Goal: Task Accomplishment & Management: Complete application form

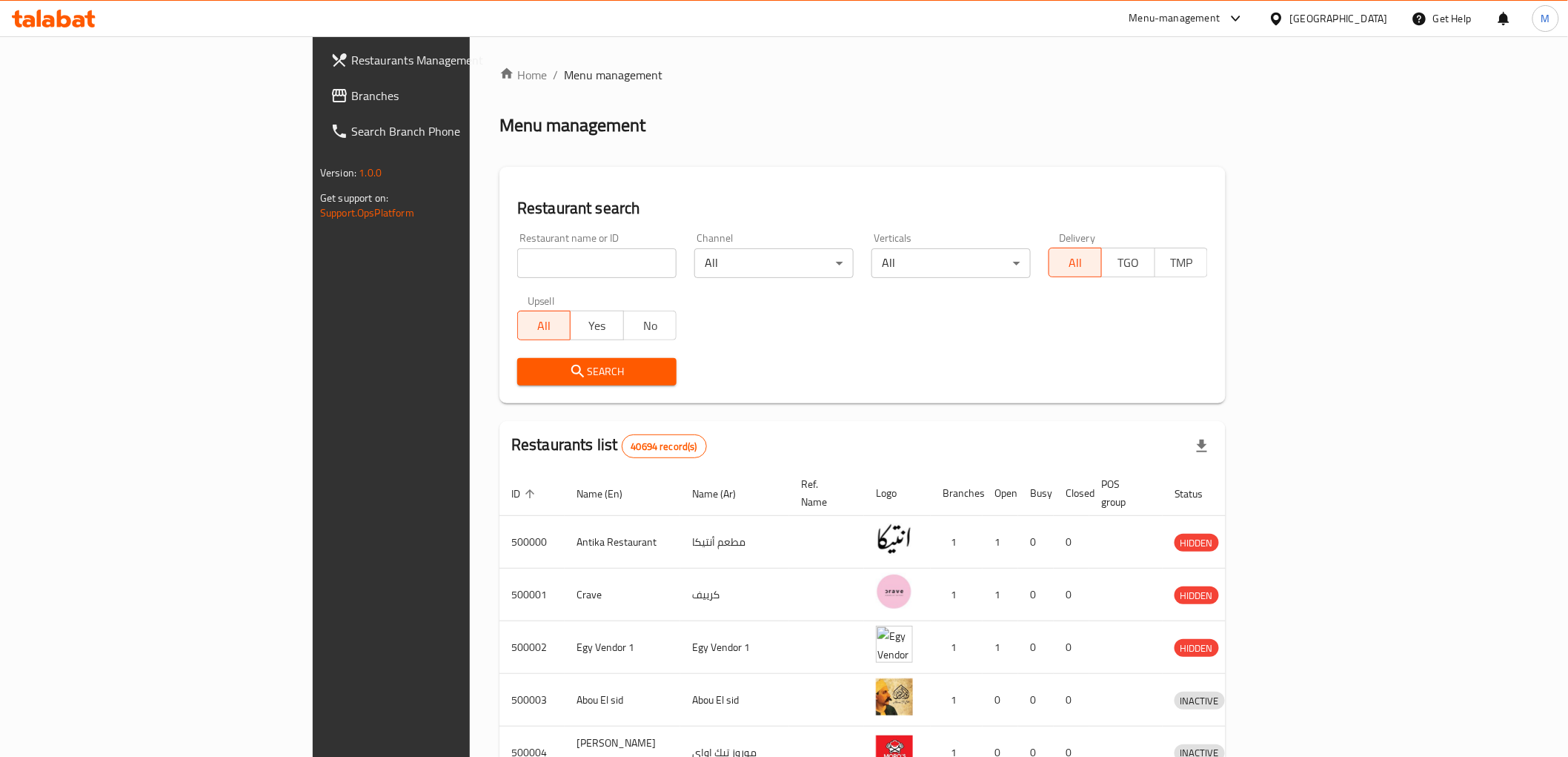
click at [1369, 11] on div "[GEOGRAPHIC_DATA]" at bounding box center [1339, 19] width 98 height 16
click at [1186, 290] on div "[GEOGRAPHIC_DATA]" at bounding box center [1227, 285] width 98 height 16
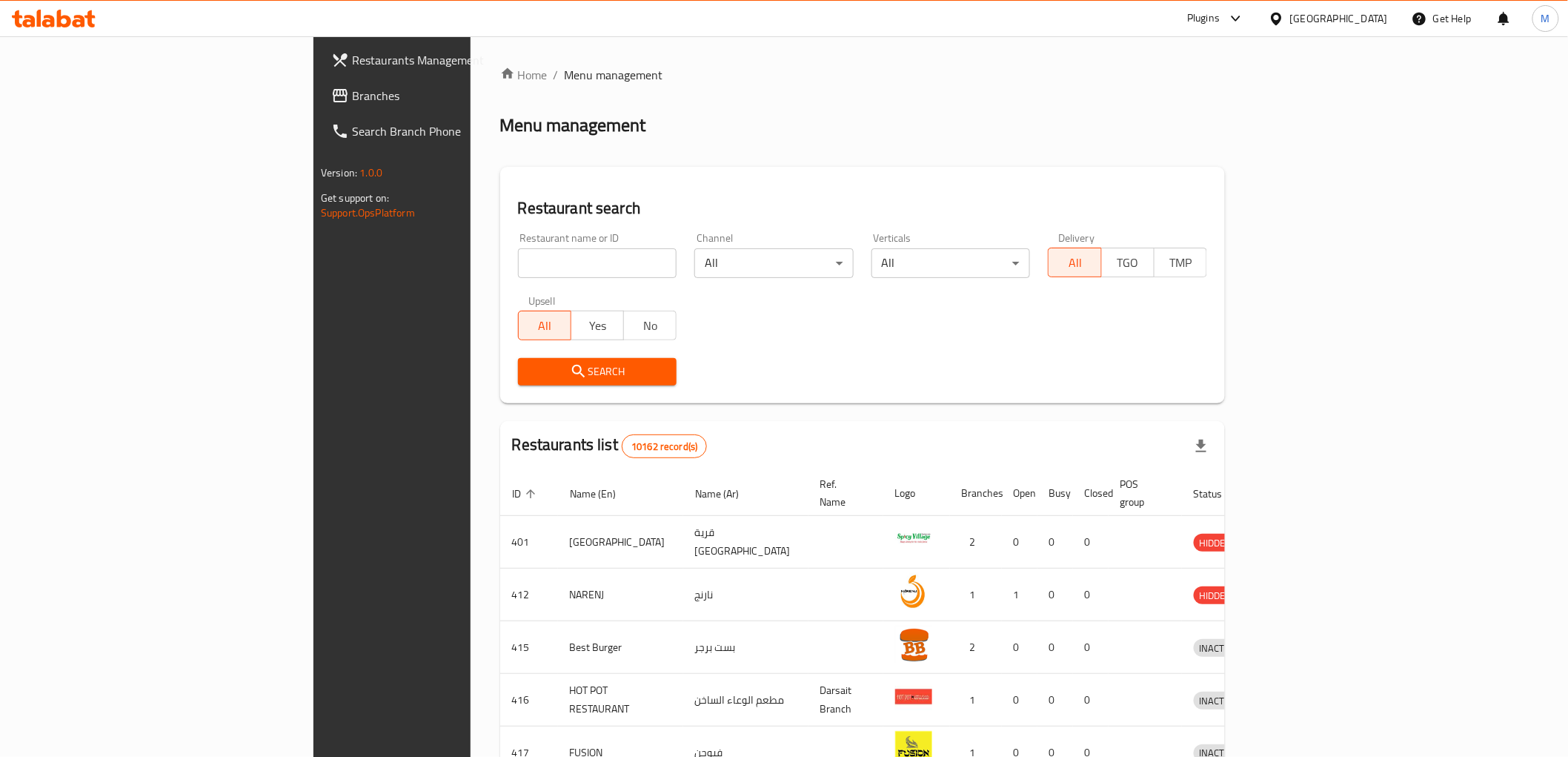
click at [352, 92] on span "Branches" at bounding box center [458, 96] width 211 height 18
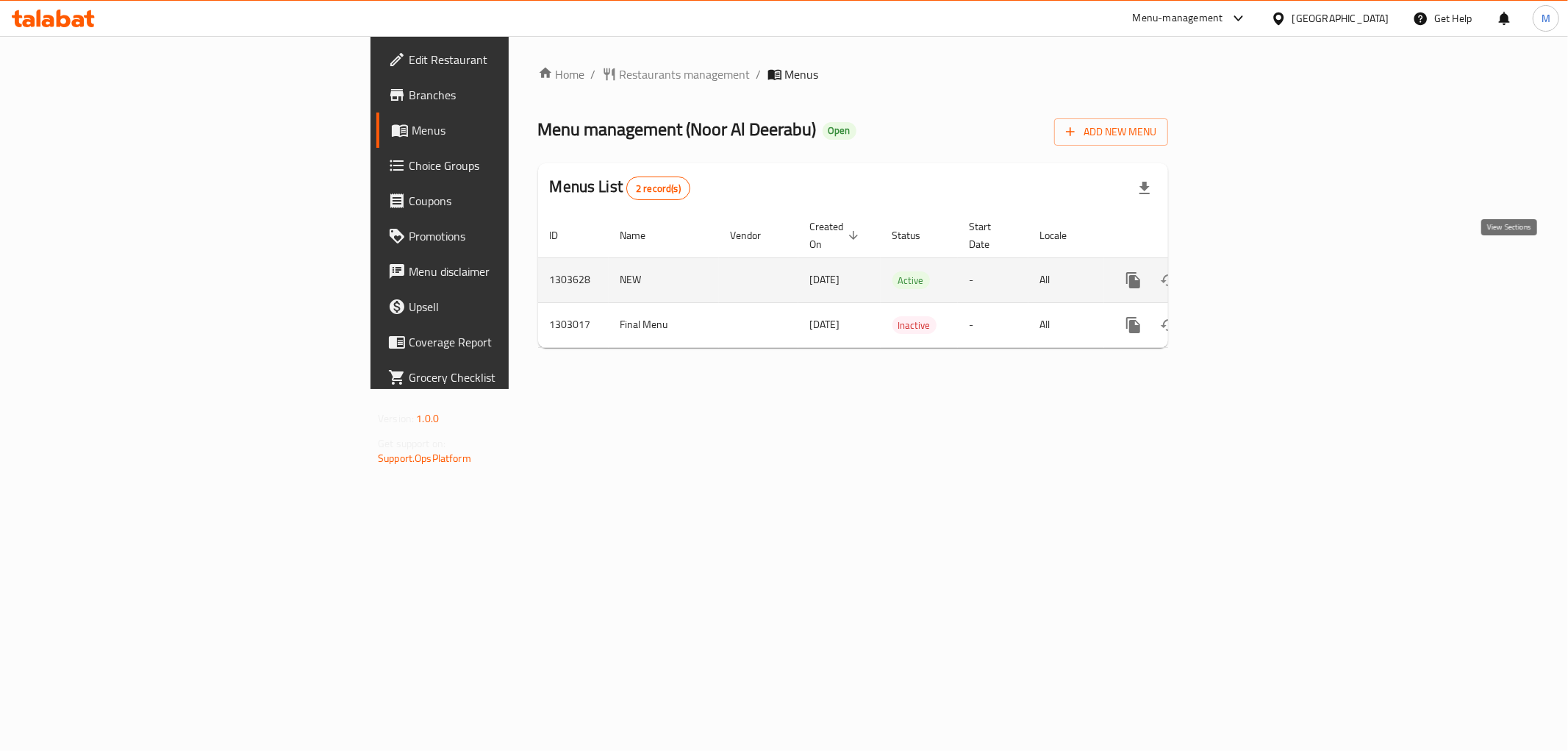
click at [1257, 262] on link "enhanced table" at bounding box center [1239, 280] width 36 height 36
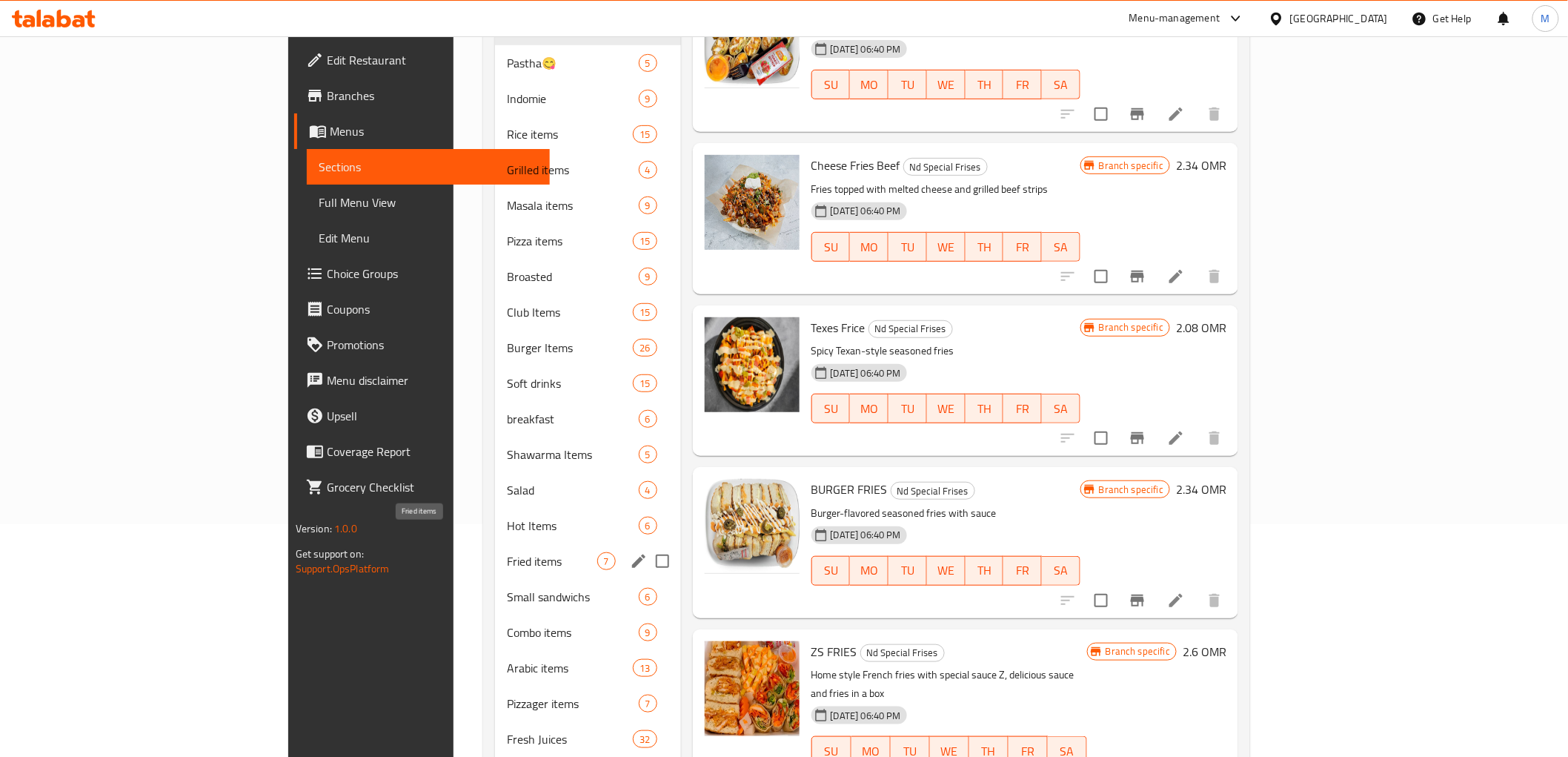
scroll to position [247, 0]
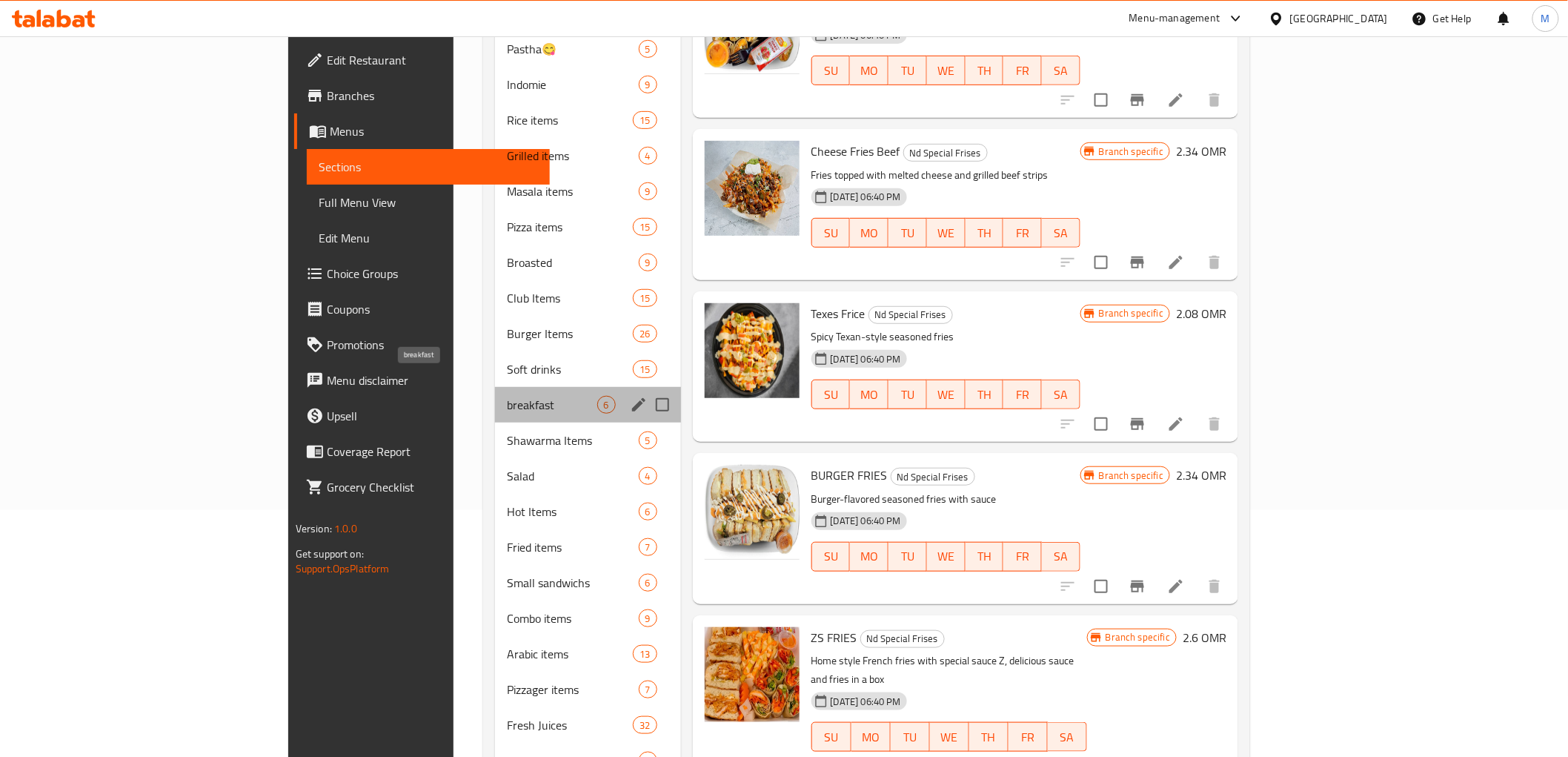
click at [507, 396] on span "breakfast" at bounding box center [552, 405] width 90 height 18
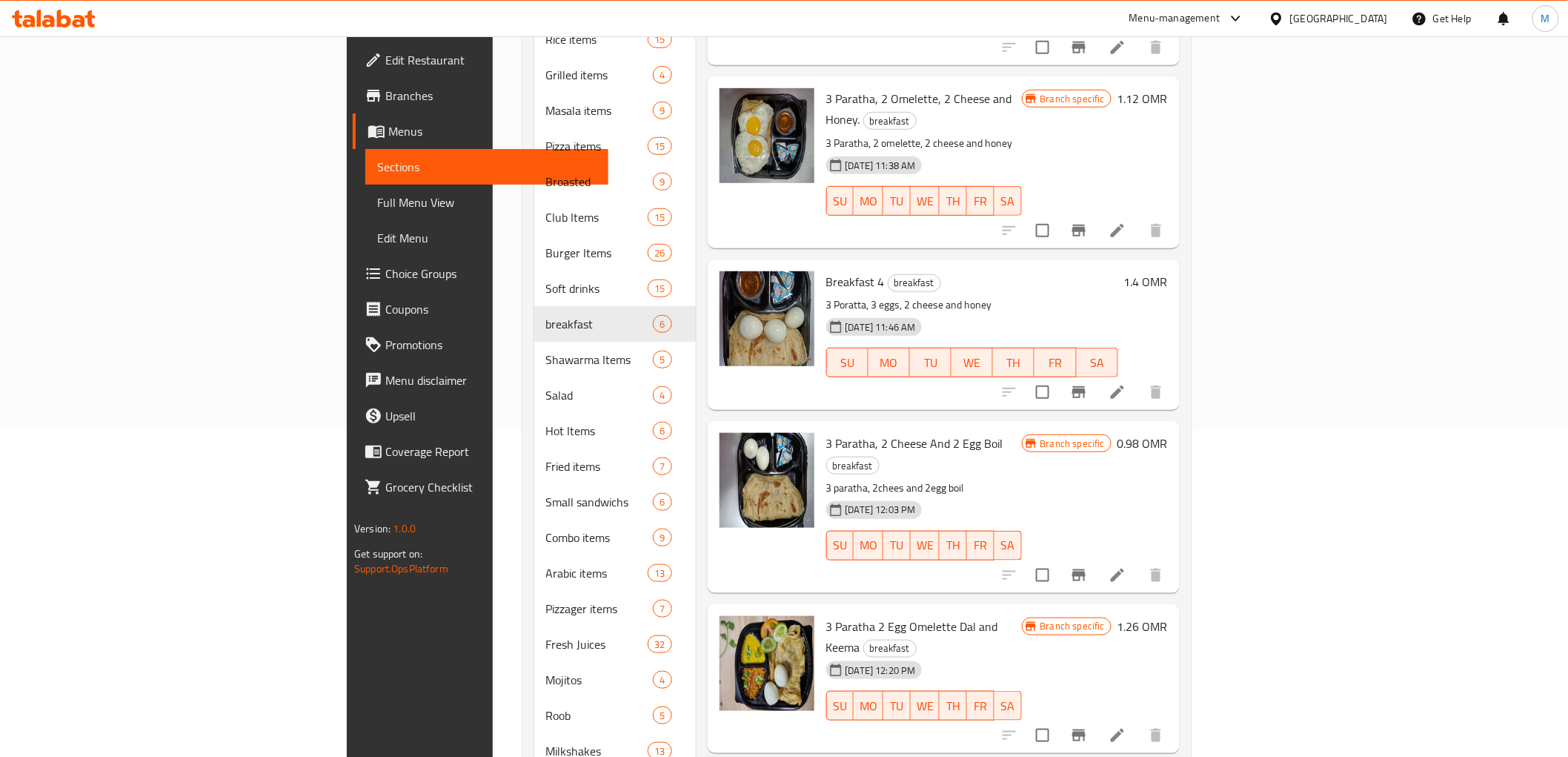
scroll to position [329, 0]
click at [1138, 561] on li at bounding box center [1118, 574] width 41 height 27
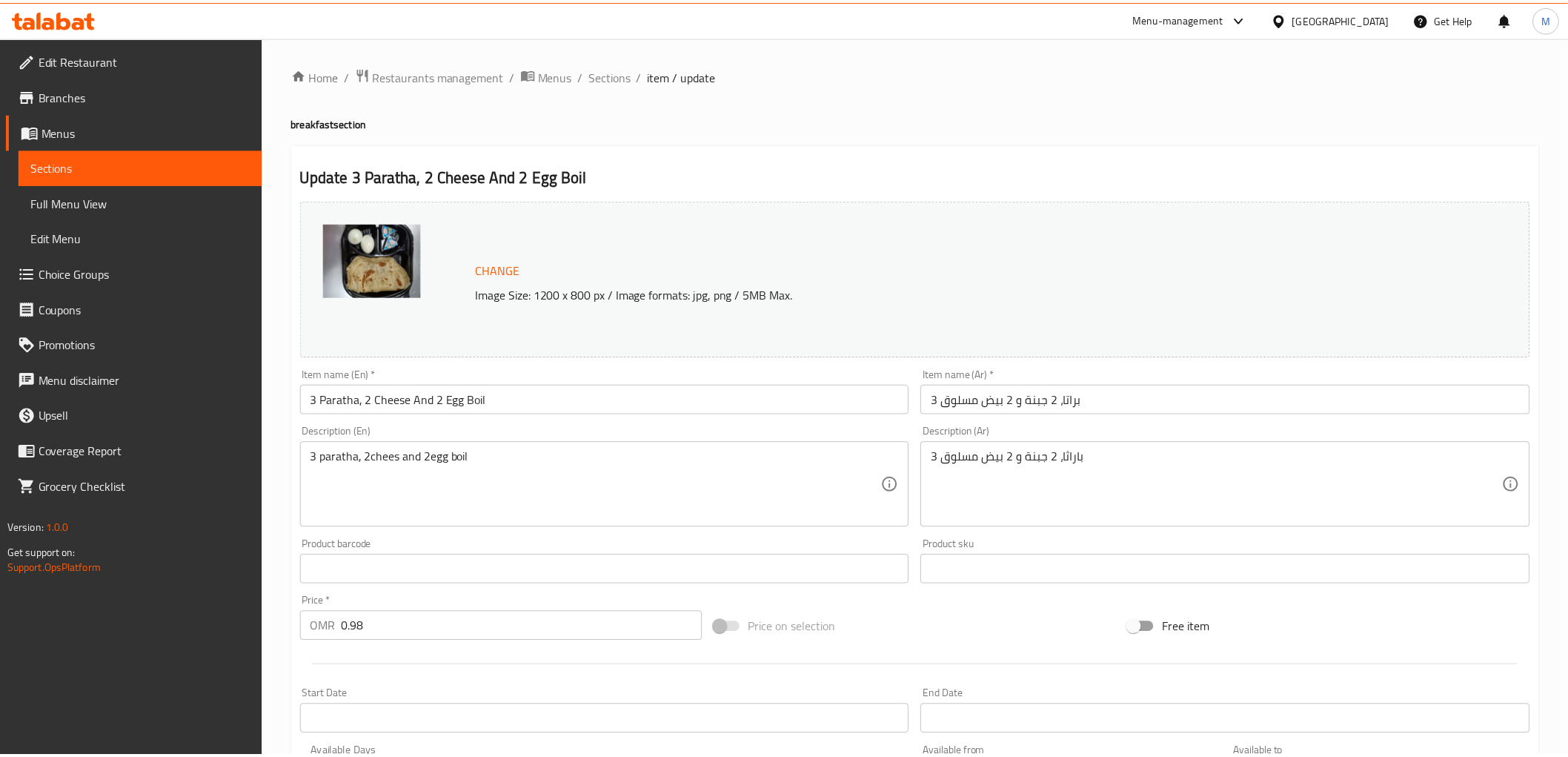
scroll to position [309, 0]
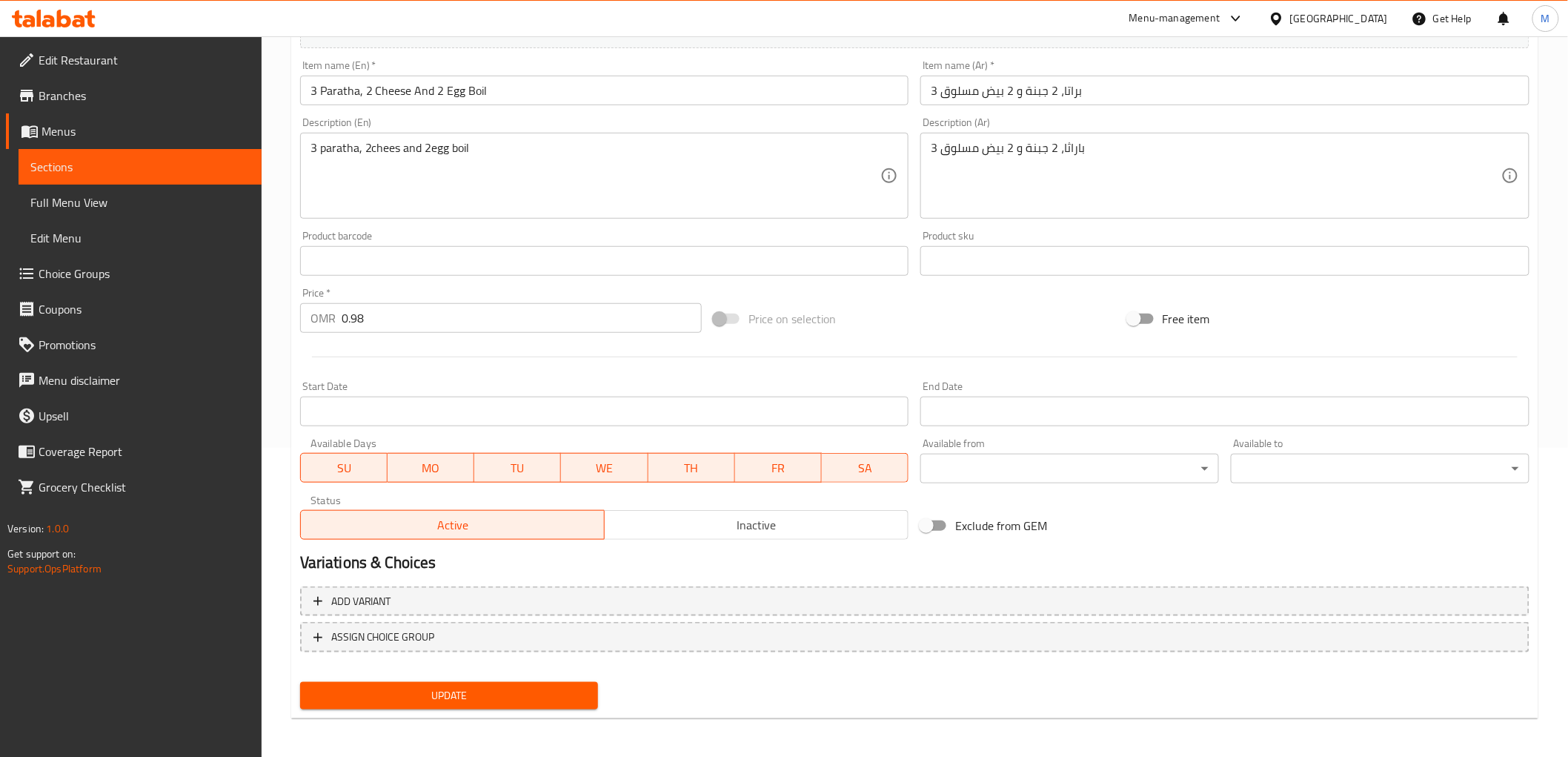
click at [444, 149] on textarea "3 paratha, 2chees and 2egg boil" at bounding box center [595, 176] width 570 height 71
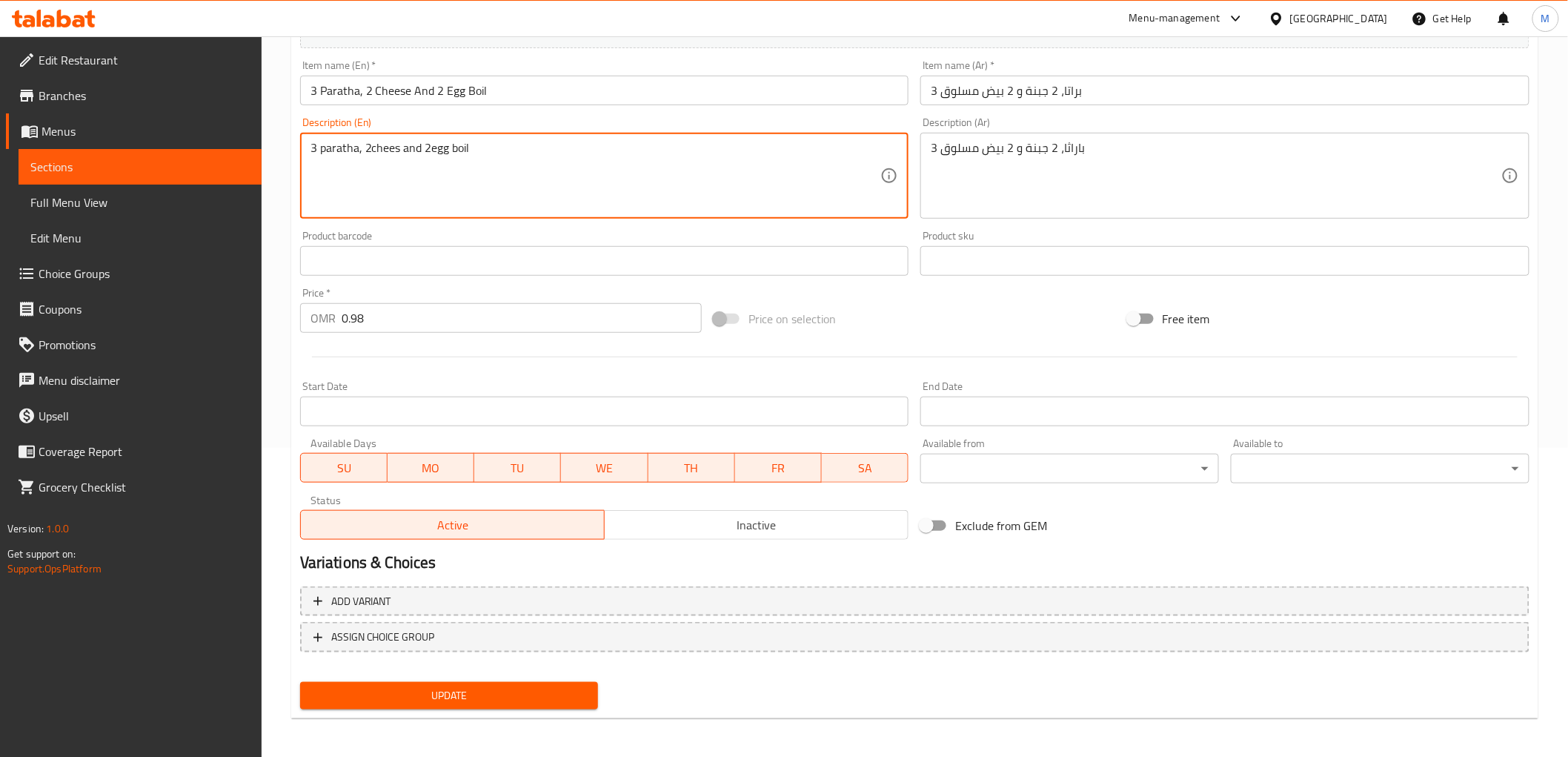
click at [444, 149] on textarea "3 paratha, 2chees and 2egg boil" at bounding box center [595, 176] width 570 height 71
click at [432, 145] on textarea "3 paratha, 2chees and 2egg boil" at bounding box center [595, 176] width 570 height 71
click at [431, 145] on textarea "3 paratha, 2chees and 2egg boil" at bounding box center [595, 176] width 570 height 71
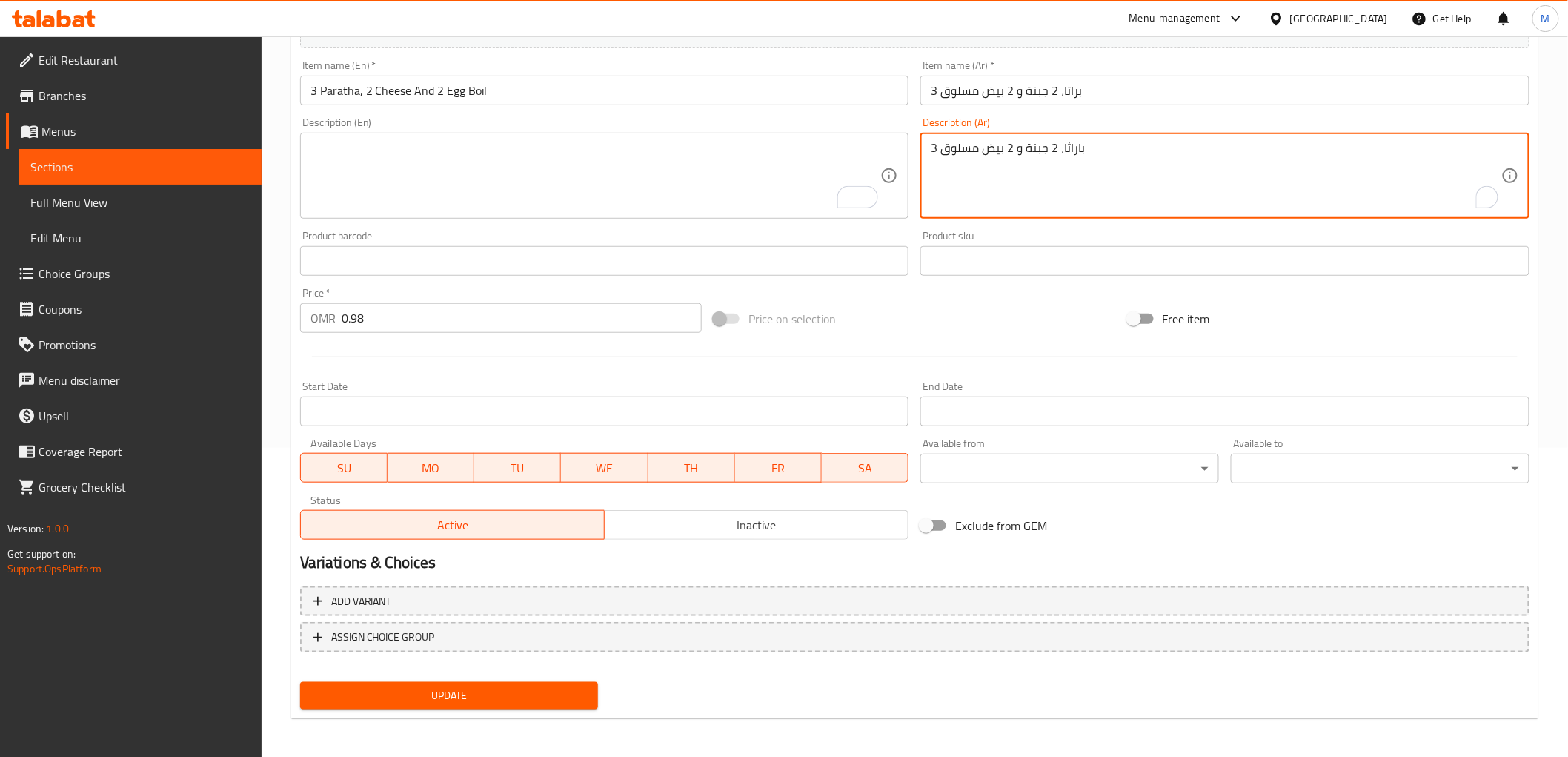
click at [1041, 156] on textarea "3 باراثا، 2 جبنة و 2 بيض مسلوق" at bounding box center [1215, 176] width 570 height 71
click at [475, 687] on span "Update" at bounding box center [449, 695] width 275 height 19
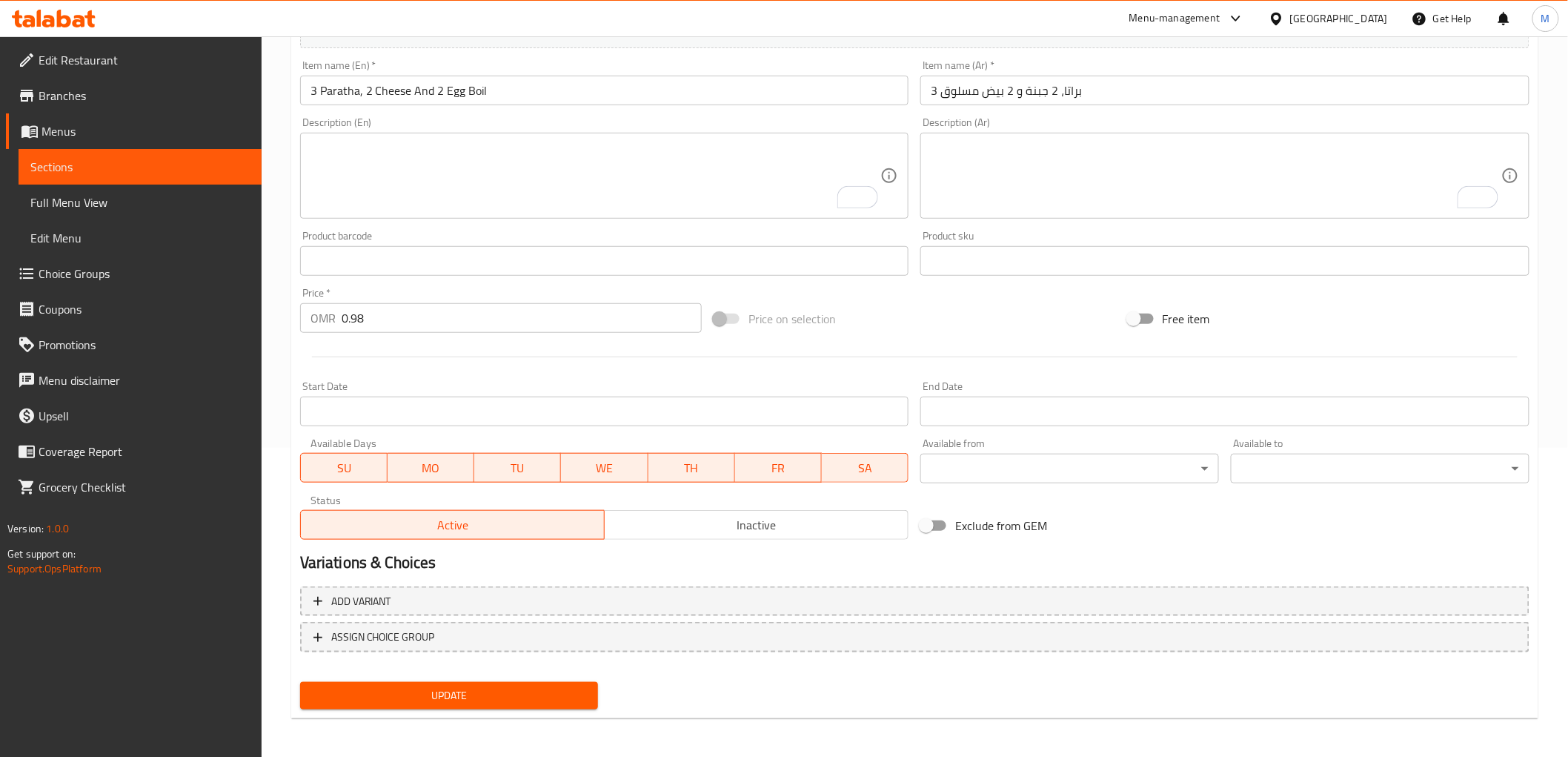
click at [1373, 15] on div "Oman" at bounding box center [1339, 19] width 98 height 16
click at [1252, 383] on div "[GEOGRAPHIC_DATA]" at bounding box center [1227, 389] width 98 height 16
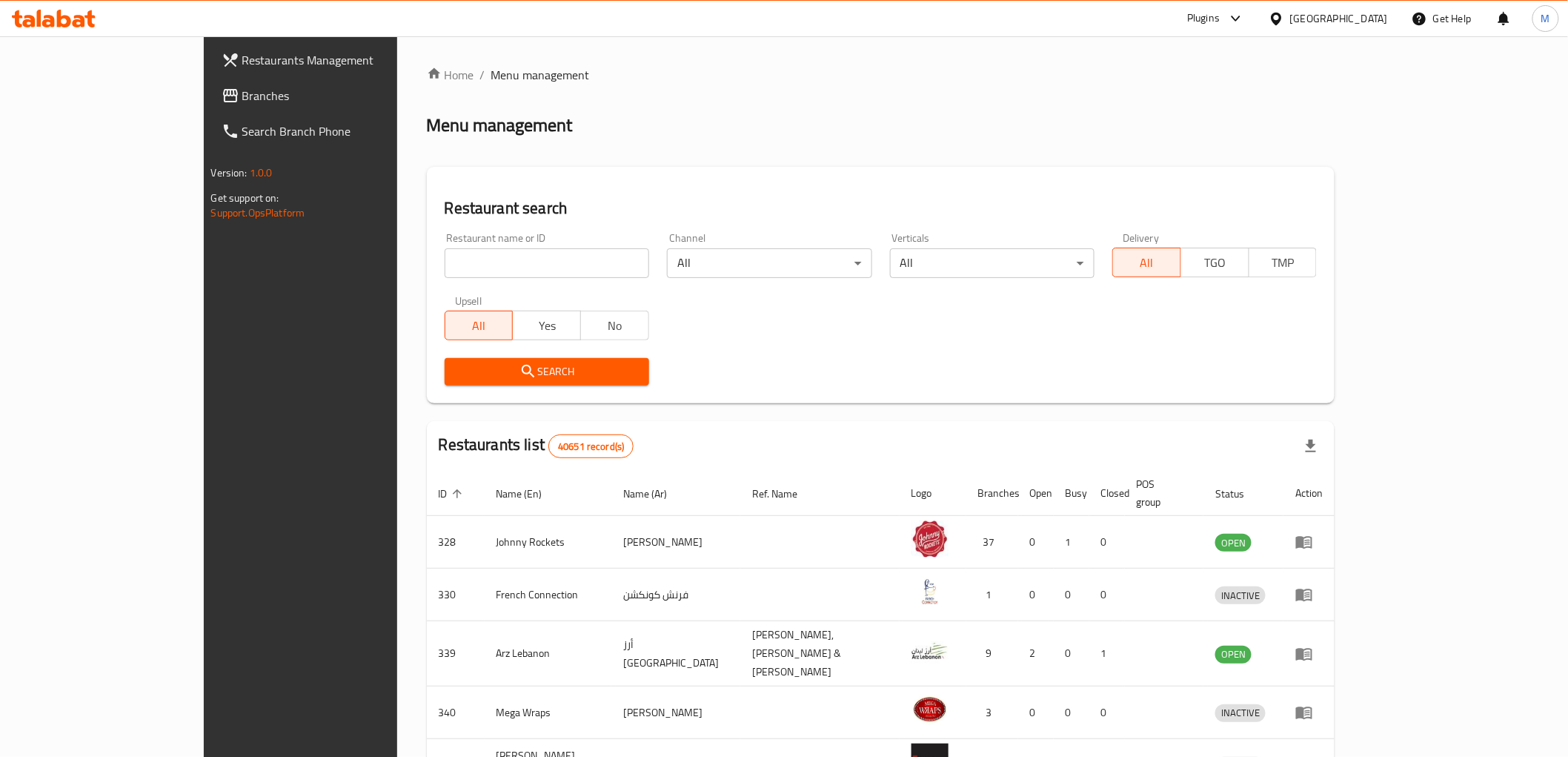
drag, startPoint x: 49, startPoint y: 97, endPoint x: 69, endPoint y: 106, distance: 21.9
click at [243, 97] on span "Branches" at bounding box center [348, 96] width 211 height 18
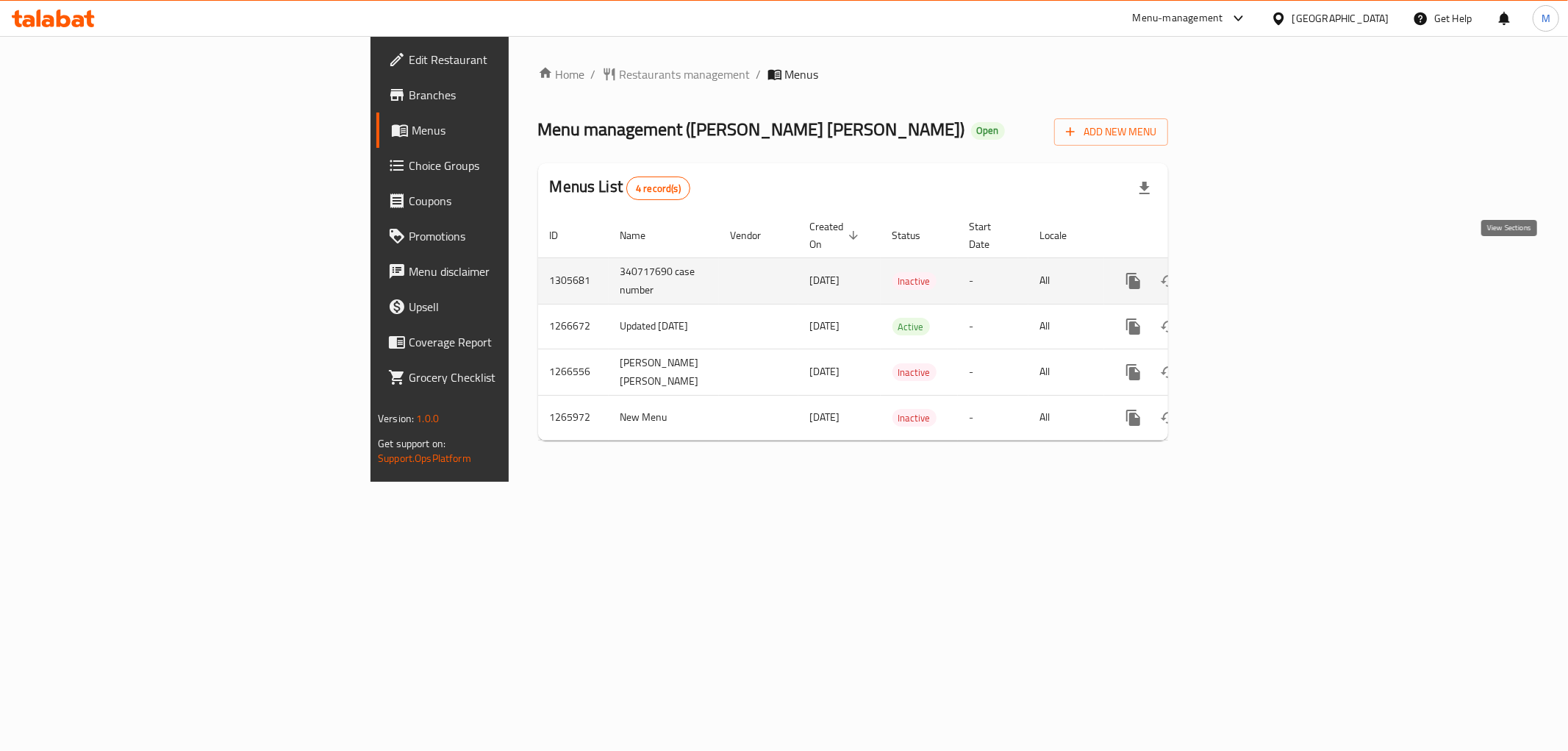
click at [1248, 272] on icon "enhanced table" at bounding box center [1239, 281] width 18 height 18
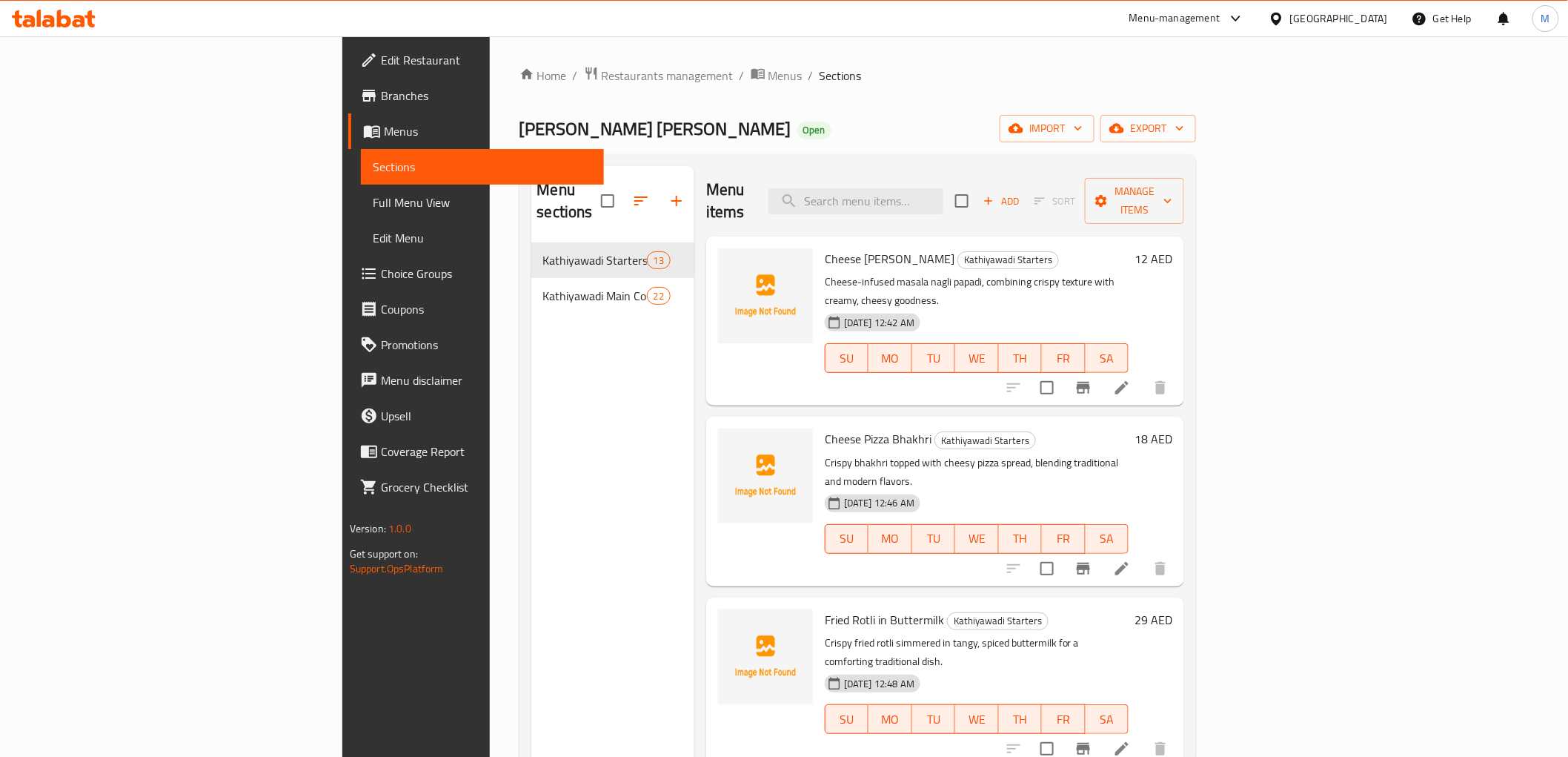
click at [531, 389] on div "Menu sections Kathiyawadi Starters 13 Kathiyawadi Main Course 22" at bounding box center [613, 544] width 163 height 757
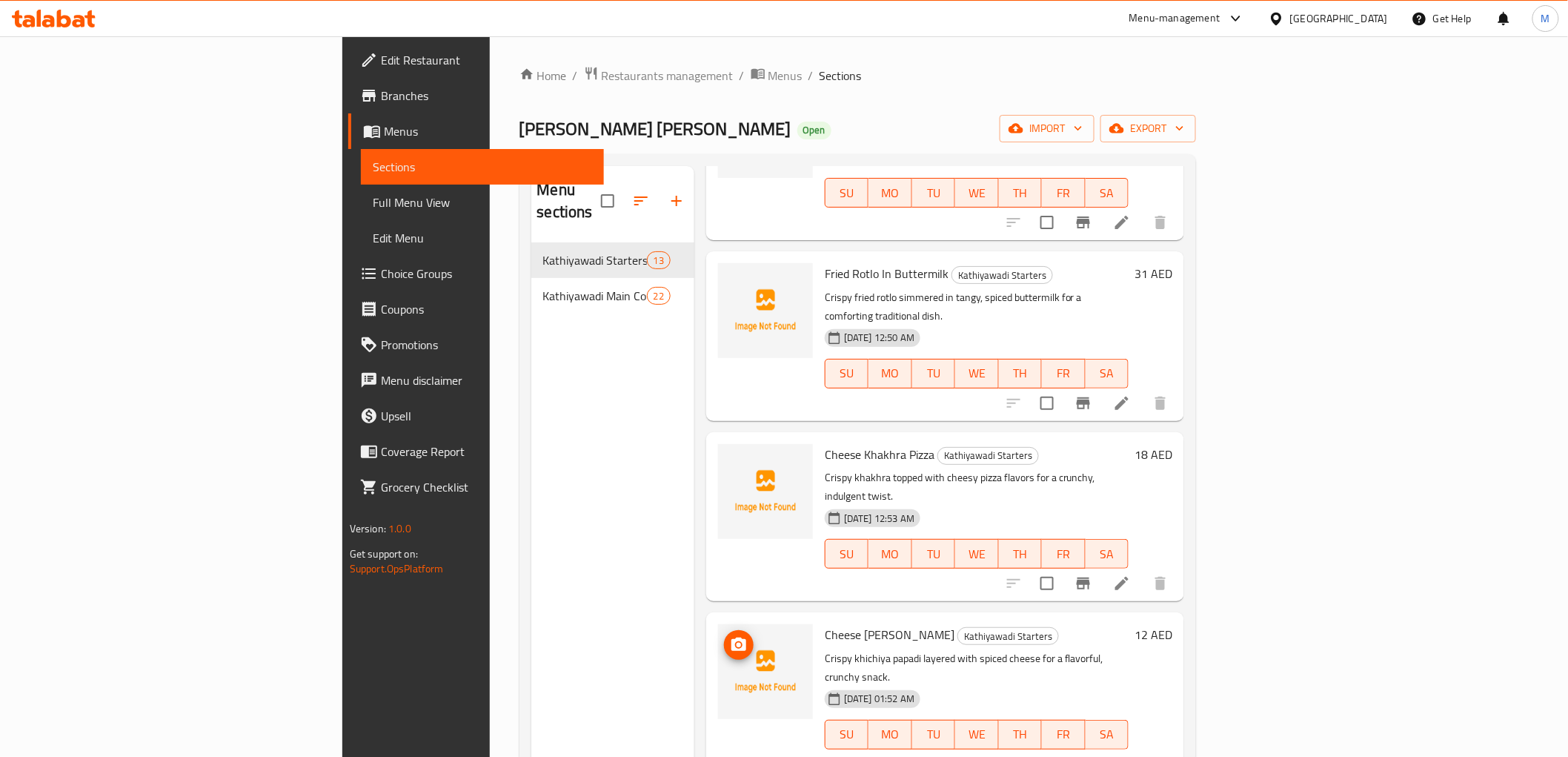
scroll to position [329, 0]
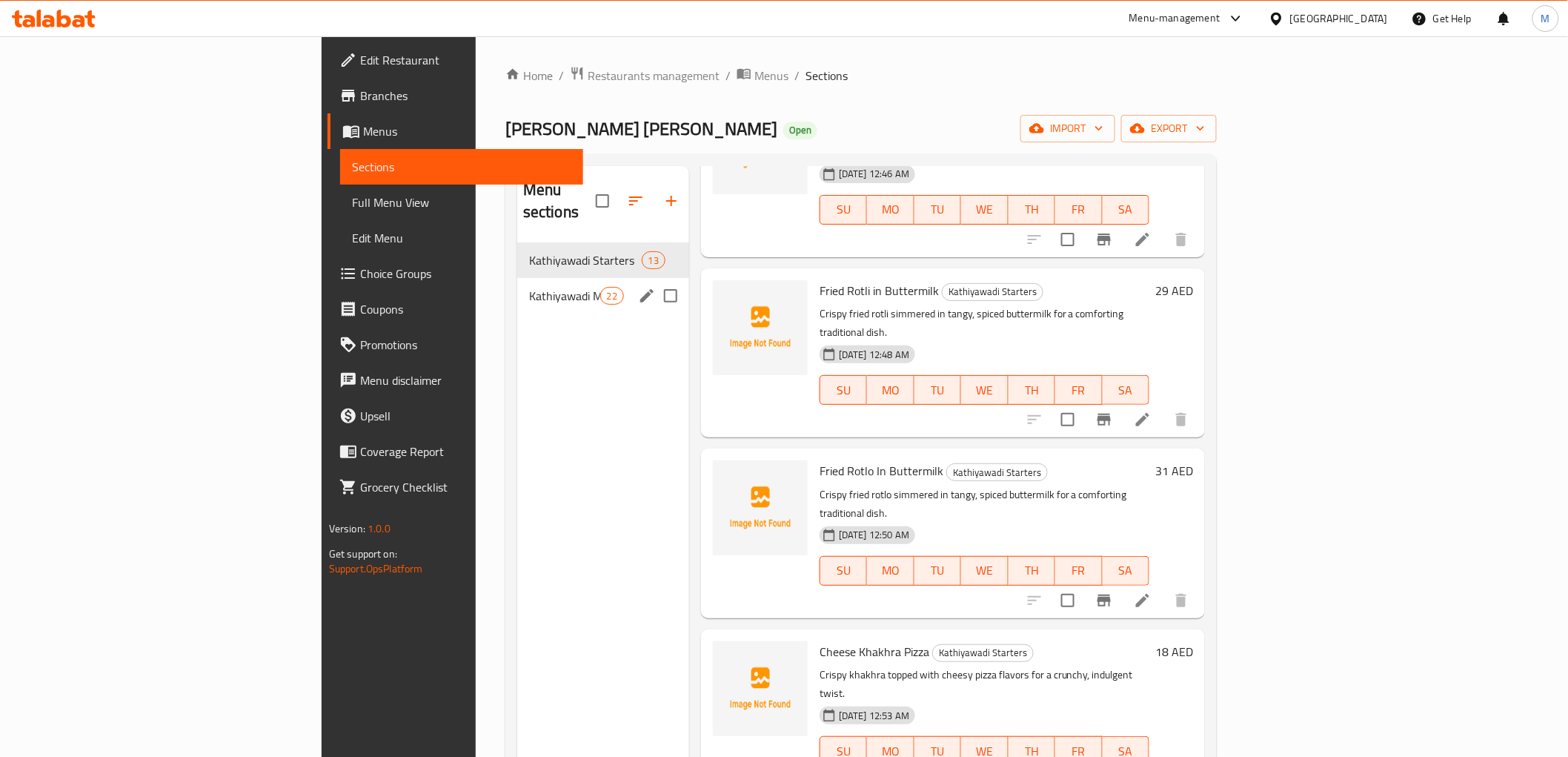
click at [529, 287] on span "Kathiyawadi Main Course" at bounding box center [564, 296] width 71 height 18
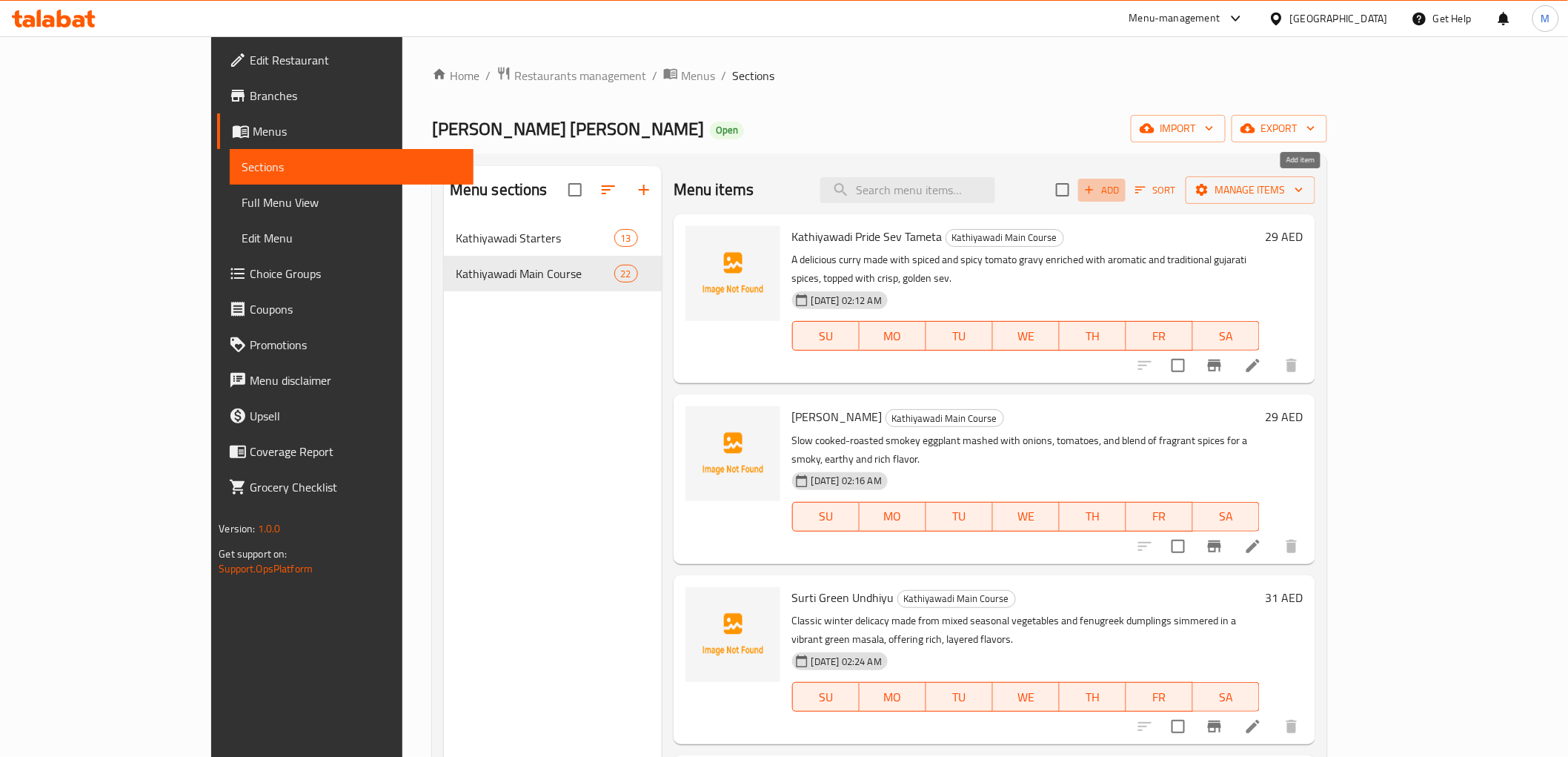
click at [1122, 194] on span "Add" at bounding box center [1101, 190] width 40 height 17
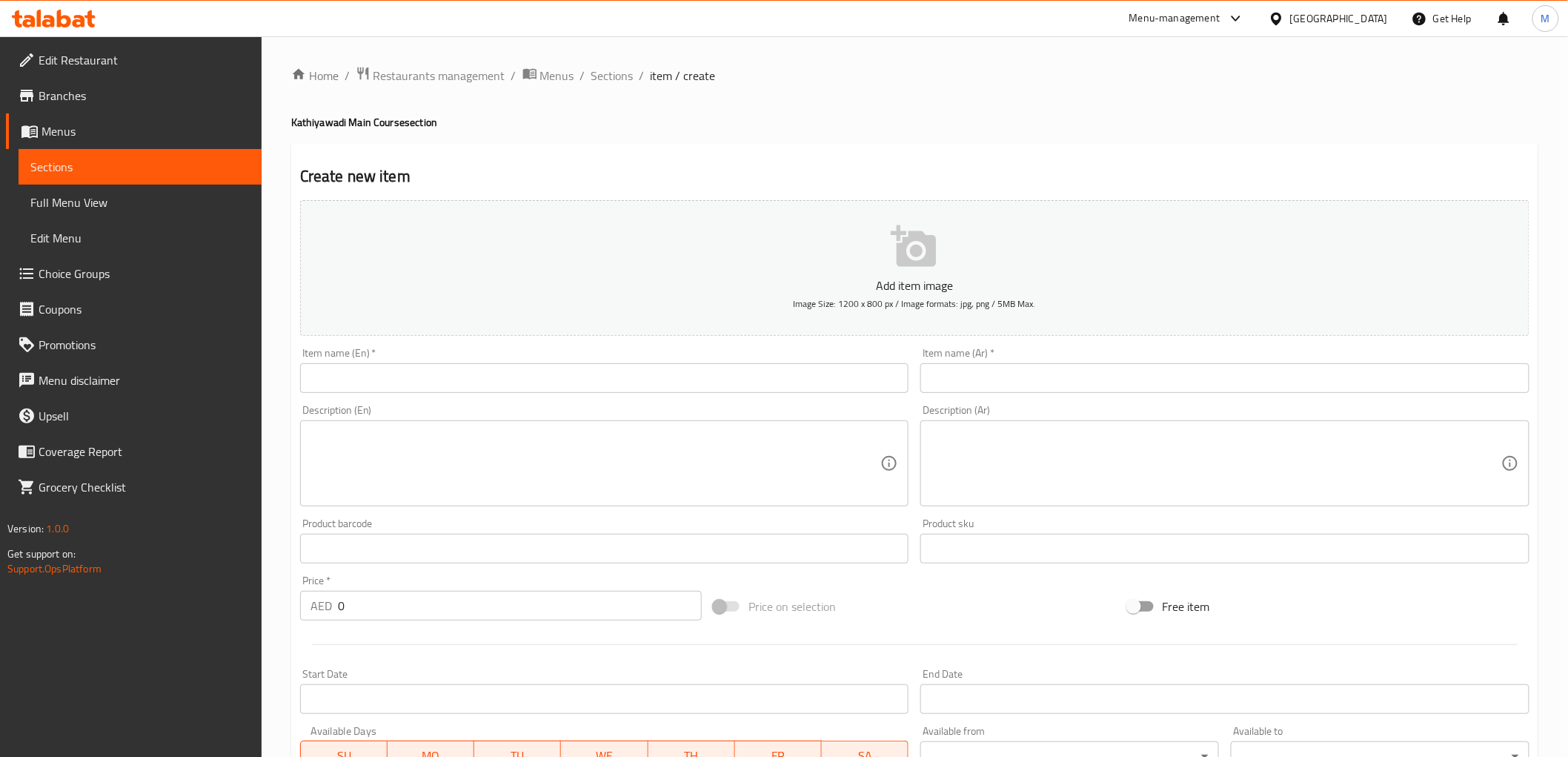
drag, startPoint x: 525, startPoint y: 395, endPoint x: 501, endPoint y: 375, distance: 31.2
click at [524, 394] on div "Item name (En)   * Item name (En) *" at bounding box center [604, 370] width 621 height 57
click at [501, 375] on input "text" at bounding box center [604, 377] width 609 height 30
paste input "Brinjal & Green Peas Sabji with Green Veggie"
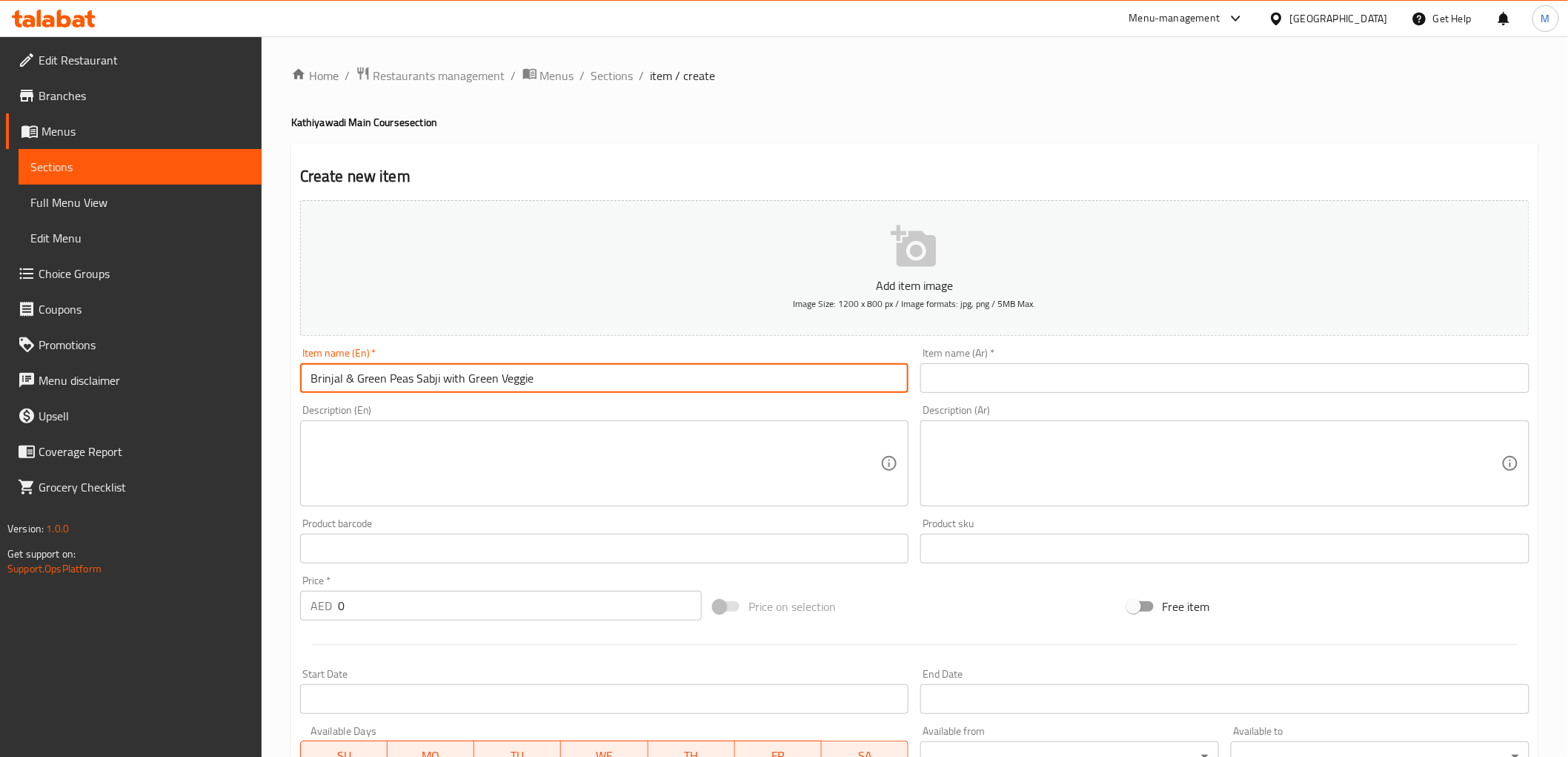
type input "Brinjal & Green Peas Sabji with Green Veggie"
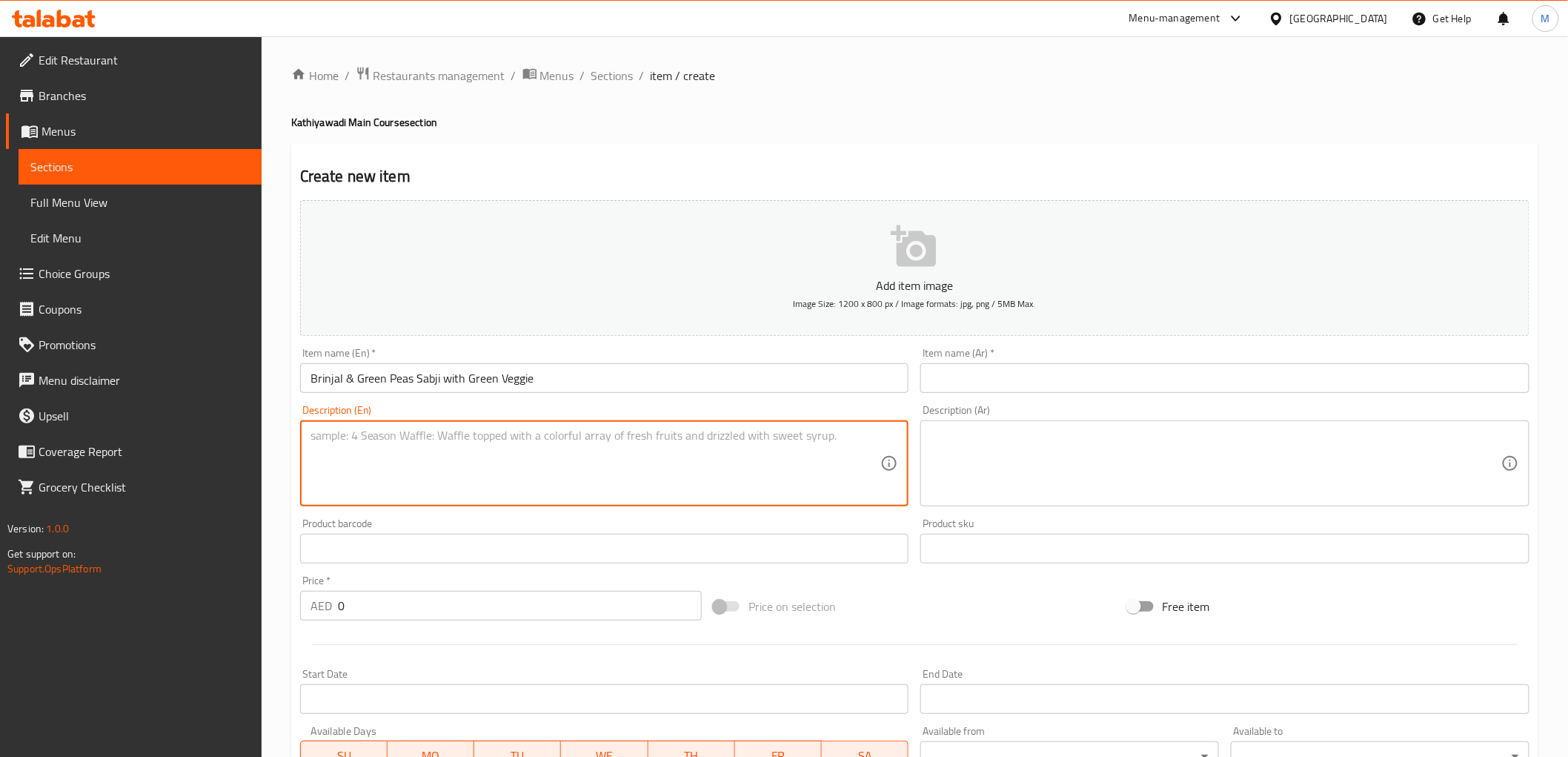
click at [767, 458] on textarea at bounding box center [595, 463] width 570 height 71
paste textarea "Brinjal and green peas cooked with fresh green vegetables in a mild, spiced cur…"
type textarea "Brinjal and green peas cooked with fresh green vegetables in a mild, spiced cur…"
click at [513, 379] on input "Brinjal & Green Peas Sabji with Green Veggie" at bounding box center [604, 377] width 609 height 30
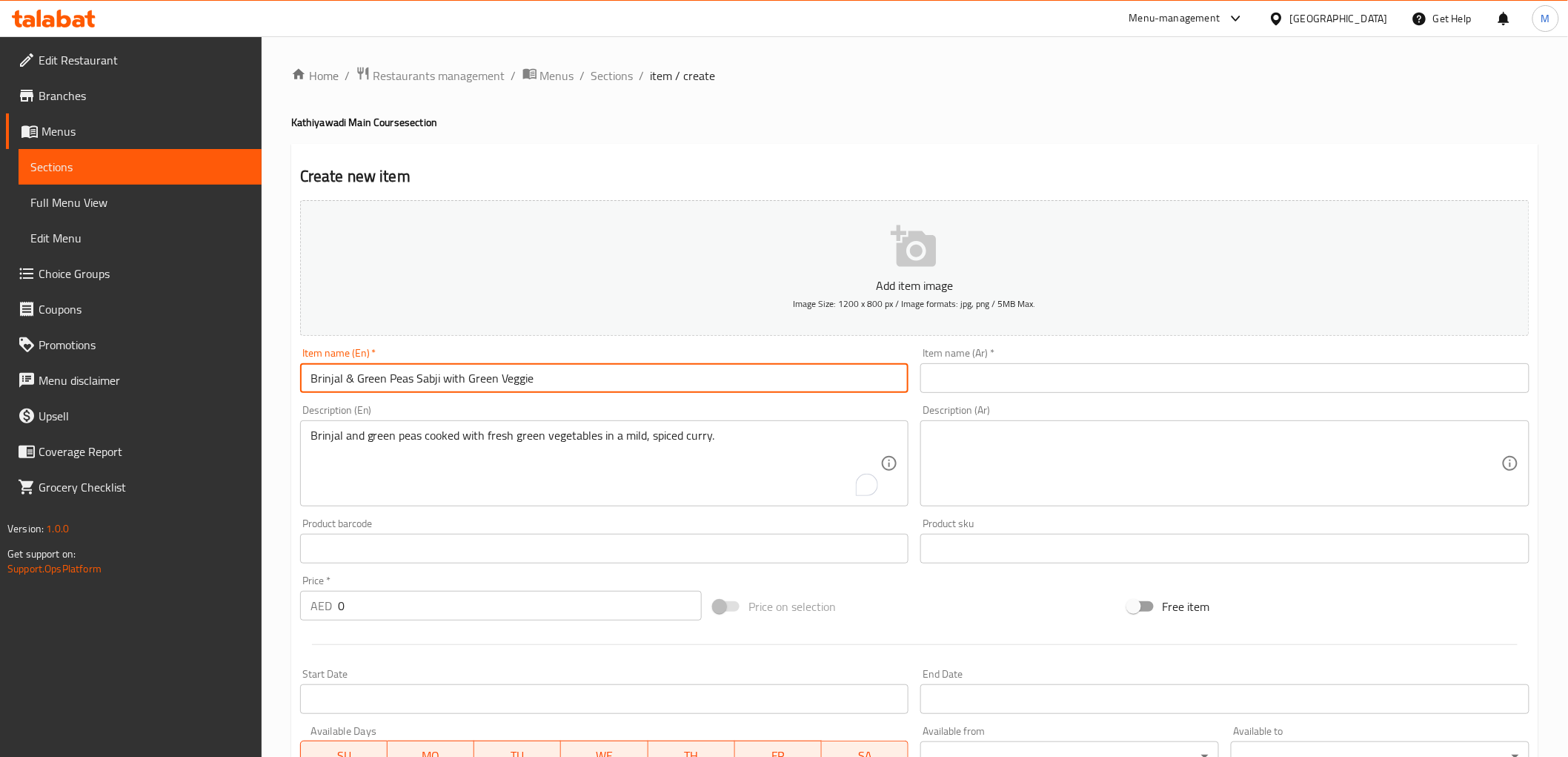
click at [513, 379] on input "Brinjal & Green Peas Sabji with Green Veggie" at bounding box center [604, 377] width 609 height 30
click at [1055, 380] on input "text" at bounding box center [1225, 377] width 609 height 30
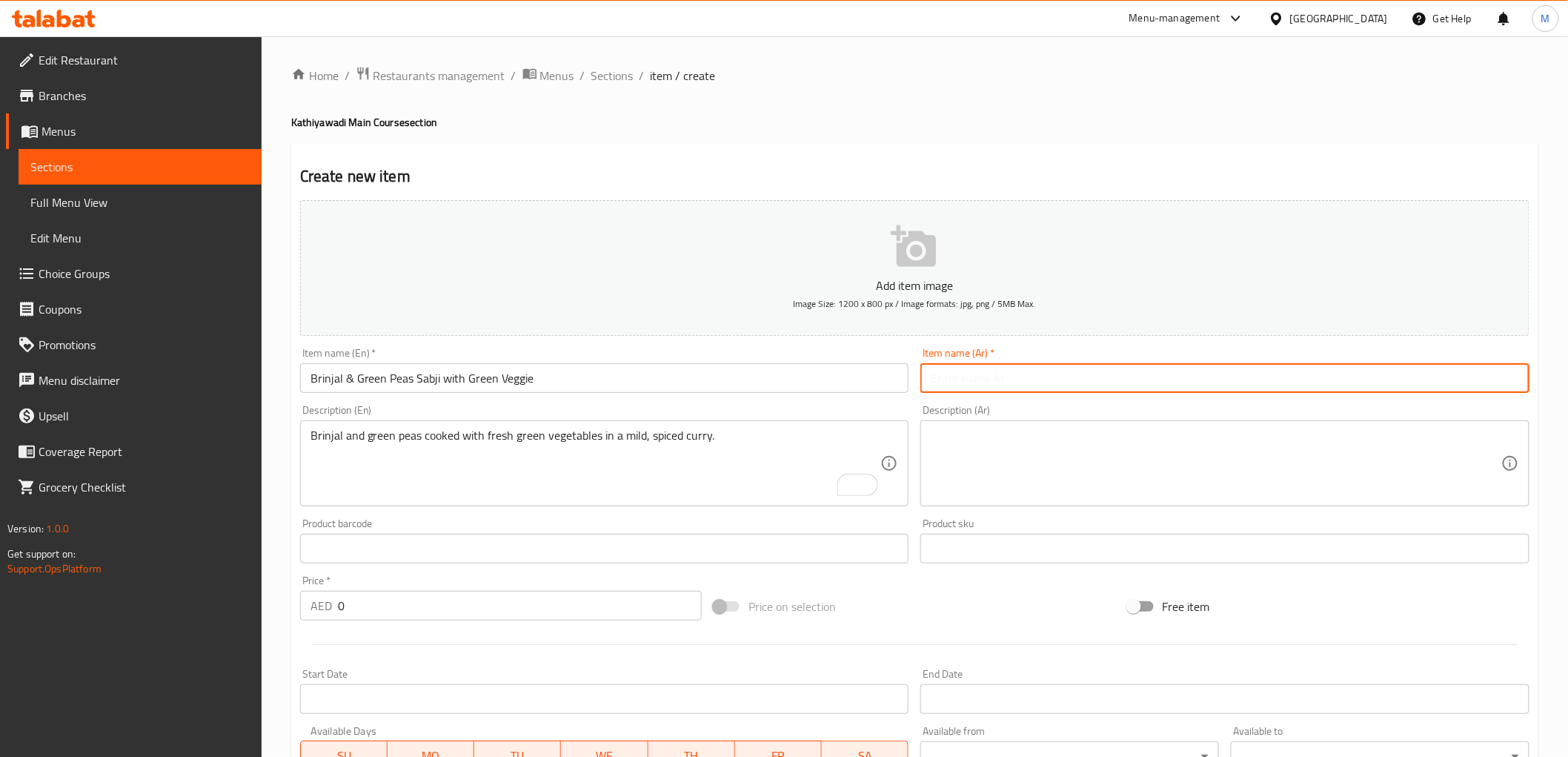
paste input "سابجي الباذنجان والبازلاء الخضراء مع الخضار الخضراء"
type input "سابجي الباذنجان والبازلاء الخضراء مع الخضار الخضراء"
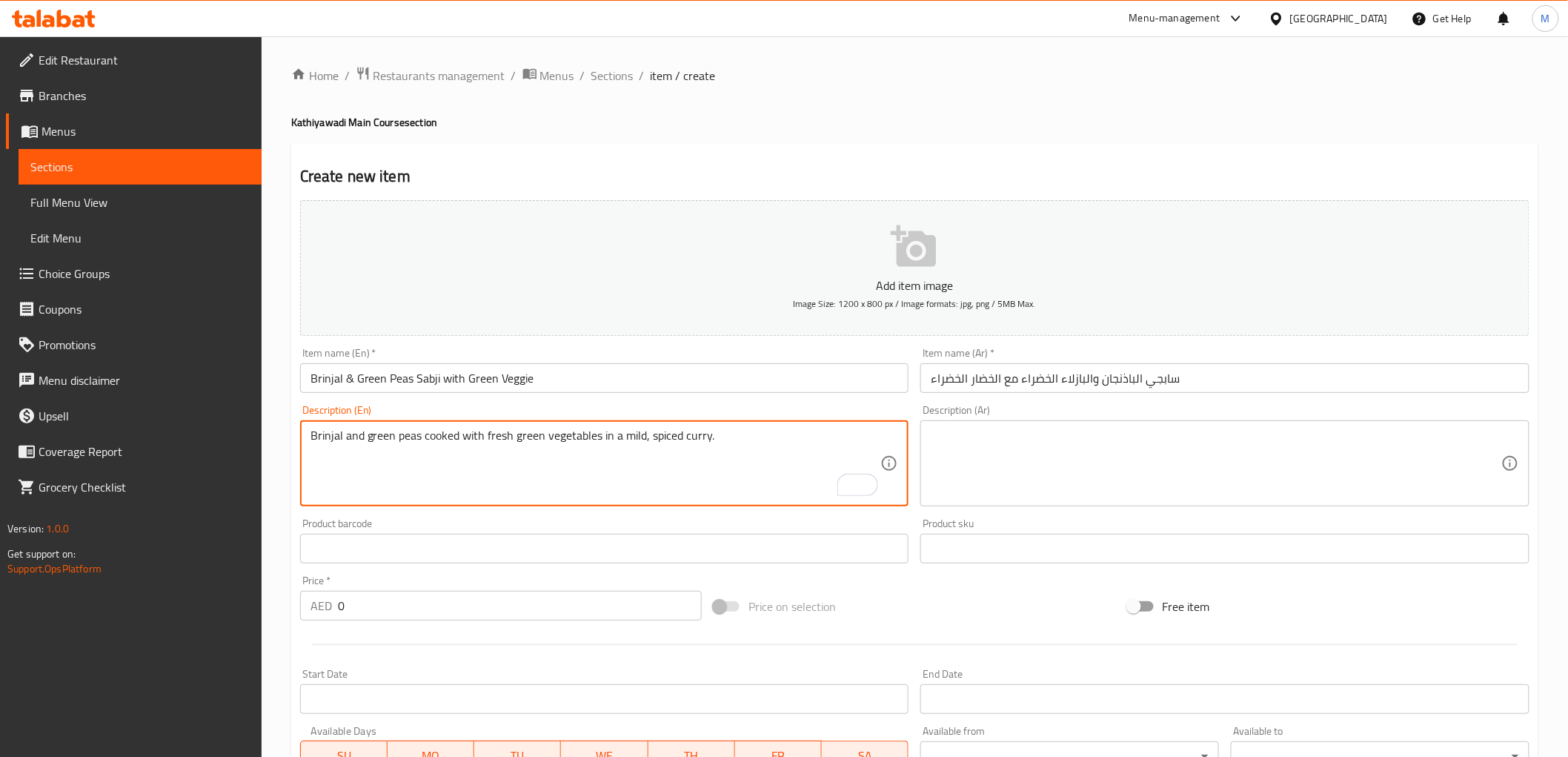
click at [590, 442] on textarea "Brinjal and green peas cooked with fresh green vegetables in a mild, spiced cur…" at bounding box center [595, 463] width 570 height 71
click at [1144, 478] on textarea at bounding box center [1215, 463] width 570 height 71
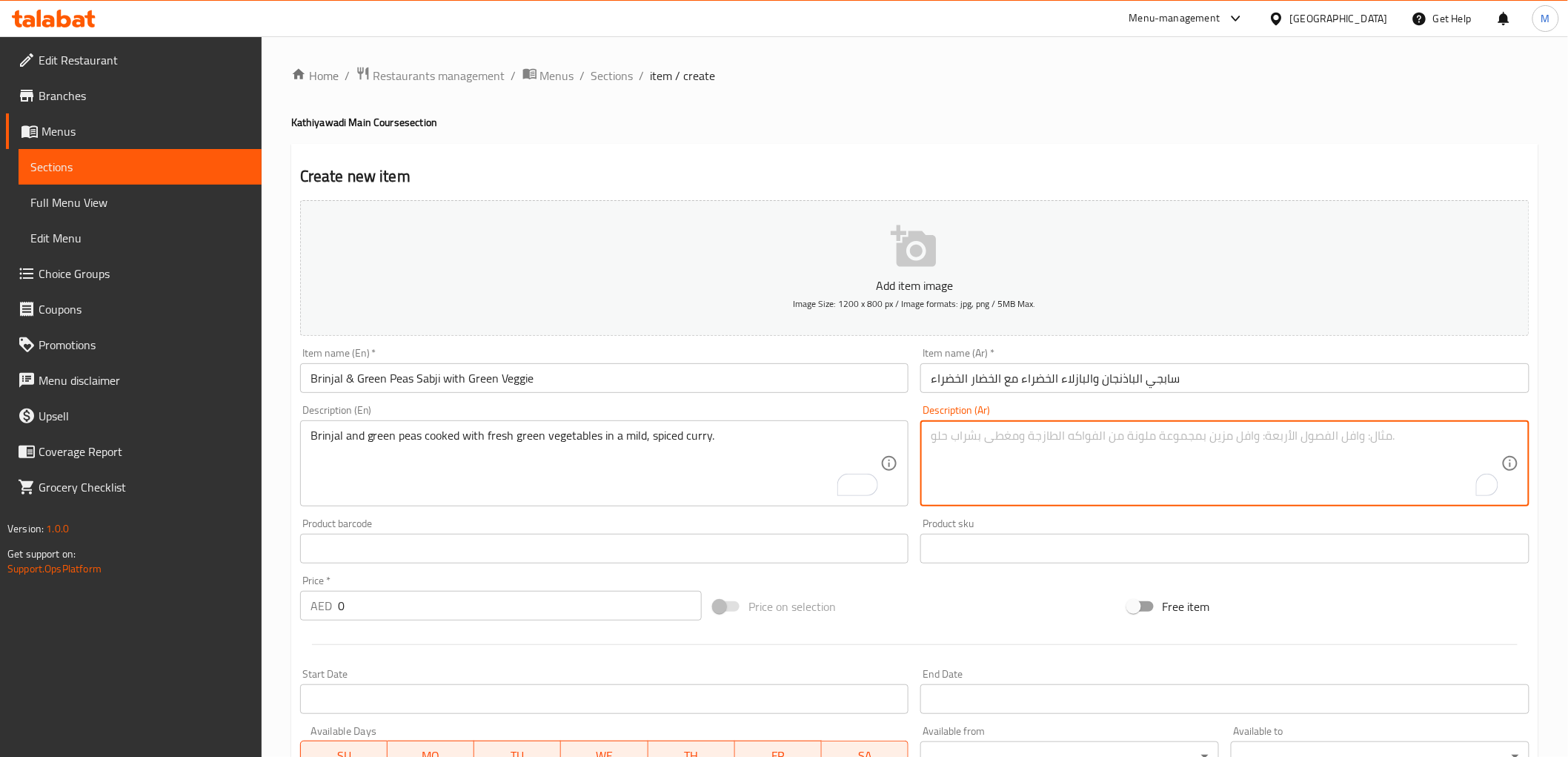
paste textarea "الباذنجان والبازلاء الخضراء المطبوخة مع الخضروات الخضراء الطازجة في الكاري المع…"
type textarea "الباذنجان والبازلاء الخضراء المطبوخة مع الخضروات الخضراء الطازجة في الكاري المع…"
click at [432, 599] on input "0" at bounding box center [519, 605] width 364 height 30
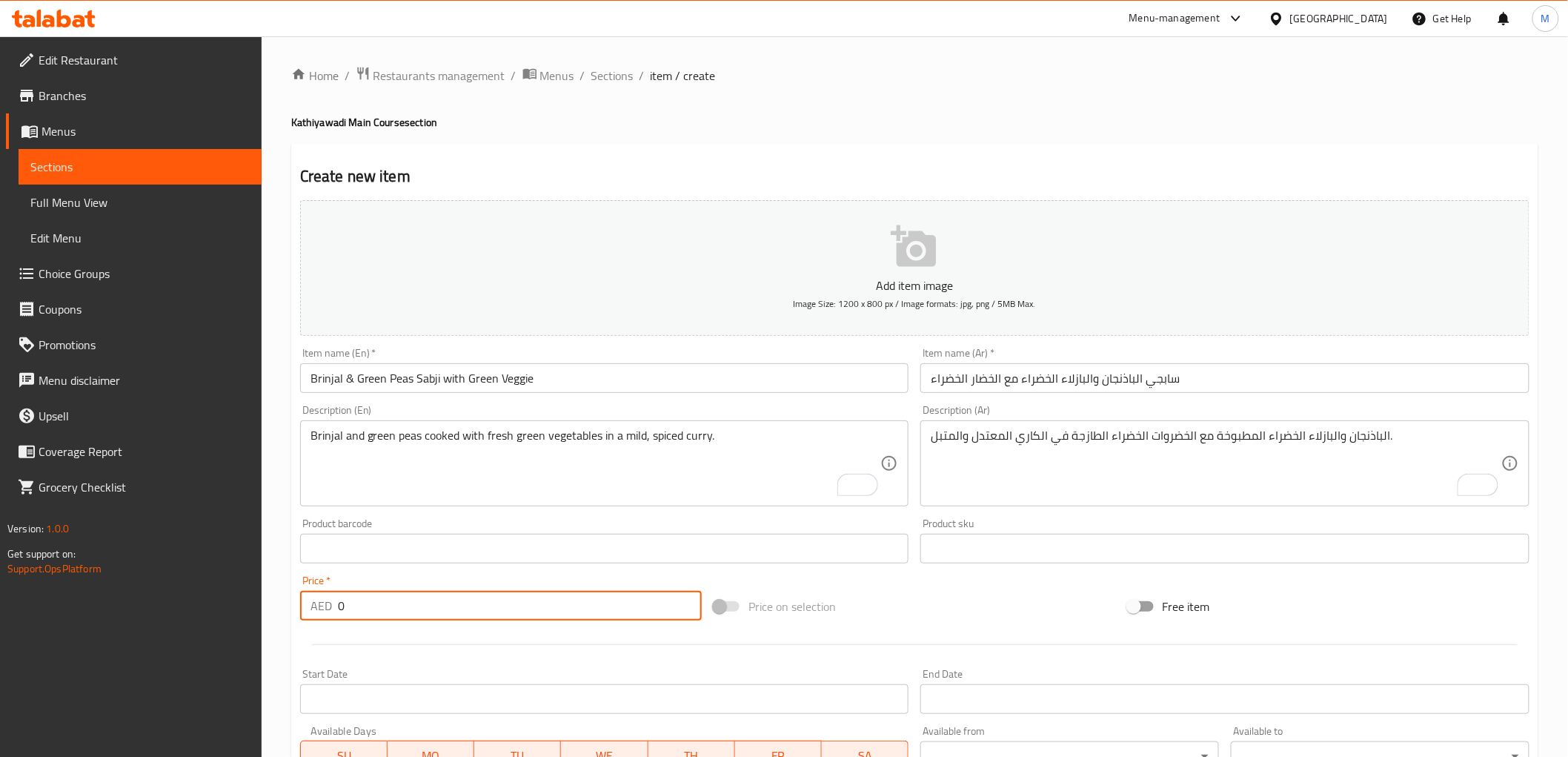
click at [432, 599] on input "0" at bounding box center [519, 605] width 364 height 30
paste input "29.0"
type input "29.00"
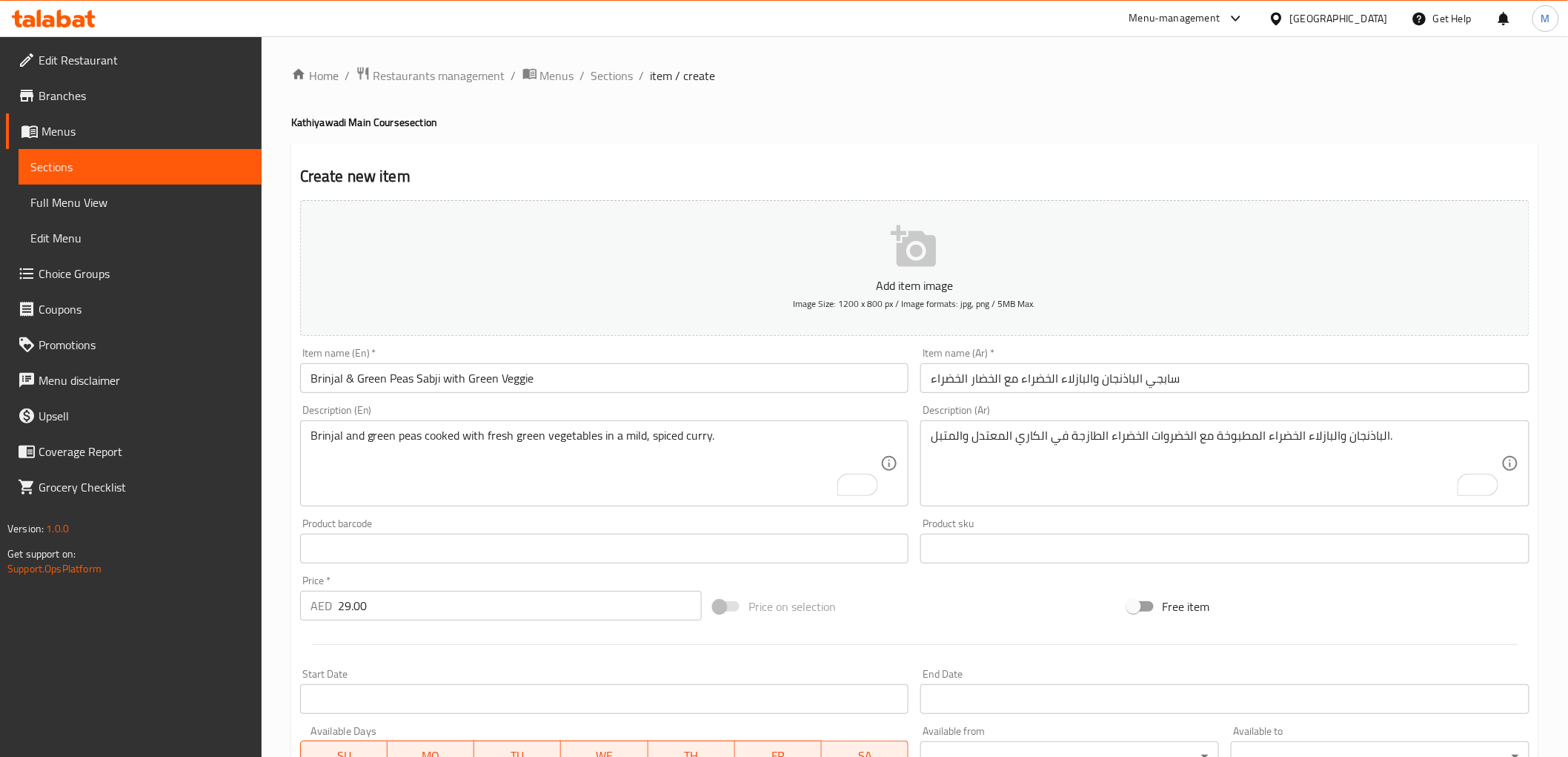
click at [419, 569] on div "Price   * AED 29.00 Price *" at bounding box center [501, 598] width 414 height 57
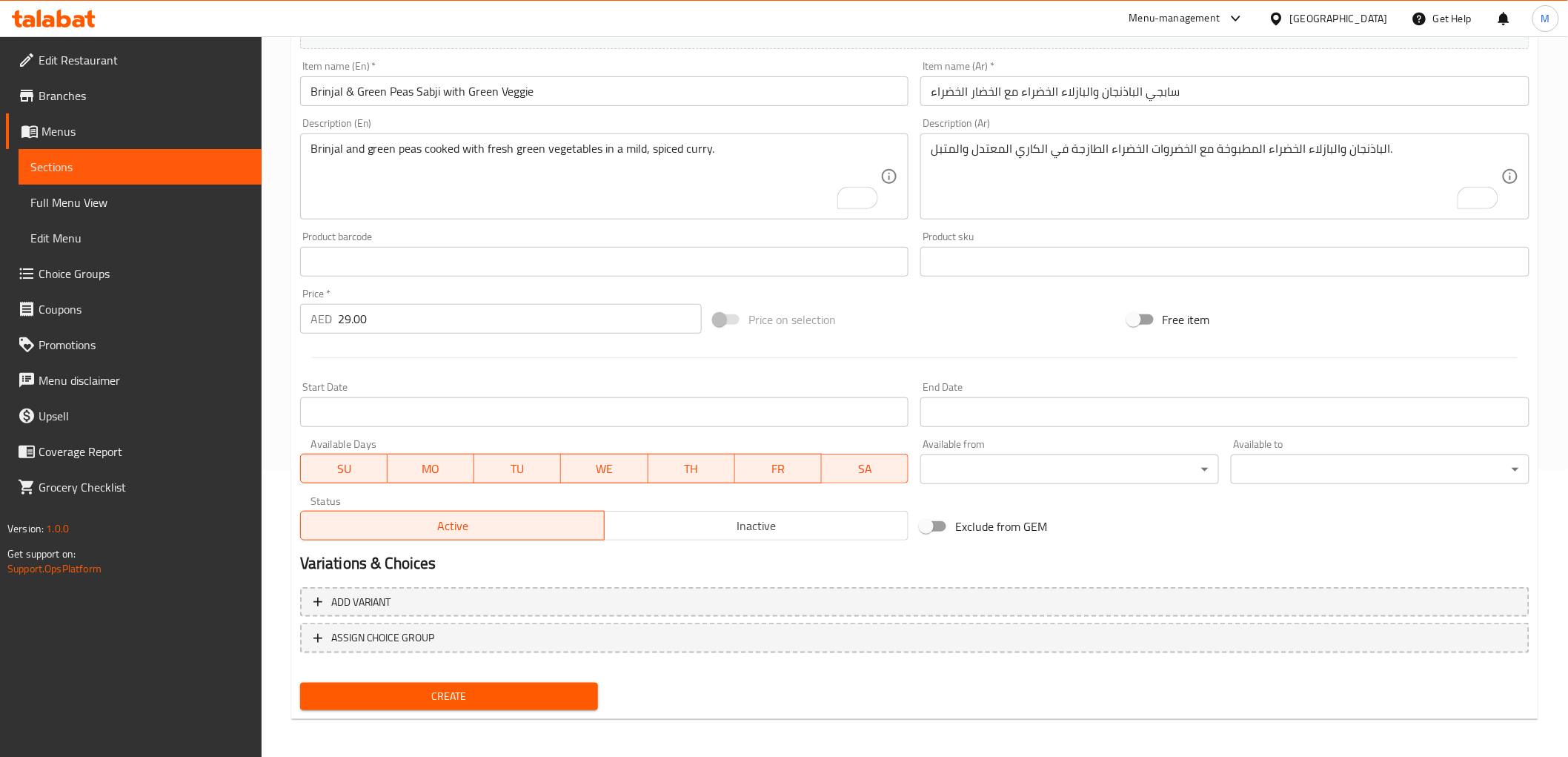
scroll to position [288, 0]
click at [428, 686] on span "Create" at bounding box center [449, 695] width 275 height 19
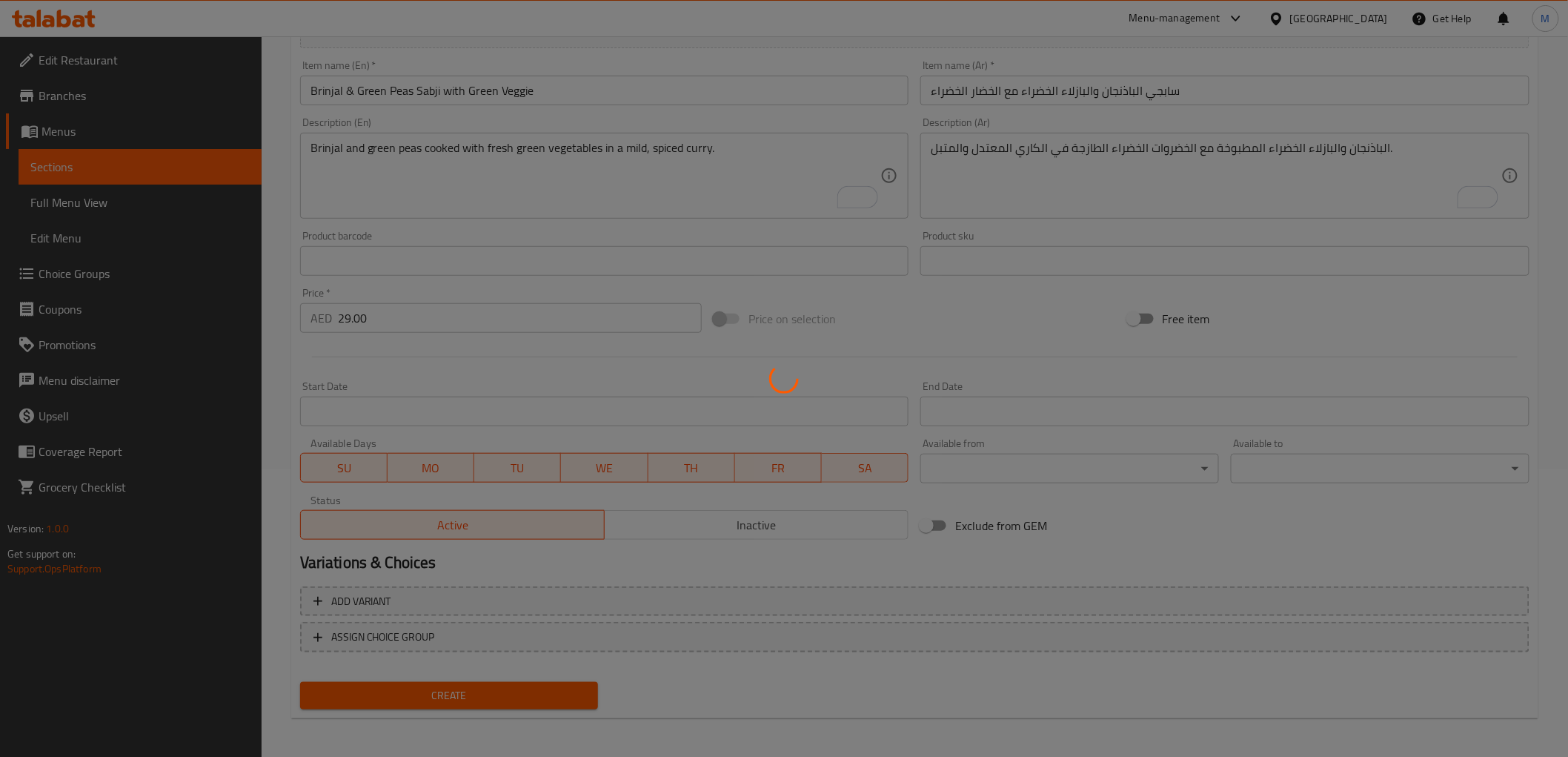
type input "0"
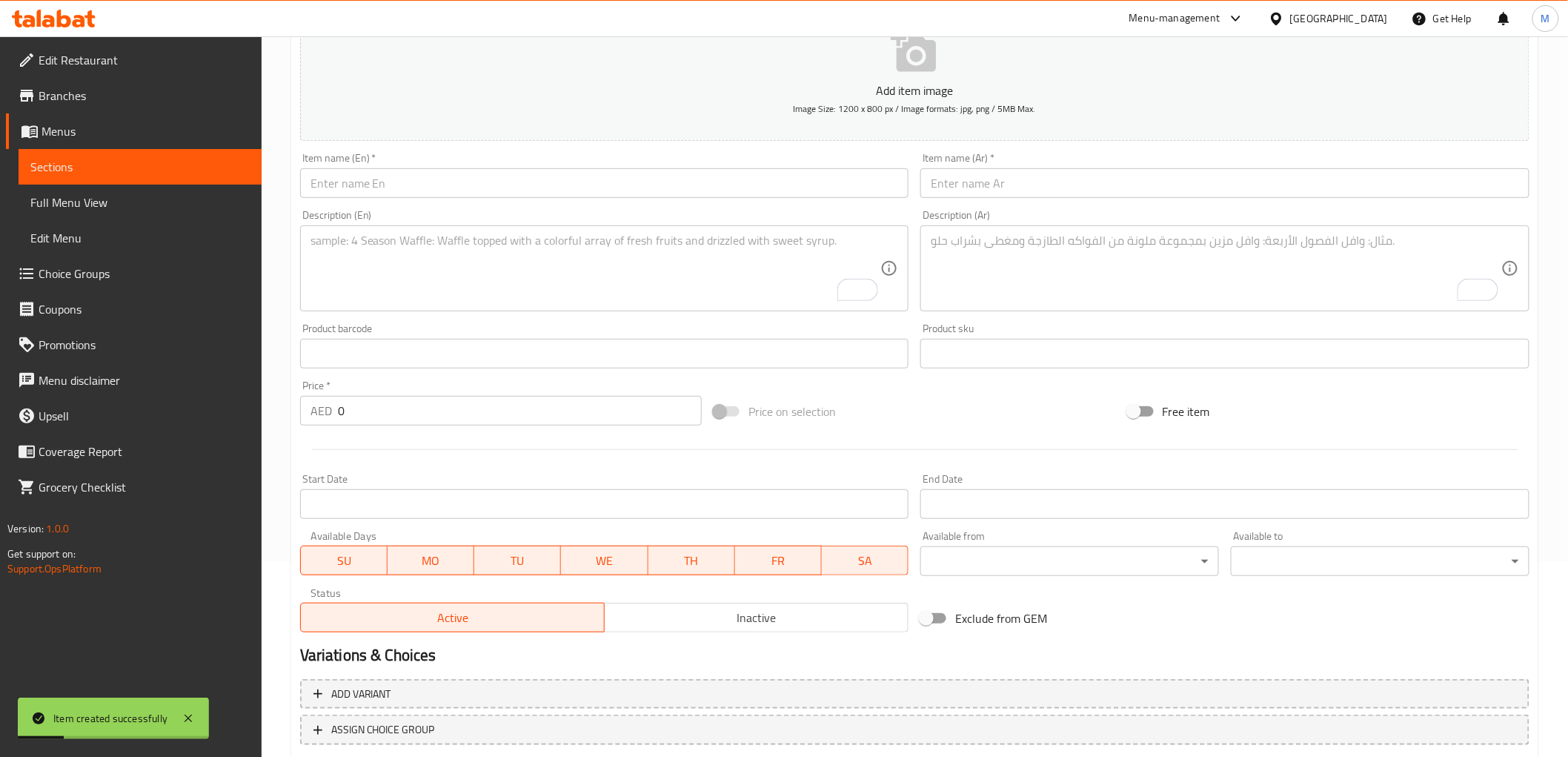
scroll to position [123, 0]
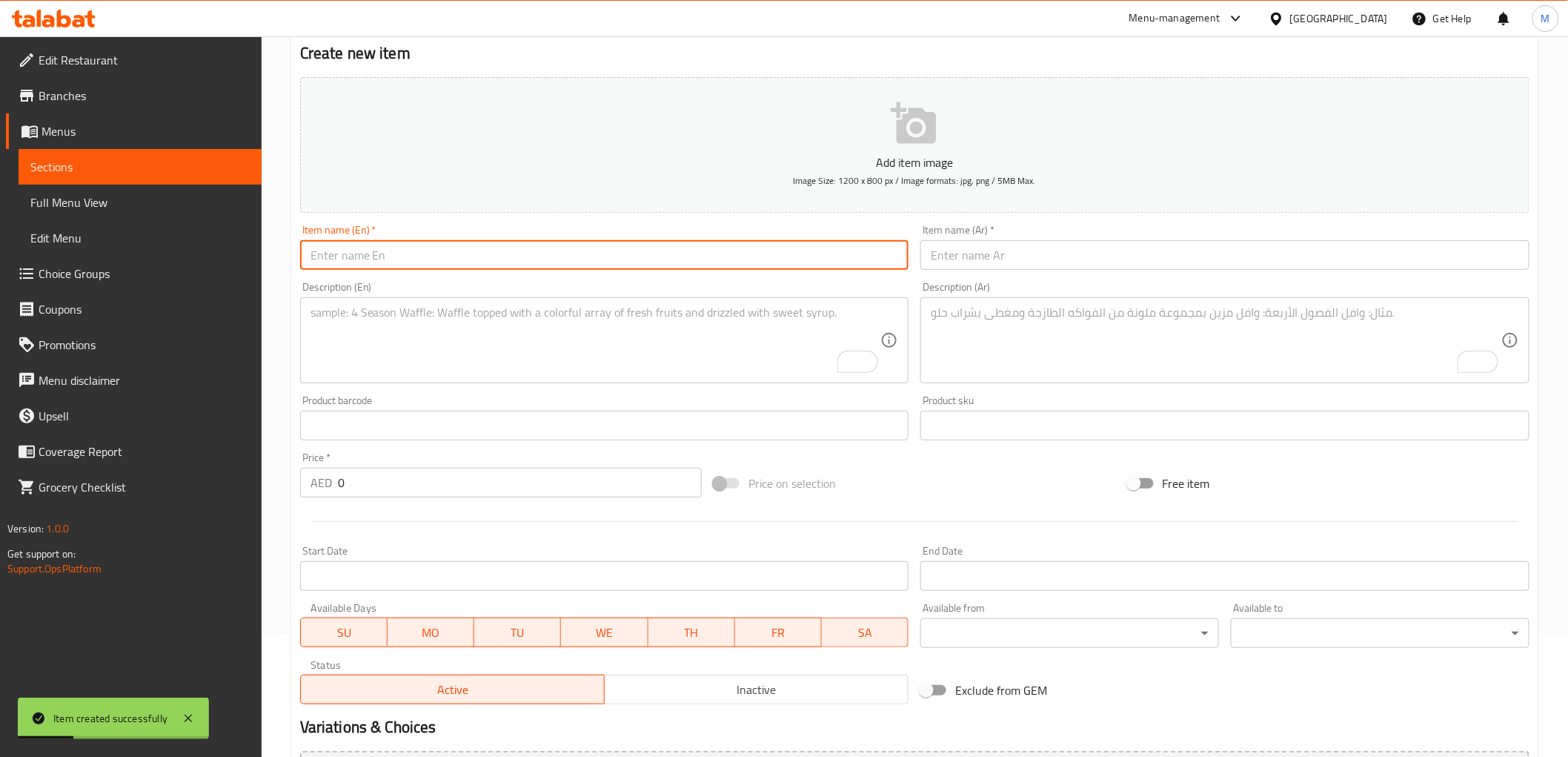
click at [462, 246] on input "text" at bounding box center [604, 254] width 609 height 30
paste input "Stuffed Parvar"
type input "Stuffed Parvar"
click at [964, 267] on input "text" at bounding box center [1225, 254] width 609 height 30
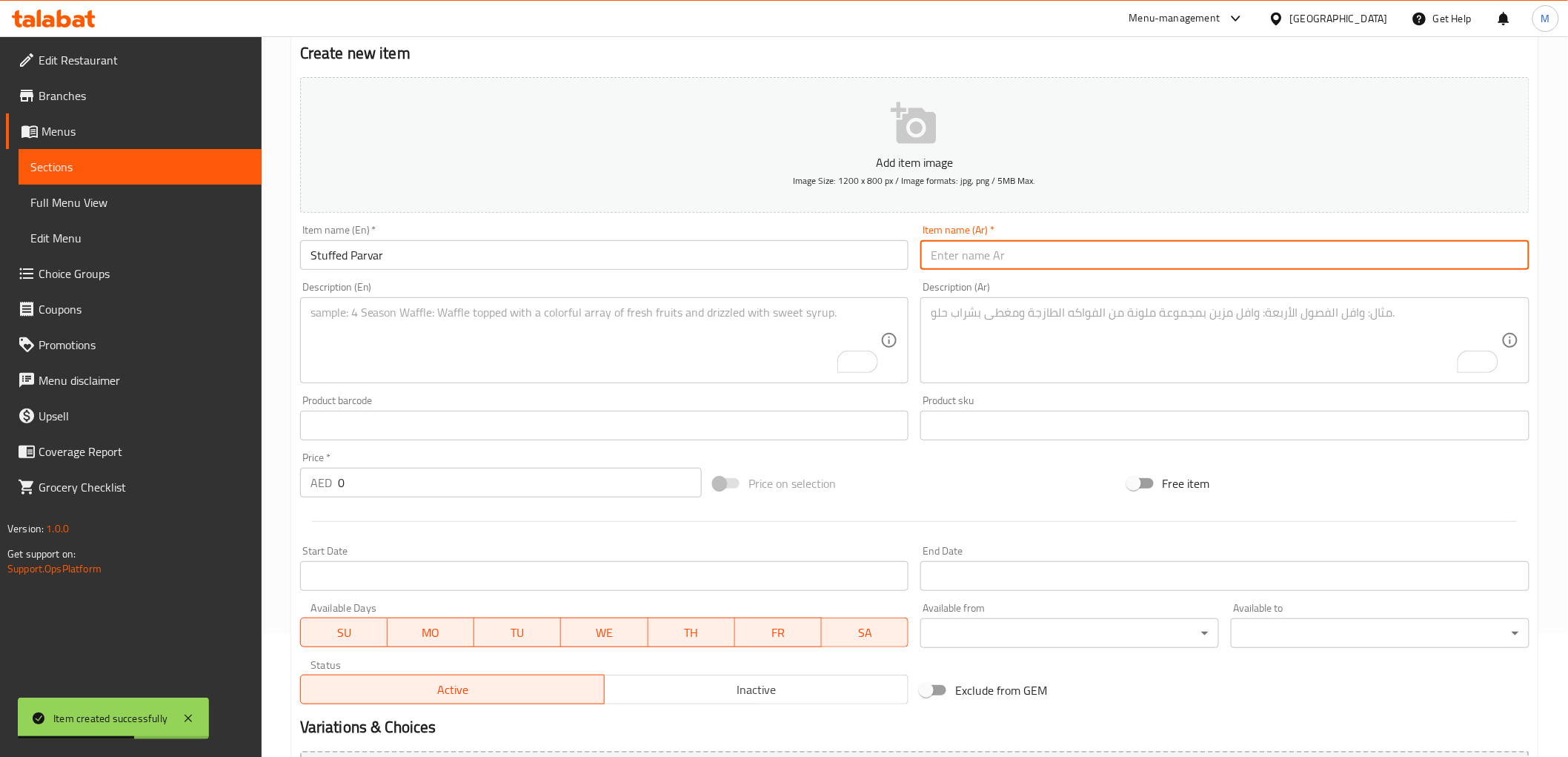
paste input "بارفار محشي"
type input "بارفار محشي"
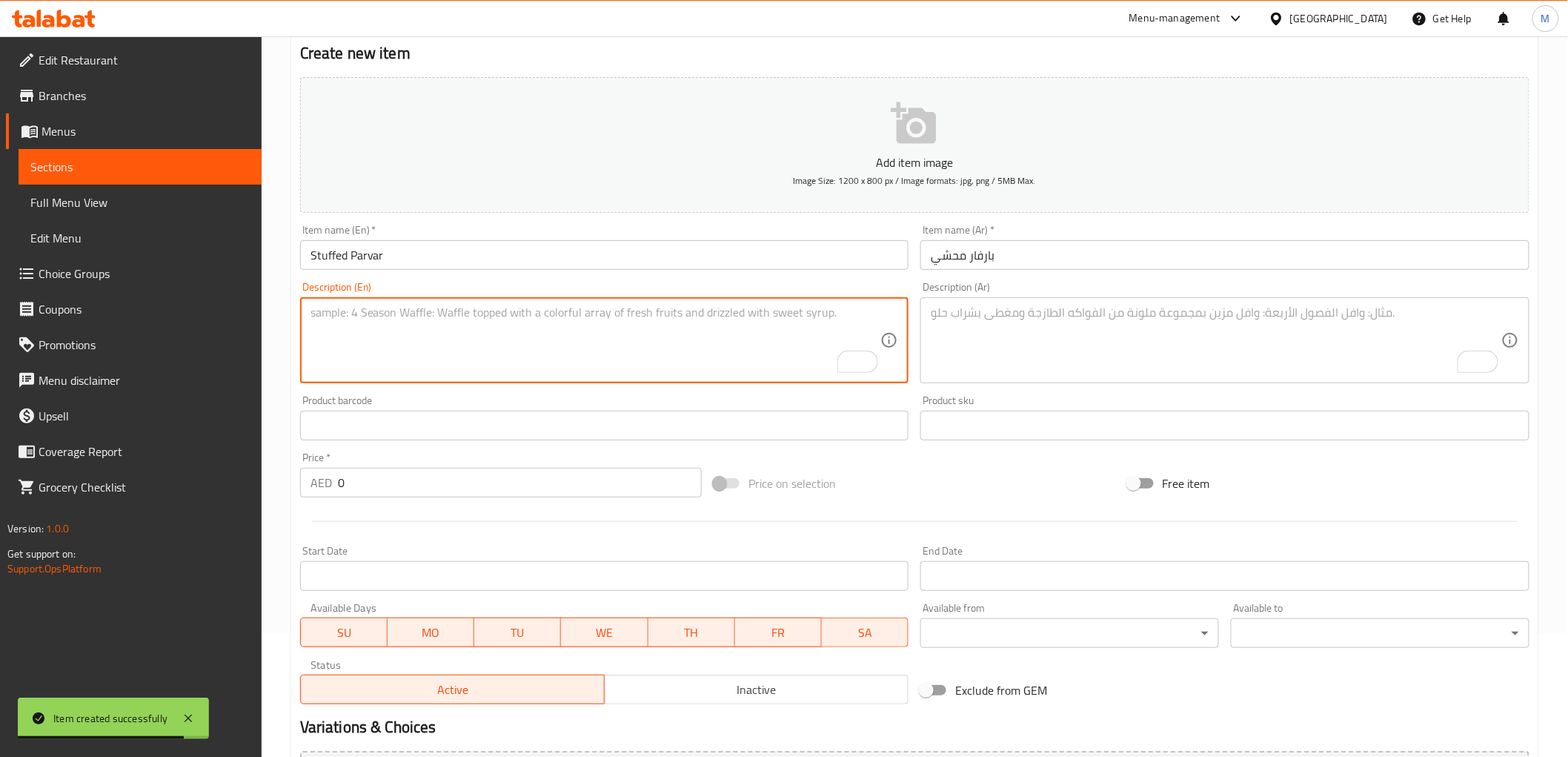
click at [641, 334] on textarea "To enrich screen reader interactions, please activate Accessibility in Grammarl…" at bounding box center [595, 340] width 570 height 71
paste textarea "Spicy stuffed pointed gourd cooked with an aromatic Kathiyawadi masala."
type textarea "Spicy stuffed pointed gourd cooked with an aromatic Kathiyawadi masala."
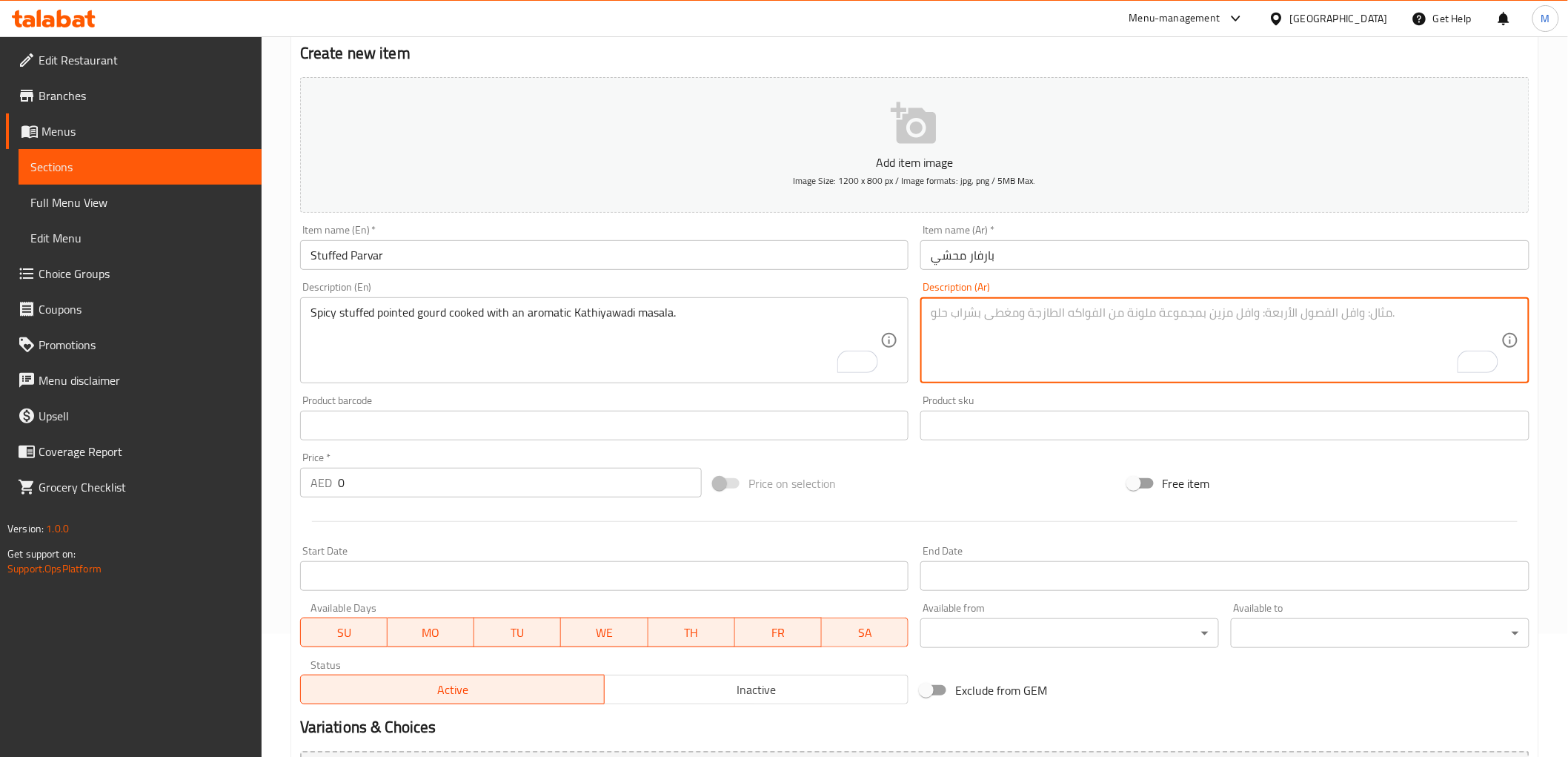
click at [1032, 338] on textarea "To enrich screen reader interactions, please activate Accessibility in Grammarl…" at bounding box center [1215, 340] width 570 height 71
paste textarea "بارفار محشو حار (قرع مدبب) مطبوخ مع ماسالا كاثياوادي العطرية."
type textarea "بارفار محشو حار (قرع مدبب) مطبوخ مع ماسالا كاثياوادي العطرية."
click at [409, 487] on input "0" at bounding box center [519, 482] width 364 height 30
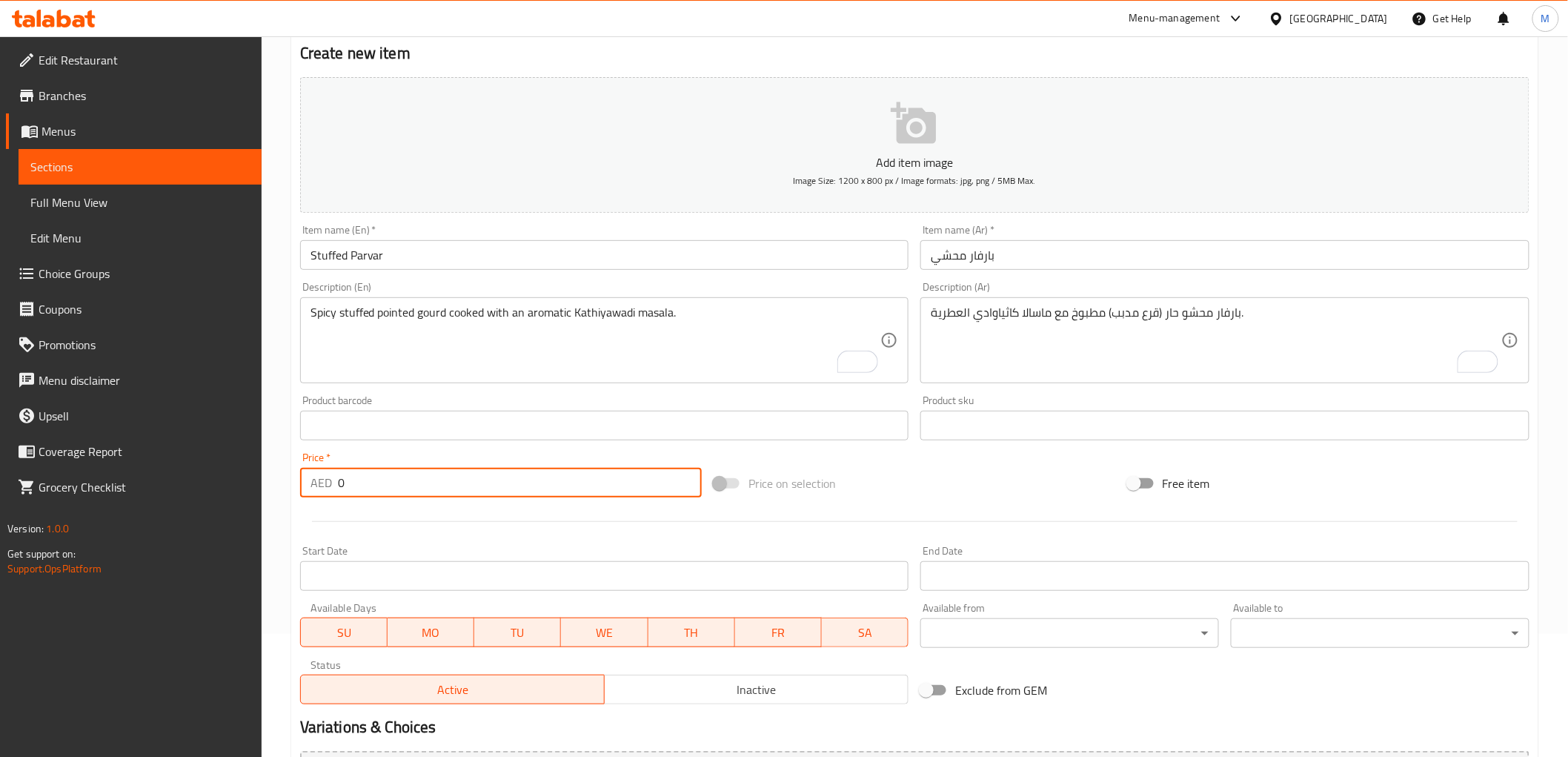
click at [409, 487] on input "0" at bounding box center [519, 482] width 364 height 30
click at [410, 490] on input "0" at bounding box center [519, 482] width 364 height 30
paste input "29.0"
type input "29.00"
click at [398, 451] on div "Price   * AED 29.00 Price *" at bounding box center [501, 475] width 414 height 57
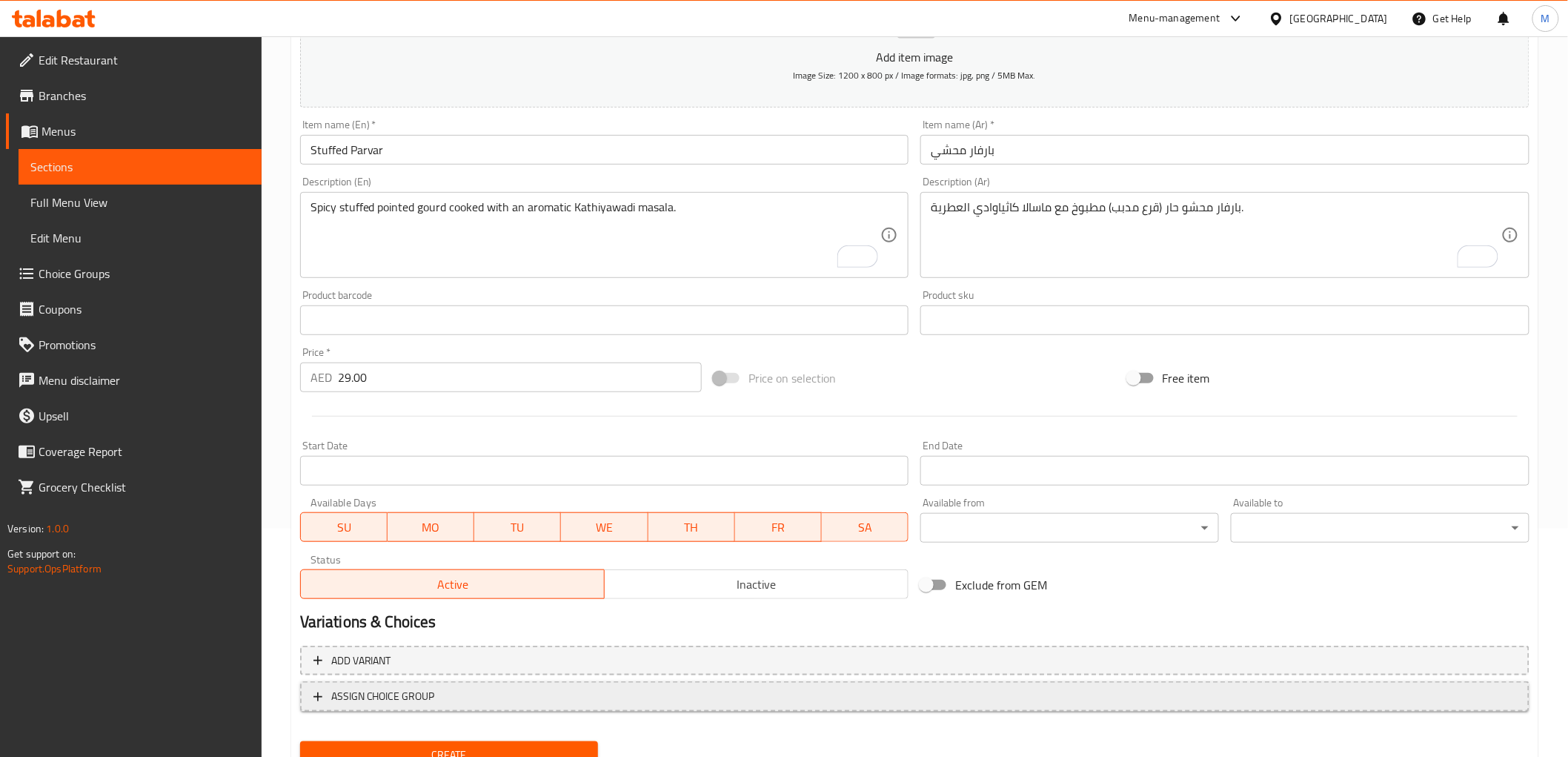
scroll to position [288, 0]
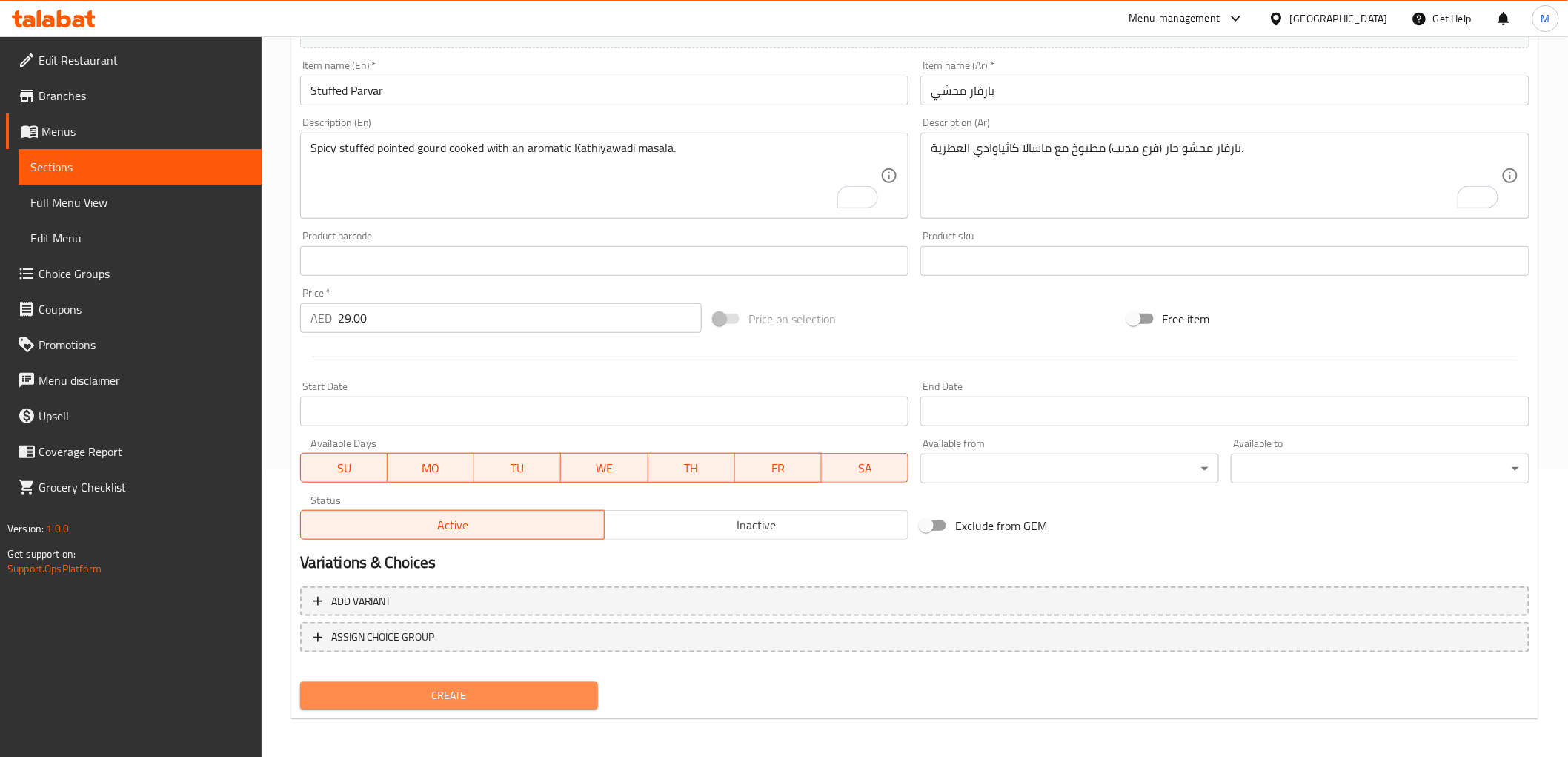
click at [423, 687] on span "Create" at bounding box center [449, 695] width 275 height 19
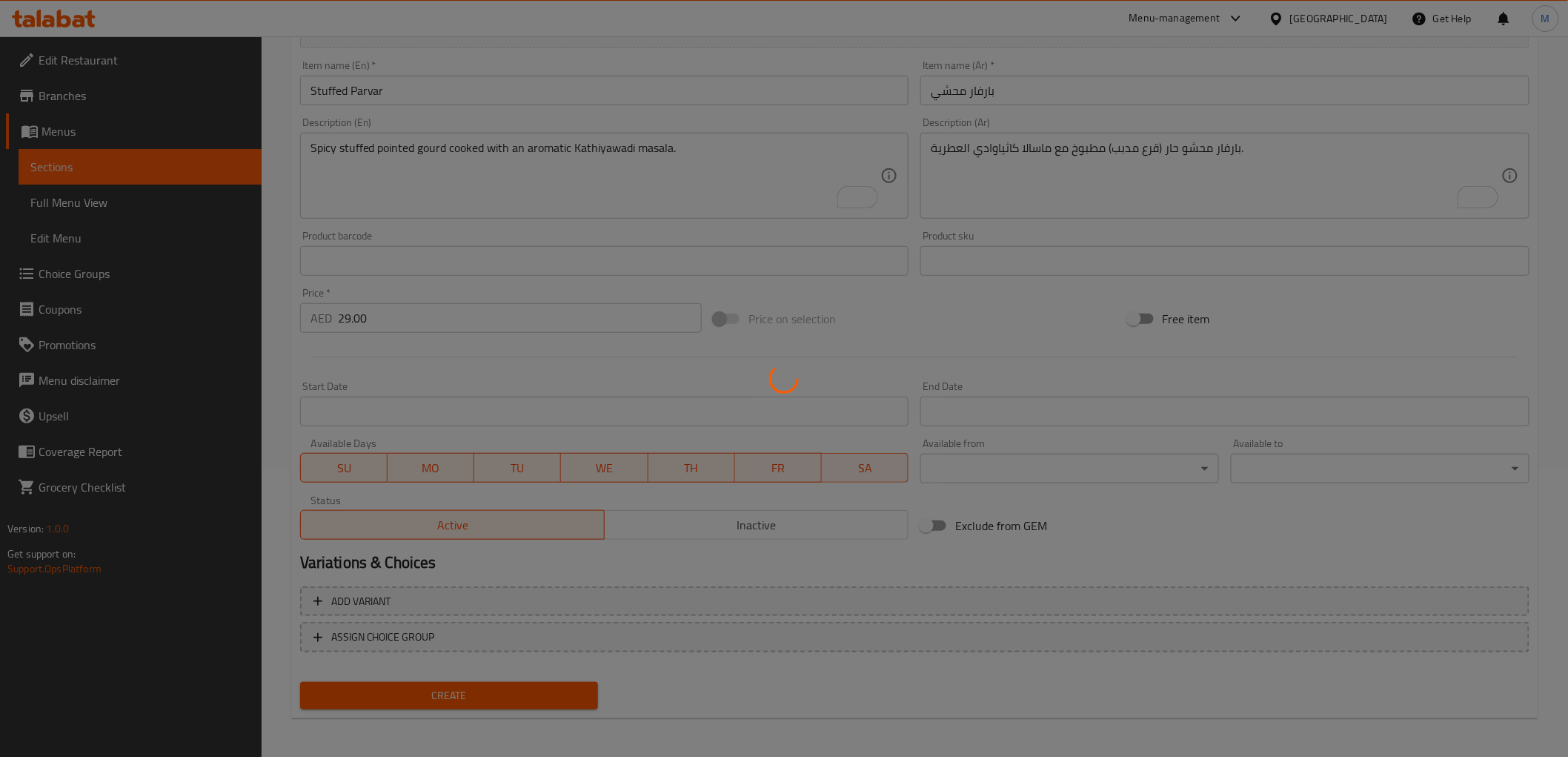
type input "0"
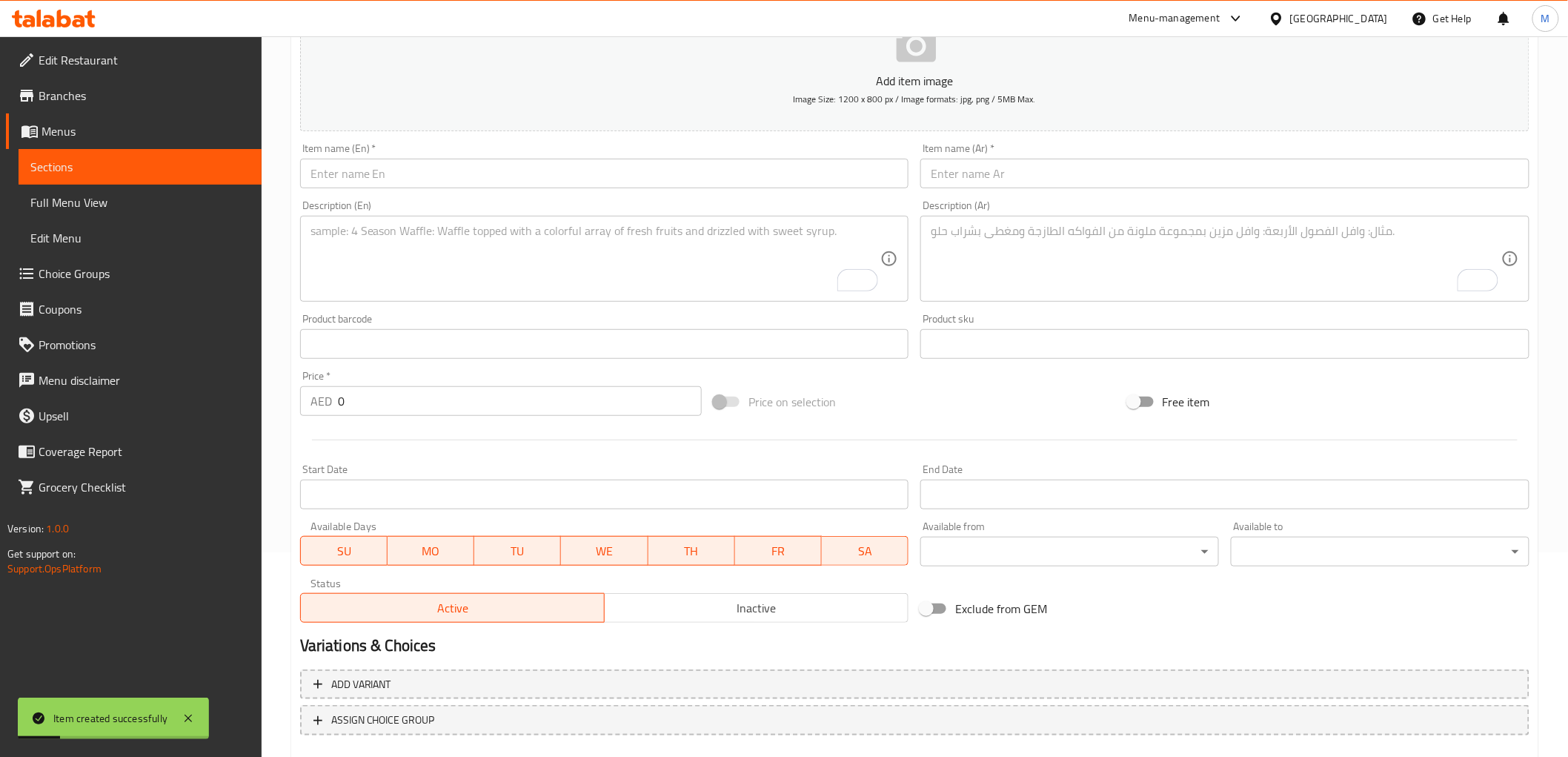
scroll to position [123, 0]
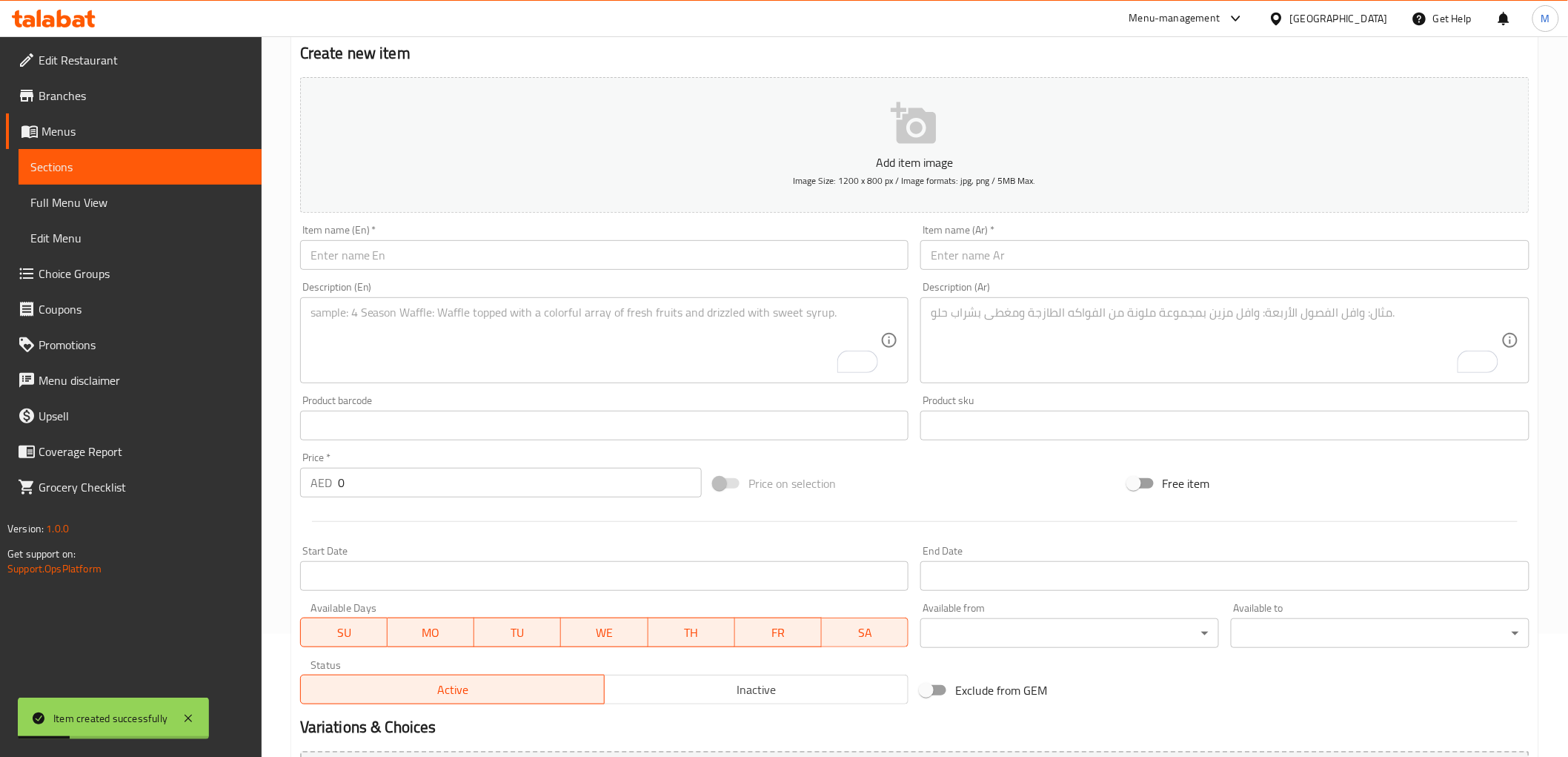
click at [371, 256] on input "text" at bounding box center [604, 254] width 609 height 30
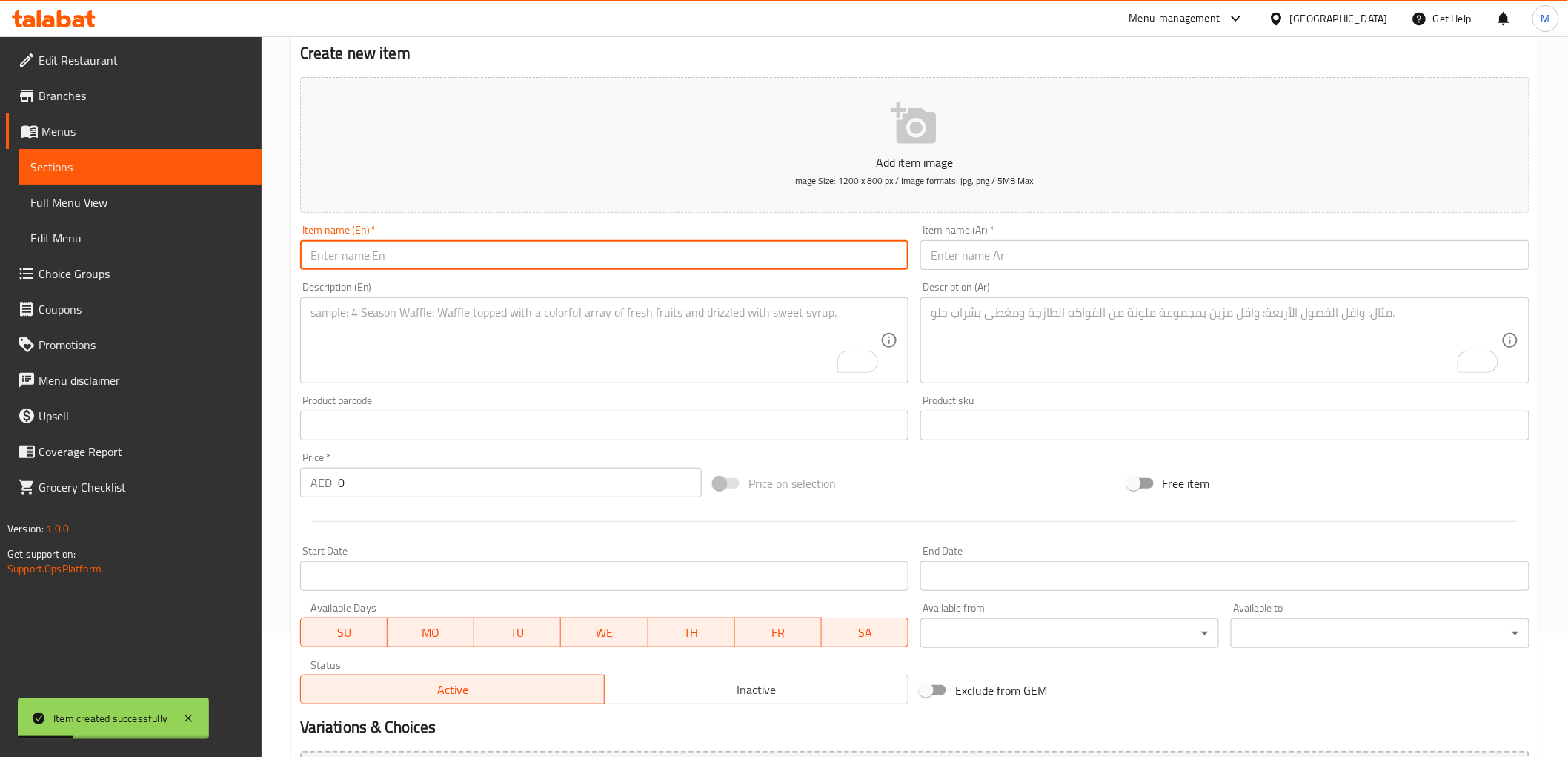
paste input "Green Onion Potato"
type input "Green Onion Potato"
click at [947, 247] on input "text" at bounding box center [1225, 254] width 609 height 30
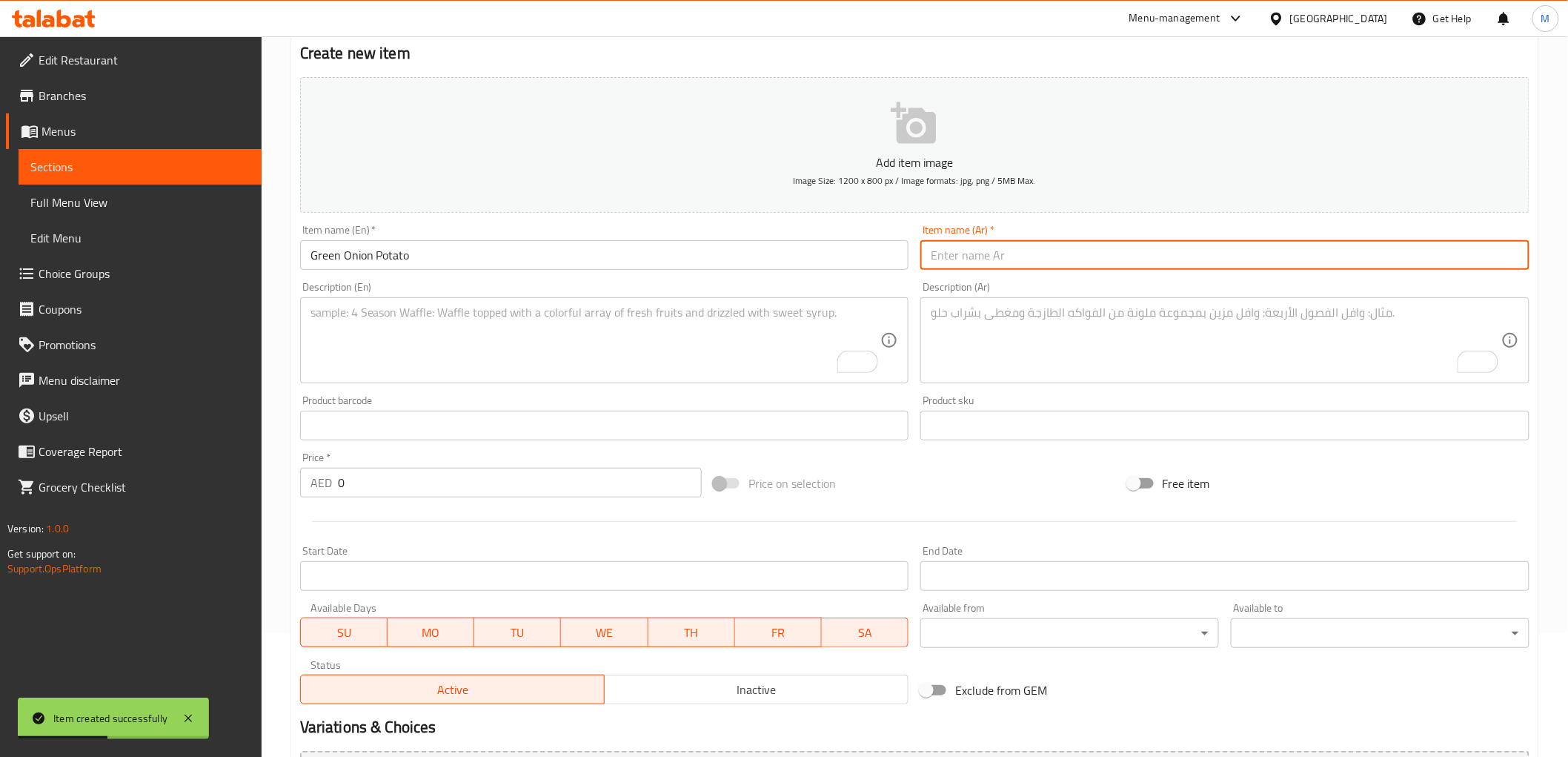
paste input "بطاطس بصل أخضر"
type input "بطاطس بصل أخضر"
click at [647, 354] on textarea "To enrich screen reader interactions, please activate Accessibility in Grammarl…" at bounding box center [595, 340] width 570 height 71
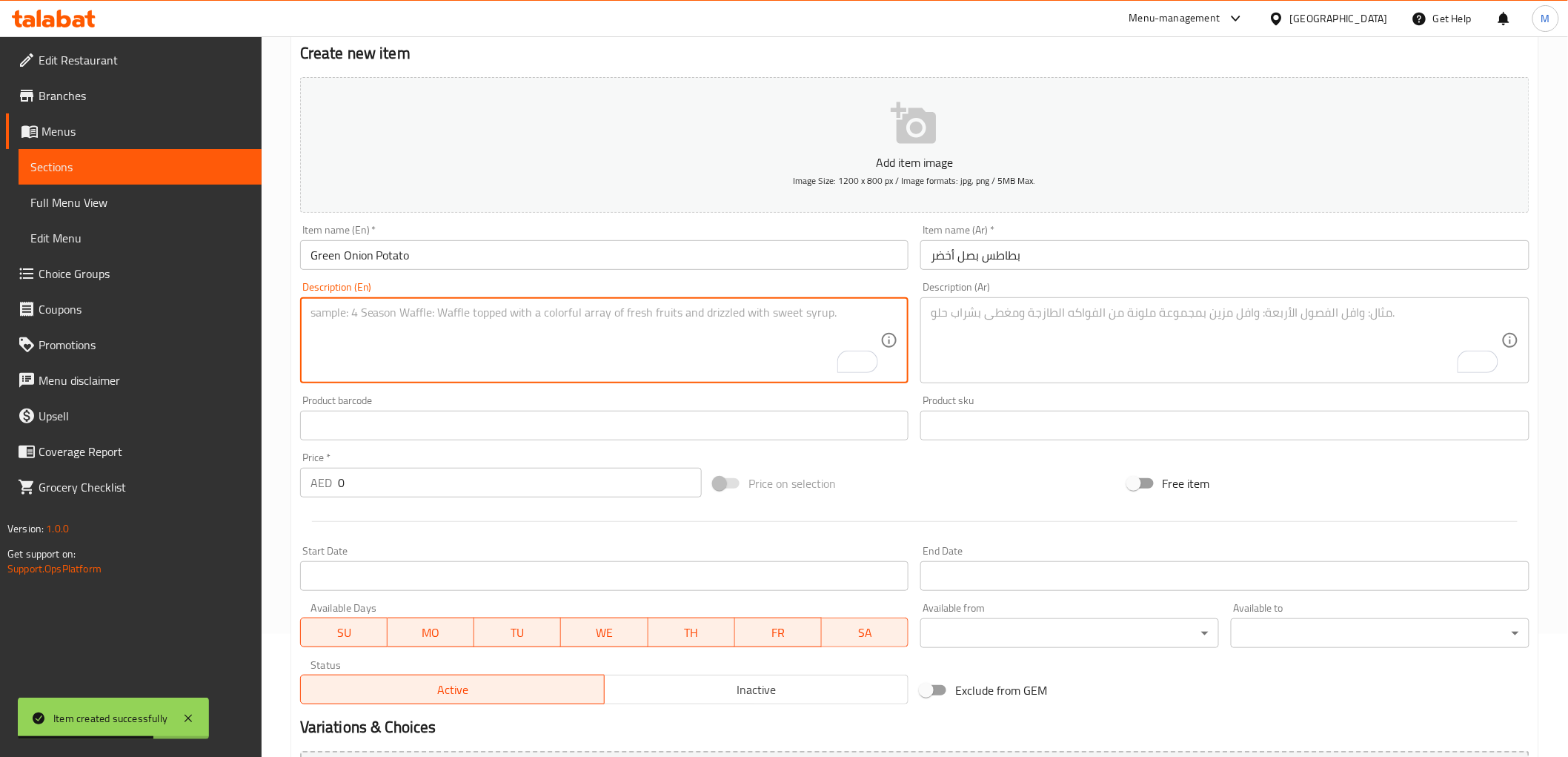
paste textarea "Spring onions and potatoes stir-fried in a flavorful mix of spices."
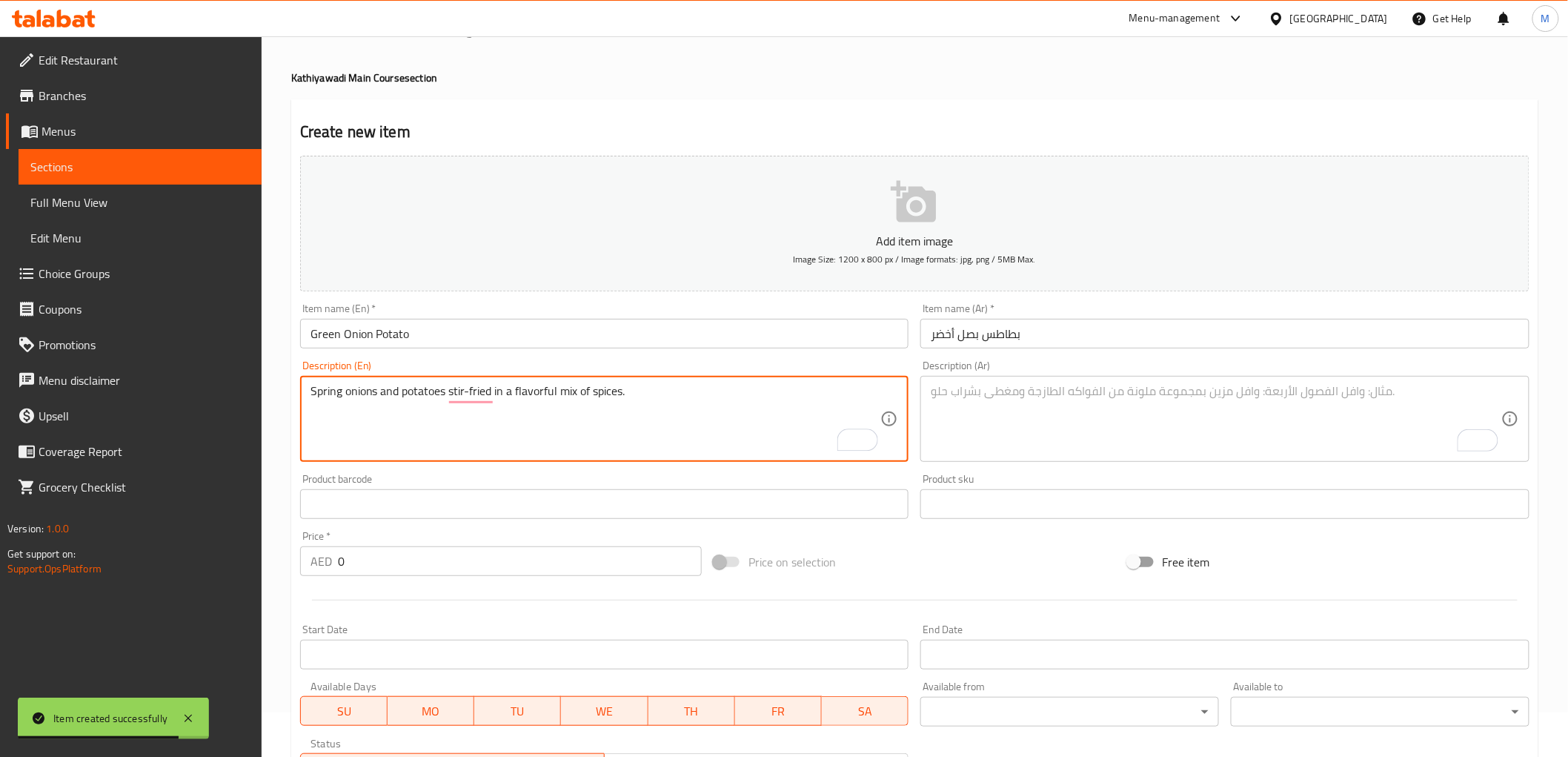
scroll to position [0, 0]
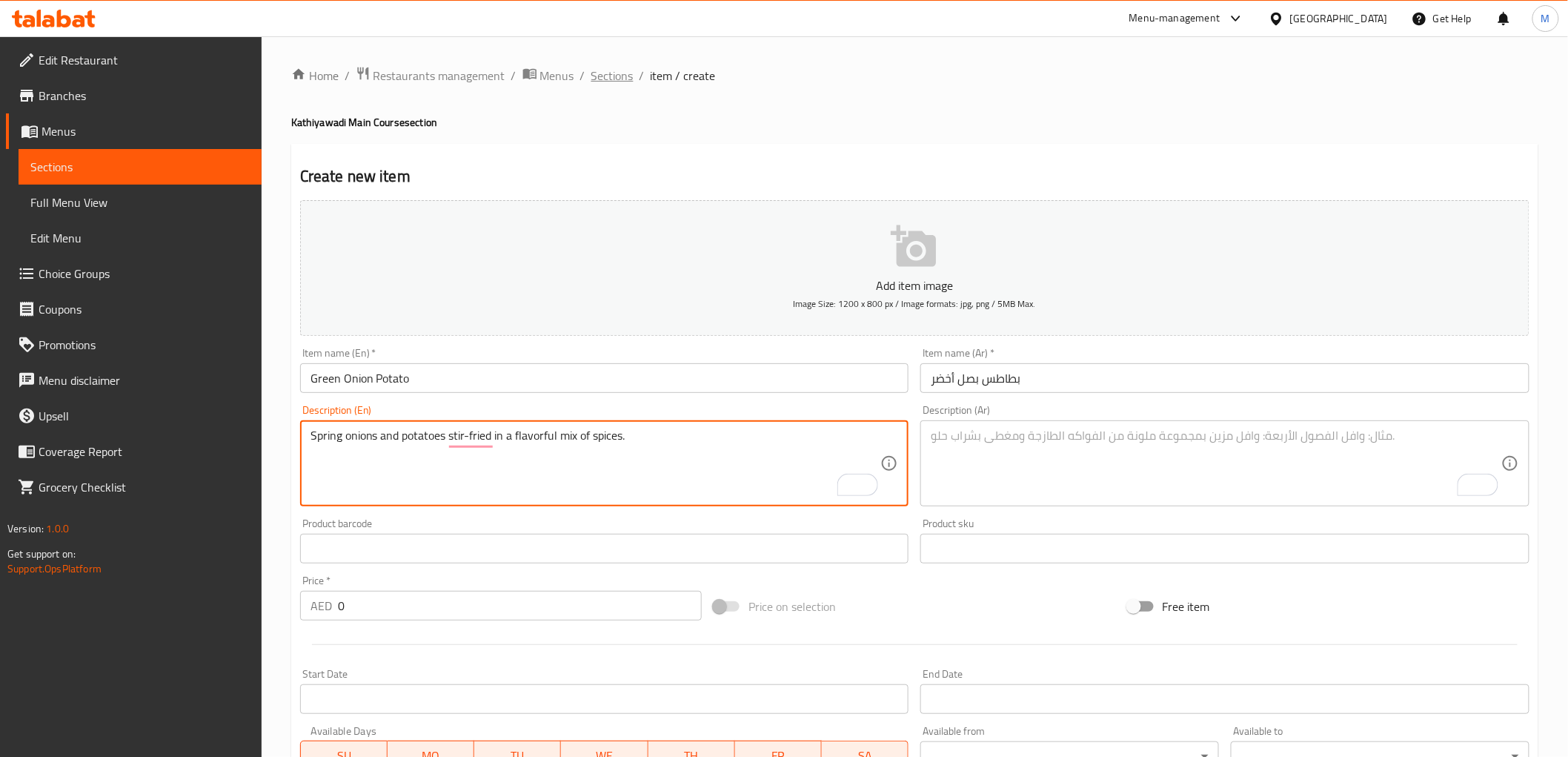
type textarea "Spring onions and potatoes stir-fried in a flavorful mix of spices."
click at [603, 83] on span "Sections" at bounding box center [612, 75] width 42 height 18
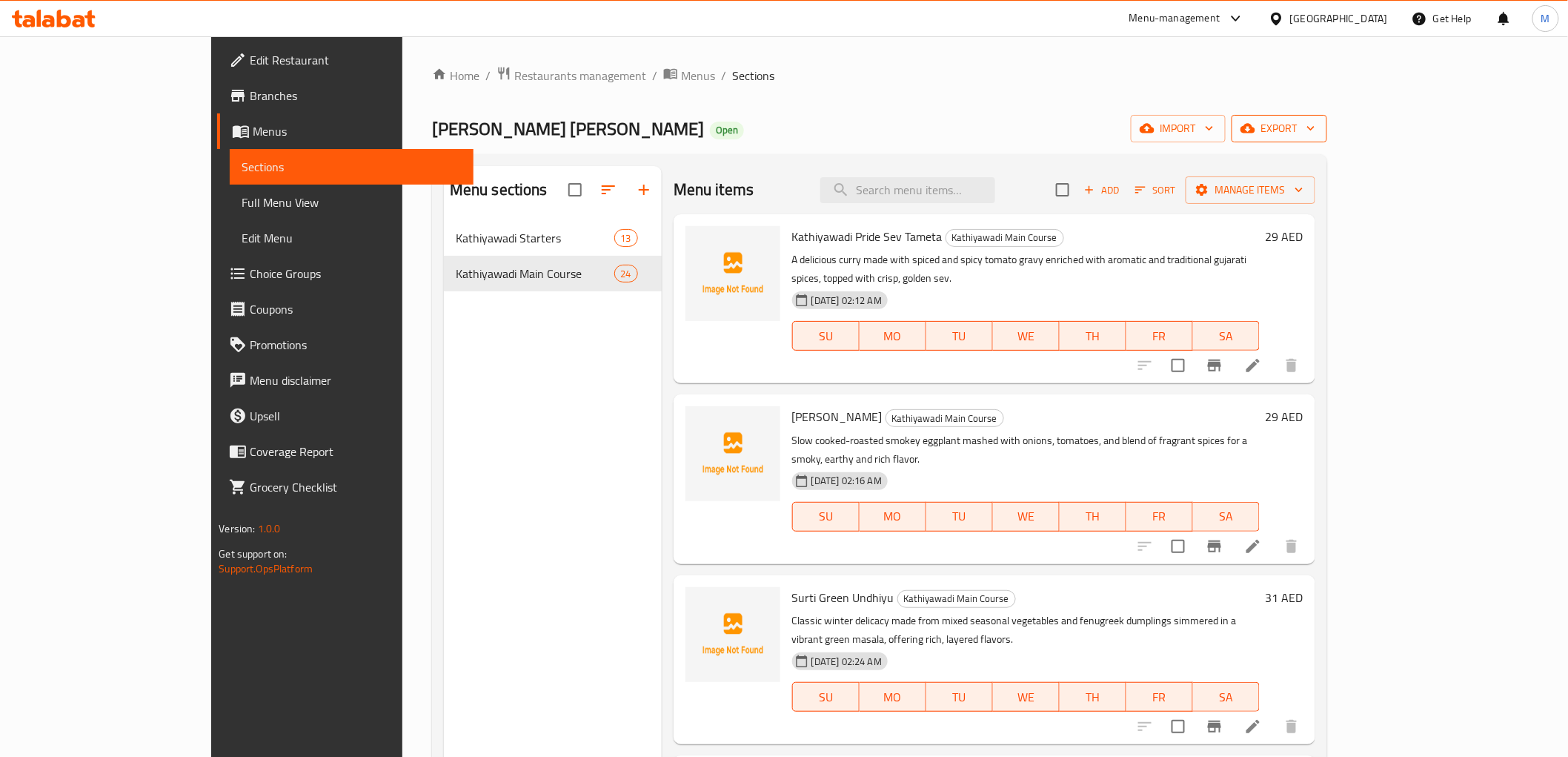
click at [1315, 122] on span "export" at bounding box center [1279, 128] width 72 height 19
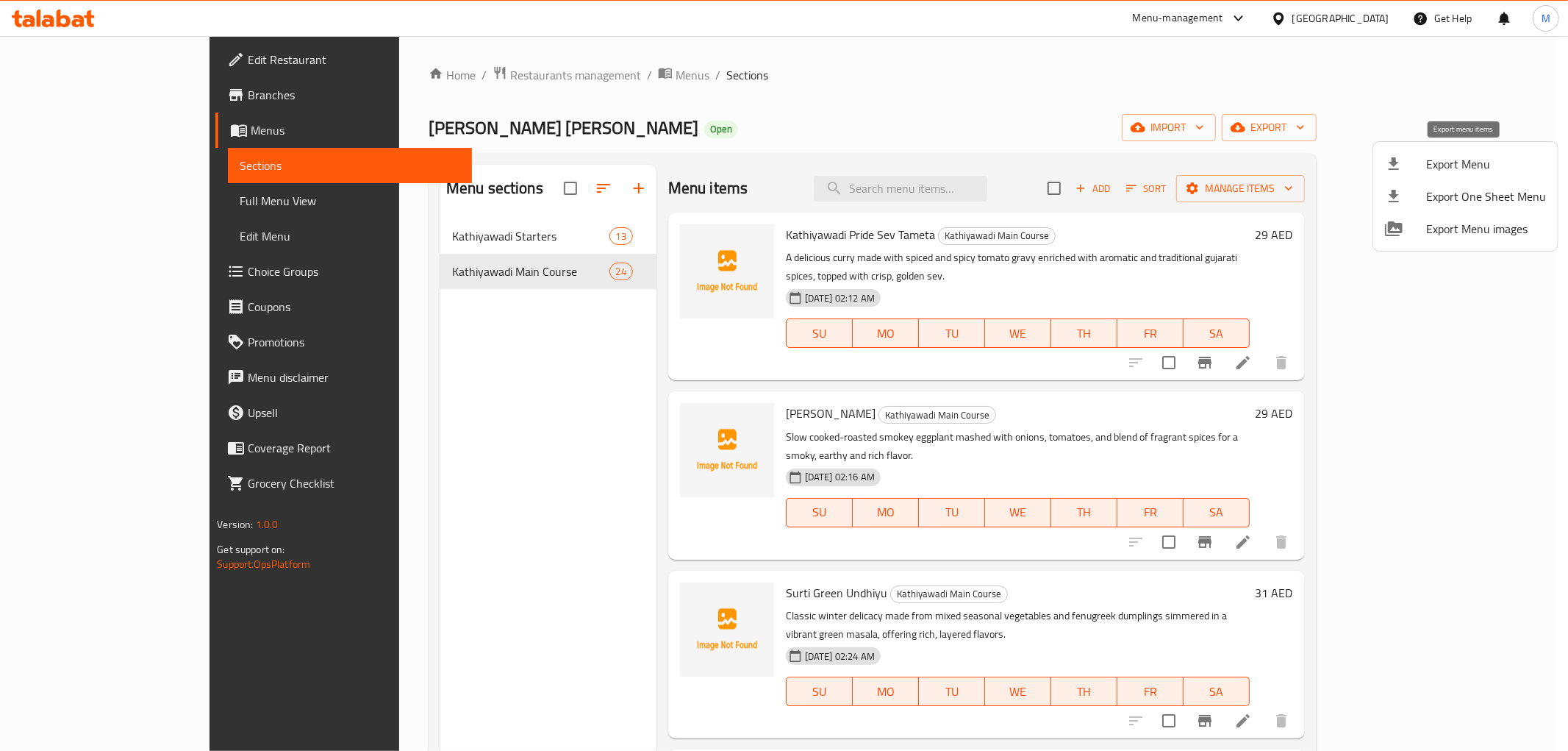
click at [1456, 164] on span "Export Menu" at bounding box center [1485, 164] width 120 height 18
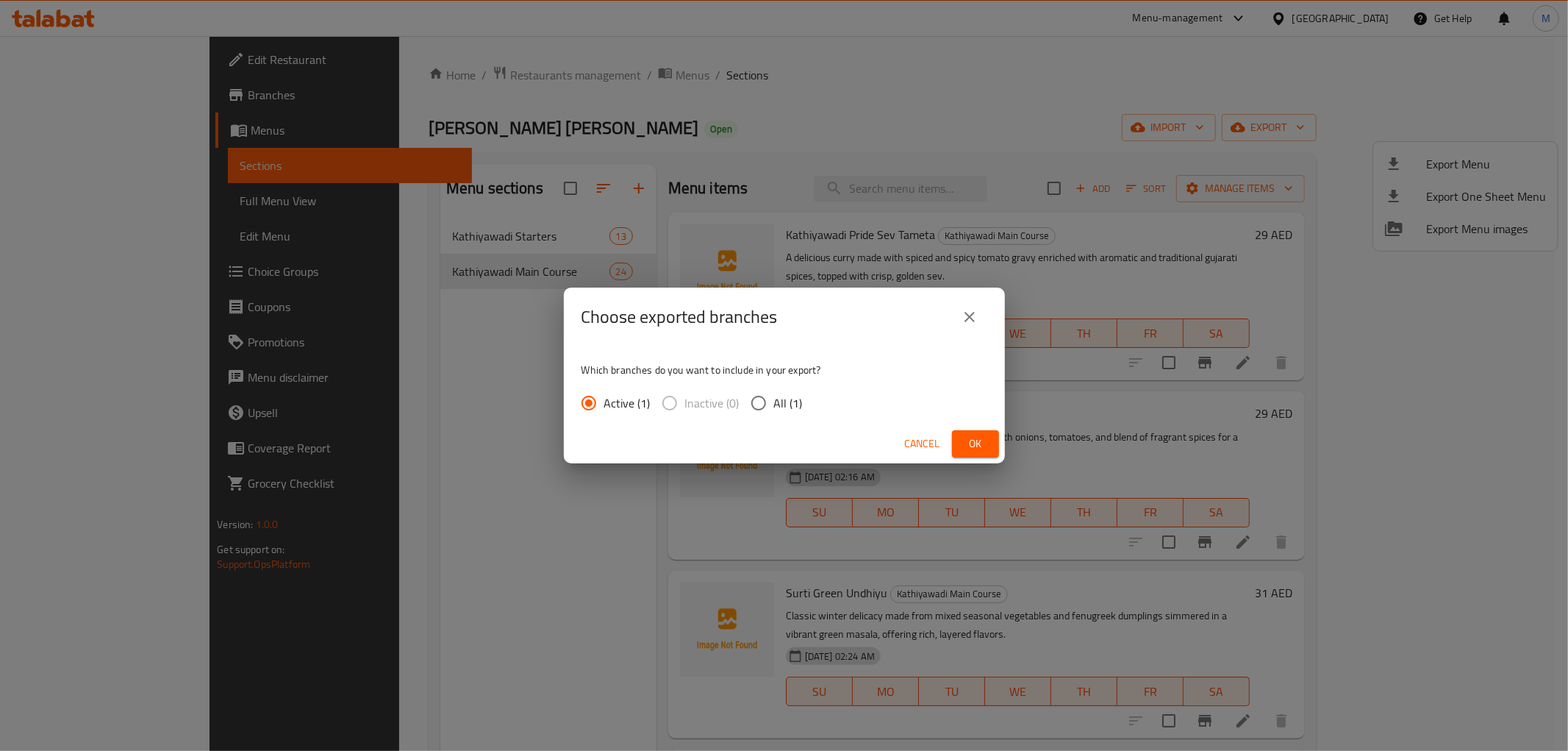
click at [756, 400] on input "All (1)" at bounding box center [759, 403] width 31 height 31
radio input "true"
click at [965, 442] on span "Ok" at bounding box center [975, 443] width 23 height 19
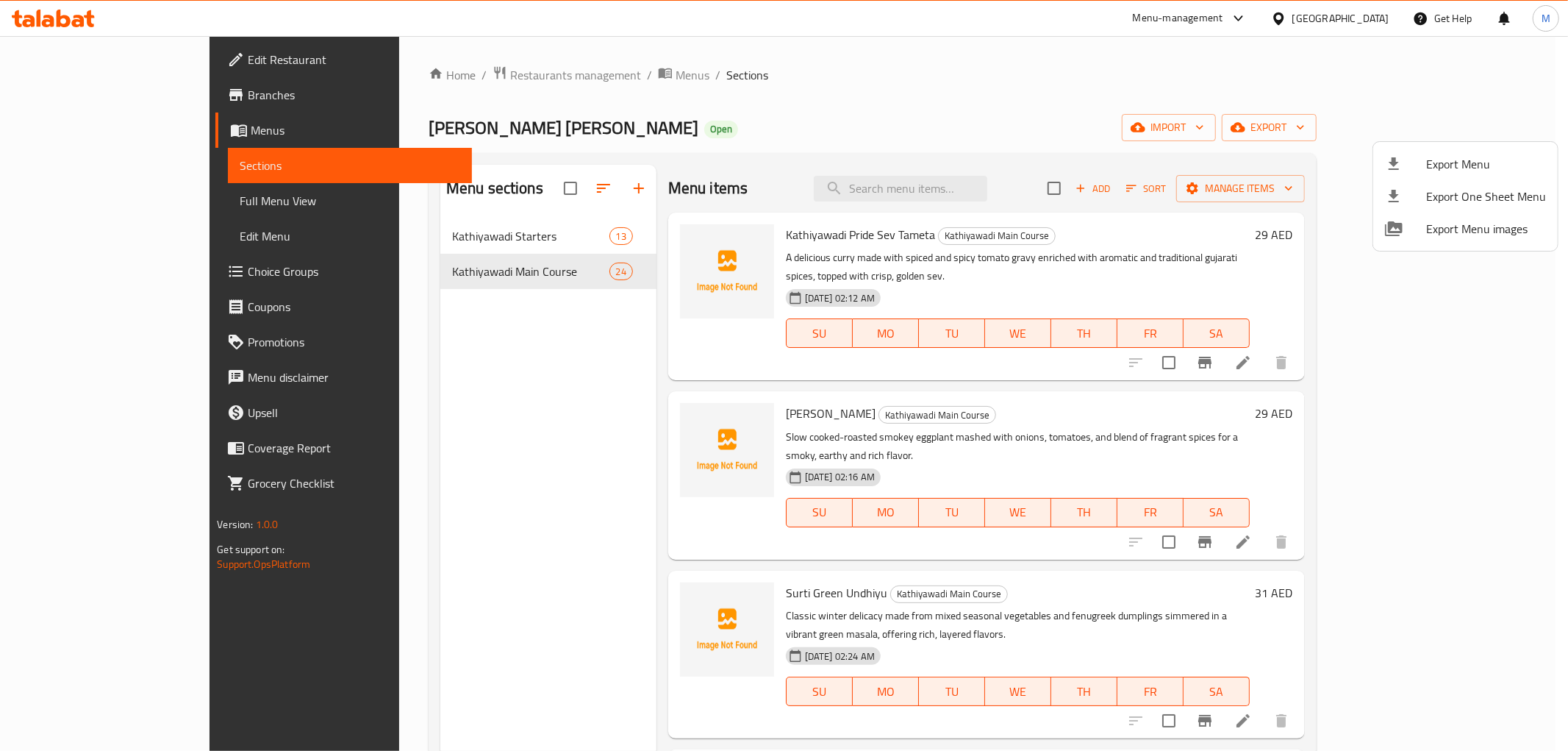
click at [1293, 191] on div at bounding box center [784, 375] width 1568 height 751
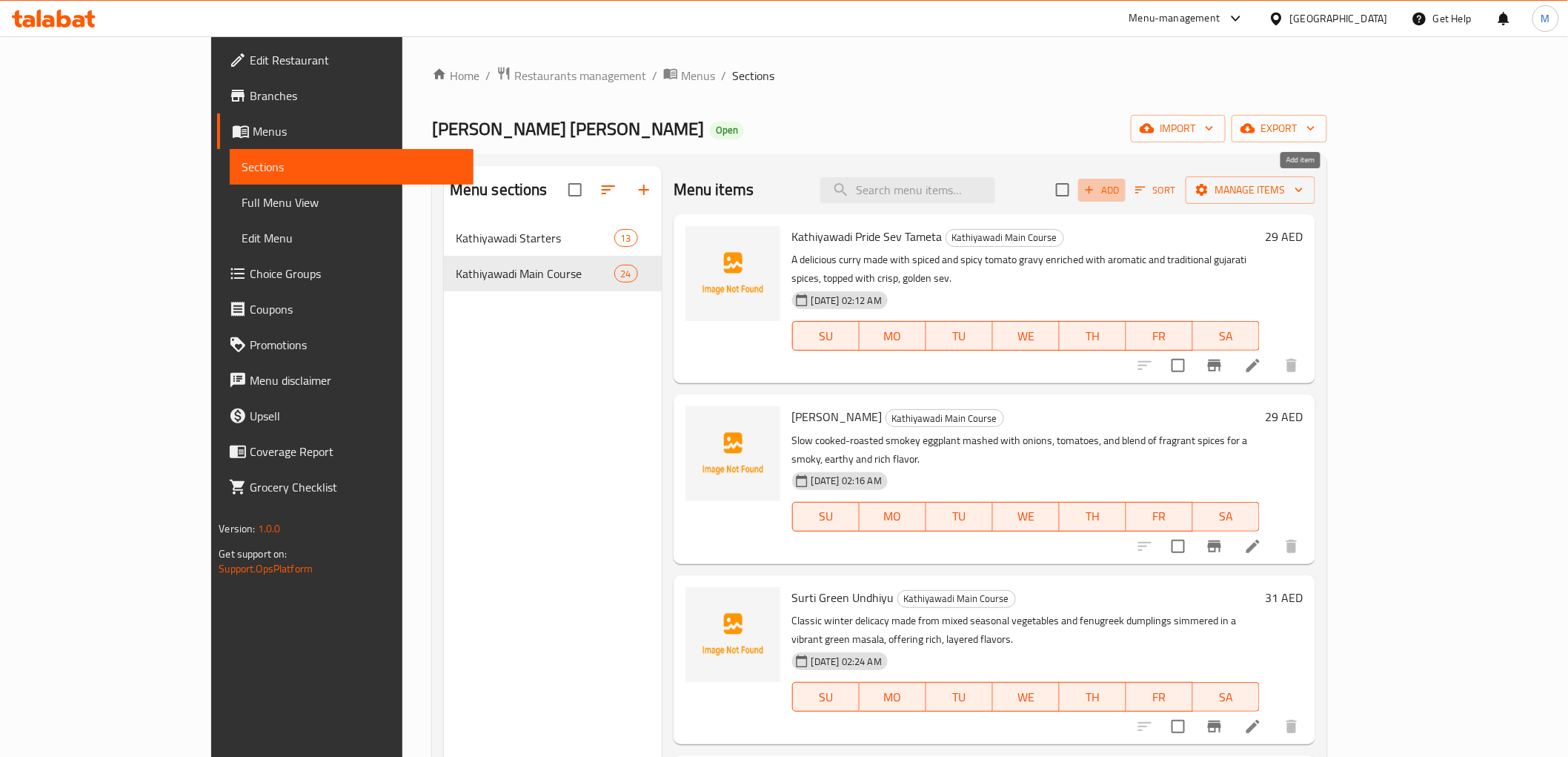
click at [1122, 193] on span "Add" at bounding box center [1101, 190] width 40 height 17
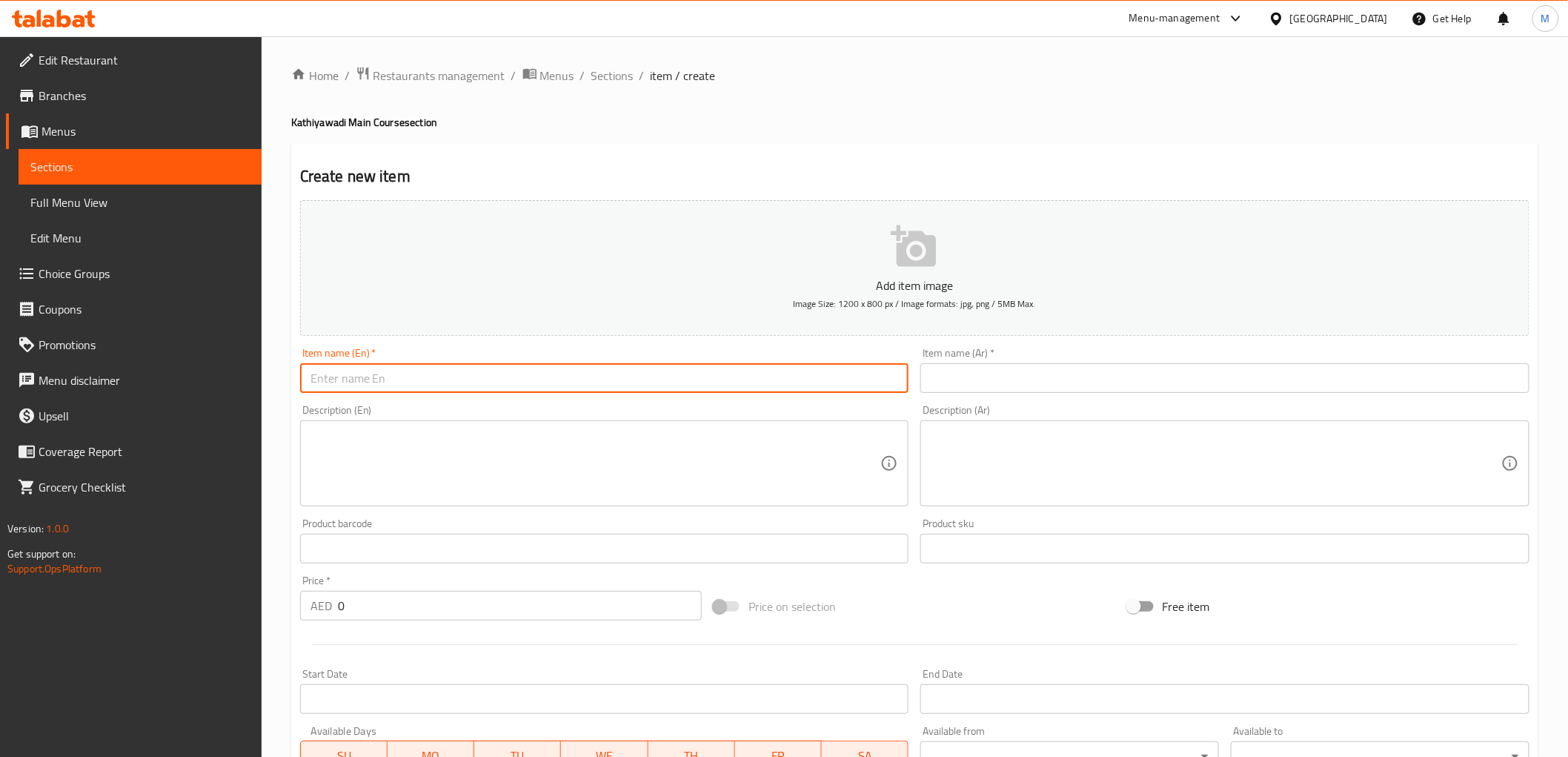
click at [427, 380] on input "text" at bounding box center [604, 377] width 609 height 30
paste input "Green Onion Potato"
type input "Green Onion Potato"
click at [996, 380] on input "text" at bounding box center [1225, 377] width 609 height 30
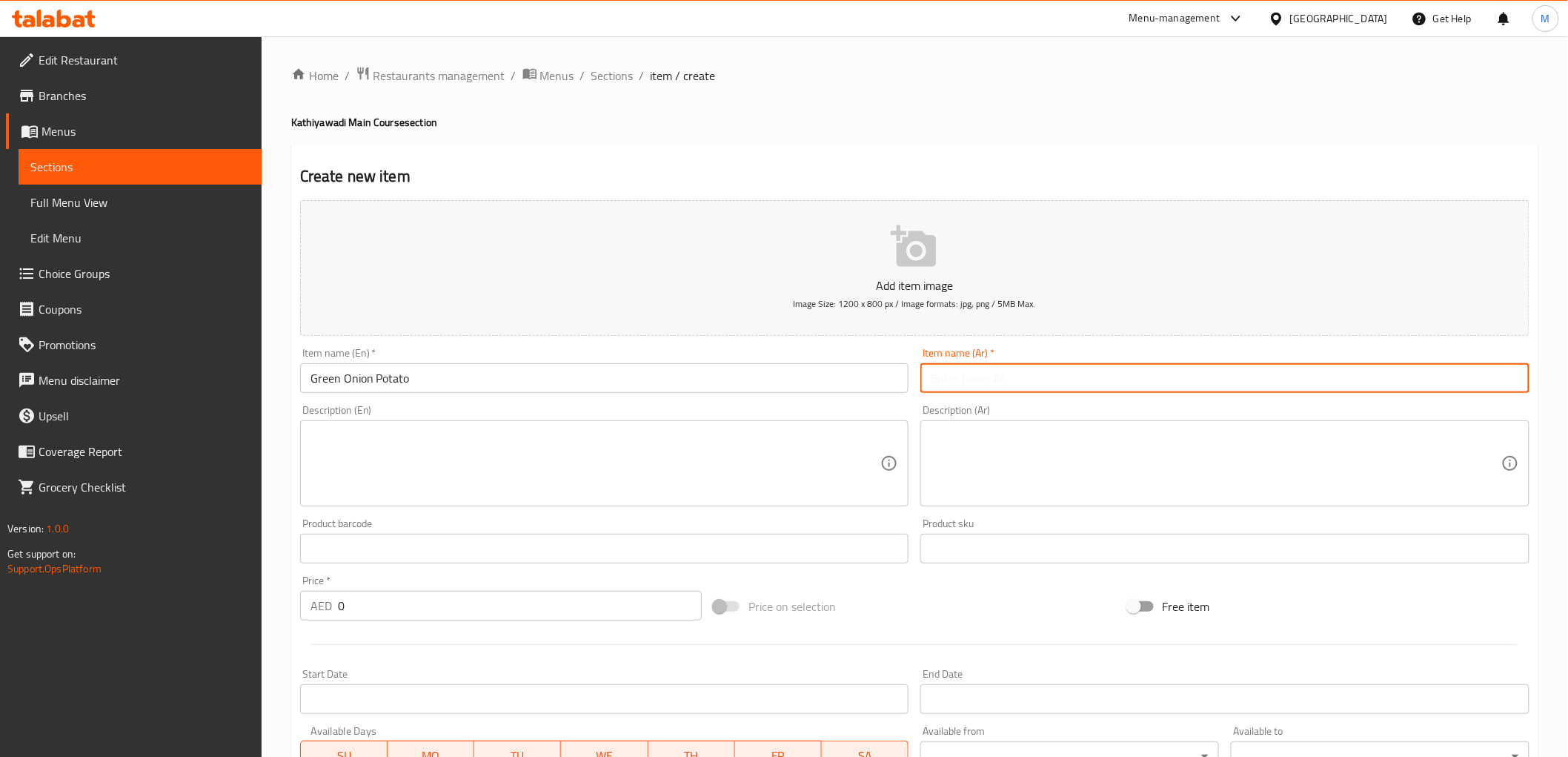
paste input "بطاطس بصل أخضر"
type input "بطاطس بصل أخضر"
click at [554, 466] on textarea at bounding box center [595, 463] width 570 height 71
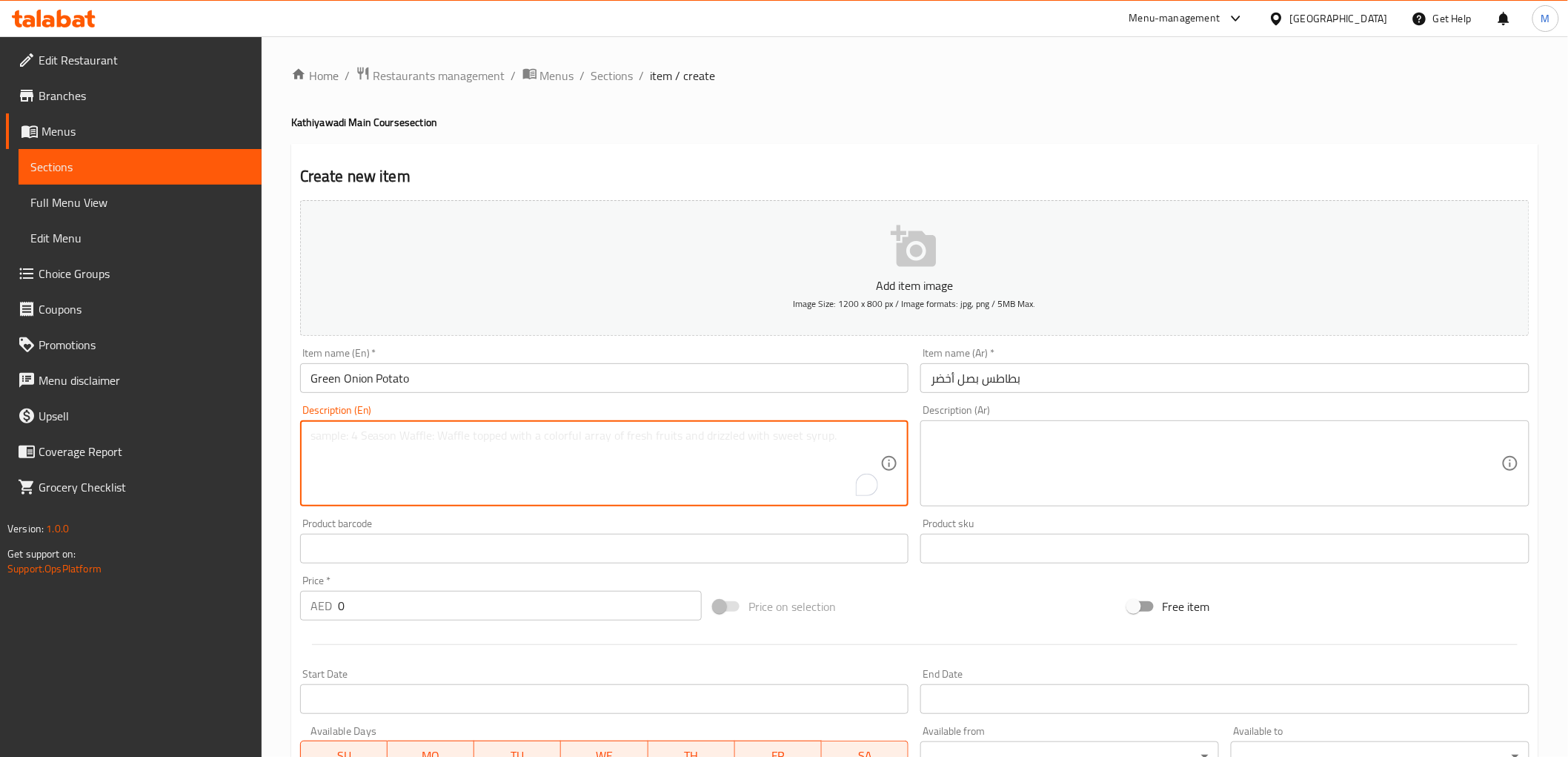
paste textarea "Spring onions and potatoes stir-fried in a flavorful mix of spices."
type textarea "Spring onions and potatoes stir-fried in a flavorful mix of spices."
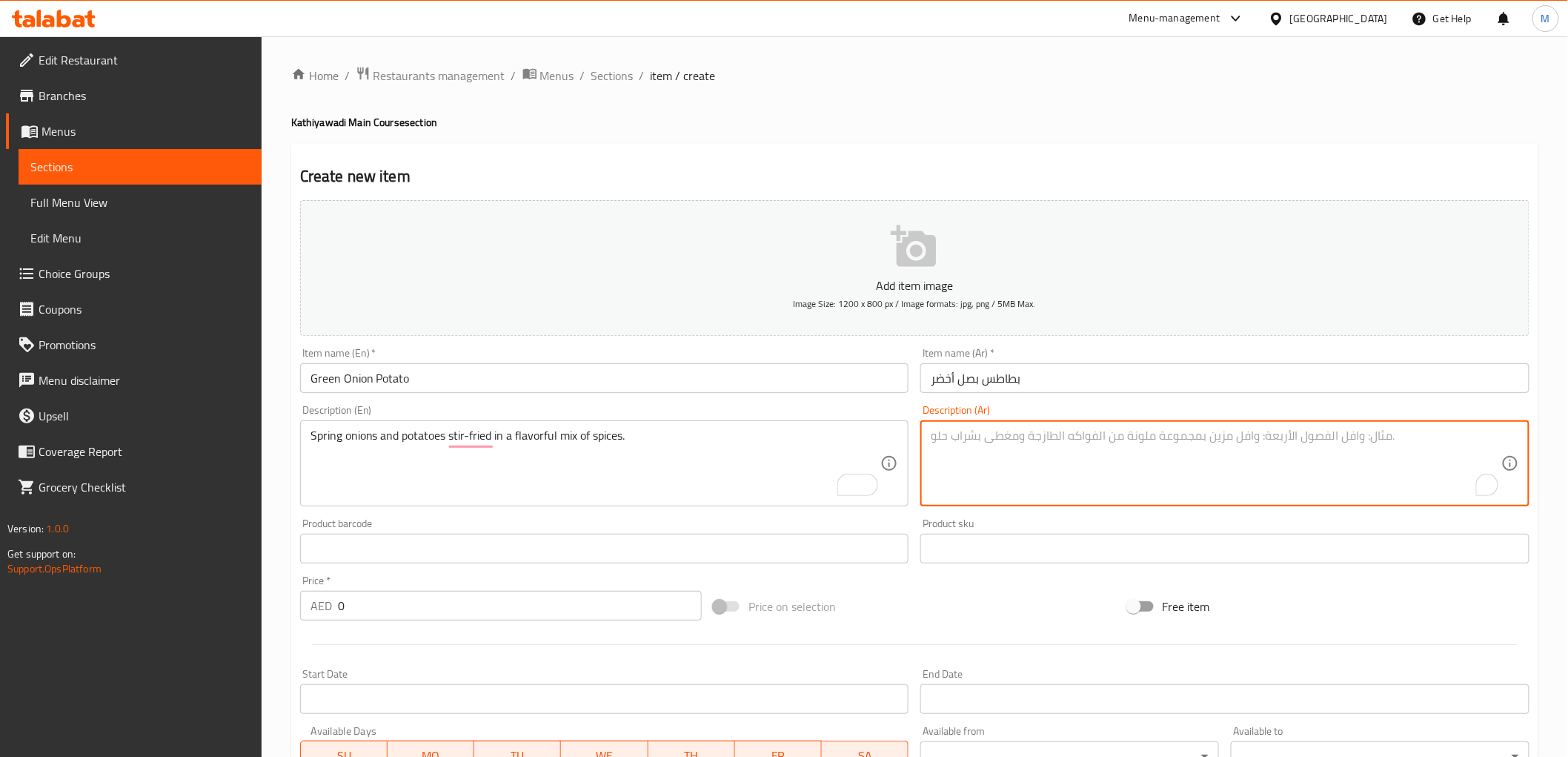
click at [1002, 460] on textarea "To enrich screen reader interactions, please activate Accessibility in Grammarl…" at bounding box center [1215, 463] width 570 height 71
paste textarea "البصل الأخضر والبطاطس المقلية في مزيج لذيذ من التوابل."
type textarea "البصل الأخضر والبطاطس المقلية في مزيج لذيذ من التوابل."
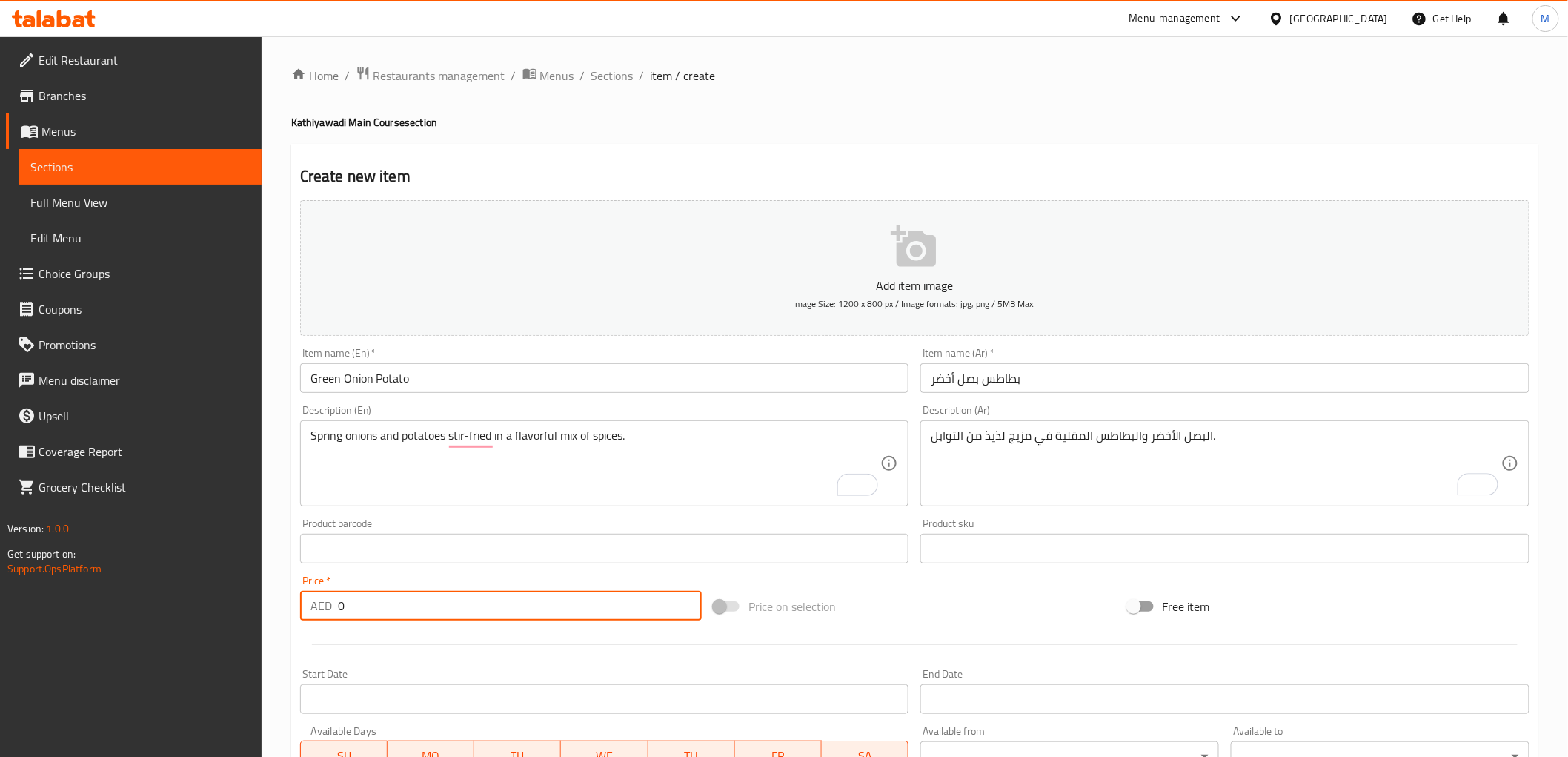
click at [385, 600] on input "0" at bounding box center [519, 605] width 364 height 30
paste input "29.0"
type input "29.00"
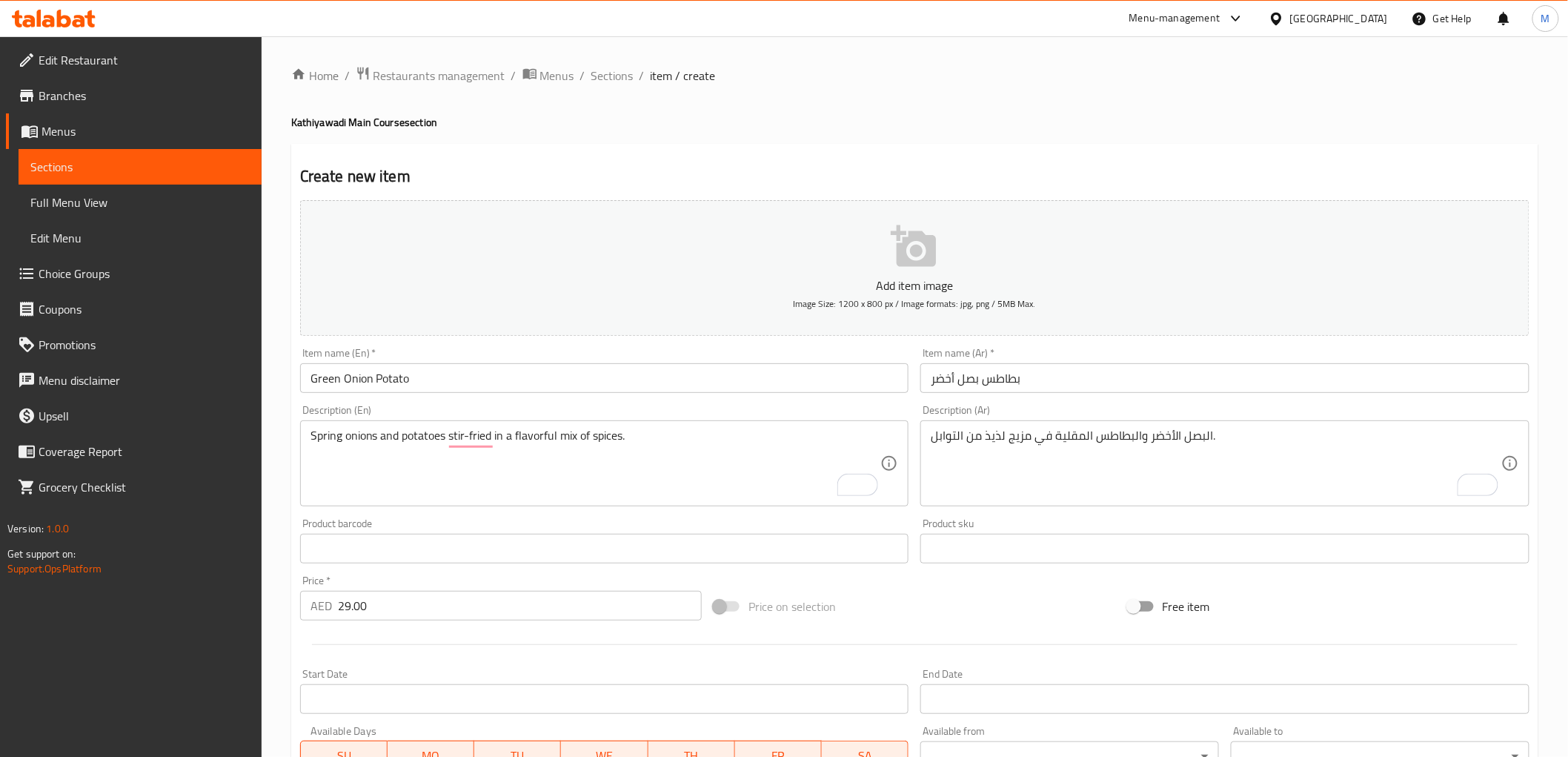
click at [381, 582] on div "Price   * AED 29.00 Price *" at bounding box center [501, 598] width 401 height 45
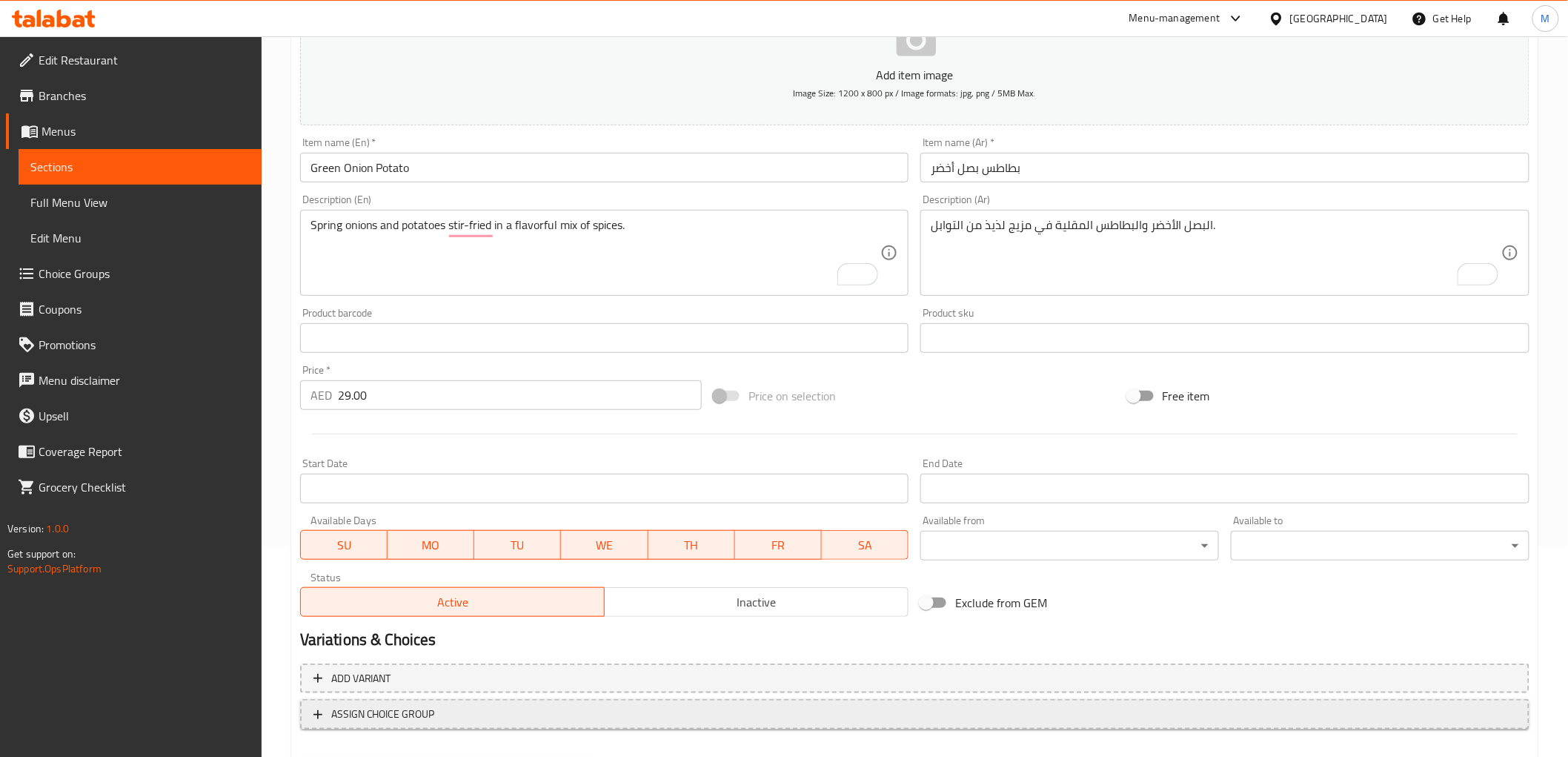
scroll to position [288, 0]
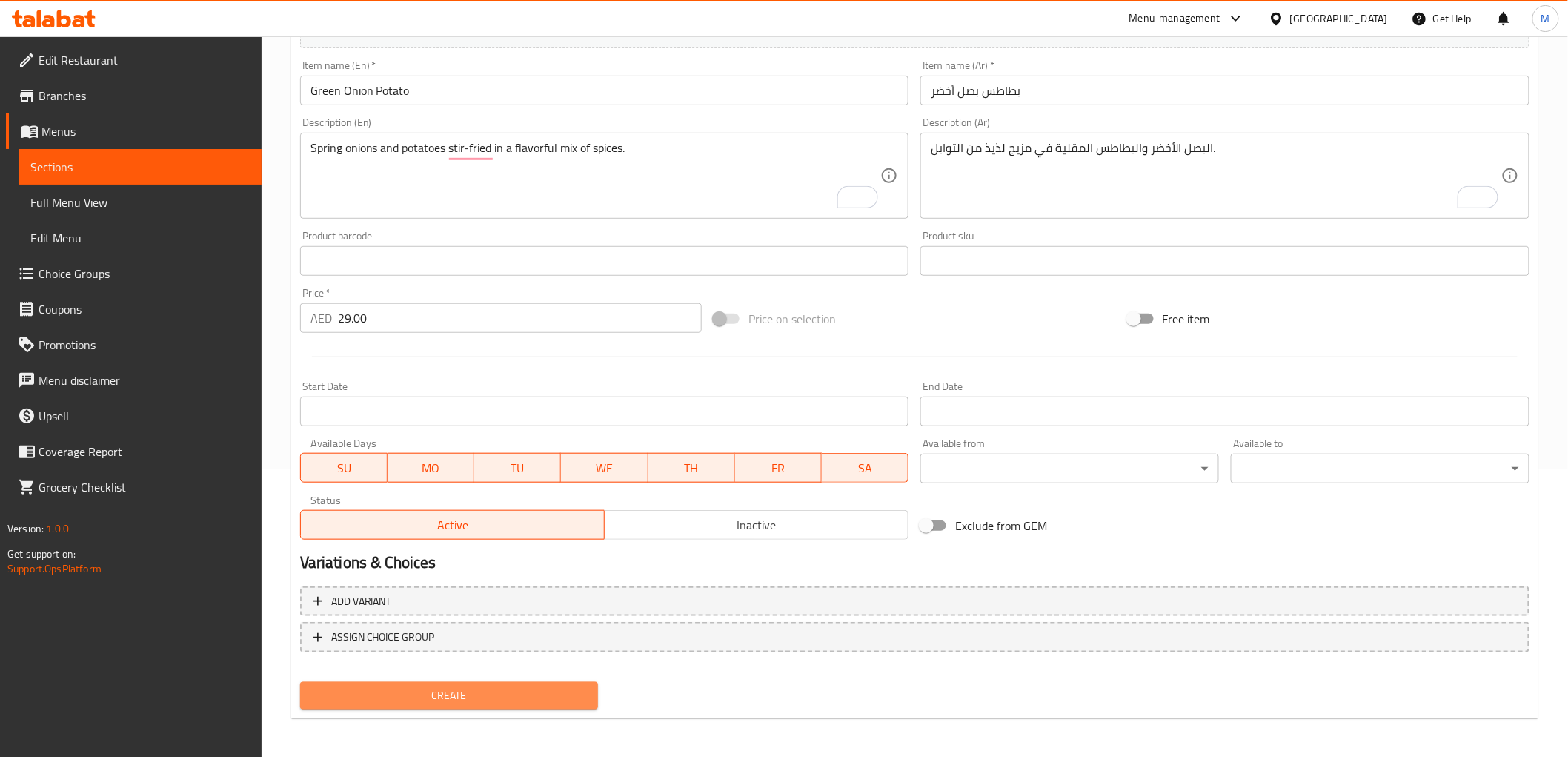
click at [396, 700] on span "Create" at bounding box center [449, 695] width 275 height 19
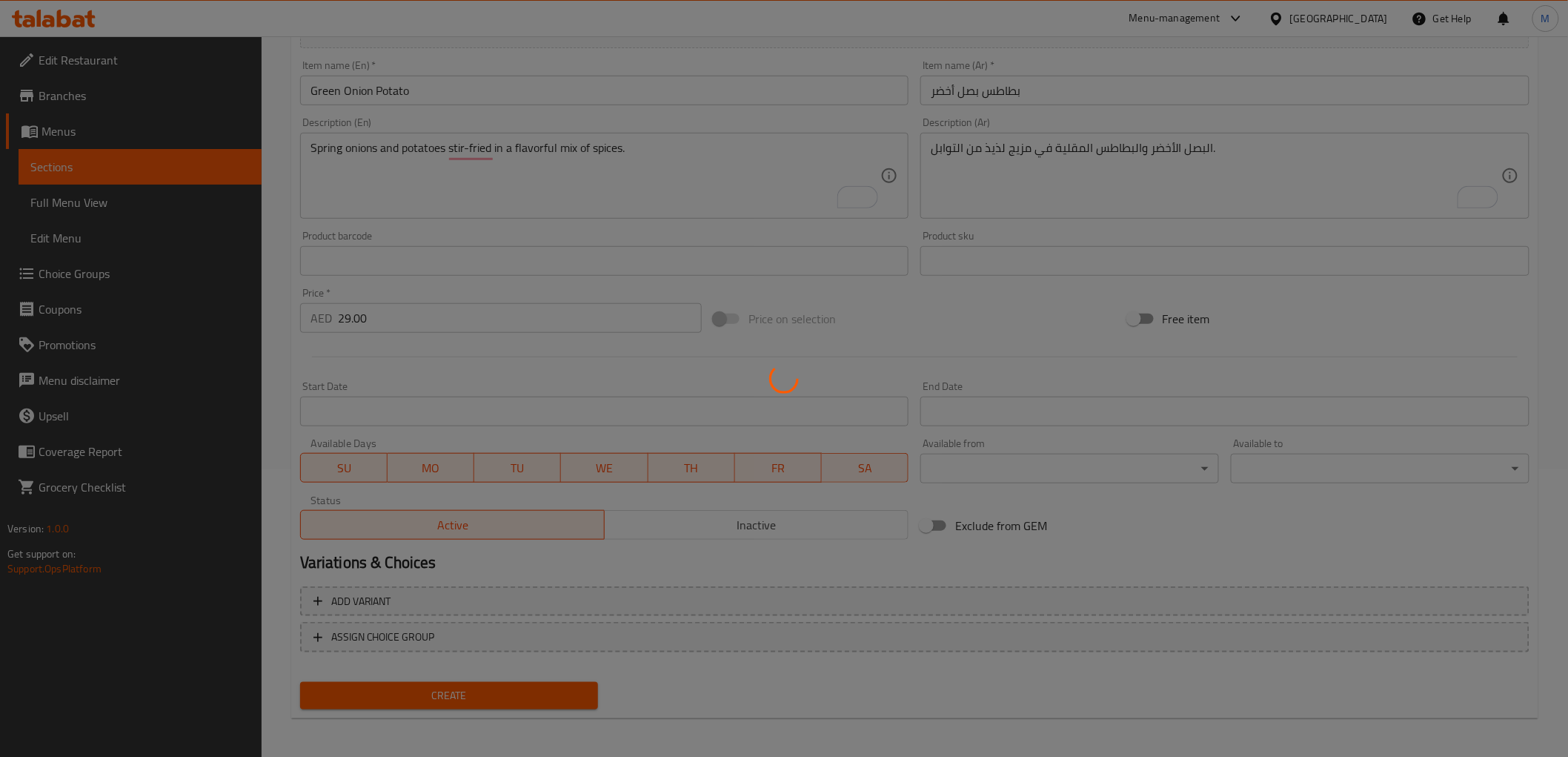
type input "0"
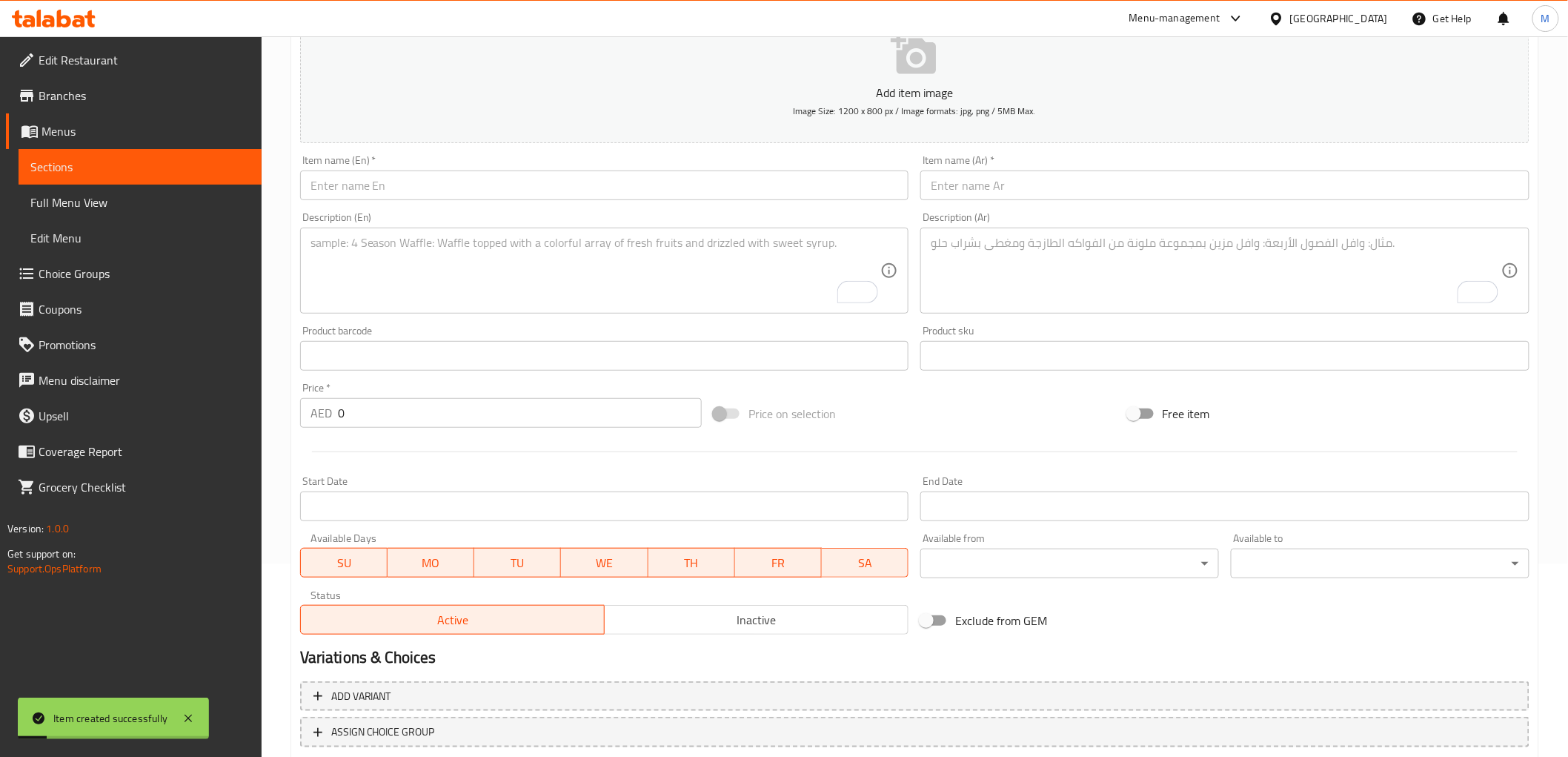
scroll to position [123, 0]
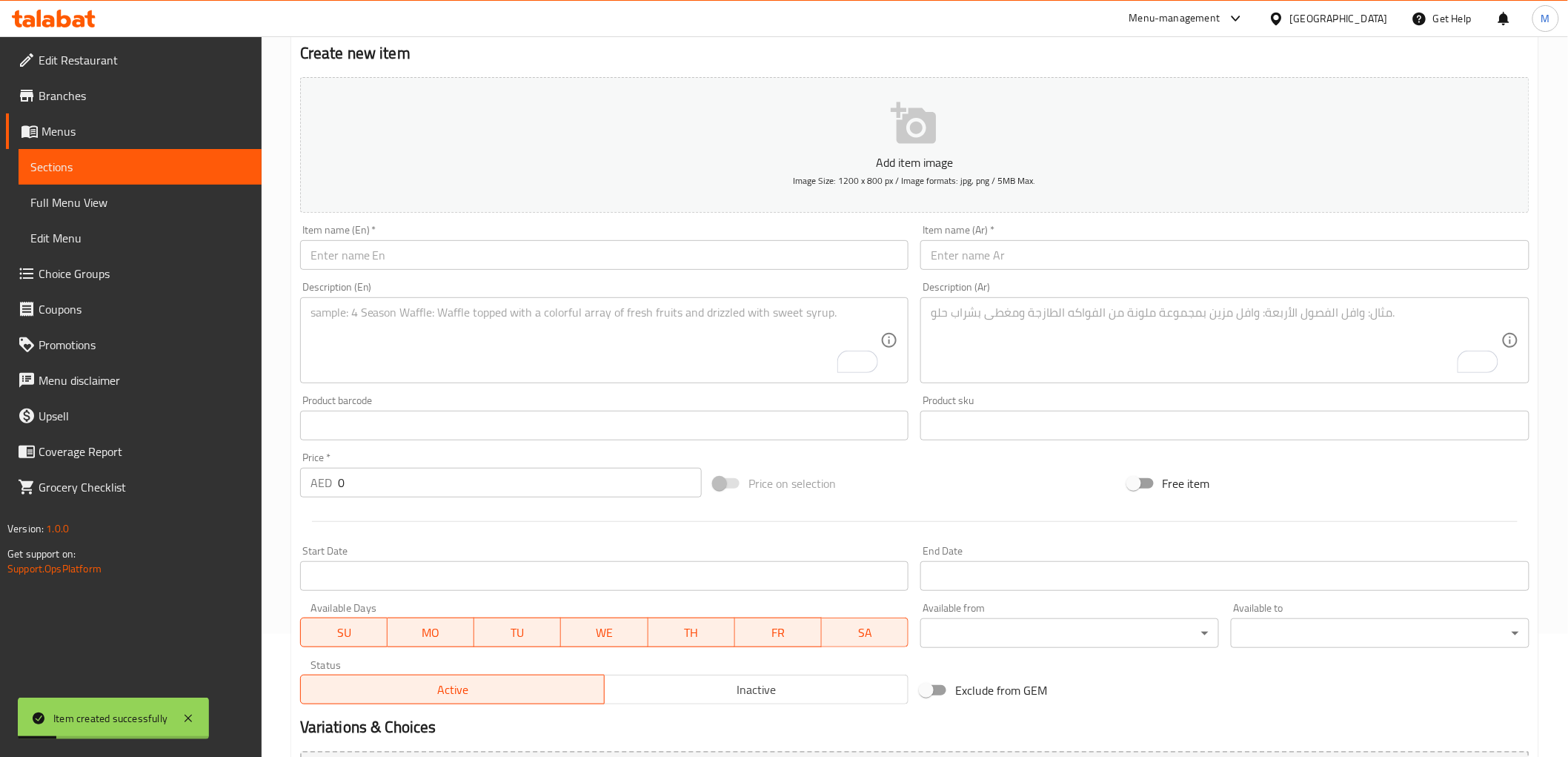
click at [449, 248] on input "text" at bounding box center [604, 254] width 609 height 30
paste input "[PERSON_NAME]"
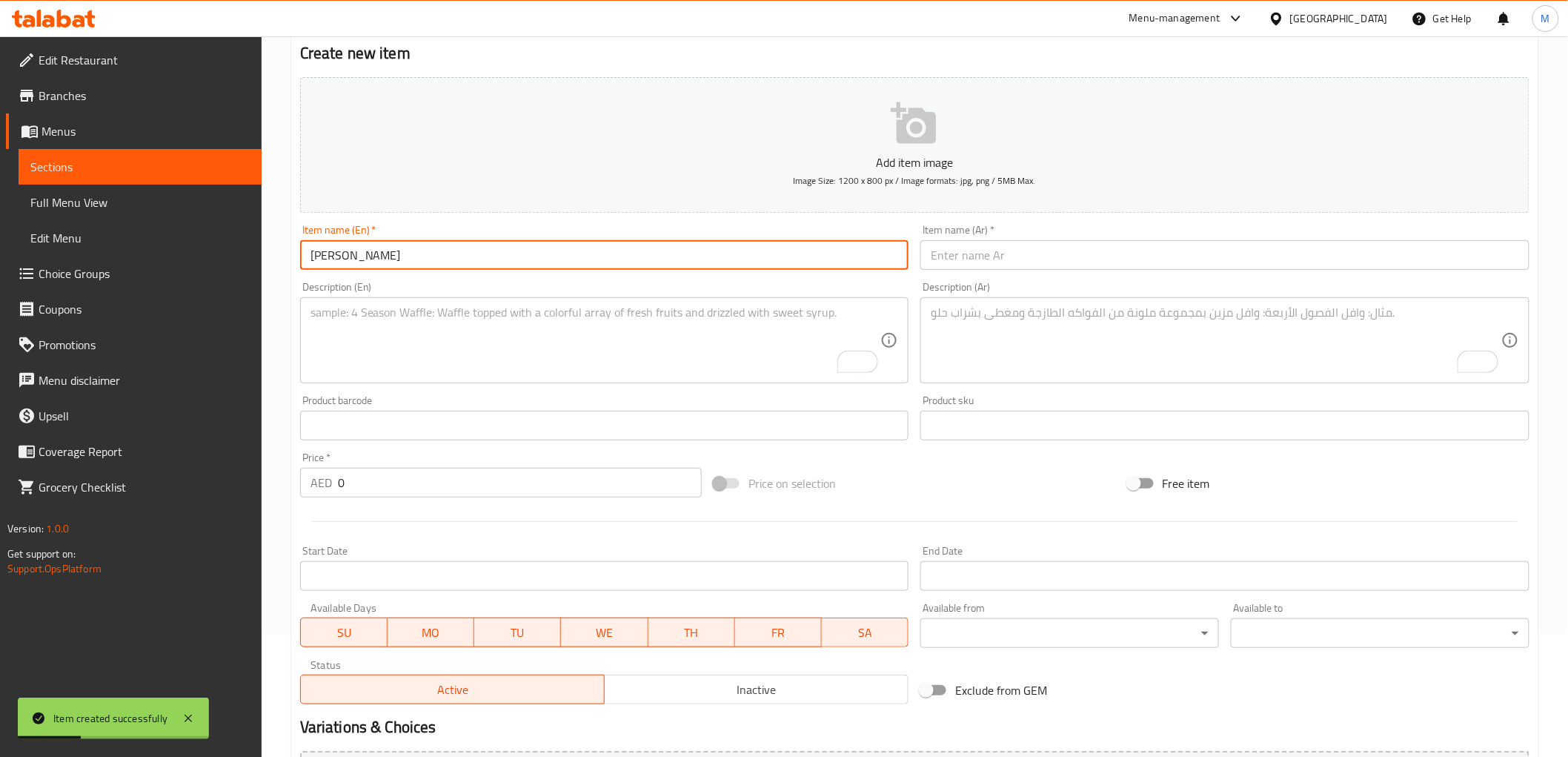
type input "[PERSON_NAME]"
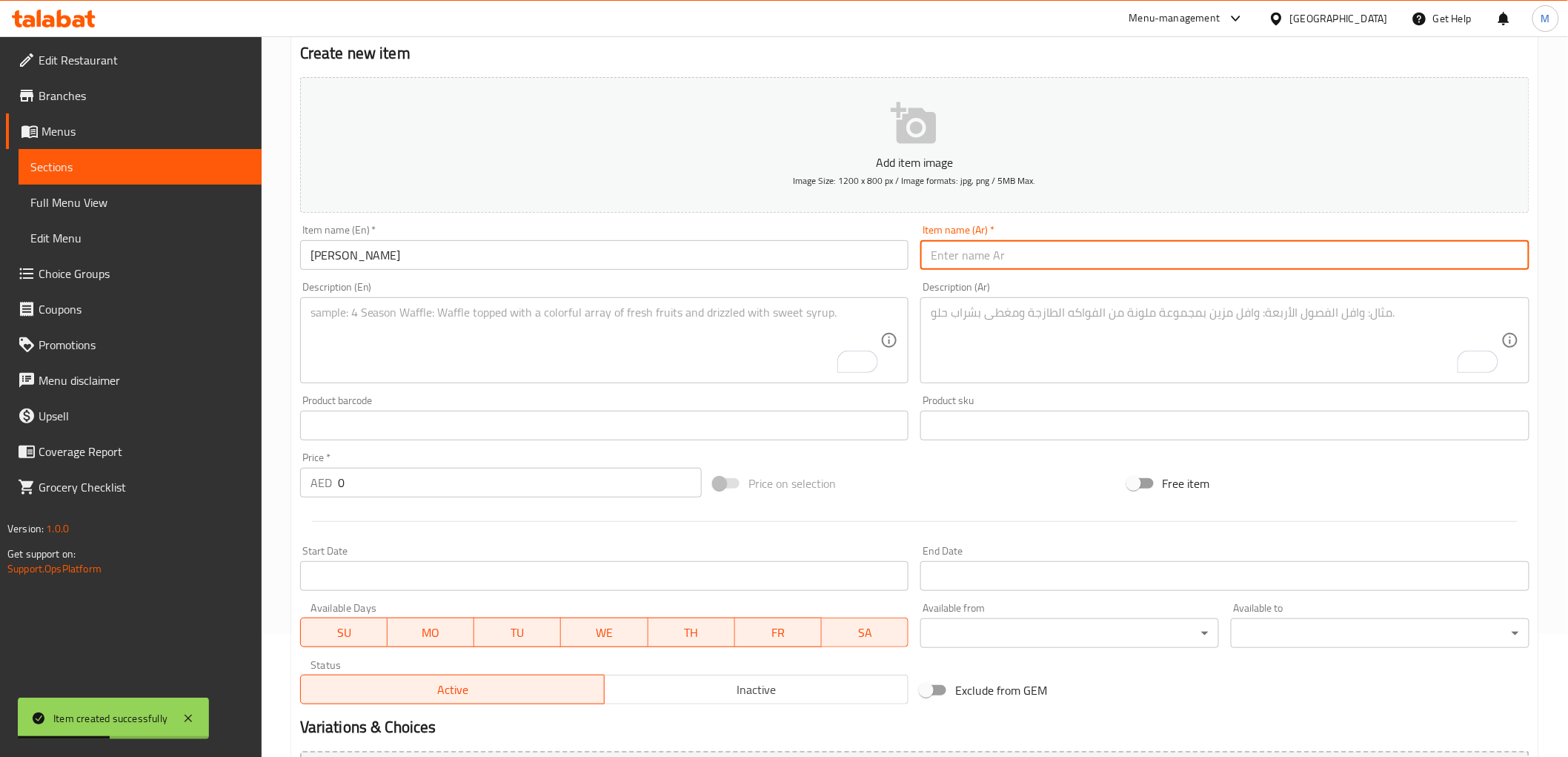
click at [973, 255] on input "text" at bounding box center [1225, 254] width 609 height 30
paste input "دال فراي"
type input "دال فراي"
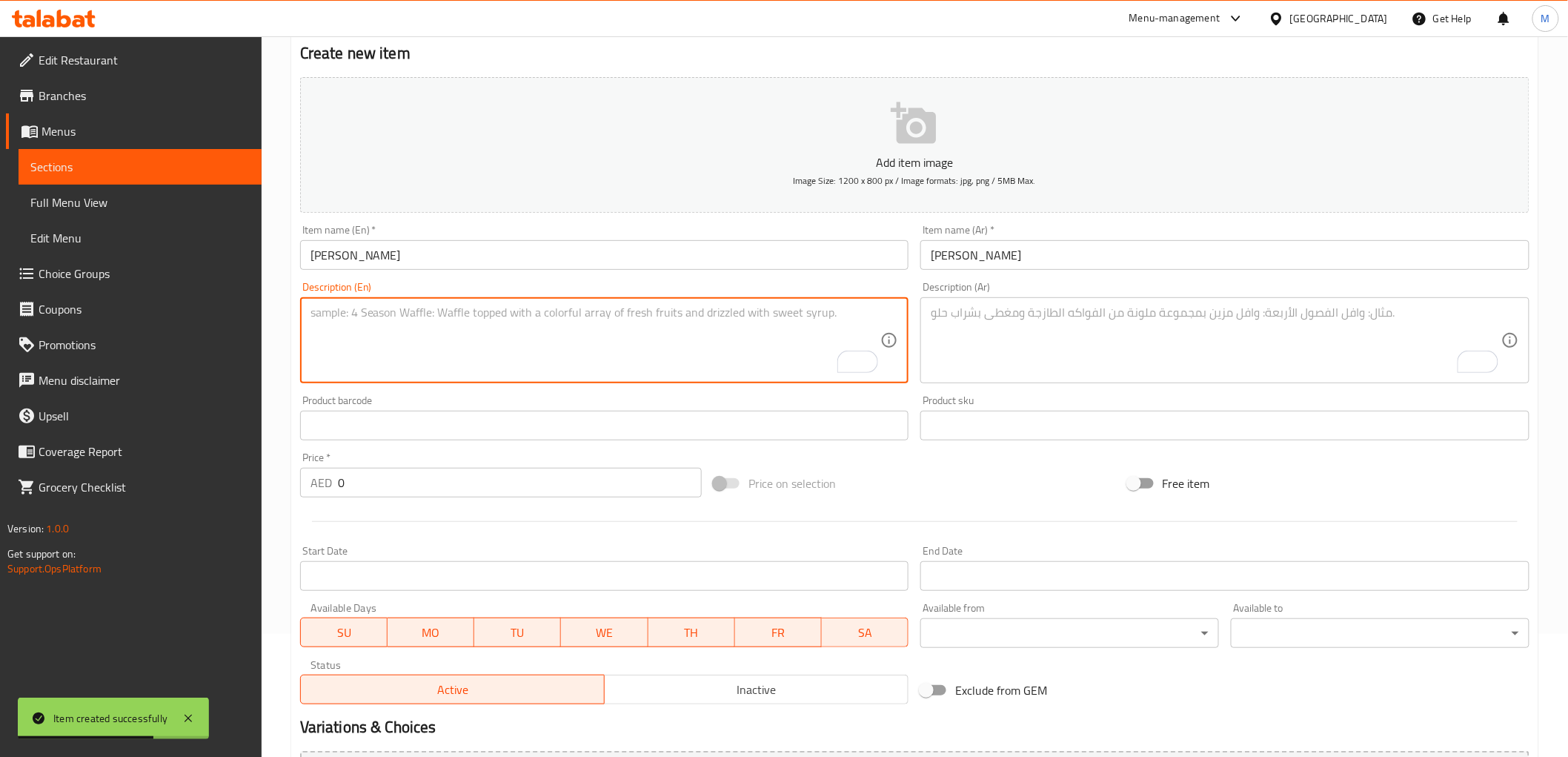
click at [608, 329] on textarea "To enrich screen reader interactions, please activate Accessibility in Grammarl…" at bounding box center [595, 340] width 570 height 71
paste textarea "Classic Indian lentils simmered with mild spices for a comforting dish."
type textarea "Classic Indian lentils simmered with mild spices for a comforting dish."
click at [1041, 324] on textarea "To enrich screen reader interactions, please activate Accessibility in Grammarl…" at bounding box center [1215, 340] width 570 height 71
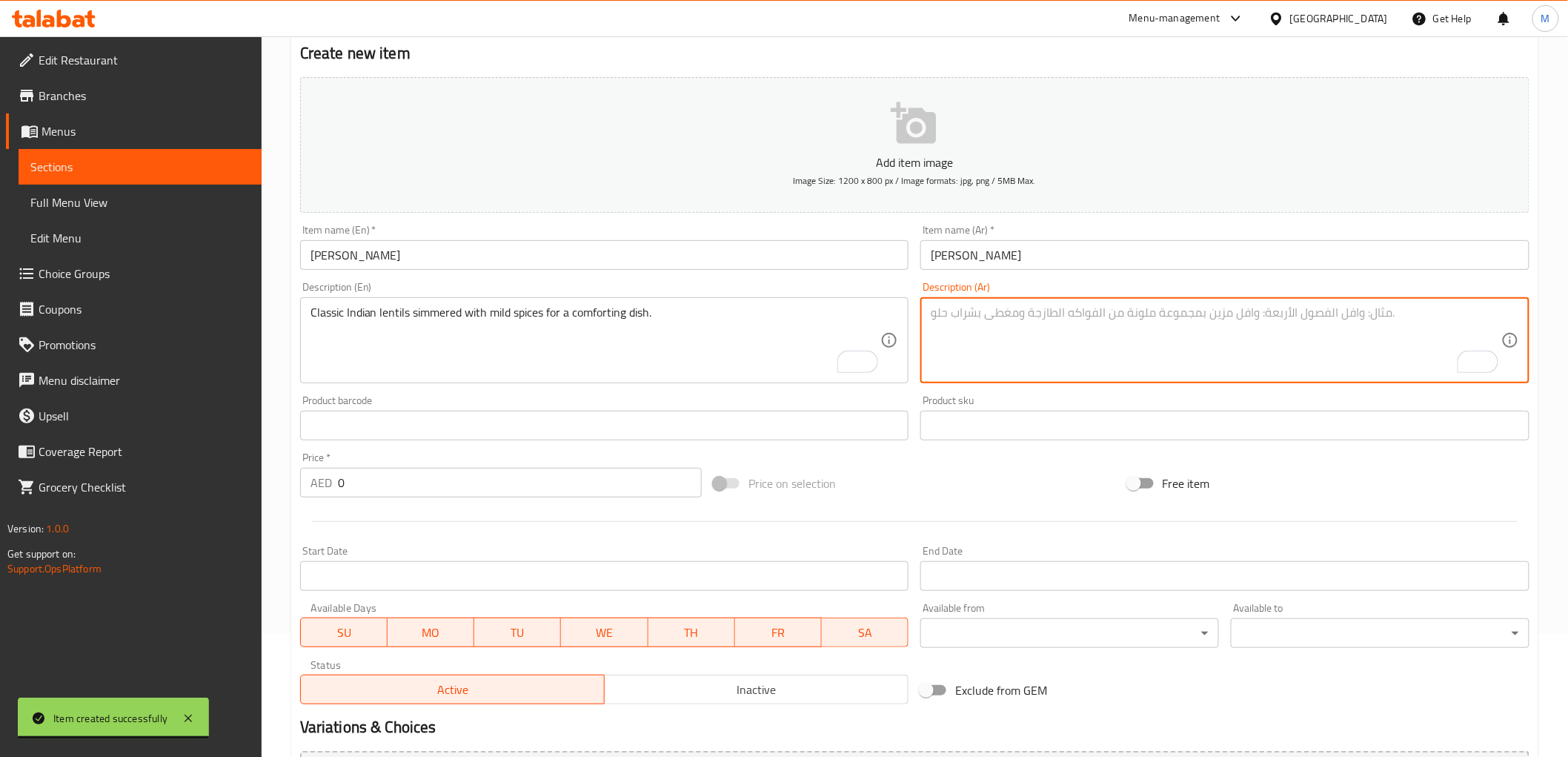
paste textarea "كاري العدس الهندي الكلاسيكي المطبوخ على نار هادئة مع التوابل المعتدلة للحصول عل…"
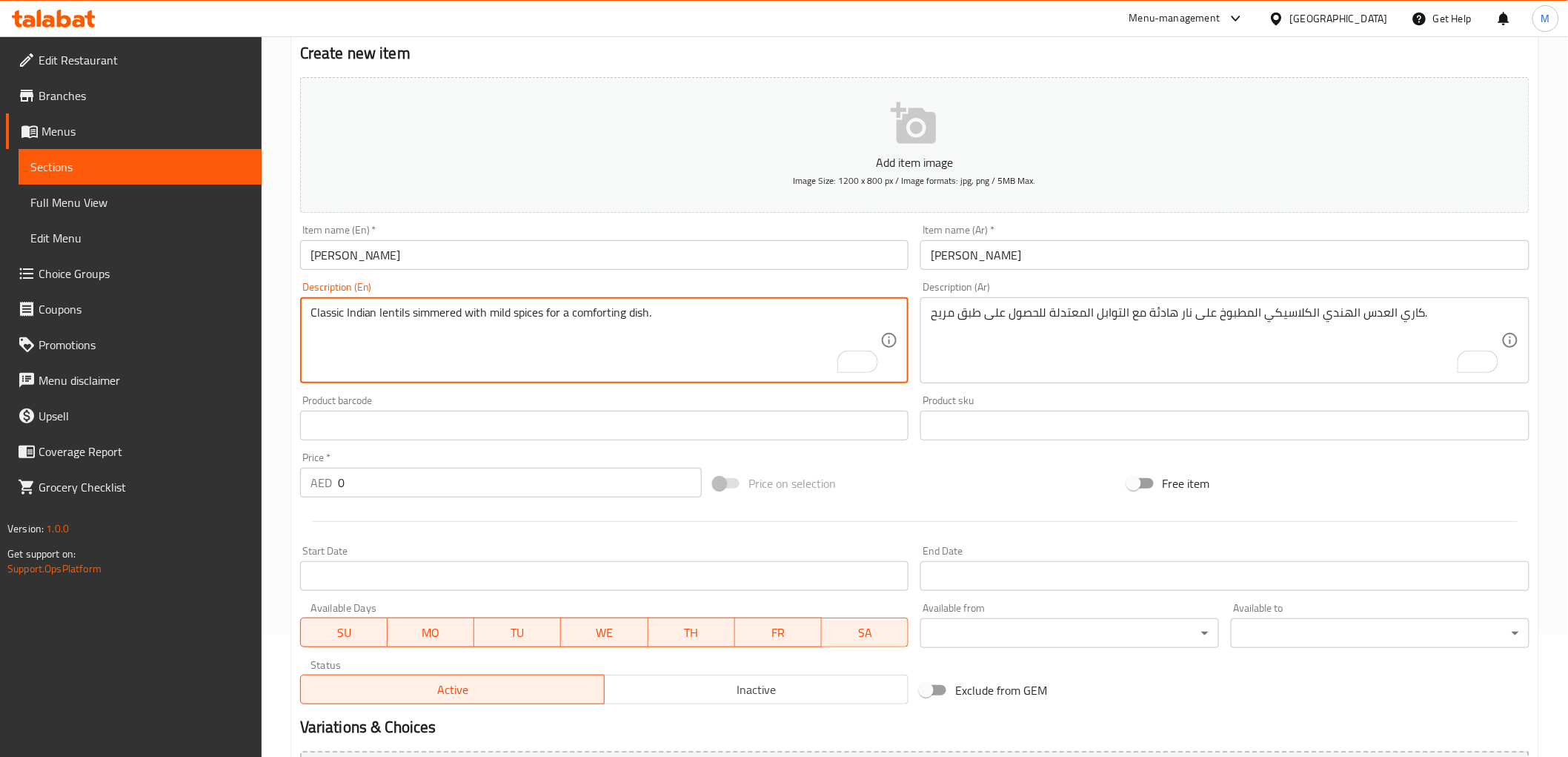
click at [455, 313] on textarea "Classic Indian lentils simmered with mild spices for a comforting dish." at bounding box center [595, 340] width 570 height 71
click at [454, 313] on textarea "Classic Indian lentils simmered with mild spices for a comforting dish." at bounding box center [595, 340] width 570 height 71
click at [461, 310] on textarea "Classic Indian lentils simmered with mild spices for a comforting dish." at bounding box center [595, 340] width 570 height 71
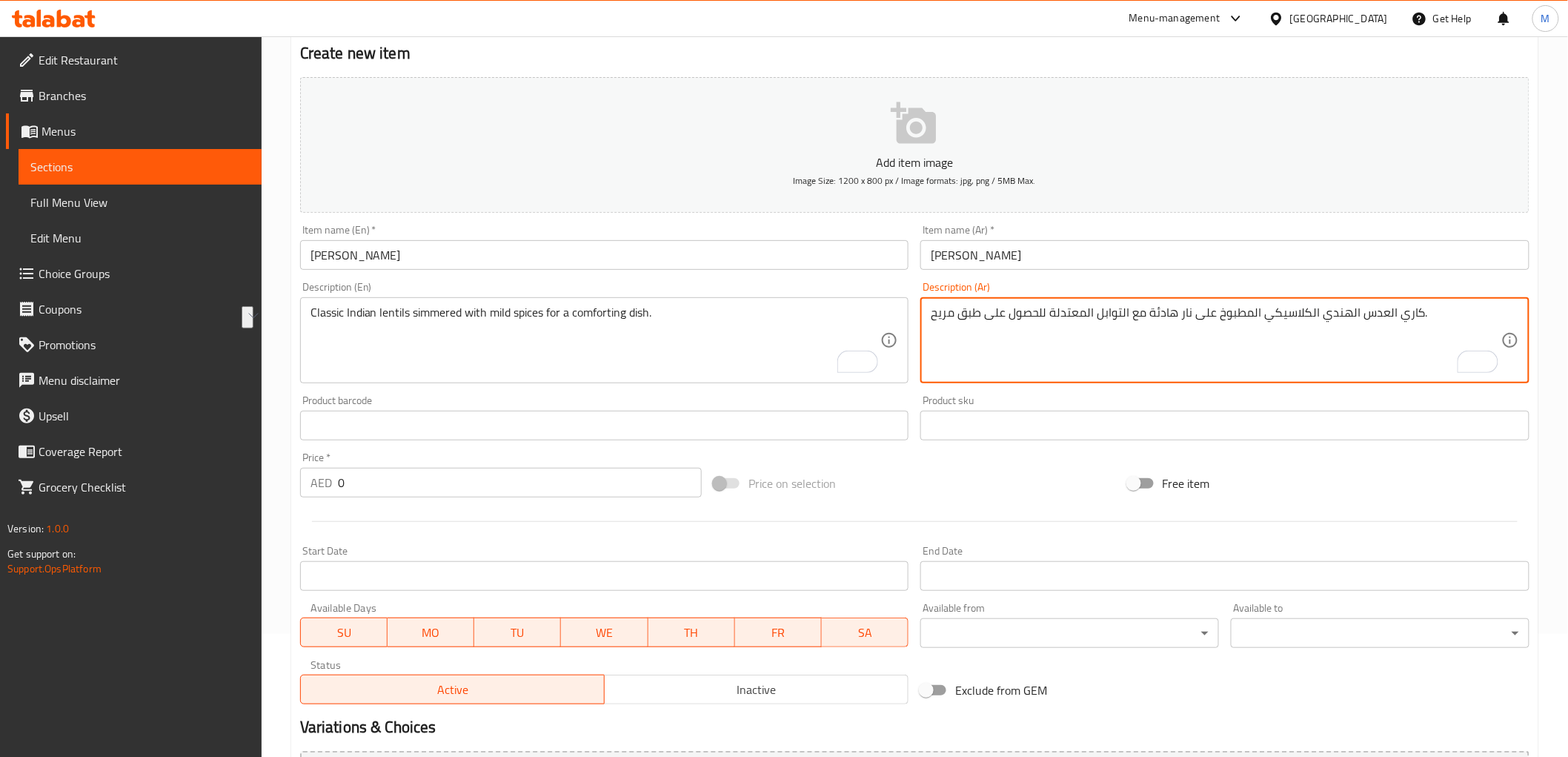
drag, startPoint x: 1277, startPoint y: 312, endPoint x: 1402, endPoint y: 315, distance: 125.0
click at [1402, 315] on textarea "كاري العدس الهندي الكلاسيكي المطبوخ على نار هادئة مع التوابل المعتدلة للحصول عل…" at bounding box center [1215, 340] width 570 height 71
click at [1424, 315] on textarea "كاري العدس الهندي الكلاسيكي المطبوخ على نار هادئة مع التوابل المعتدلة للحصول عل…" at bounding box center [1215, 340] width 570 height 71
click at [1375, 310] on textarea "كاري العدس الهندي الكلاسيكي المطبوخ على نار هادئة مع التوابل المعتدلة للحصول عل…" at bounding box center [1215, 340] width 570 height 71
drag, startPoint x: 1375, startPoint y: 310, endPoint x: 1486, endPoint y: 312, distance: 111.0
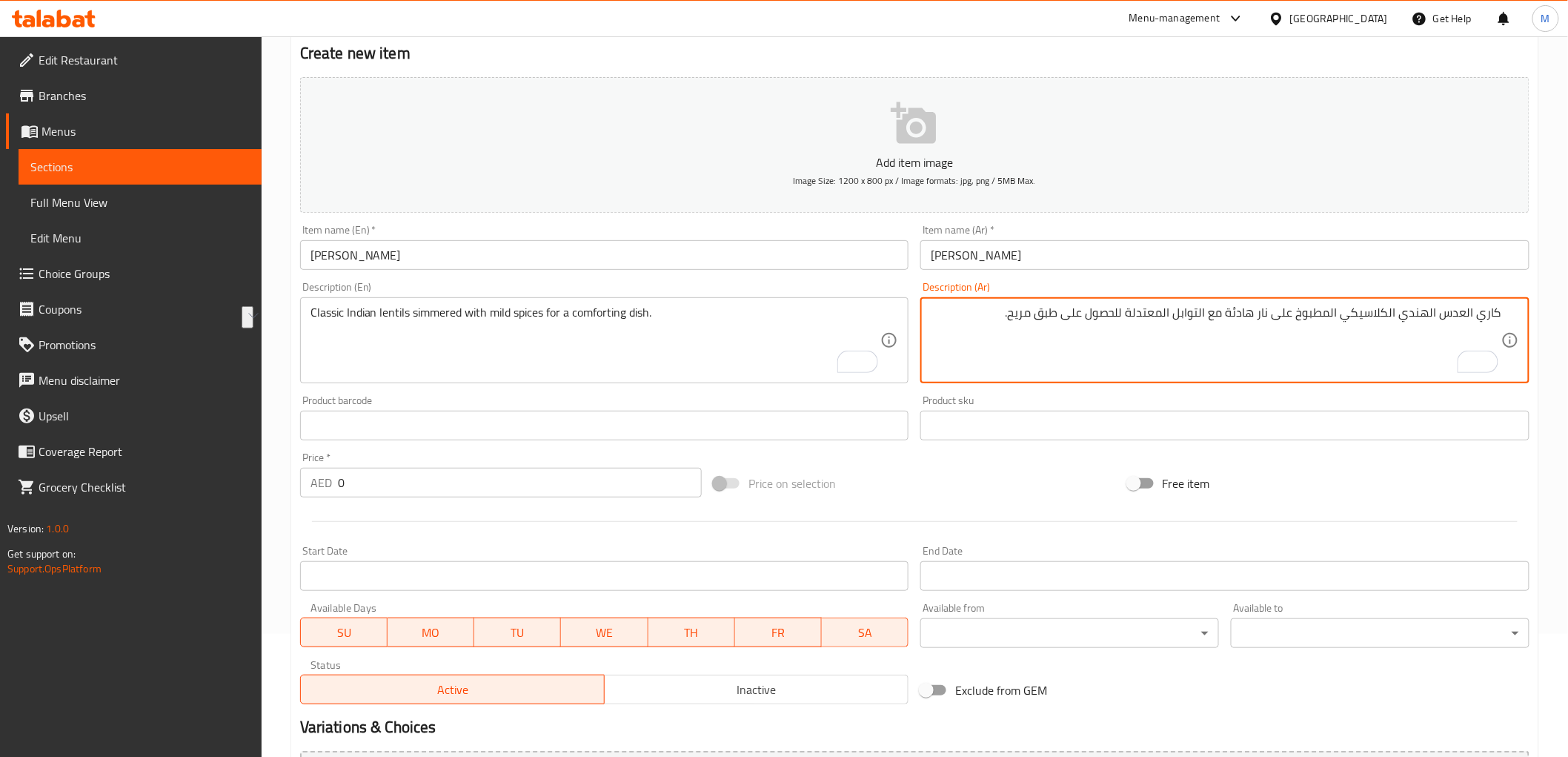
click at [1486, 312] on textarea "كاري العدس الهندي الكلاسيكي المطبوخ على نار هادئة مع التوابل المعتدلة للحصول عل…" at bounding box center [1215, 340] width 570 height 71
paste textarea "To enrich screen reader interactions, please activate Accessibility in Grammarl…"
type textarea "العدس الهندي الكلاسيكي المطبوخ على نار هادئة مع التوابل المعتدلة للحصول على طبق…"
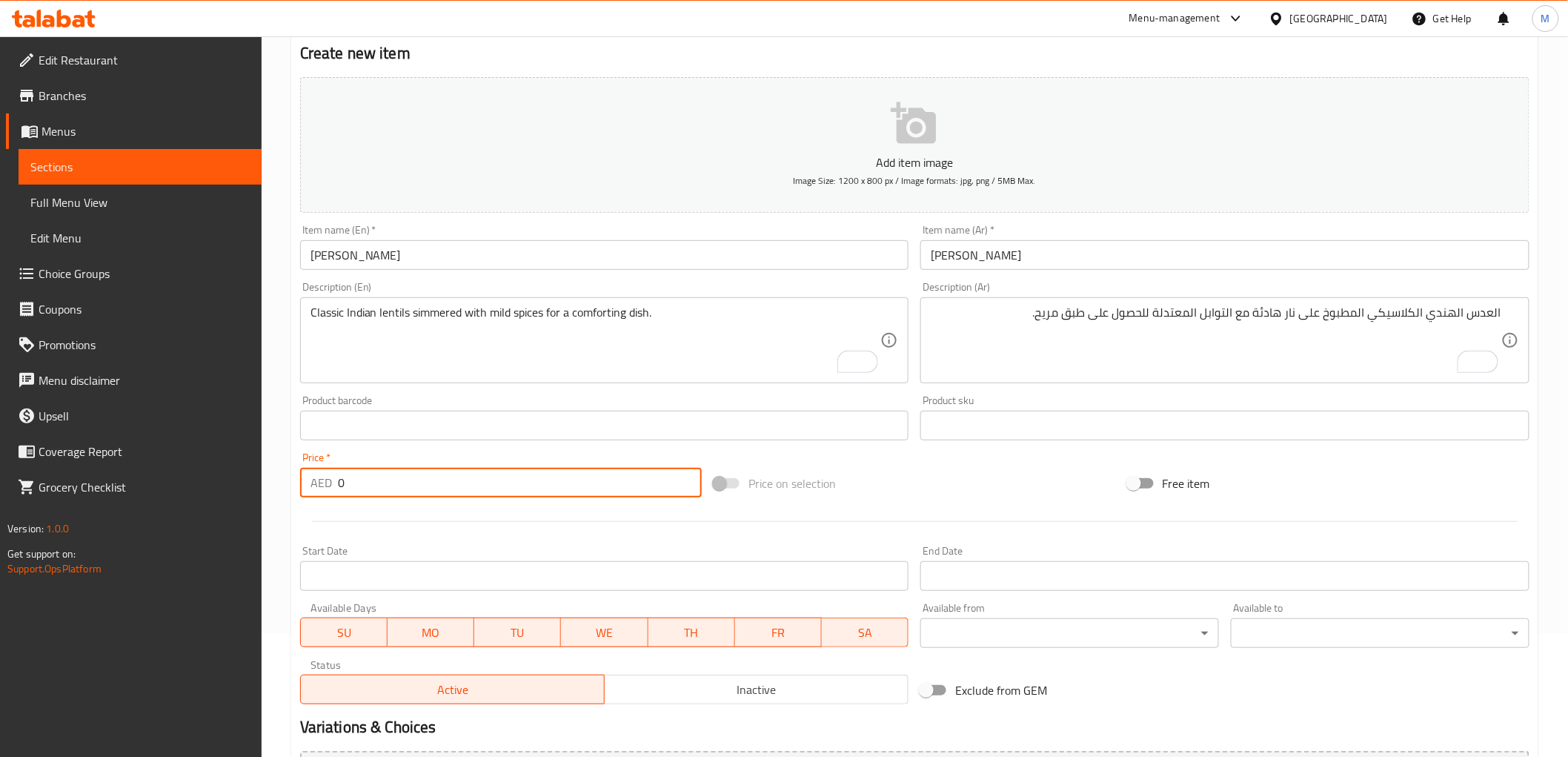
click at [396, 470] on input "0" at bounding box center [519, 482] width 364 height 30
click at [393, 477] on input "0" at bounding box center [519, 482] width 364 height 30
click at [393, 479] on input "0" at bounding box center [519, 482] width 364 height 30
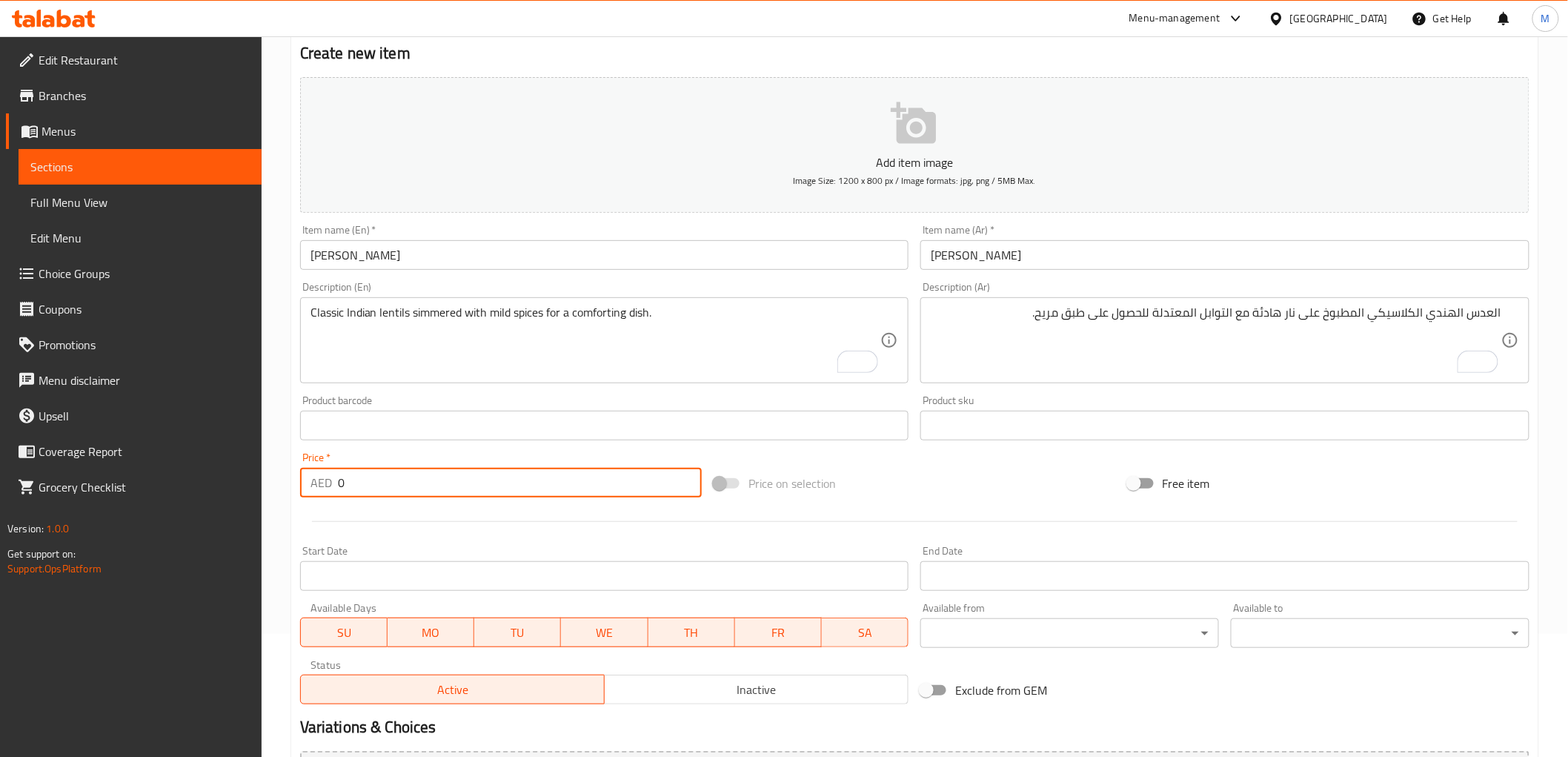
click at [393, 479] on input "0" at bounding box center [519, 482] width 364 height 30
click at [364, 477] on input "0" at bounding box center [519, 482] width 364 height 30
click at [360, 483] on input "0" at bounding box center [519, 482] width 364 height 30
click at [362, 483] on input "0" at bounding box center [519, 482] width 364 height 30
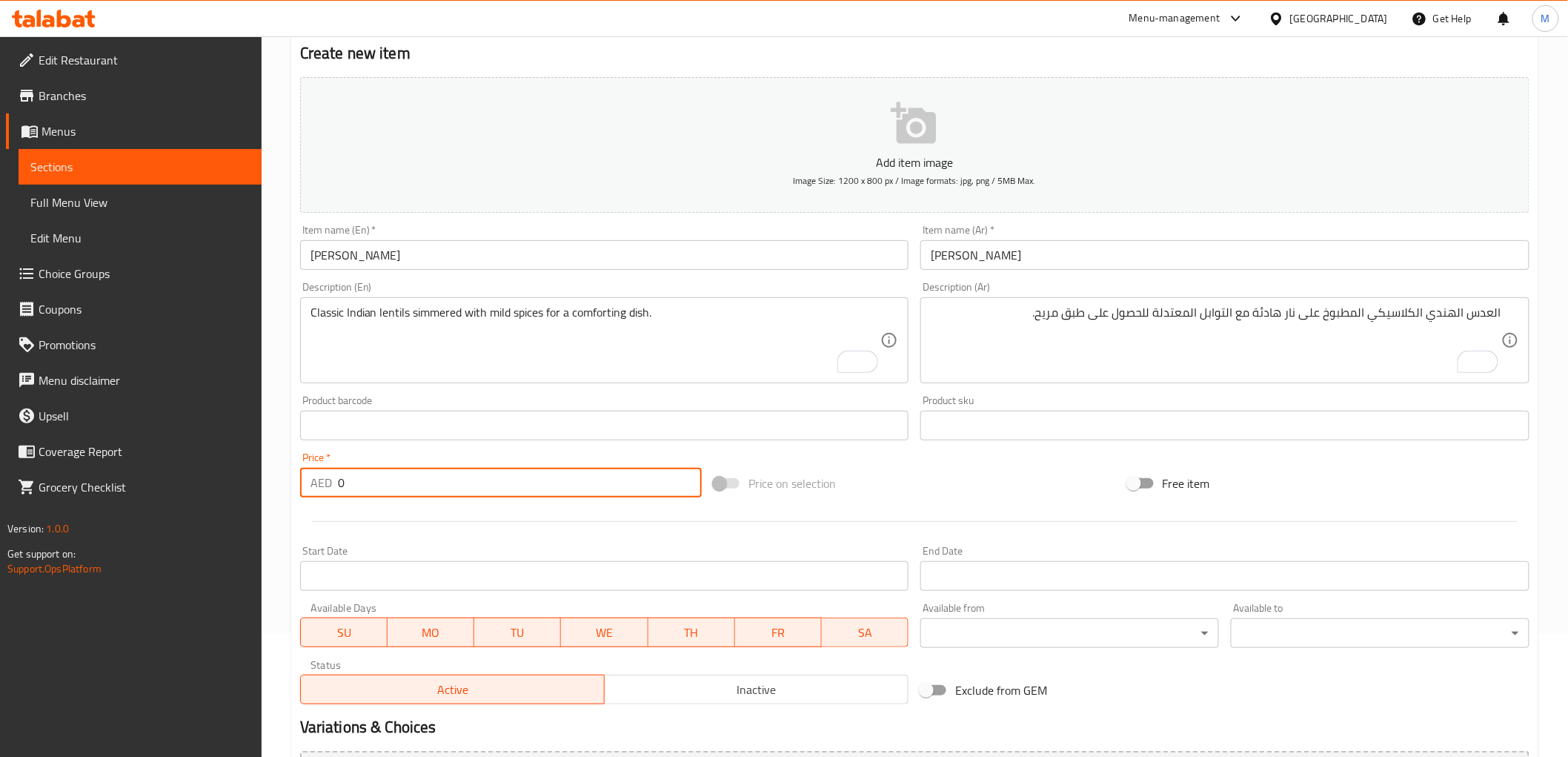
click at [364, 479] on input "0" at bounding box center [519, 482] width 364 height 30
click at [365, 479] on input "0" at bounding box center [519, 482] width 364 height 30
click at [366, 479] on input "0" at bounding box center [519, 482] width 364 height 30
click at [367, 479] on input "0" at bounding box center [519, 482] width 364 height 30
click at [364, 479] on input "0" at bounding box center [519, 482] width 364 height 30
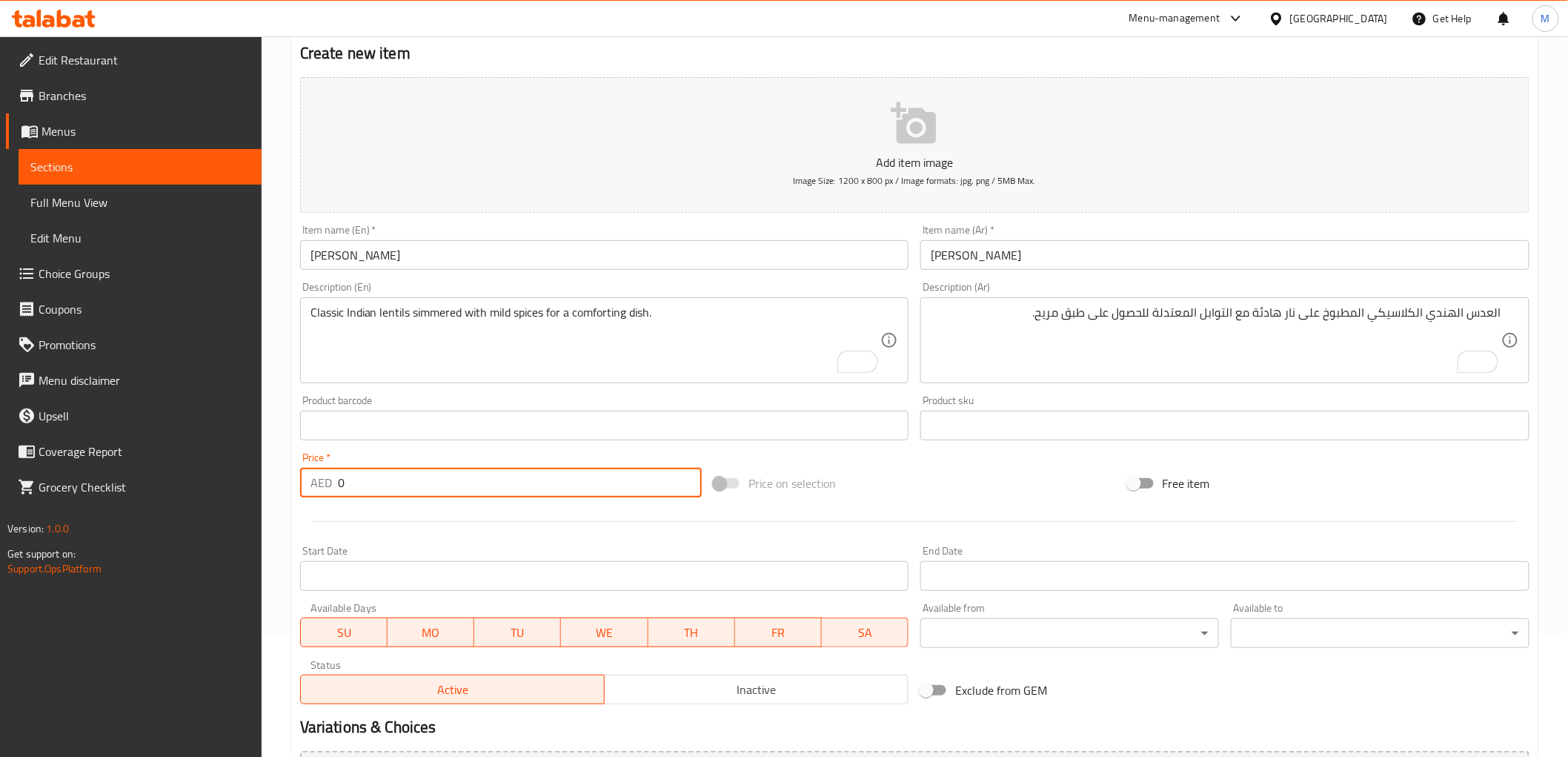
click at [364, 479] on input "0" at bounding box center [519, 482] width 364 height 30
click at [366, 480] on input "0" at bounding box center [519, 482] width 364 height 30
paste input "22.0"
type input "22.00"
click at [363, 454] on div "Price   * AED 22.00 Price *" at bounding box center [501, 475] width 401 height 45
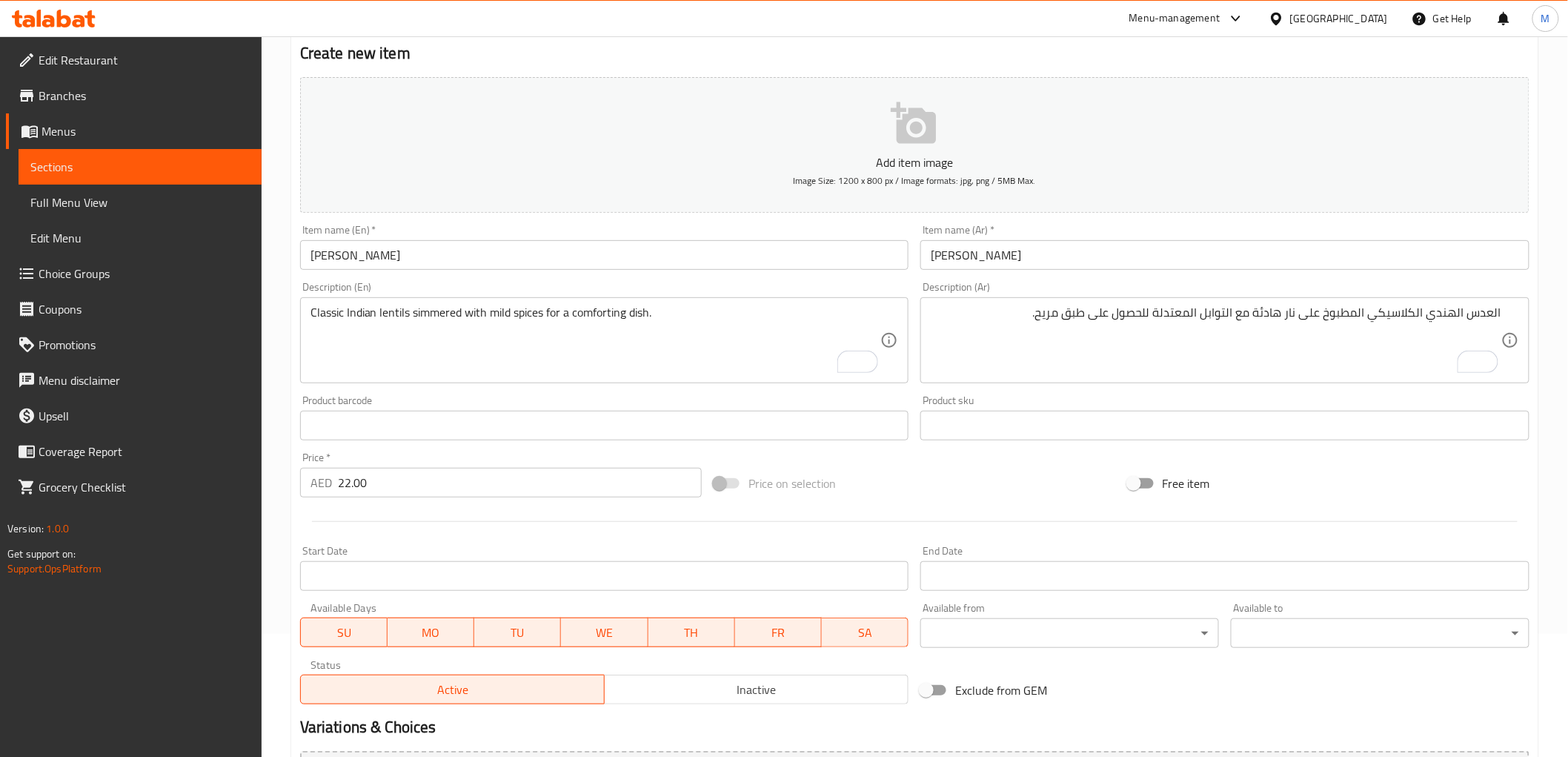
scroll to position [288, 0]
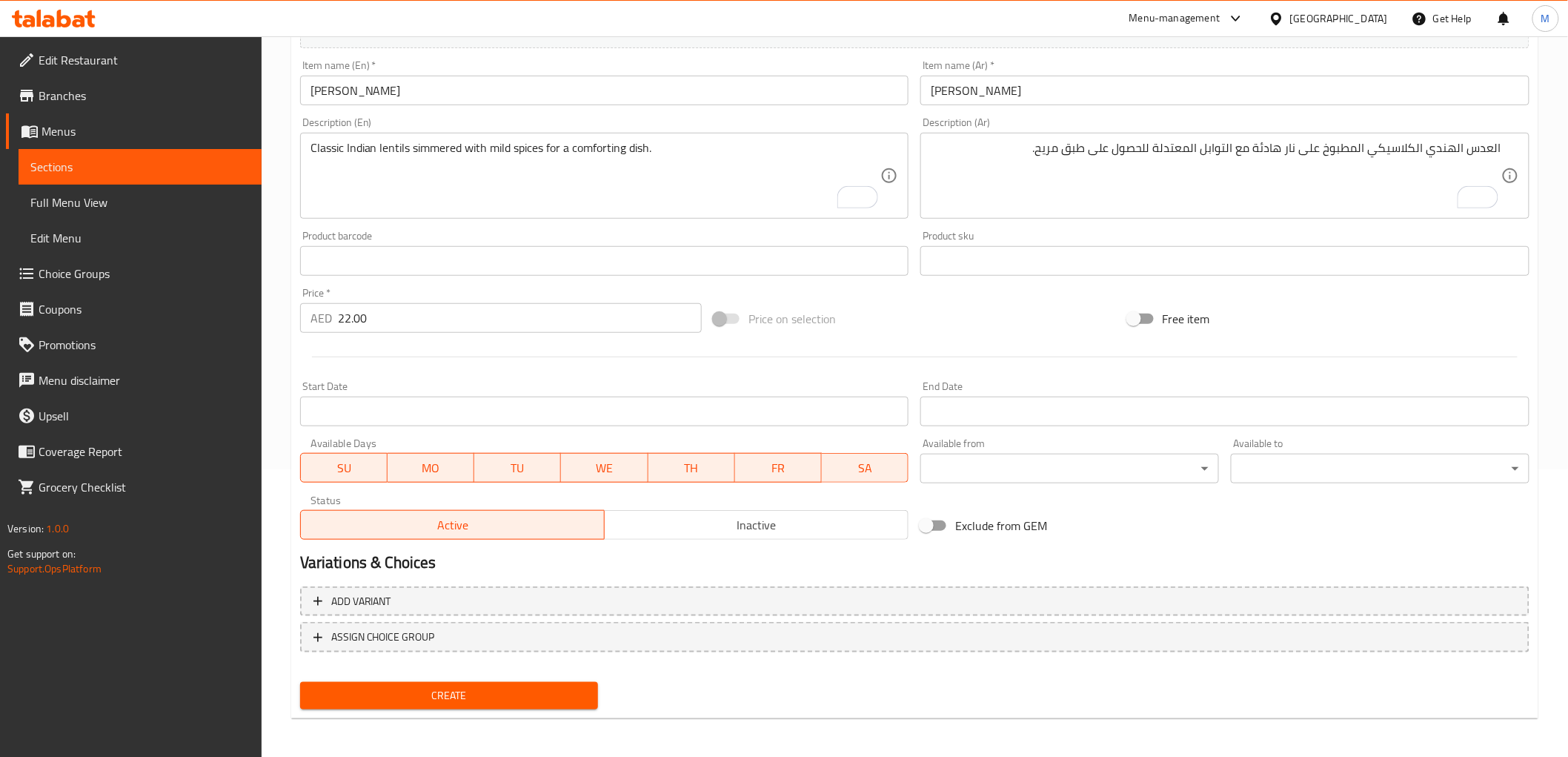
click at [416, 686] on span "Create" at bounding box center [449, 695] width 275 height 19
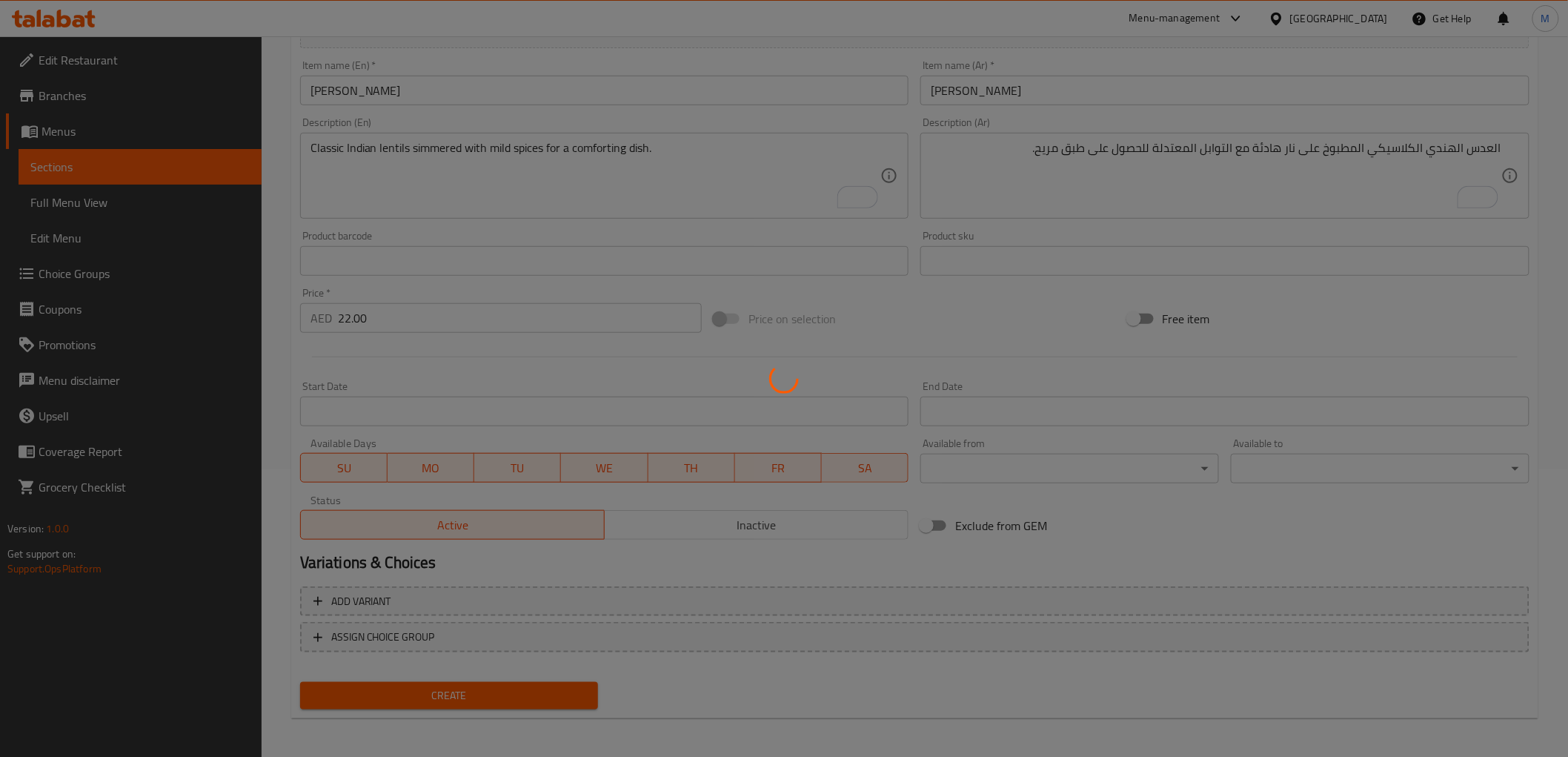
type input "0"
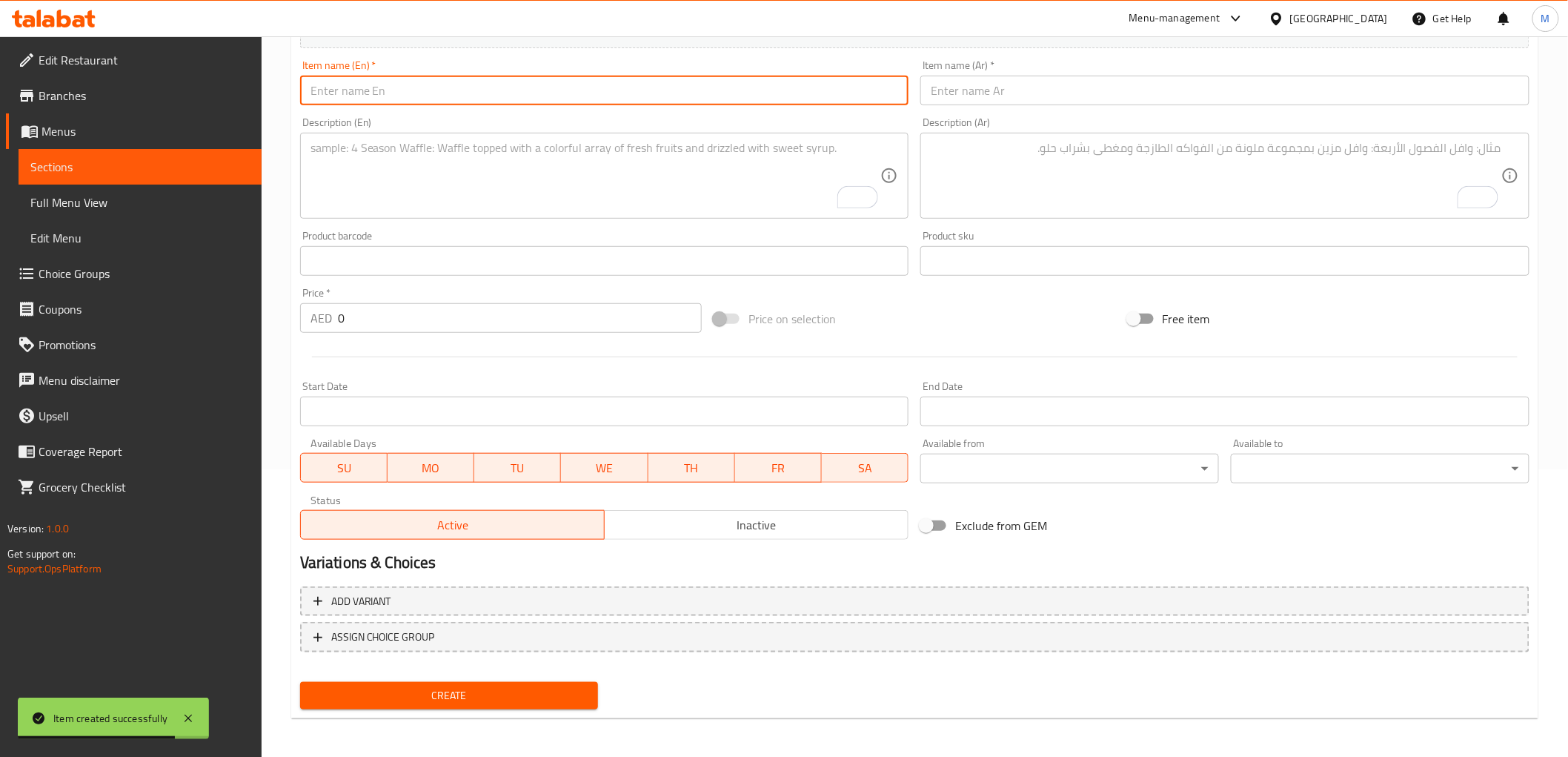
click at [388, 99] on input "text" at bounding box center [604, 90] width 609 height 30
paste input "Dal Tadka"
type input "Dal Tadka"
click at [1052, 100] on input "text" at bounding box center [1225, 90] width 609 height 30
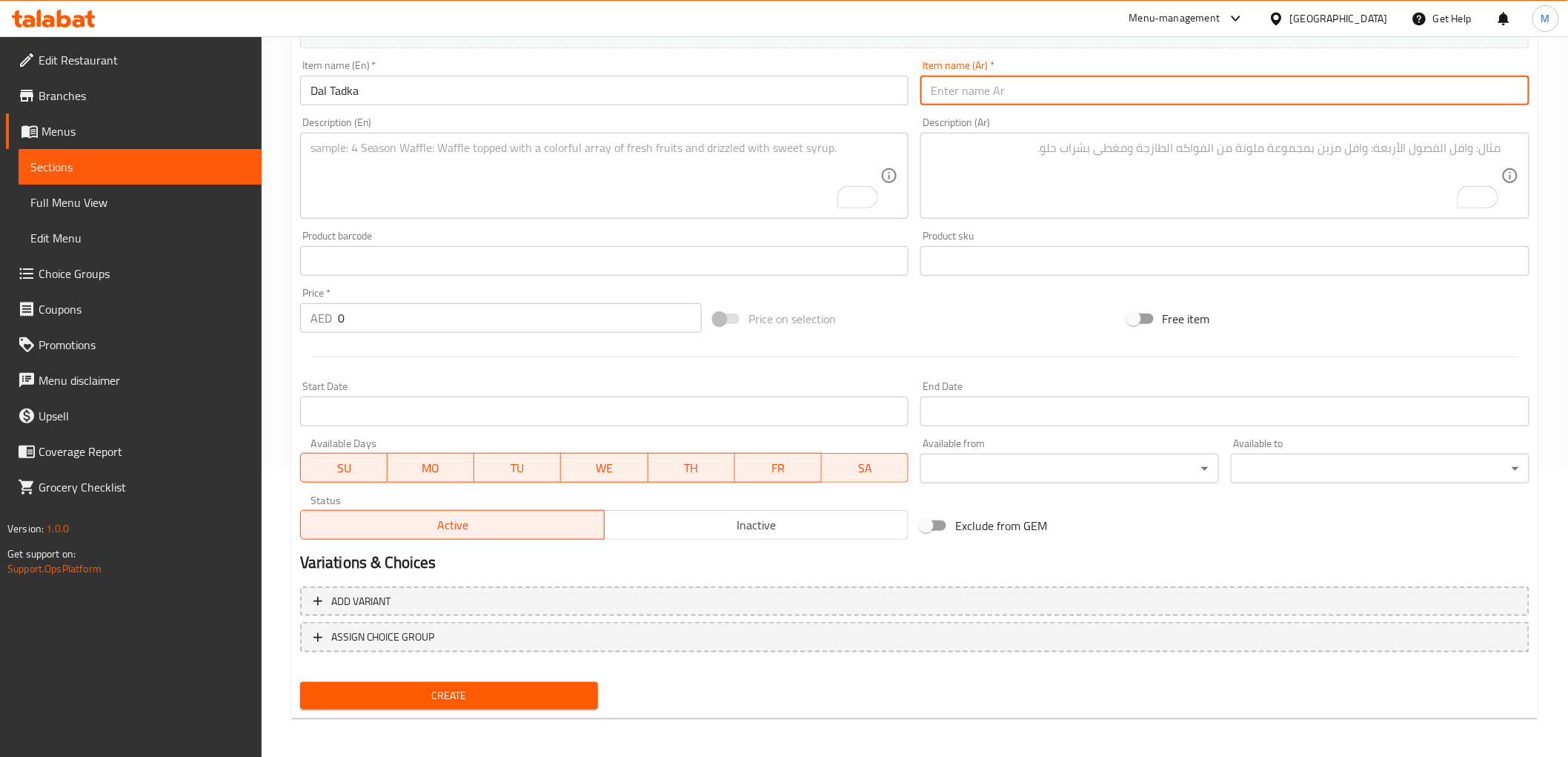
paste input "دال تادكا"
type input "دال تادكا"
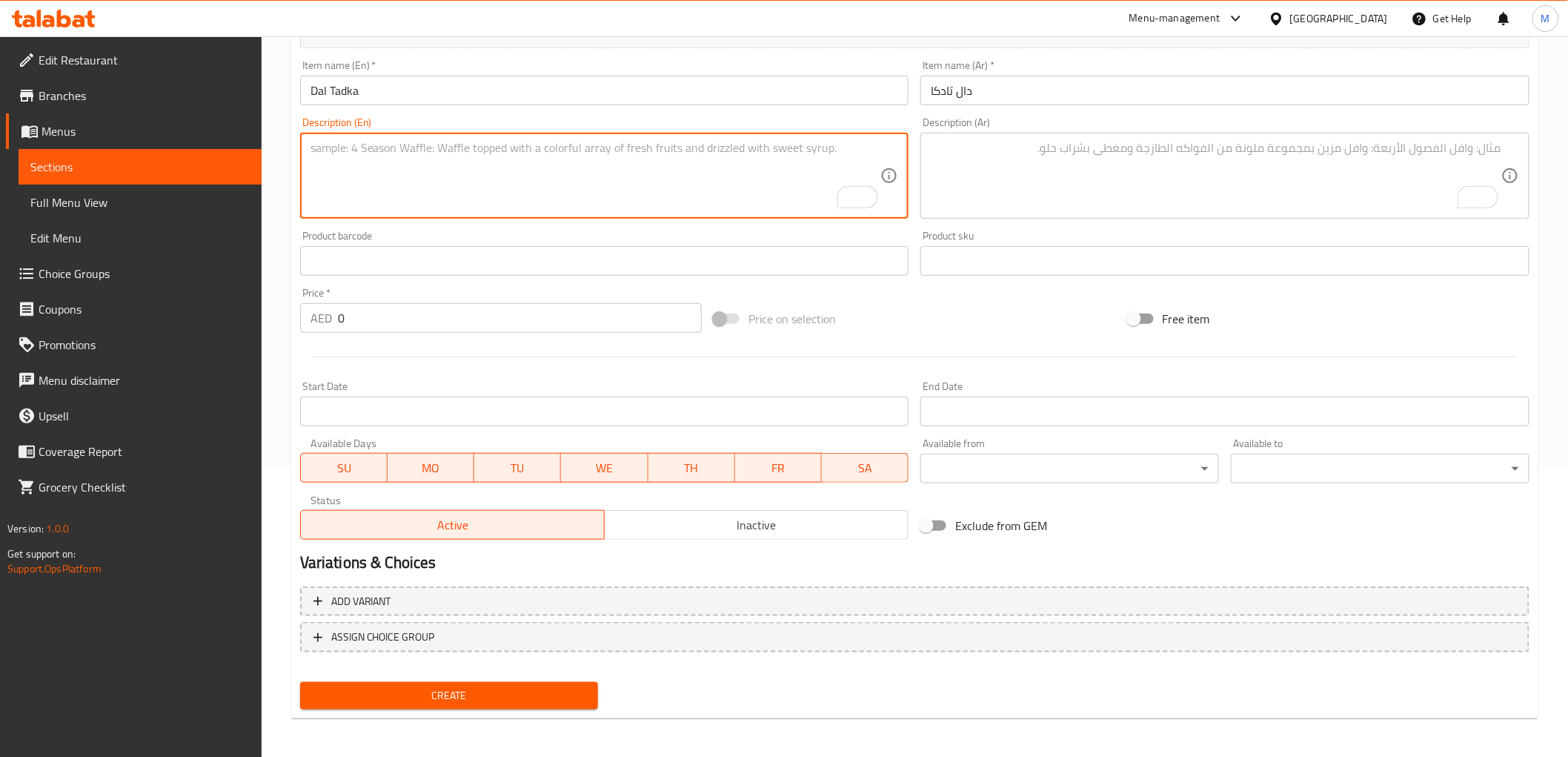
click at [453, 152] on textarea "To enrich screen reader interactions, please activate Accessibility in Grammarl…" at bounding box center [595, 176] width 570 height 71
paste textarea "Lentils cooked with ghee, garlic, and aromatic spices for a rich, smoky flavor."
type textarea "Lentils cooked with ghee, garlic, and aromatic spices for a rich, smoky flavor."
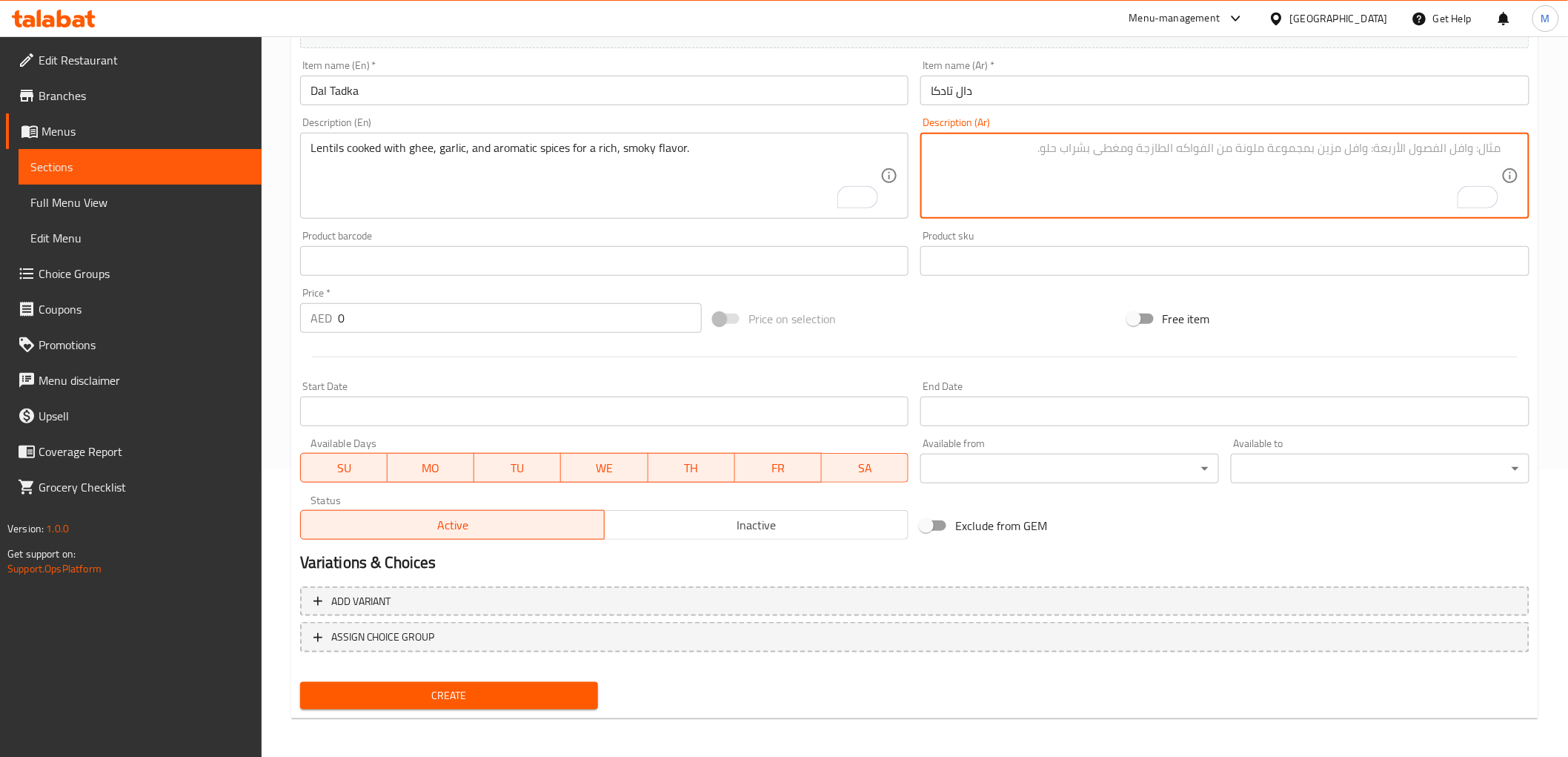
click at [1024, 164] on textarea "To enrich screen reader interactions, please activate Accessibility in Grammarl…" at bounding box center [1215, 176] width 570 height 71
paste textarea "عدس مطبوخ مع تيمبرينج من السمن والثوم والتوابل العطرية للحصول على نكهة غنية وسم…"
type textarea "عدس مطبوخ مع تيمبرينج من السمن والثوم والتوابل العطرية للحصول على نكهة غنية وسم…"
click at [357, 315] on input "0" at bounding box center [519, 317] width 364 height 30
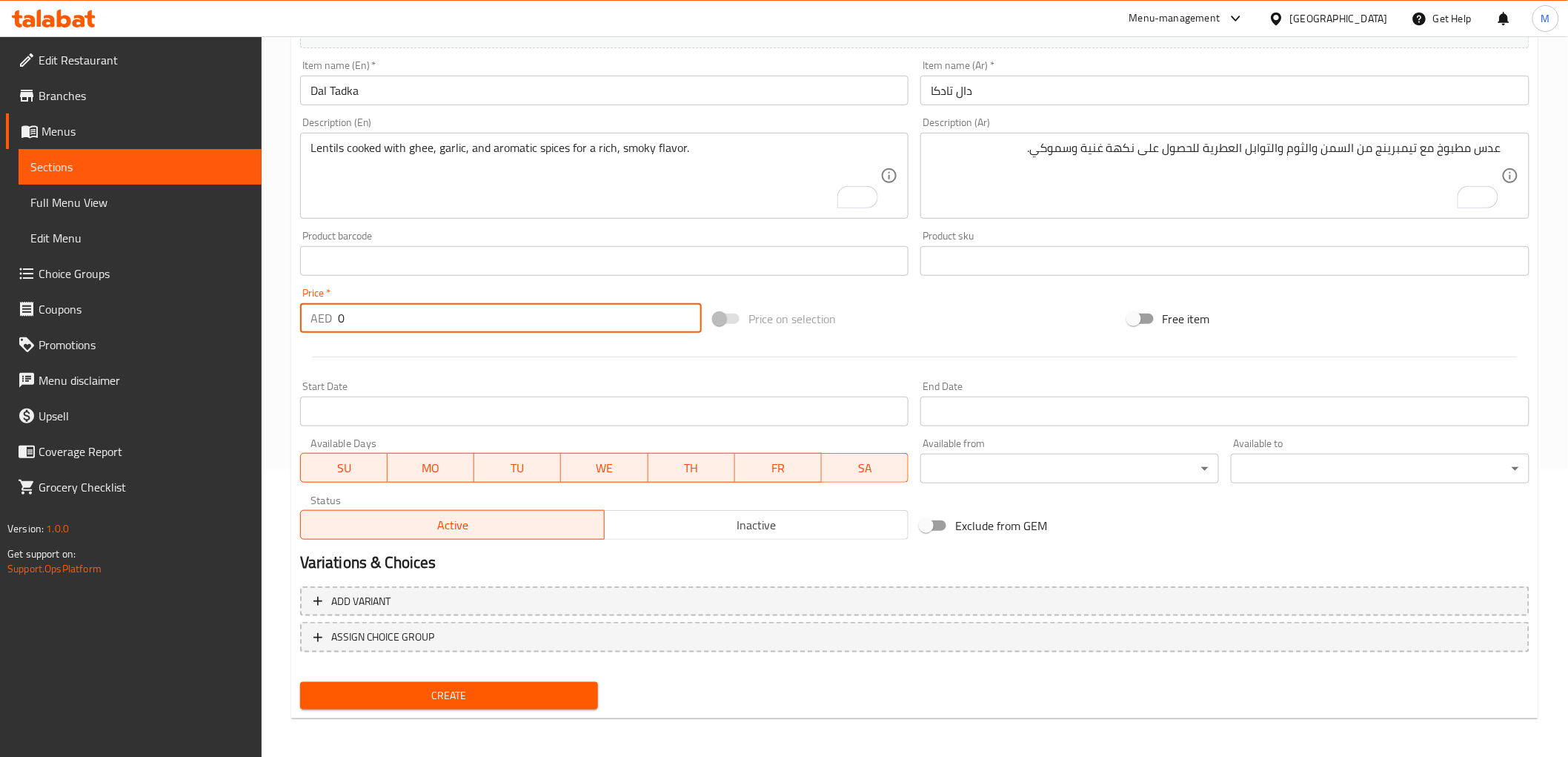
click at [357, 315] on input "0" at bounding box center [519, 317] width 364 height 30
paste input "25.0"
type input "25.00"
click at [359, 290] on div "Price   * AED 25.00 Price *" at bounding box center [501, 310] width 401 height 45
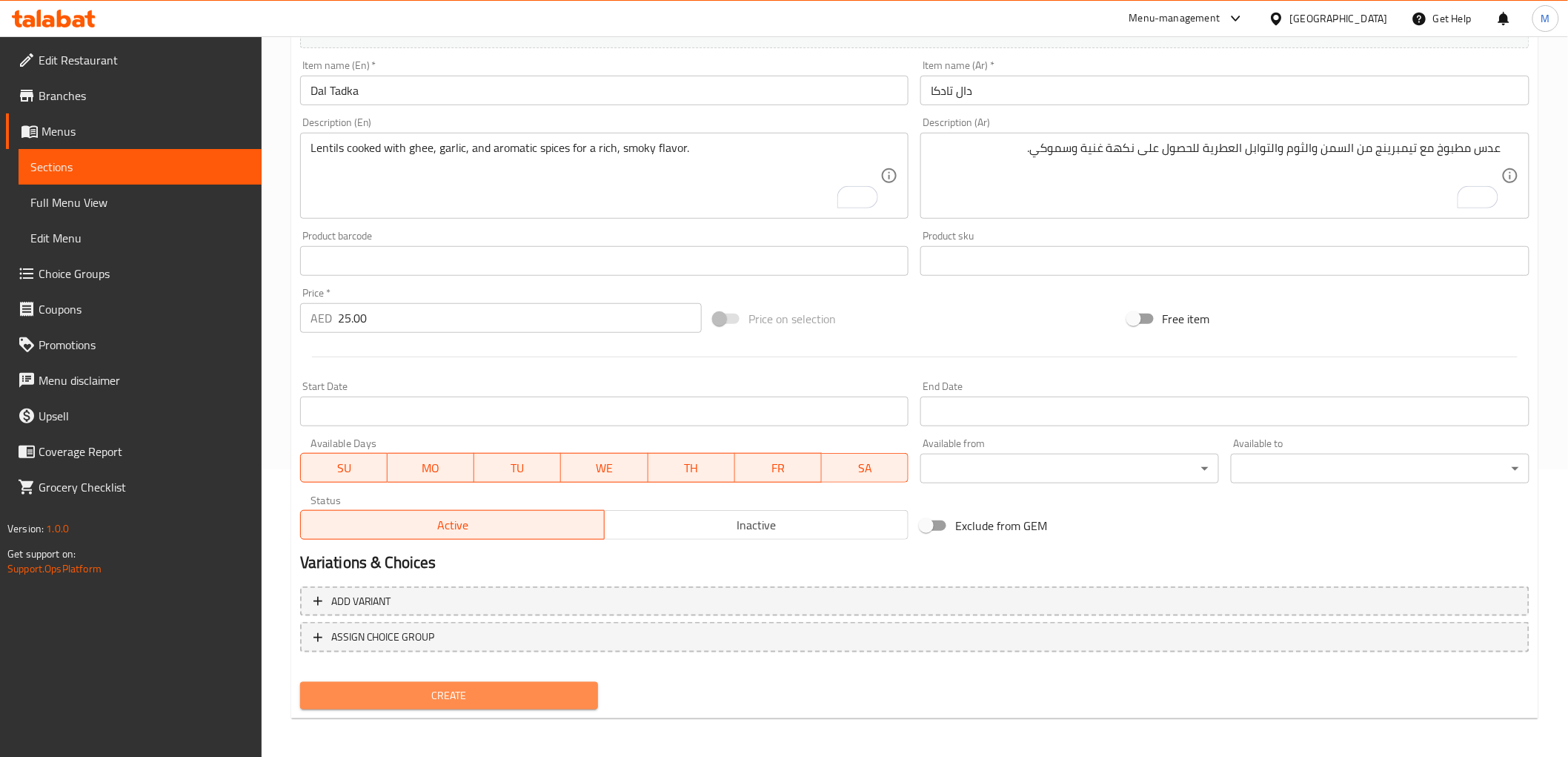
click at [393, 700] on span "Create" at bounding box center [449, 695] width 275 height 19
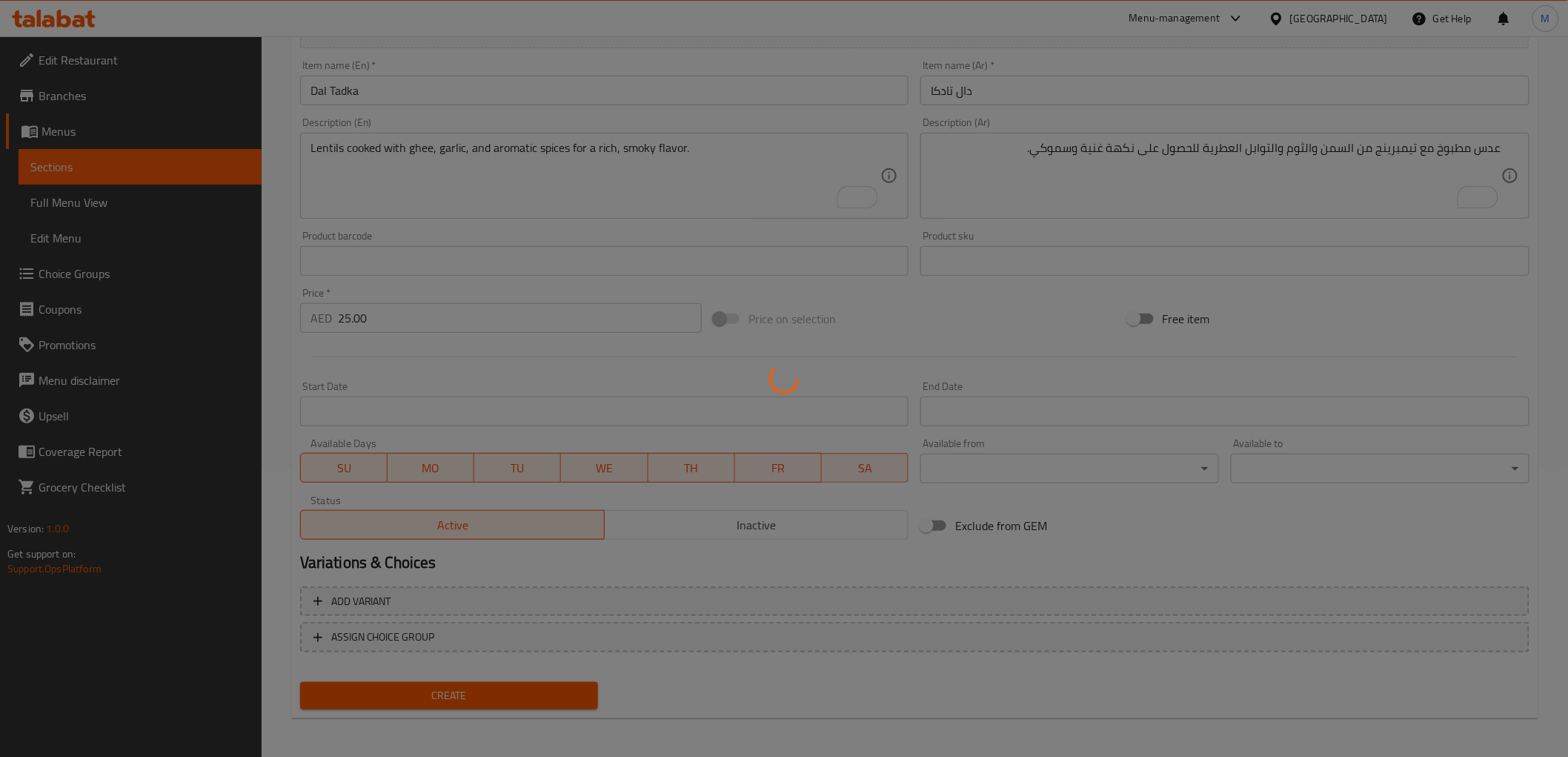
type input "0"
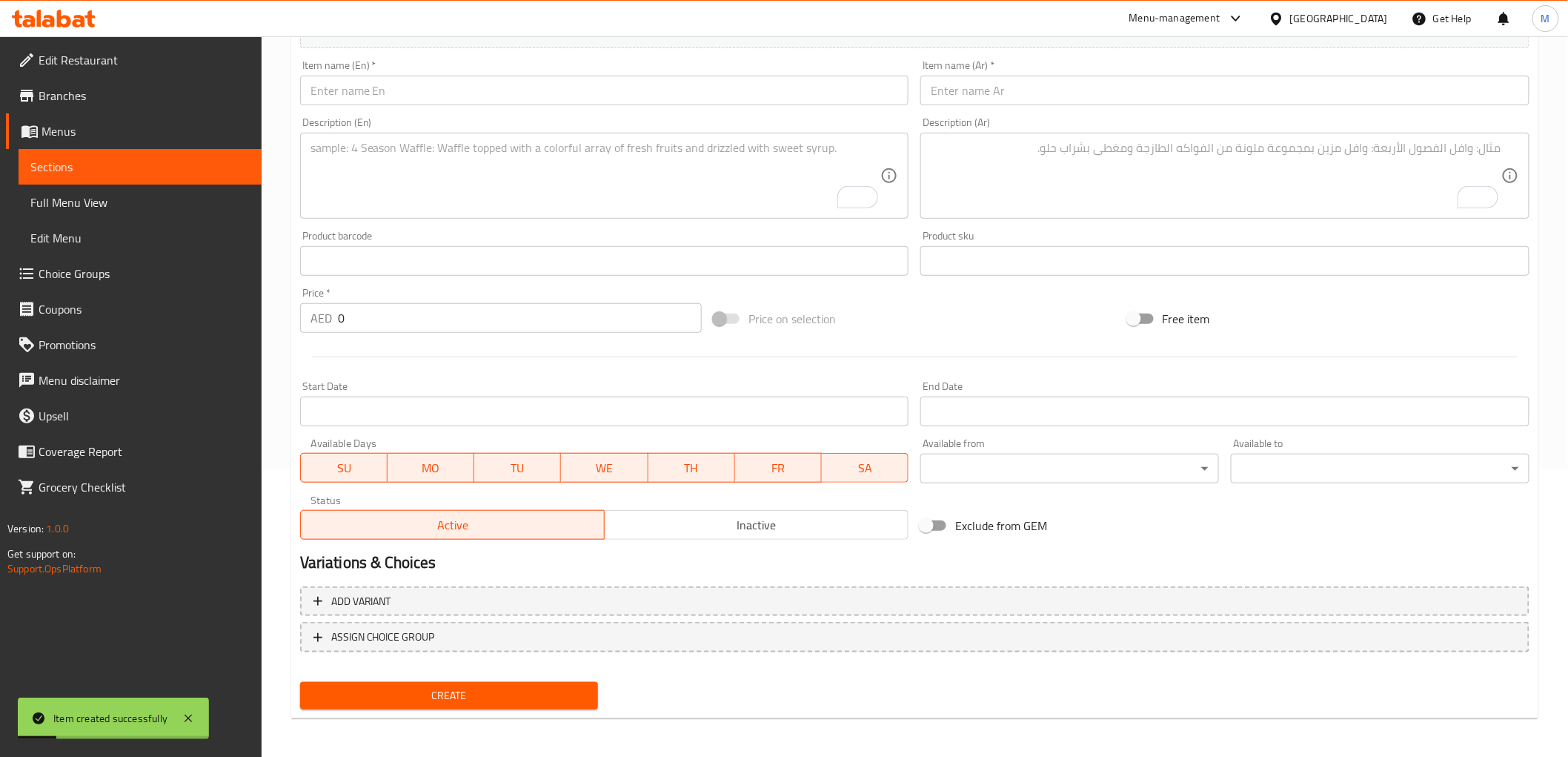
click at [477, 89] on input "text" at bounding box center [604, 90] width 609 height 30
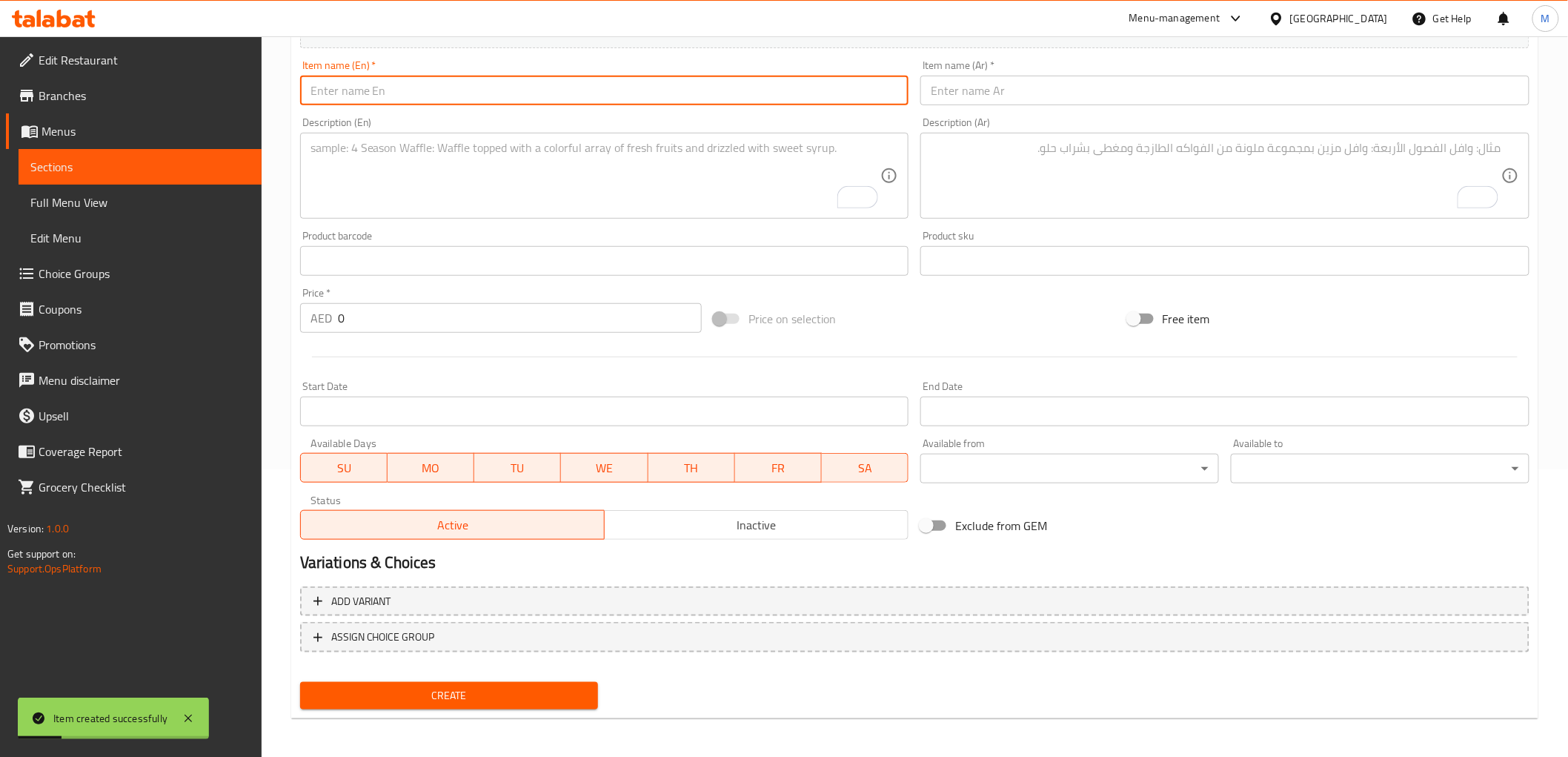
paste input "Spl. Curd With Muthiya"
type input "Spl. Curd With Muthiya"
click at [953, 99] on input "text" at bounding box center [1225, 90] width 609 height 30
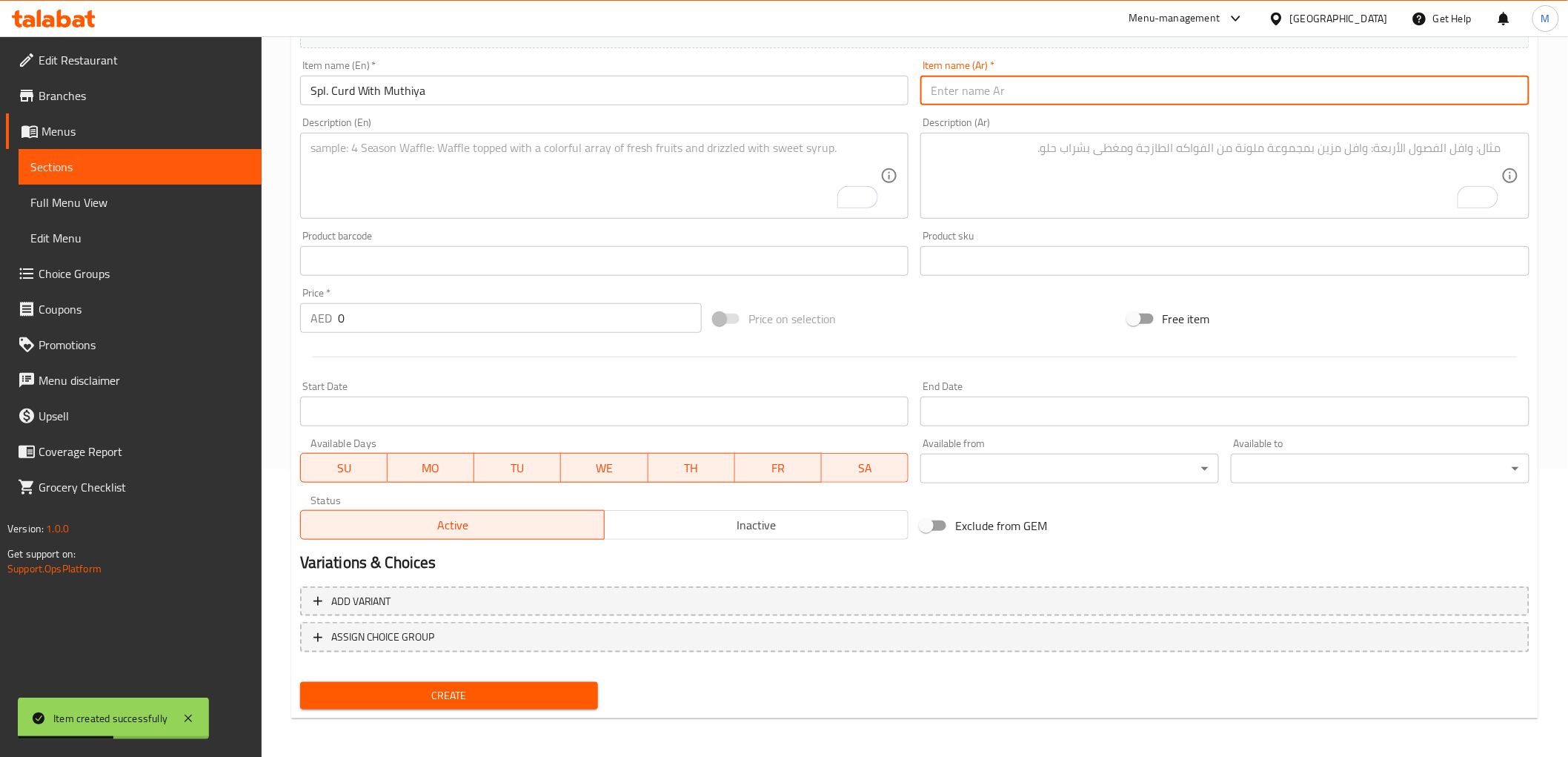
paste input "اس بي ال خثارة مع موثيا"
type input "اس بي ال خثارة مع موثيا"
click at [467, 194] on textarea "To enrich screen reader interactions, please activate Accessibility in Grammarl…" at bounding box center [595, 176] width 570 height 71
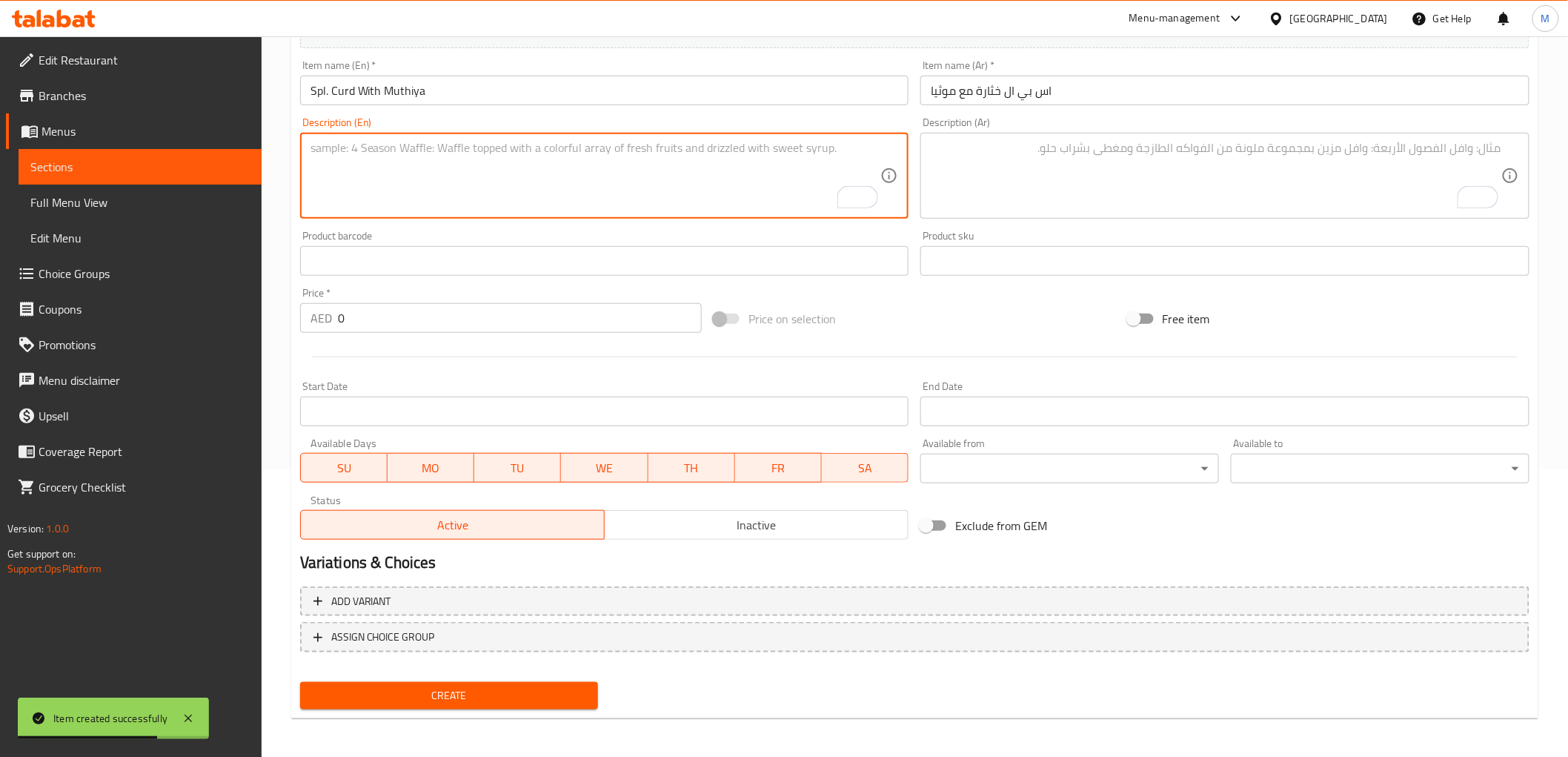
paste textarea "Soft, steamed muthiyas served with a tangy, spiced curd-based curry."
type textarea "Soft, steamed muthiyas served with a tangy, spiced curd-based curry."
click at [1050, 181] on textarea "To enrich screen reader interactions, please activate Accessibility in Grammarl…" at bounding box center [1215, 176] width 570 height 71
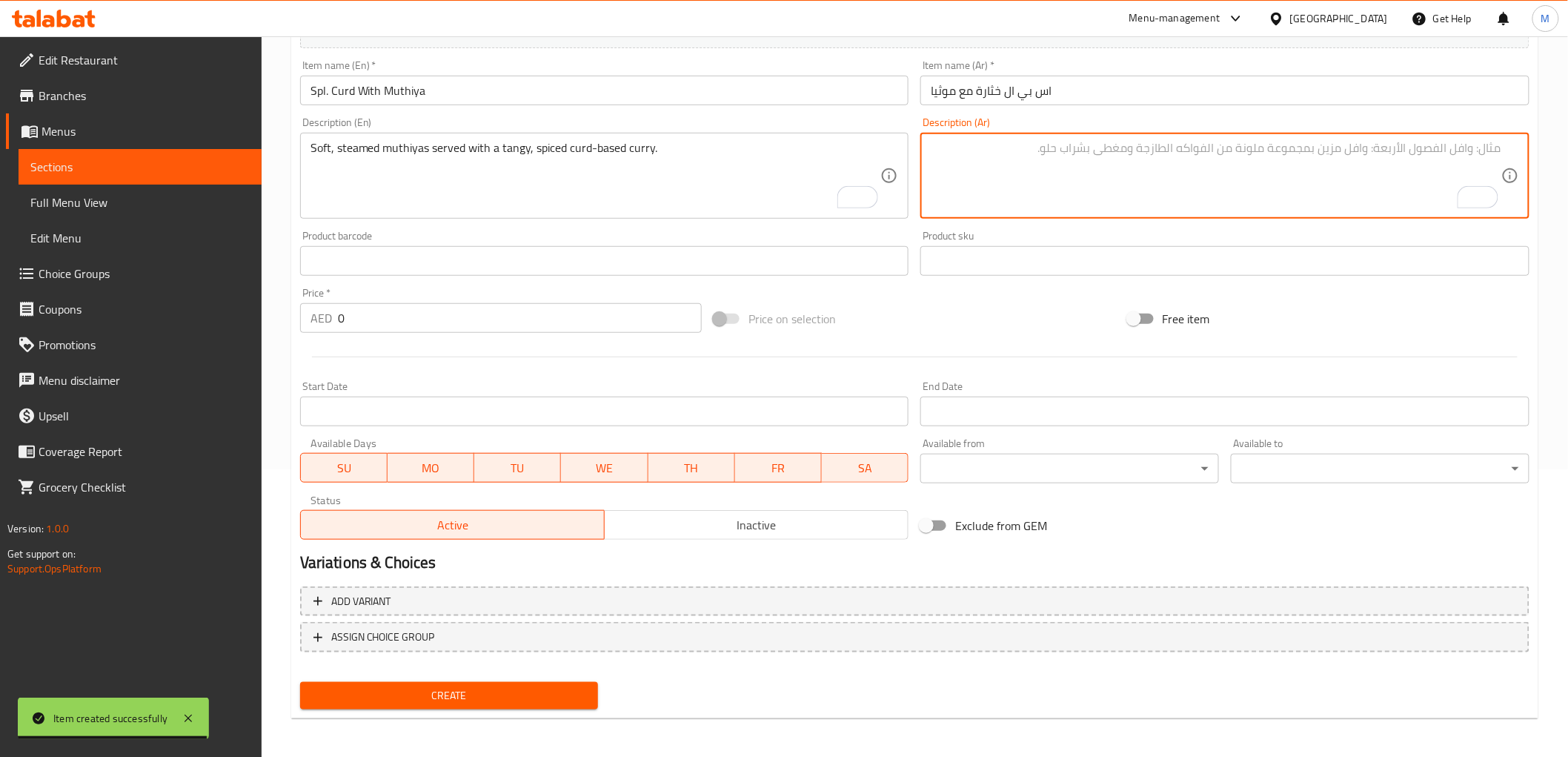
paste textarea "موثياس ناعمة، على البخار تقدم مع كاري باساس من الخثارة متبل وتانجي"
type textarea "موثياس ناعمة، على البخار تقدم مع كاري باساس من الخثارة متبل وتانجي"
click at [389, 321] on input "0" at bounding box center [519, 317] width 364 height 30
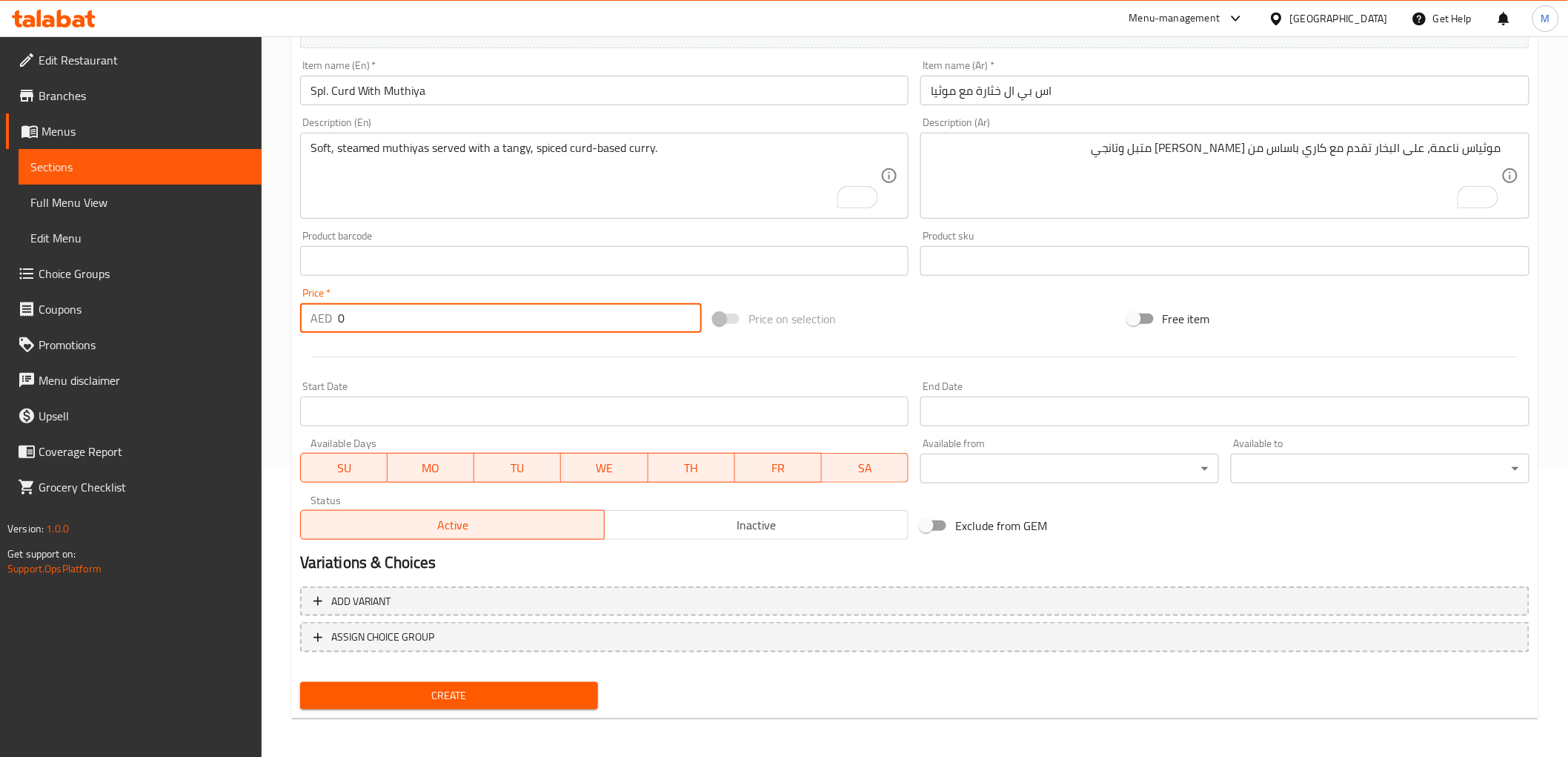
click at [389, 321] on input "0" at bounding box center [519, 317] width 364 height 30
paste input "29.0"
type input "29.00"
click at [376, 288] on div "Price   * AED 29.00 Price *" at bounding box center [501, 310] width 401 height 45
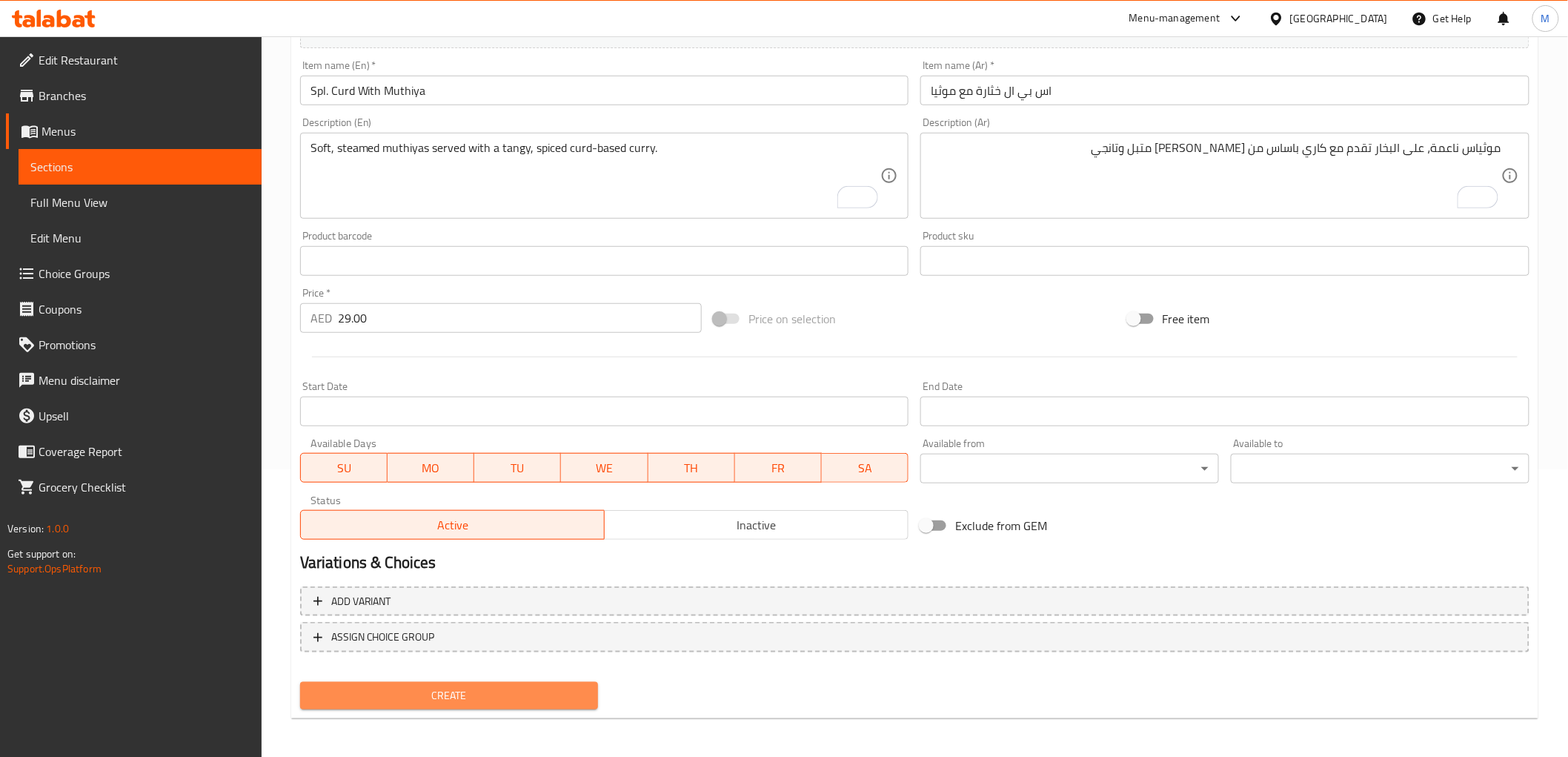
click at [418, 702] on button "Create" at bounding box center [449, 695] width 298 height 28
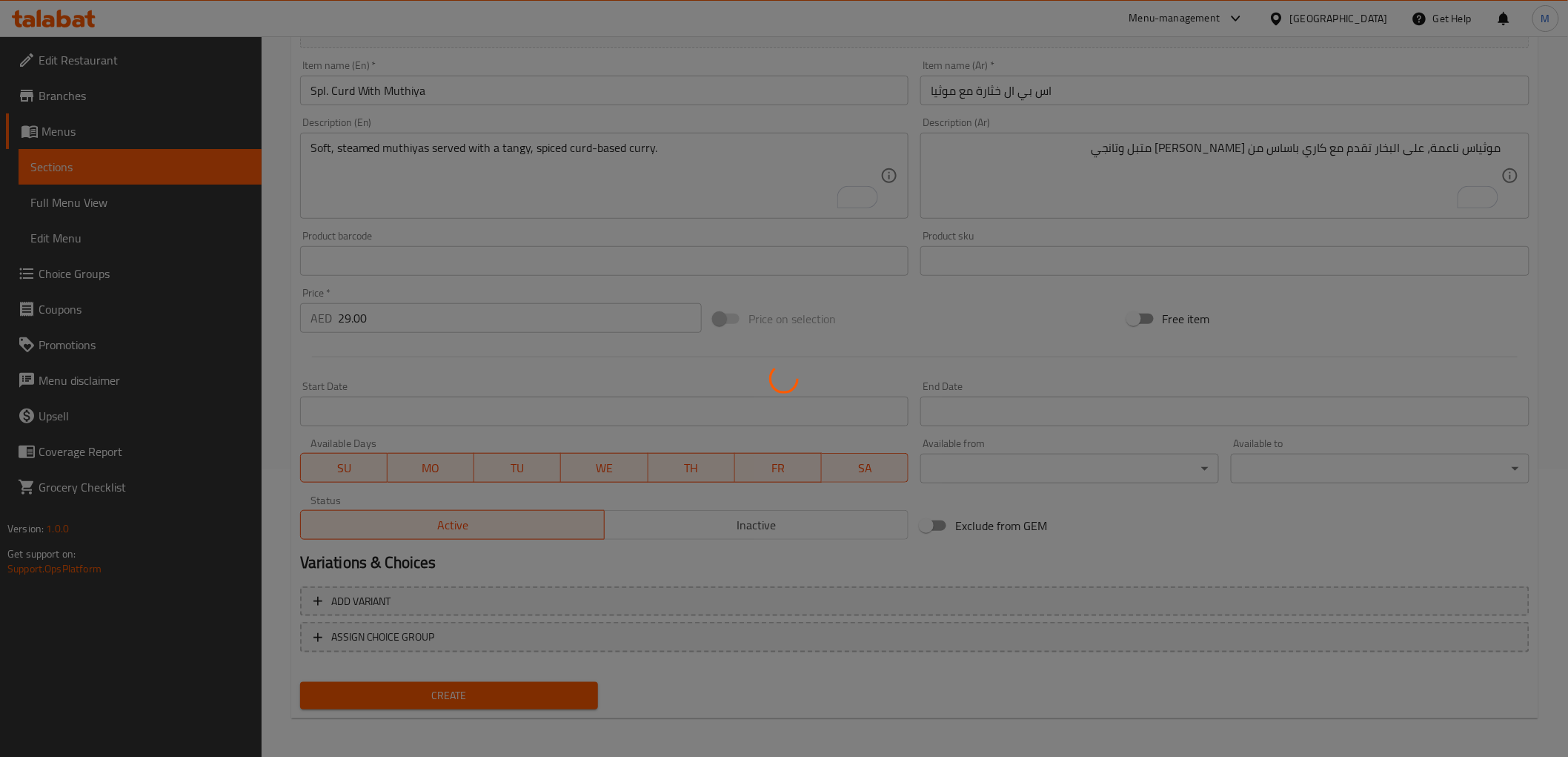
type input "0"
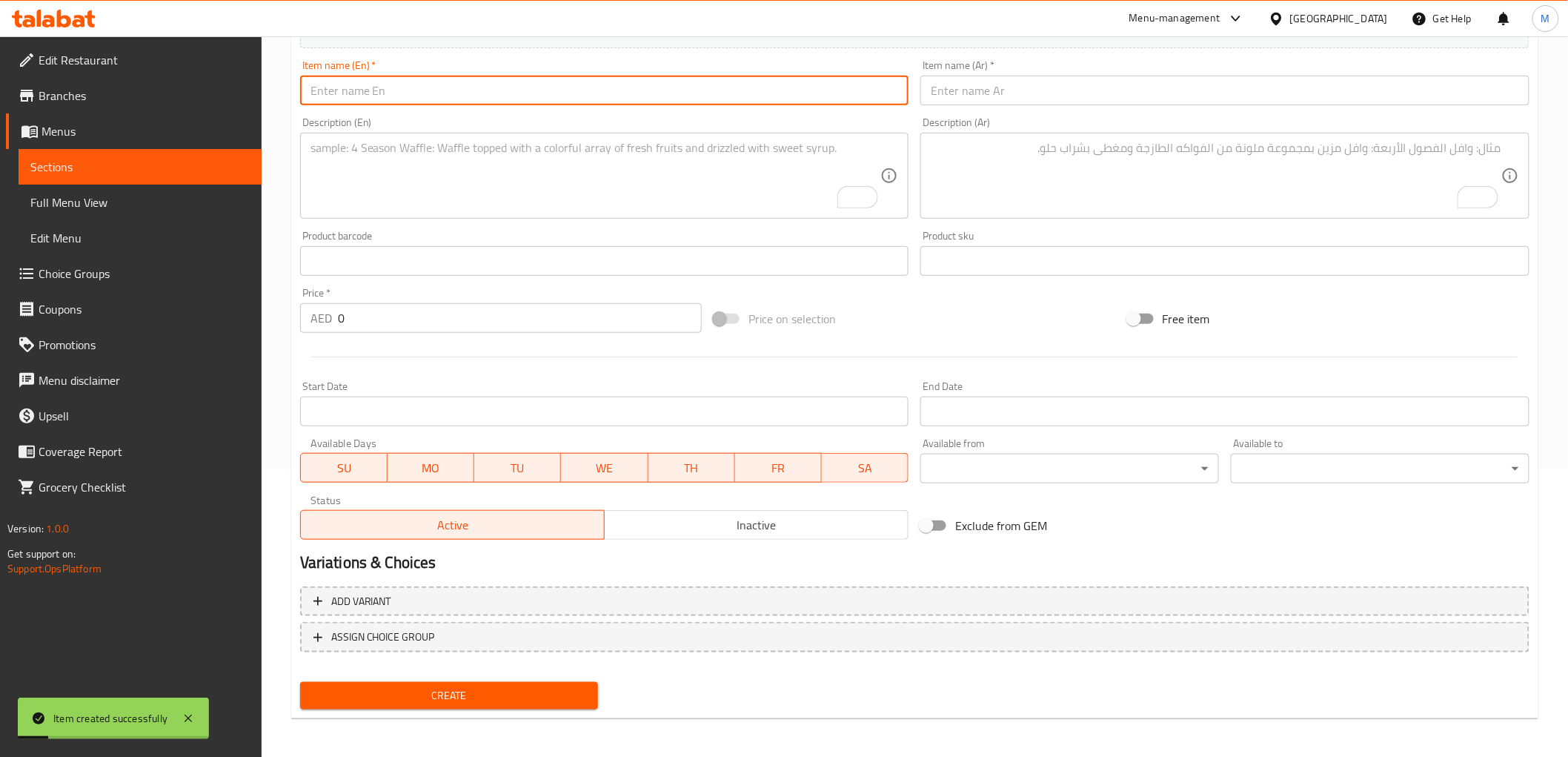
click at [446, 80] on input "text" at bounding box center [604, 90] width 609 height 30
paste input "Sp. Bharela Ravaiya Bataka"
type input "Sp. Bharela Ravaiya Bataka"
click at [994, 94] on input "text" at bounding box center [1225, 90] width 609 height 30
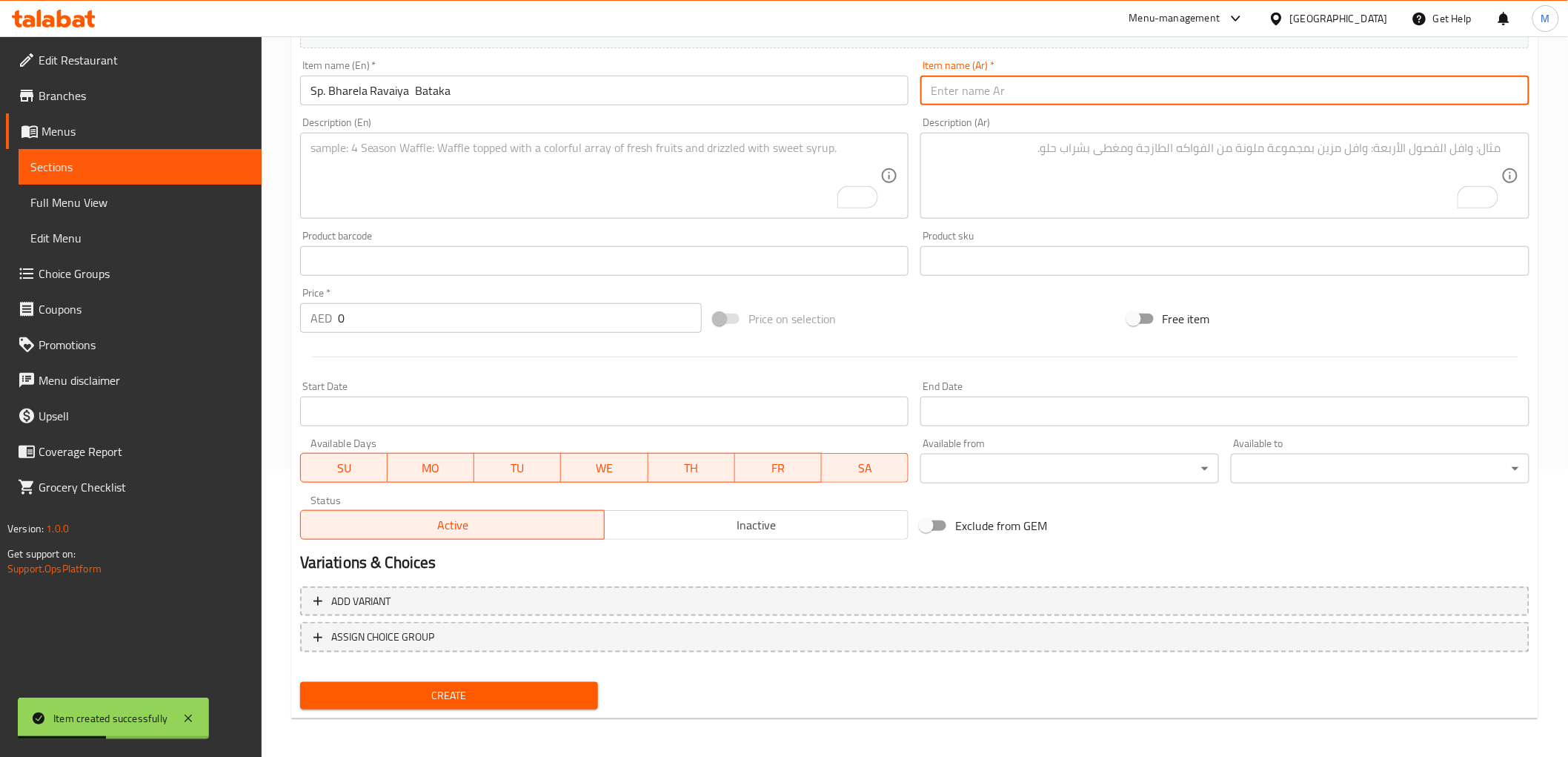
paste input "اس بي بهاريلا رافايا باتاكا"
type input "اس بي بهاريلا رافايا باتاكا"
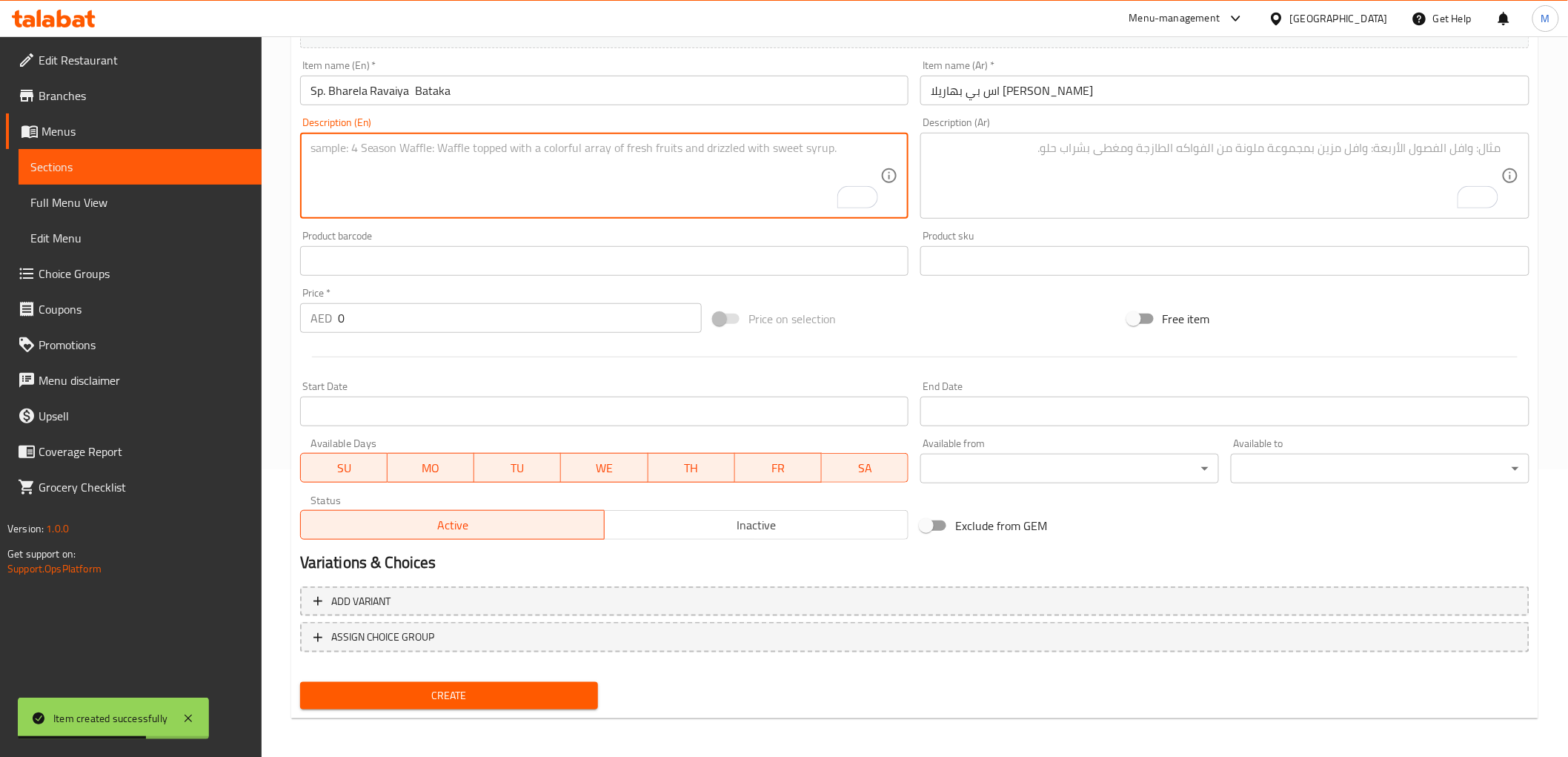
click at [401, 183] on textarea "To enrich screen reader interactions, please activate Accessibility in Grammarl…" at bounding box center [595, 176] width 570 height 71
paste textarea "Stuffed baby brinjals and potatoes simmered in a rich, traditional Kathiyawadi …"
type textarea "Stuffed baby brinjals and potatoes simmered in a rich, traditional Kathiyawadi …"
click at [1101, 159] on textarea "To enrich screen reader interactions, please activate Accessibility in Grammarl…" at bounding box center [1215, 176] width 570 height 71
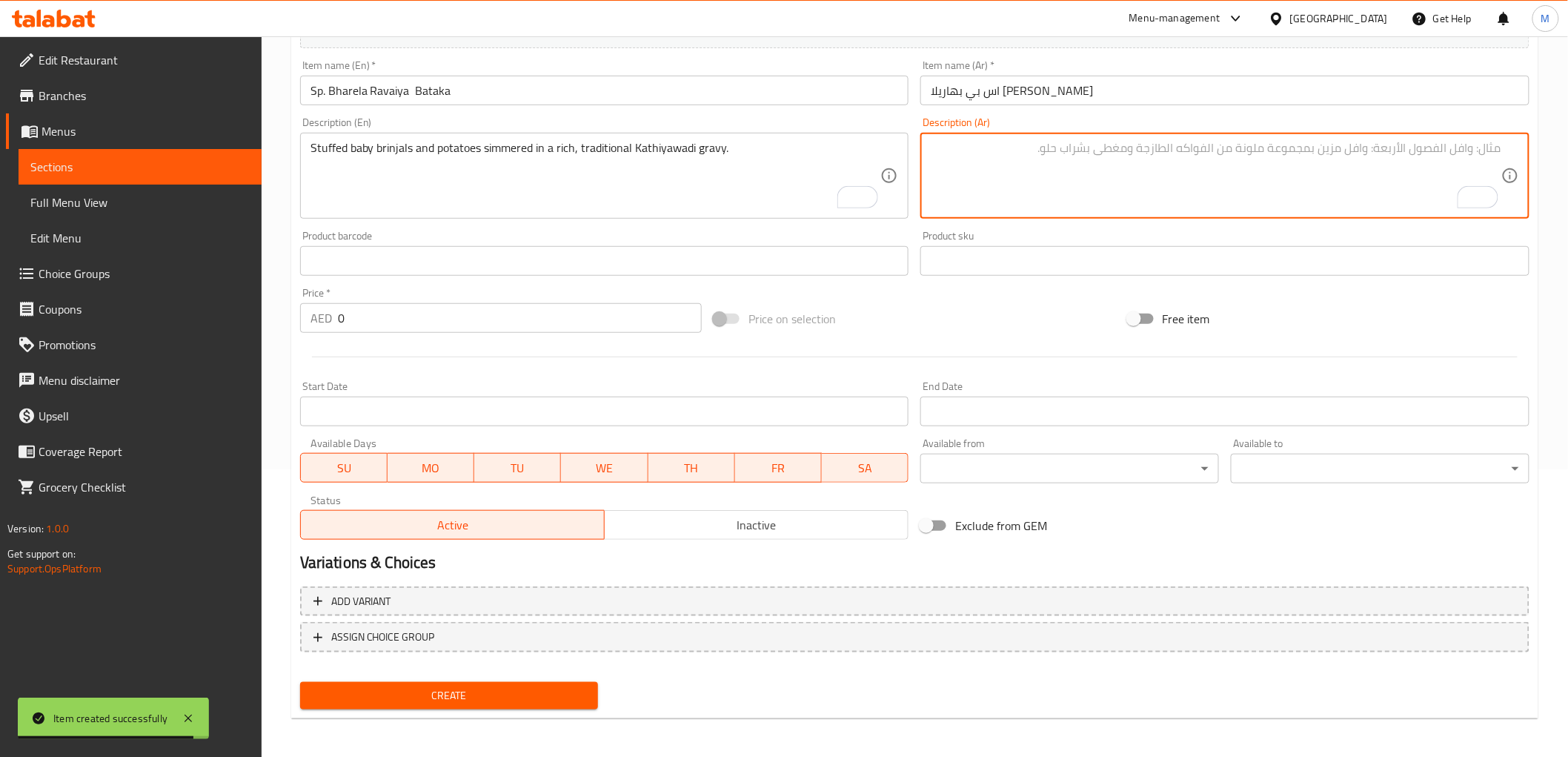
paste textarea "طبق كاثياوادي التقليدي من البرينجال الصغير المحشو والبطاطس في جريفي غني ، لذيذ."
type textarea "طبق كاثياوادي التقليدي من البرينجال الصغير المحشو والبطاطس في جريفي غني ، لذيذ."
click at [365, 328] on input "0" at bounding box center [519, 317] width 364 height 30
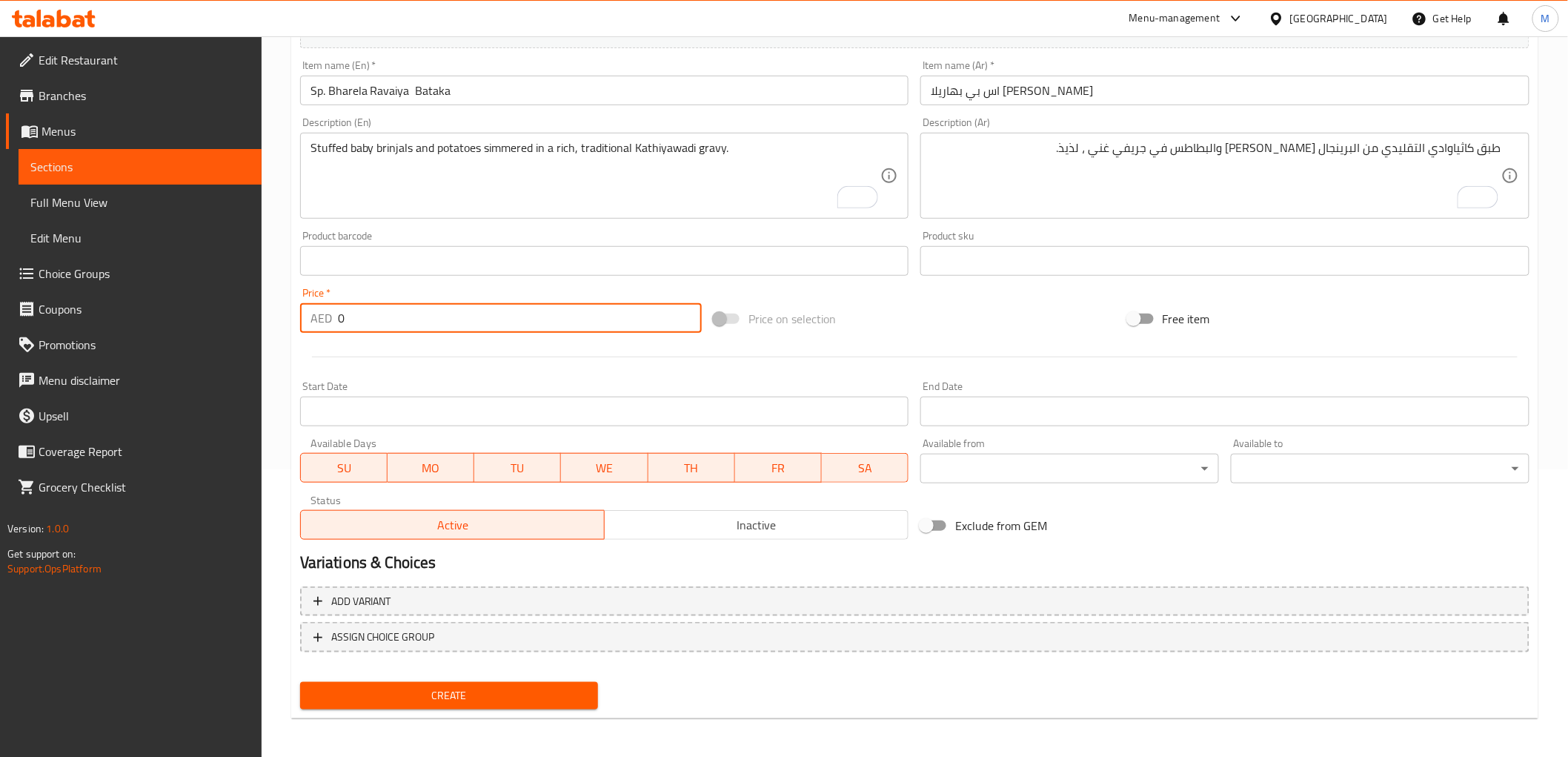
click at [365, 328] on input "0" at bounding box center [519, 317] width 364 height 30
paste input "29.0"
type input "29.00"
click at [357, 290] on div "Price   * AED 29.00 Price *" at bounding box center [501, 310] width 401 height 45
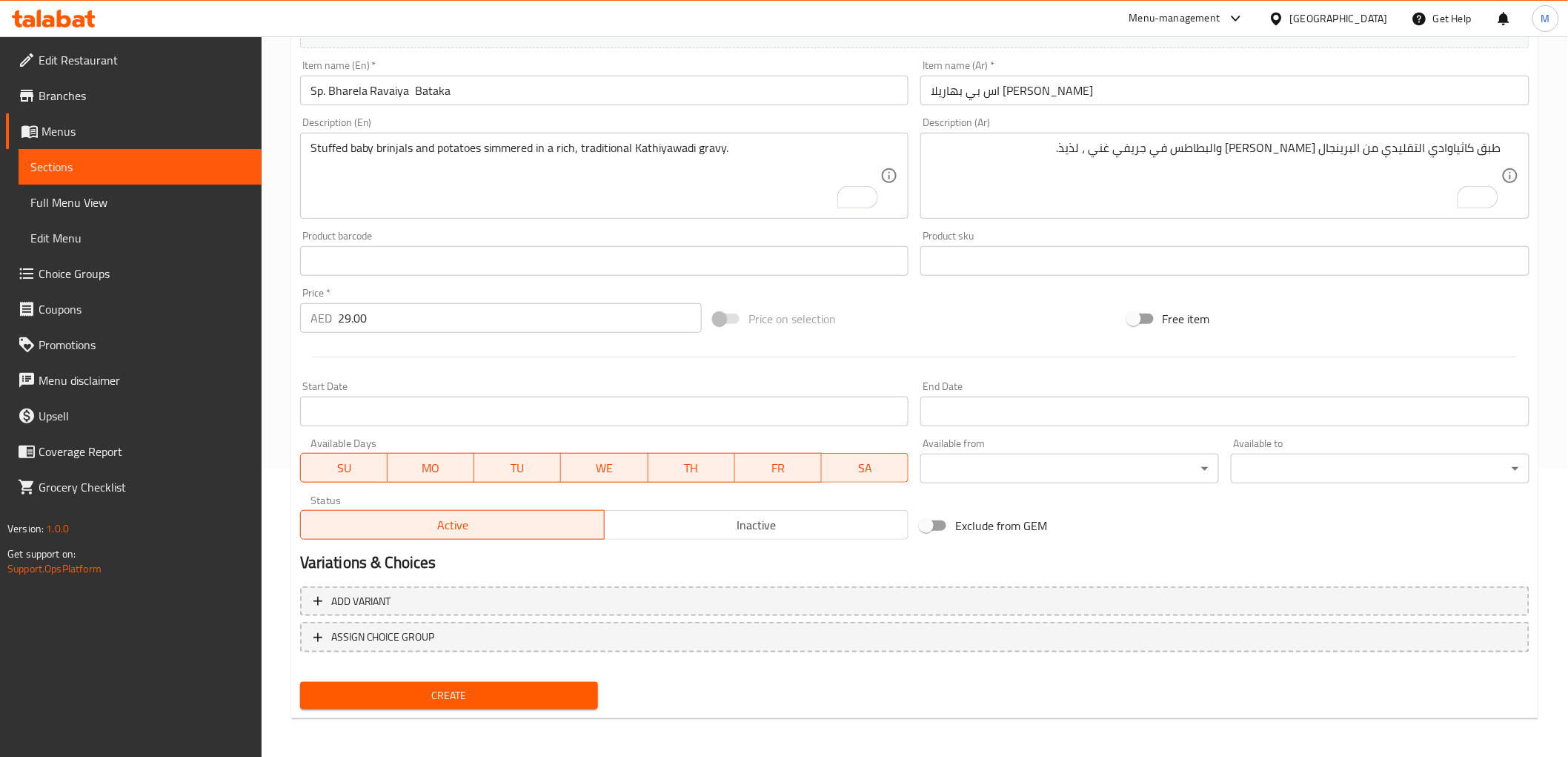
click at [446, 697] on span "Create" at bounding box center [449, 695] width 275 height 19
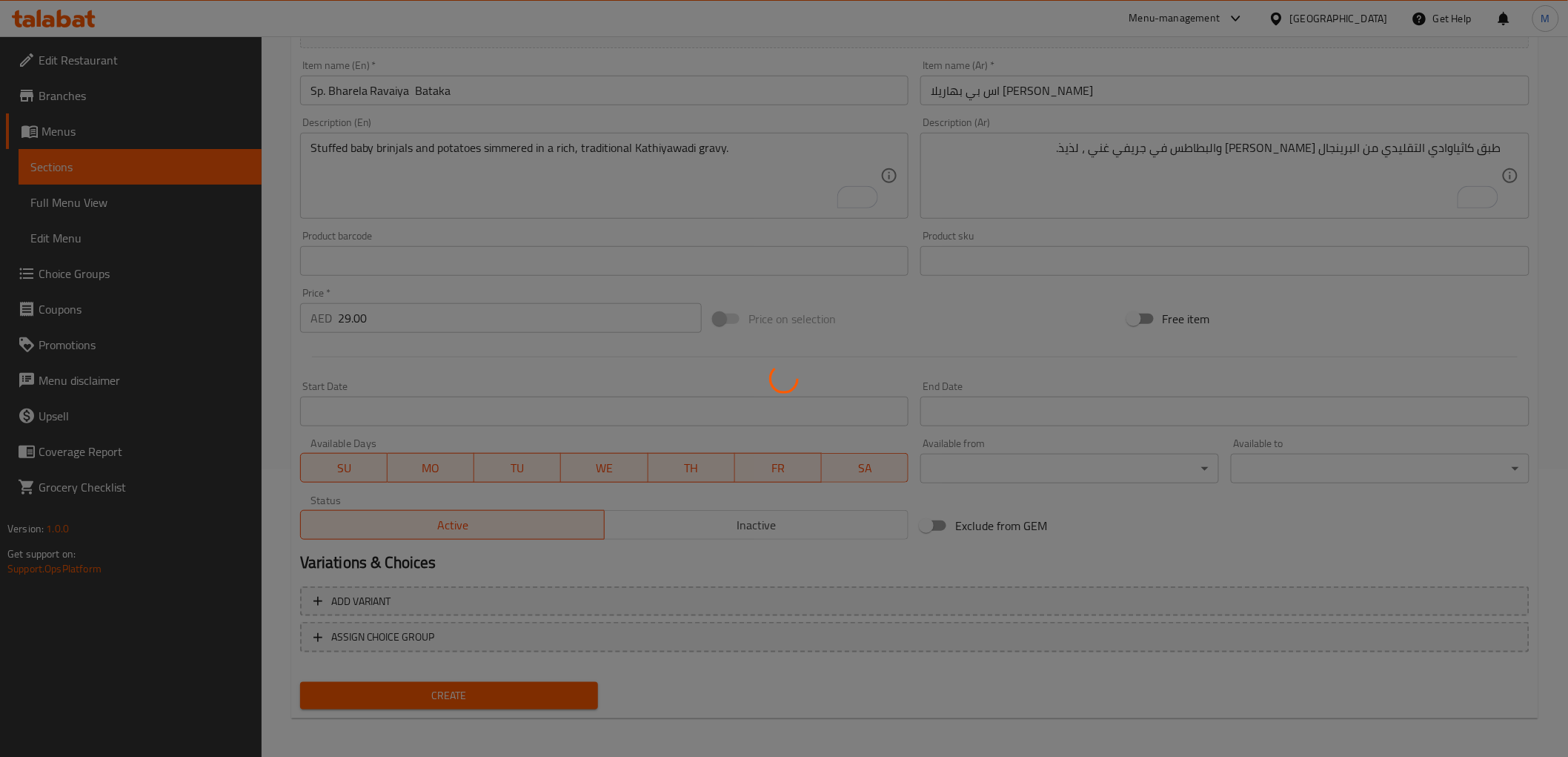
type input "0"
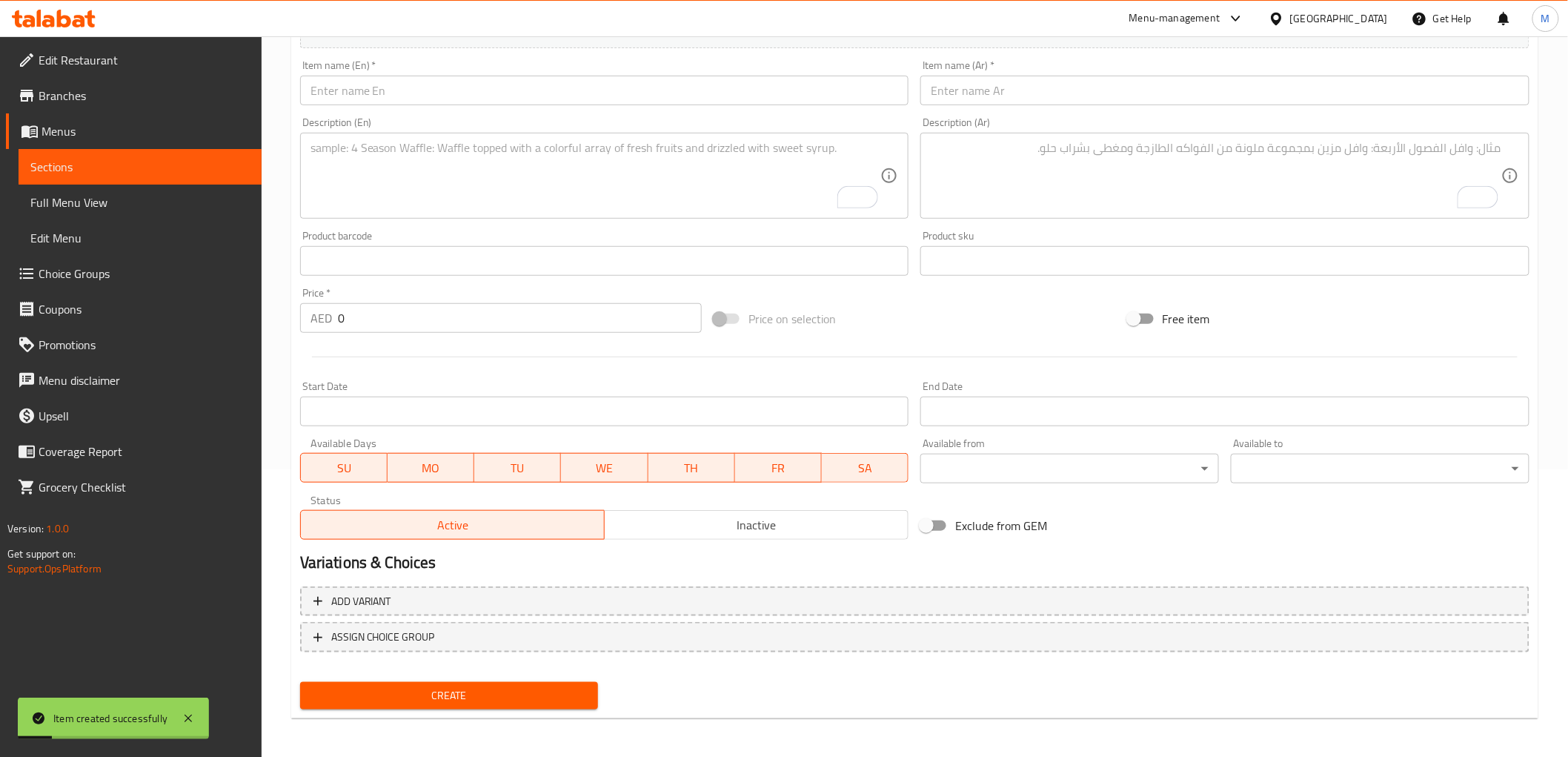
click at [452, 89] on input "text" at bounding box center [604, 90] width 609 height 30
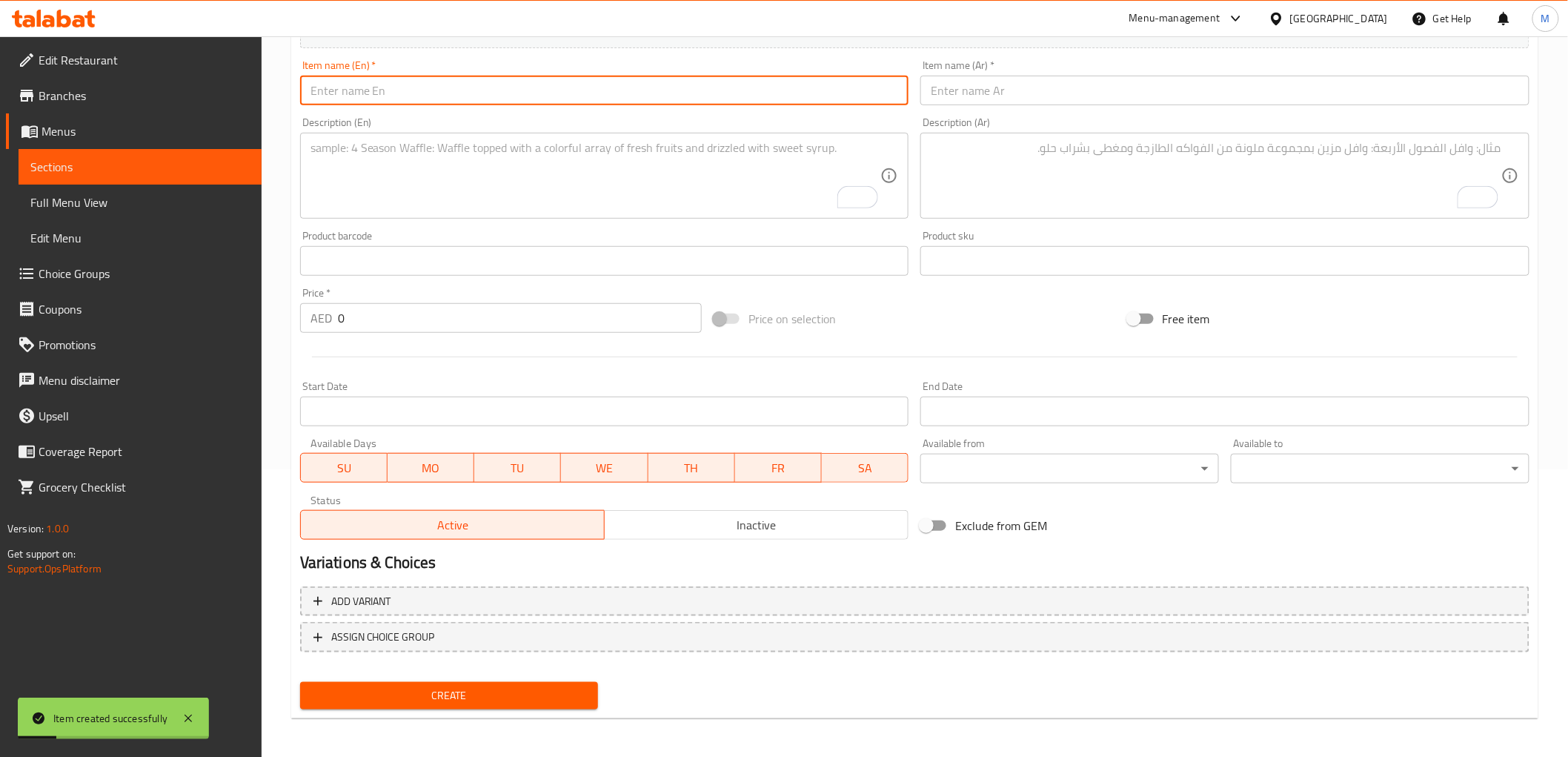
paste input "Sp. Kathiyawadi Lasaniya Gathiya"
type input "Sp. Kathiyawadi Lasaniya Gathiya"
click at [979, 85] on input "text" at bounding box center [1225, 90] width 609 height 30
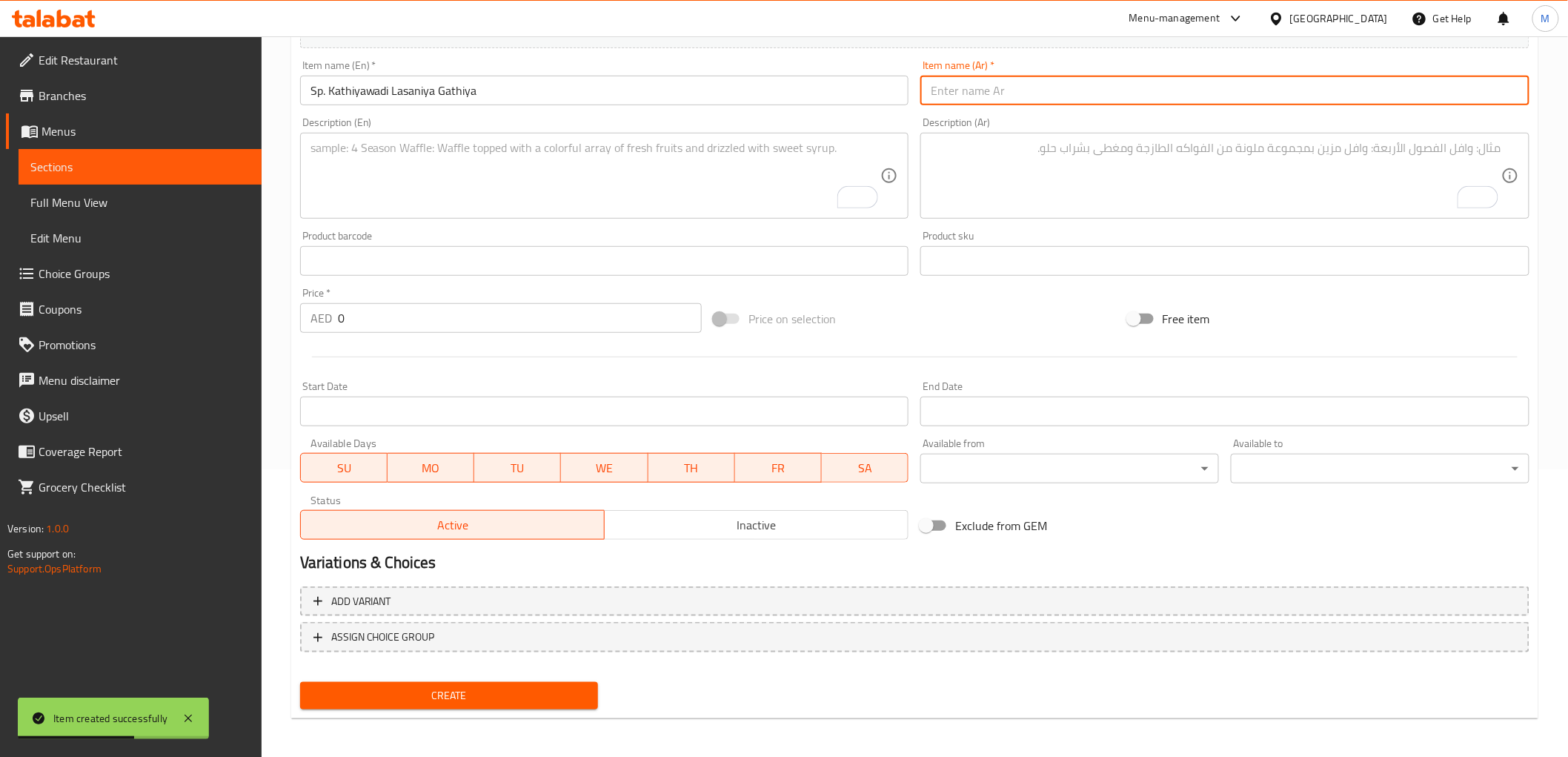
paste input "اس بي كاثياوادي لاسانيا جاثيا"
type input "اس بي كاثياوادي لاسانيا جاثيا"
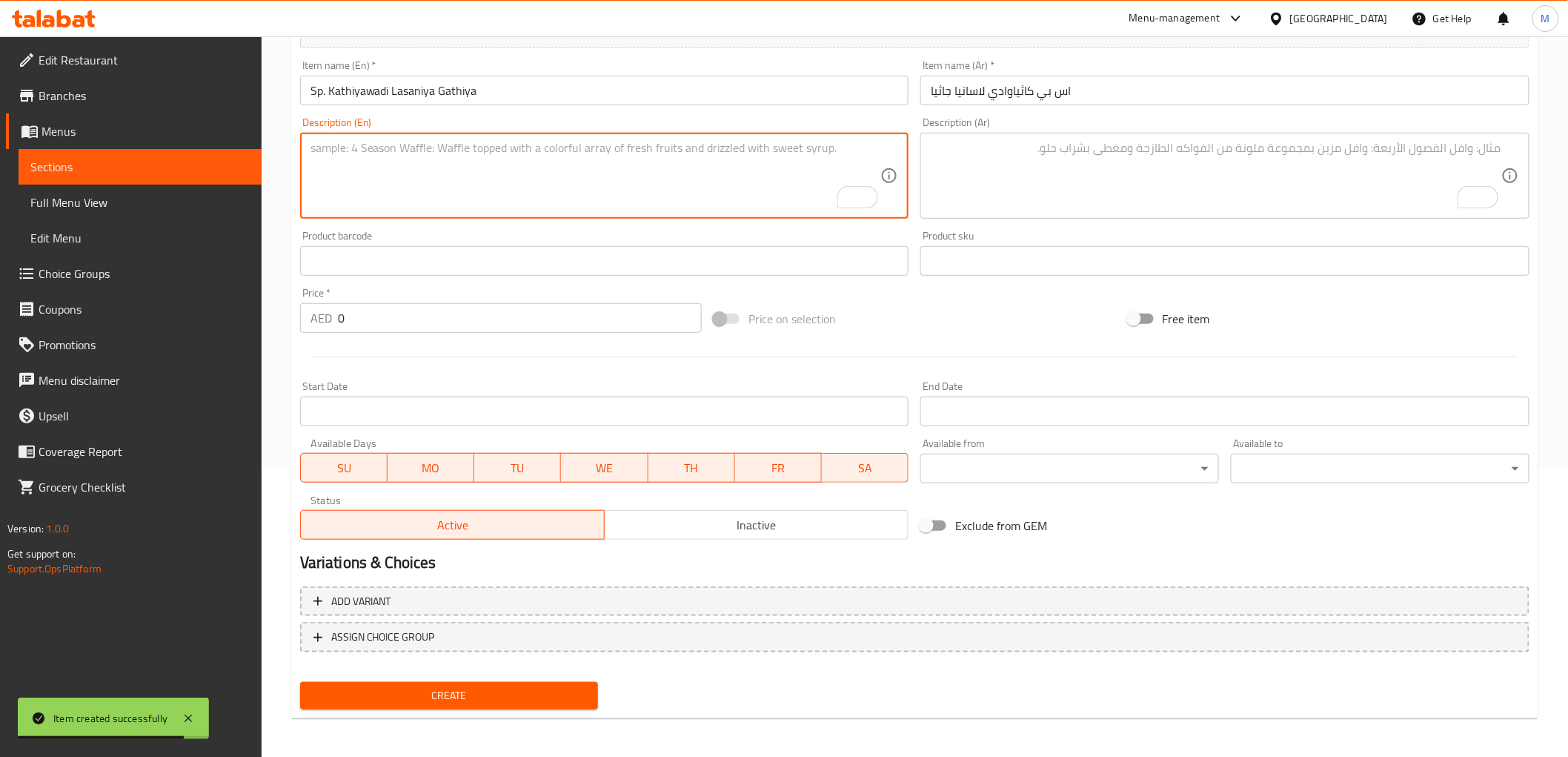
click at [475, 160] on textarea "To enrich screen reader interactions, please activate Accessibility in Grammarl…" at bounding box center [595, 176] width 570 height 71
paste textarea "Crispy gathiya tossed in a spicy garlic-infused masala for a bold, flavorful ex…"
type textarea "Crispy gathiya tossed in a spicy garlic-infused masala for a bold, flavorful ex…"
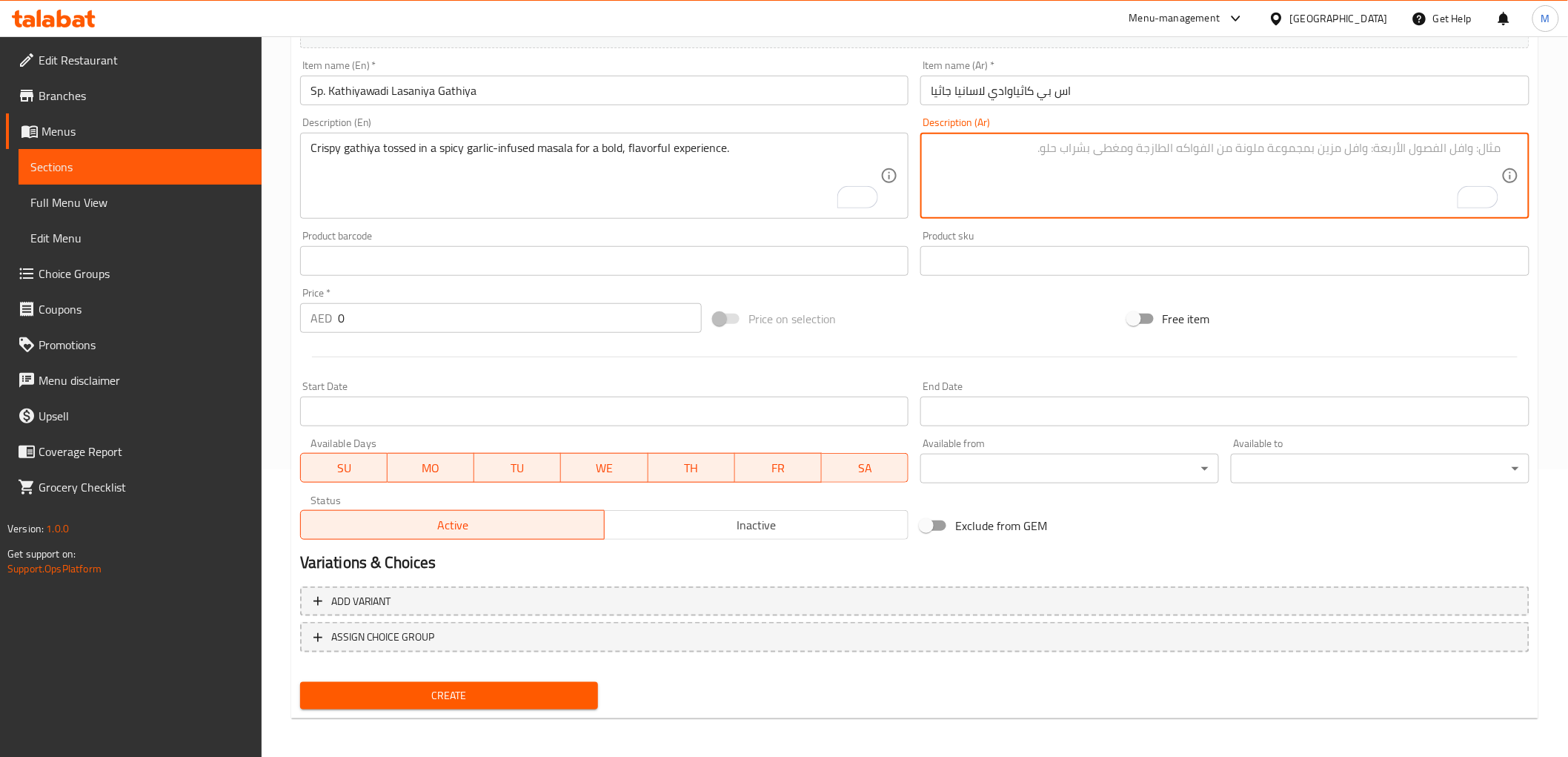
click at [1031, 163] on textarea "To enrich screen reader interactions, please activate Accessibility in Grammarl…" at bounding box center [1215, 176] width 570 height 71
paste textarea "جاثيا مقرمشة توسد في ماسالا ممزوجة بالثوم حارة لتجربة كاثياوادي جريئة."
type textarea "جاثيا مقرمشة توسد في ماسالا ممزوجة بالثوم حارة لتجربة كاثياوادي جريئة."
click at [363, 320] on input "0" at bounding box center [519, 317] width 364 height 30
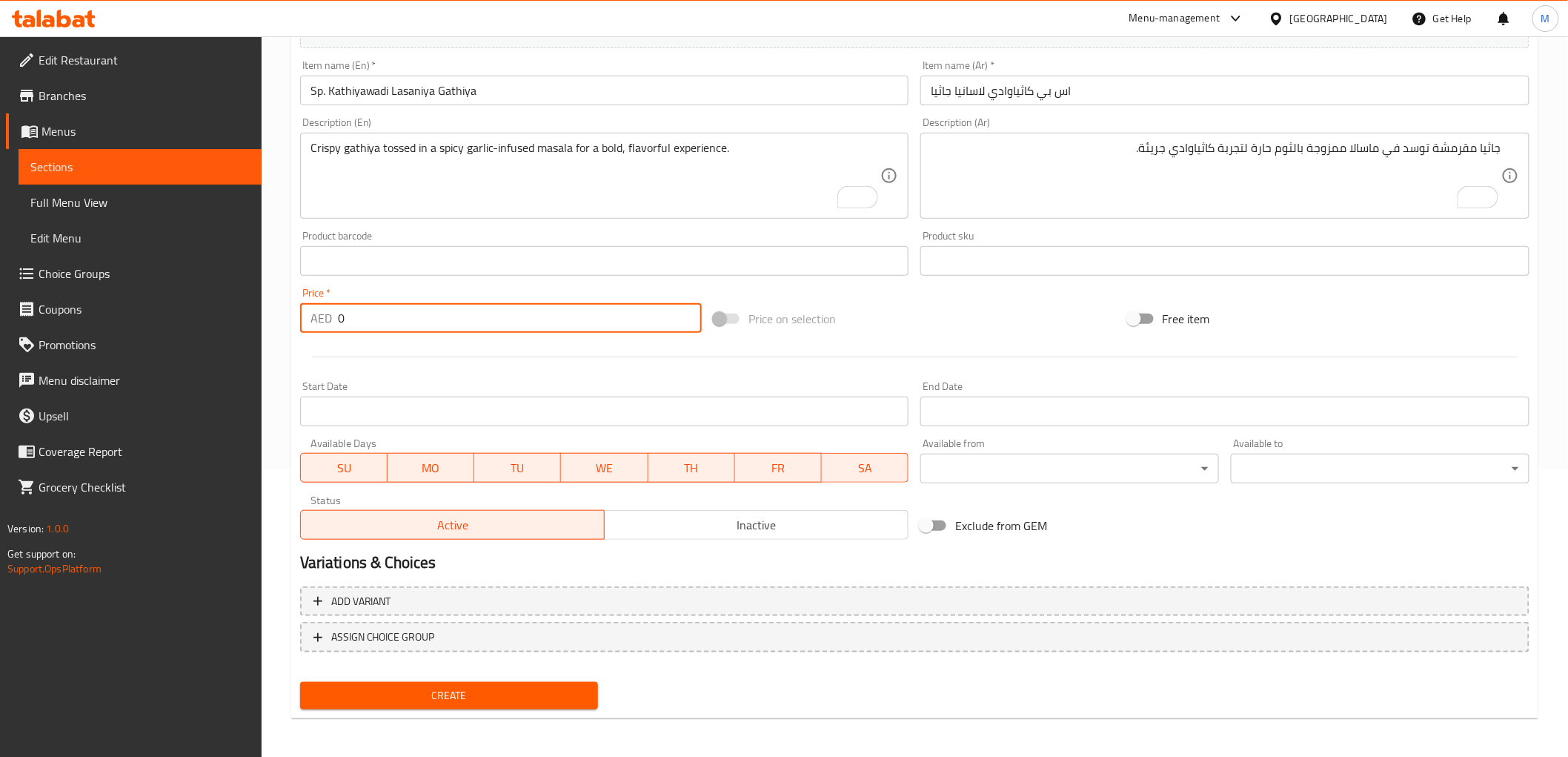
click at [363, 320] on input "0" at bounding box center [519, 317] width 364 height 30
paste input "29.0"
type input "29.00"
click at [357, 286] on div "Price   * AED 29.00 Price *" at bounding box center [501, 310] width 414 height 57
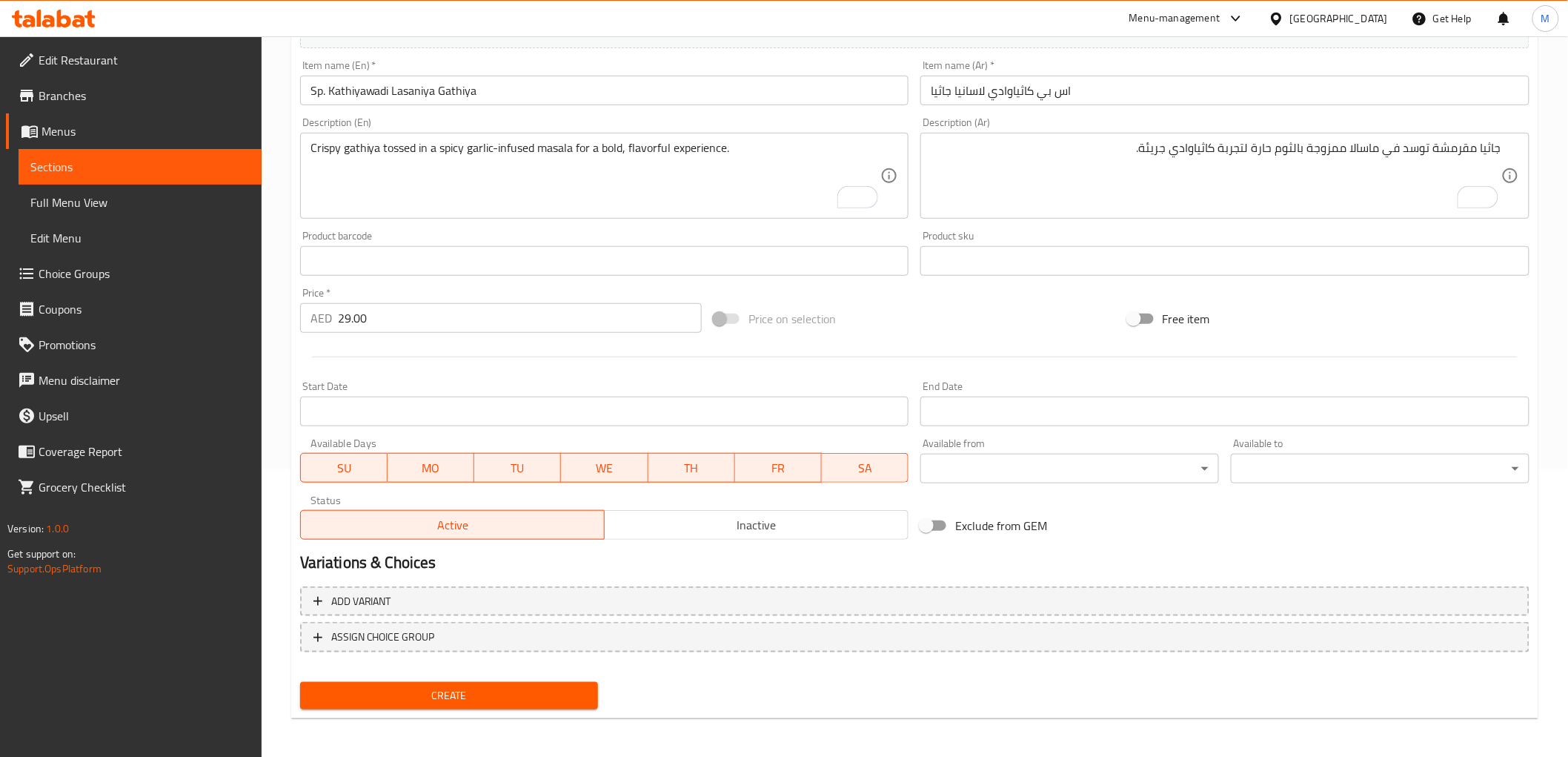
click at [452, 710] on div "Create" at bounding box center [449, 696] width 311 height 39
click at [450, 705] on button "Create" at bounding box center [449, 695] width 298 height 28
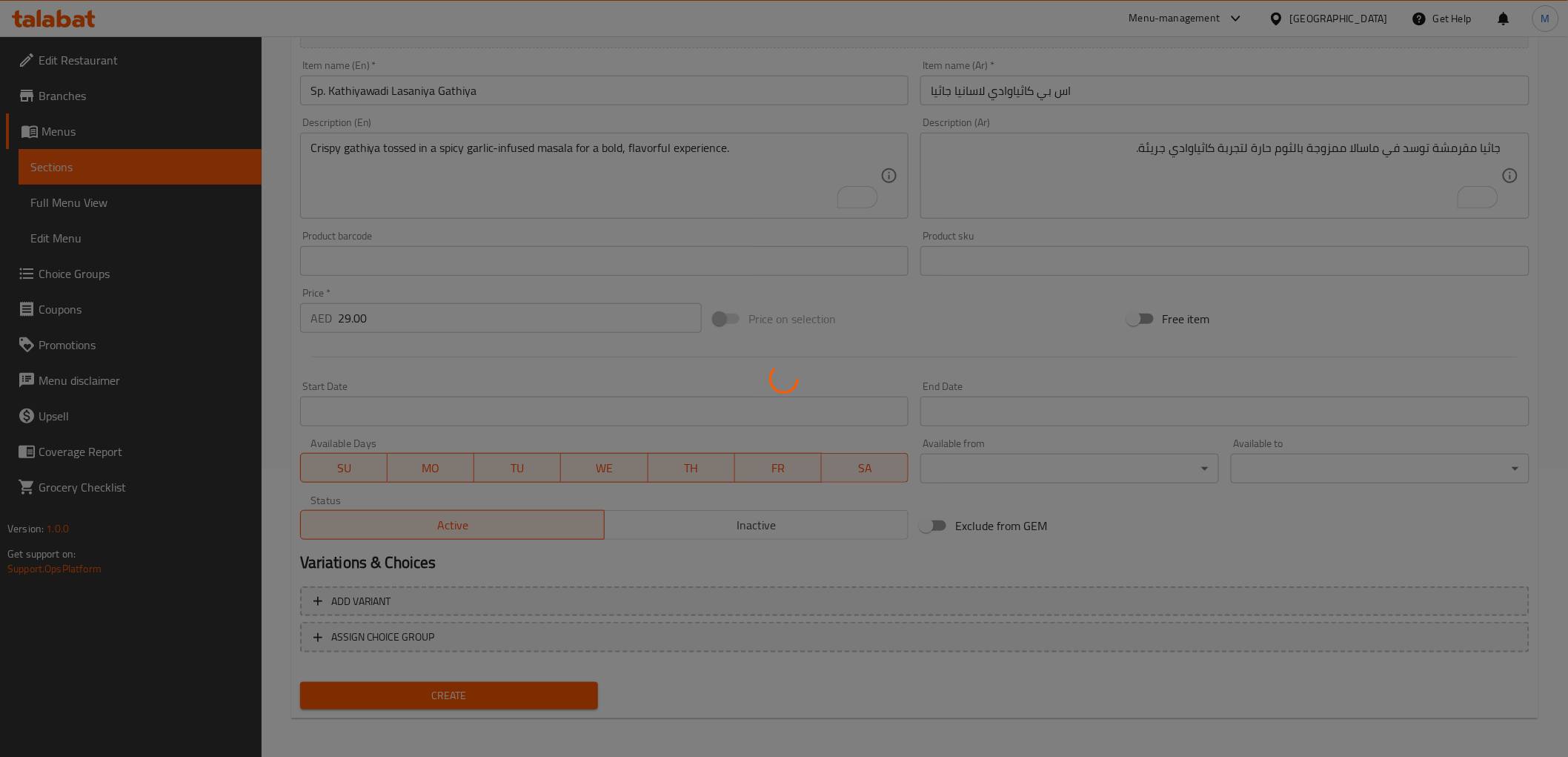
type input "0"
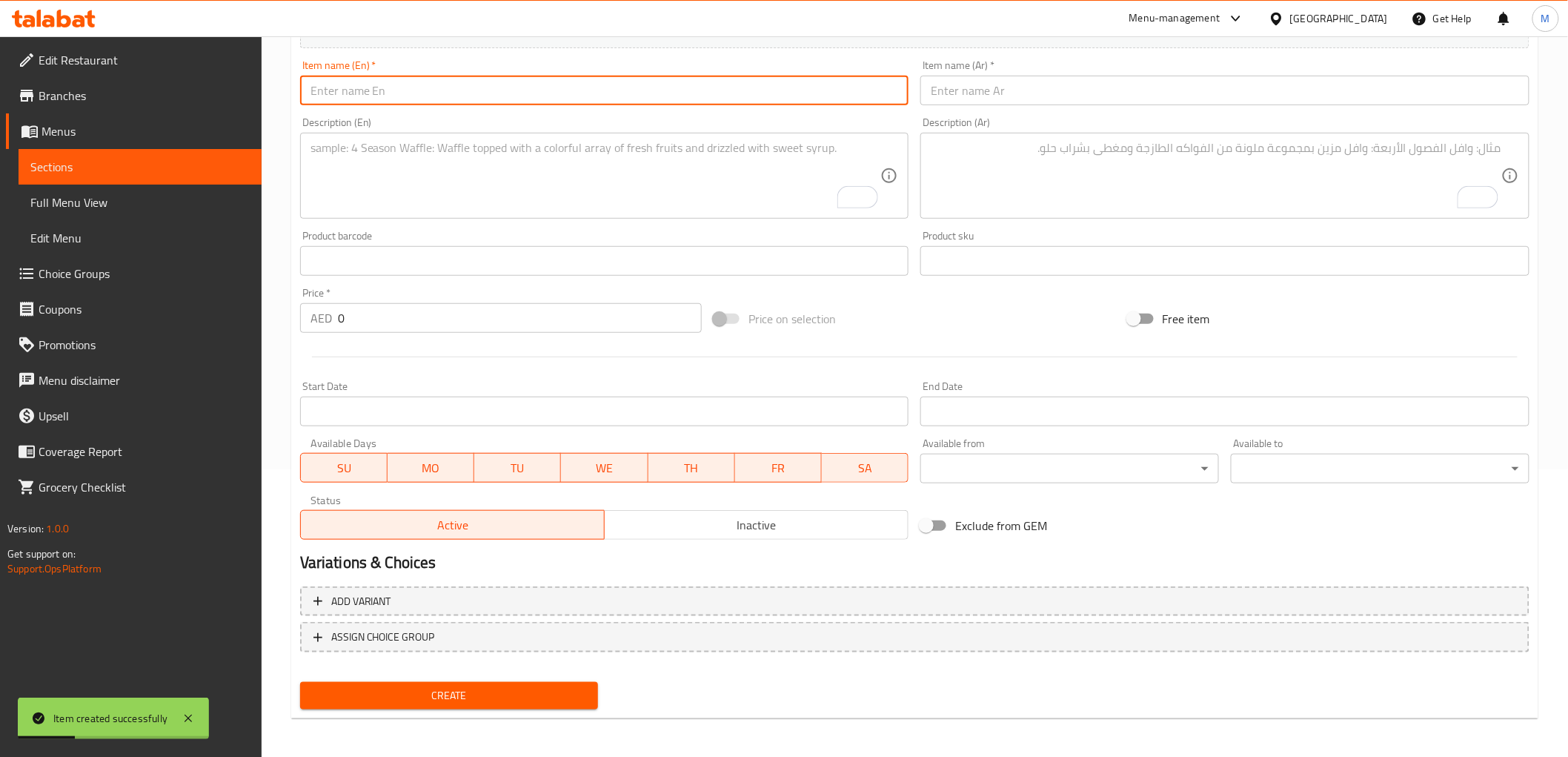
click at [382, 91] on input "text" at bounding box center [604, 90] width 609 height 30
paste input "Kathiyawadi Cheese [PERSON_NAME]"
click at [381, 91] on input "Kathiyawadi Cheese [PERSON_NAME]" at bounding box center [604, 90] width 609 height 30
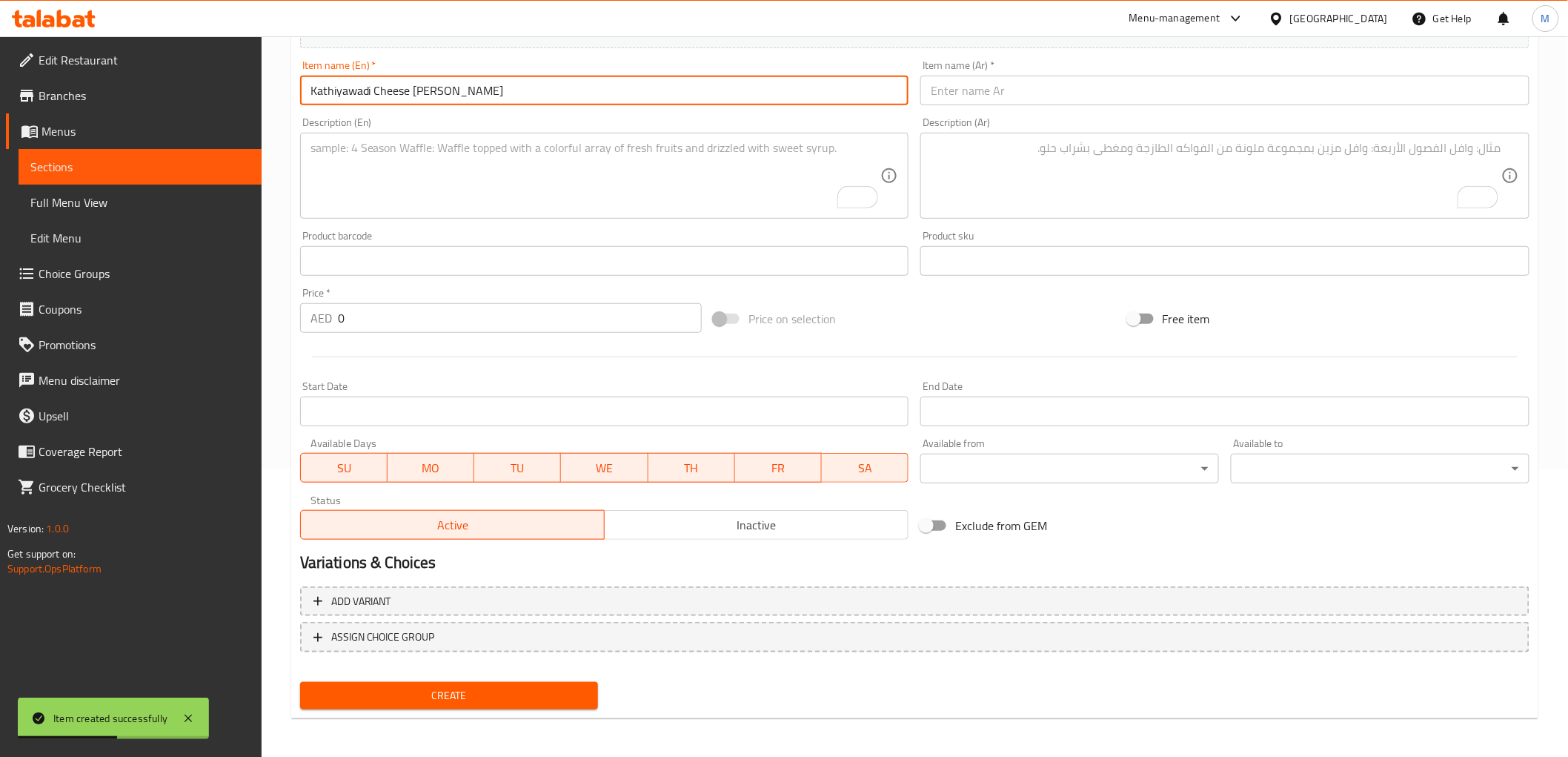
type input "Kathiyawadi Cheese [PERSON_NAME]"
click at [1153, 84] on input "text" at bounding box center [1225, 90] width 609 height 30
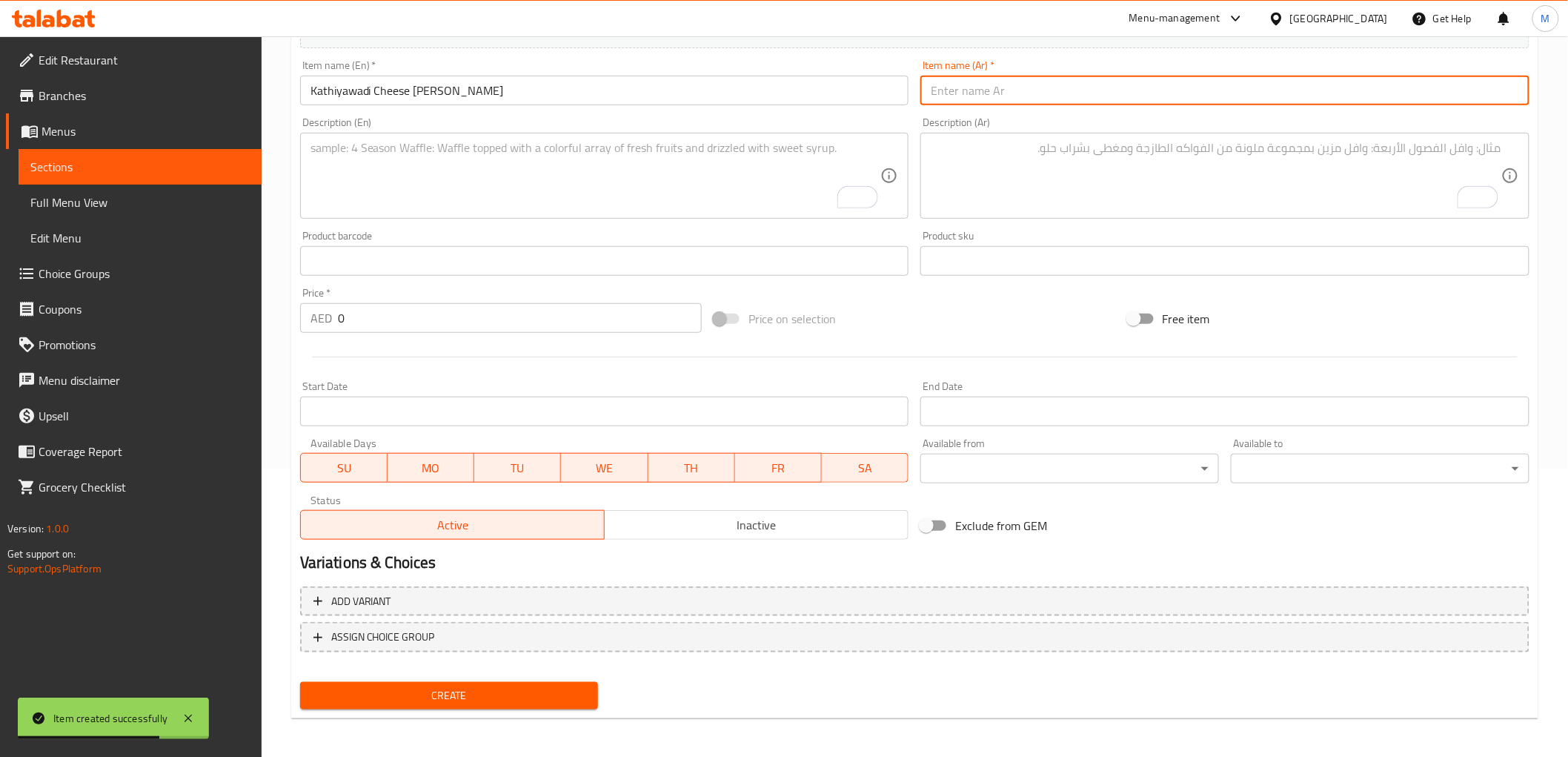
paste input "جبنة كاثياوادي بانير غوتالا"
click at [958, 87] on input "جبنة كاثياوادي بانير غوتالا" at bounding box center [1225, 90] width 609 height 30
type input "جبنة كاثياوادي بانير جوتالا"
click at [406, 160] on textarea "To enrich screen reader interactions, please activate Accessibility in Grammarl…" at bounding box center [595, 176] width 570 height 71
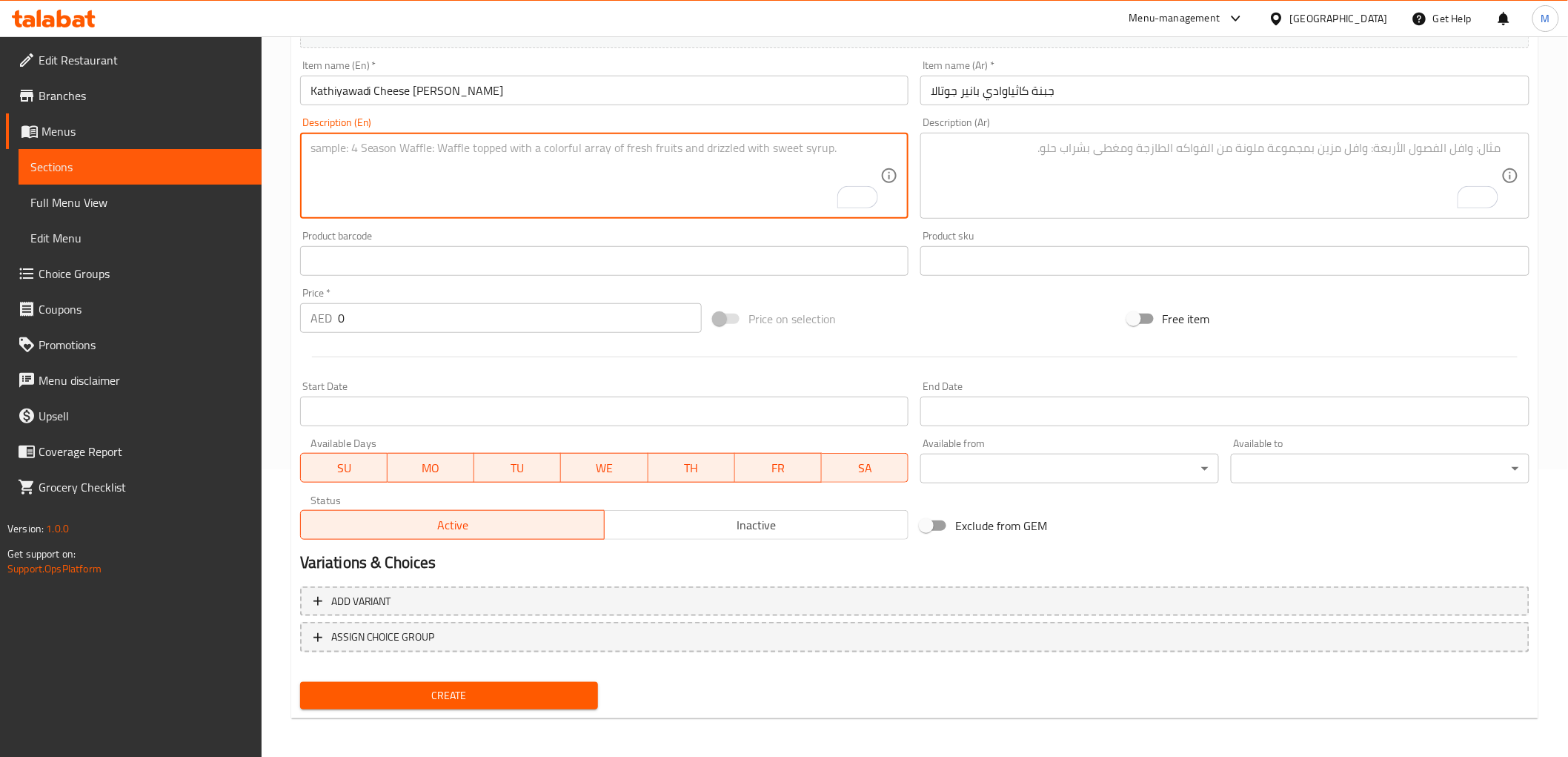
paste textarea "Paneer and cheese cooked together in a flavorful Kathiyawadi-style masala."
type textarea "Paneer and cheese cooked together in a flavorful Kathiyawadi-style masala."
click at [1079, 173] on textarea "To enrich screen reader interactions, please activate Accessibility in Grammarl…" at bounding box center [1215, 176] width 570 height 71
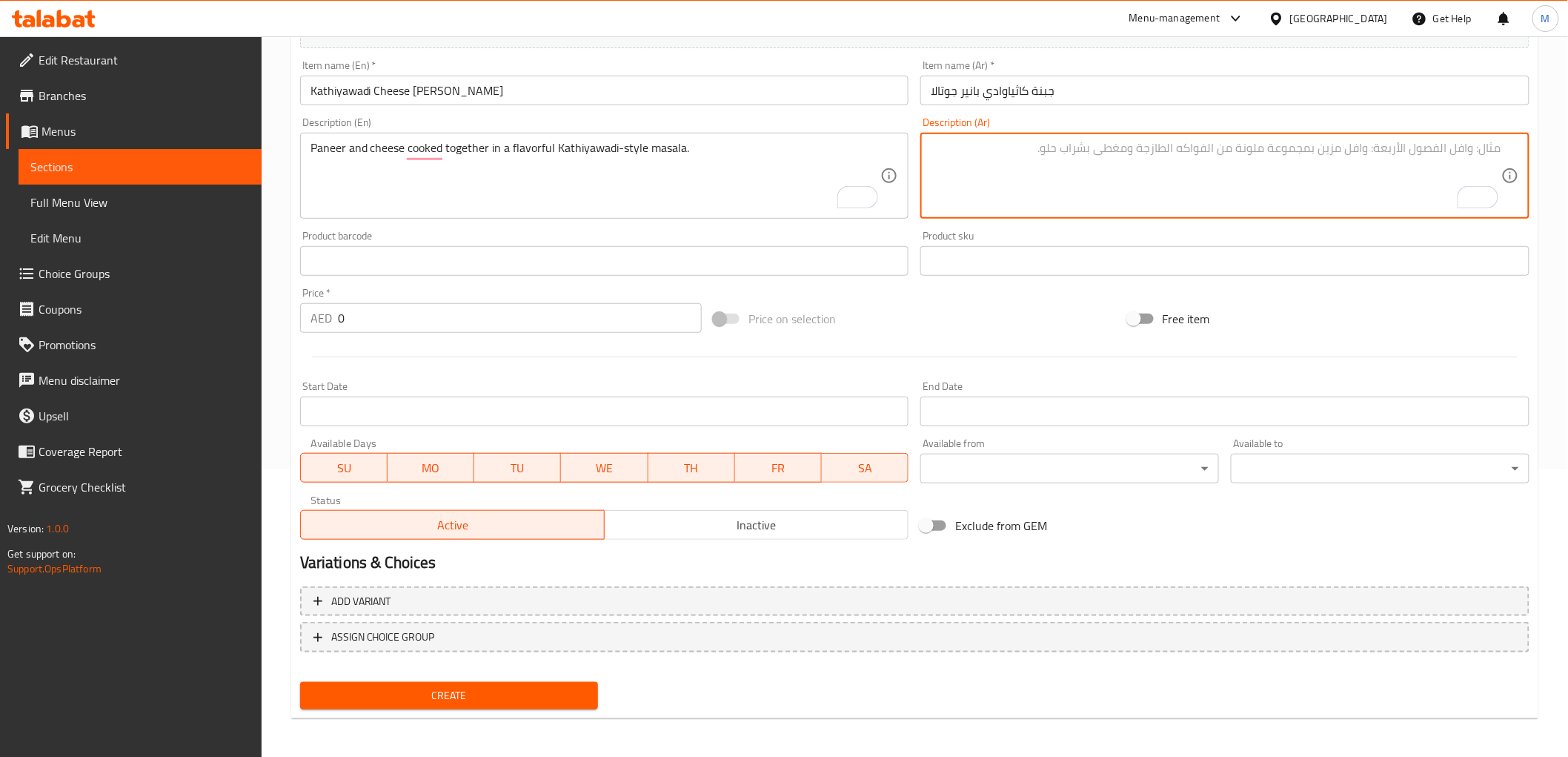
paste textarea "بانير وجبن مطبوخان معًا في ماسالا لذيذة على طريقة كاثياوادي."
type textarea "بانير وجبن مطبوخان معًا في ماسالا لذيذة على طريقة كاثياوادي."
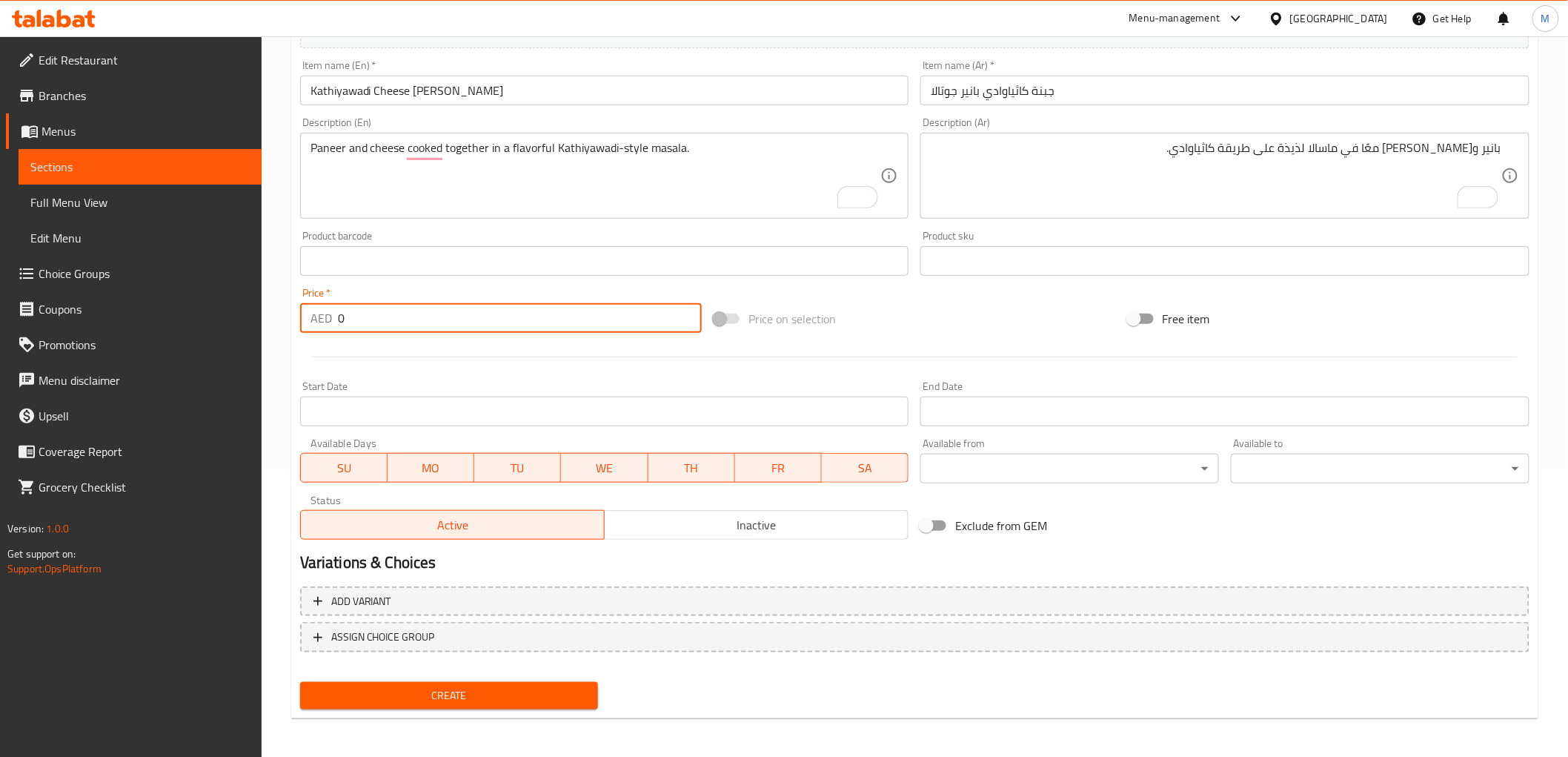
click at [386, 314] on input "0" at bounding box center [519, 317] width 364 height 30
paste input "42.0"
type input "42.00"
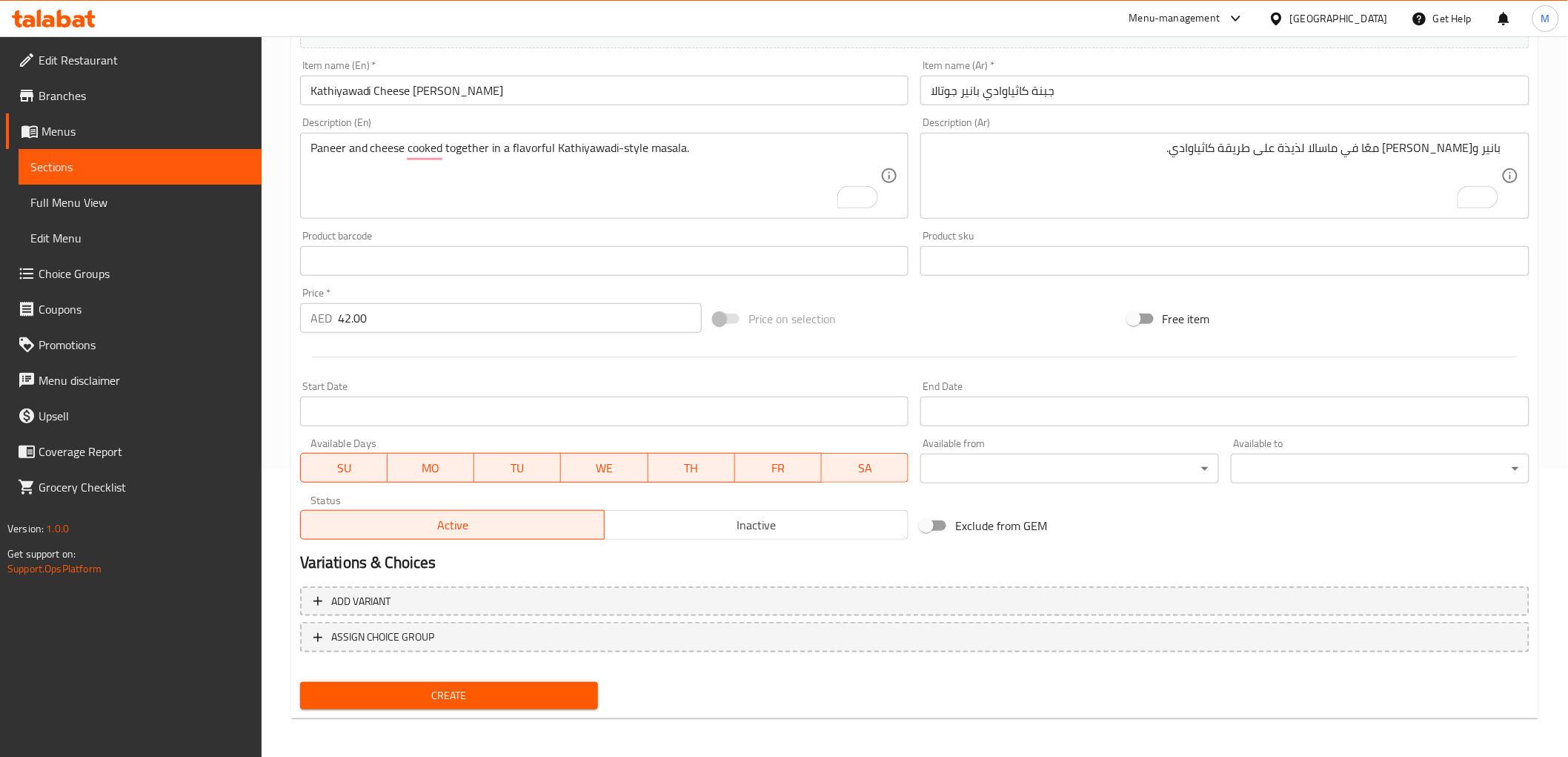
click at [378, 291] on div "Price   * AED 42.00 Price *" at bounding box center [501, 310] width 401 height 45
click at [357, 686] on span "Create" at bounding box center [449, 695] width 275 height 19
type input "0"
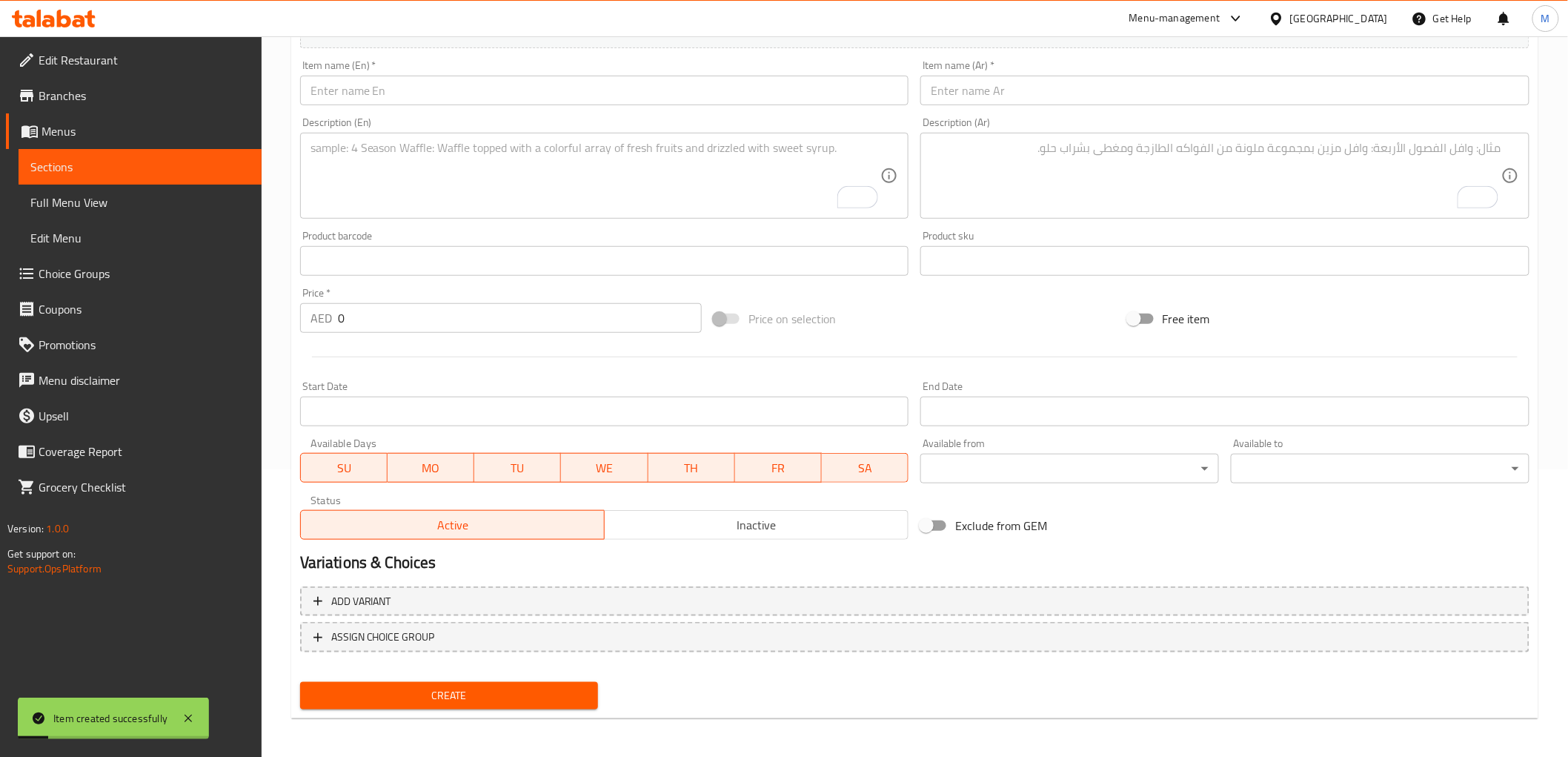
click at [441, 93] on input "text" at bounding box center [604, 90] width 609 height 30
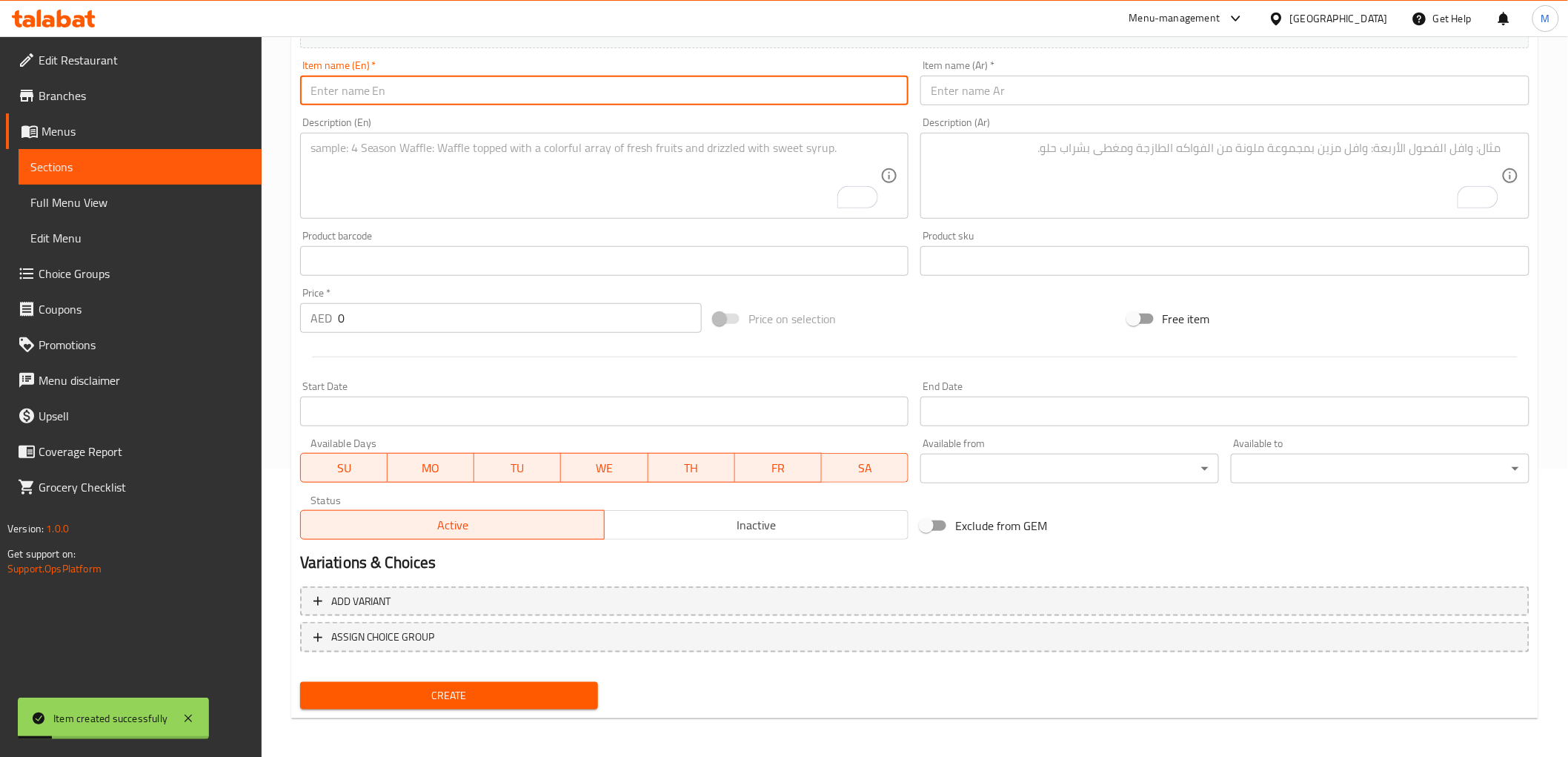
paste input "Kathiyawadi Green Meethi Mater Malai"
type input "Kathiyawadi Green Meethi Mater Malai"
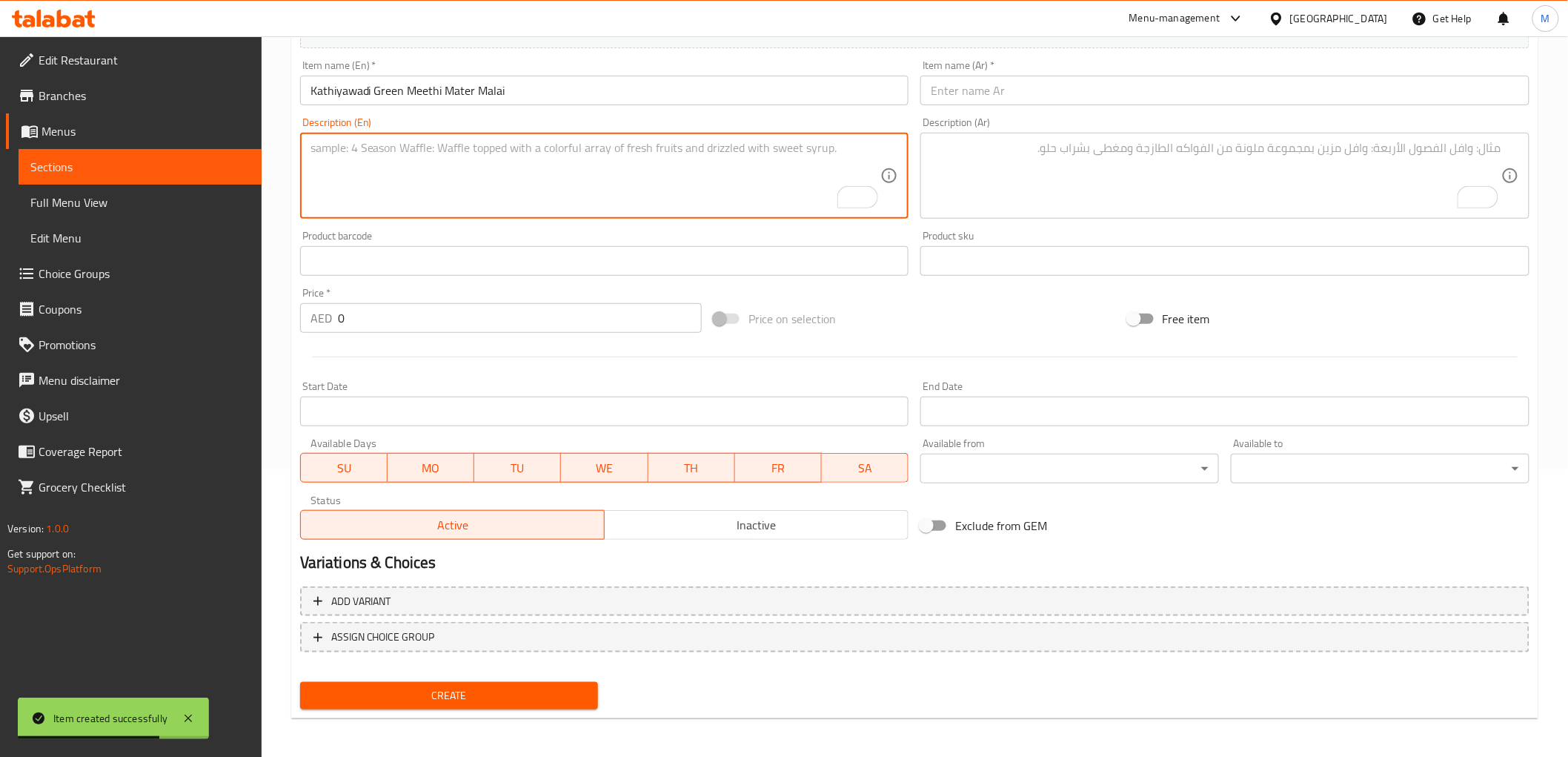
click at [613, 174] on textarea "To enrich screen reader interactions, please activate Accessibility in Grammarl…" at bounding box center [595, 176] width 570 height 71
click at [996, 98] on input "text" at bounding box center [1225, 90] width 609 height 30
paste input "كاثياوادي جرين ميثي مطر مالاي"
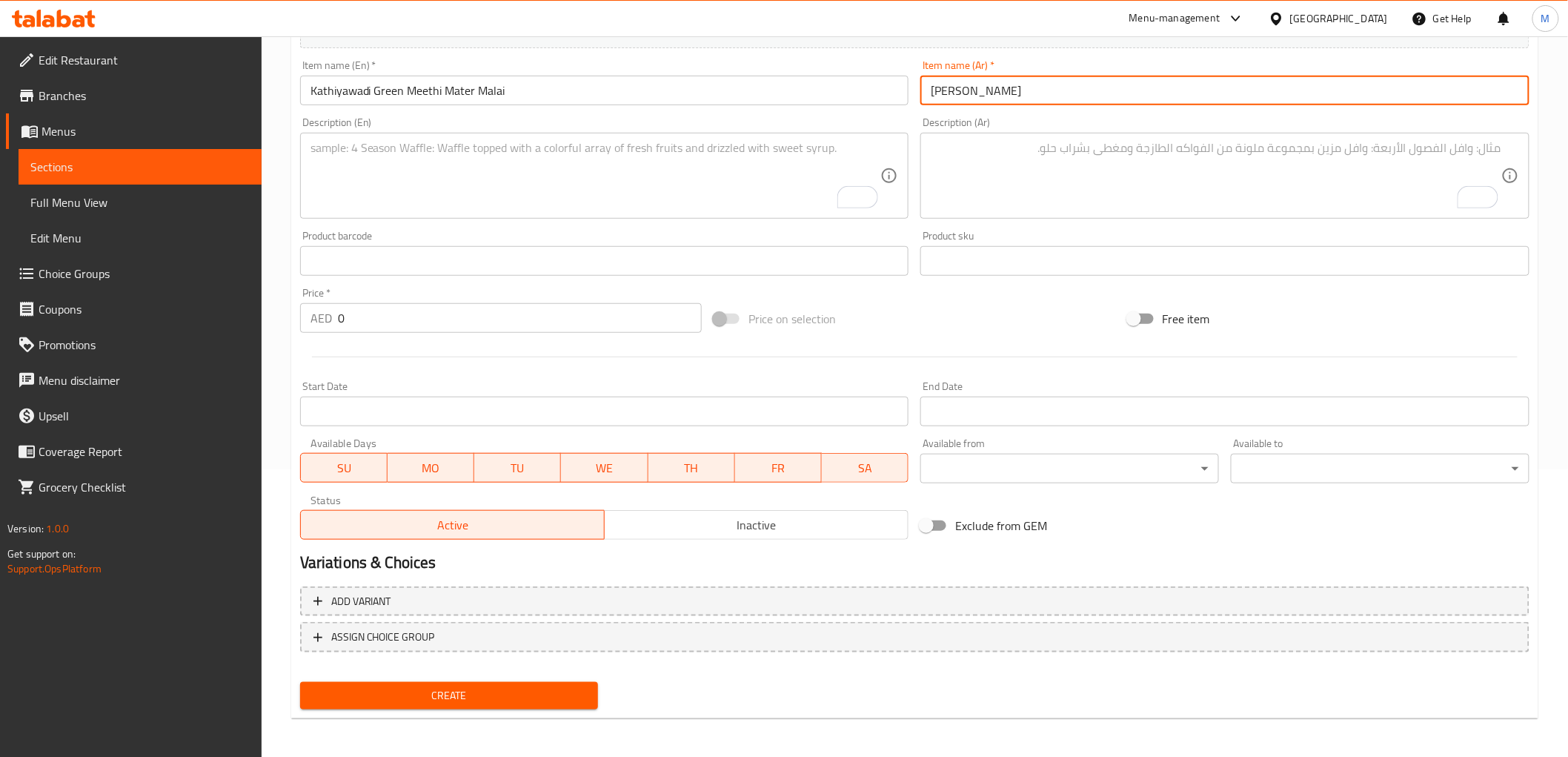
drag, startPoint x: 969, startPoint y: 98, endPoint x: 977, endPoint y: 97, distance: 8.1
click at [977, 97] on input "كاثياوادي جرين ميثي مطر مالاي" at bounding box center [1225, 90] width 609 height 30
type input "كاثياوادي جرين ميثي ماتر مالاي"
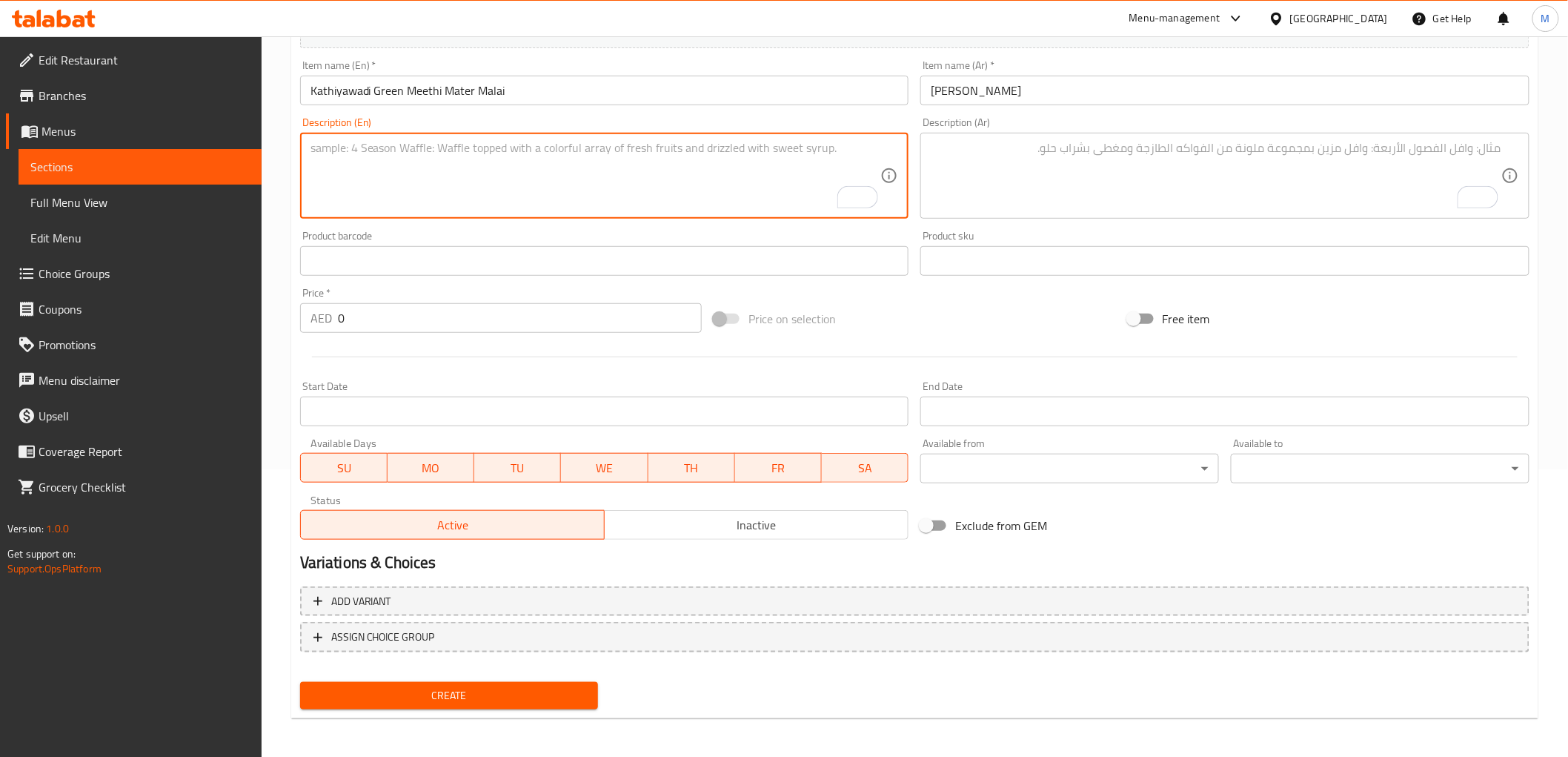
click at [695, 196] on textarea "To enrich screen reader interactions, please activate Accessibility in Grammarl…" at bounding box center [595, 176] width 570 height 71
click at [500, 168] on textarea "To enrich screen reader interactions, please activate Accessibility in Grammarl…" at bounding box center [595, 176] width 570 height 71
paste textarea "Green peas and paneer simmered in a creamy, mildly sweet malai curry."
click at [492, 143] on textarea "Green peas and paneer simmered in a creamy, mildly sweet malai curry." at bounding box center [595, 176] width 570 height 71
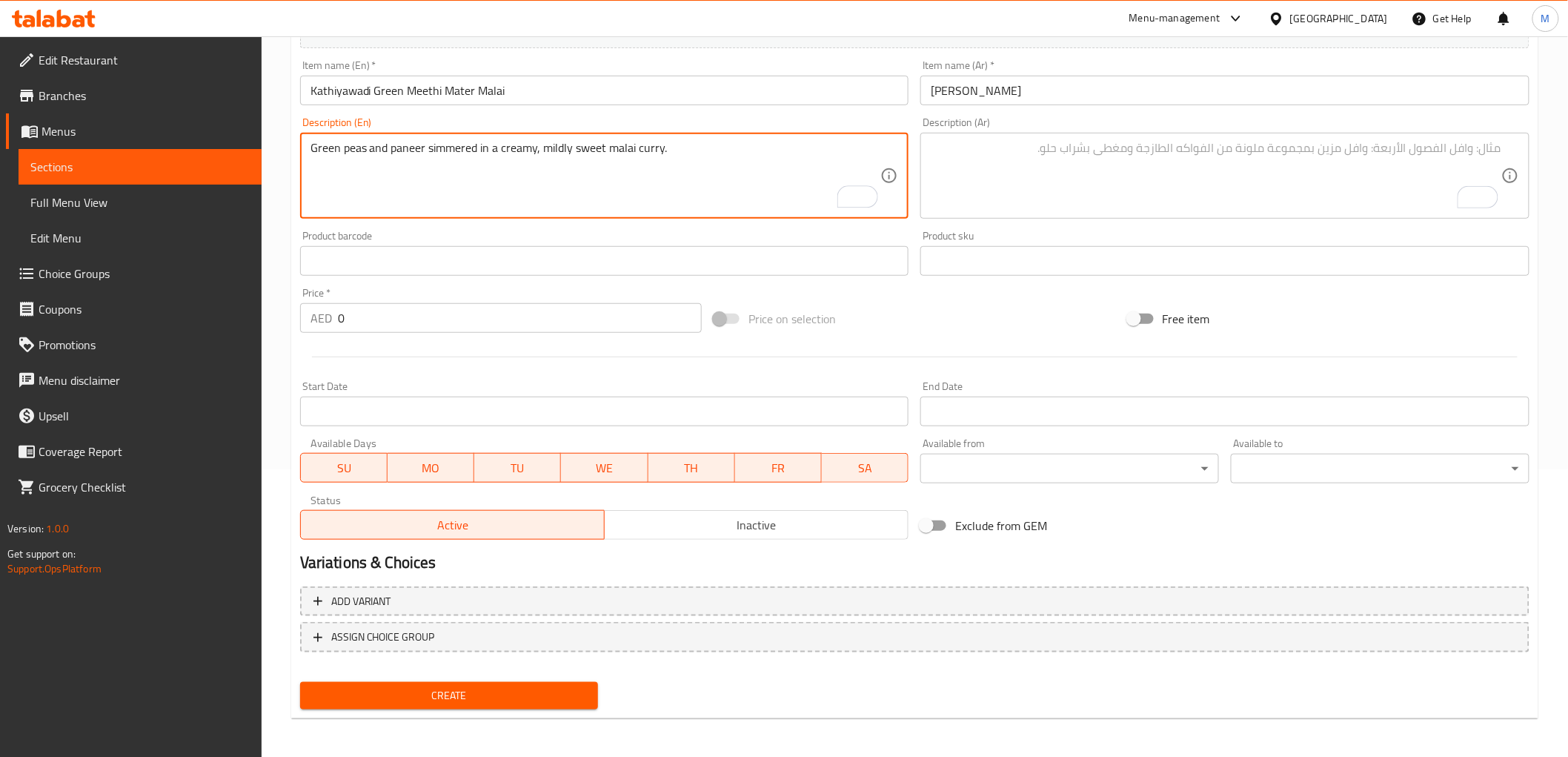
click at [492, 143] on textarea "Green peas and paneer simmered in a creamy, mildly sweet malai curry." at bounding box center [595, 176] width 570 height 71
type textarea "Green peas and paneer simmered in a creamy, mildly sweet malai curry."
click at [1160, 189] on textarea "To enrich screen reader interactions, please activate Accessibility in Grammarl…" at bounding box center [1215, 176] width 570 height 71
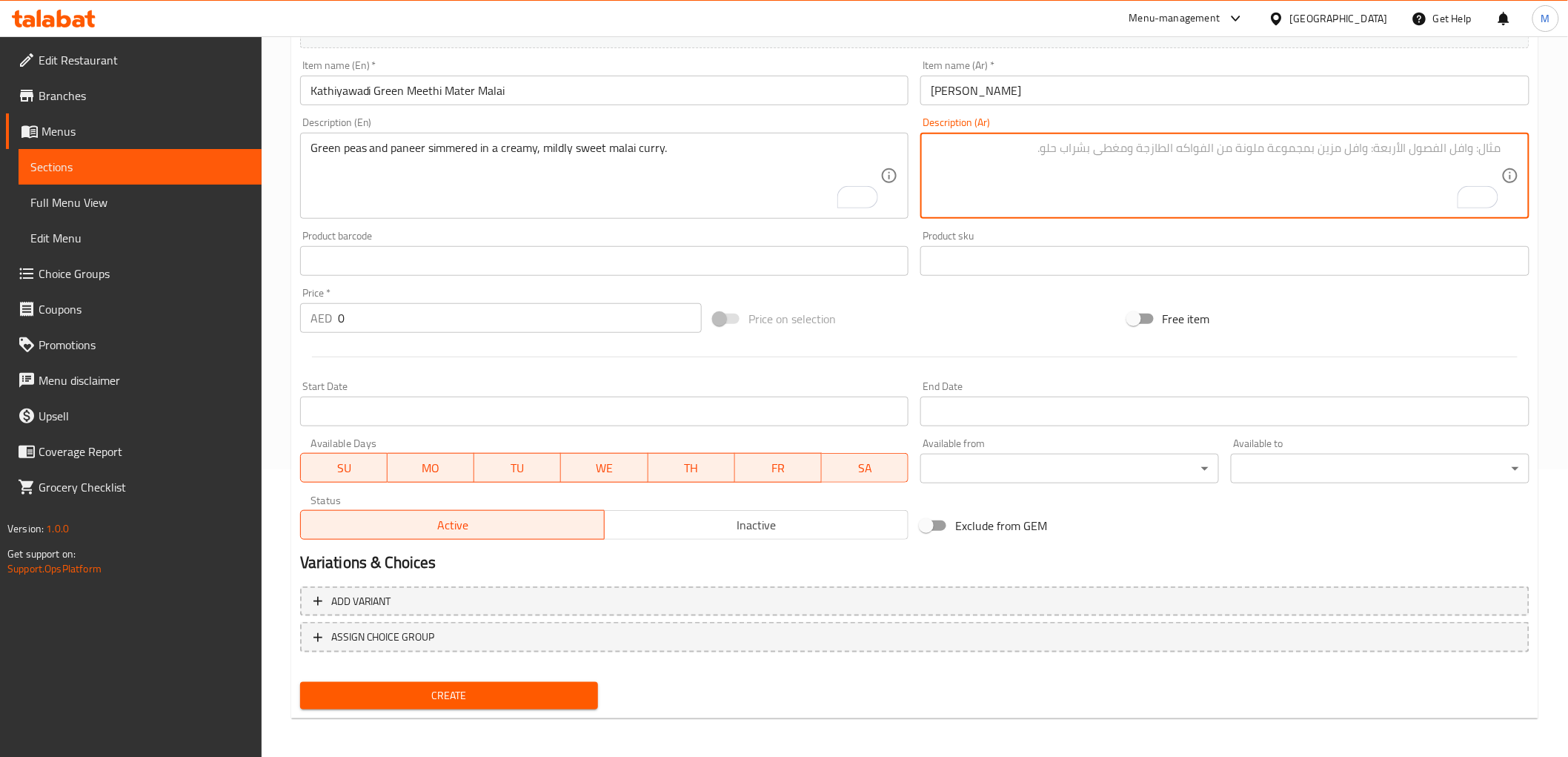
paste textarea "بازلاء خضراء وجبنة بانير مطهوة على نار هادئة في كاري مالاي كريمي حلو قليلاً."
type textarea "بازلاء خضراء وجبنة بانير مطهوة على نار هادئة في كاري مالاي كريمي حلو قليلاً."
click at [450, 314] on input "0" at bounding box center [519, 317] width 364 height 30
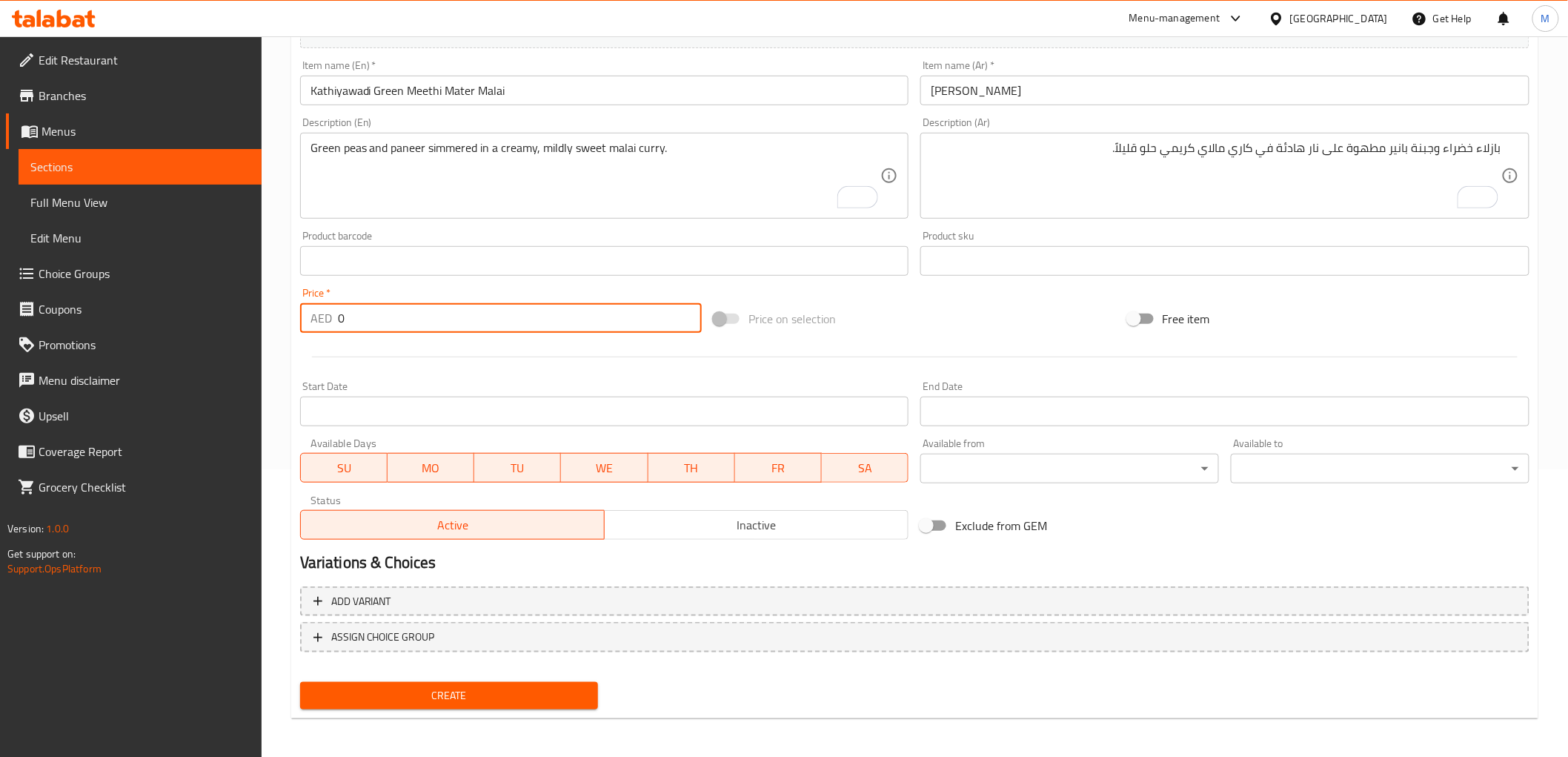
click at [450, 313] on input "0" at bounding box center [519, 317] width 364 height 30
paste input "38.0"
type input "38.00"
click at [424, 290] on div "Price   * AED 38.00 Price *" at bounding box center [501, 310] width 401 height 45
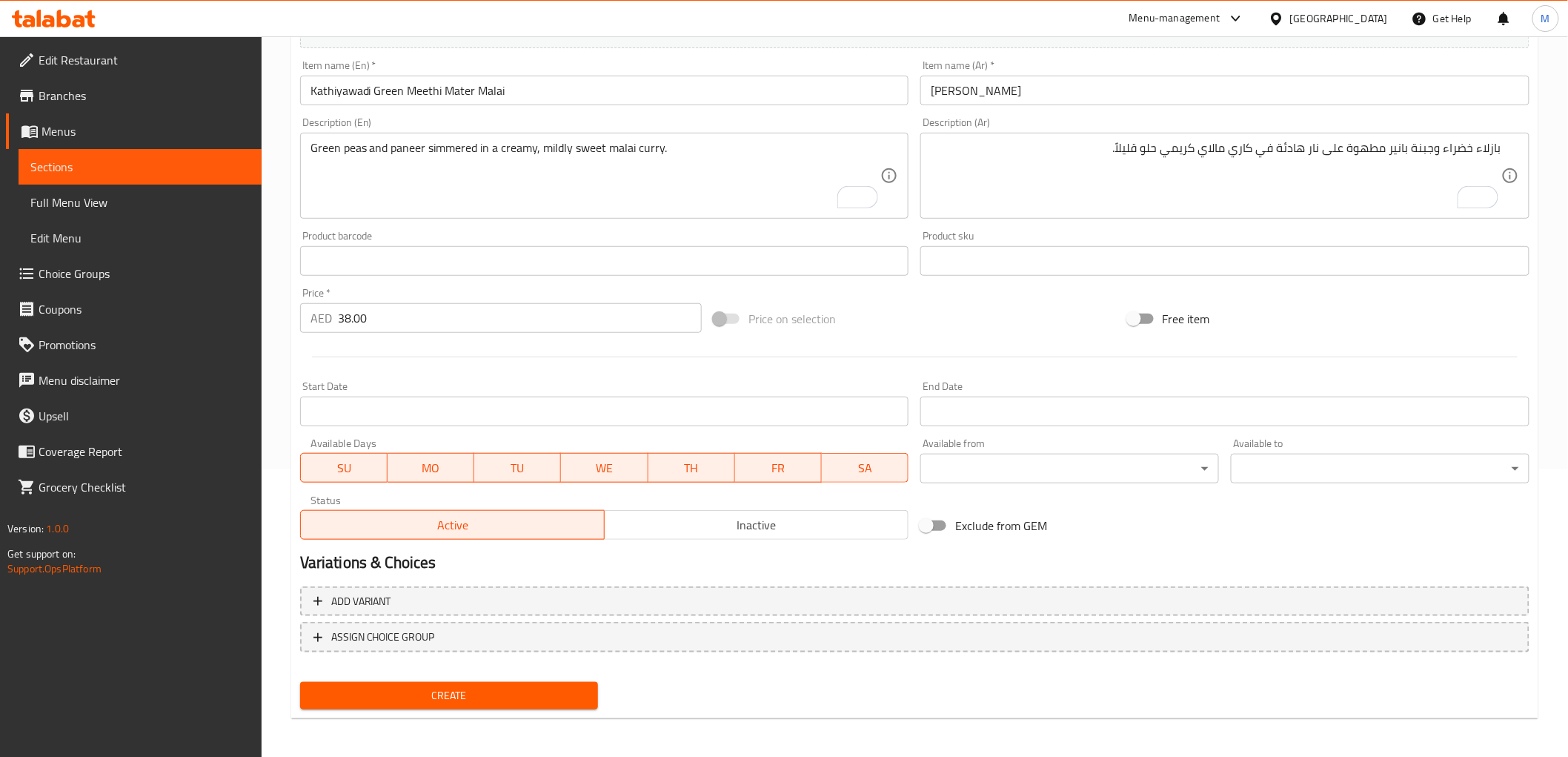
click at [440, 694] on span "Create" at bounding box center [449, 695] width 275 height 19
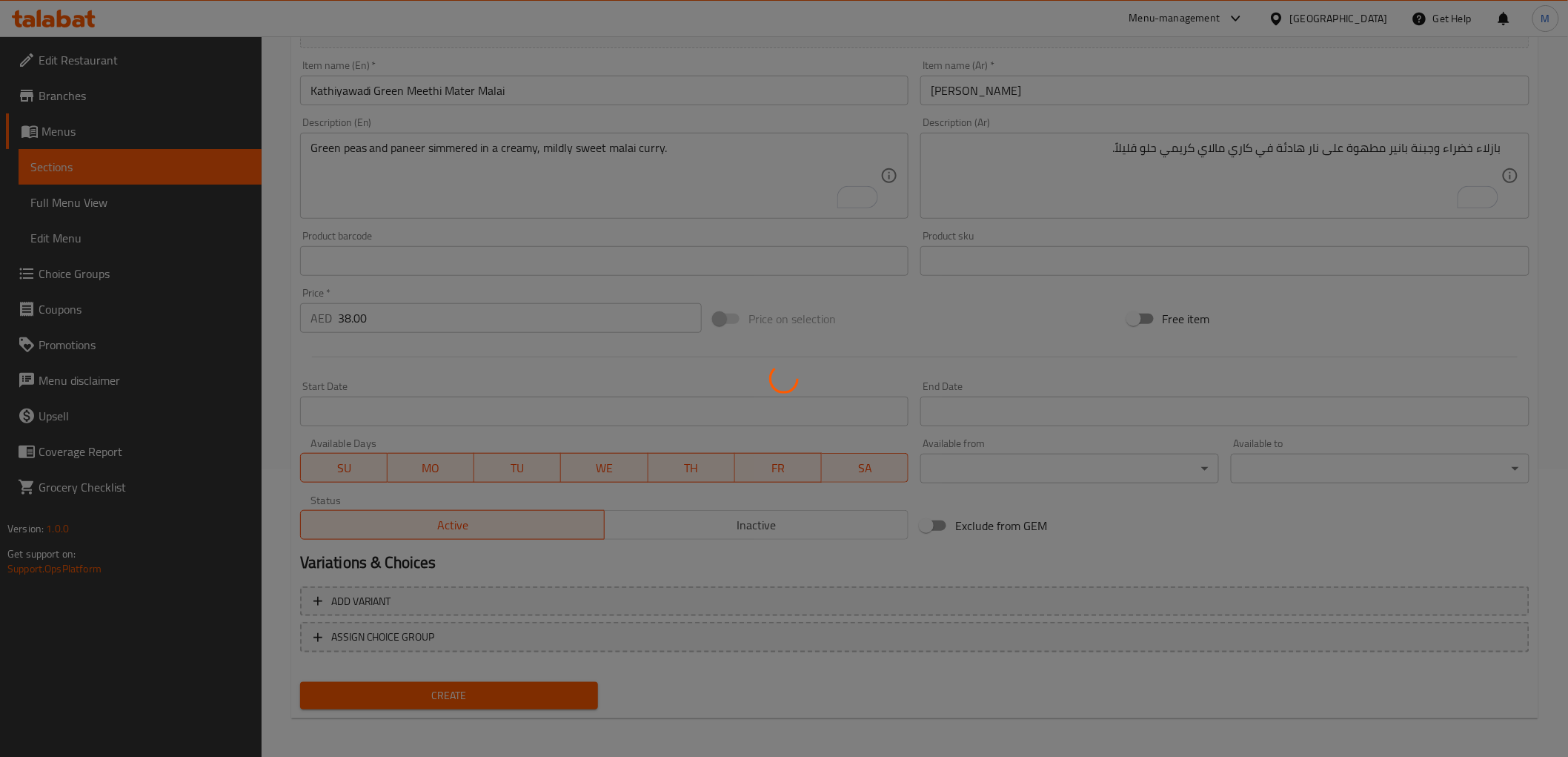
type input "0"
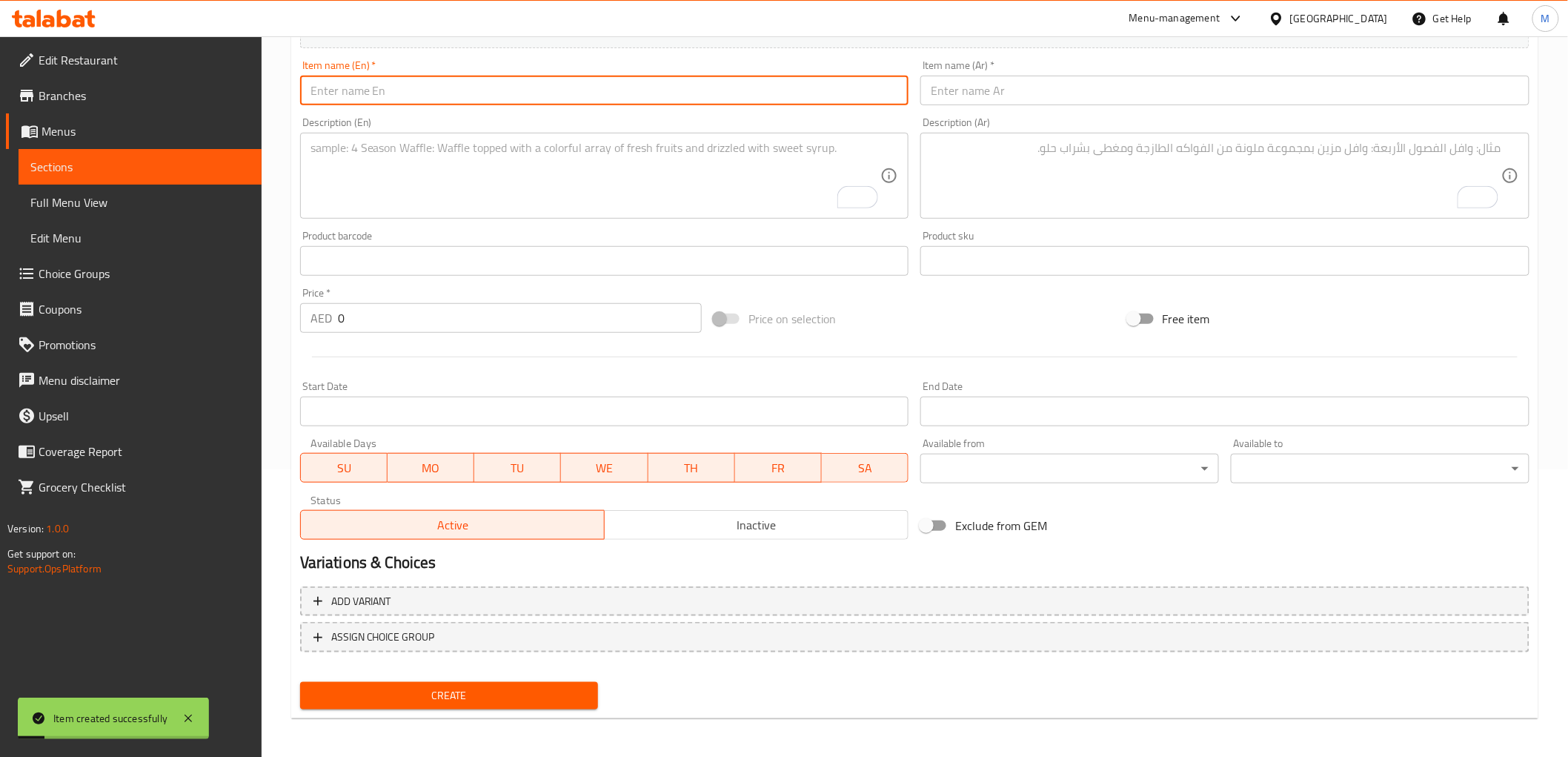
click at [532, 101] on input "text" at bounding box center [604, 90] width 609 height 30
paste input "Kathiyawadi Cheese [PERSON_NAME]"
type input "Kathiyawadi Cheese [PERSON_NAME]"
click at [456, 95] on input "Kathiyawadi Cheese [PERSON_NAME]" at bounding box center [604, 90] width 609 height 30
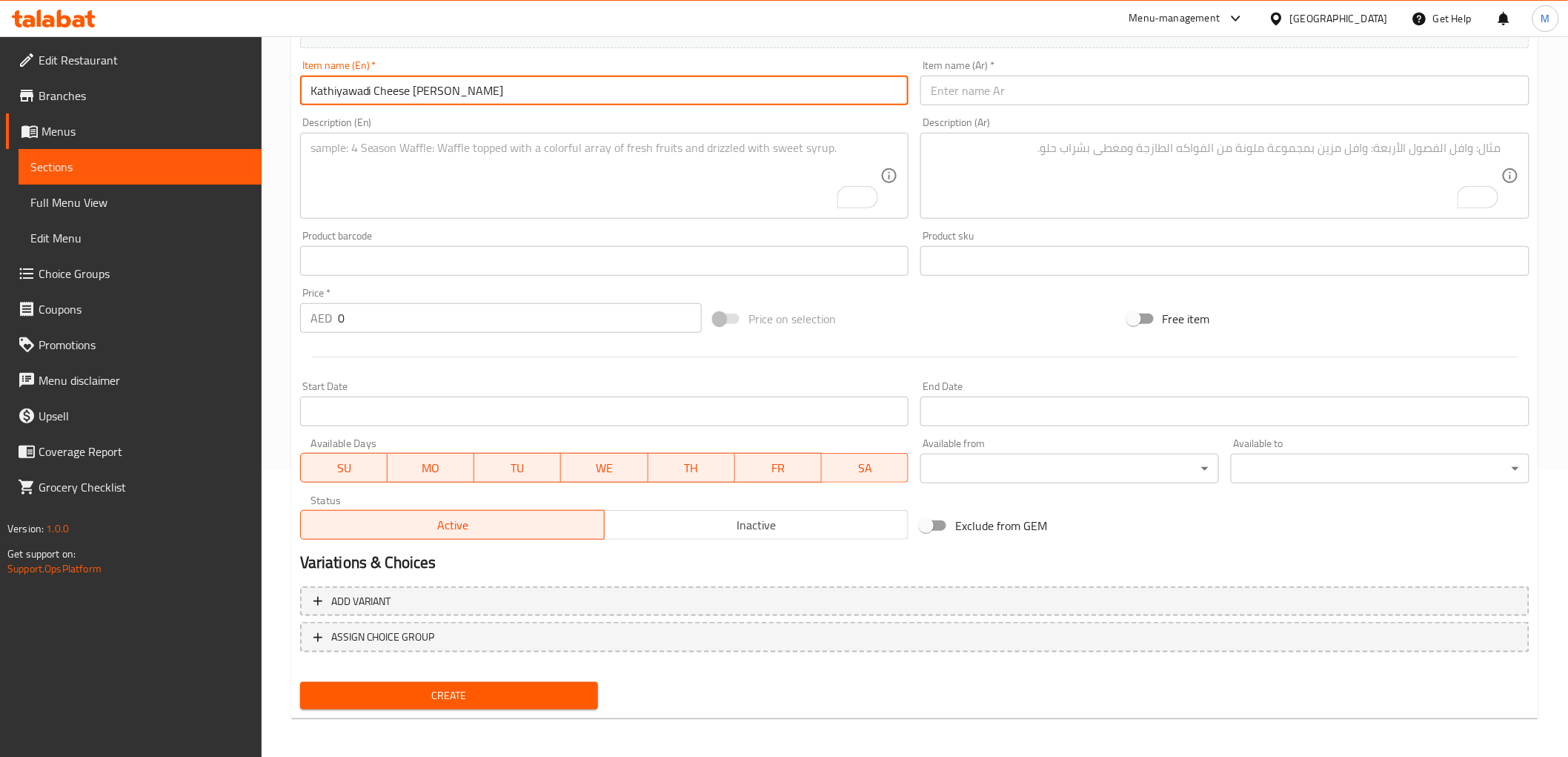
click at [456, 95] on input "Kathiyawadi Cheese [PERSON_NAME]" at bounding box center [604, 90] width 609 height 30
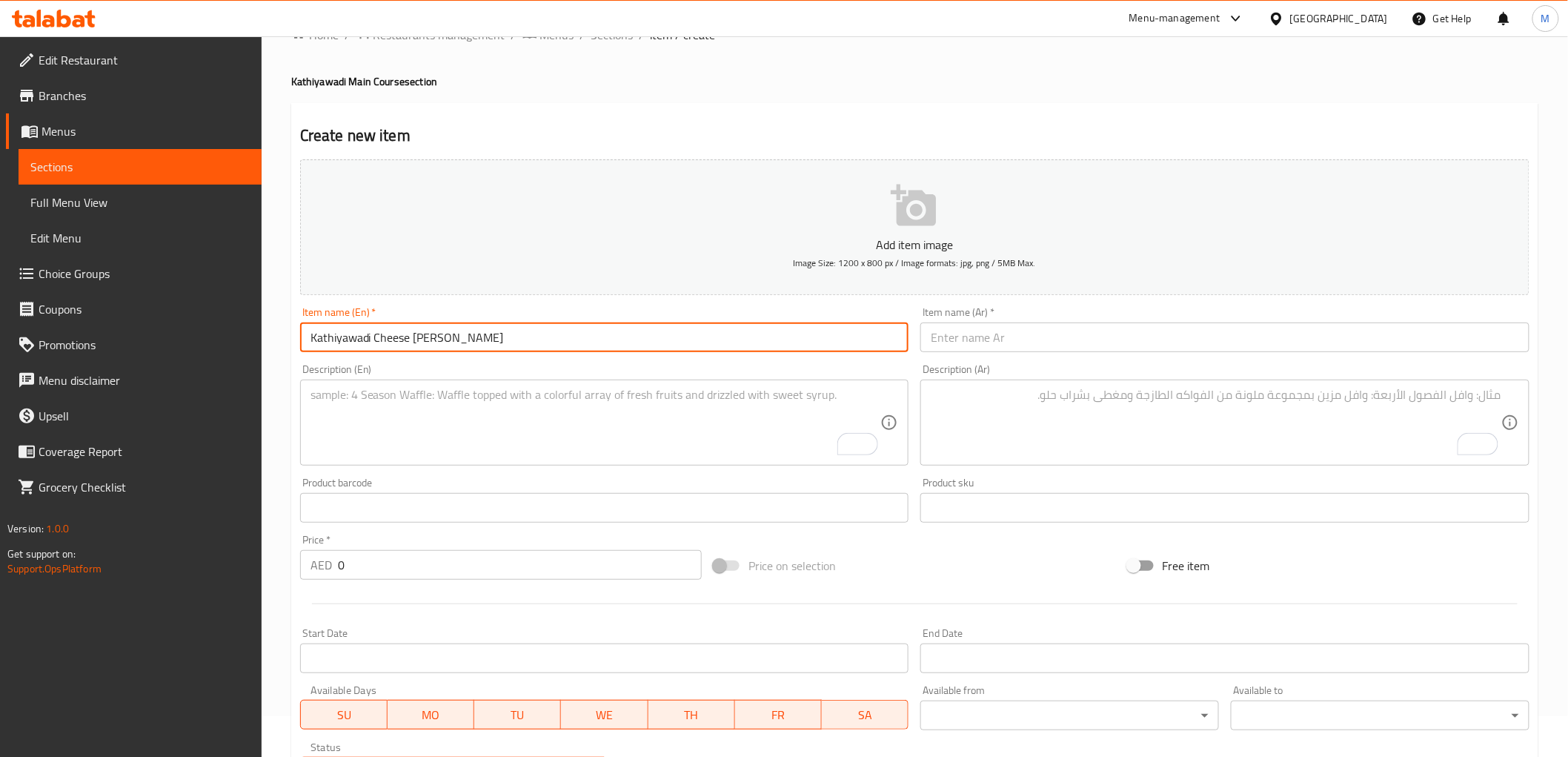
scroll to position [0, 0]
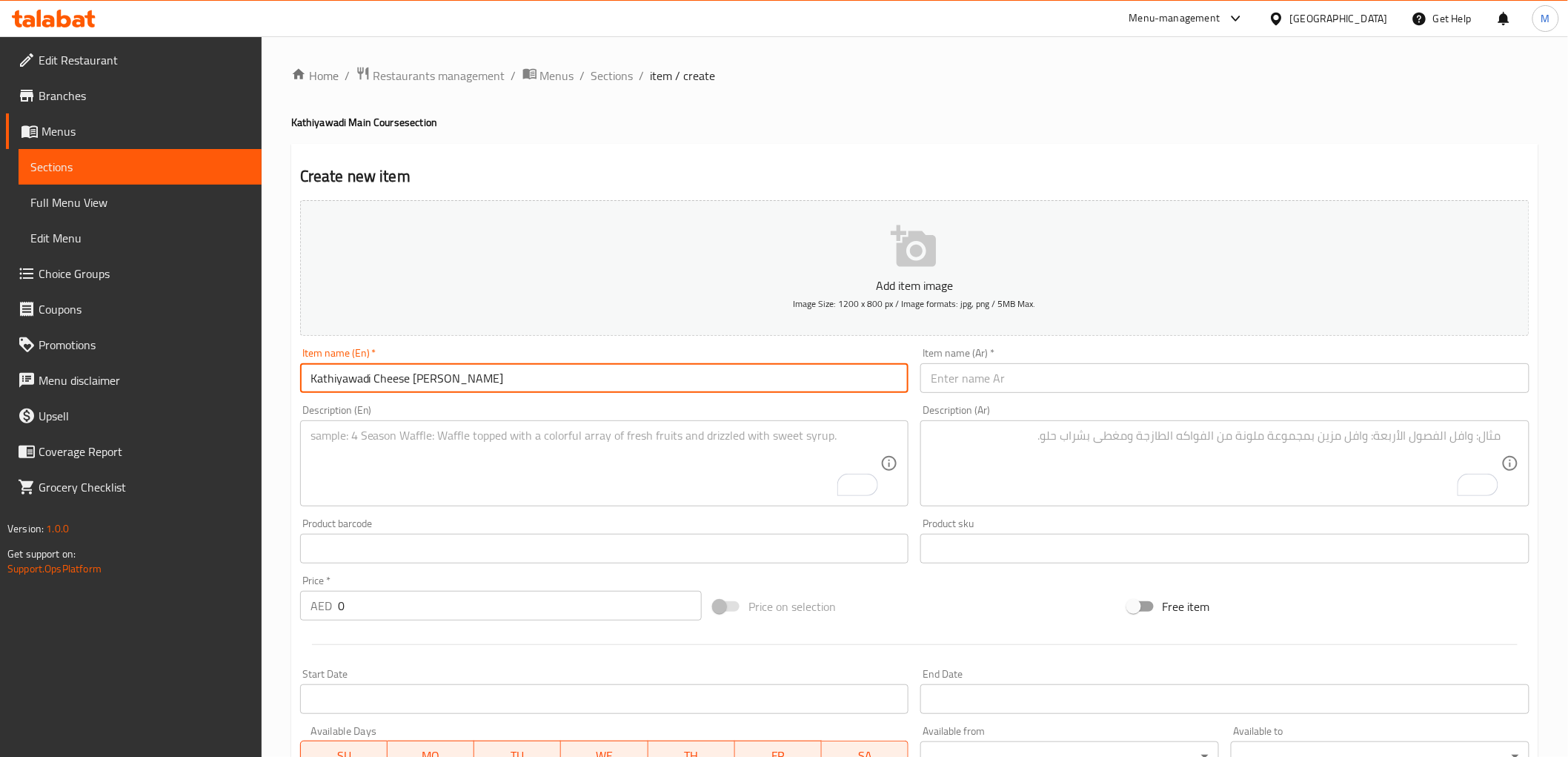
click at [995, 369] on input "text" at bounding box center [1225, 377] width 609 height 30
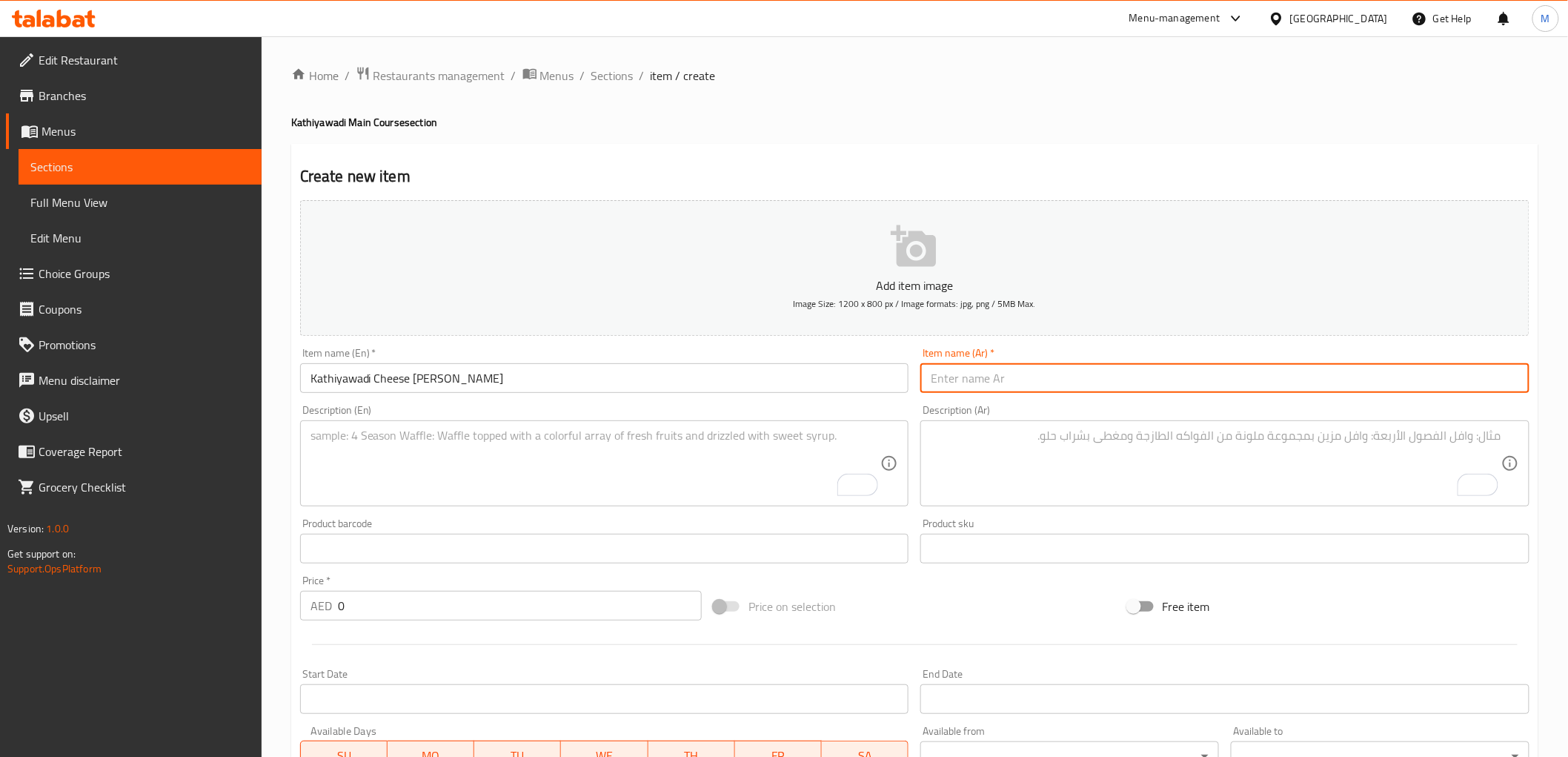
paste input "كاثياوادي بانير ماسالا بالجبنة"
type input "كاثياوادي بانير ماسالا بالجبنة"
click at [478, 443] on textarea "To enrich screen reader interactions, please activate Accessibility in Grammarl…" at bounding box center [595, 463] width 570 height 71
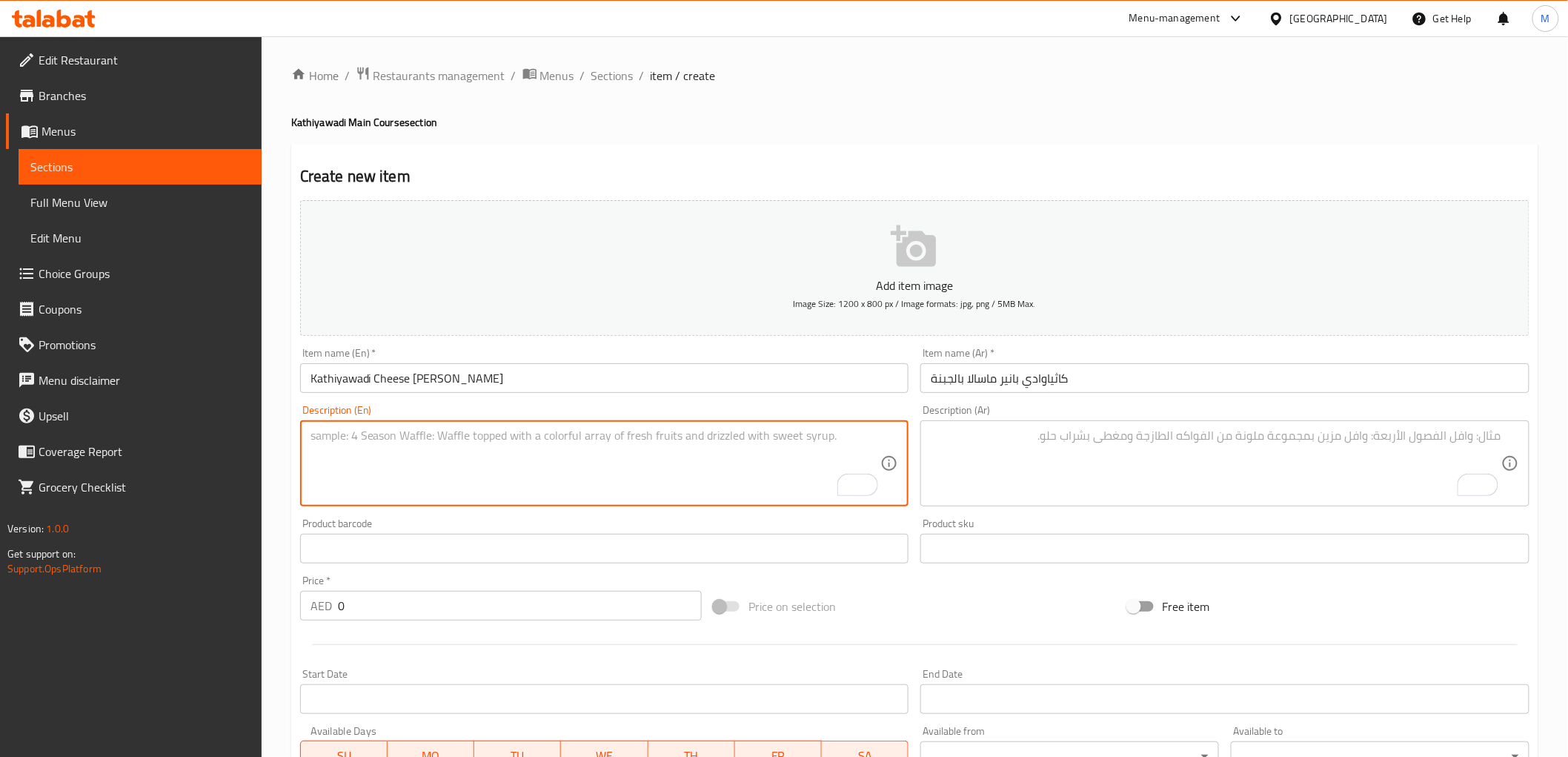
paste textarea "Paneer and cheese simmered in a rich, spiced Kathiyawadi masala."
type textarea "Paneer and cheese simmered in a rich, spiced Kathiyawadi masala."
click at [1041, 450] on textarea "To enrich screen reader interactions, please activate Accessibility in Grammarl…" at bounding box center [1215, 463] width 570 height 71
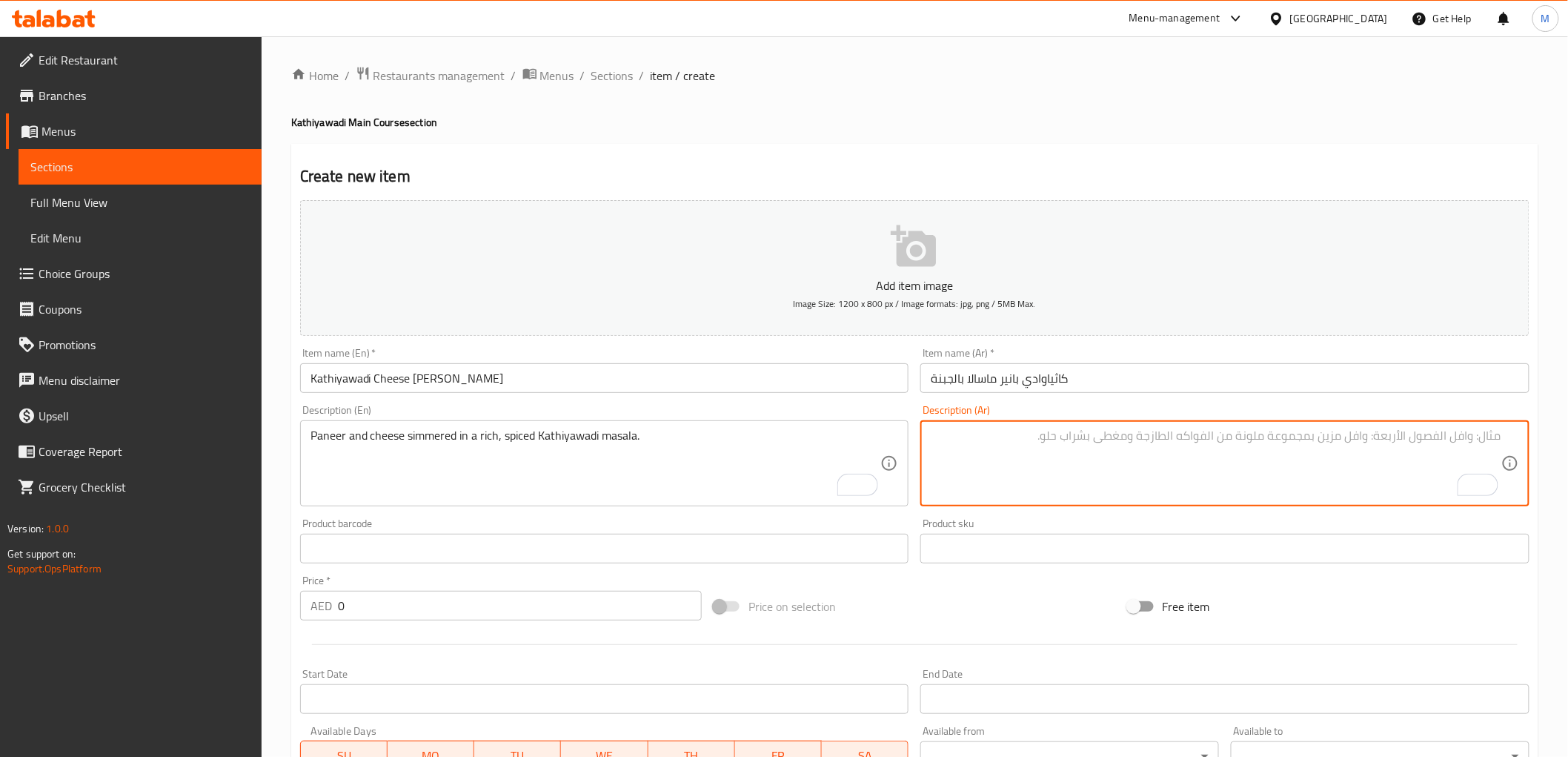
paste textarea "بانير وجبن مطهو على نار هادئة في ماسالا كاثياوادي الغنية بالتوابل."
type textarea "بانير وجبن مطهو على نار هادئة في ماسالا كاثياوادي الغنية بالتوابل."
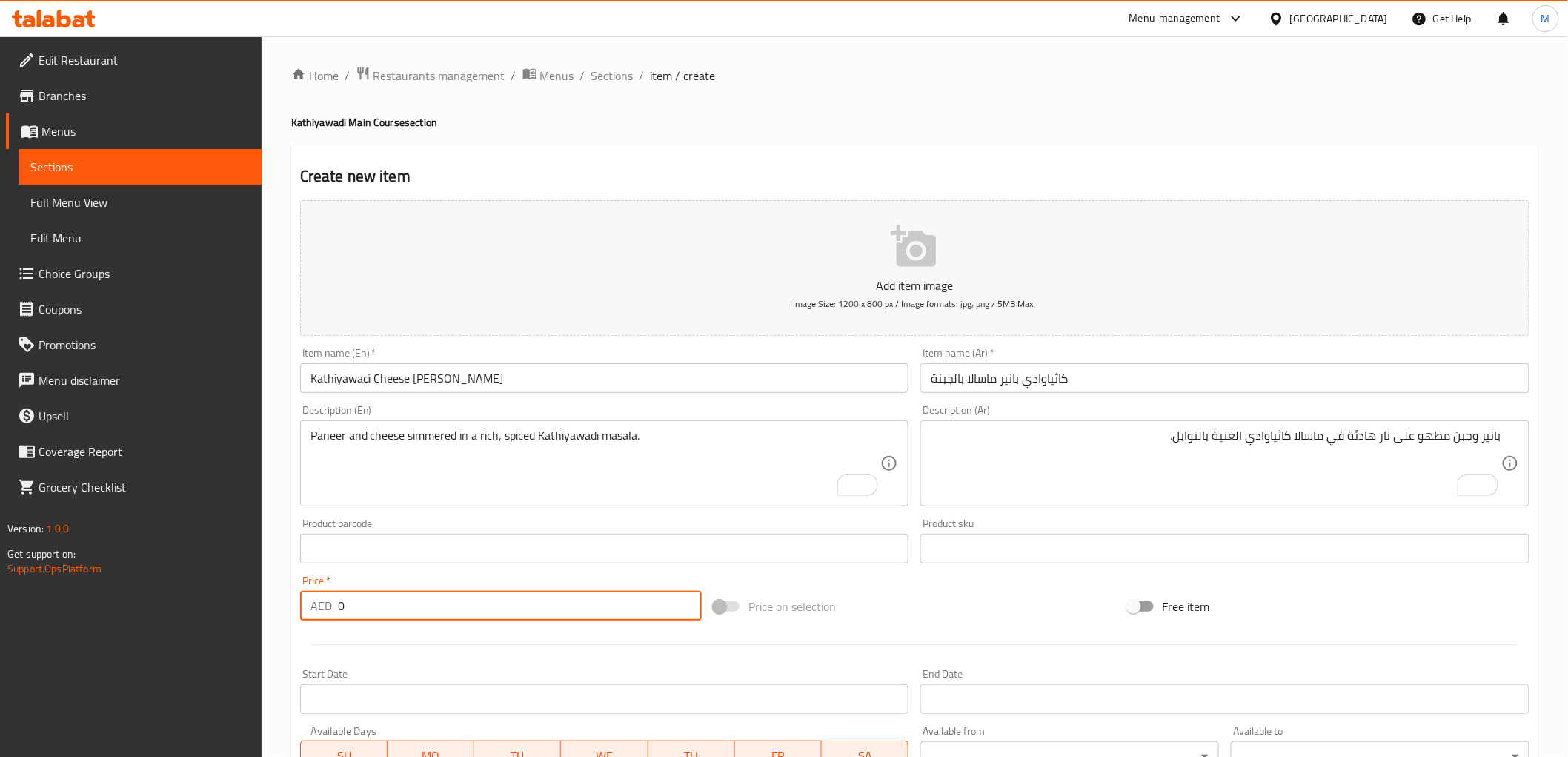
click at [440, 598] on input "0" at bounding box center [519, 605] width 364 height 30
paste input "36.0"
type input "36.00"
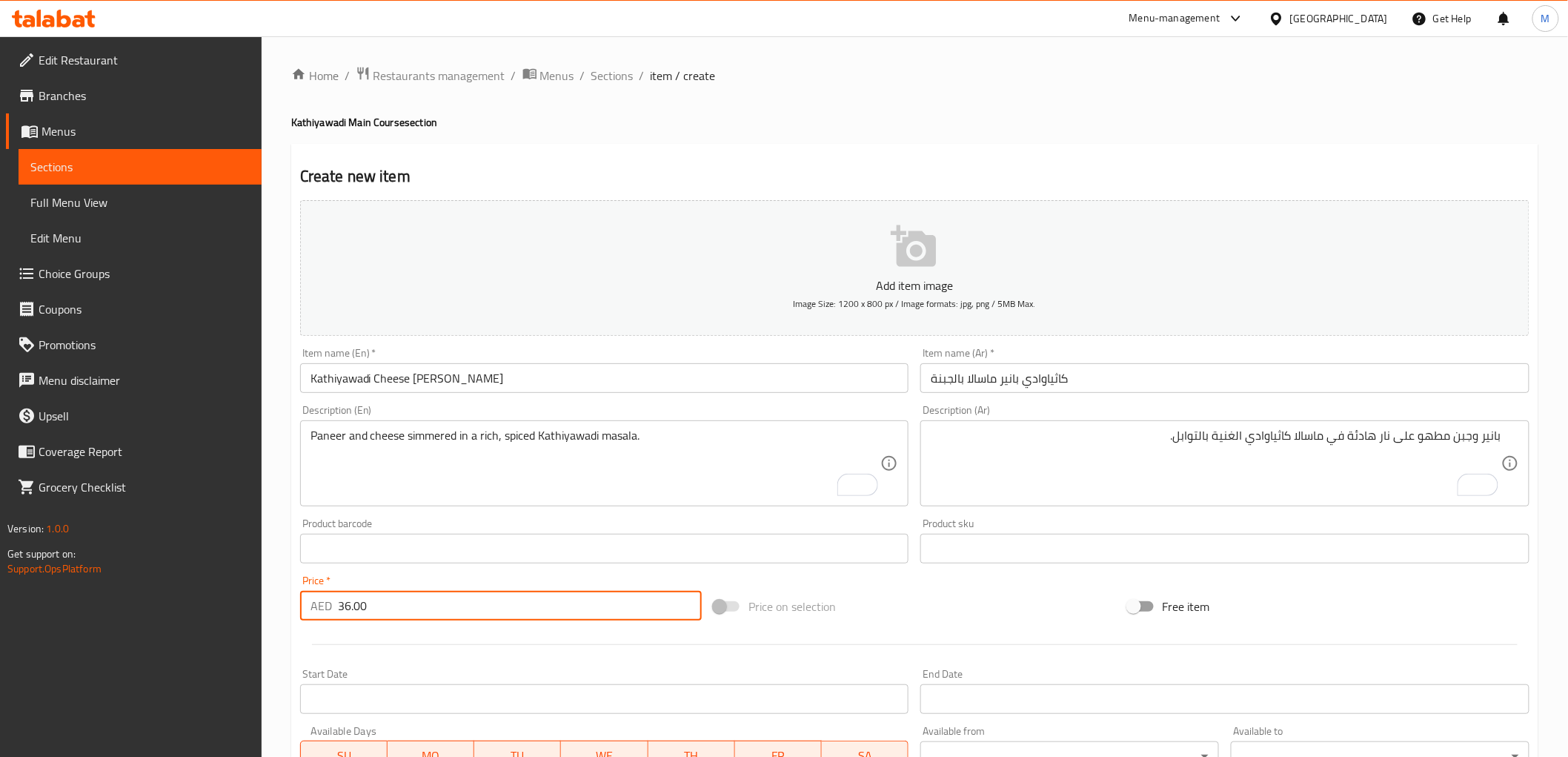
click at [438, 578] on div "Price   * AED 36.00 Price *" at bounding box center [501, 598] width 401 height 45
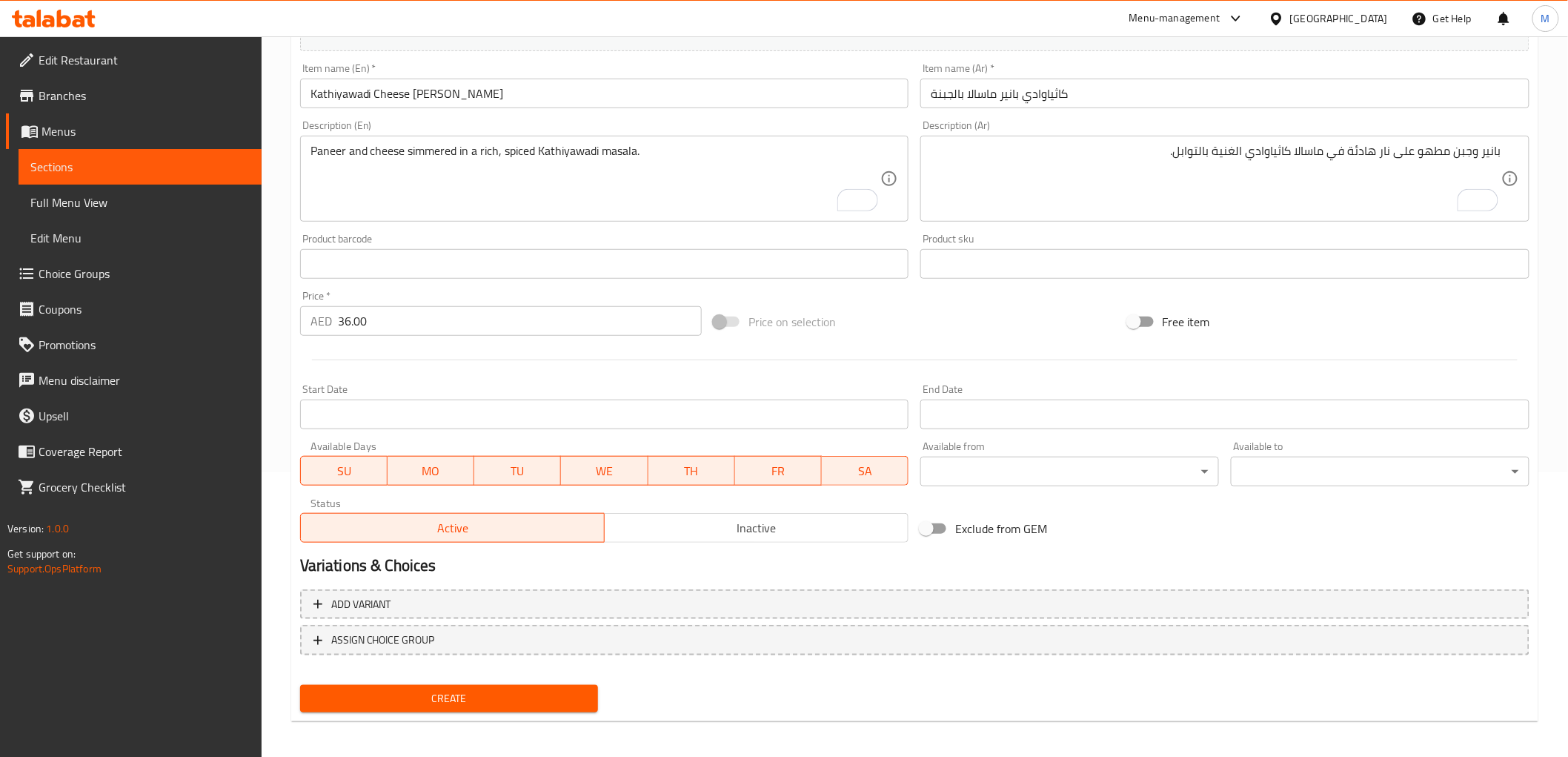
scroll to position [288, 0]
click at [423, 695] on span "Create" at bounding box center [449, 695] width 275 height 19
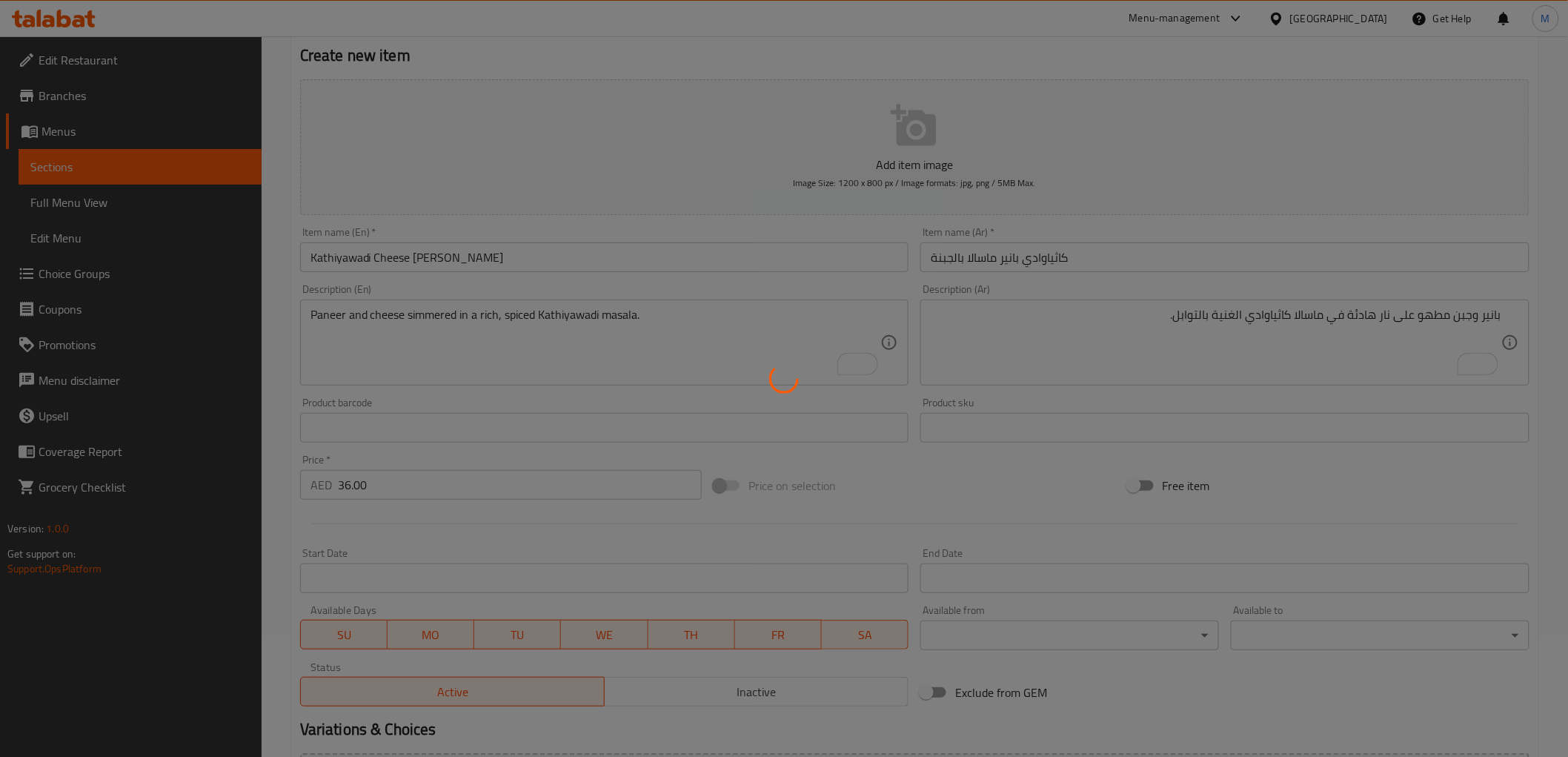
scroll to position [0, 0]
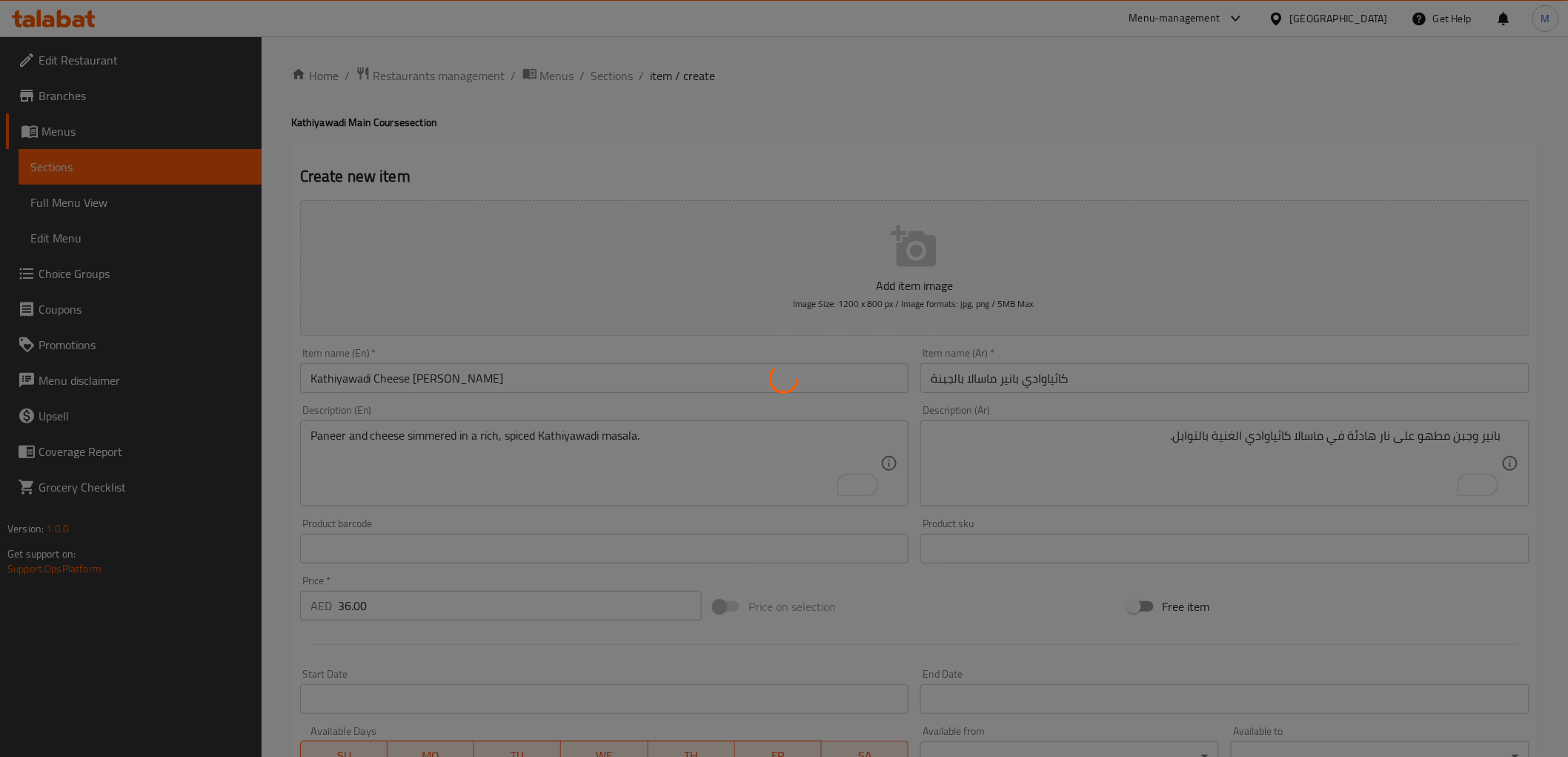
type input "0"
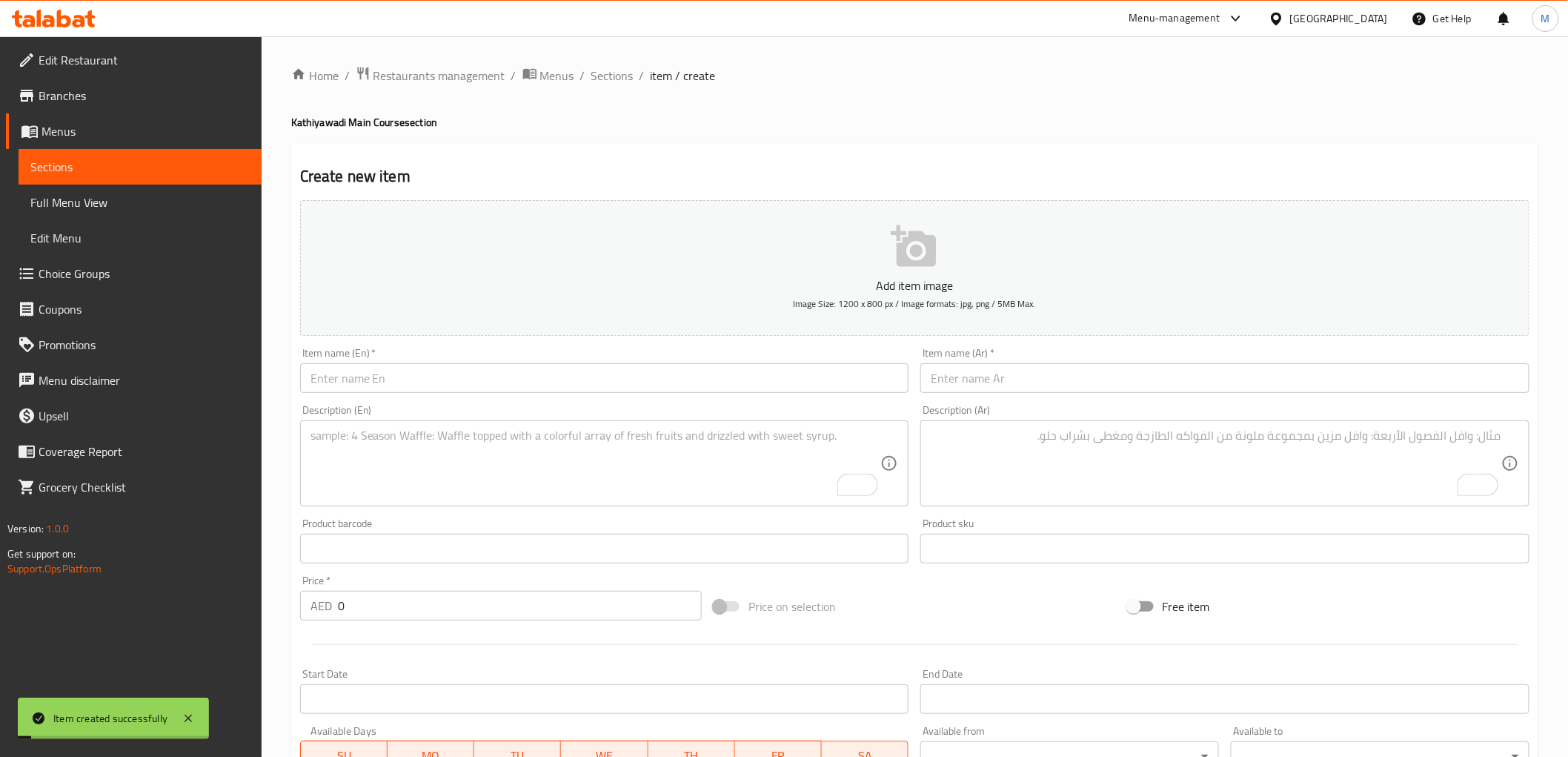
click at [532, 379] on input "text" at bounding box center [604, 377] width 609 height 30
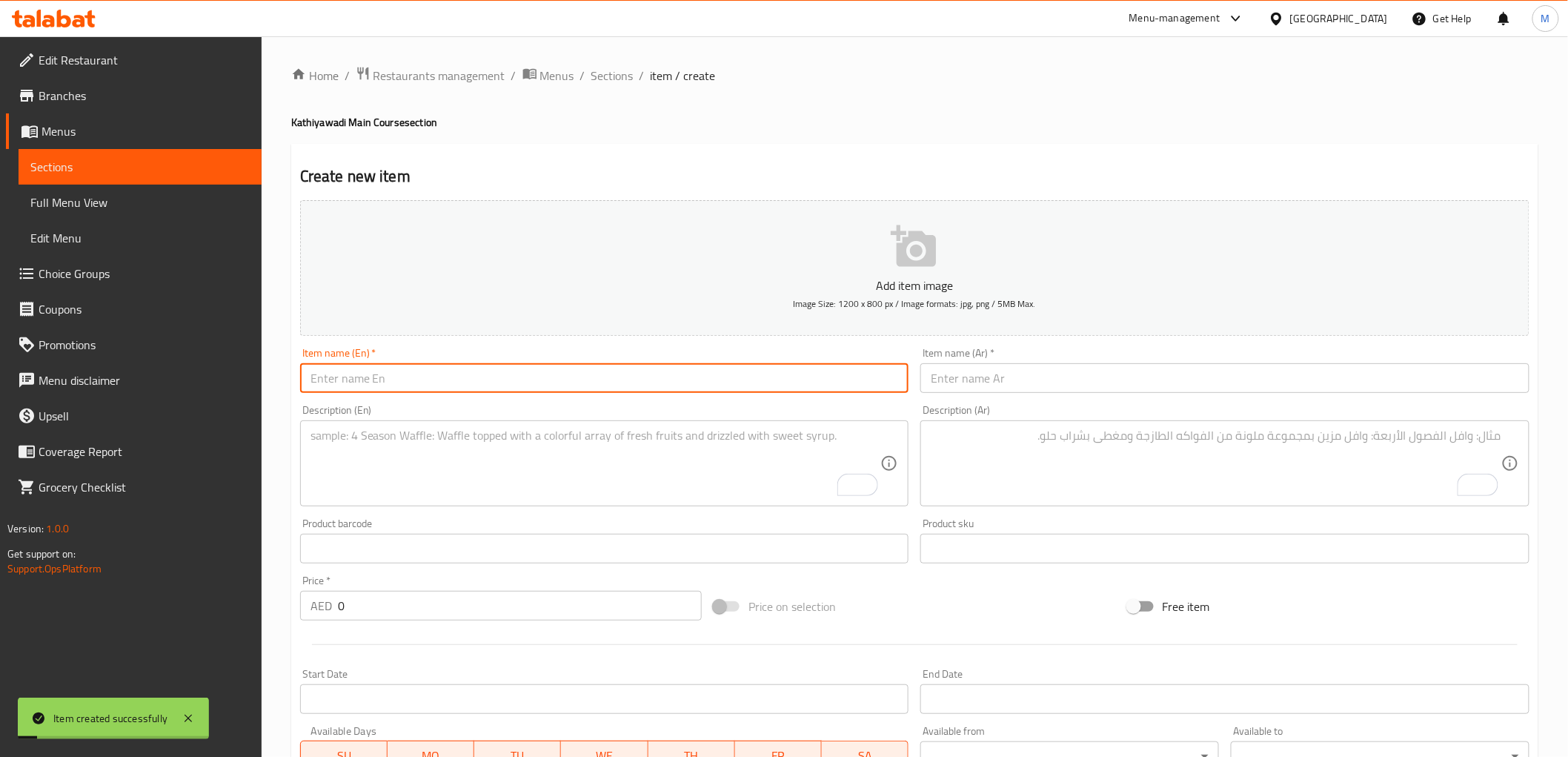
paste input "Kathiyawadi [PERSON_NAME]"
type input "Kathiyawadi [PERSON_NAME]"
click at [520, 473] on textarea "To enrich screen reader interactions, please activate Accessibility in Grammarl…" at bounding box center [595, 463] width 570 height 71
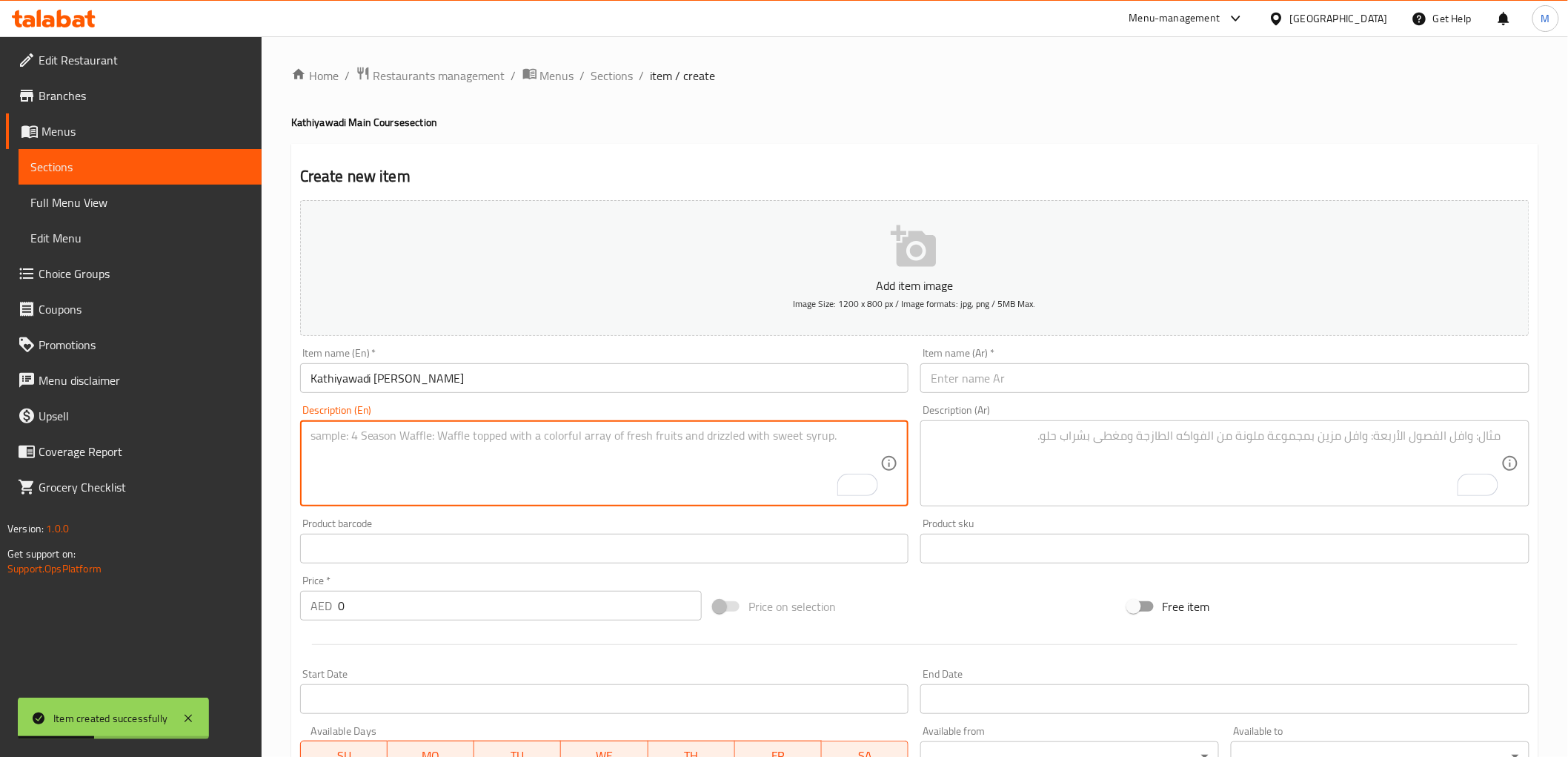
paste textarea "Paneer cooked in a bold, spiced Kathiyawadi-style masala for a fiery, flavorful…"
type textarea "Paneer cooked in a bold, spiced Kathiyawadi-style masala for a fiery, flavorful…"
click at [1041, 449] on textarea "To enrich screen reader interactions, please activate Accessibility in Grammarl…" at bounding box center [1215, 463] width 570 height 71
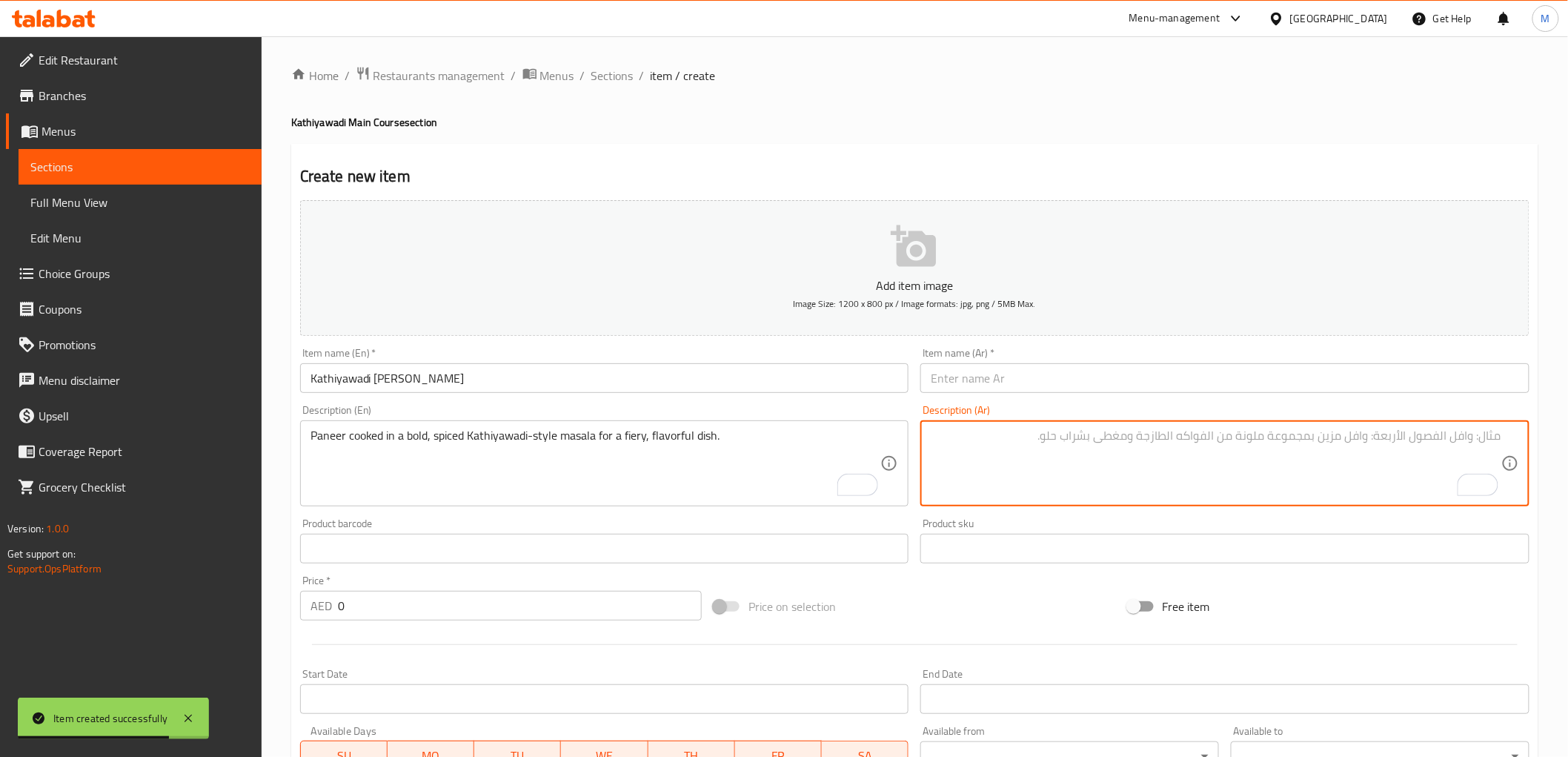
paste textarea "بانير مطبوخ في ماسالا جريئة ومتبلة على طريقة كاثياوادي للحصول على طبق حار ولذيذ."
type textarea "بانير مطبوخ في ماسالا جريئة ومتبلة على طريقة كاثياوادي للحصول على طبق حار ولذيذ."
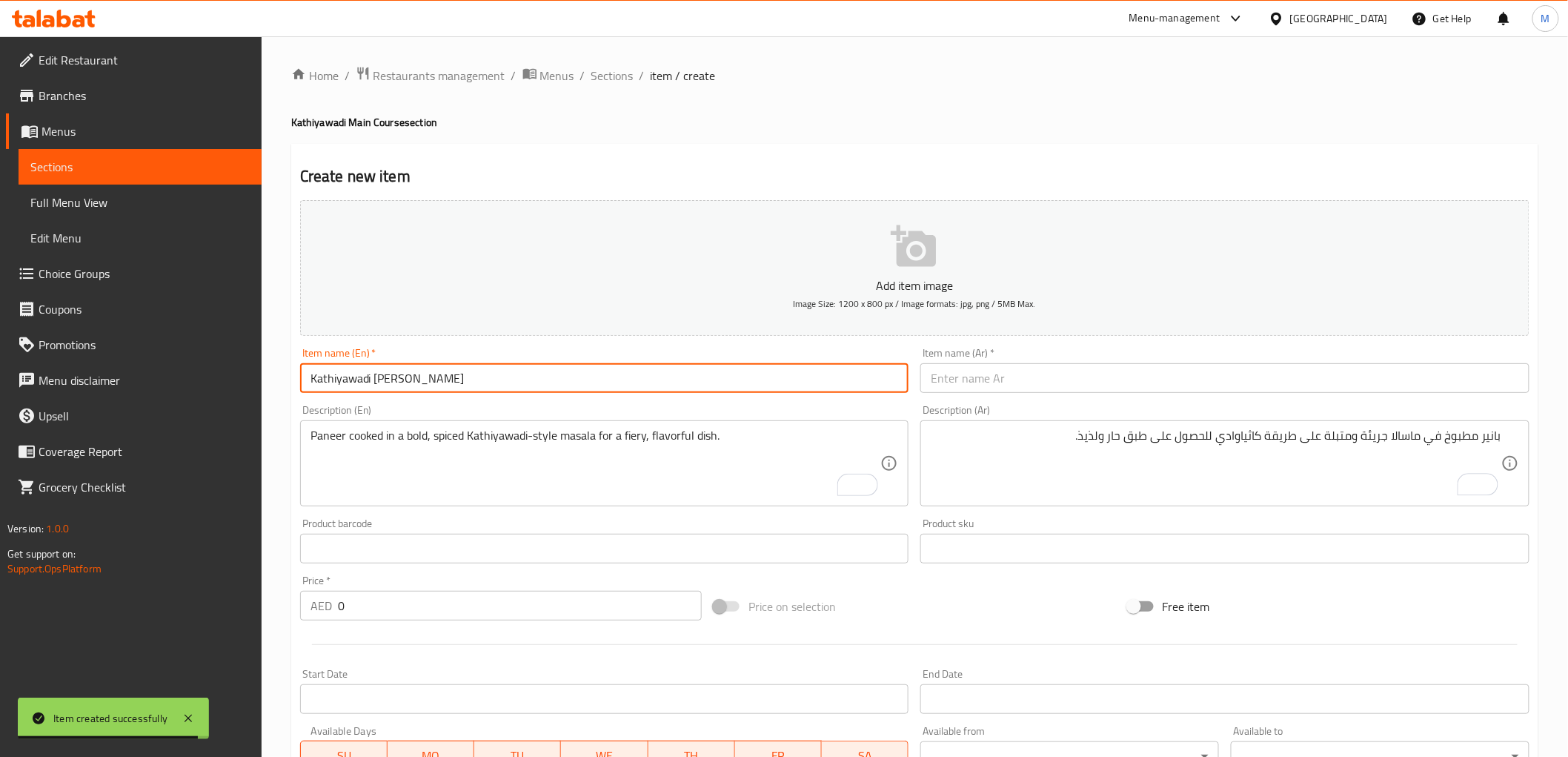
click at [441, 374] on input "Kathiyawadi [PERSON_NAME]" at bounding box center [604, 377] width 609 height 30
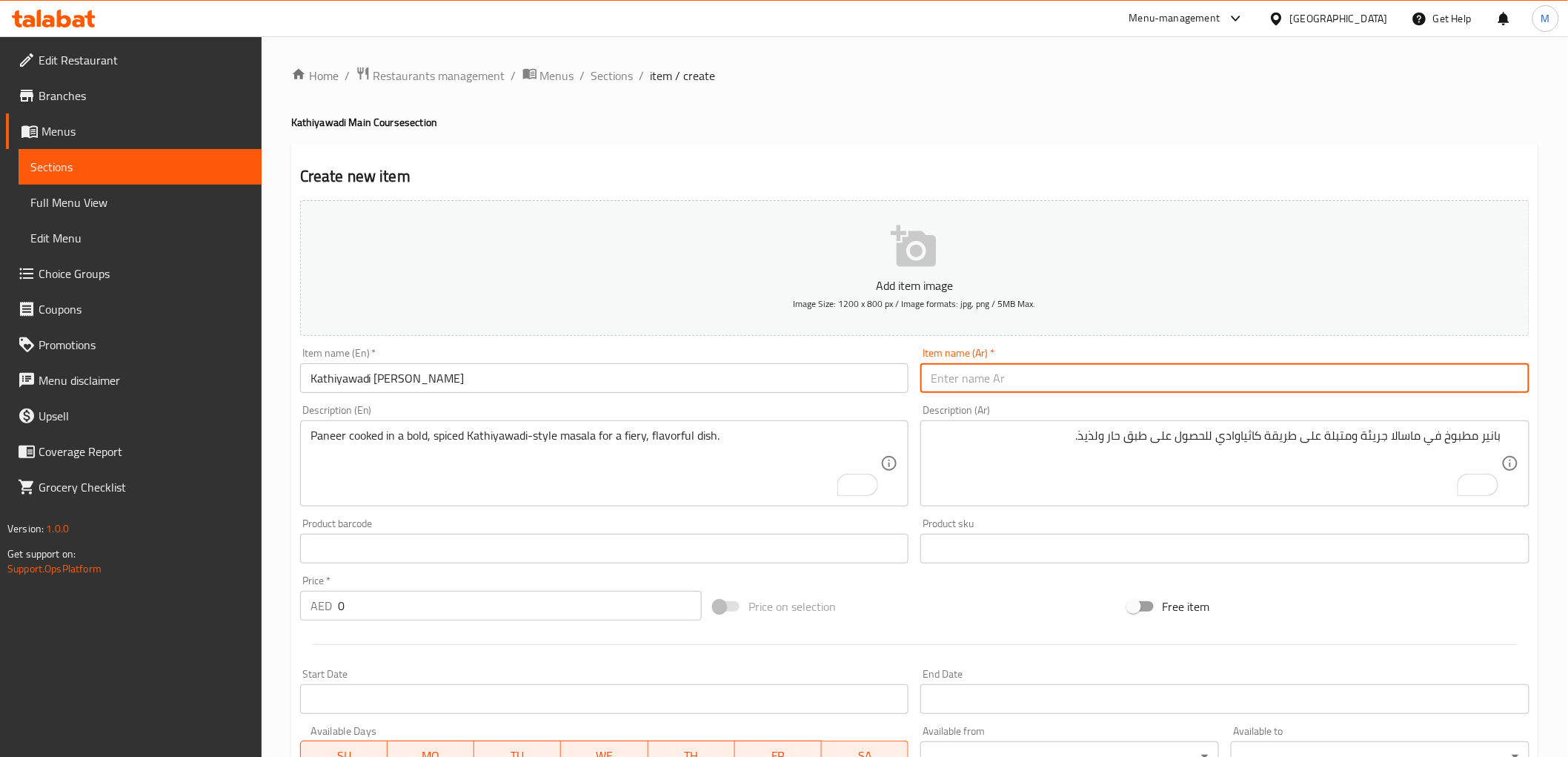
click at [990, 380] on input "text" at bounding box center [1225, 377] width 609 height 30
paste input "كاثياوادي بانير توفاني"
type input "كاثياوادي بانير توفاني"
click at [390, 603] on input "0" at bounding box center [519, 605] width 364 height 30
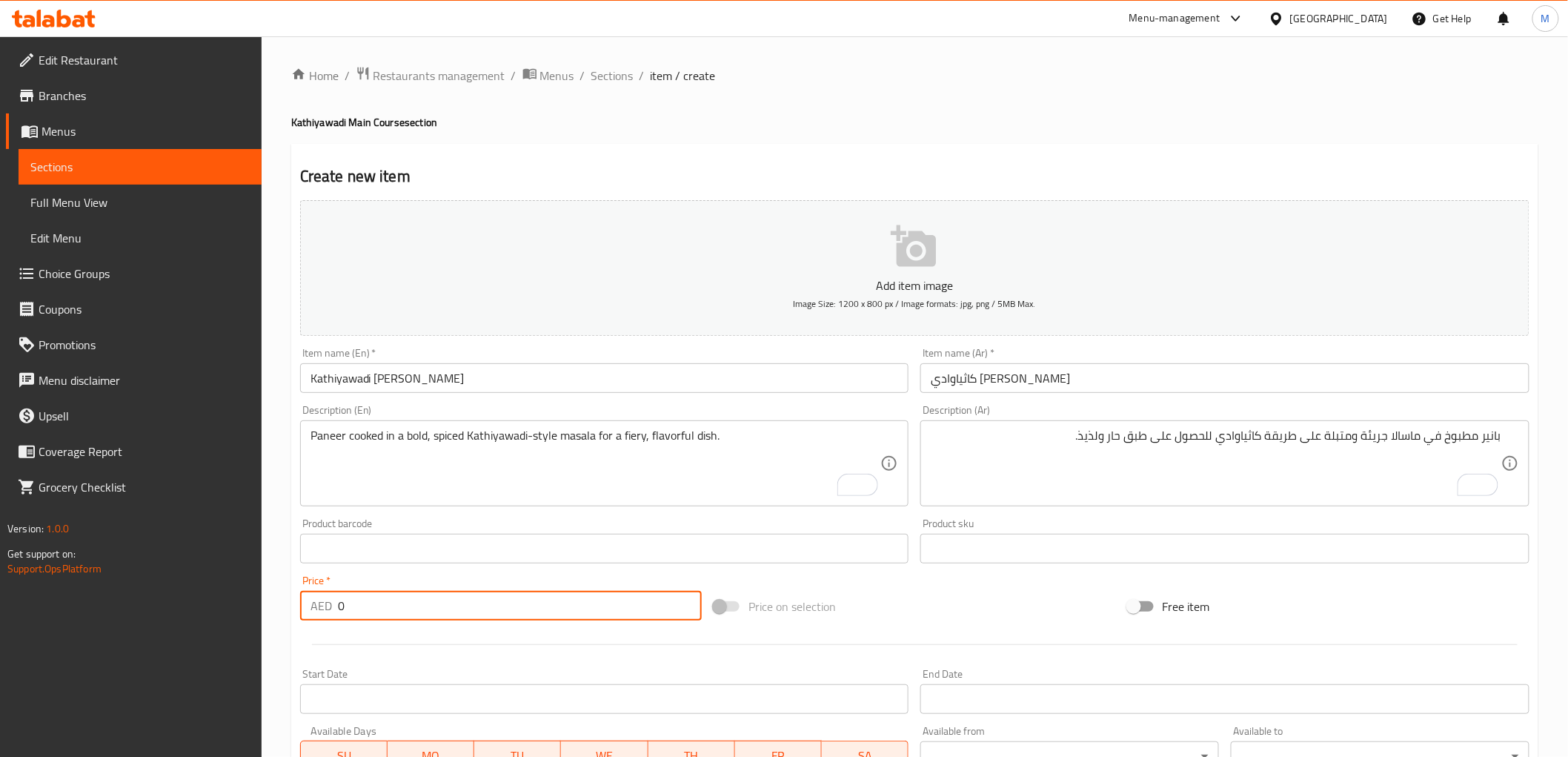
click at [390, 603] on input "0" at bounding box center [519, 605] width 364 height 30
paste input "39.0"
type input "39.00"
click at [386, 579] on div "Price   * AED 39.00 Price *" at bounding box center [501, 598] width 401 height 45
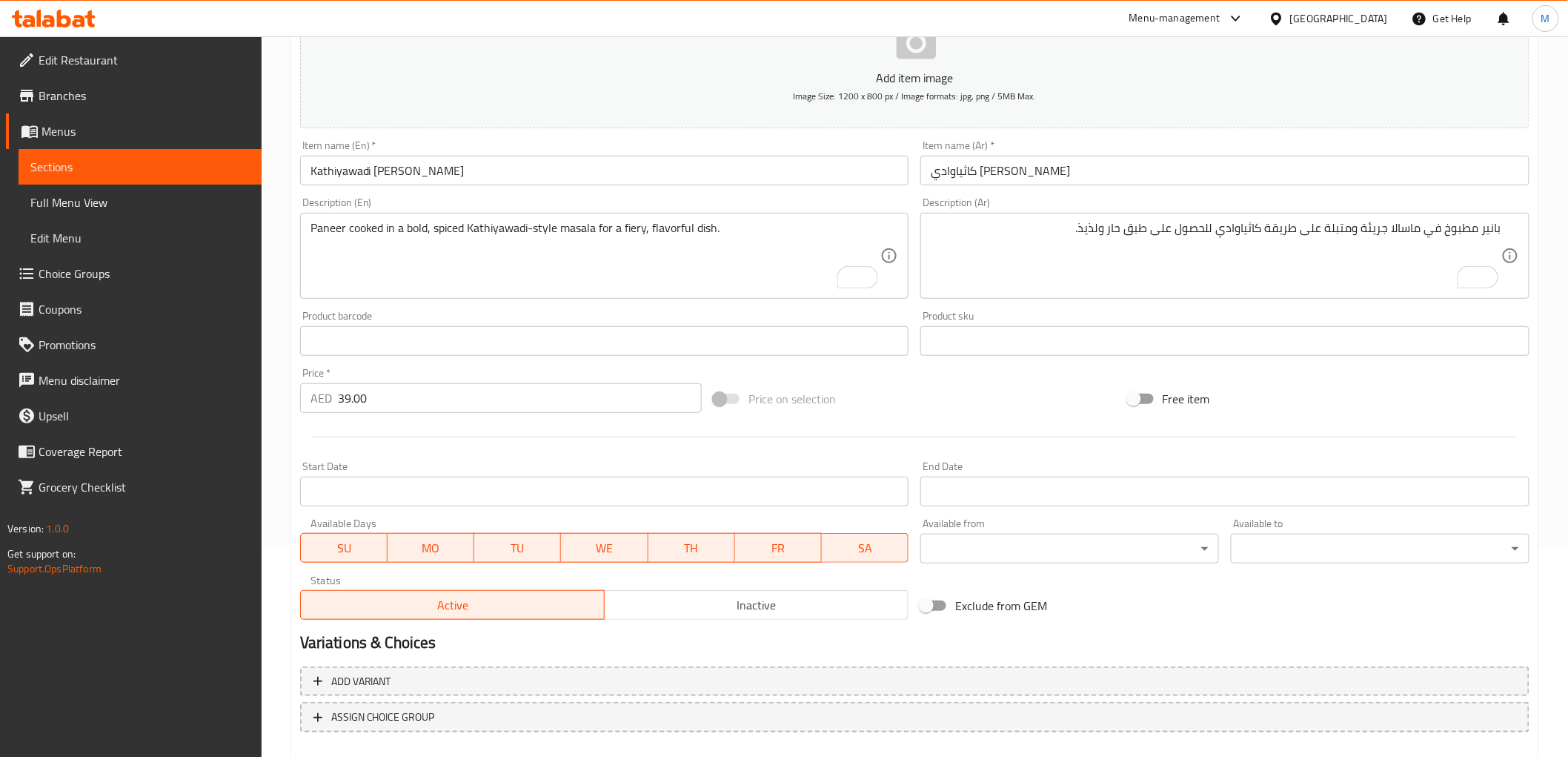
scroll to position [288, 0]
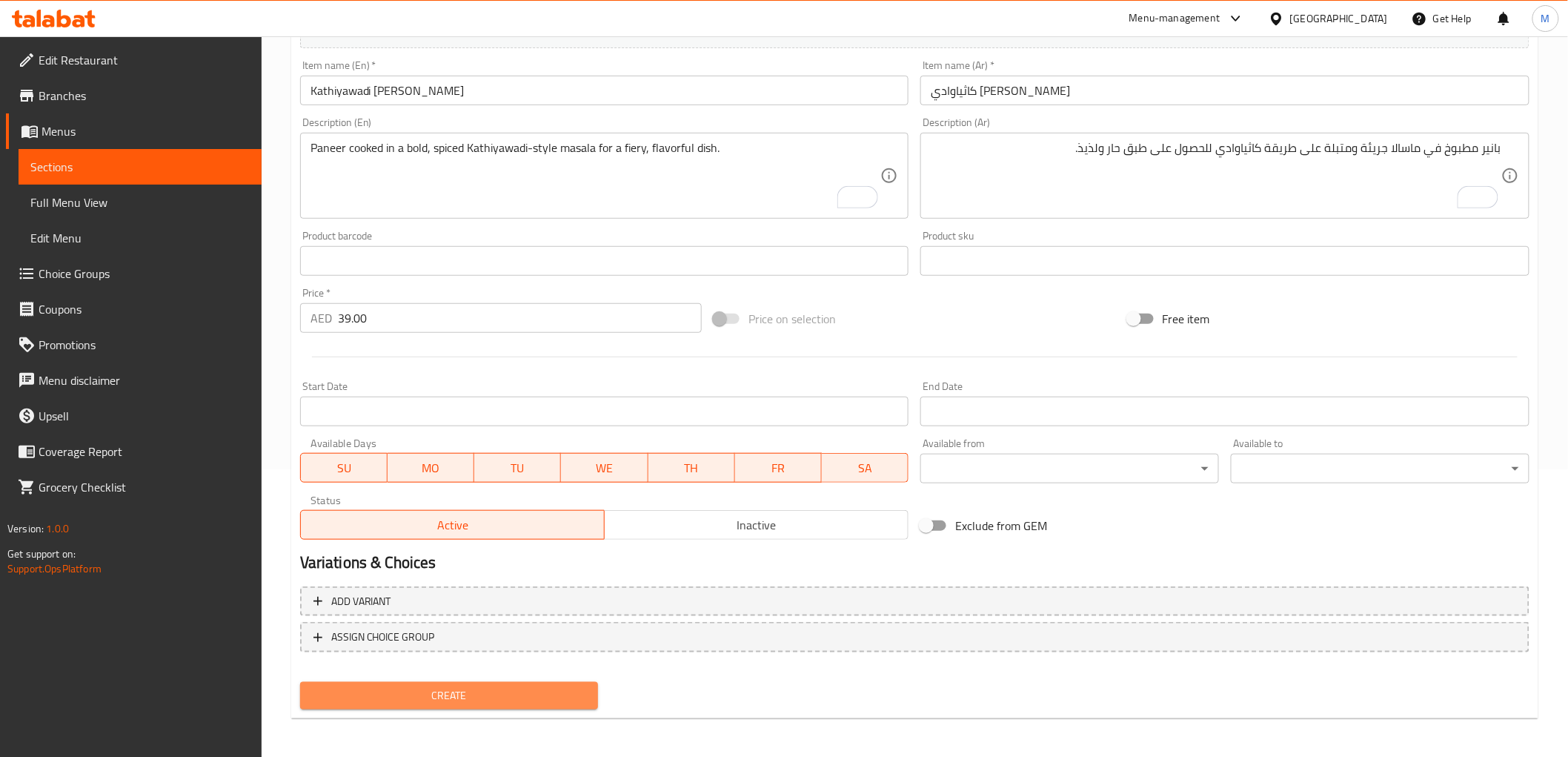
drag, startPoint x: 476, startPoint y: 690, endPoint x: 467, endPoint y: 665, distance: 26.6
click at [475, 690] on span "Create" at bounding box center [449, 695] width 275 height 19
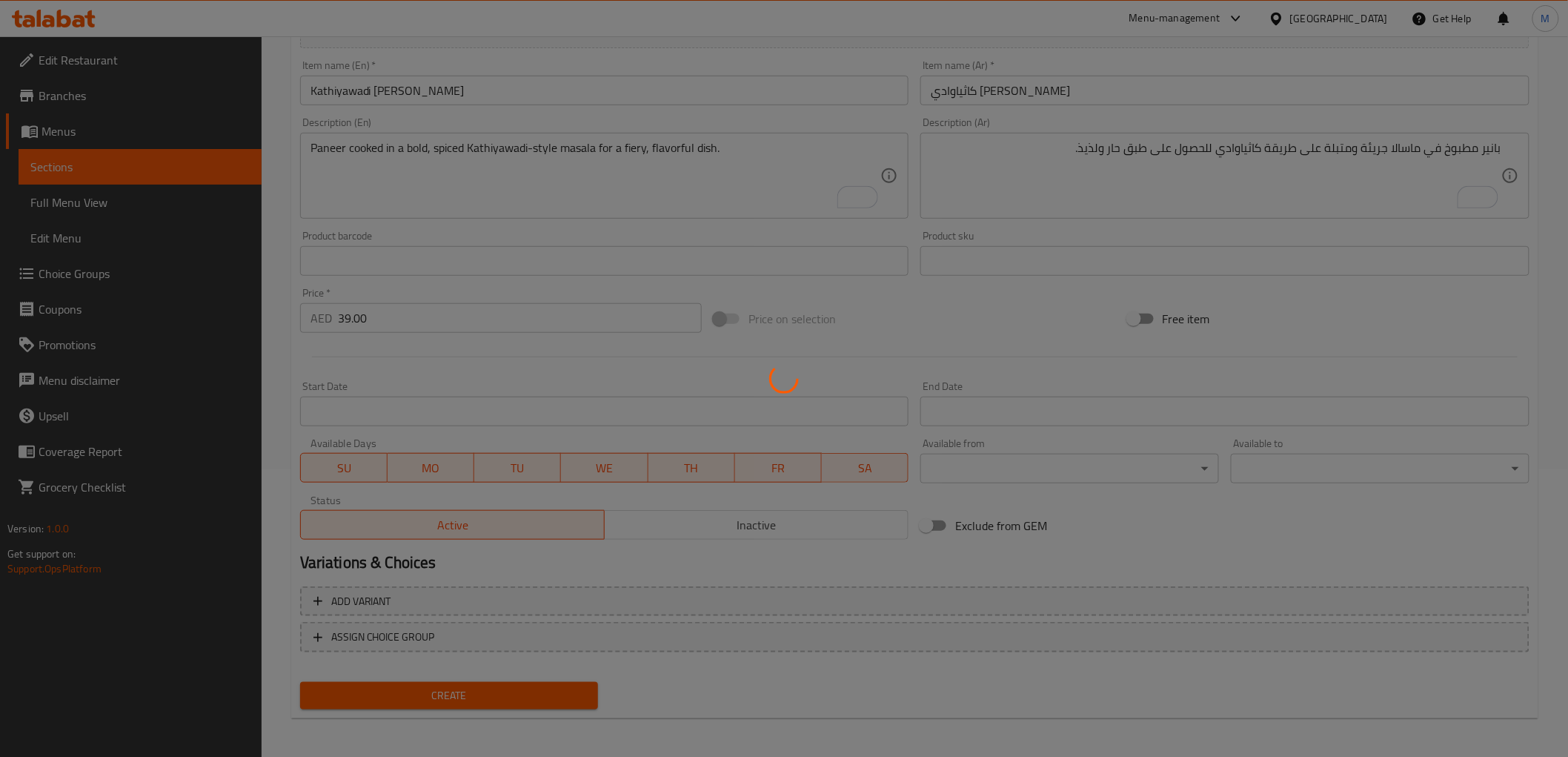
type input "0"
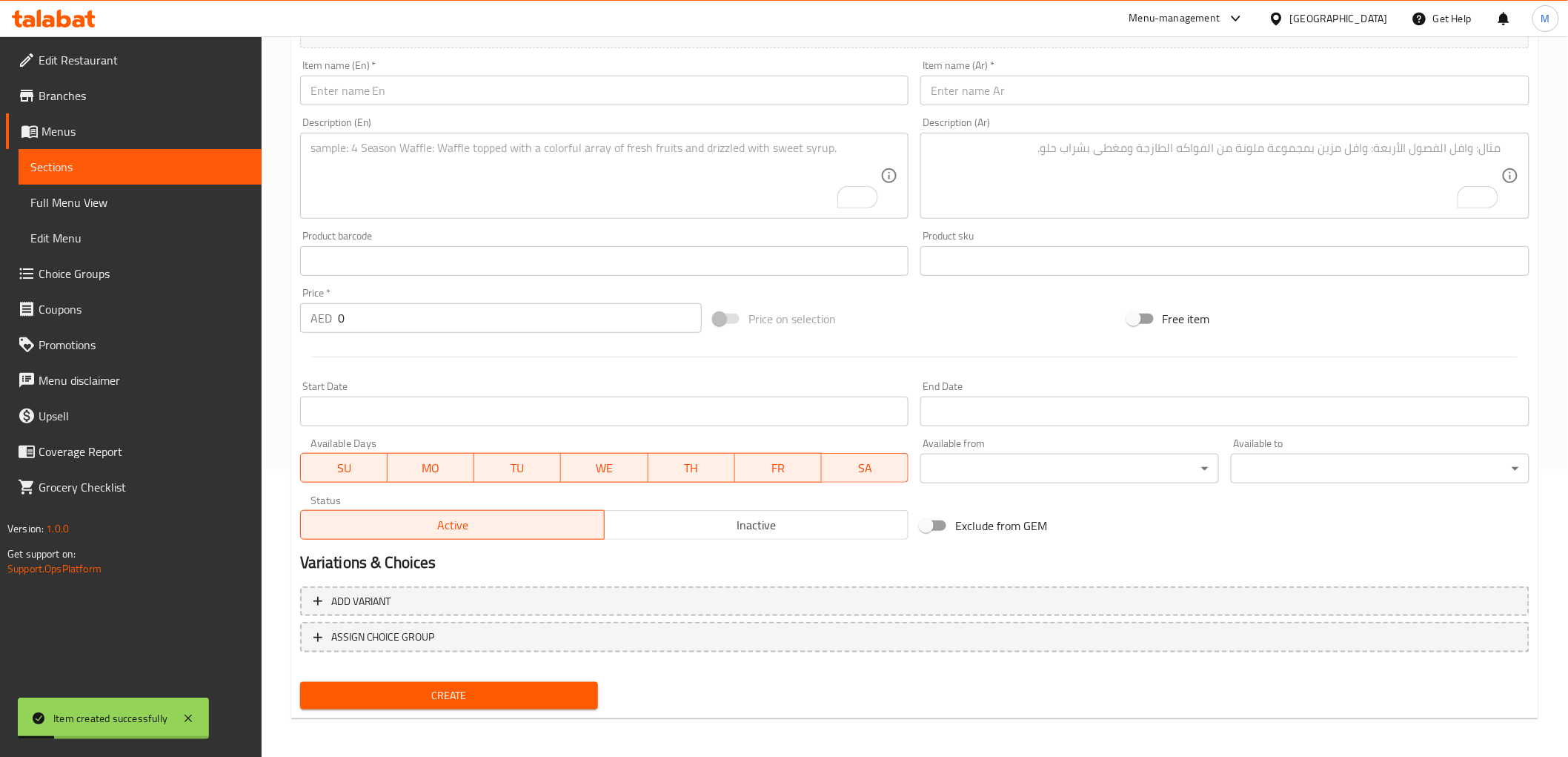
click at [509, 83] on input "text" at bounding box center [604, 90] width 609 height 30
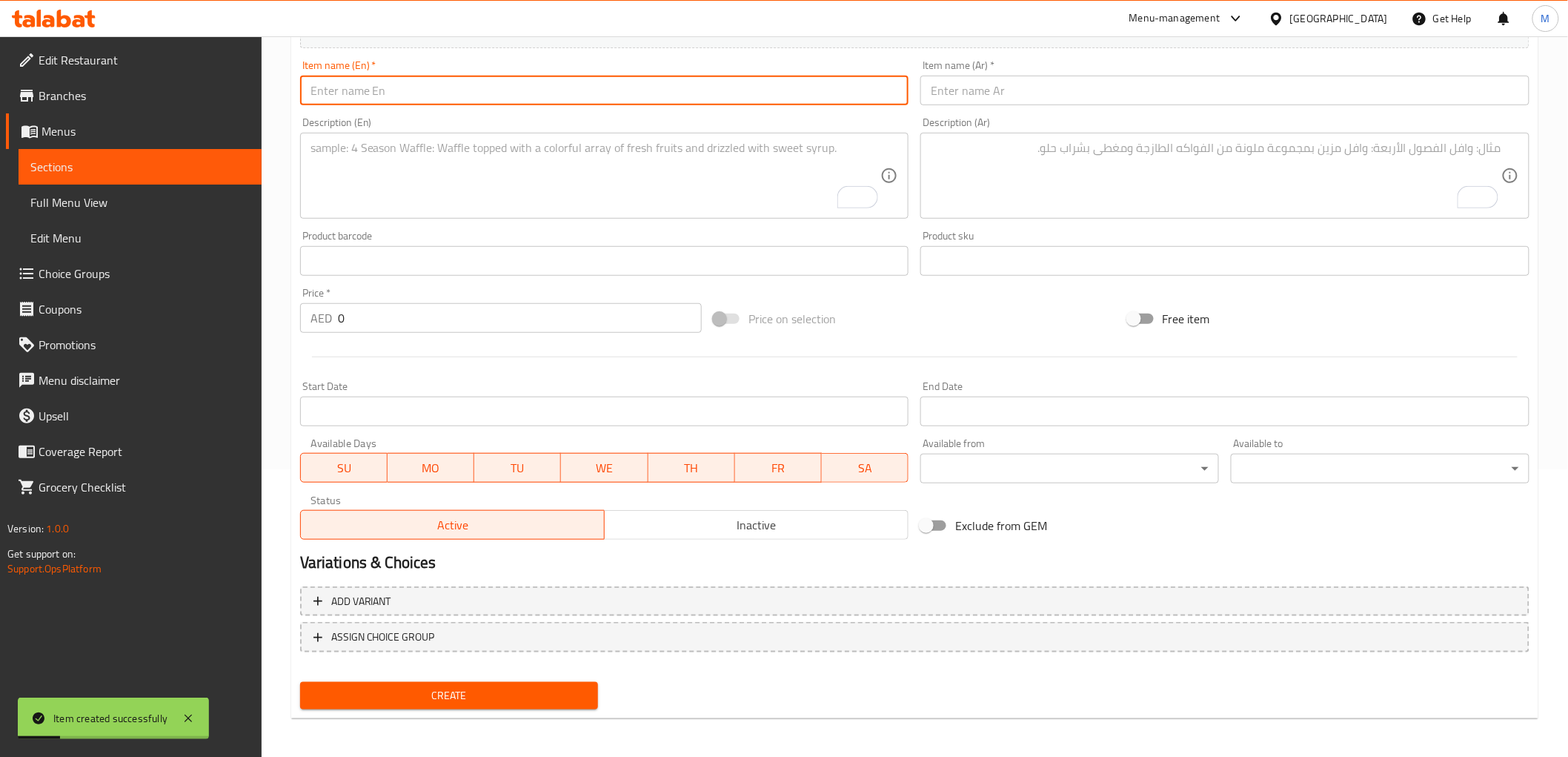
paste input "[PERSON_NAME]"
type input "[PERSON_NAME]"
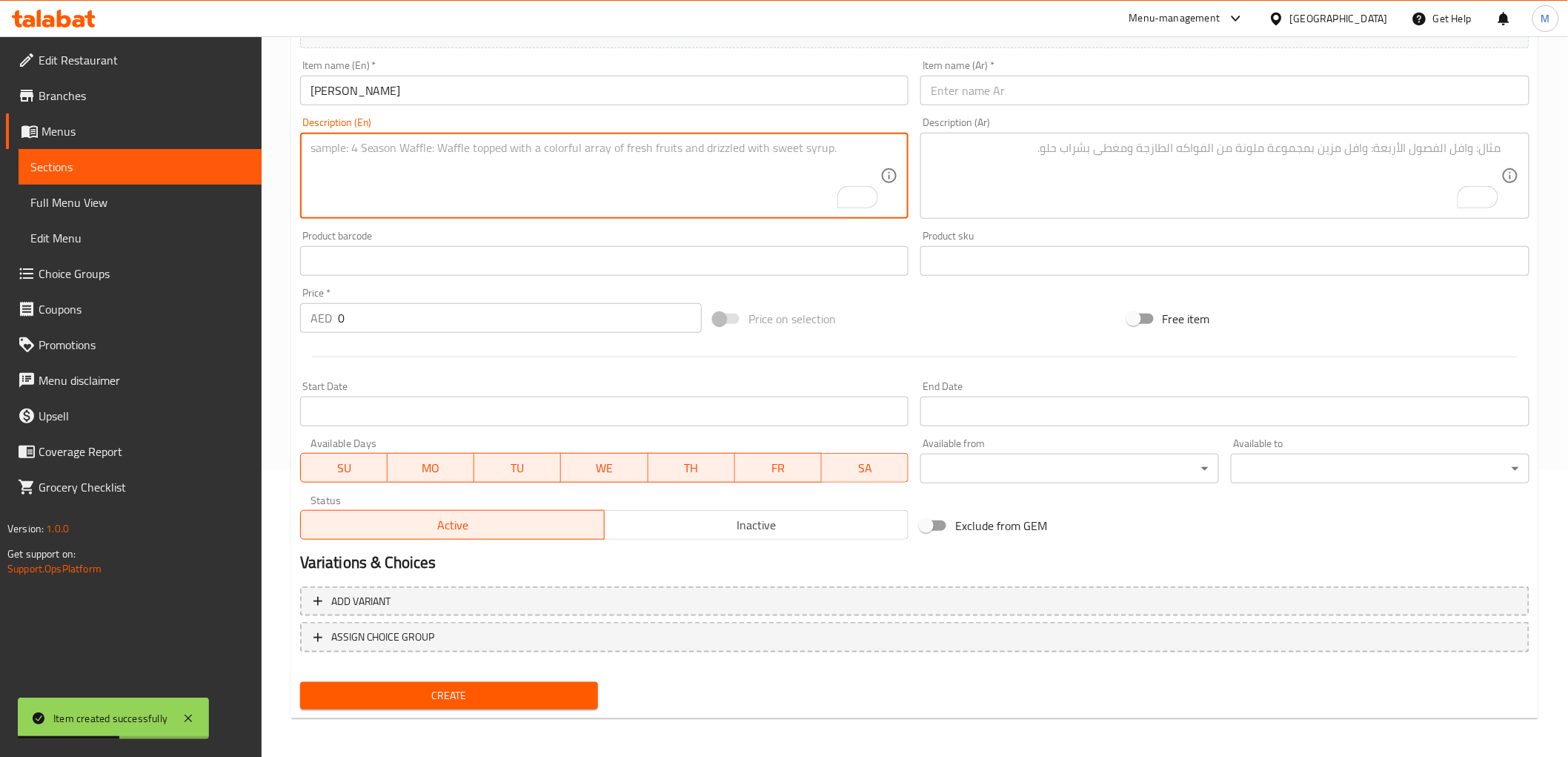
click at [492, 194] on textarea "To enrich screen reader interactions, please activate Accessibility in Grammarl…" at bounding box center [595, 176] width 570 height 71
paste textarea "Cashews cooked in a garlic-infused, spiced masala for a rich, aromatic flavor."
type textarea "Cashews cooked in a garlic-infused, spiced masala for a rich, aromatic flavor."
click at [1024, 179] on textarea "To enrich screen reader interactions, please activate Accessibility in Grammarl…" at bounding box center [1215, 176] width 570 height 71
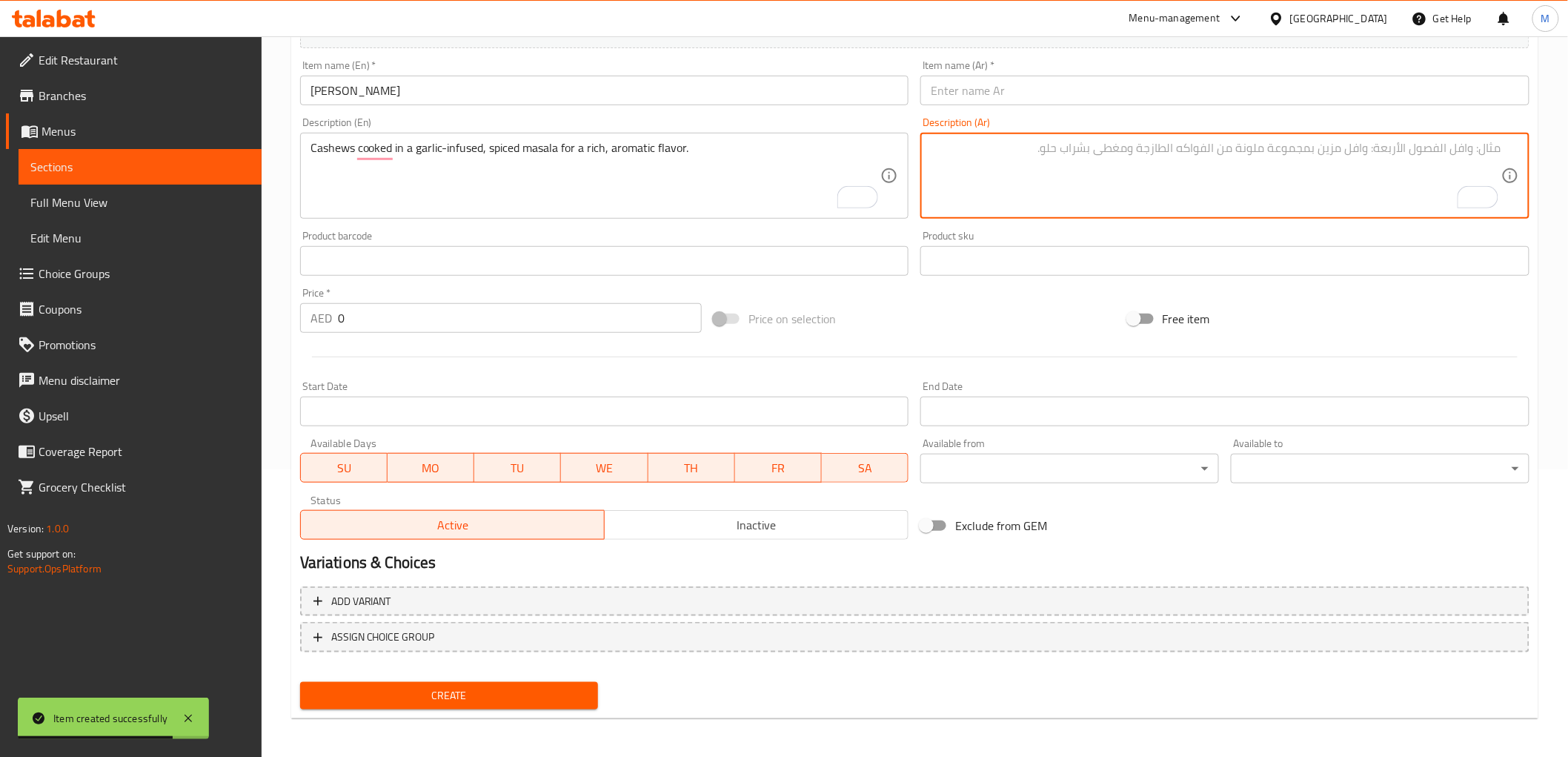
paste textarea "الكاجو المطبوخ في ماسالا متبلة بالثوم للحصول على نكهة غنية وعطرية."
type textarea "الكاجو المطبوخ في ماسالا متبلة بالثوم للحصول على نكهة غنية وعطرية."
click at [453, 90] on input "[PERSON_NAME]" at bounding box center [604, 90] width 609 height 30
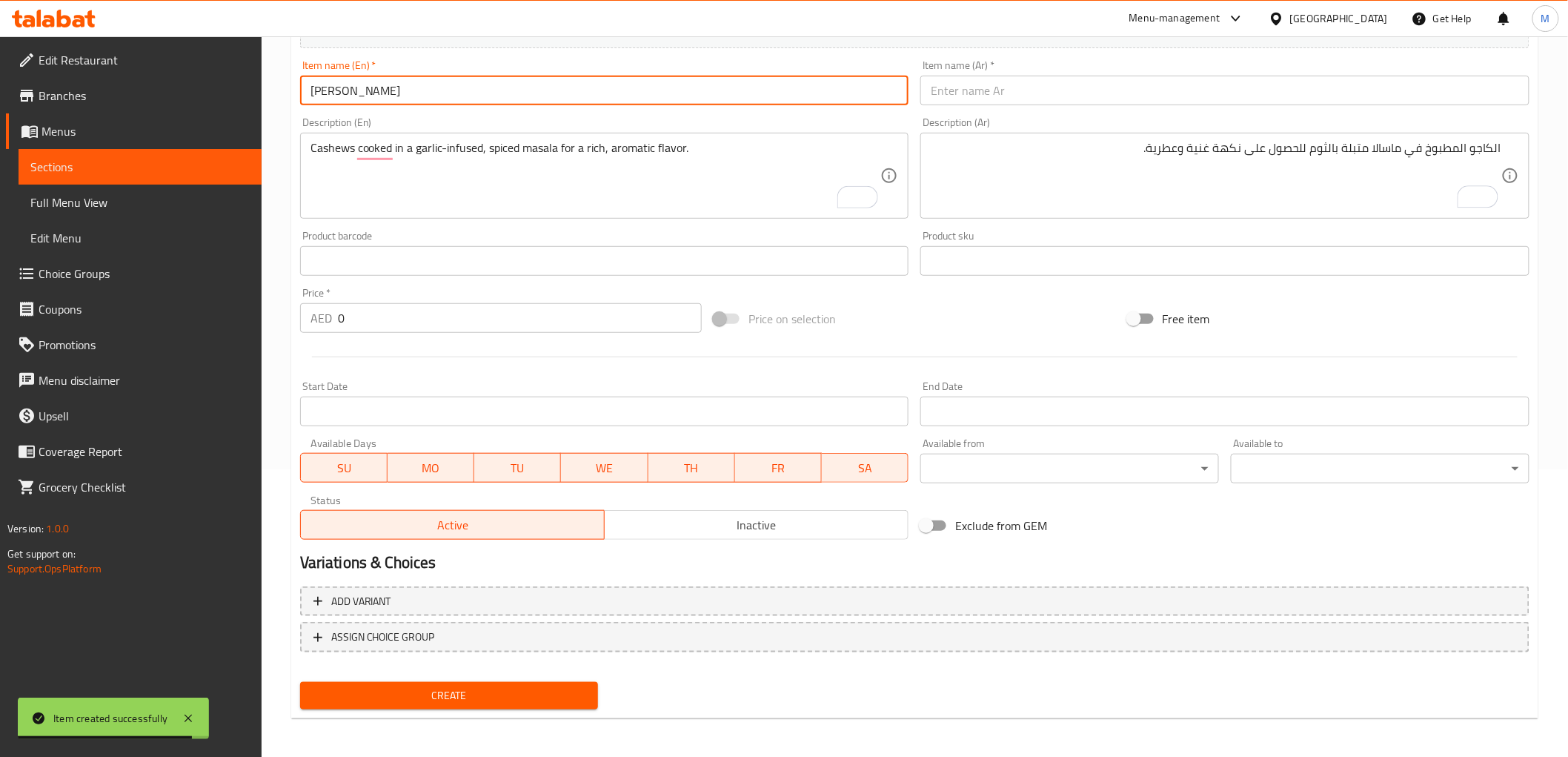
click at [453, 90] on input "[PERSON_NAME]" at bounding box center [604, 90] width 609 height 30
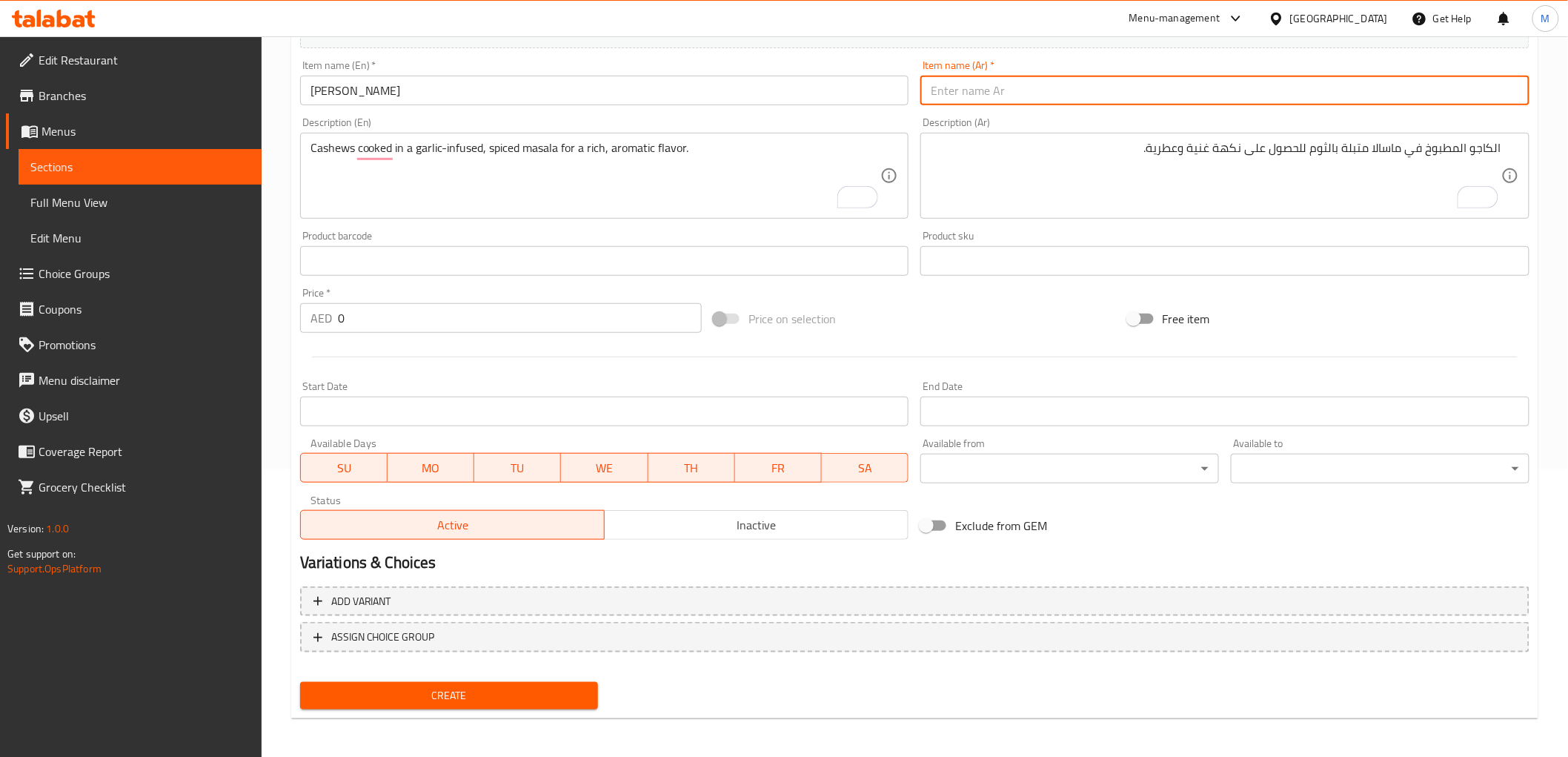
click at [1007, 85] on input "text" at bounding box center [1225, 90] width 609 height 30
paste input "كاثياوادي ثوم كاجو ماسالا"
type input "كاثياوادي ثوم كاجو ماسالا"
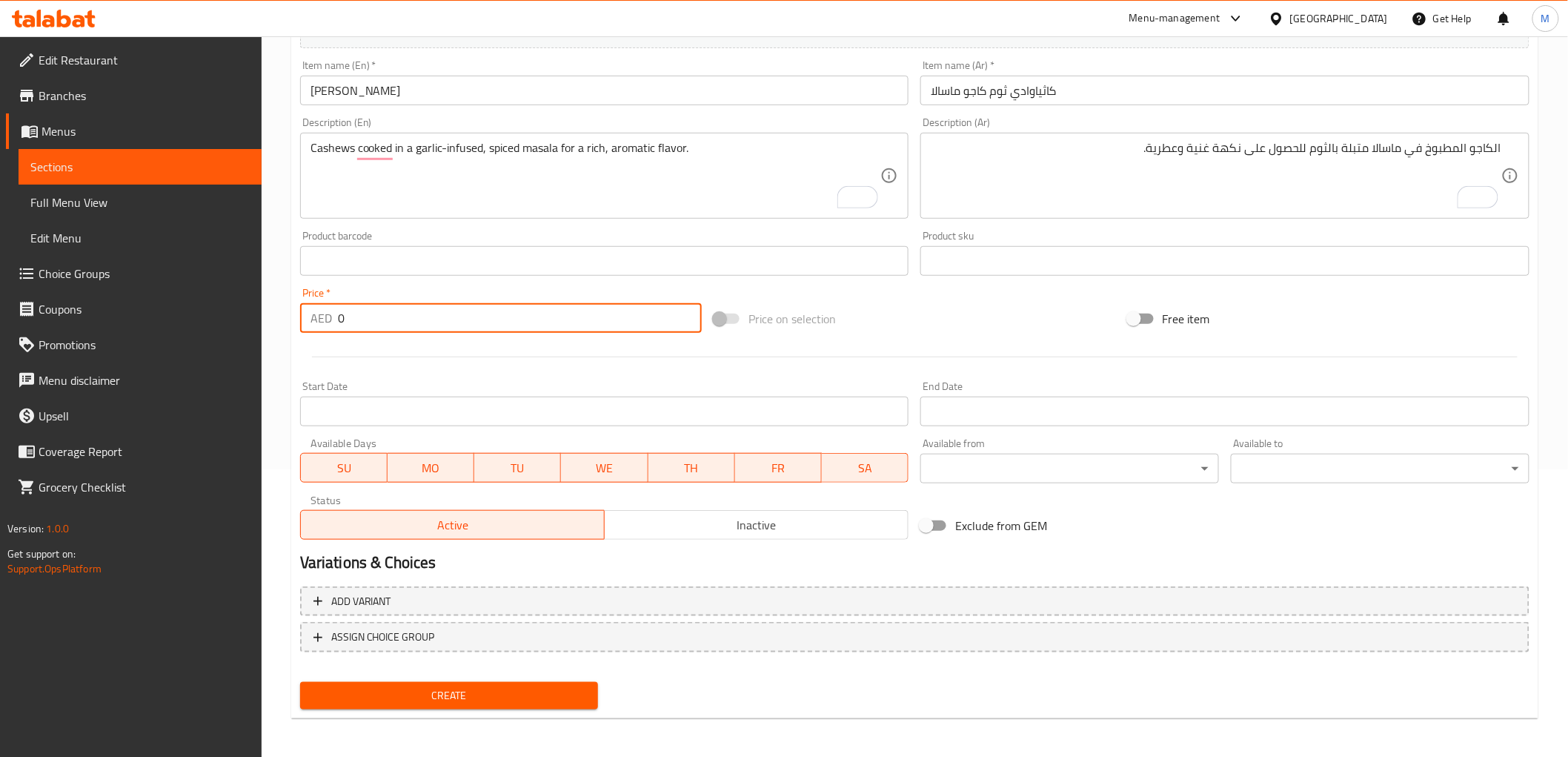
click at [373, 328] on input "0" at bounding box center [519, 317] width 364 height 30
paste input "40.0"
type input "40.00"
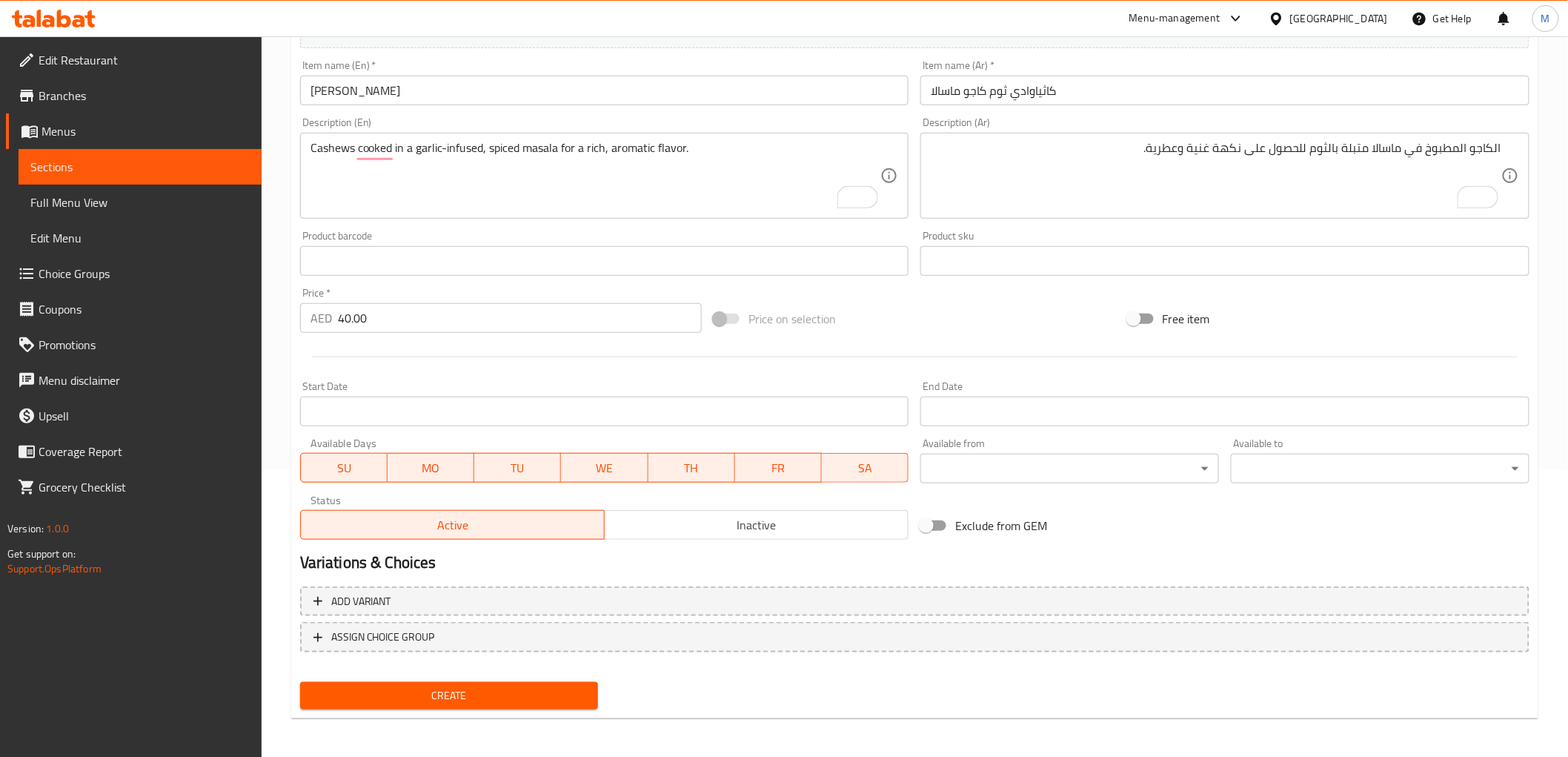
click at [364, 283] on div "Price   * AED 40.00 Price *" at bounding box center [501, 310] width 414 height 57
click at [553, 692] on span "Create" at bounding box center [449, 695] width 275 height 19
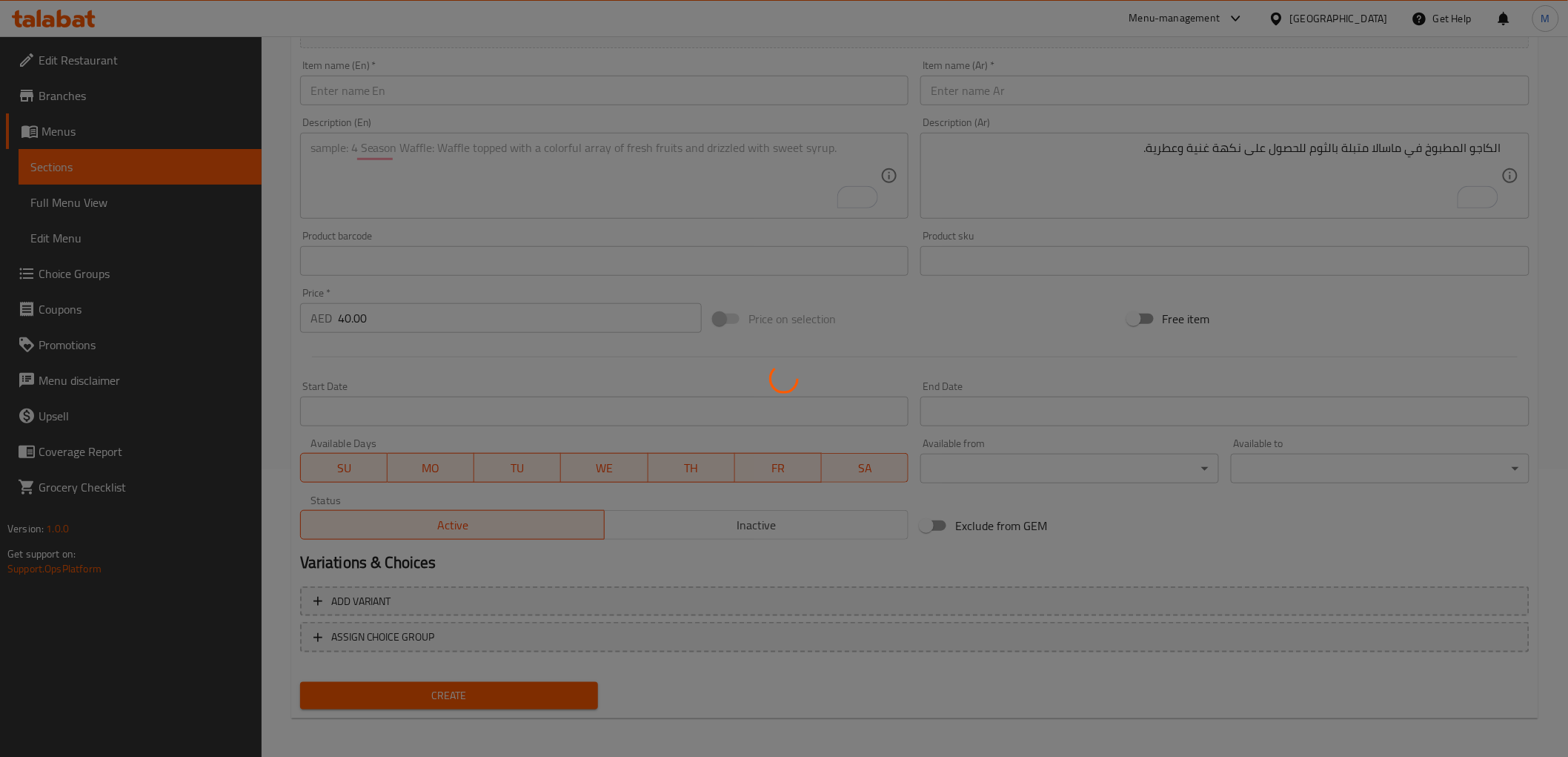
type input "0"
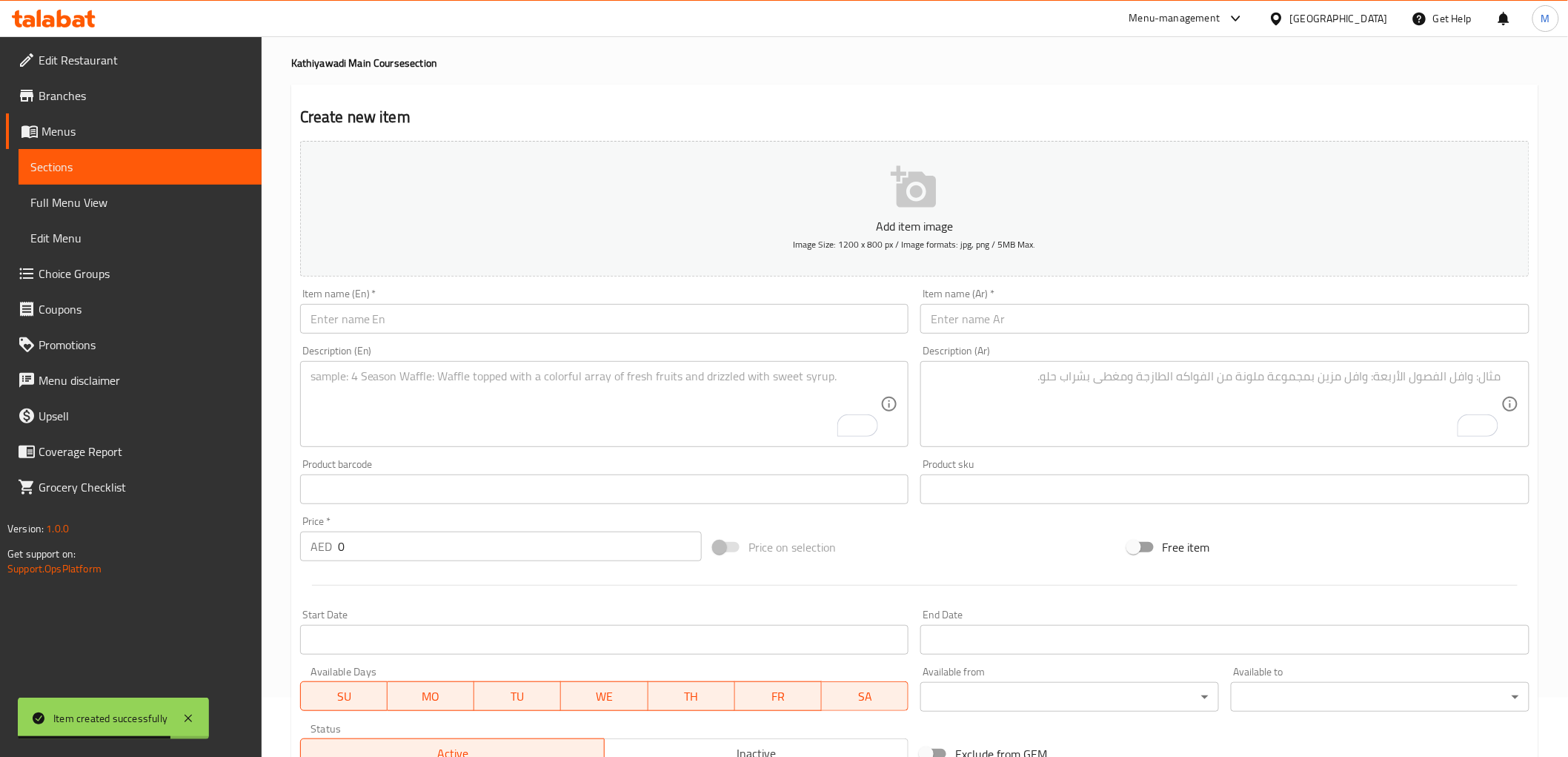
scroll to position [0, 0]
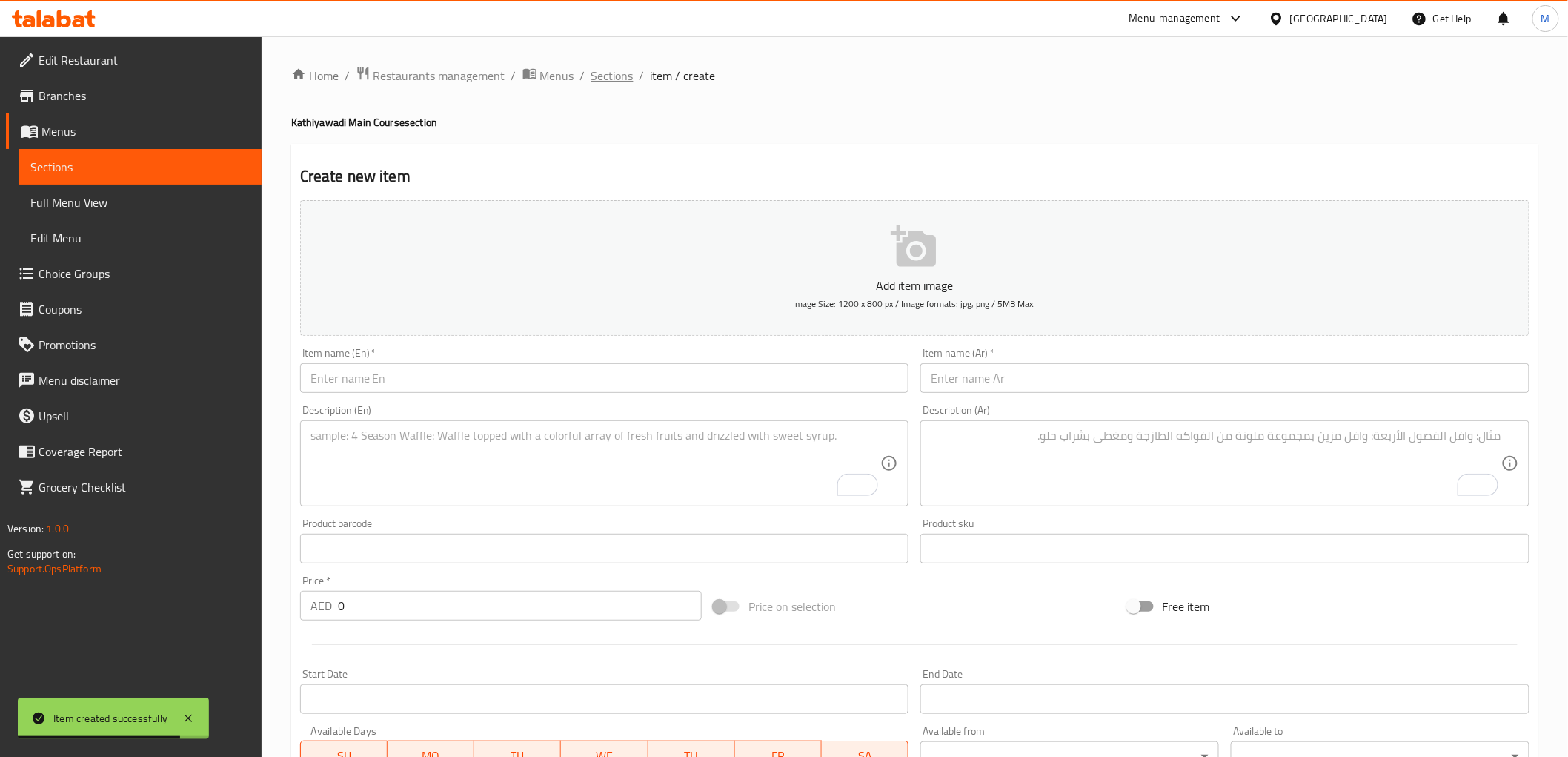
click at [619, 75] on span "Sections" at bounding box center [612, 75] width 42 height 18
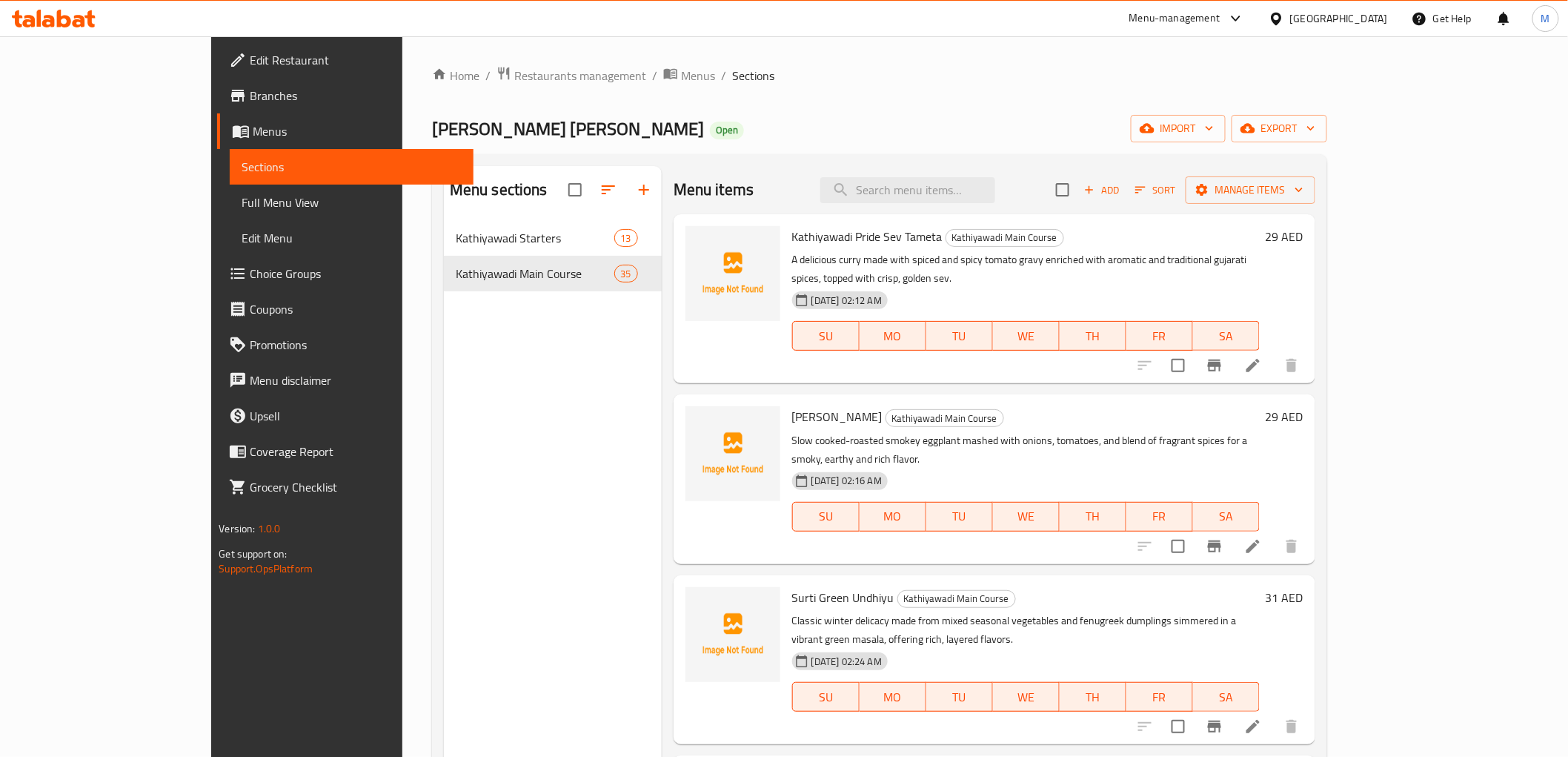
click at [1122, 191] on span "Add" at bounding box center [1101, 190] width 40 height 17
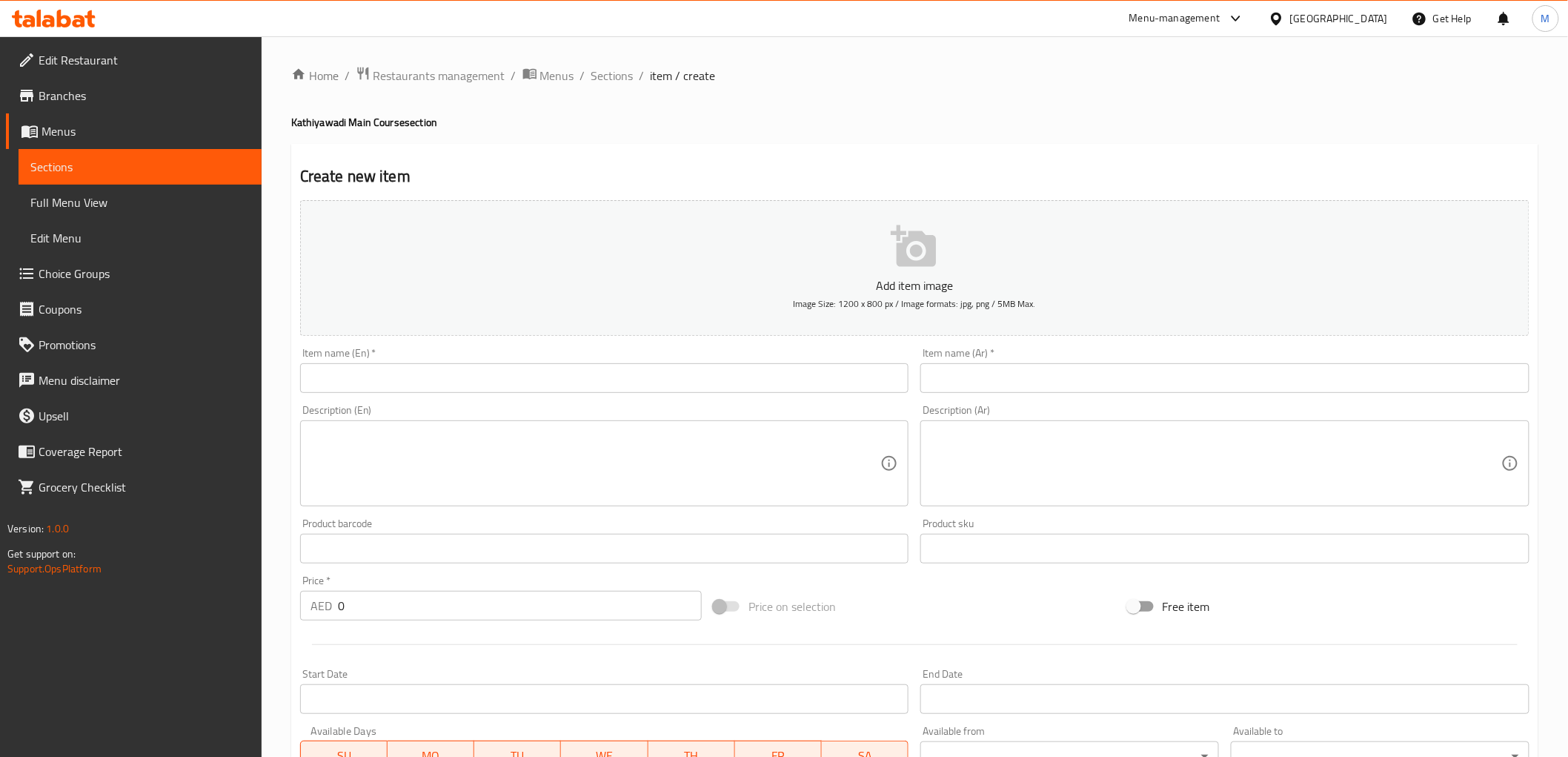
click at [416, 378] on input "text" at bounding box center [604, 377] width 609 height 30
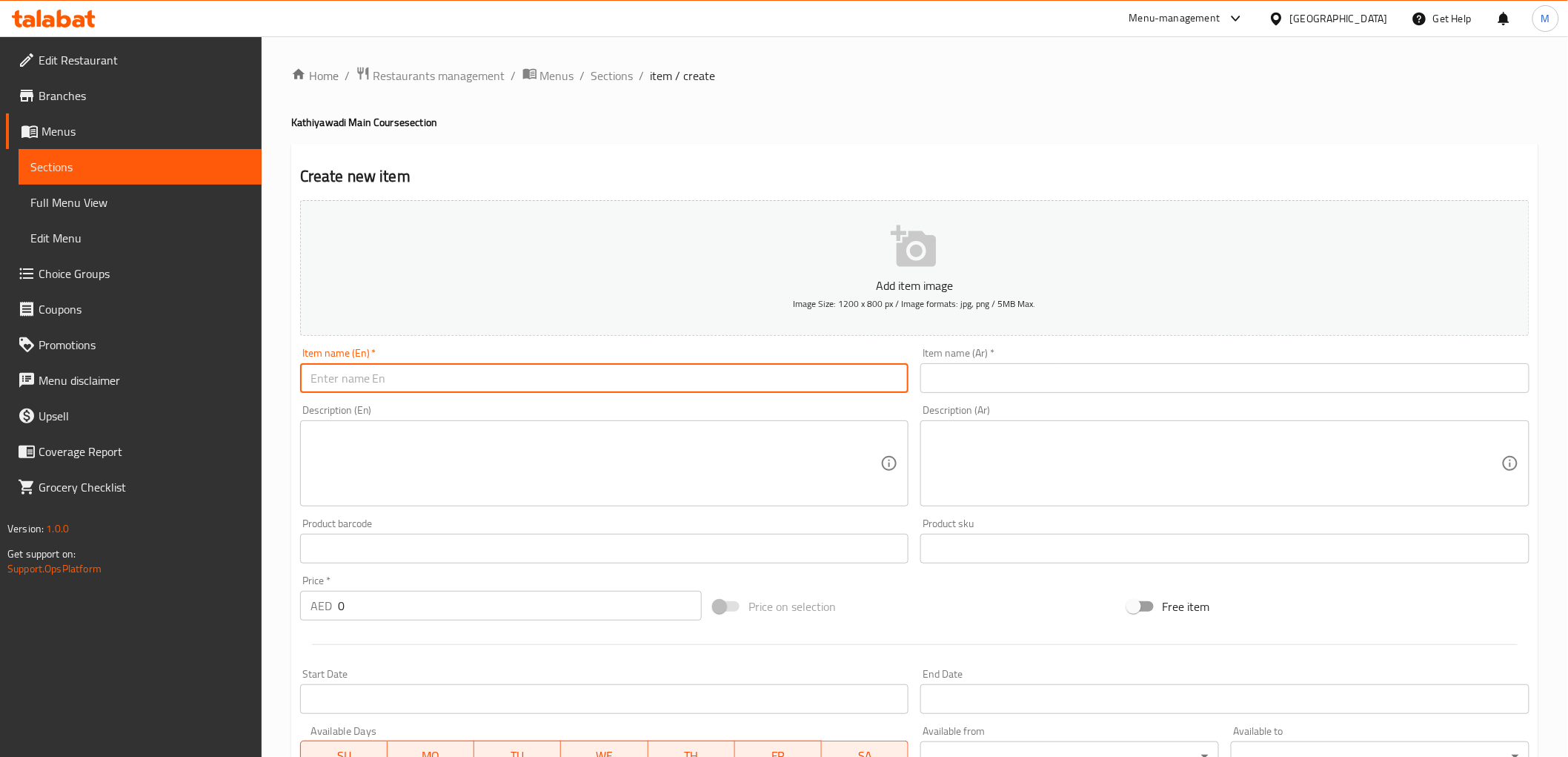
paste input "Kathiyawadi Garlic Palak Pameer"
type input "Kathiyawadi Garlic Palak Pameer"
click at [483, 457] on textarea at bounding box center [595, 463] width 570 height 71
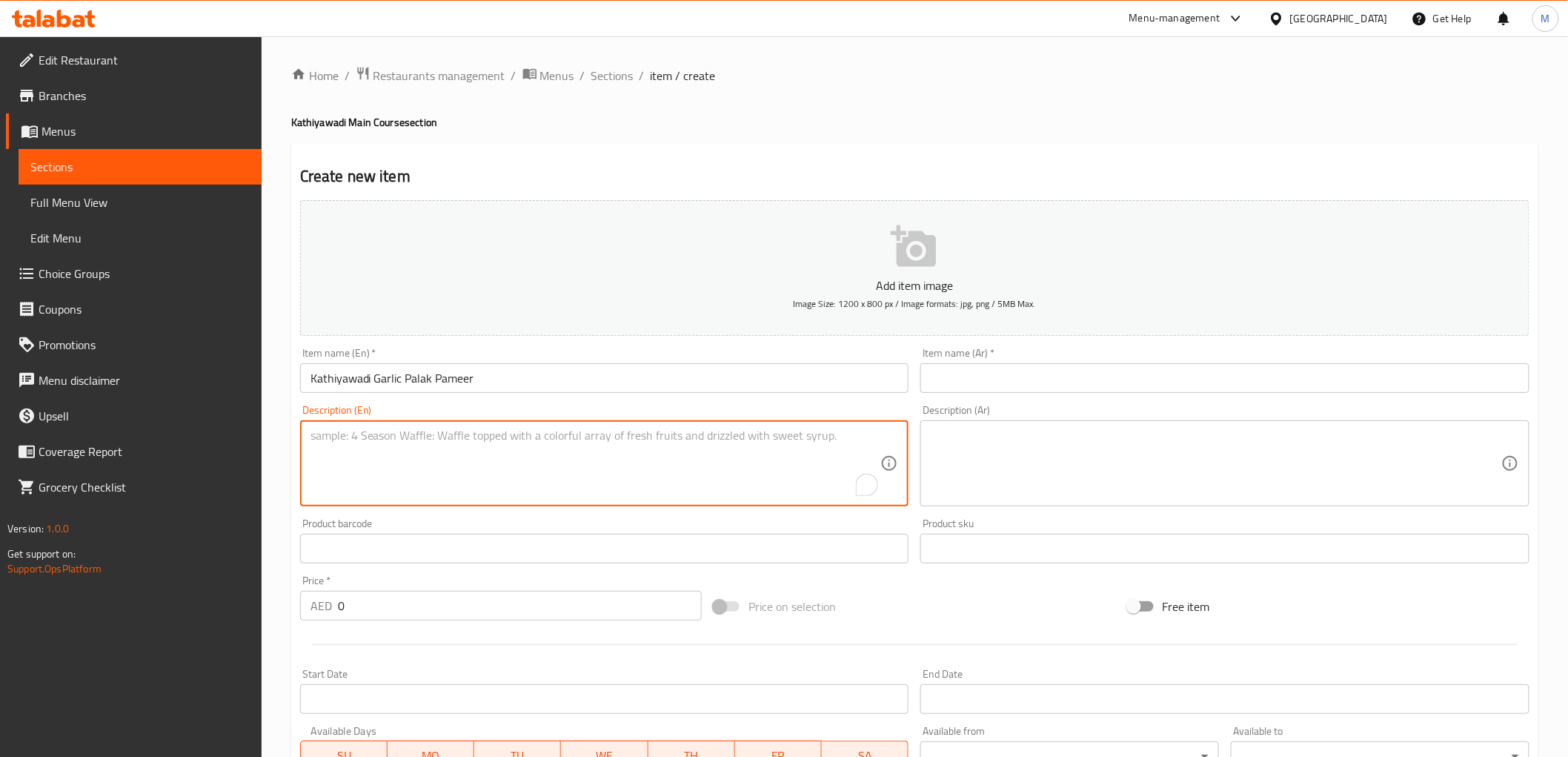
paste textarea "Paneer cooked with garlic and spinach in a flavorful, spiced gravy."
type textarea "Paneer cooked with garlic and spinach in a flavorful, spiced gravy."
click at [419, 367] on input "Kathiyawadi Garlic Palak Pameer" at bounding box center [604, 377] width 609 height 30
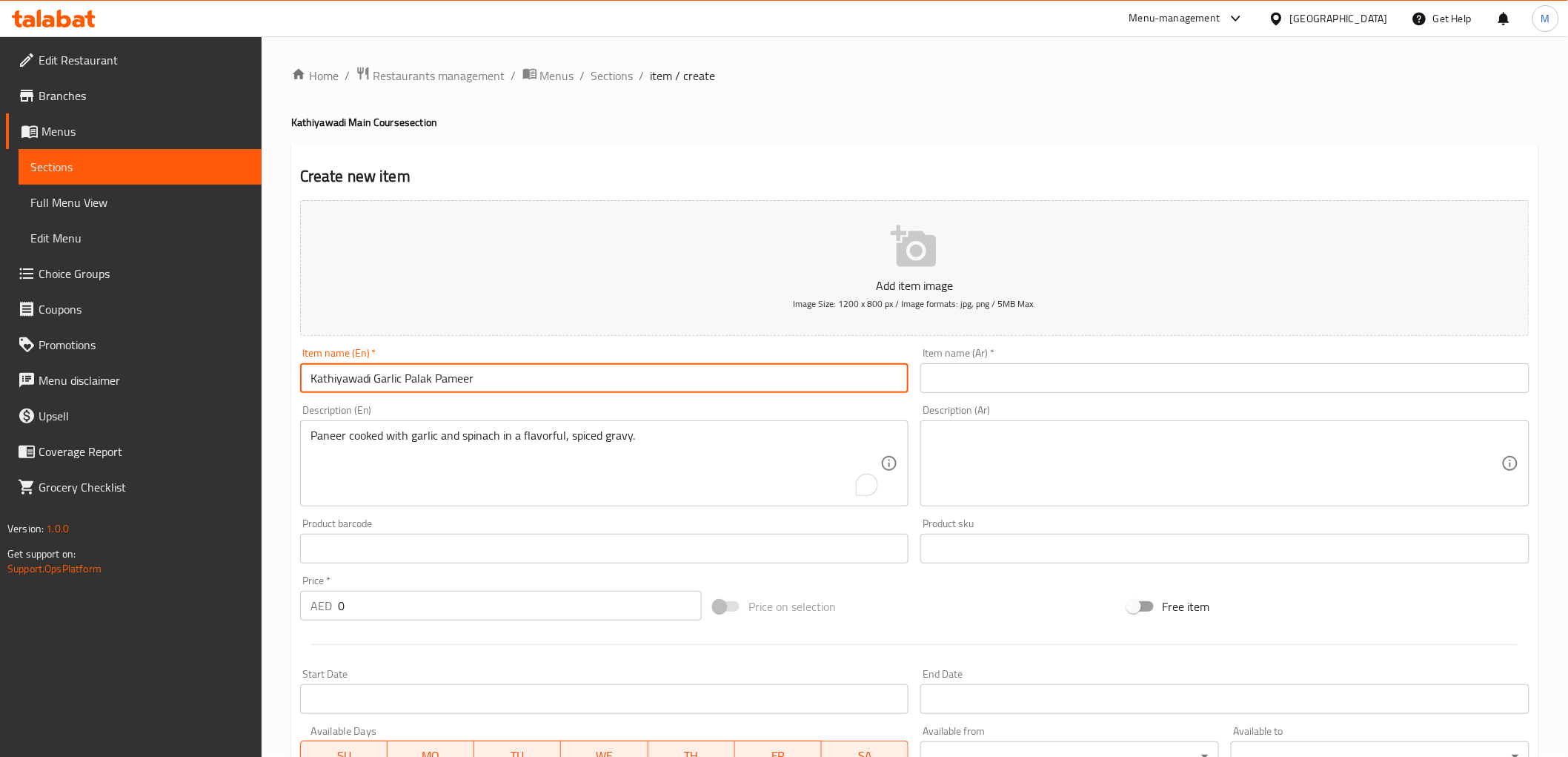
click at [419, 367] on input "Kathiyawadi Garlic Palak Pameer" at bounding box center [604, 377] width 609 height 30
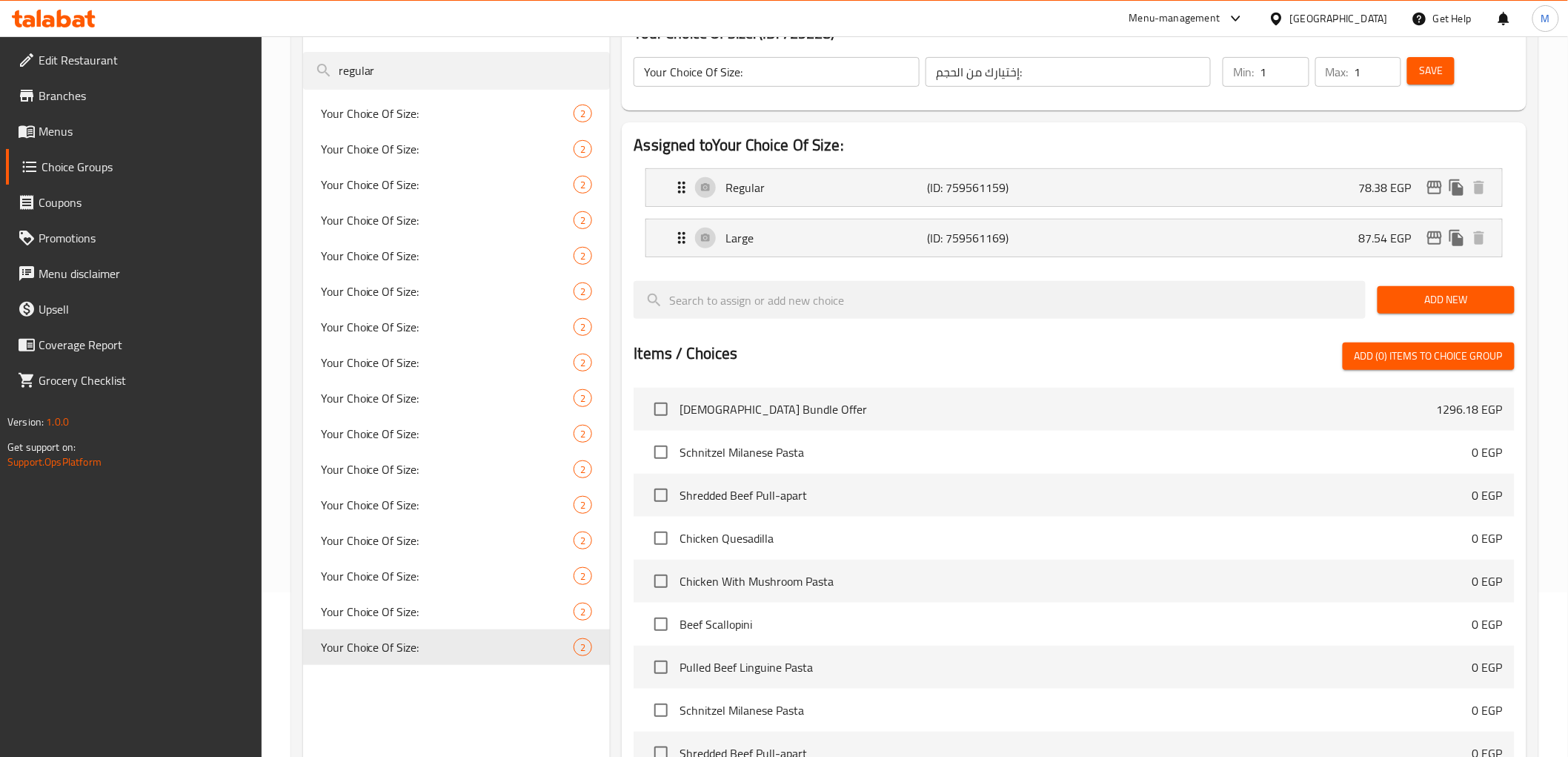
scroll to position [165, 0]
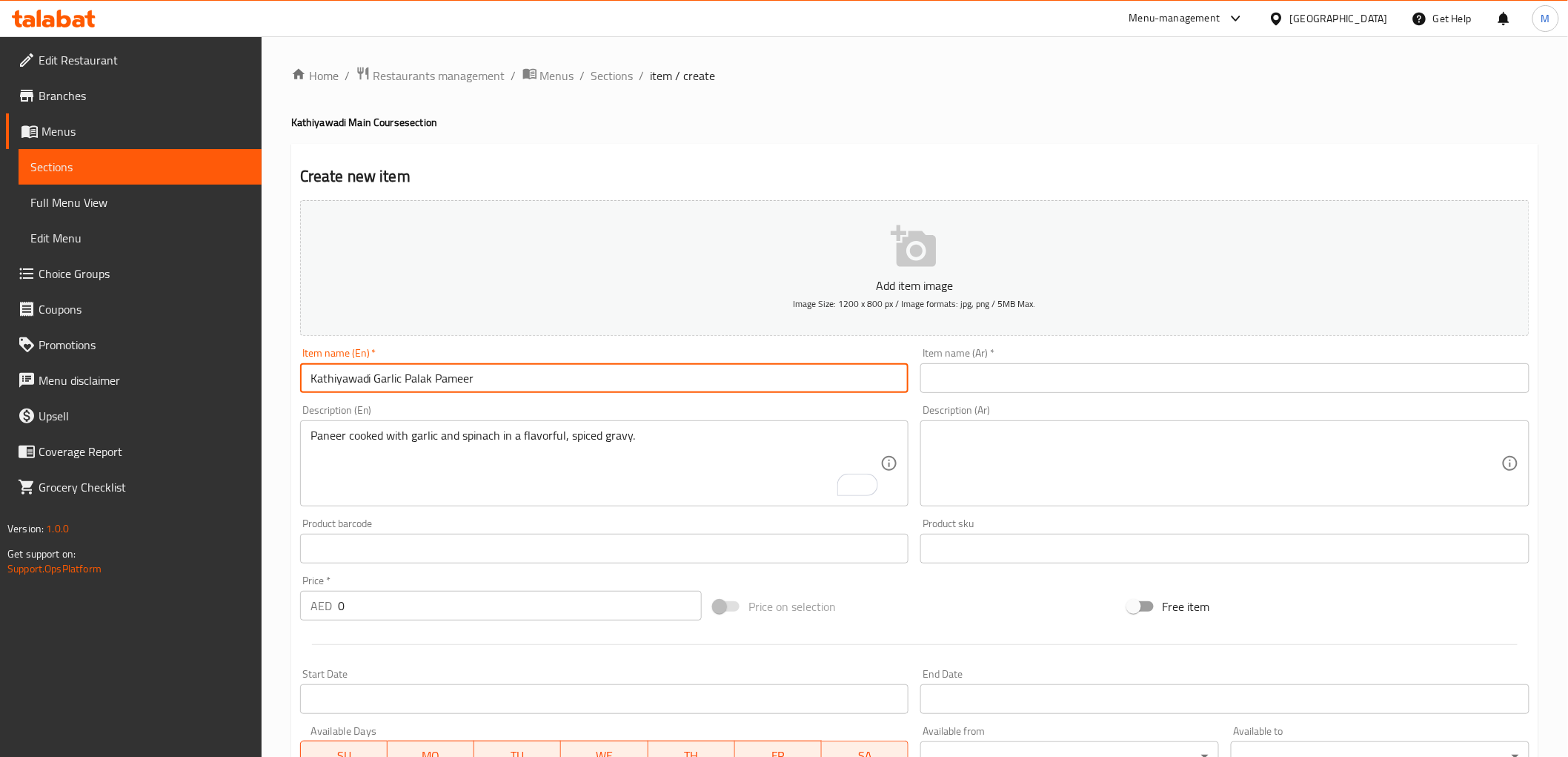
click at [974, 383] on input "text" at bounding box center [1225, 377] width 609 height 30
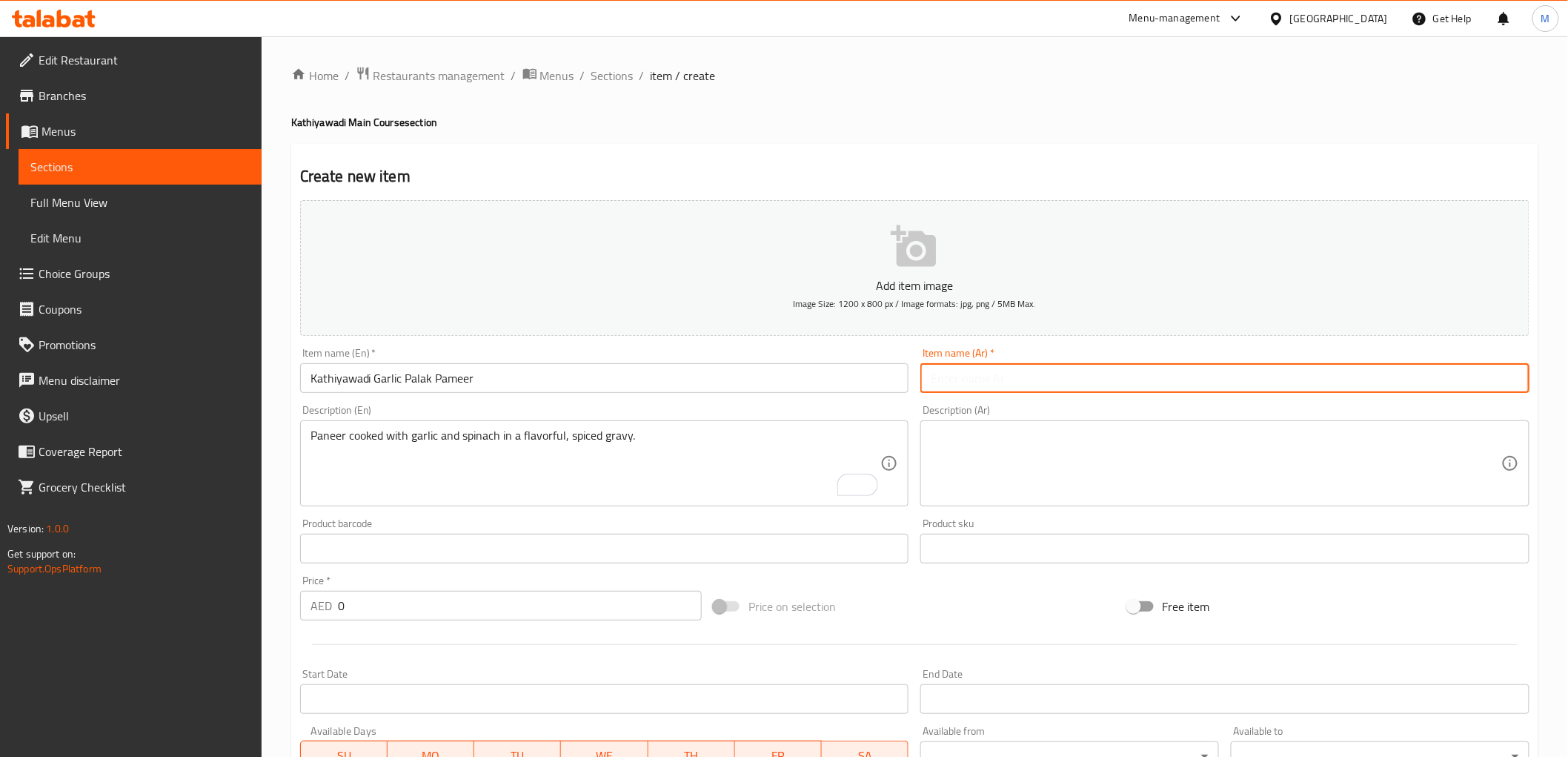
paste input "كاتيوادي جارليك بالاك بانير"
type input "كاتيوادي جارليك بالاك بانير"
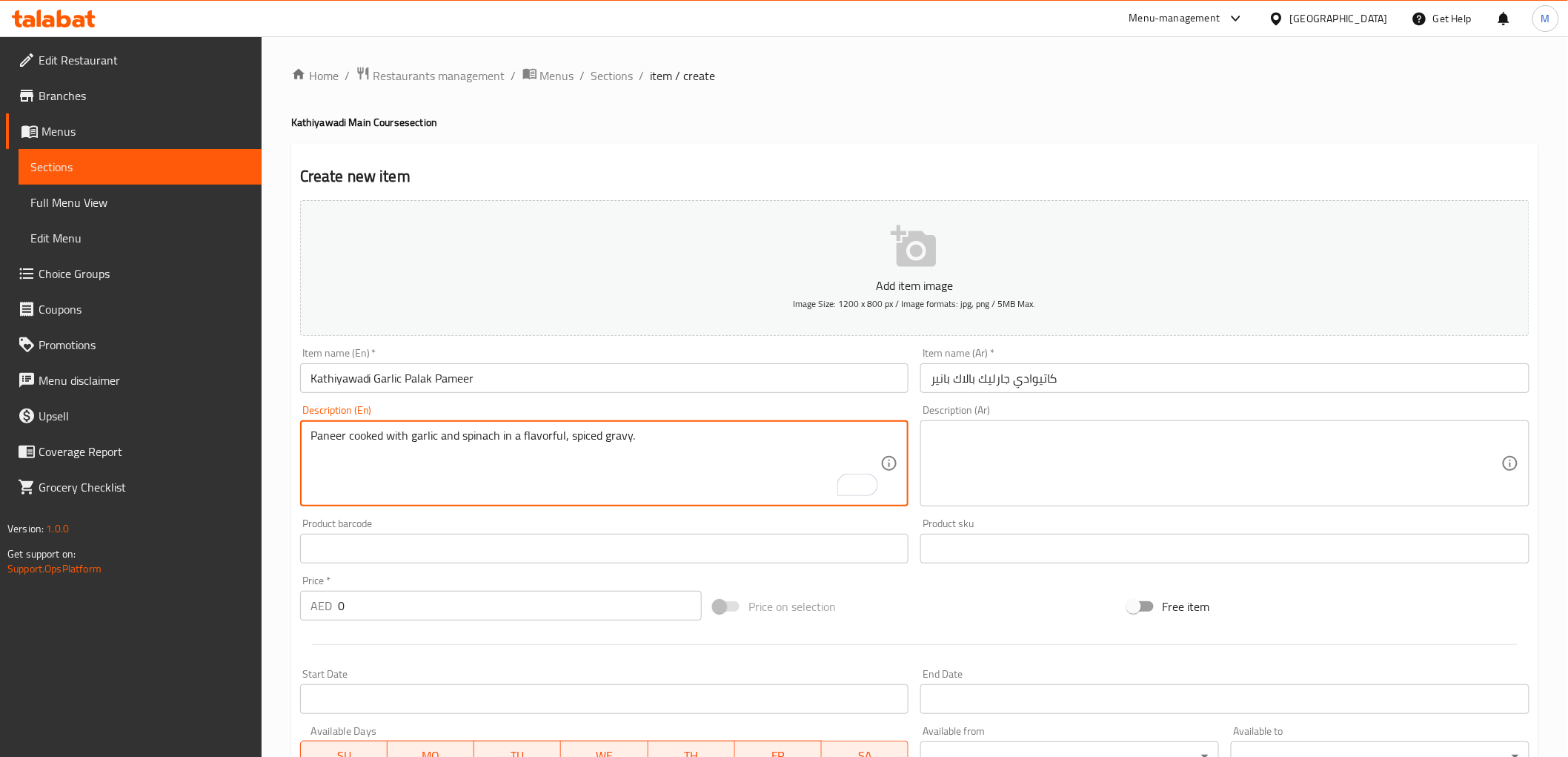
click at [484, 440] on textarea "Paneer cooked with garlic and spinach in a flavorful, spiced gravy." at bounding box center [595, 463] width 570 height 71
click at [983, 449] on textarea at bounding box center [1215, 463] width 570 height 71
paste textarea "بانير مطبوخ مع الثوم والسبانخ في مرق لذيذ ومتبل."
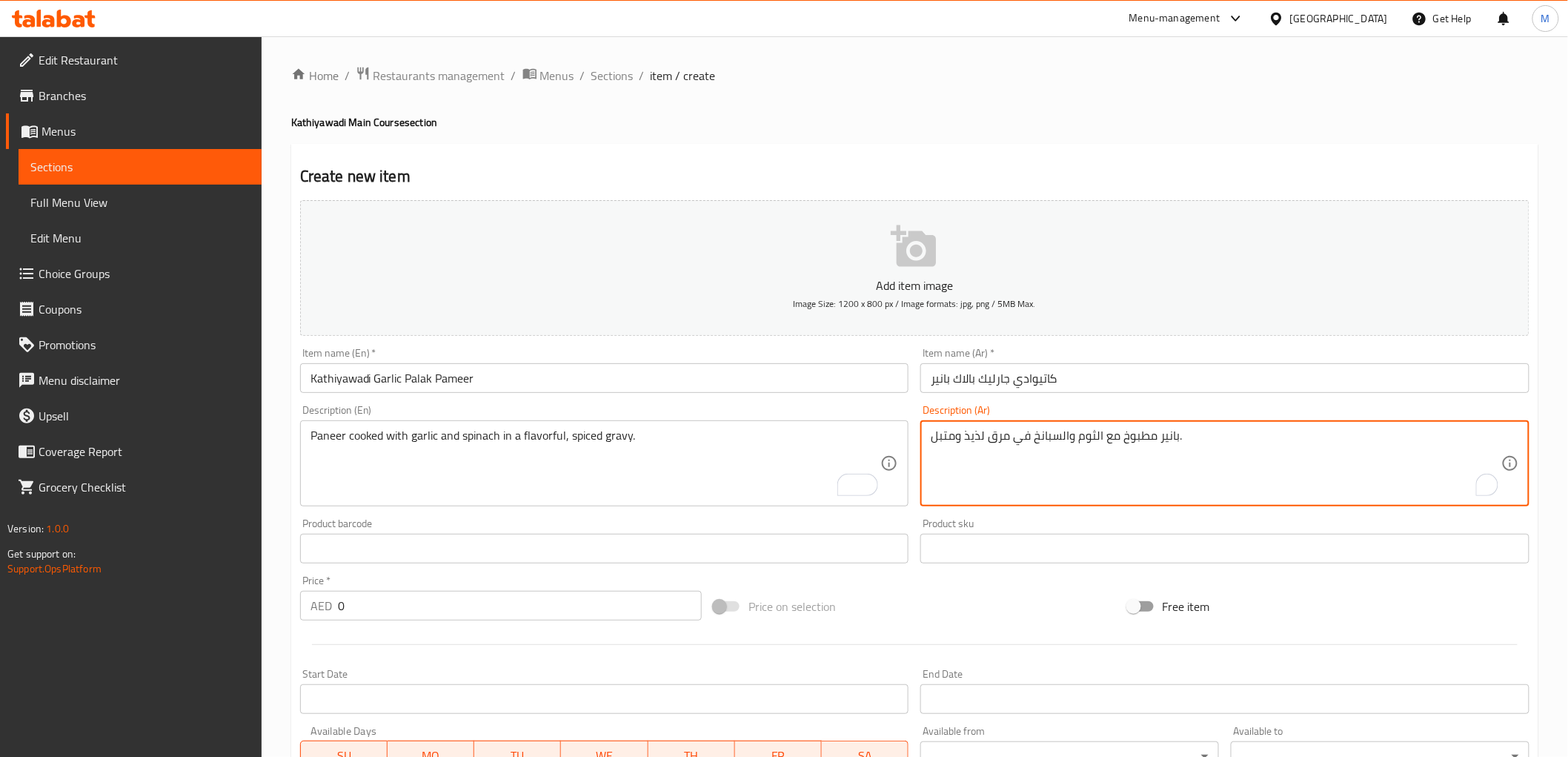
type textarea "بانير مطبوخ مع الثوم والسبانخ في مرق لذيذ ومتبل."
click at [405, 606] on input "0" at bounding box center [519, 605] width 364 height 30
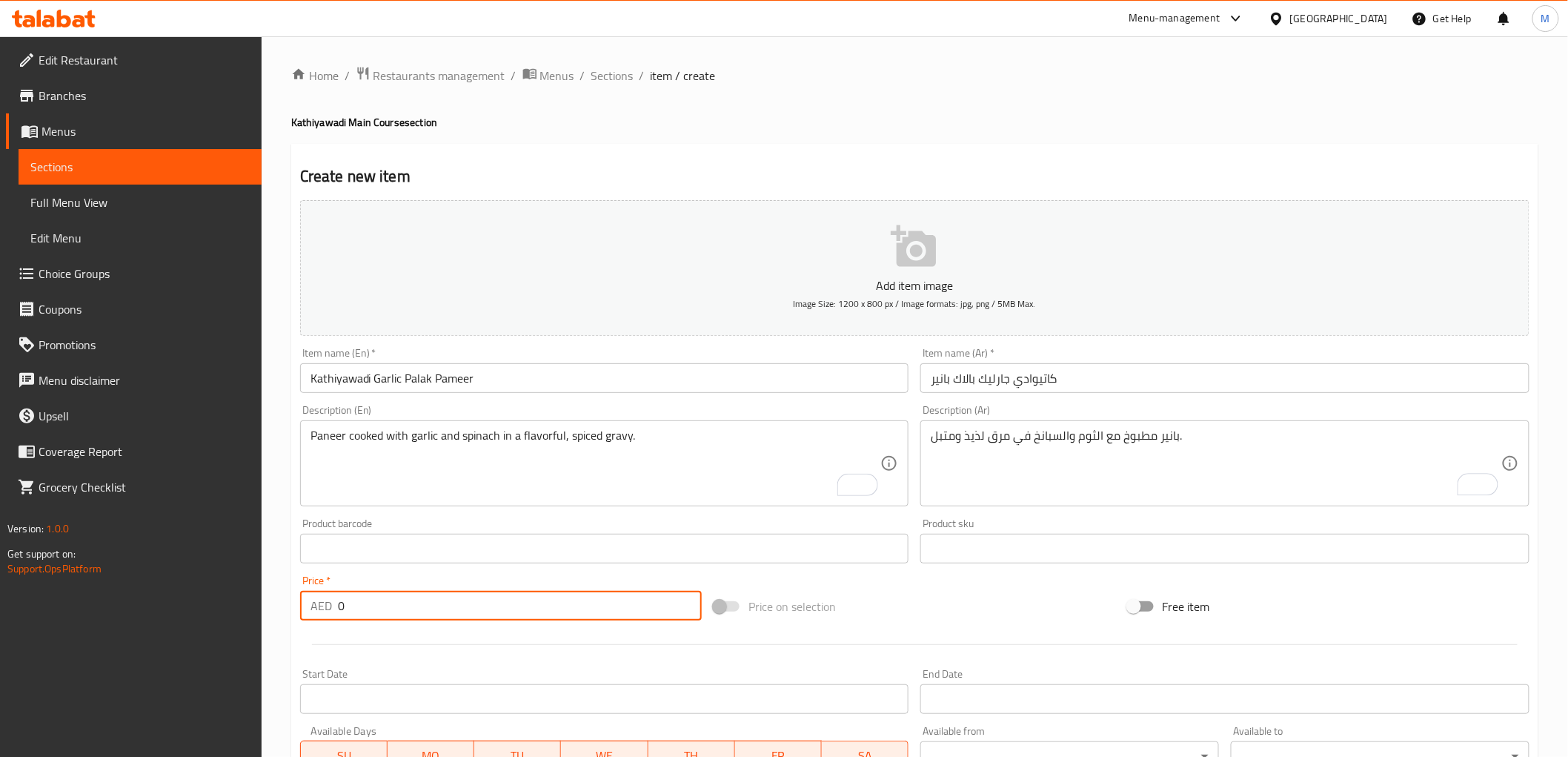
click at [405, 605] on input "0" at bounding box center [519, 605] width 364 height 30
paste input "35.0"
type input "35.00"
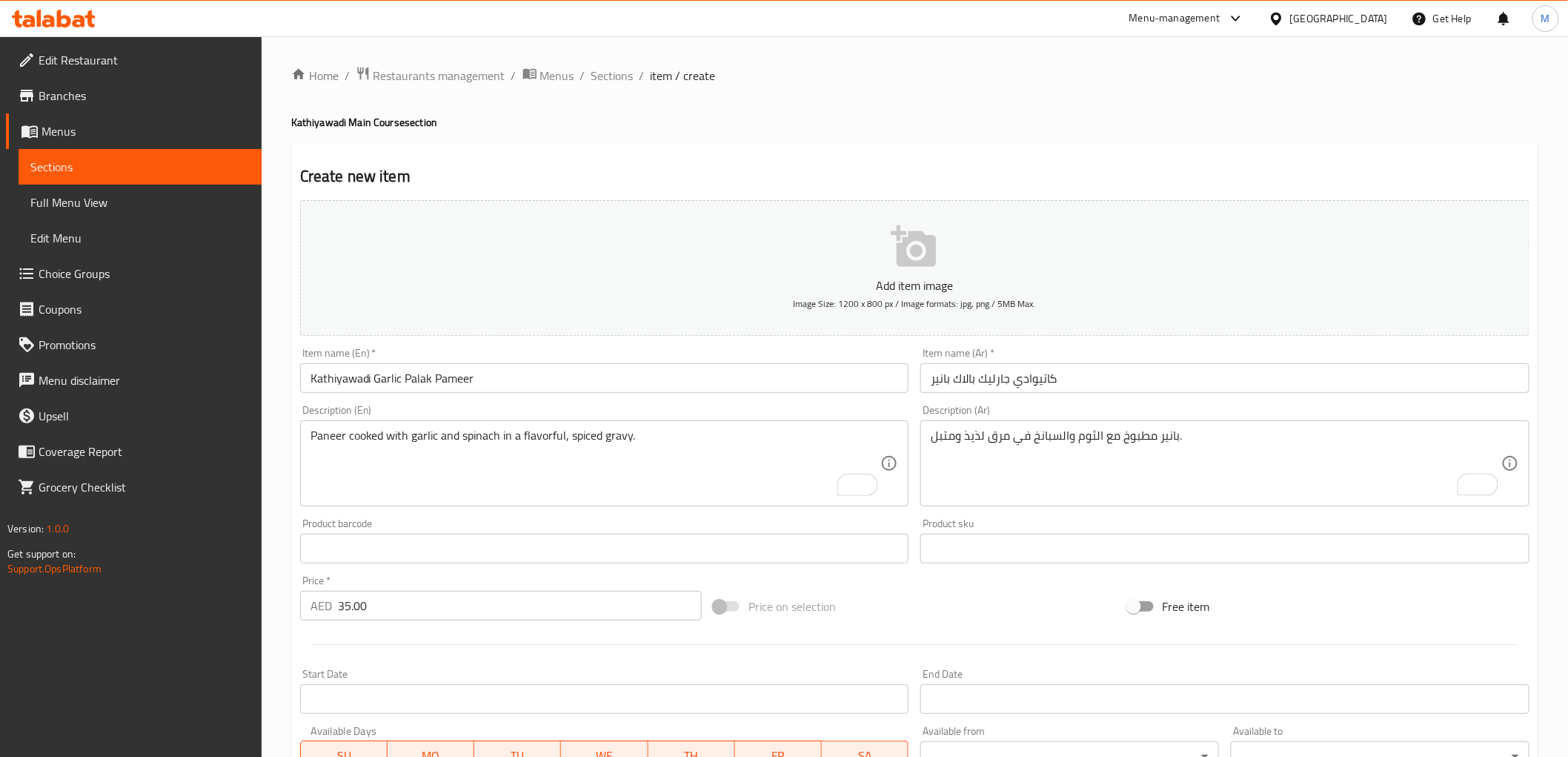
click at [398, 572] on div "Price   * AED 35.00 Price *" at bounding box center [501, 598] width 414 height 57
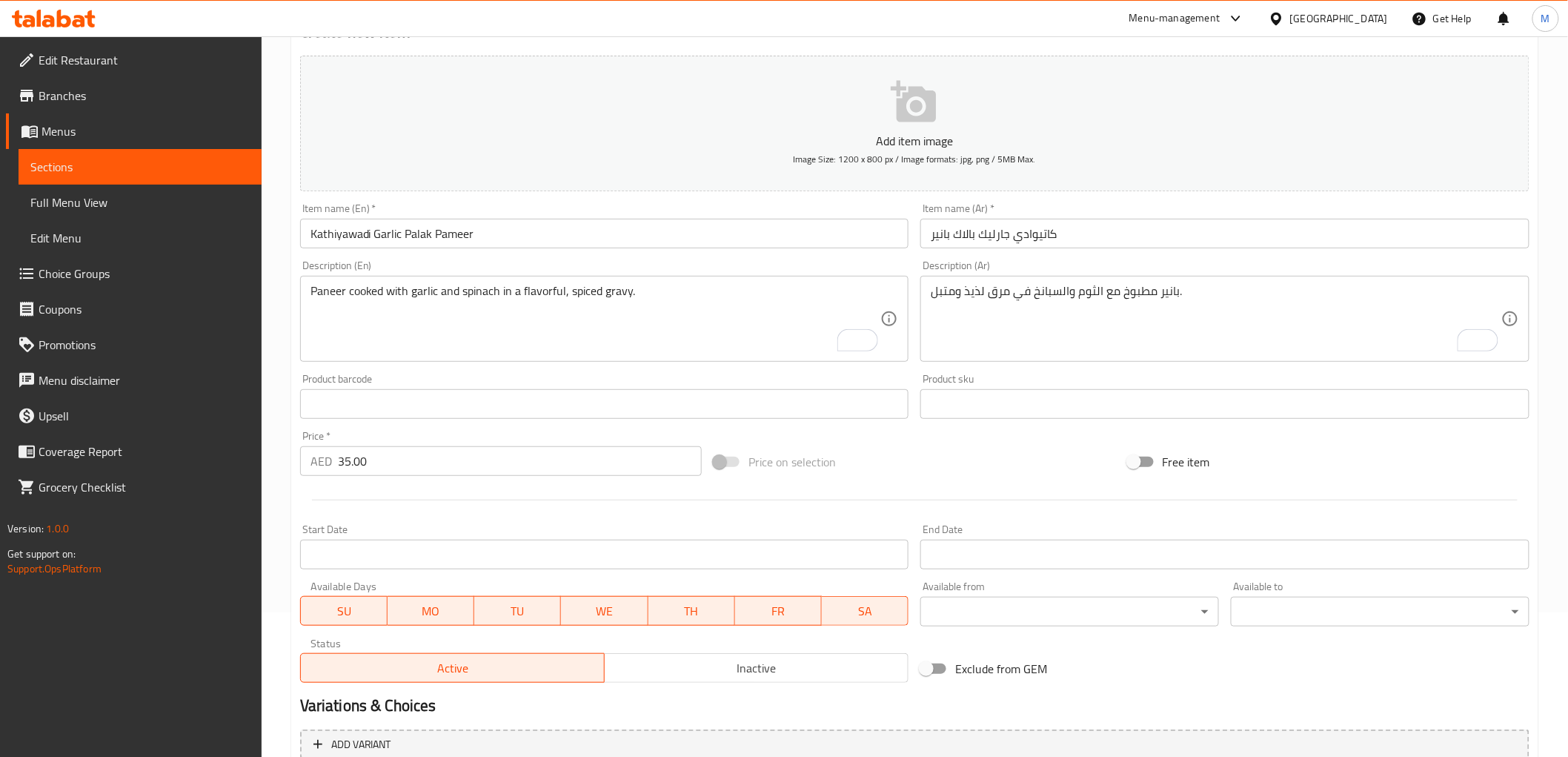
scroll to position [288, 0]
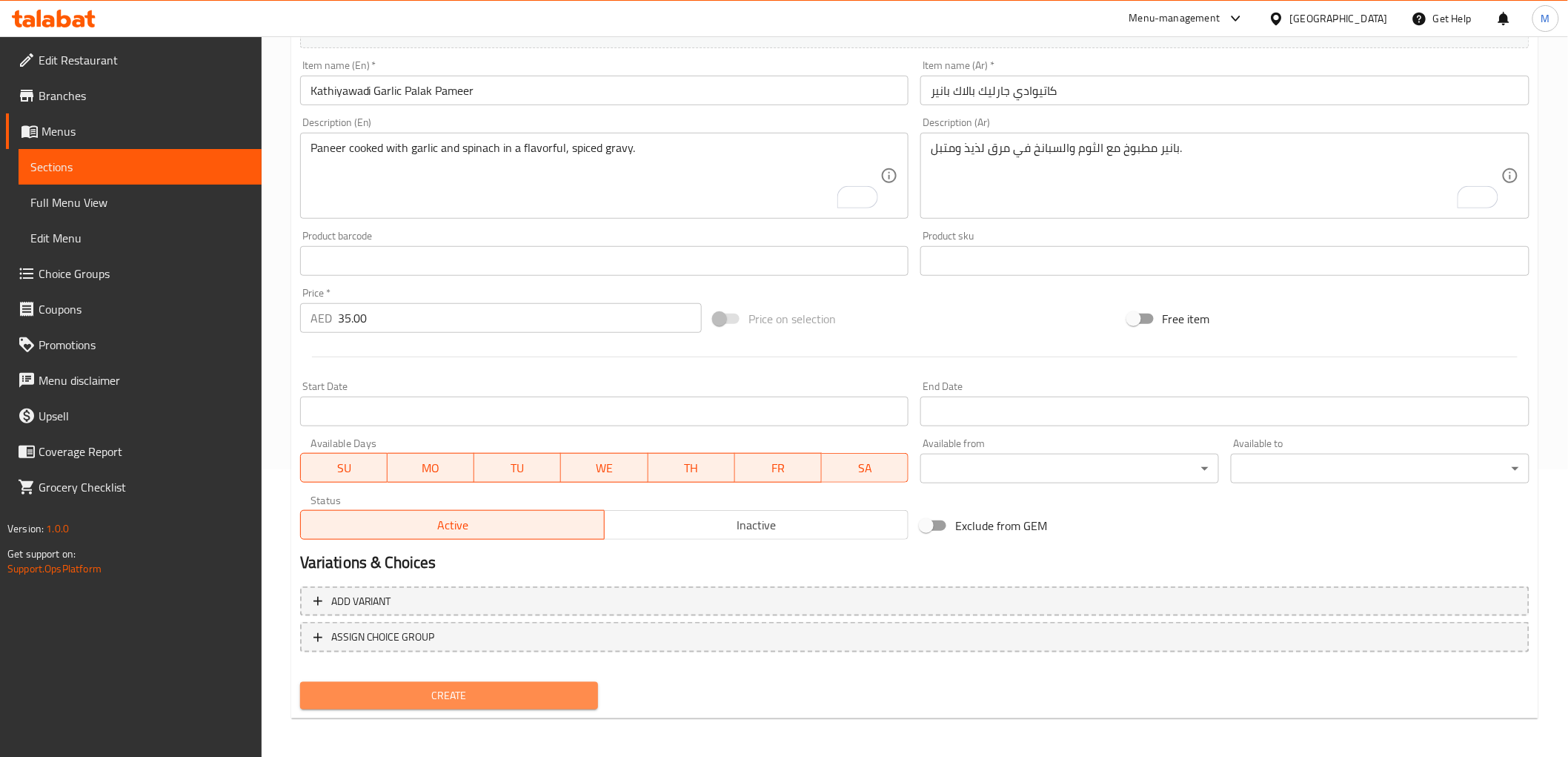
click at [407, 701] on span "Create" at bounding box center [449, 695] width 275 height 19
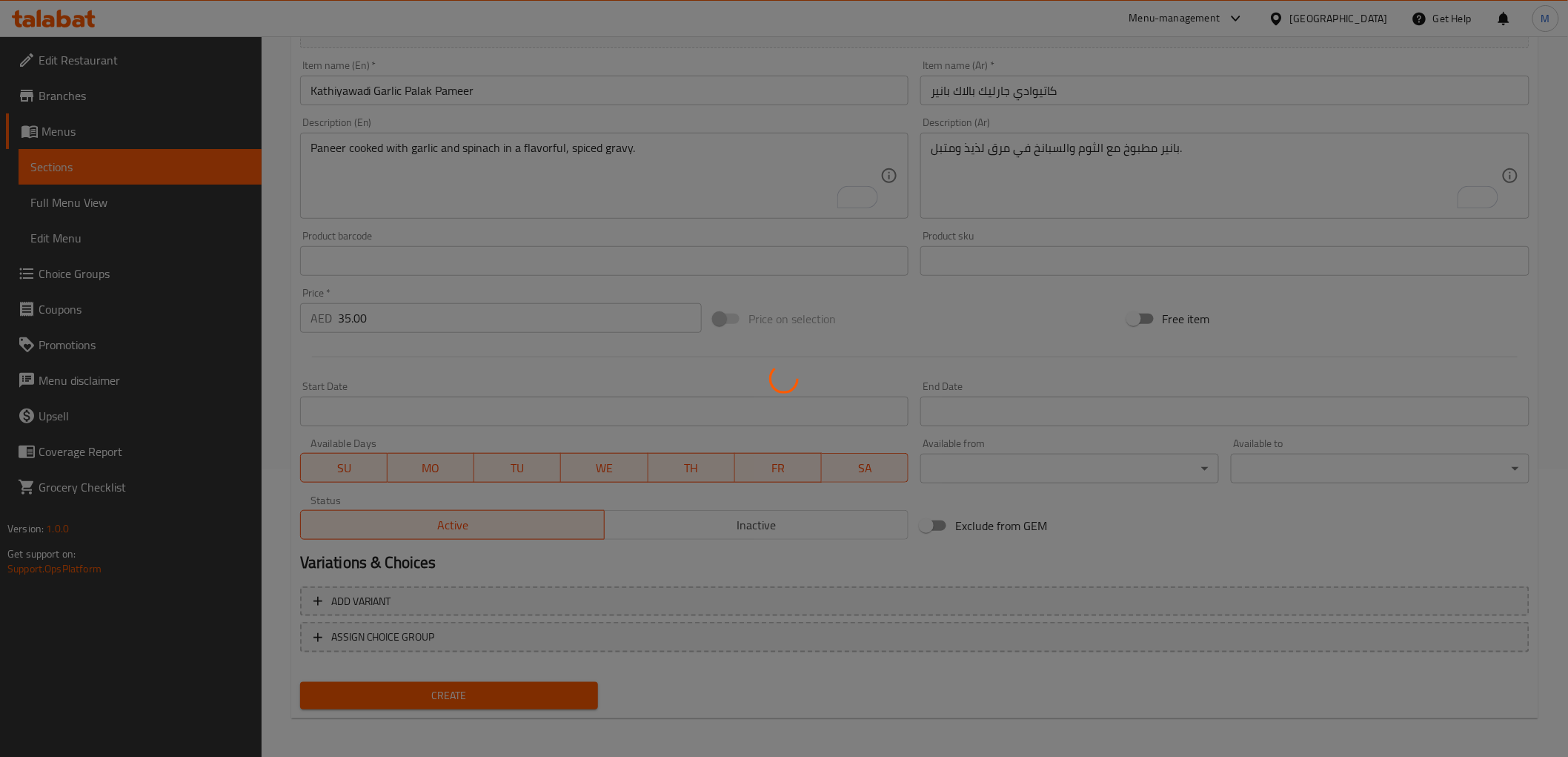
type input "0"
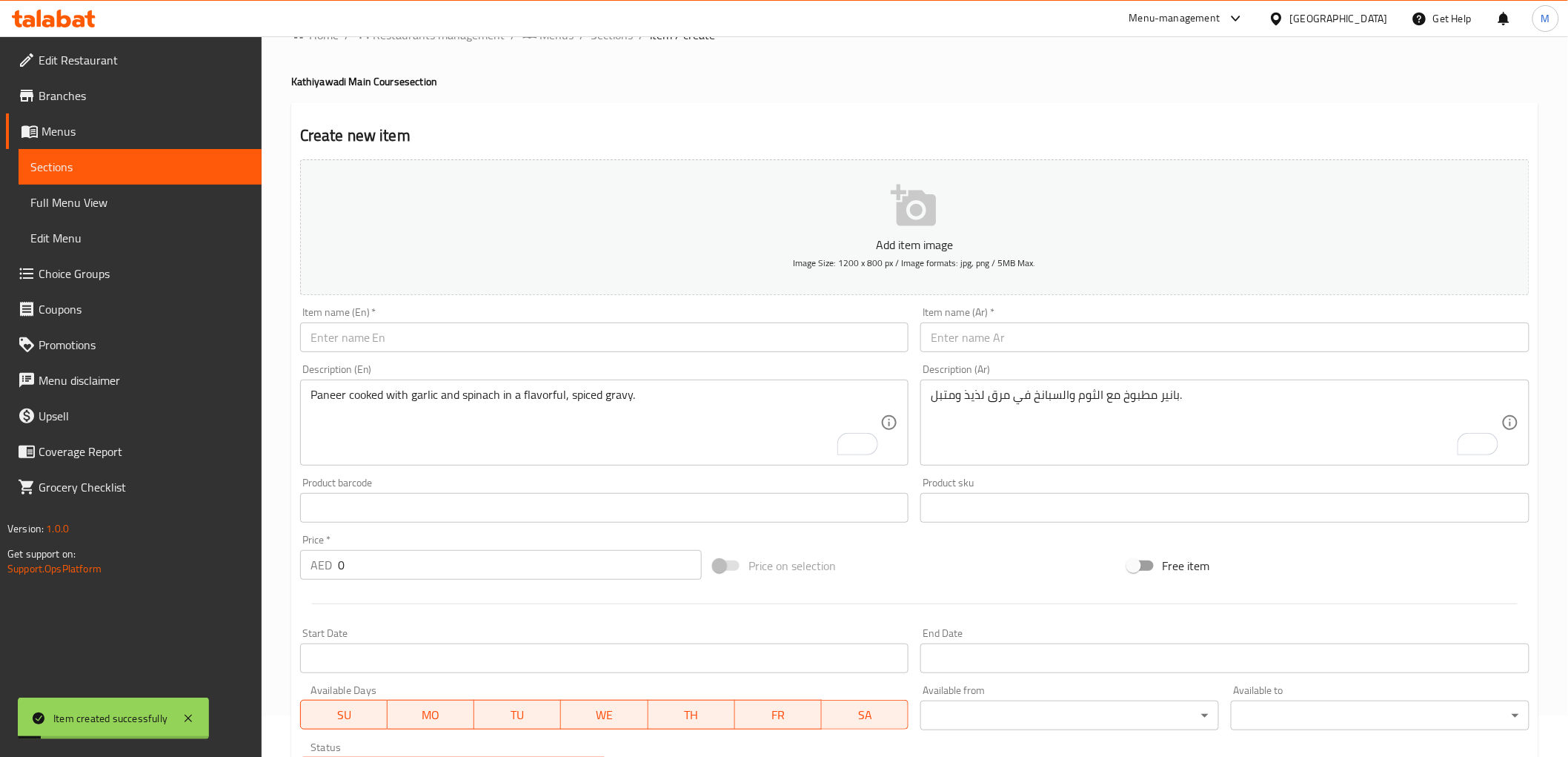
scroll to position [0, 0]
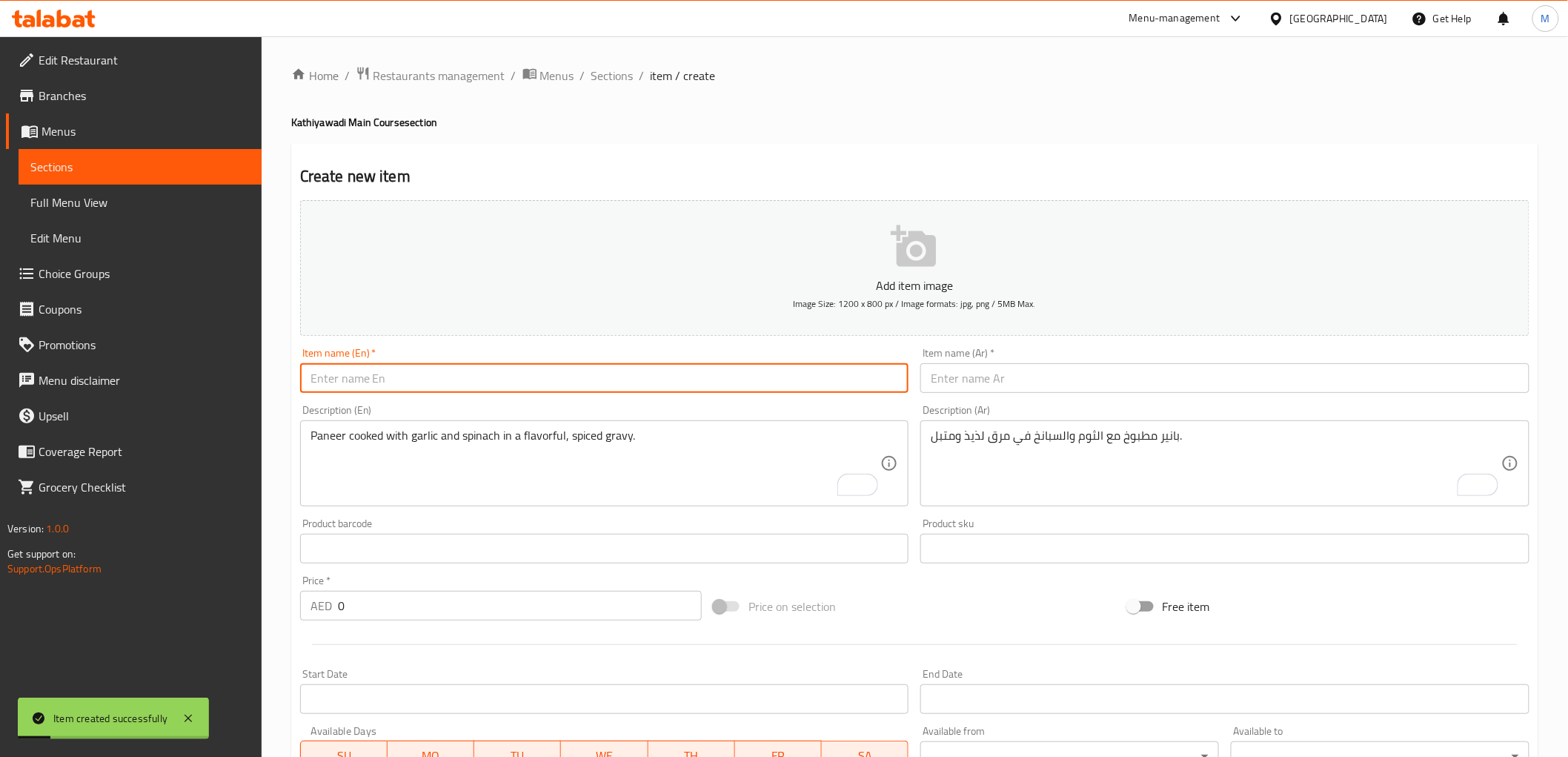
click at [442, 373] on input "text" at bounding box center [604, 377] width 609 height 30
paste input "[PERSON_NAME] Meethi [PERSON_NAME]"
click at [452, 373] on input "[PERSON_NAME] Meethi [PERSON_NAME]" at bounding box center [604, 377] width 609 height 30
click at [453, 373] on input "[PERSON_NAME] Meethi [PERSON_NAME]" at bounding box center [604, 377] width 609 height 30
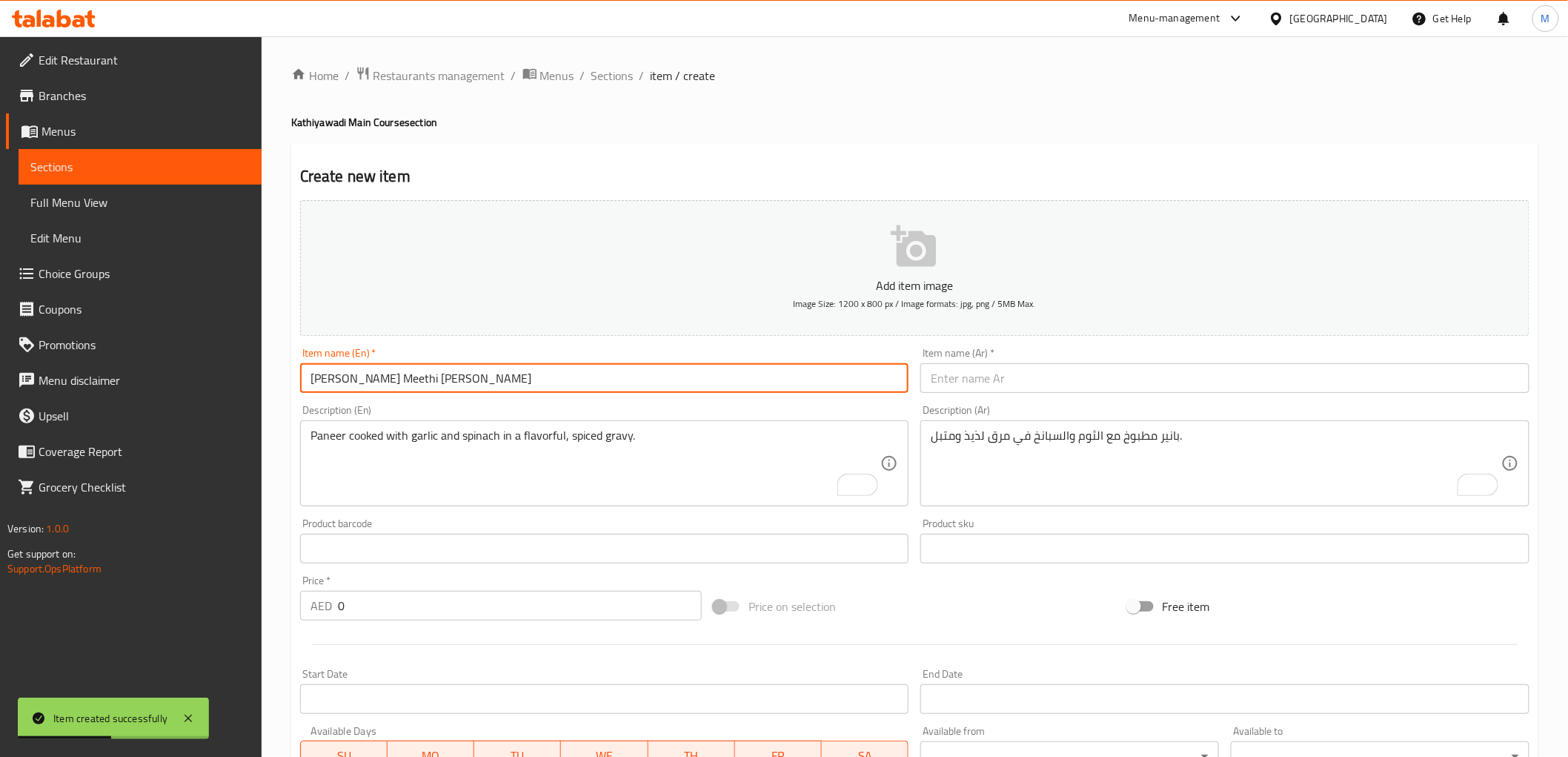
type input "[PERSON_NAME] Meethi [PERSON_NAME]"
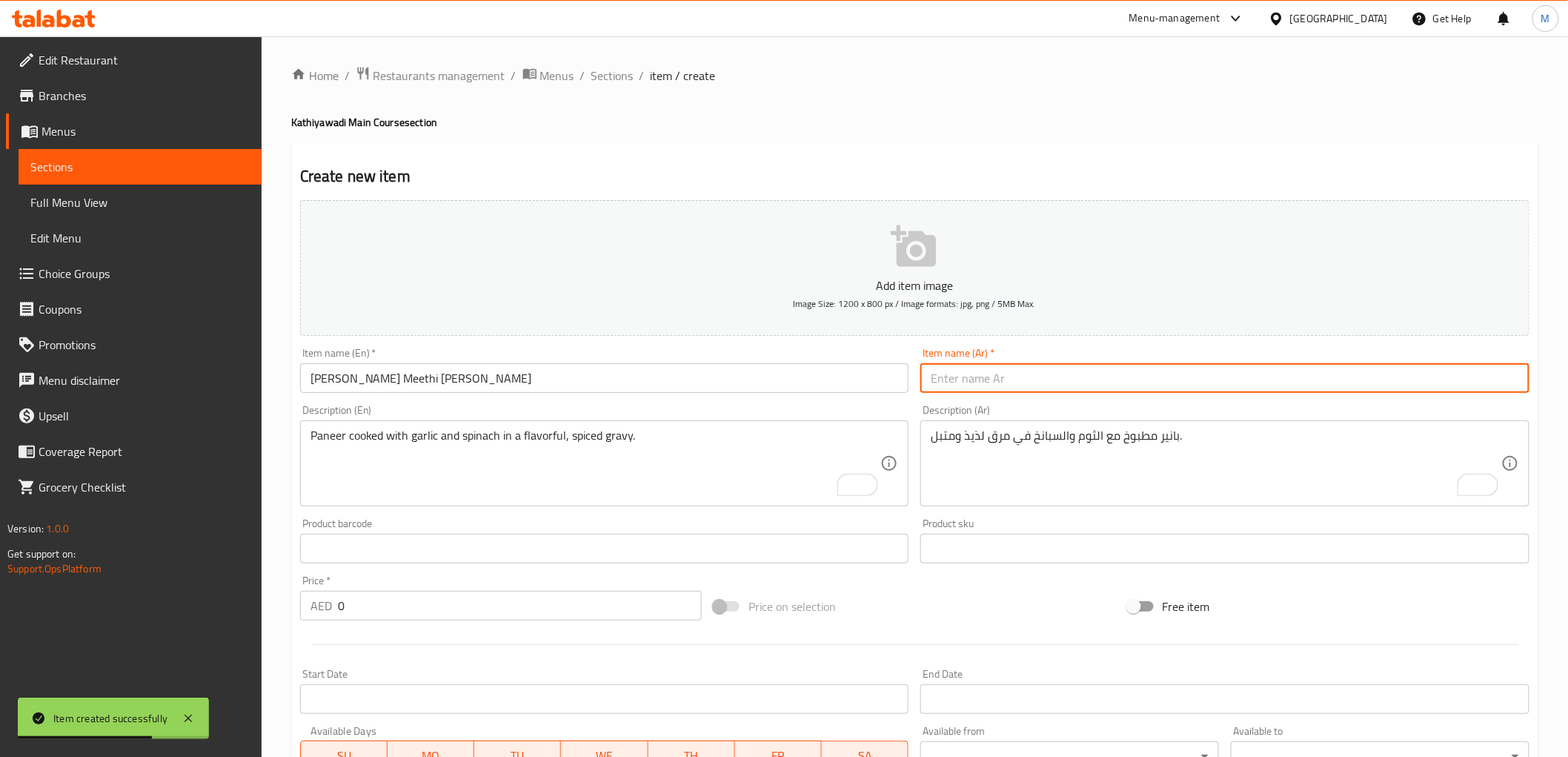
click at [964, 374] on input "text" at bounding box center [1225, 377] width 609 height 30
paste input "[PERSON_NAME] بالتي"
type input "[PERSON_NAME] بالتي"
click at [535, 440] on textarea "To enrich screen reader interactions, please activate Accessibility in Grammarl…" at bounding box center [595, 463] width 570 height 71
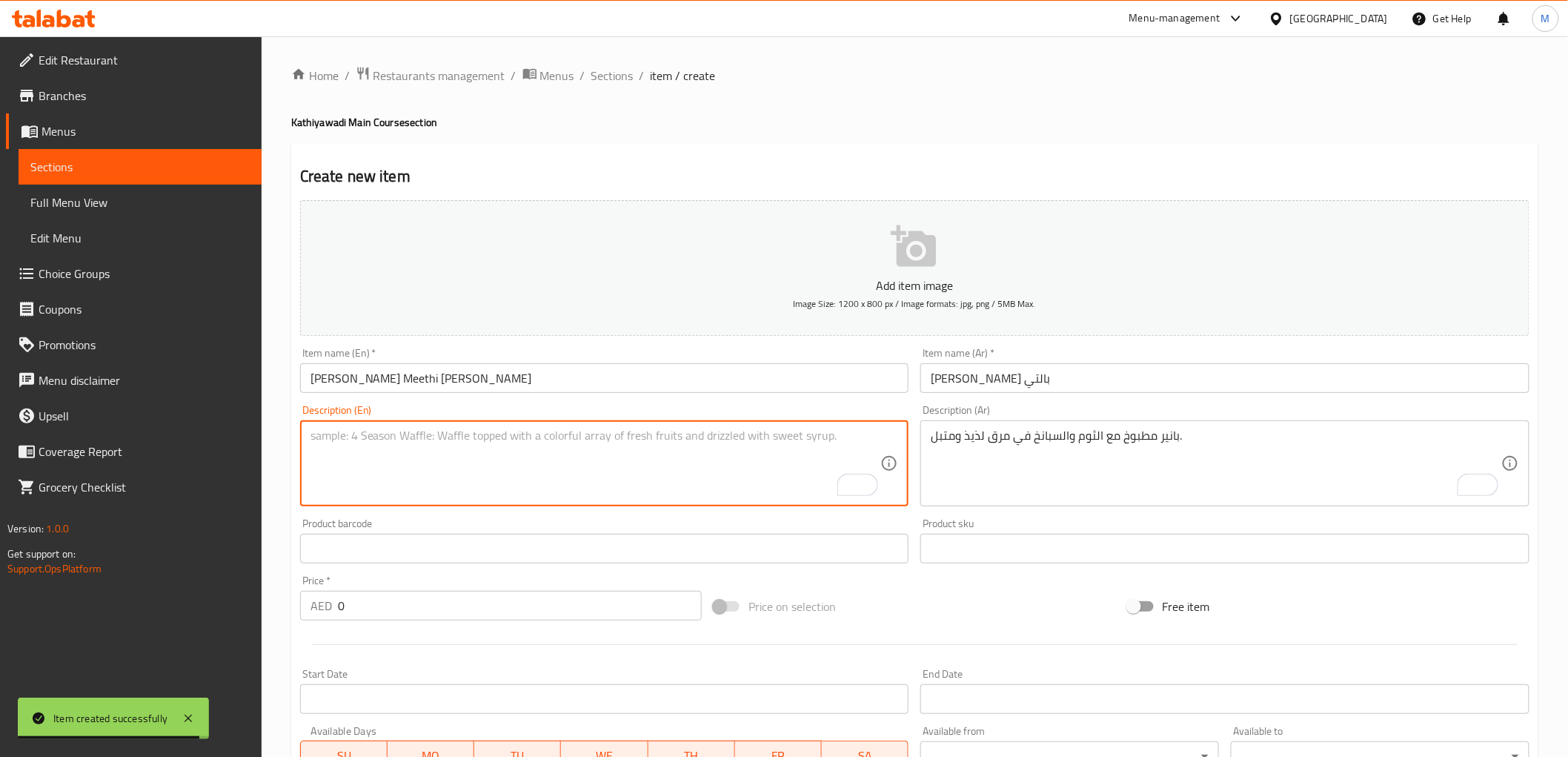
paste textarea "Green peas and paneer cooked in a creamy, spiced balti-style curry."
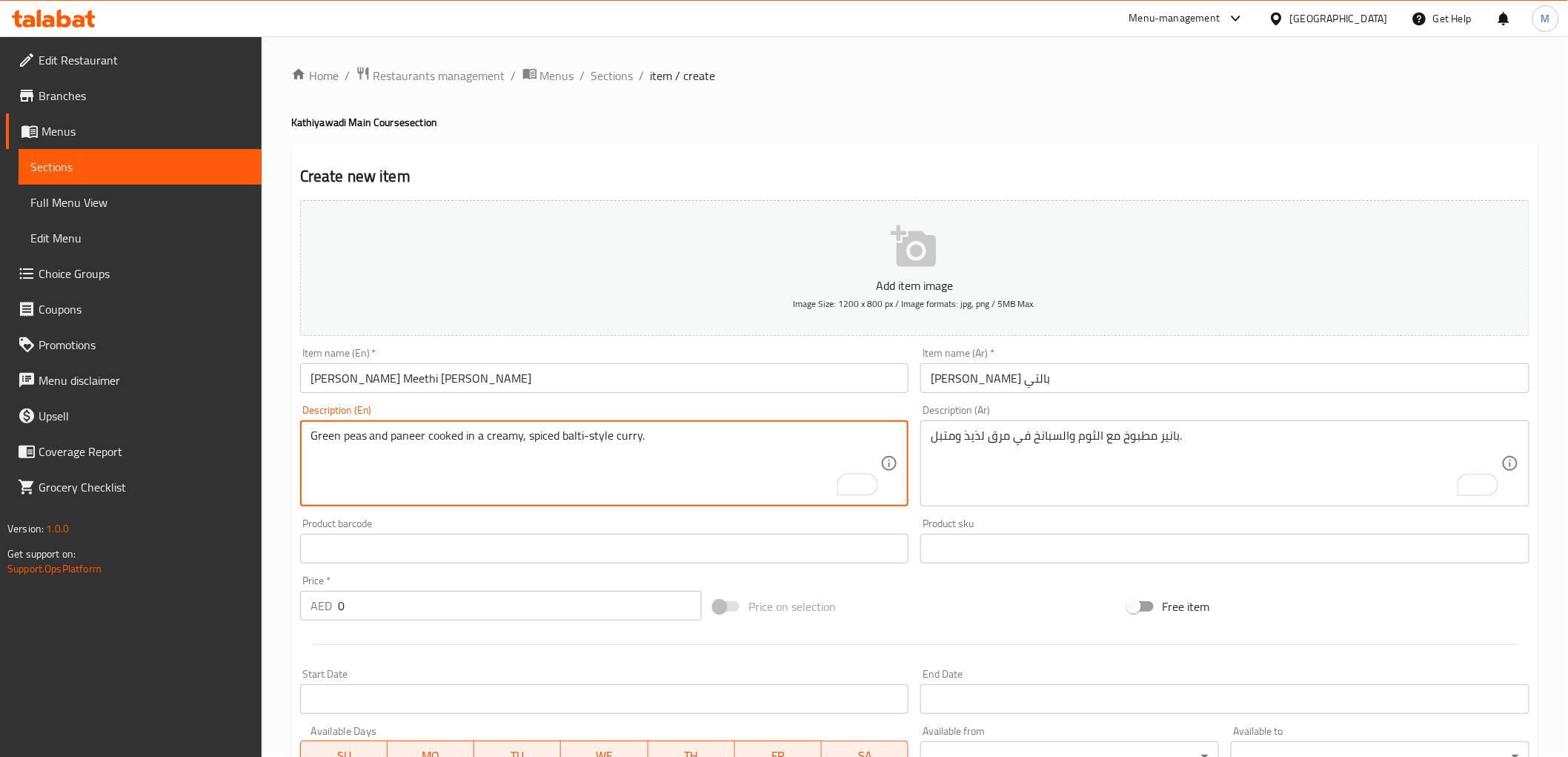
type textarea "Green peas and paneer cooked in a creamy, spiced balti-style curry."
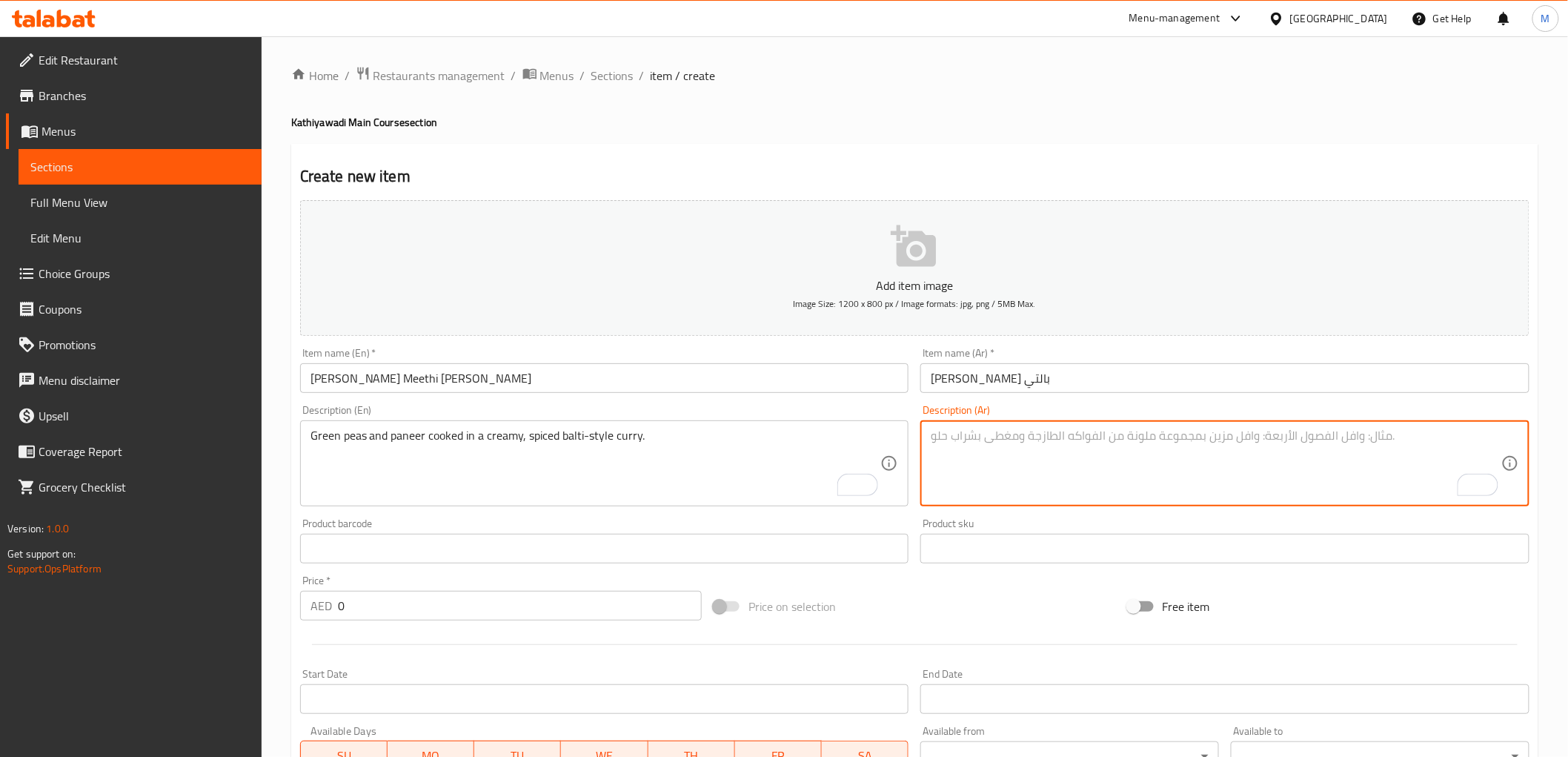
click at [986, 444] on textarea "To enrich screen reader interactions, please activate Accessibility in Grammarl…" at bounding box center [1215, 463] width 570 height 71
paste textarea "بازلاء خضراء وجبنة بانير مطبوخة في كاري كريمي متبل على طريقة بالتي."
type textarea "بازلاء خضراء وجبنة بانير مطبوخة في كاري كريمي متبل على طريقة بالتي."
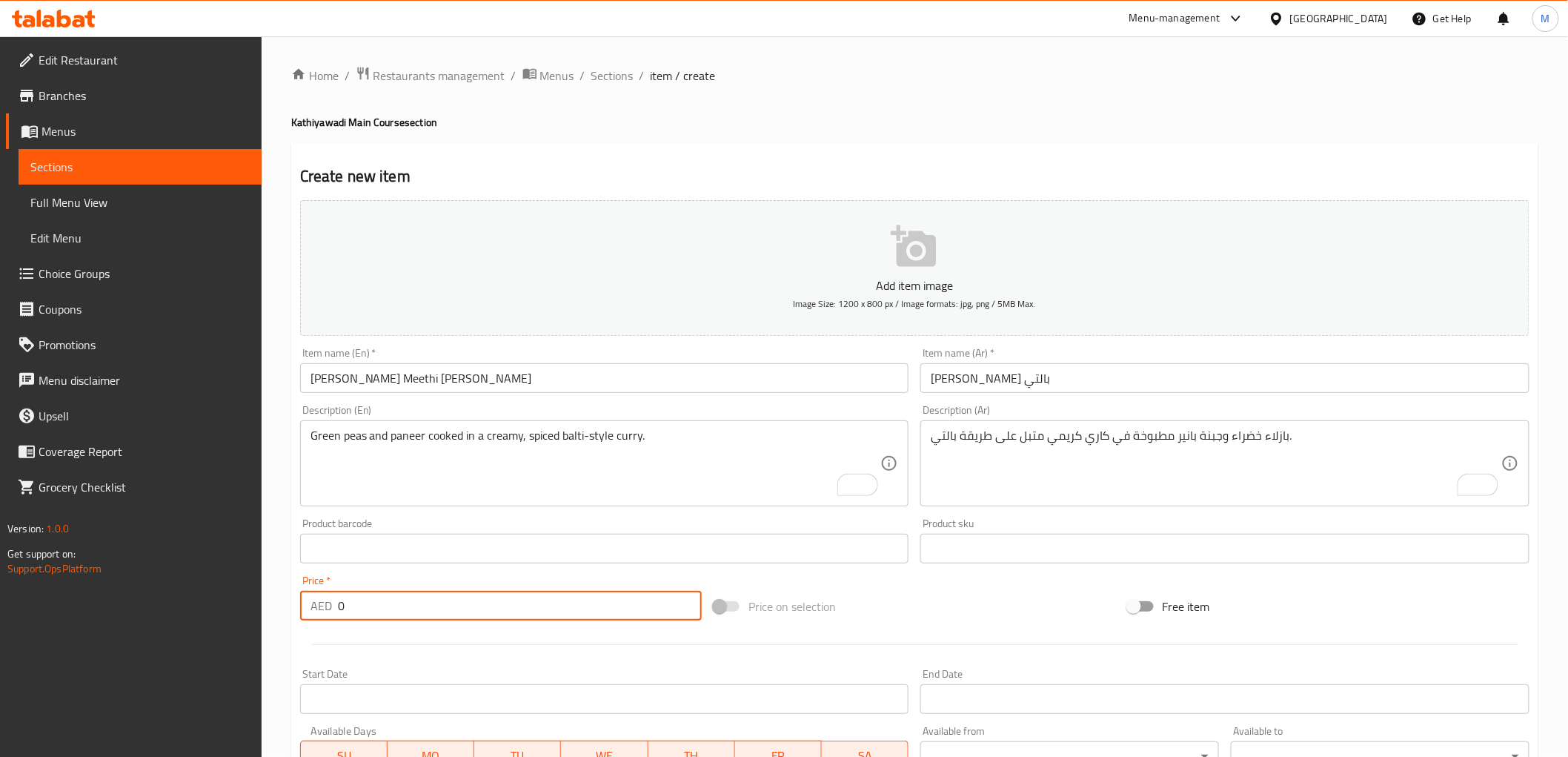
click at [367, 606] on input "0" at bounding box center [519, 605] width 364 height 30
paste input "35.0"
type input "35.00"
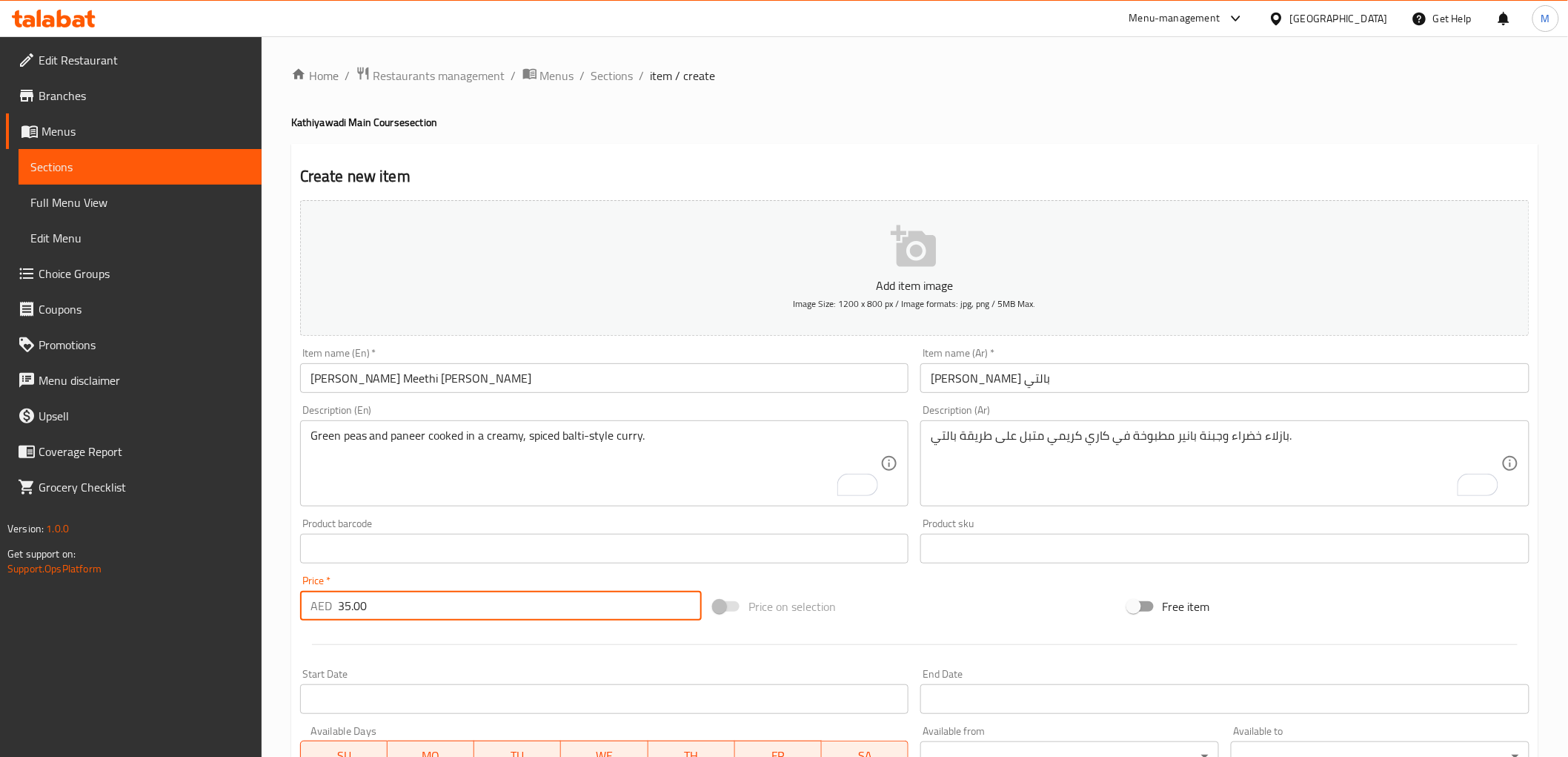
click at [365, 576] on div "Price   * AED 35.00 Price *" at bounding box center [501, 598] width 401 height 45
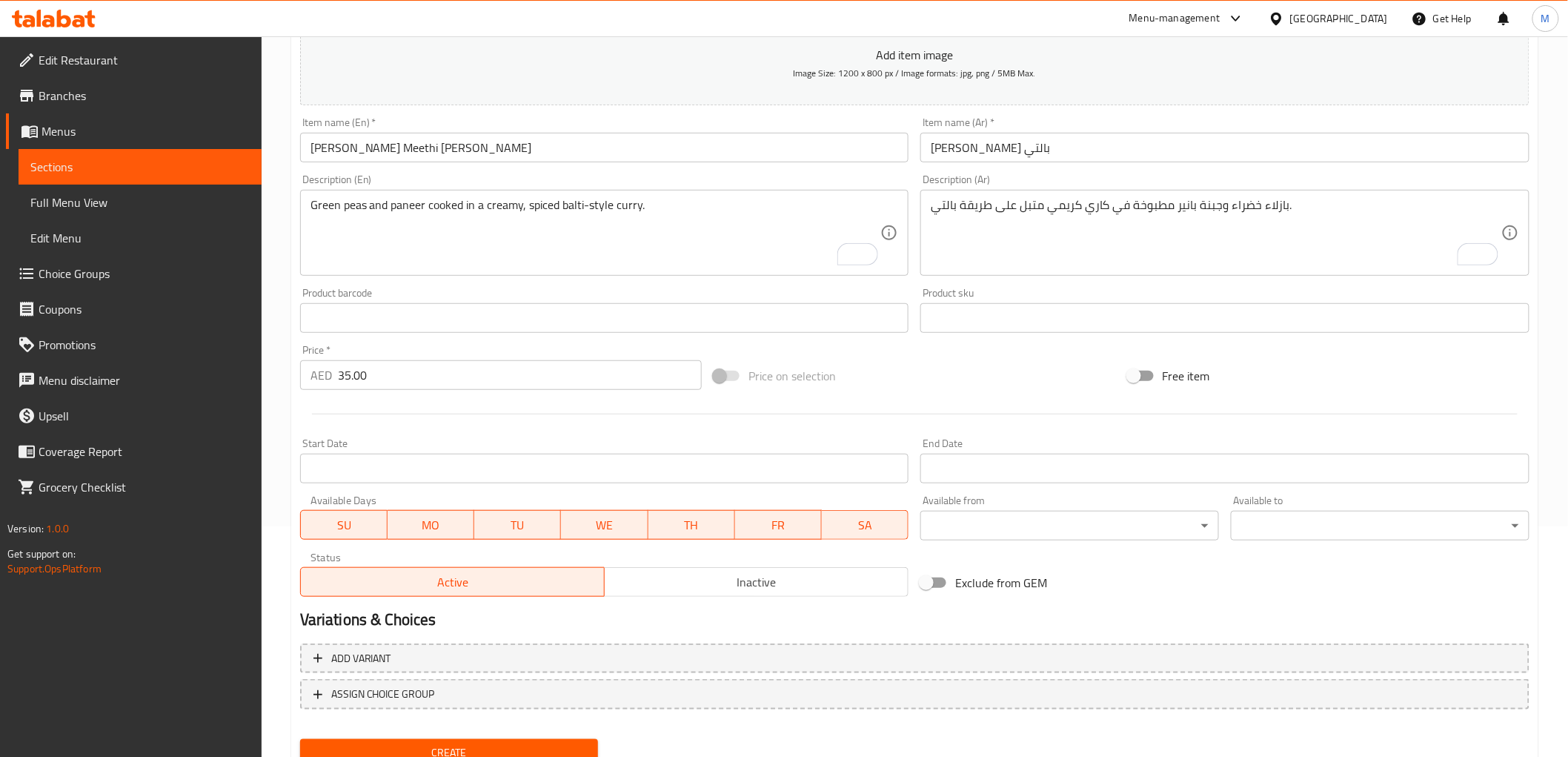
scroll to position [288, 0]
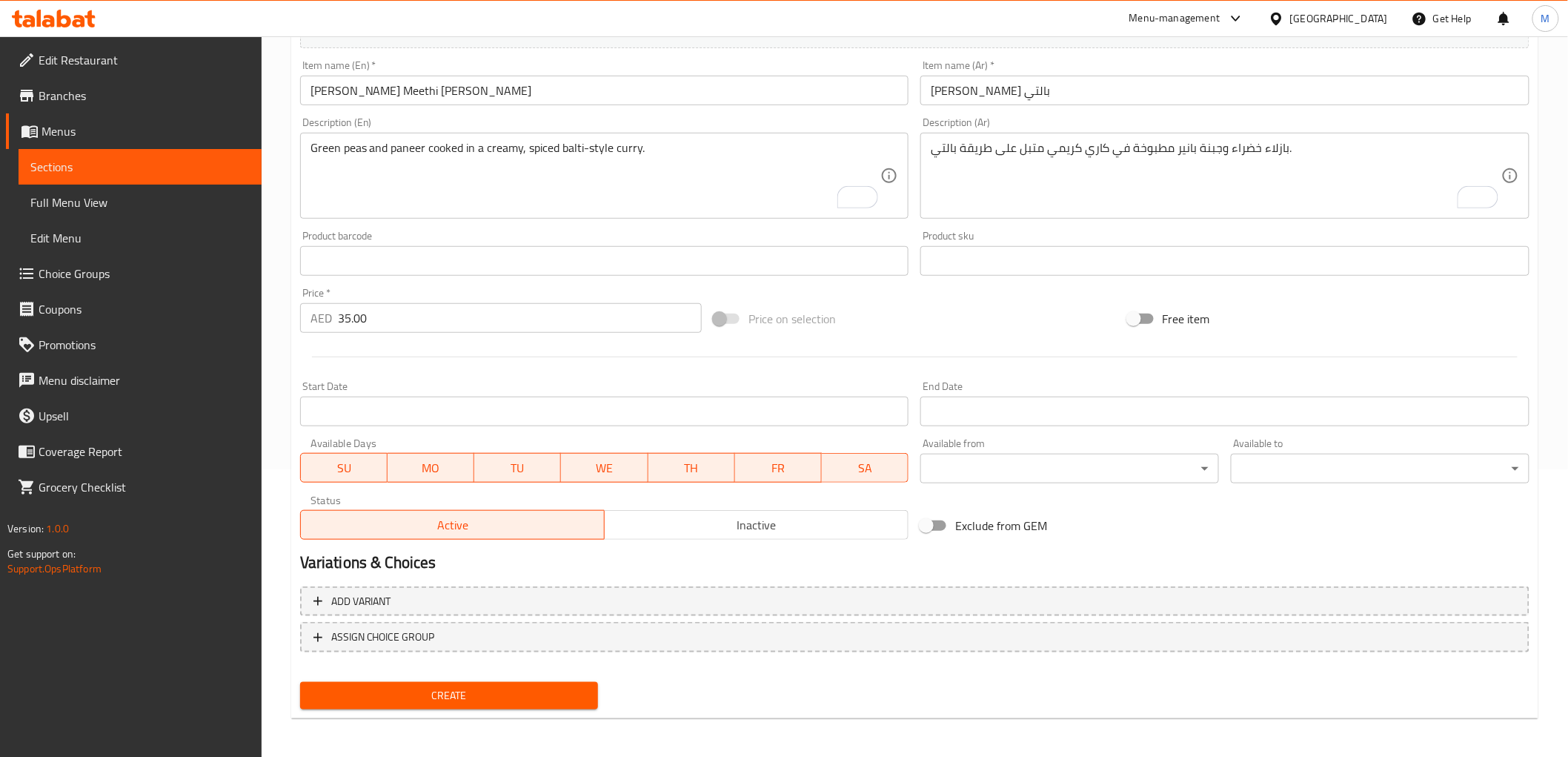
click at [393, 700] on span "Create" at bounding box center [449, 695] width 275 height 19
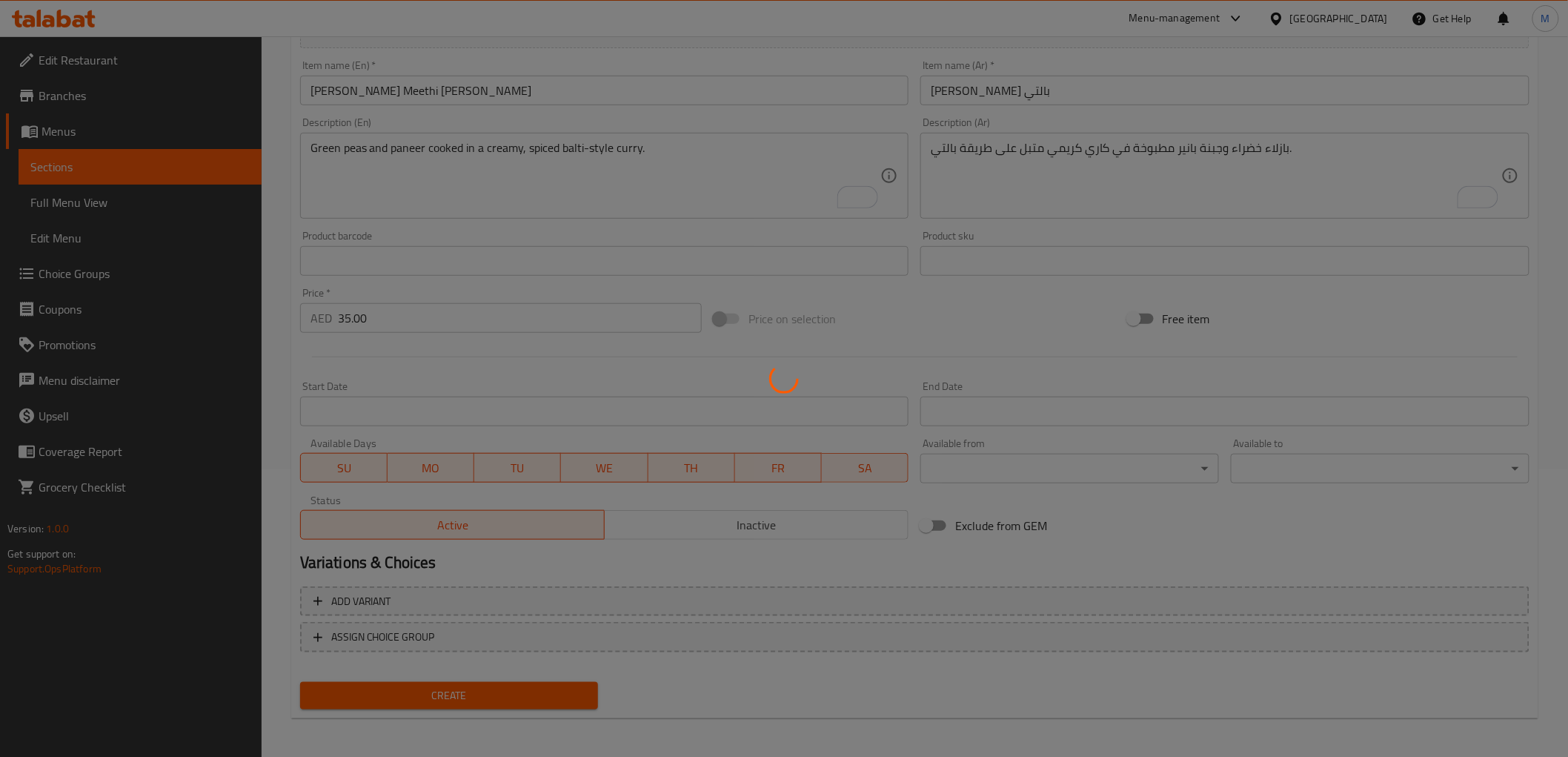
type input "0"
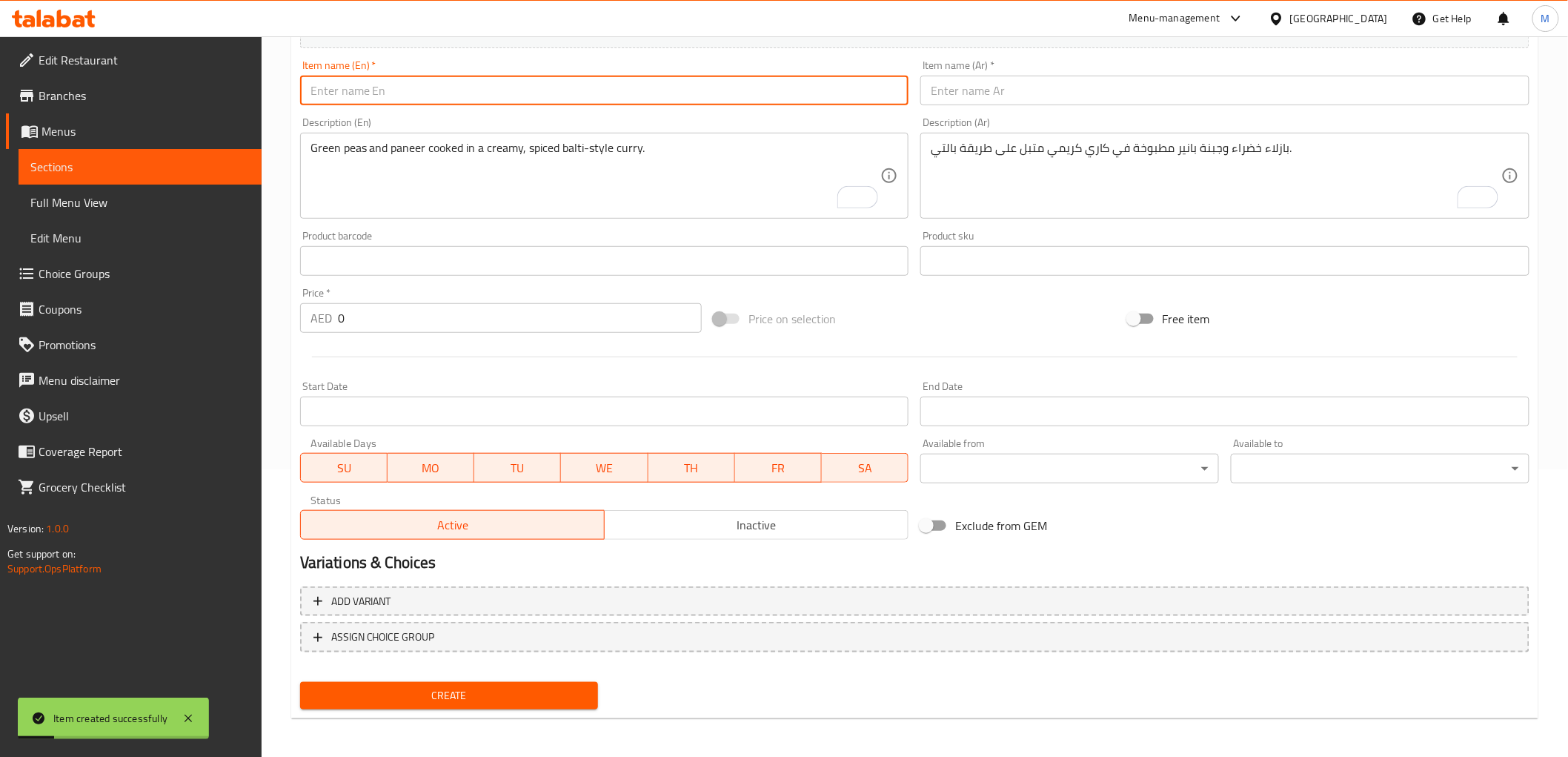
click at [456, 85] on input "text" at bounding box center [604, 90] width 609 height 30
paste input "[PERSON_NAME] [PERSON_NAME]"
type input "[PERSON_NAME] [PERSON_NAME]"
click at [475, 183] on textarea "To enrich screen reader interactions, please activate Accessibility in Grammarl…" at bounding box center [595, 176] width 570 height 71
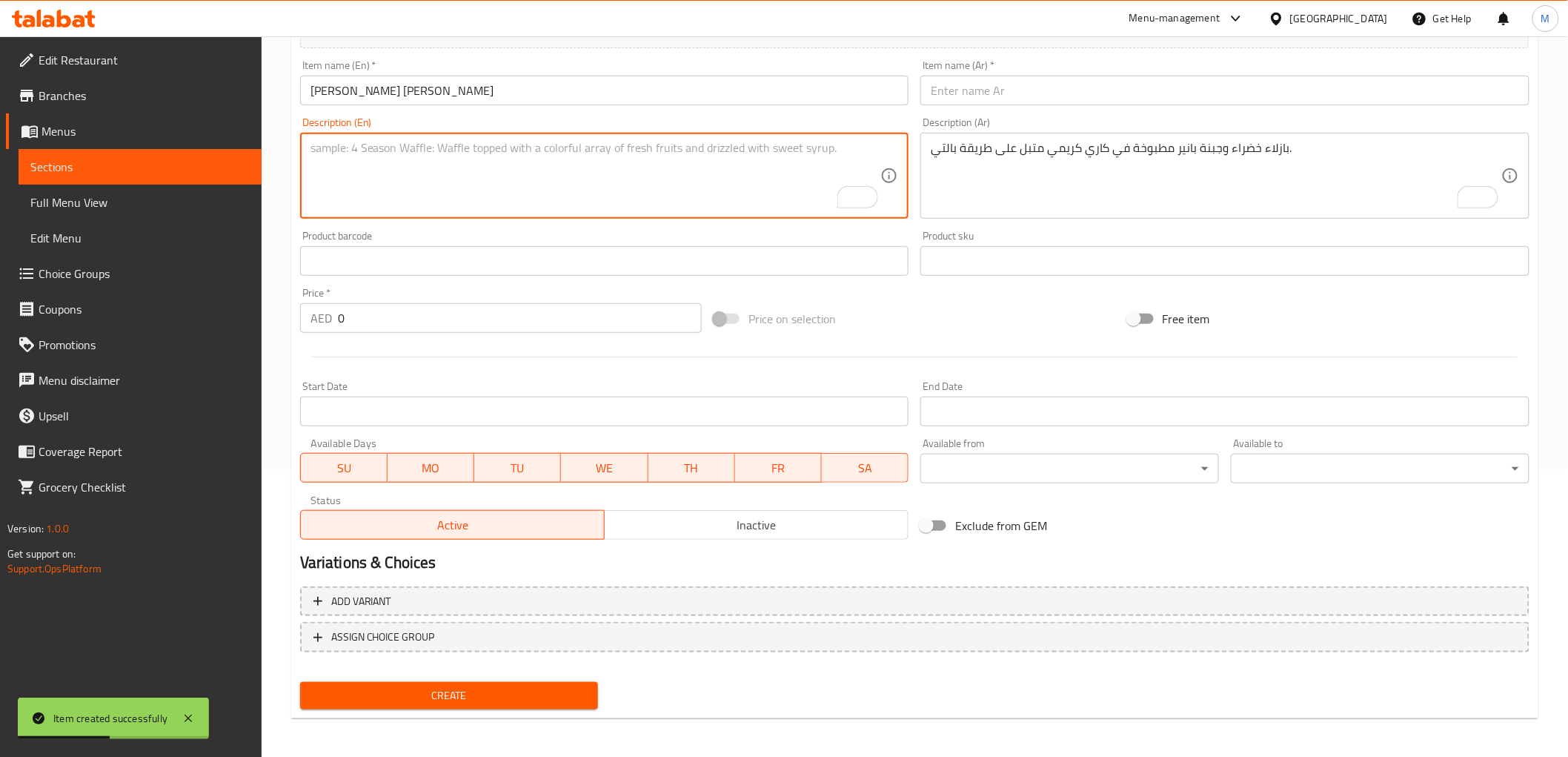
paste textarea "Soft dumplings cooked with green peas in a mildly spiced Kathiyawadi-style curr…"
type textarea "Soft dumplings cooked with green peas in a mildly spiced Kathiyawadi-style curr…"
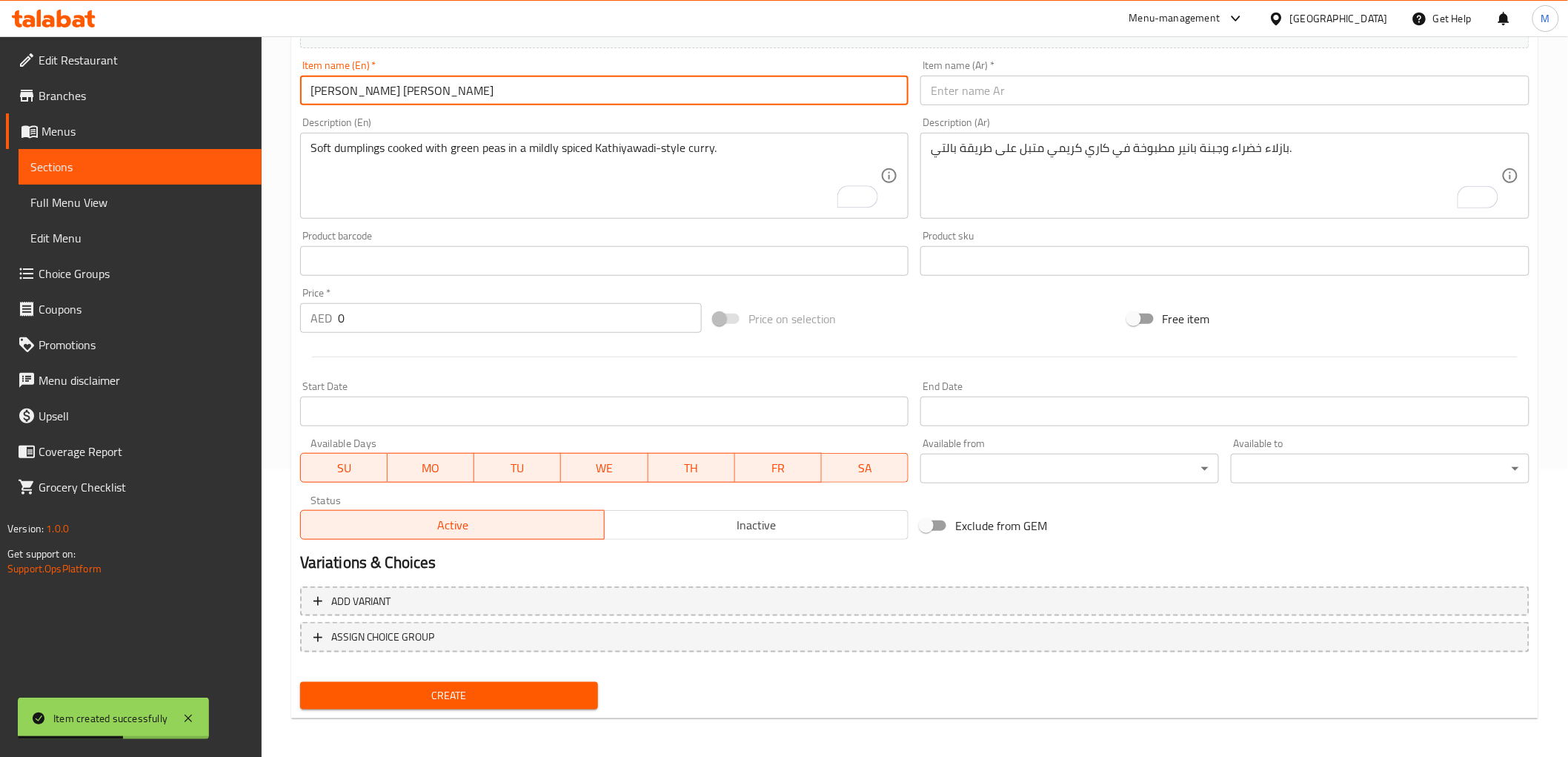
click at [449, 84] on input "[PERSON_NAME] [PERSON_NAME]" at bounding box center [604, 90] width 609 height 30
click at [448, 85] on input "[PERSON_NAME] [PERSON_NAME]" at bounding box center [604, 90] width 609 height 30
click at [985, 90] on input "text" at bounding box center [1225, 90] width 609 height 30
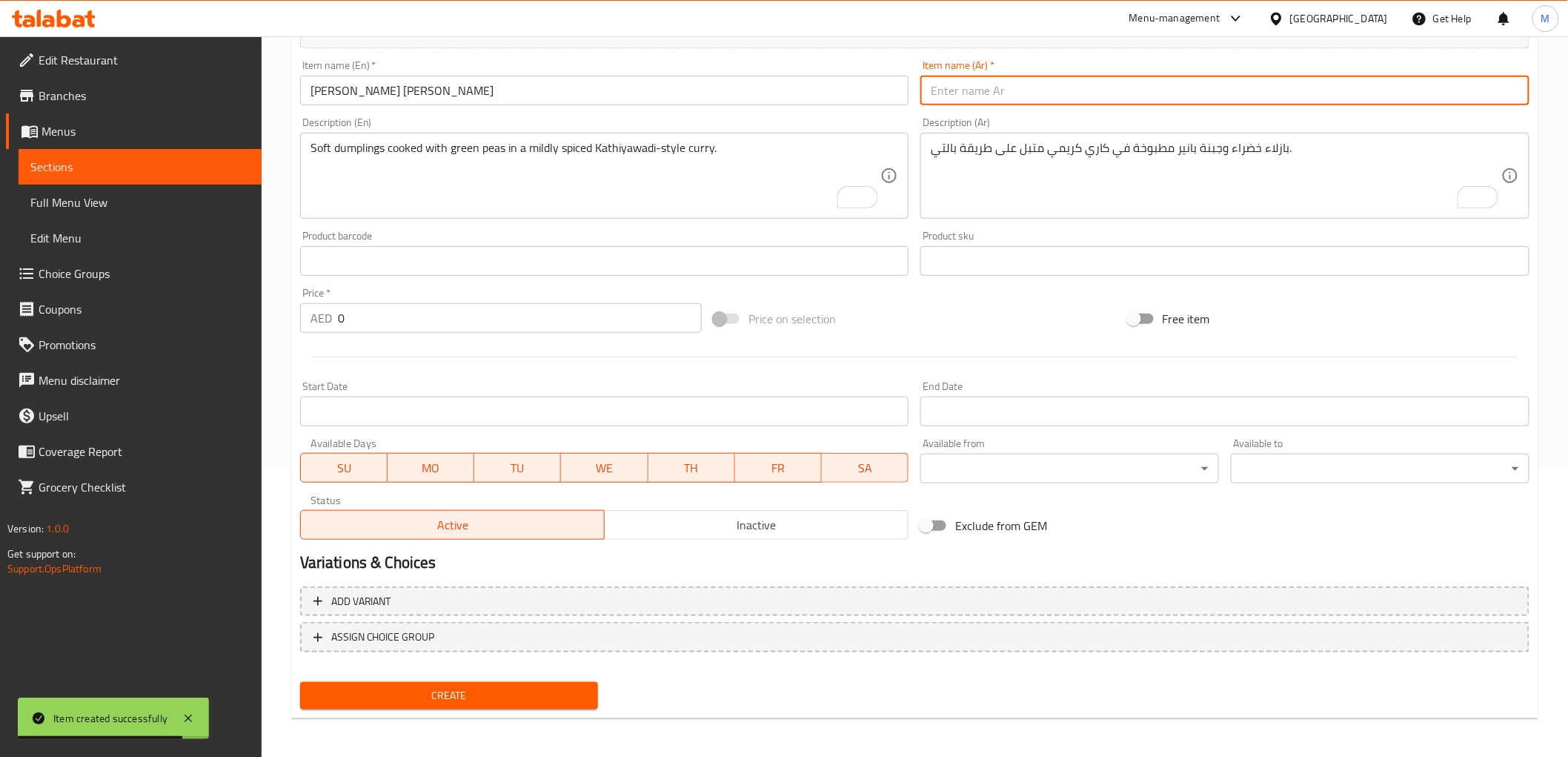
paste input "[PERSON_NAME]"
type input "[PERSON_NAME]"
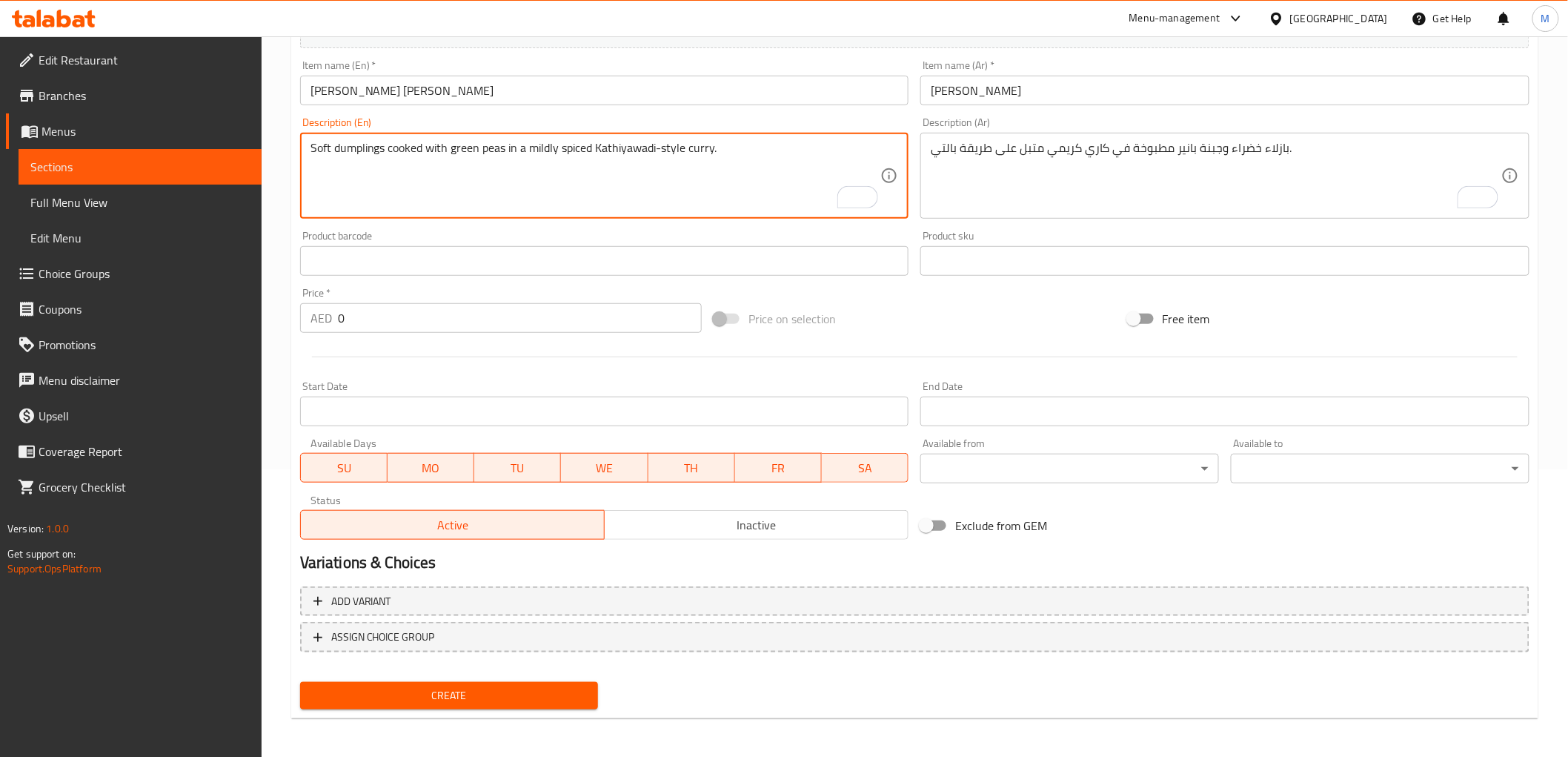
click at [483, 152] on textarea "Soft dumplings cooked with green peas in a mildly spiced Kathiyawadi-style curr…" at bounding box center [595, 176] width 570 height 71
click at [1016, 176] on textarea "To enrich screen reader interactions, please activate Accessibility in Grammarl…" at bounding box center [1215, 176] width 570 height 71
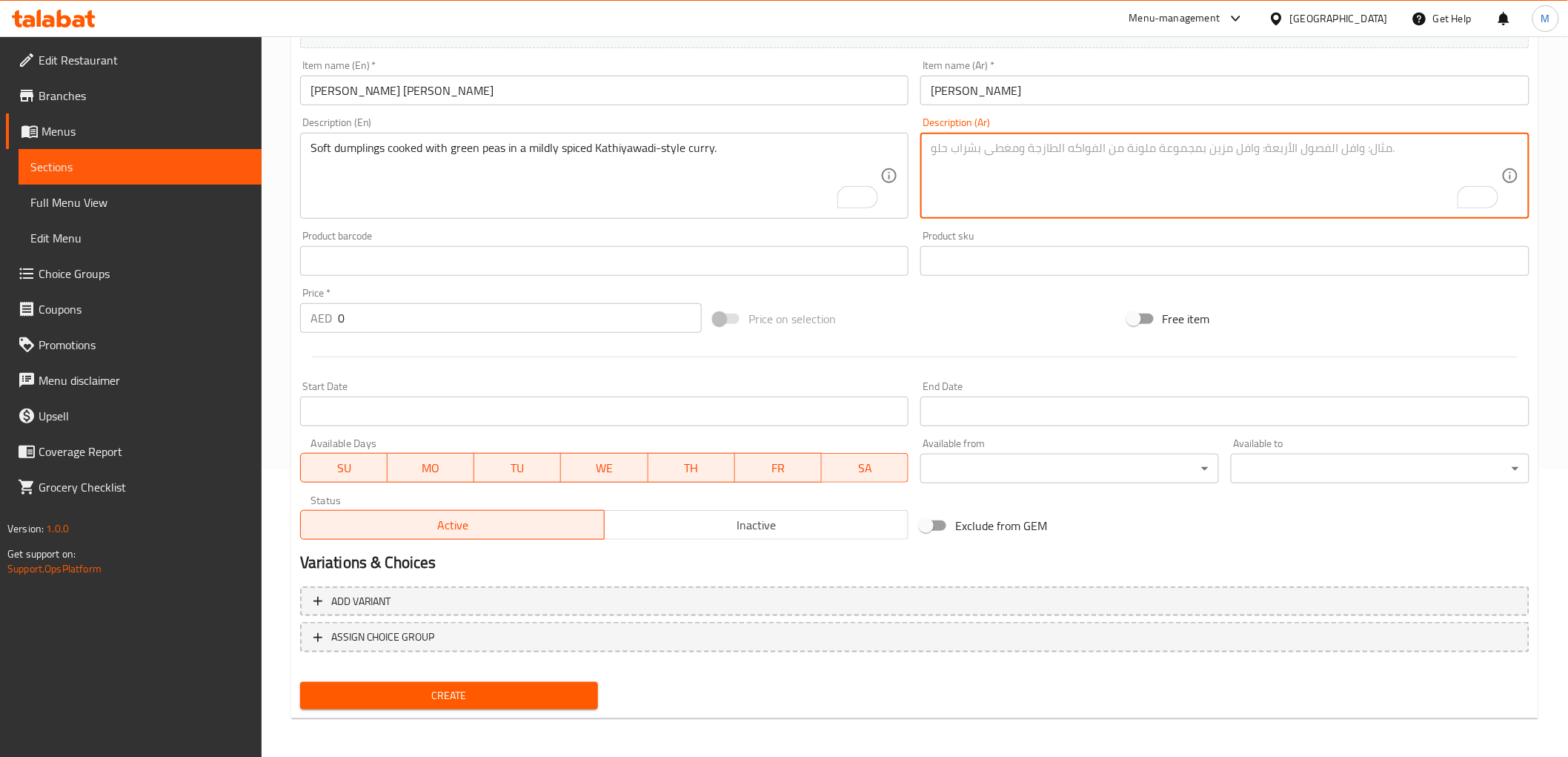
paste textarea "زلابية طرية مطبوخة مع البازلاء الخضراء في كاري كاتياوادي متبل بشكل خفيف."
type textarea "زلابية طرية مطبوخة مع البازلاء الخضراء في كاري كاتياوادي متبل بشكل خفيف."
click at [397, 320] on input "0" at bounding box center [519, 317] width 364 height 30
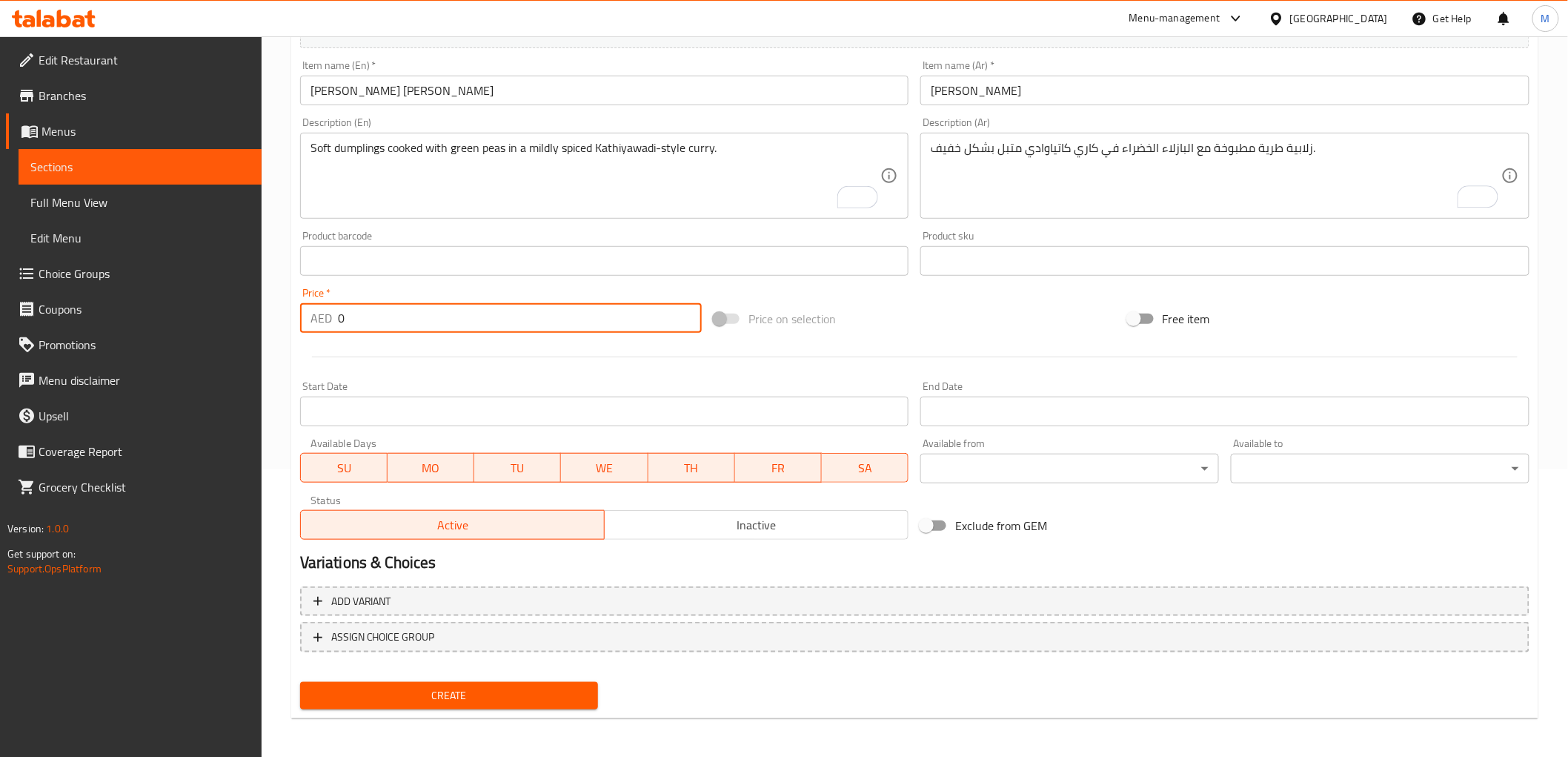
click at [397, 320] on input "0" at bounding box center [519, 317] width 364 height 30
paste input "30.0"
type input "30.00"
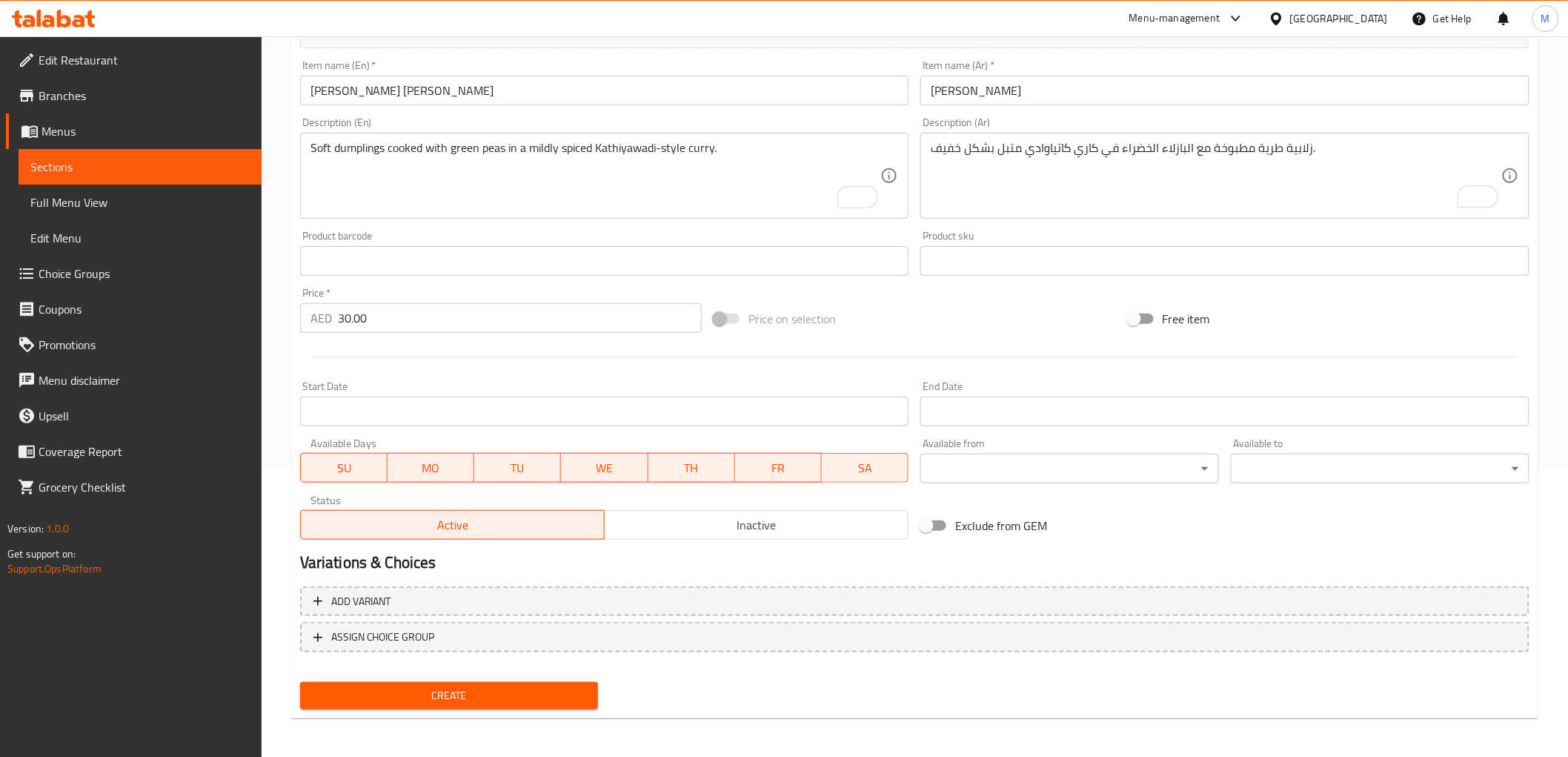
click at [389, 285] on div "Price   * AED 30.00 Price *" at bounding box center [501, 310] width 414 height 57
click at [467, 692] on span "Create" at bounding box center [449, 695] width 275 height 19
type input "0"
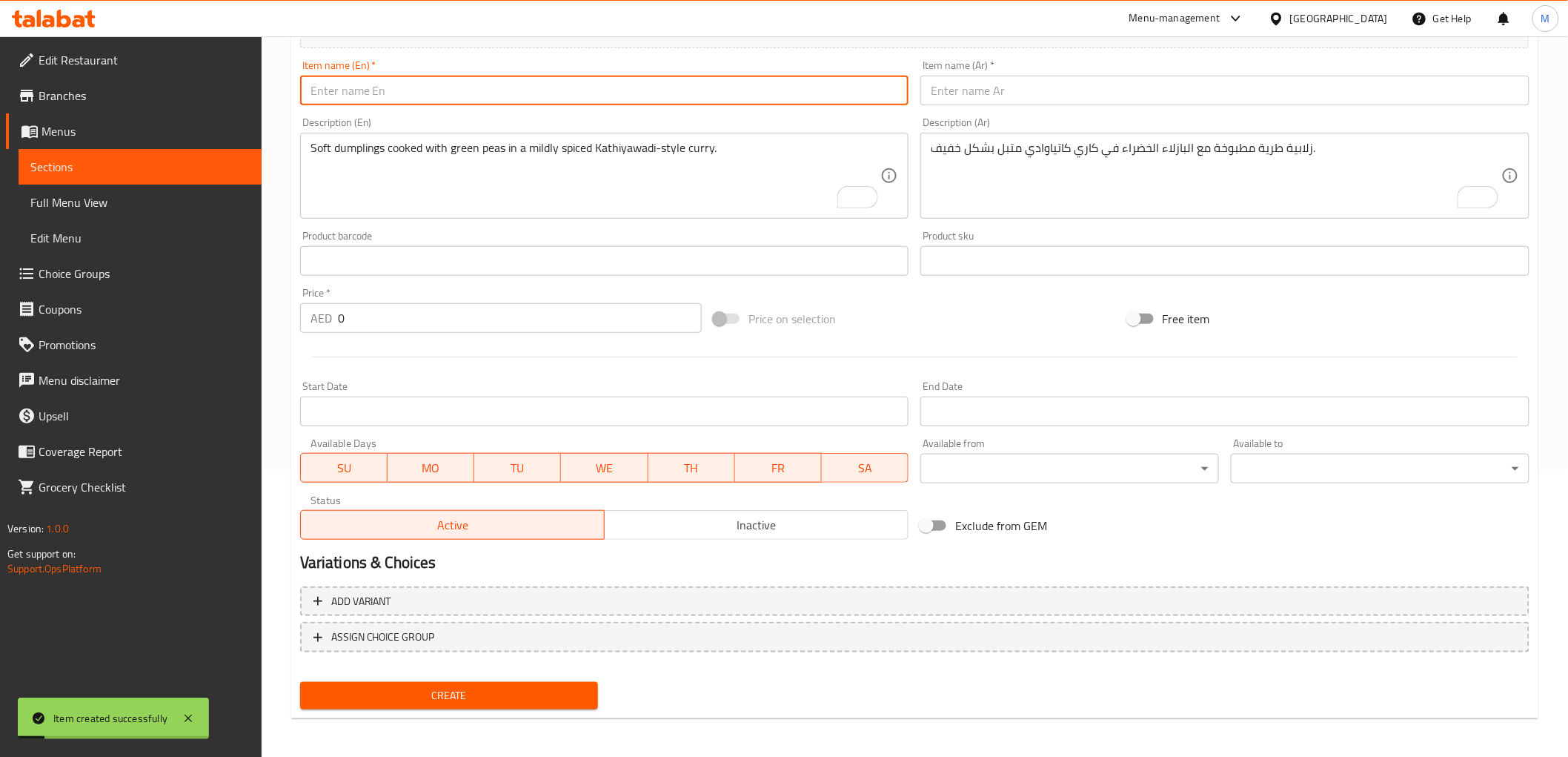
click at [478, 80] on input "text" at bounding box center [604, 90] width 609 height 30
paste input "Green Onion Ratlami Sev"
type input "Green Onion Ratlami Sev"
click at [484, 156] on textarea "To enrich screen reader interactions, please activate Accessibility in Grammarl…" at bounding box center [595, 176] width 570 height 71
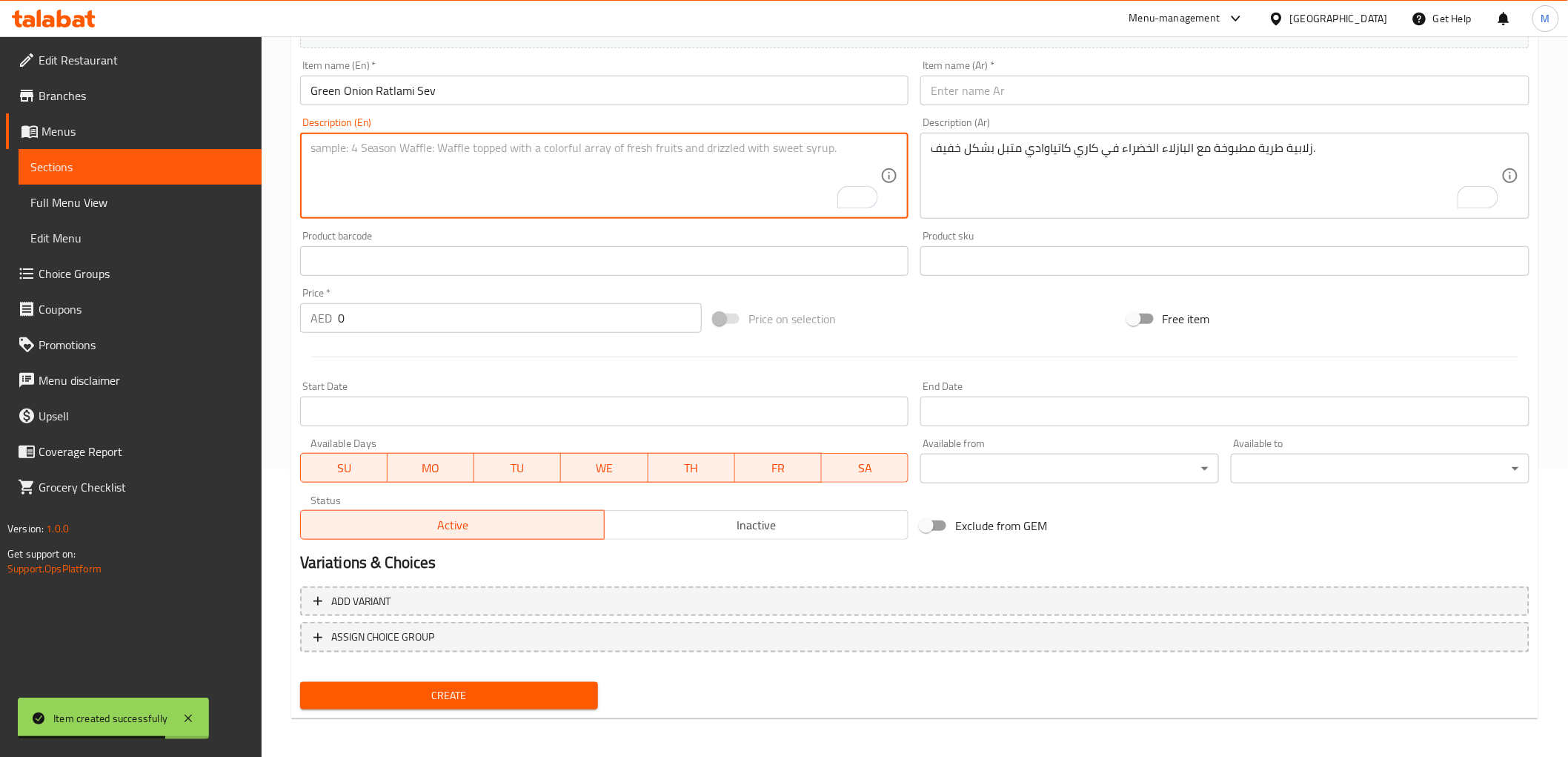
paste textarea "Crispy sev tossed with fresh green onions for a crunchy, savory snack."
type textarea "Crispy sev tossed with fresh green onions for a crunchy, savory snack."
click at [406, 88] on input "Green Onion Ratlami Sev" at bounding box center [604, 90] width 609 height 30
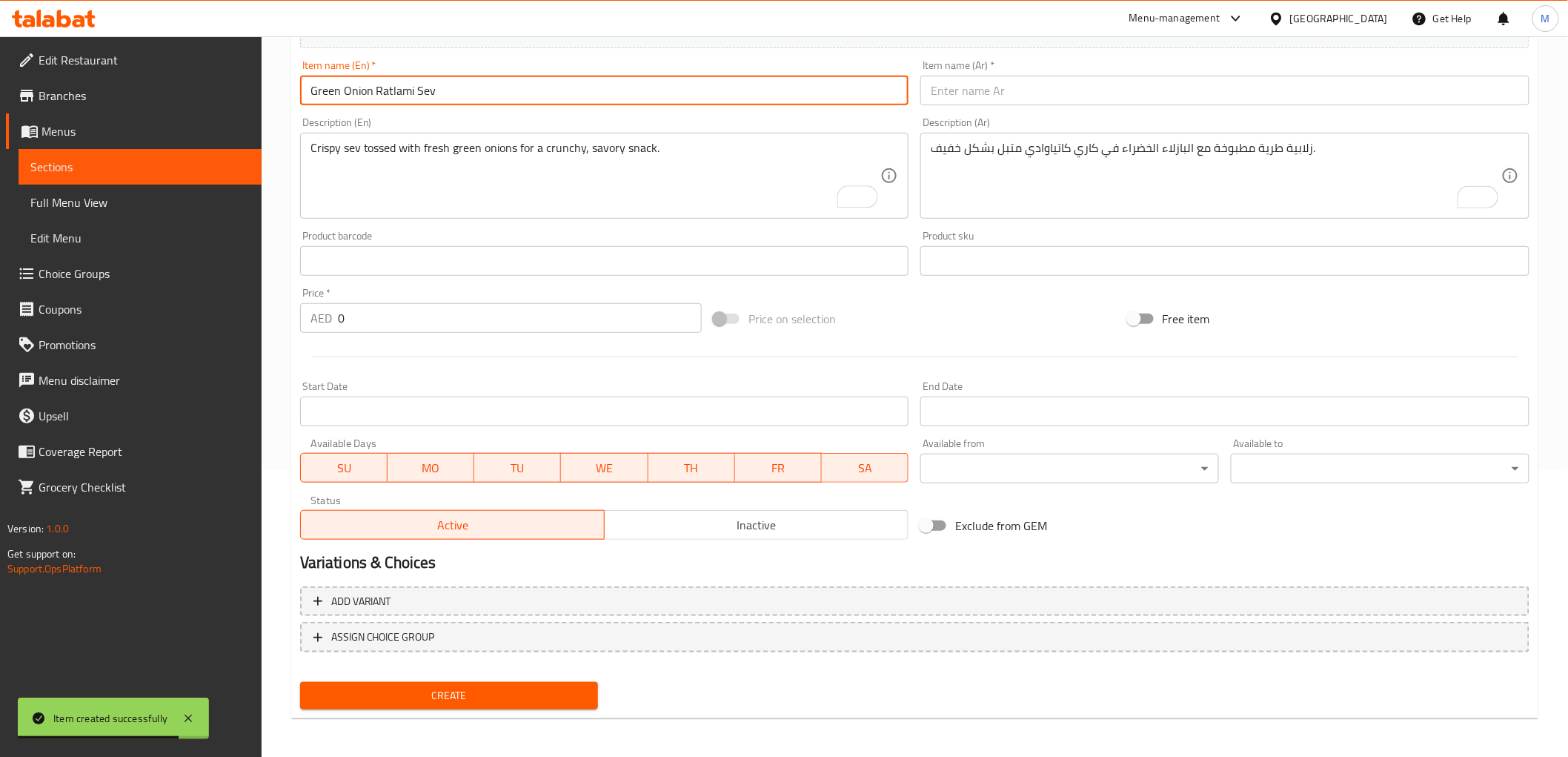
click at [406, 88] on input "Green Onion Ratlami Sev" at bounding box center [604, 90] width 609 height 30
click at [1078, 93] on input "text" at bounding box center [1225, 90] width 609 height 30
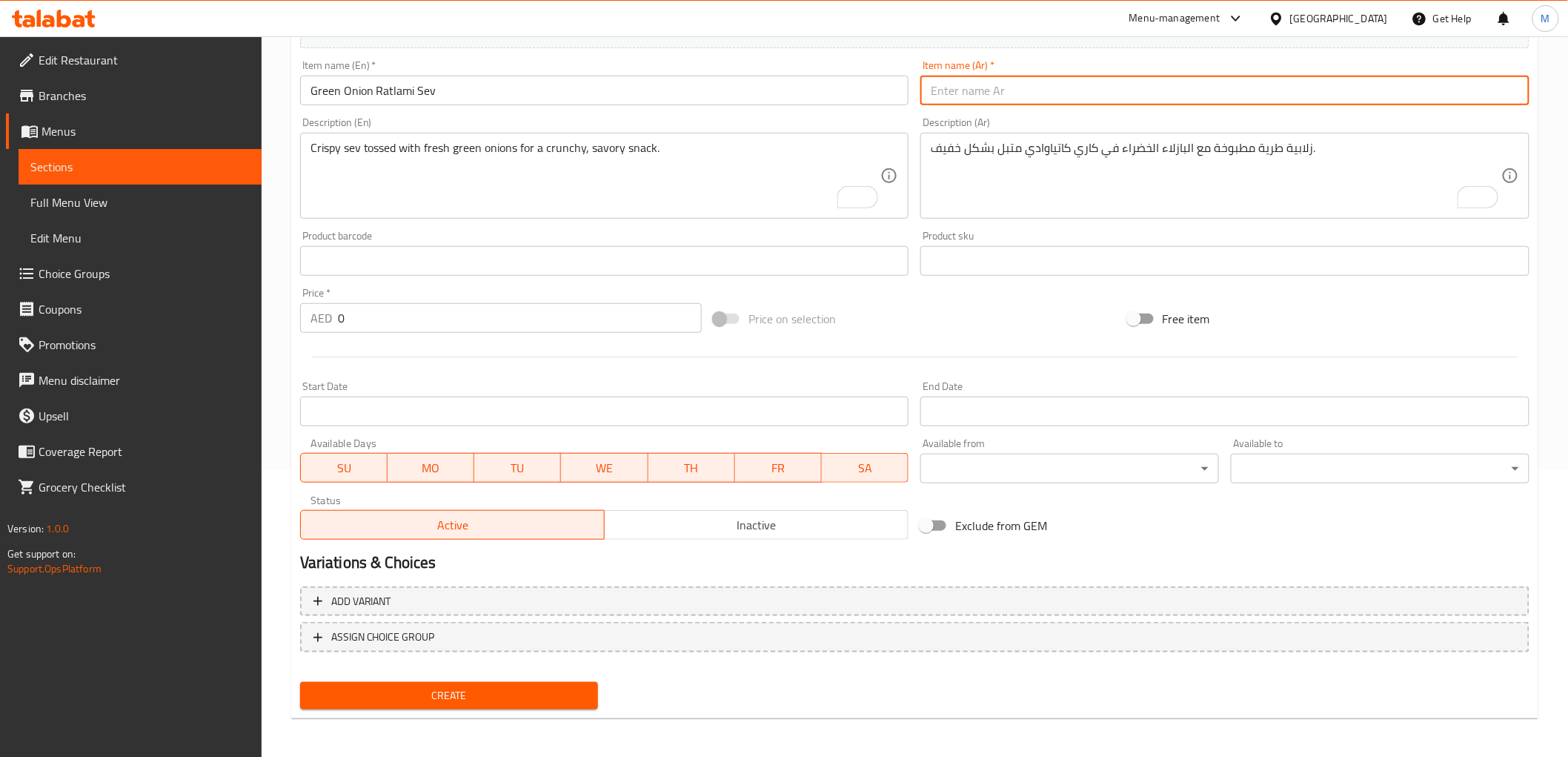
paste input "[PERSON_NAME] بالبصل الأخضر"
type input "[PERSON_NAME] بالبصل الأخضر"
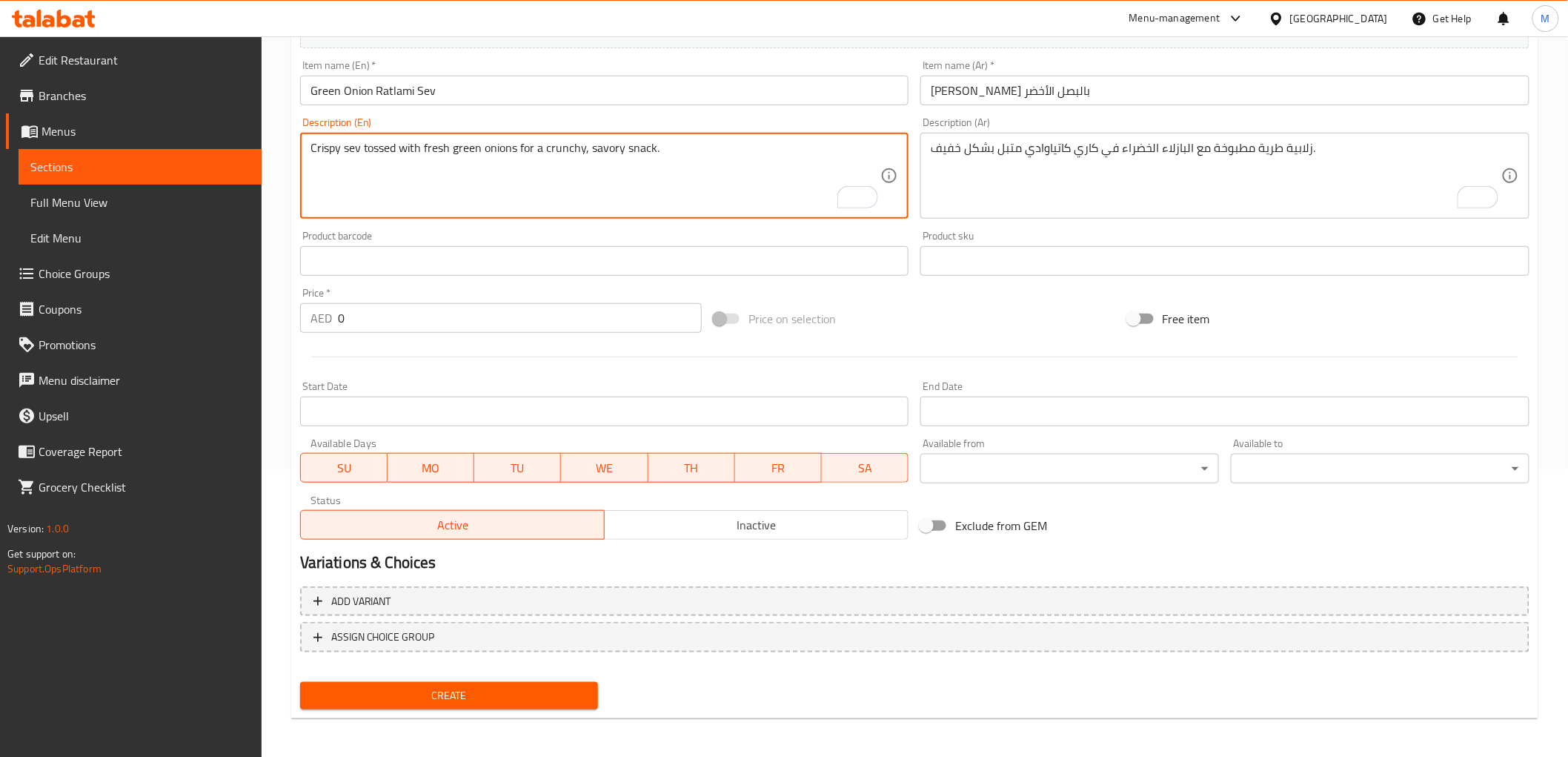
click at [435, 147] on textarea "Crispy sev tossed with fresh green onions for a crunchy, savory snack." at bounding box center [595, 176] width 570 height 71
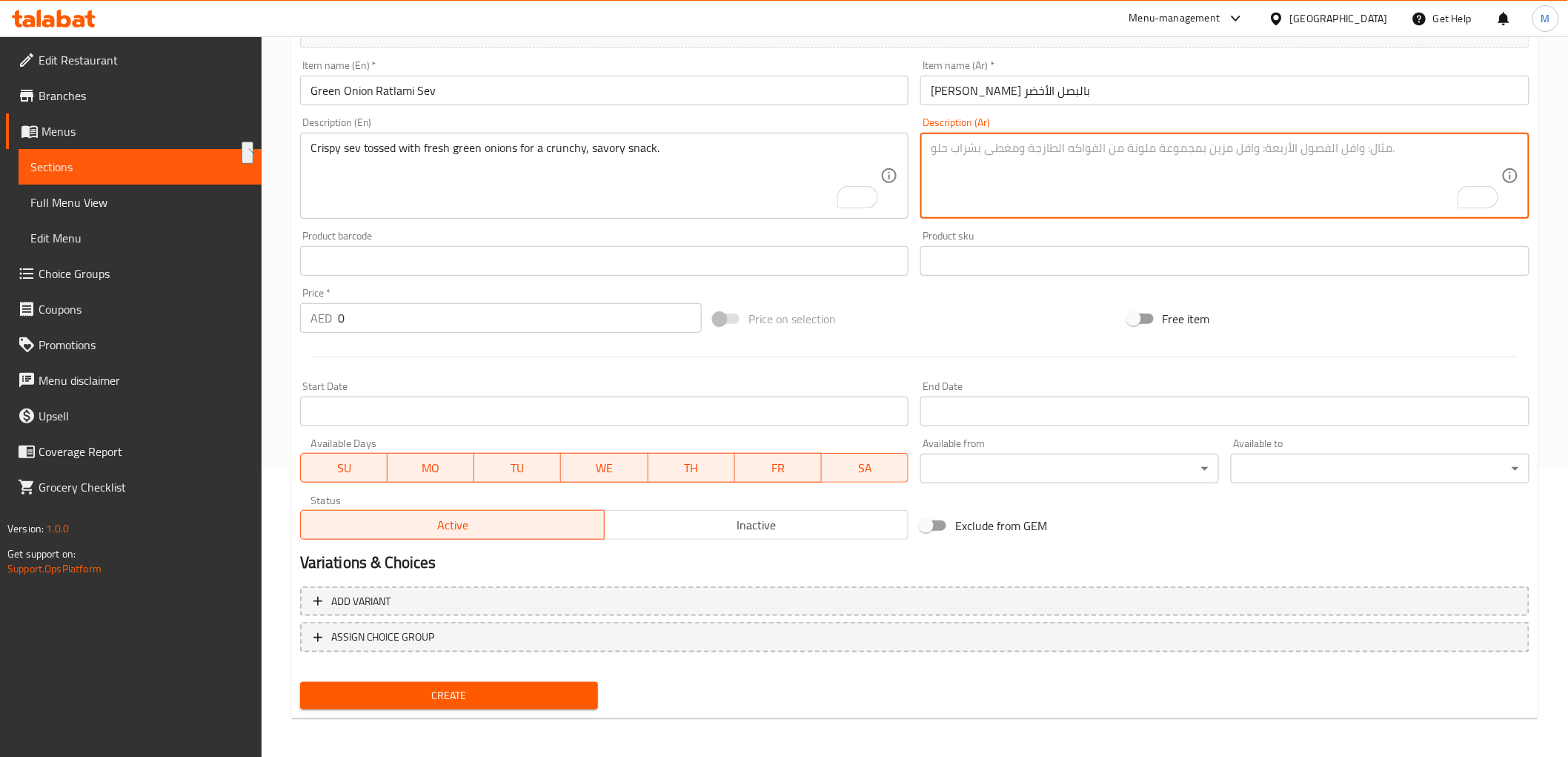
click at [988, 168] on textarea "To enrich screen reader interactions, please activate Accessibility in Grammarl…" at bounding box center [1215, 176] width 570 height 71
paste textarea "[PERSON_NAME] ممزوج بالبصل الأخضر الطازج للحصول على وجبة خفيفة مقرمشة ولذيذة."
type textarea "[PERSON_NAME] ممزوج بالبصل الأخضر الطازج للحصول على وجبة خفيفة مقرمشة ولذيذة."
click at [393, 310] on input "0" at bounding box center [519, 317] width 364 height 30
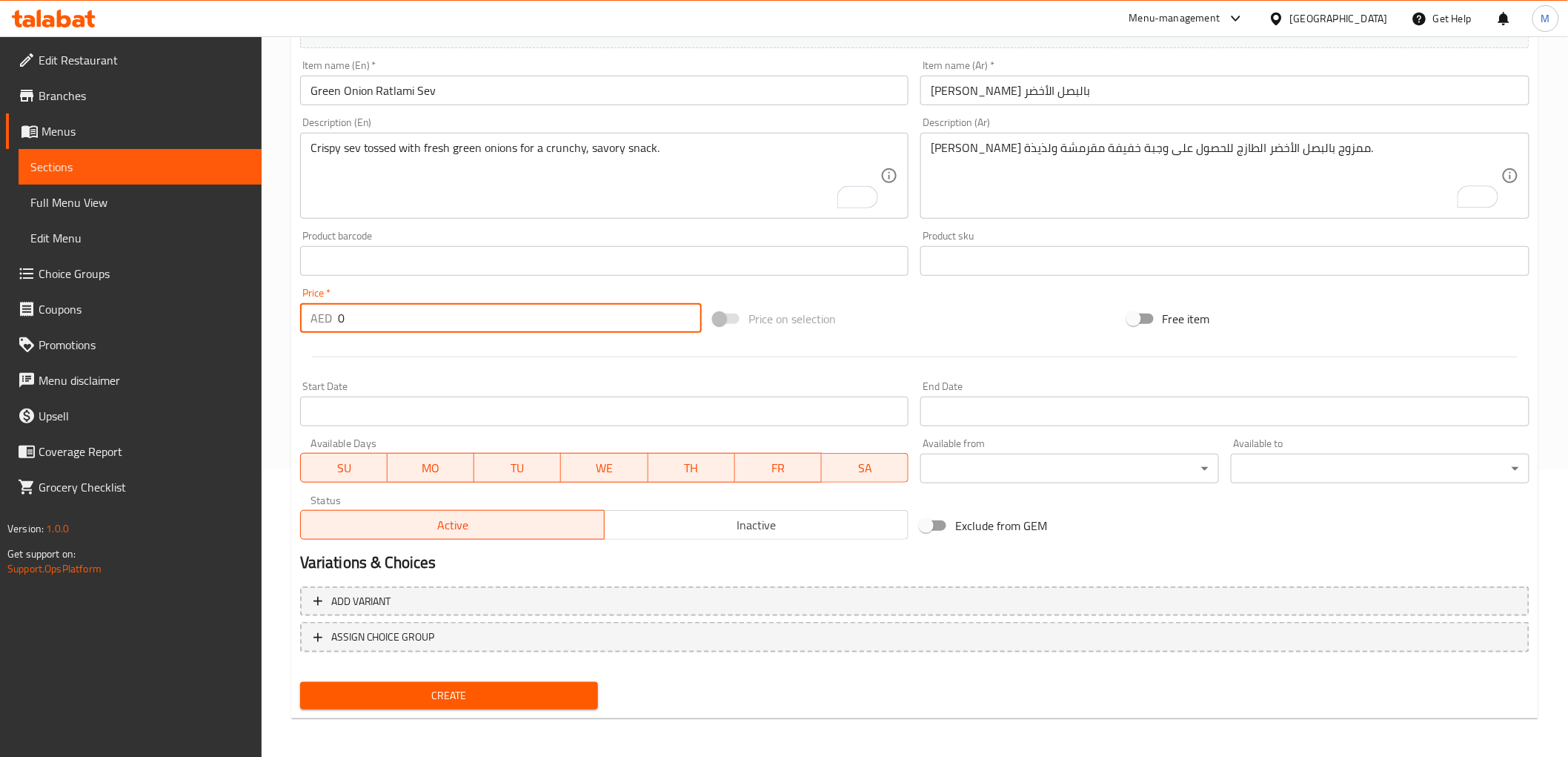
click at [393, 310] on input "0" at bounding box center [519, 317] width 364 height 30
paste input "34.0"
type input "34.00"
click at [382, 289] on div "Price   * AED 34.00 Price *" at bounding box center [501, 310] width 401 height 45
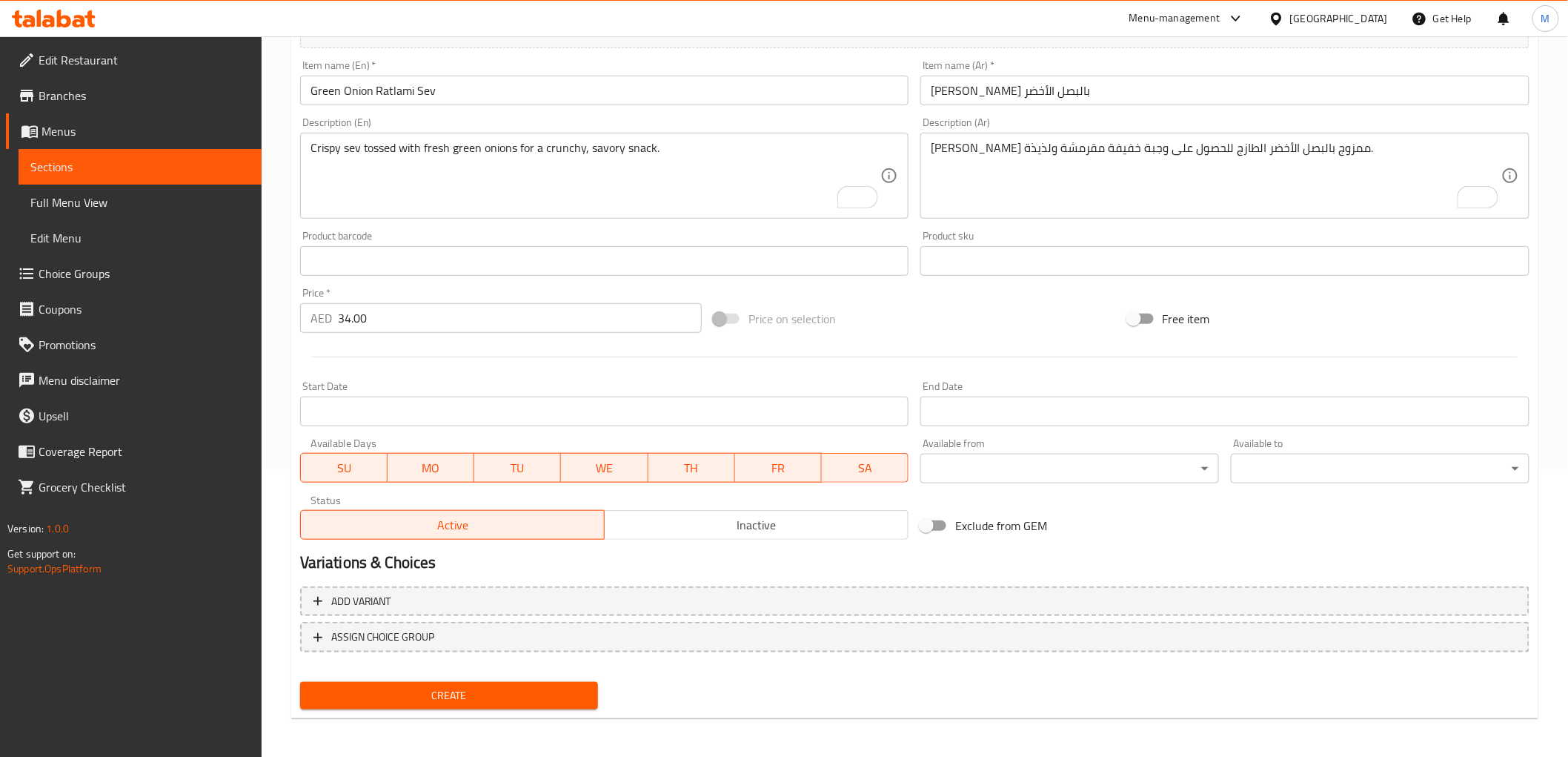
click at [407, 686] on span "Create" at bounding box center [449, 695] width 275 height 19
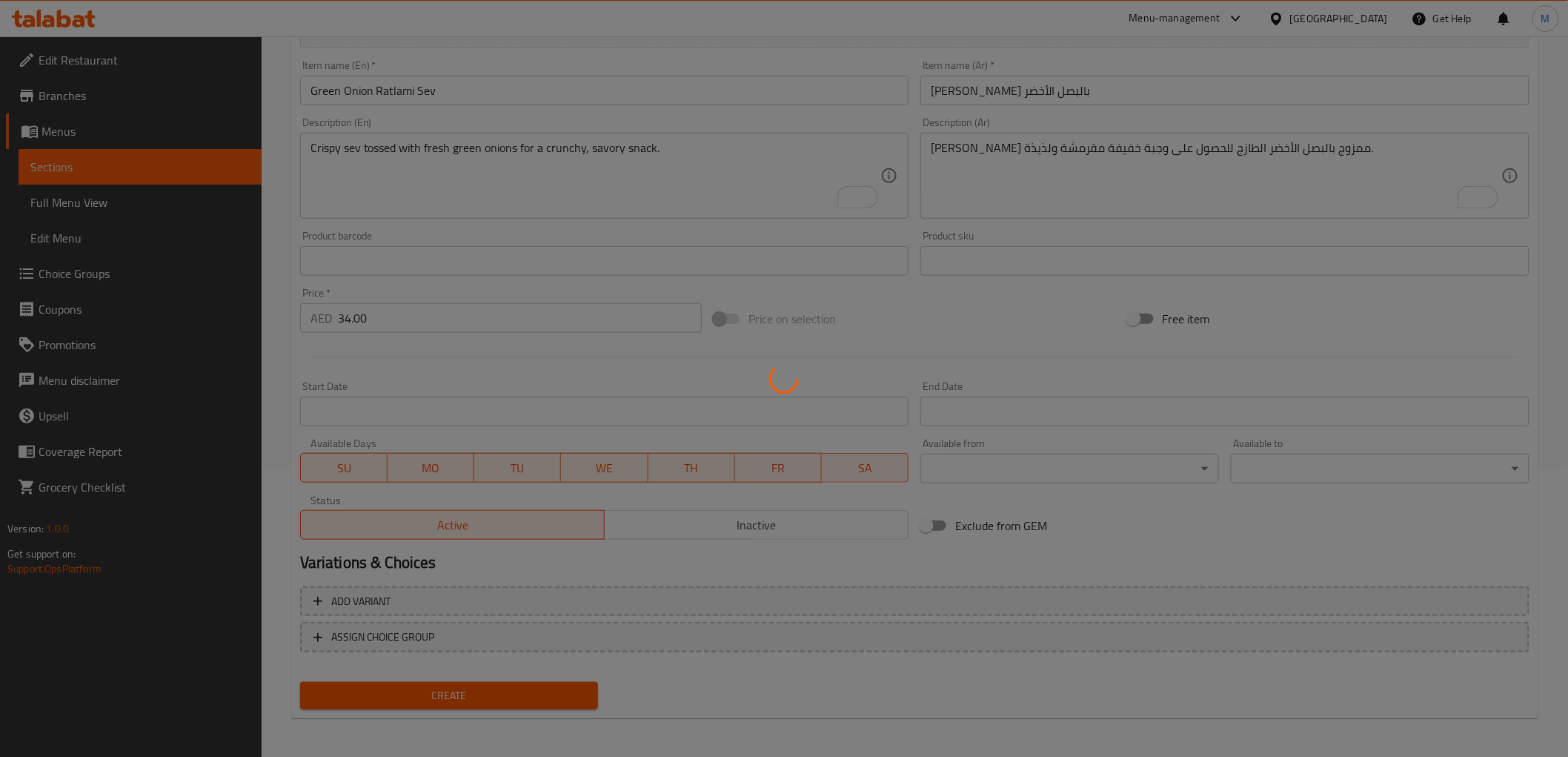
type input "0"
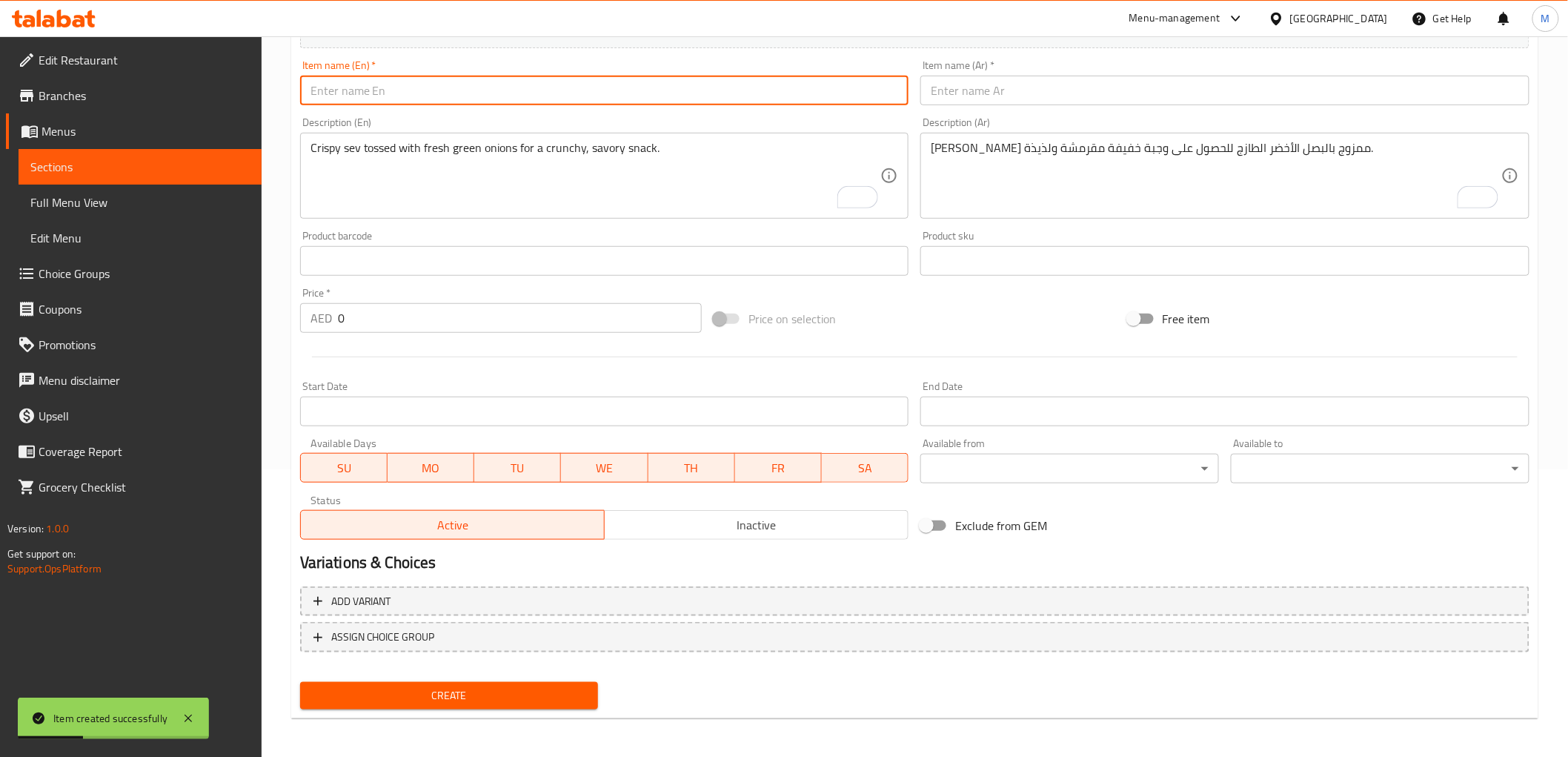
click at [456, 88] on input "text" at bounding box center [604, 90] width 609 height 30
paste input "Kathiyawadi Cheese [PERSON_NAME] Meethi [PERSON_NAME]"
type input "Kathiyawadi Cheese [PERSON_NAME] Meethi [PERSON_NAME]"
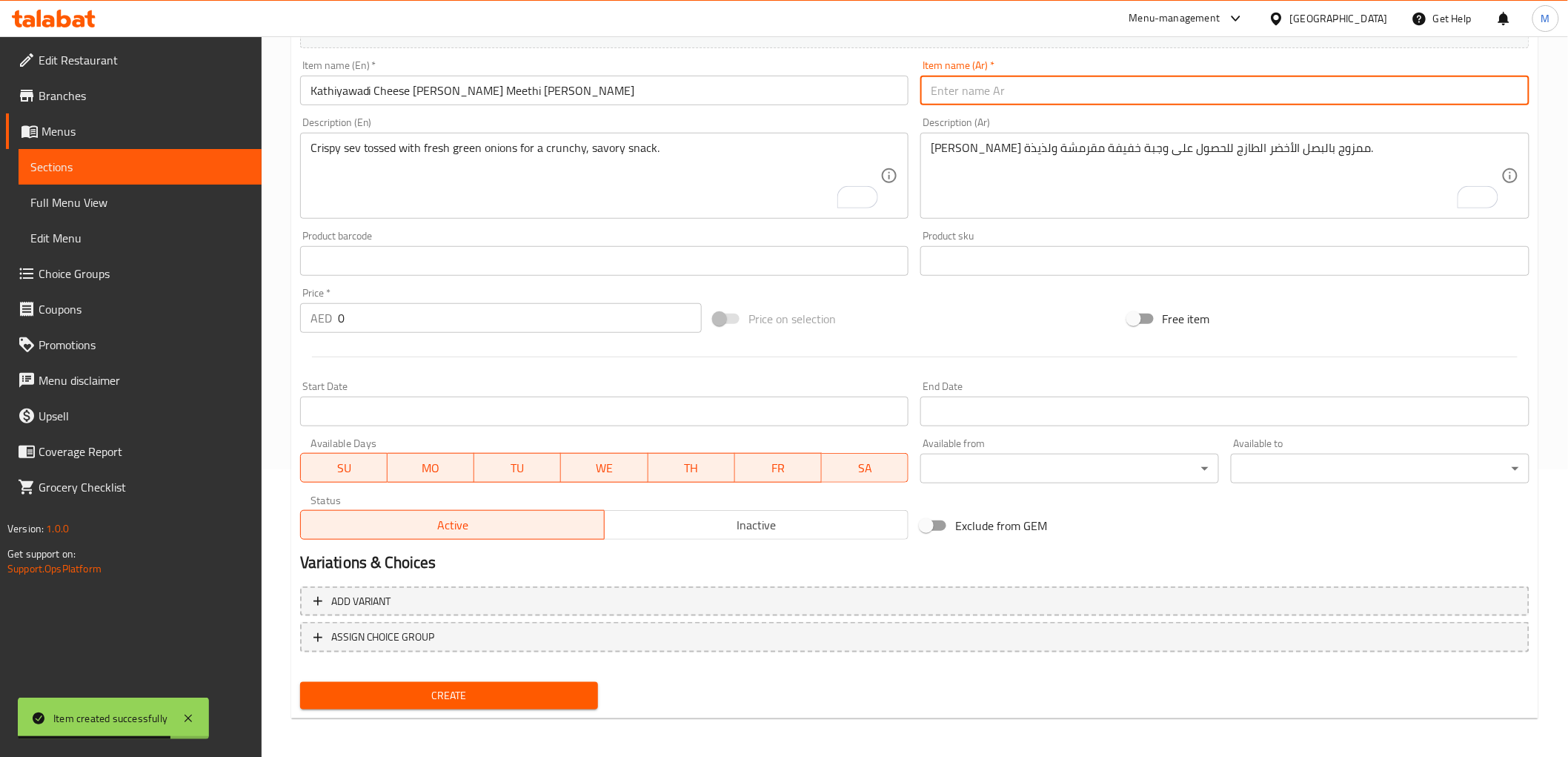
click at [1043, 88] on input "text" at bounding box center [1225, 90] width 609 height 30
paste input "جبنة كاثياوادي [PERSON_NAME]"
type input "جبنة كاثياوادي [PERSON_NAME]"
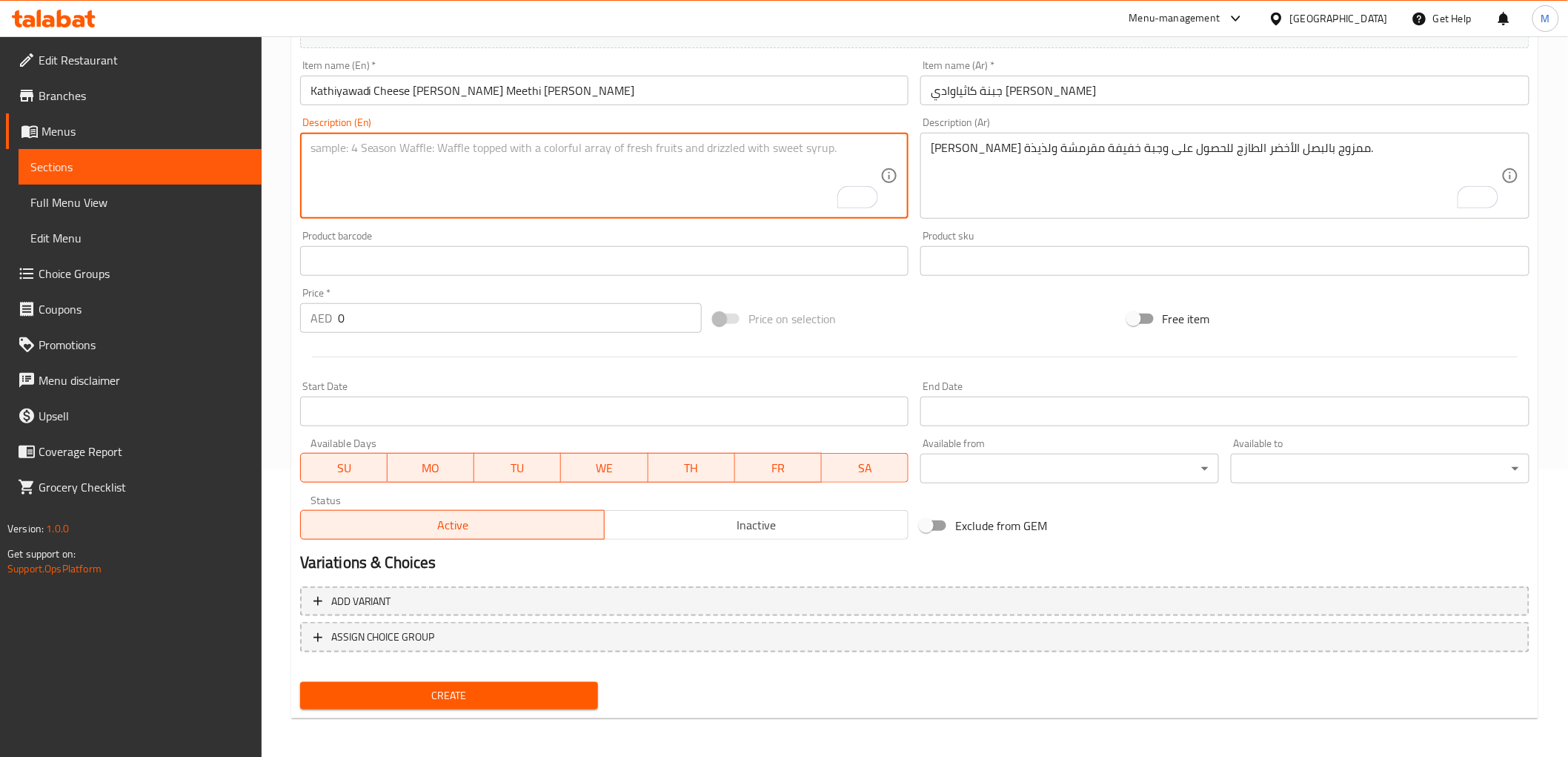
click at [442, 152] on textarea "To enrich screen reader interactions, please activate Accessibility in Grammarl…" at bounding box center [595, 176] width 570 height 71
paste textarea "Paneer, cheese, and cashews cooked with green peas in a rich, spiced curry."
type textarea "Paneer, cheese, and cashews cooked with green peas in a rich, spiced curry."
click at [1028, 181] on textarea "To enrich screen reader interactions, please activate Accessibility in Grammarl…" at bounding box center [1215, 176] width 570 height 71
paste textarea "بانير، جبن، وكاجو مطبوخ مع البازلاء الخضراء في كاري غني ومتبل."
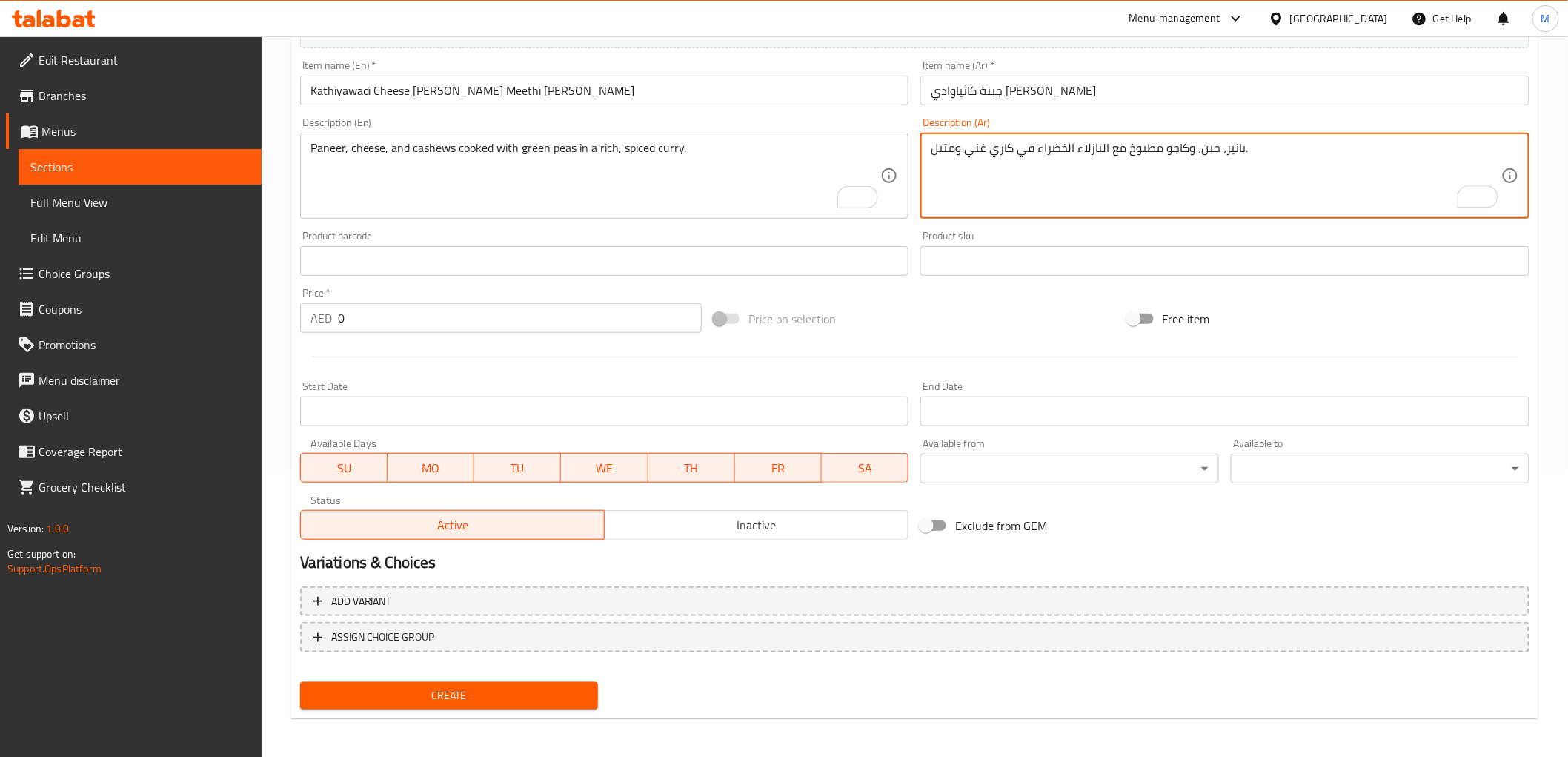
type textarea "بانير، جبن، وكاجو مطبوخ مع البازلاء الخضراء في كاري غني ومتبل."
click at [439, 320] on input "0" at bounding box center [519, 317] width 364 height 30
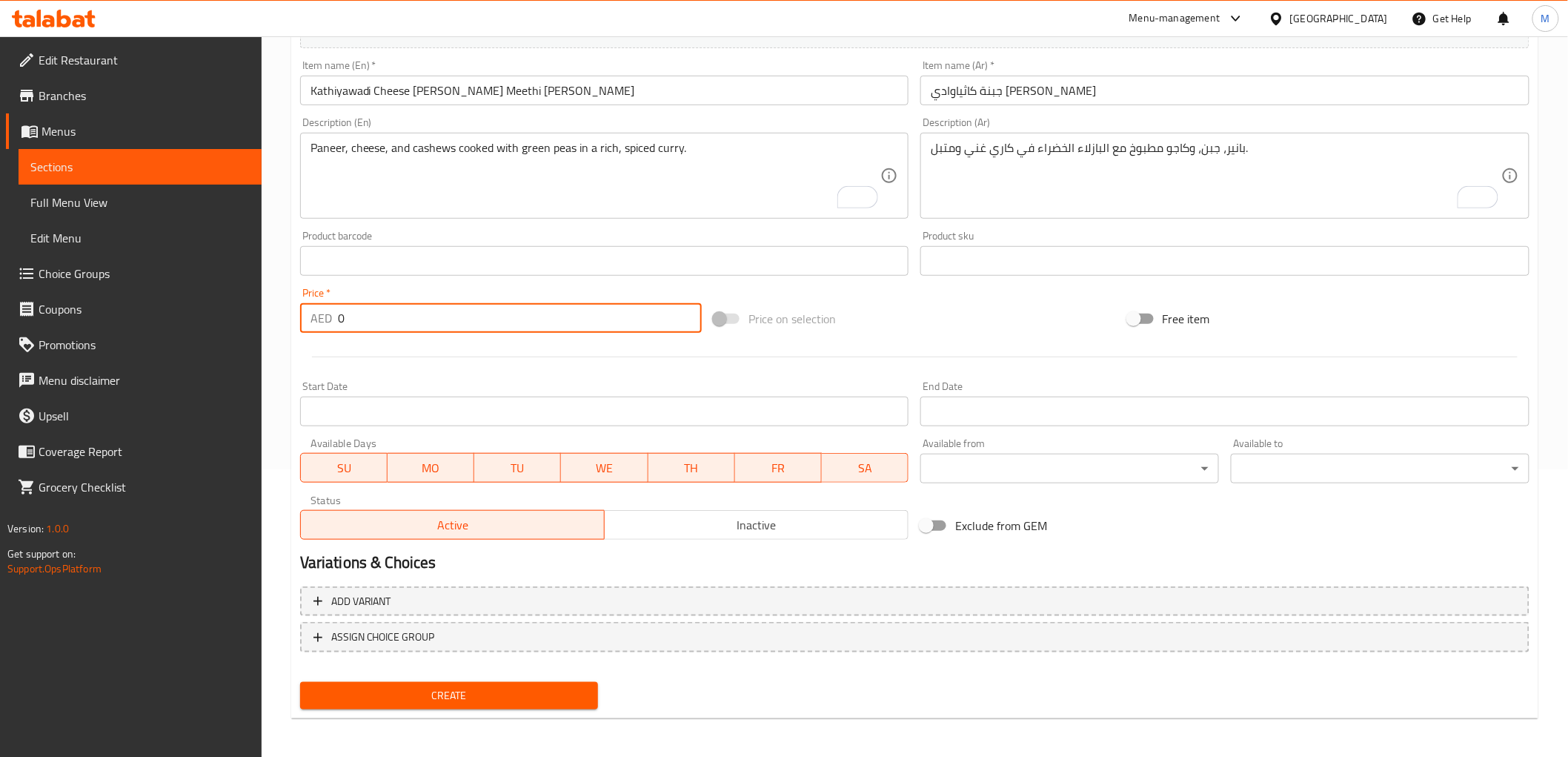
click at [439, 320] on input "0" at bounding box center [519, 317] width 364 height 30
drag, startPoint x: 439, startPoint y: 320, endPoint x: 427, endPoint y: 290, distance: 32.3
click at [440, 320] on input "0" at bounding box center [519, 317] width 364 height 30
paste input "36.0"
type input "36.00"
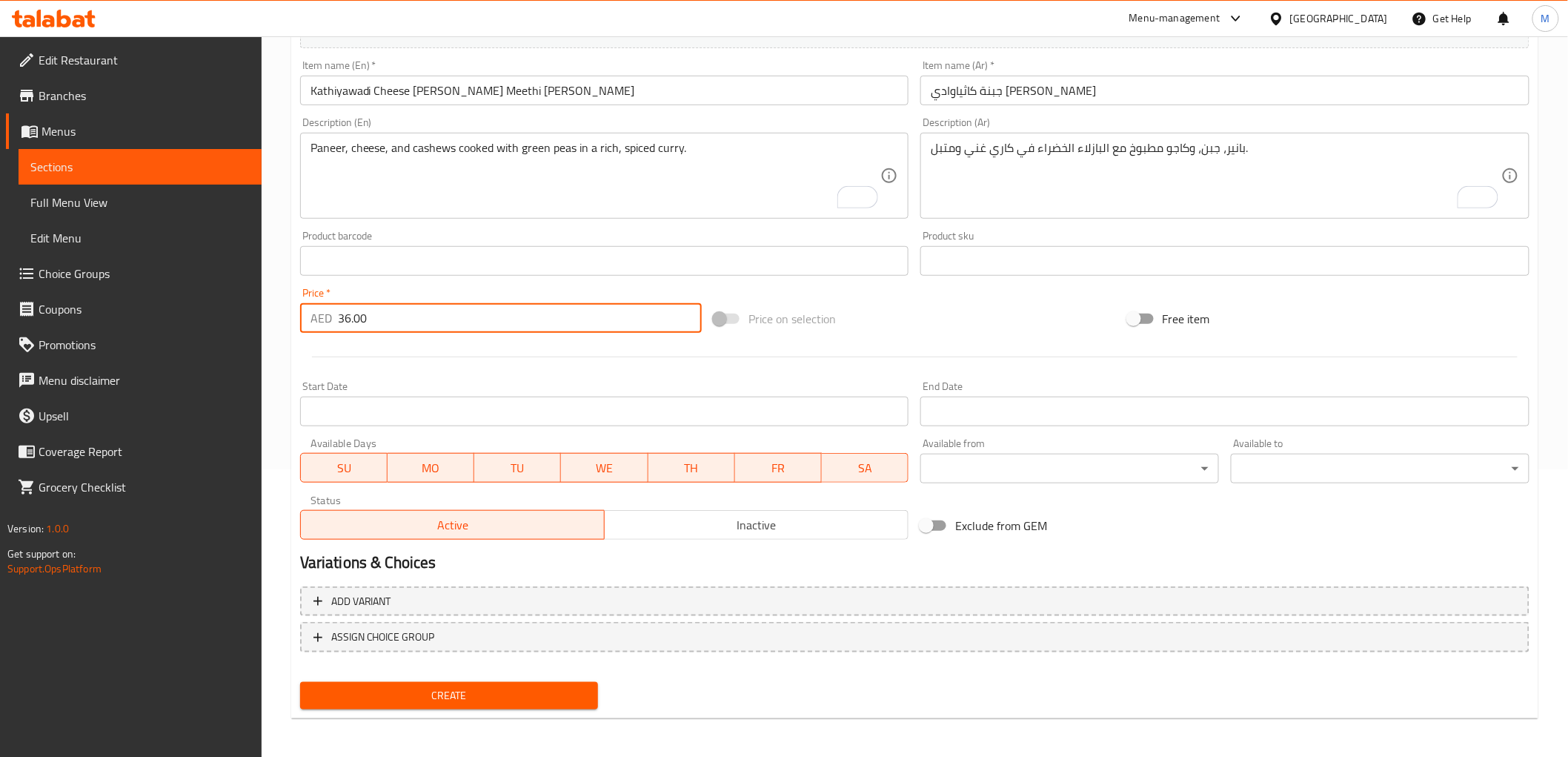
click at [427, 288] on div "Price   * AED 36.00 Price *" at bounding box center [501, 310] width 401 height 45
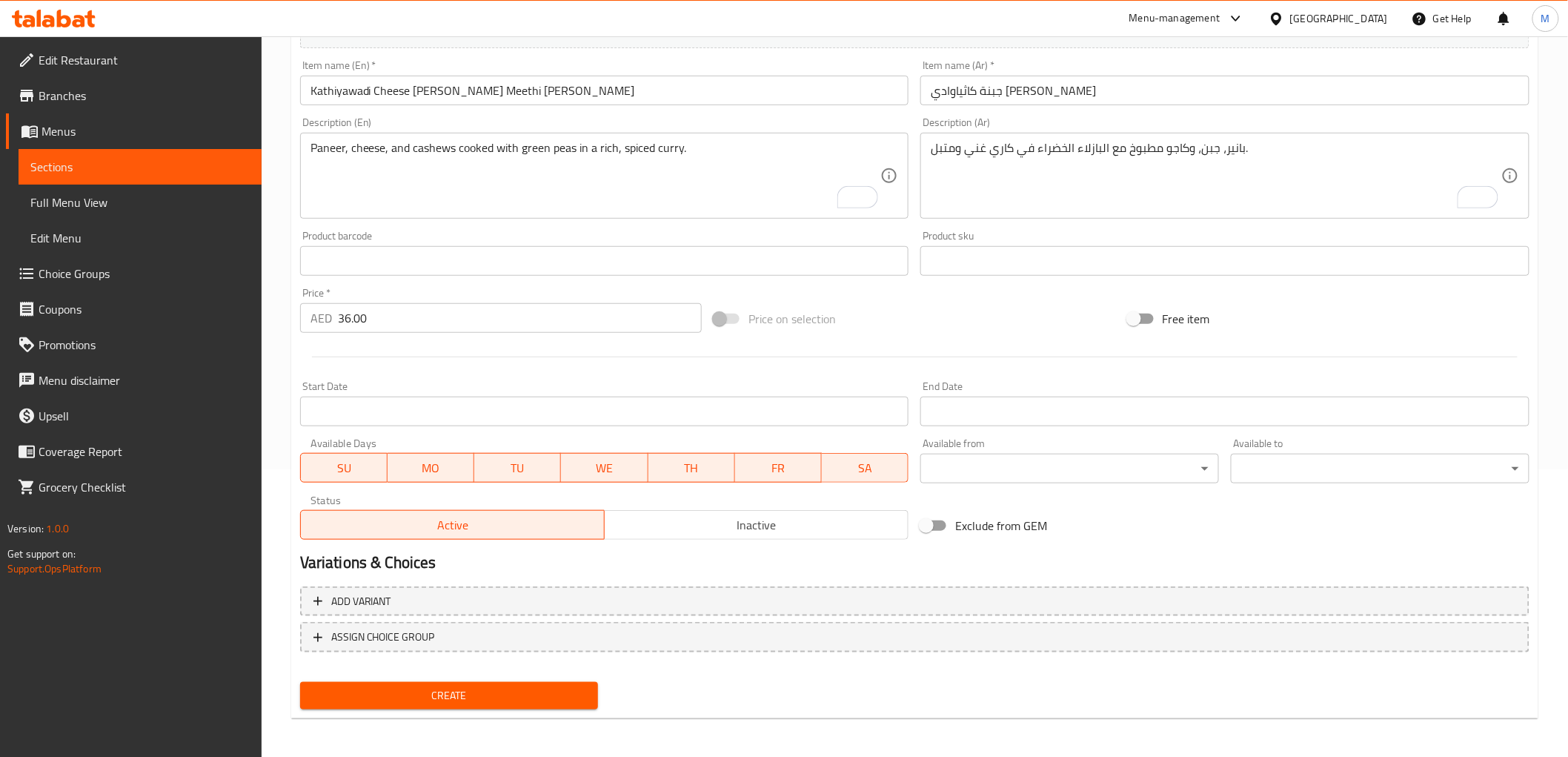
click at [432, 695] on span "Create" at bounding box center [449, 695] width 275 height 19
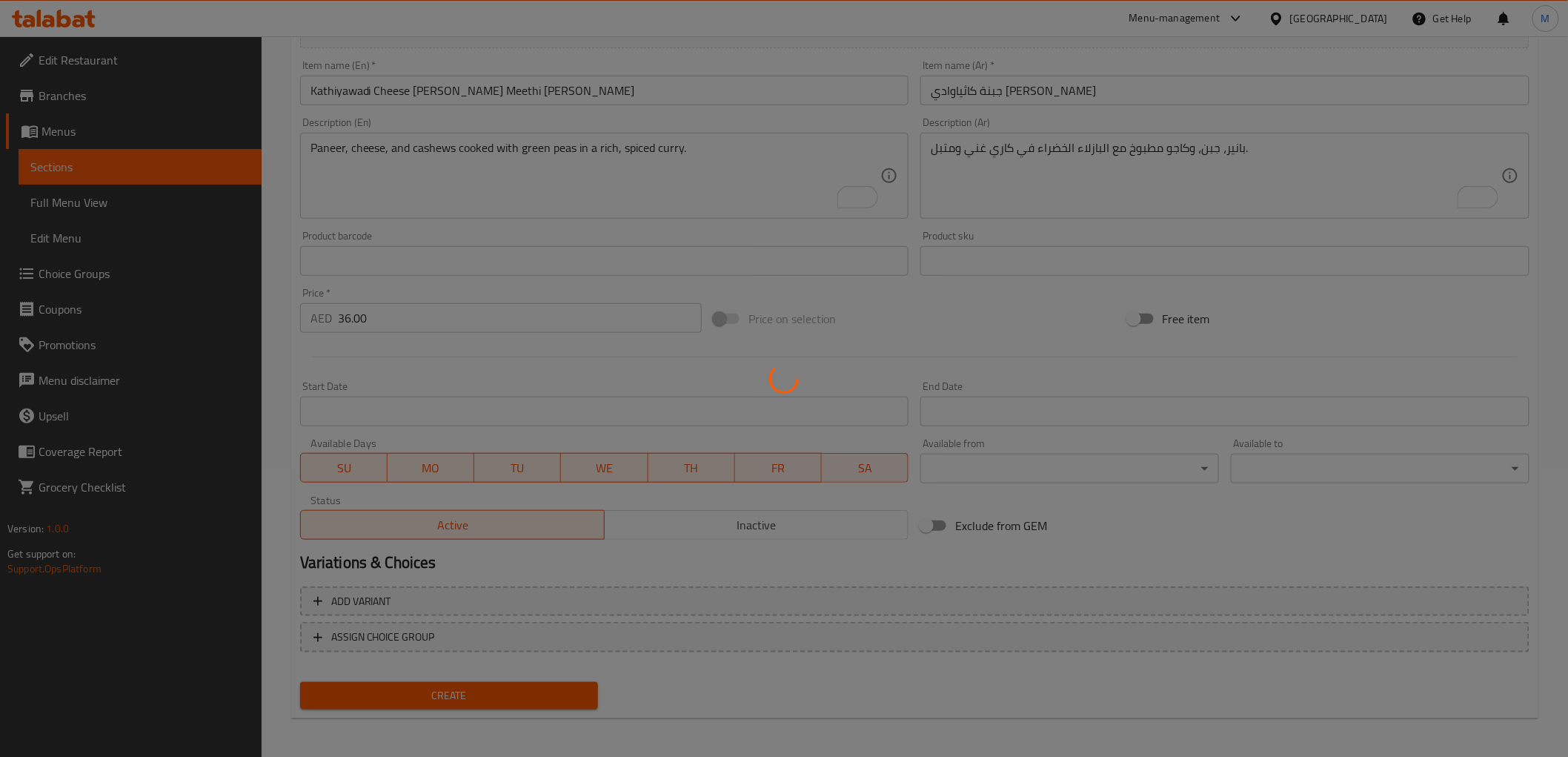
type input "0"
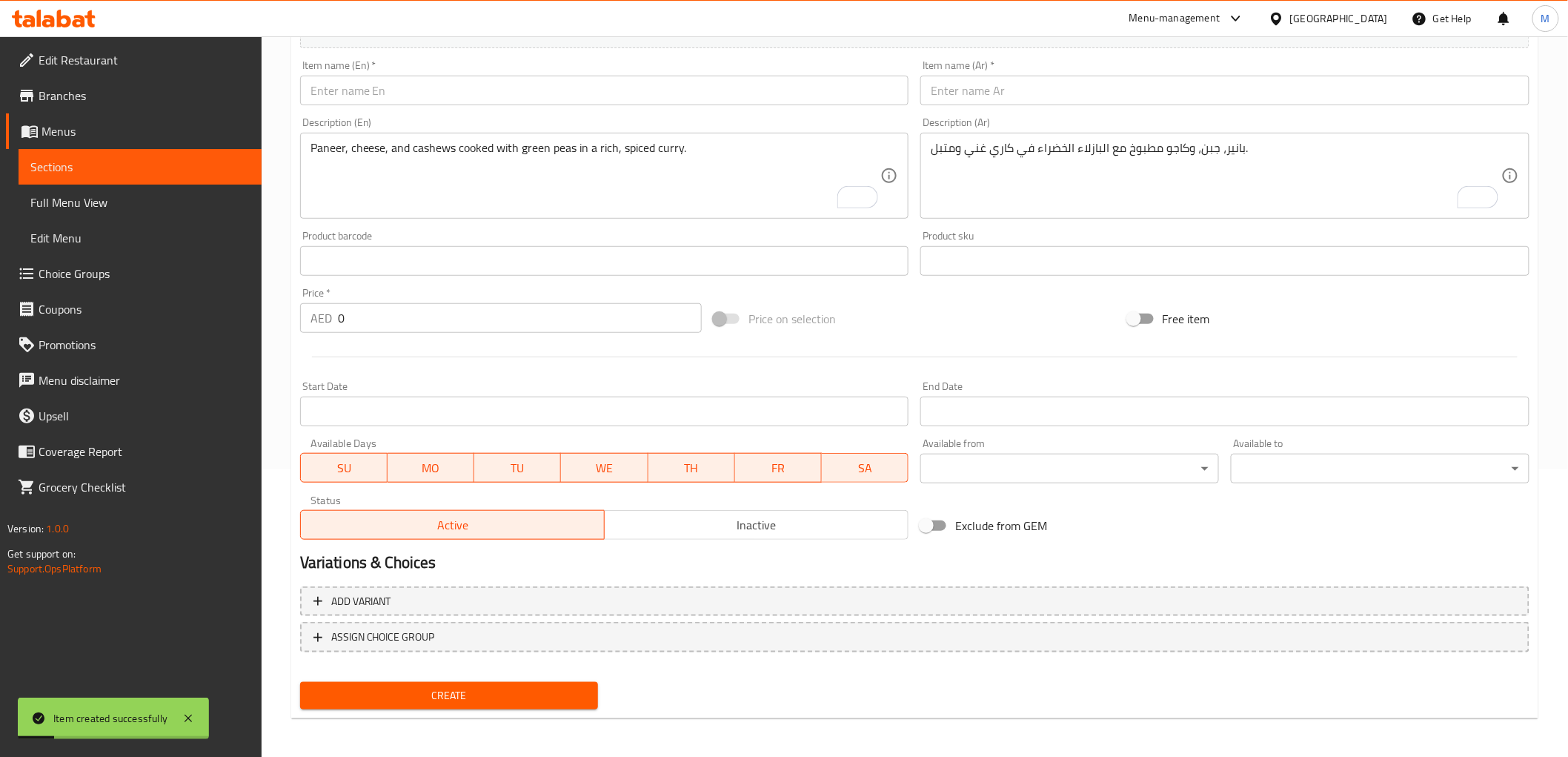
click at [414, 73] on div "Item name (En)   * Item name (En) *" at bounding box center [604, 82] width 609 height 45
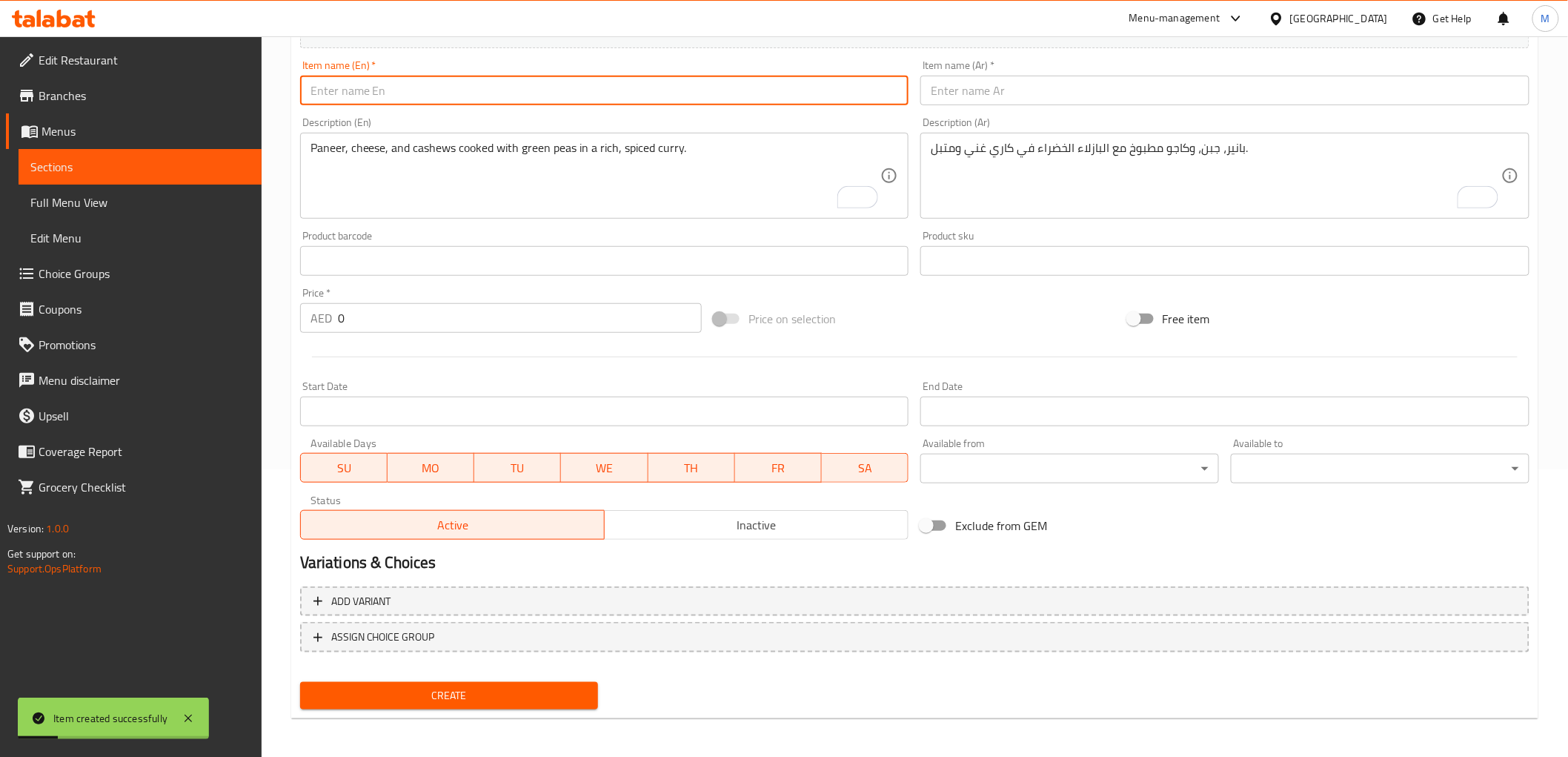
click at [413, 76] on input "text" at bounding box center [604, 90] width 609 height 30
paste input "Kathiyawadi Papad Rool"
type input "Kathiyawadi Papad Rool"
click at [989, 91] on input "text" at bounding box center [1225, 90] width 609 height 30
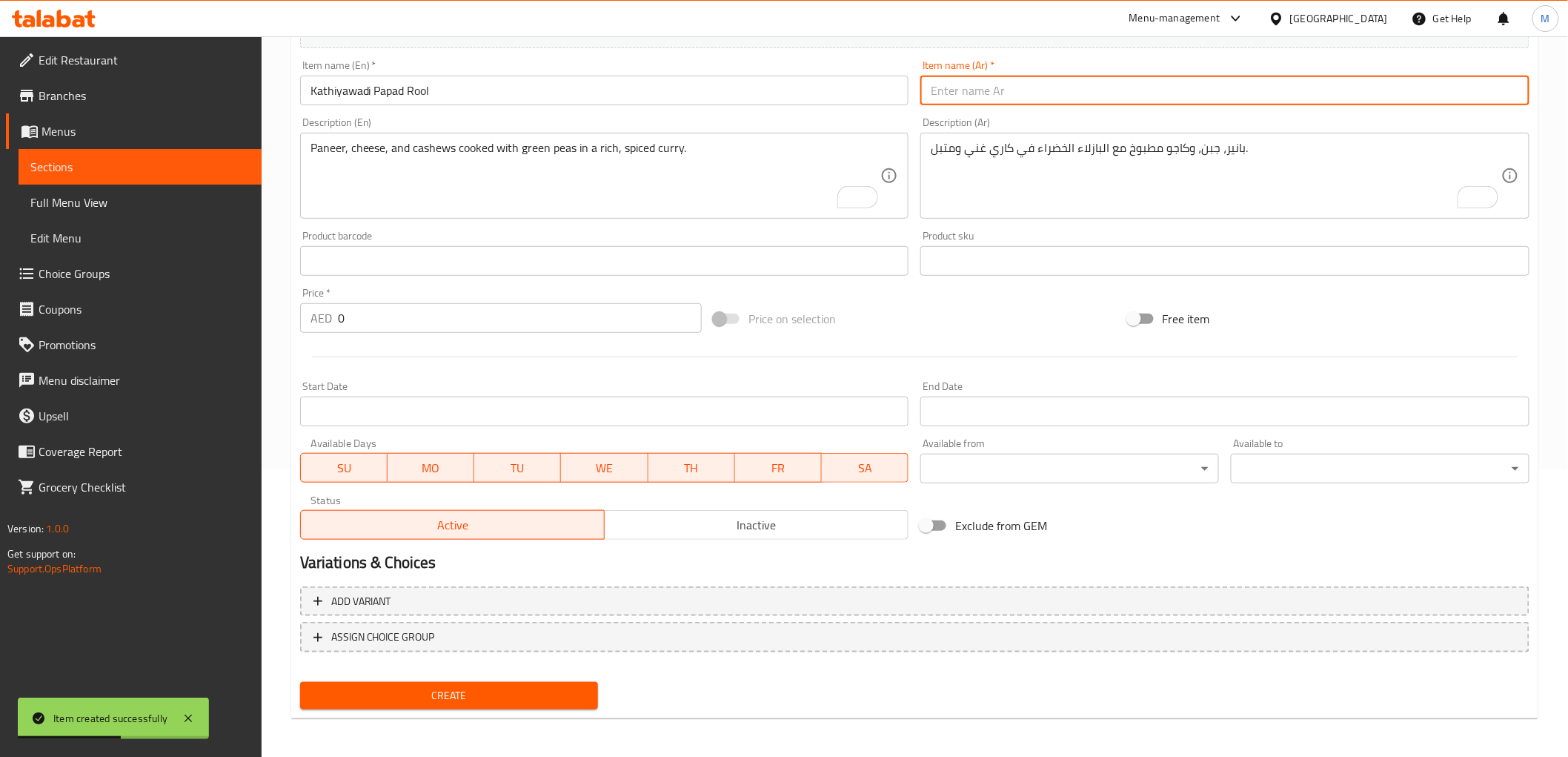
paste input "كاثياوادي باباد رول"
type input "كاثياوادي باباد رول"
click at [459, 178] on textarea "To enrich screen reader interactions, please activate Accessibility in Grammarl…" at bounding box center [595, 176] width 570 height 71
paste textarea "Crispy papad rolled and spiced for a crunchy, flavorful accompaniment."
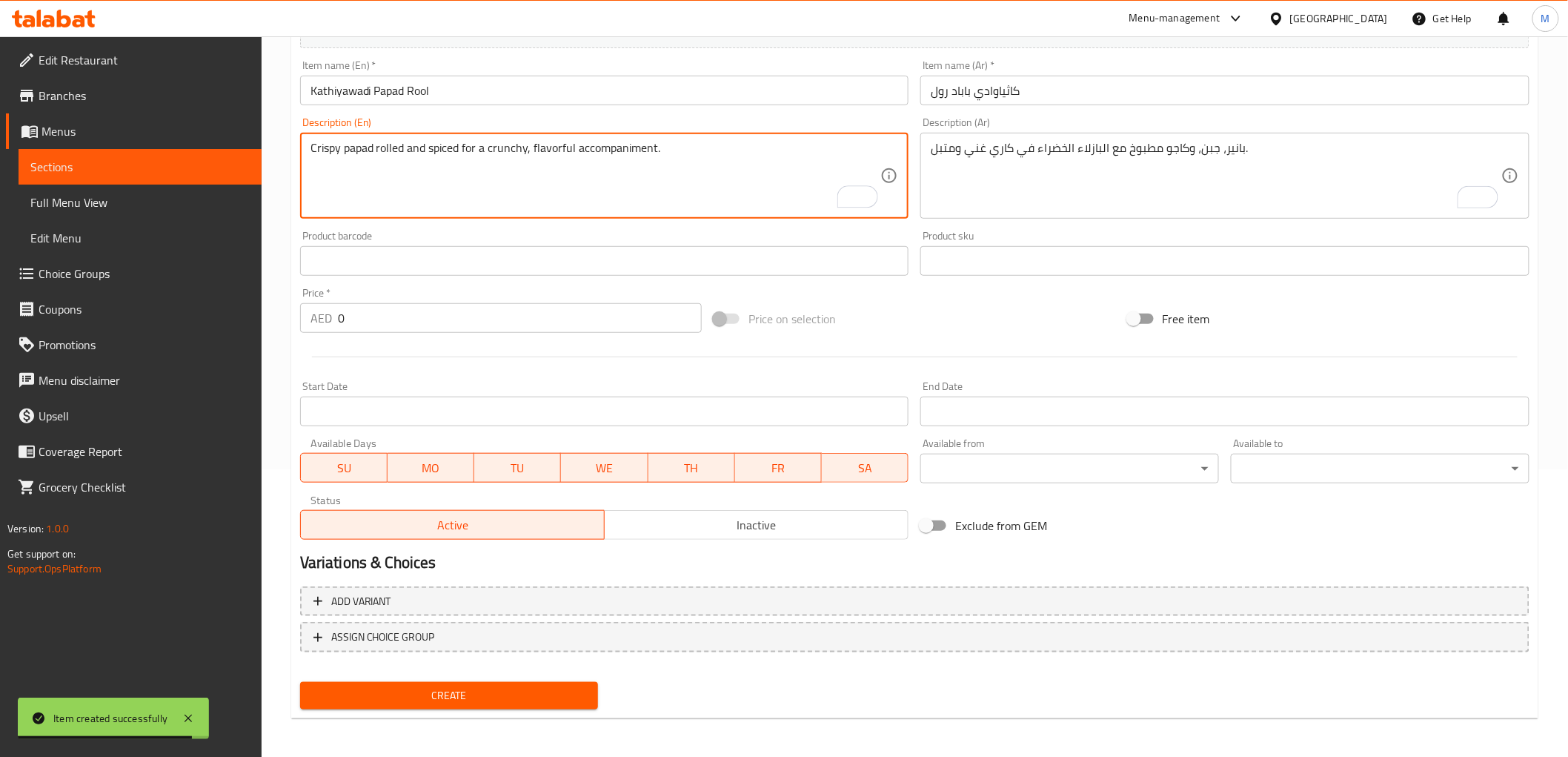
type textarea "Crispy papad rolled and spiced for a crunchy, flavorful accompaniment."
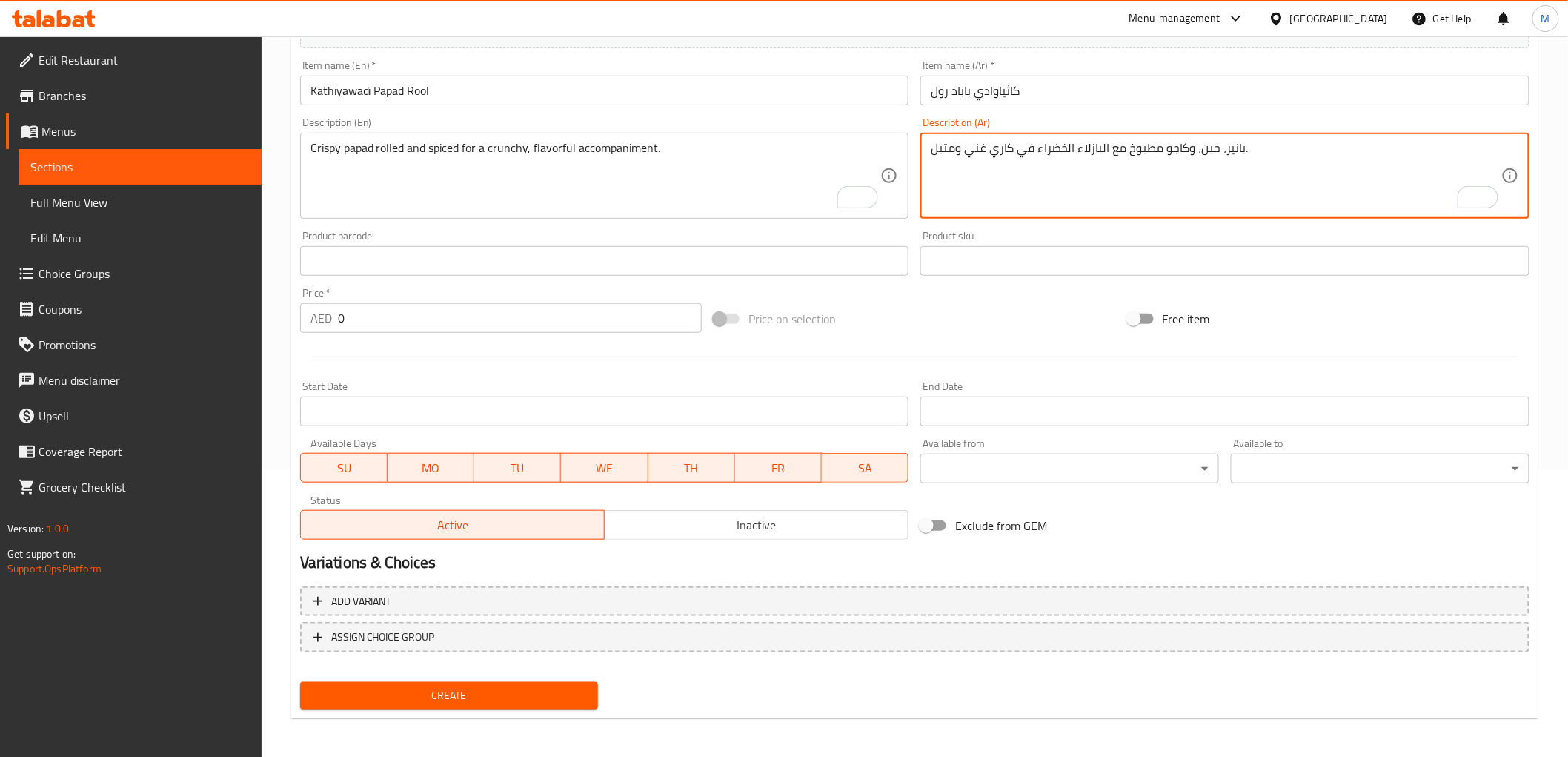
click at [998, 161] on textarea "بانير، جبن، وكاجو مطبوخ مع البازلاء الخضراء في كاري غني ومتبل." at bounding box center [1215, 176] width 570 height 71
paste textarea "باباد مقرمش ملفوف ومتبل للحصول على طبق مقرمش ولذيذ."
type textarea "باباد مقرمش ملفوف ومتبل للحصول على طبق مقرمش ولذيذ."
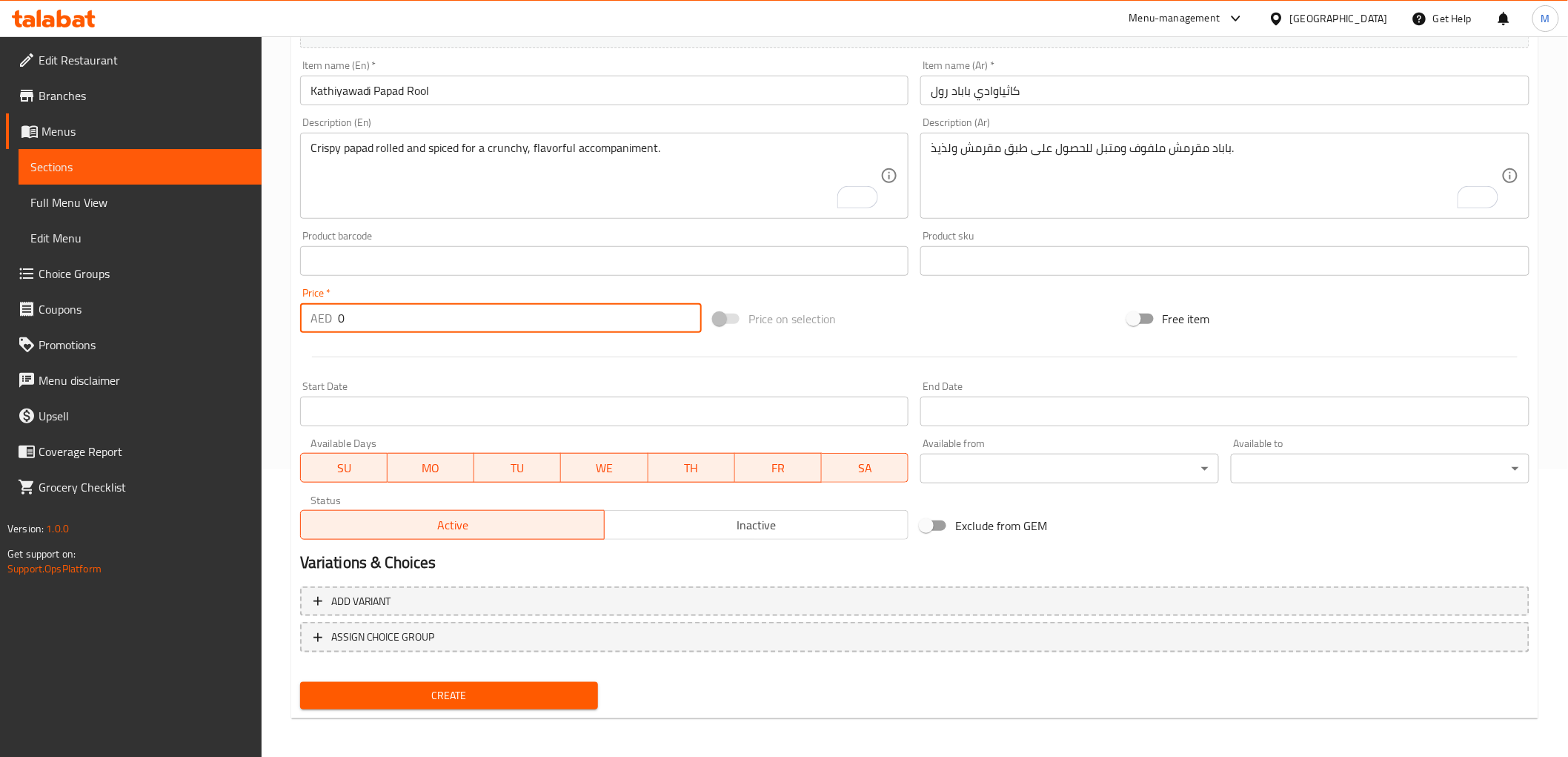
click at [393, 322] on input "0" at bounding box center [519, 317] width 364 height 30
click at [393, 321] on input "0" at bounding box center [519, 317] width 364 height 30
click at [393, 320] on input "0" at bounding box center [519, 317] width 364 height 30
paste input "42.0"
type input "42.00"
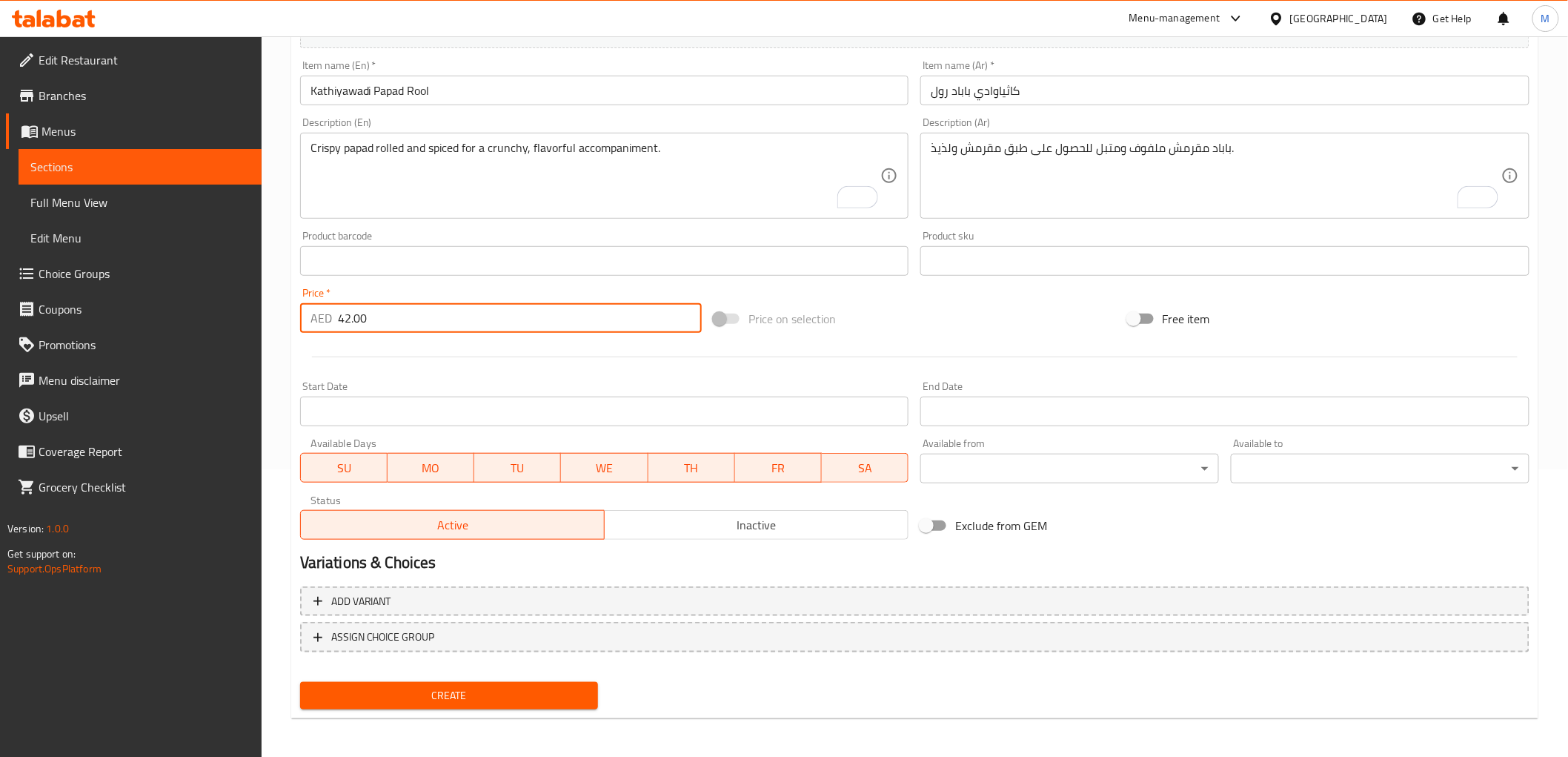
click at [277, 335] on div "Home / Restaurants management / Menus / Sections / item / create Kathiyawadi Ma…" at bounding box center [914, 254] width 1307 height 1011
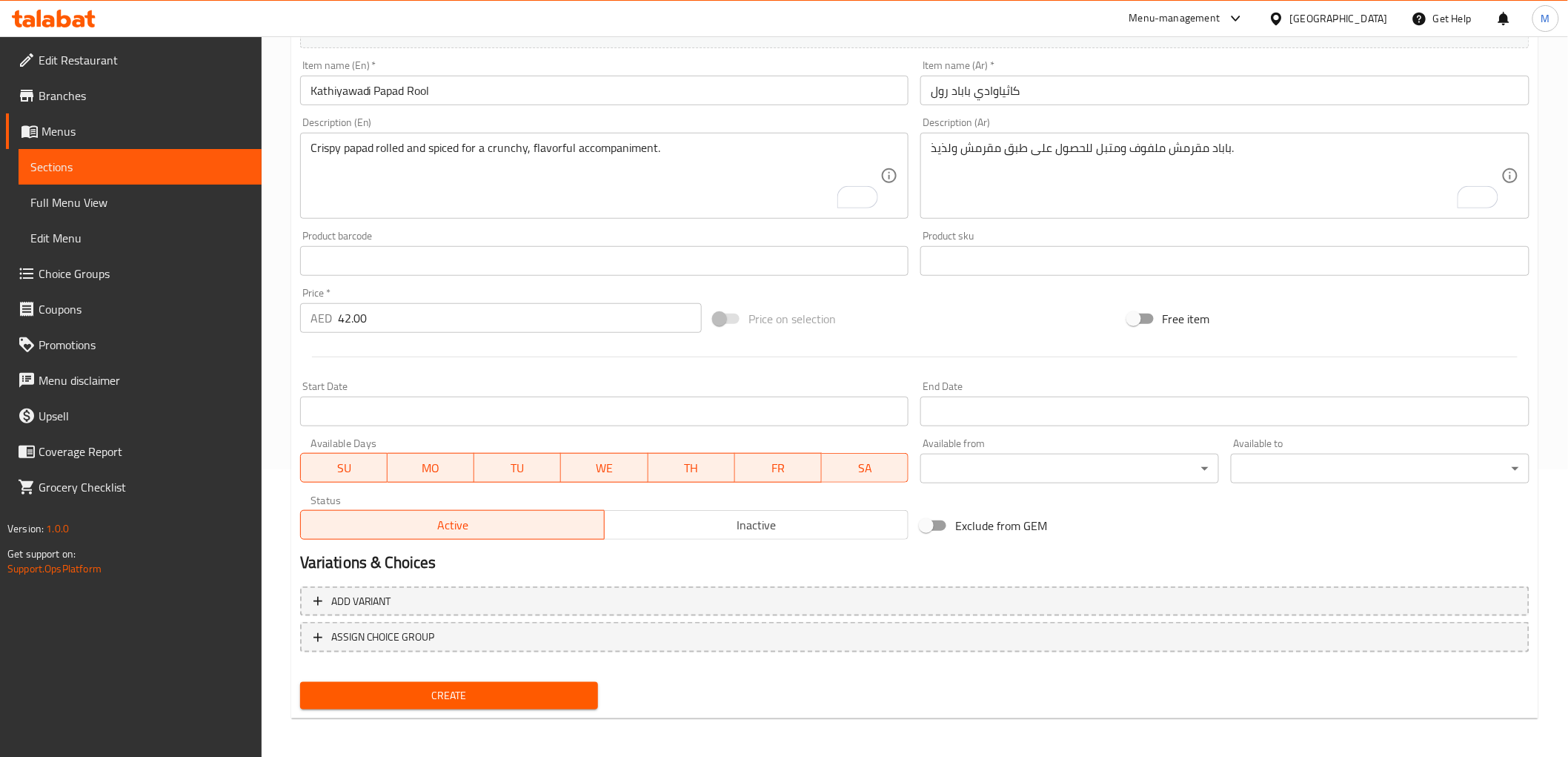
click at [435, 690] on span "Create" at bounding box center [449, 695] width 275 height 19
type input "0"
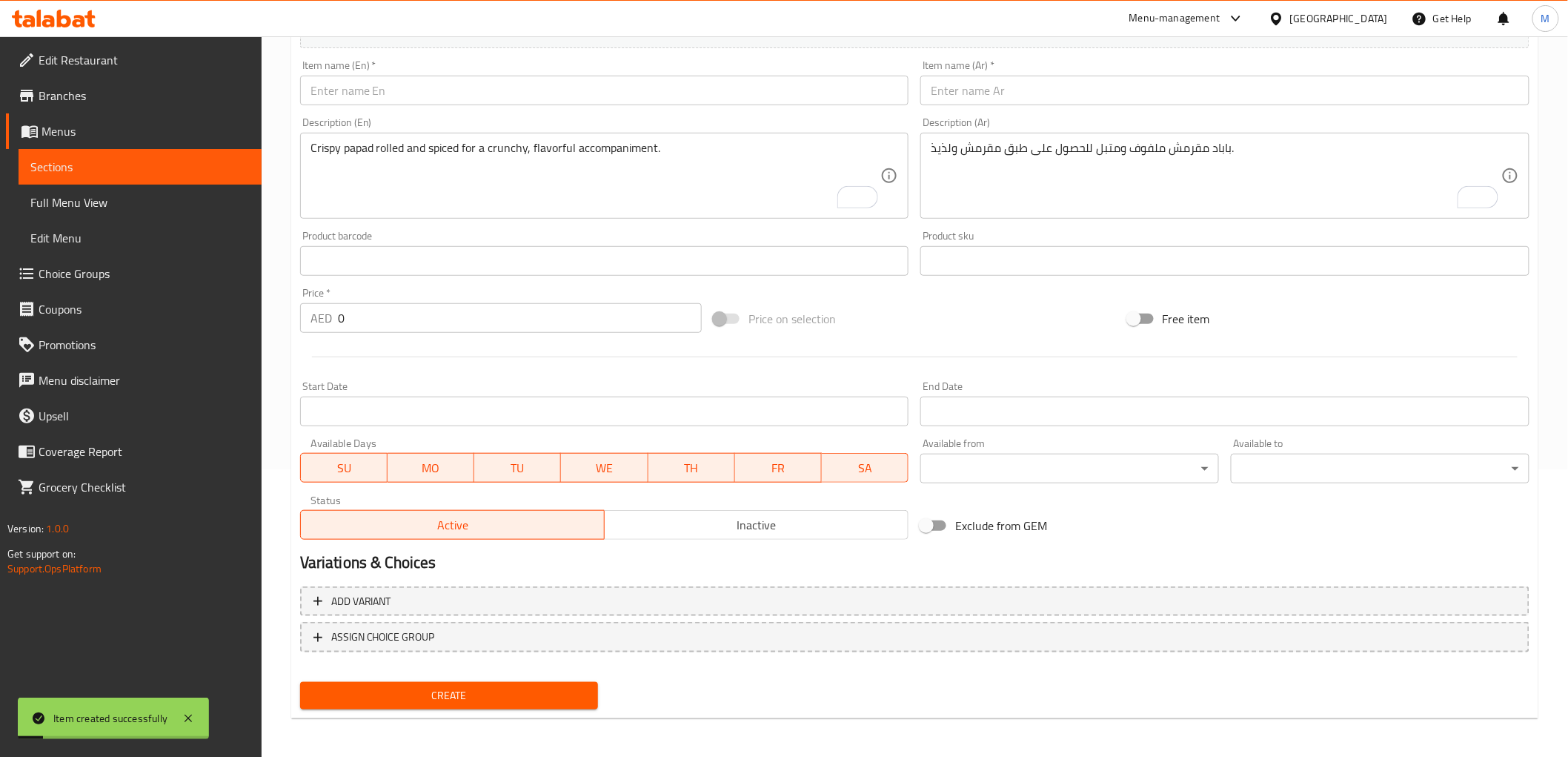
click at [405, 84] on input "text" at bounding box center [604, 90] width 609 height 30
paste input "Sp. Kathiyawadi [PERSON_NAME]"
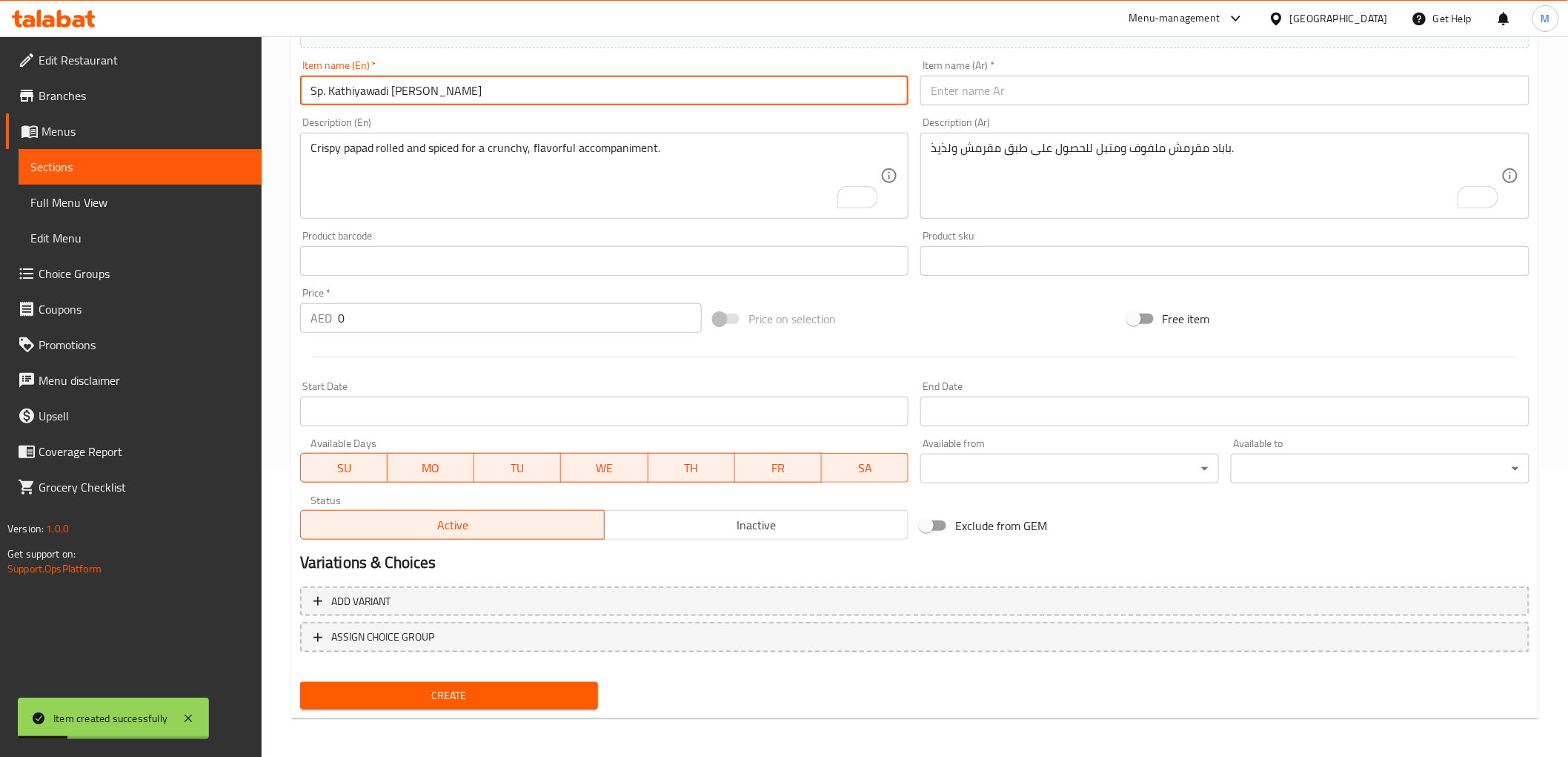
type input "Sp. Kathiyawadi [PERSON_NAME]"
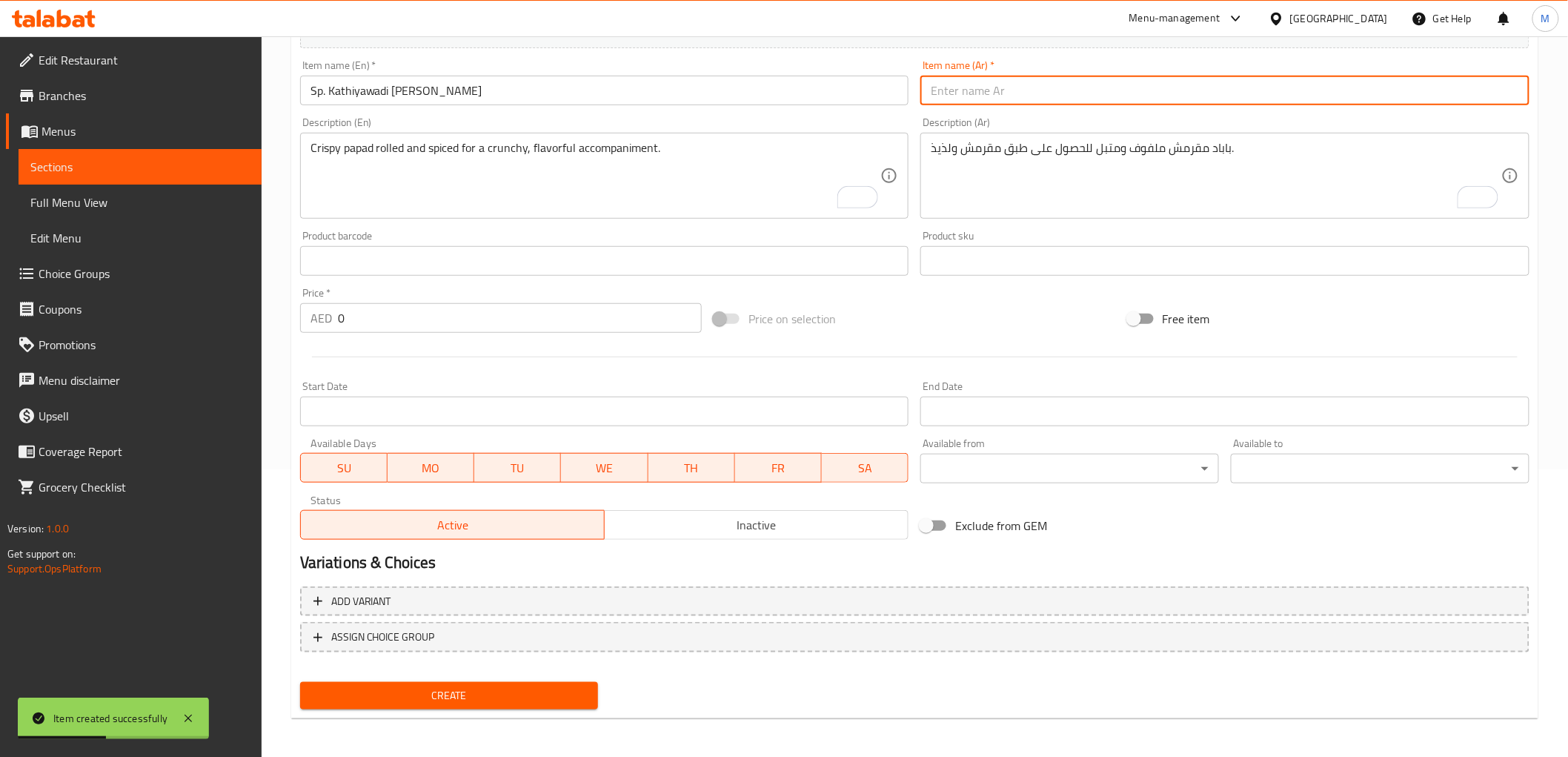
click at [1069, 97] on input "text" at bounding box center [1225, 90] width 609 height 30
paste input "Sp. كاتيوادي ليلا كاندا كادي"
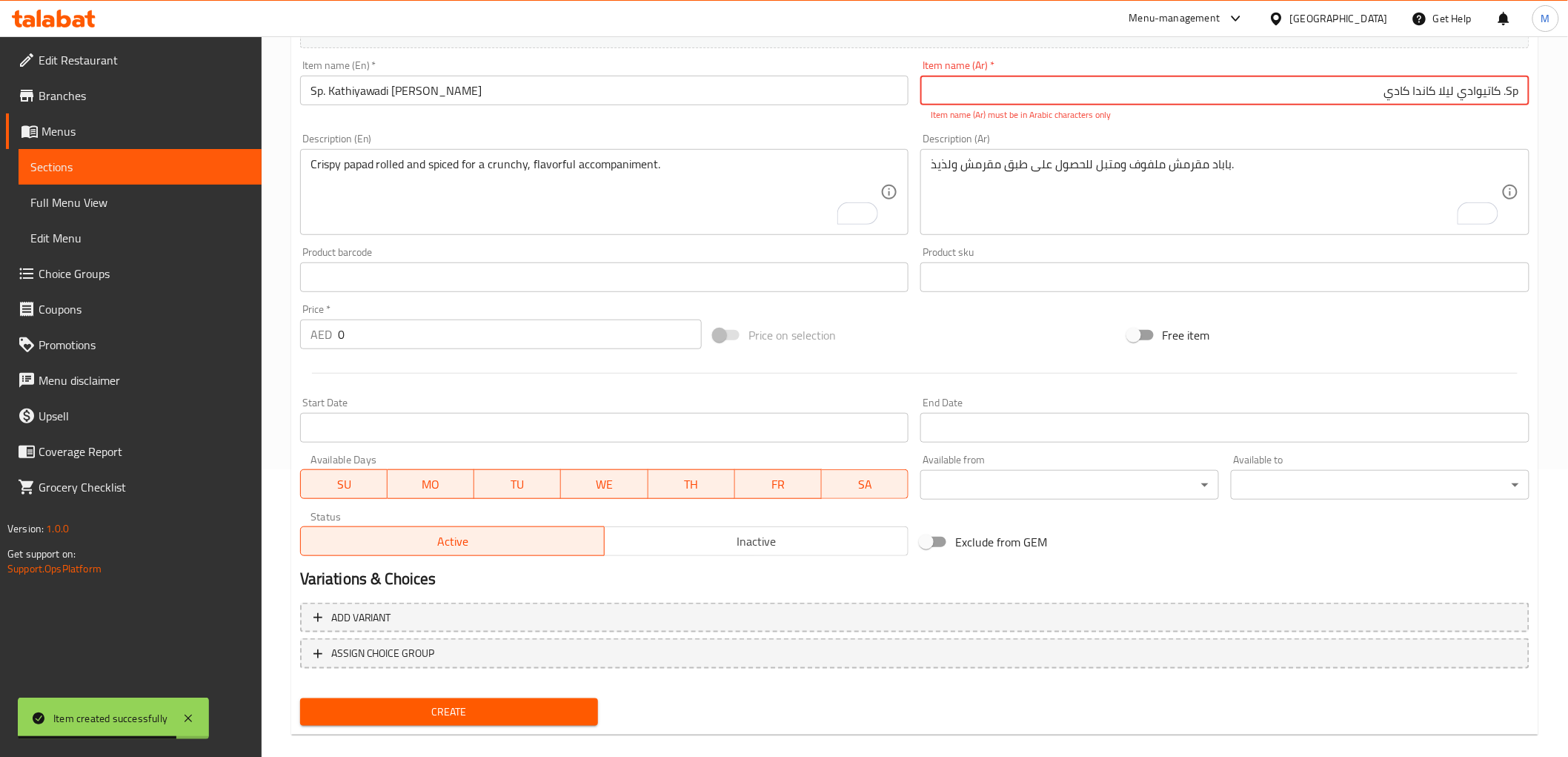
click at [1514, 83] on input "Sp. كاتيوادي ليلا كاندا كادي" at bounding box center [1225, 90] width 609 height 30
drag, startPoint x: 1514, startPoint y: 83, endPoint x: 1504, endPoint y: 88, distance: 11.2
click at [1504, 88] on input "Sp. كاتيوادي ليلا كاندا كادي" at bounding box center [1225, 90] width 609 height 30
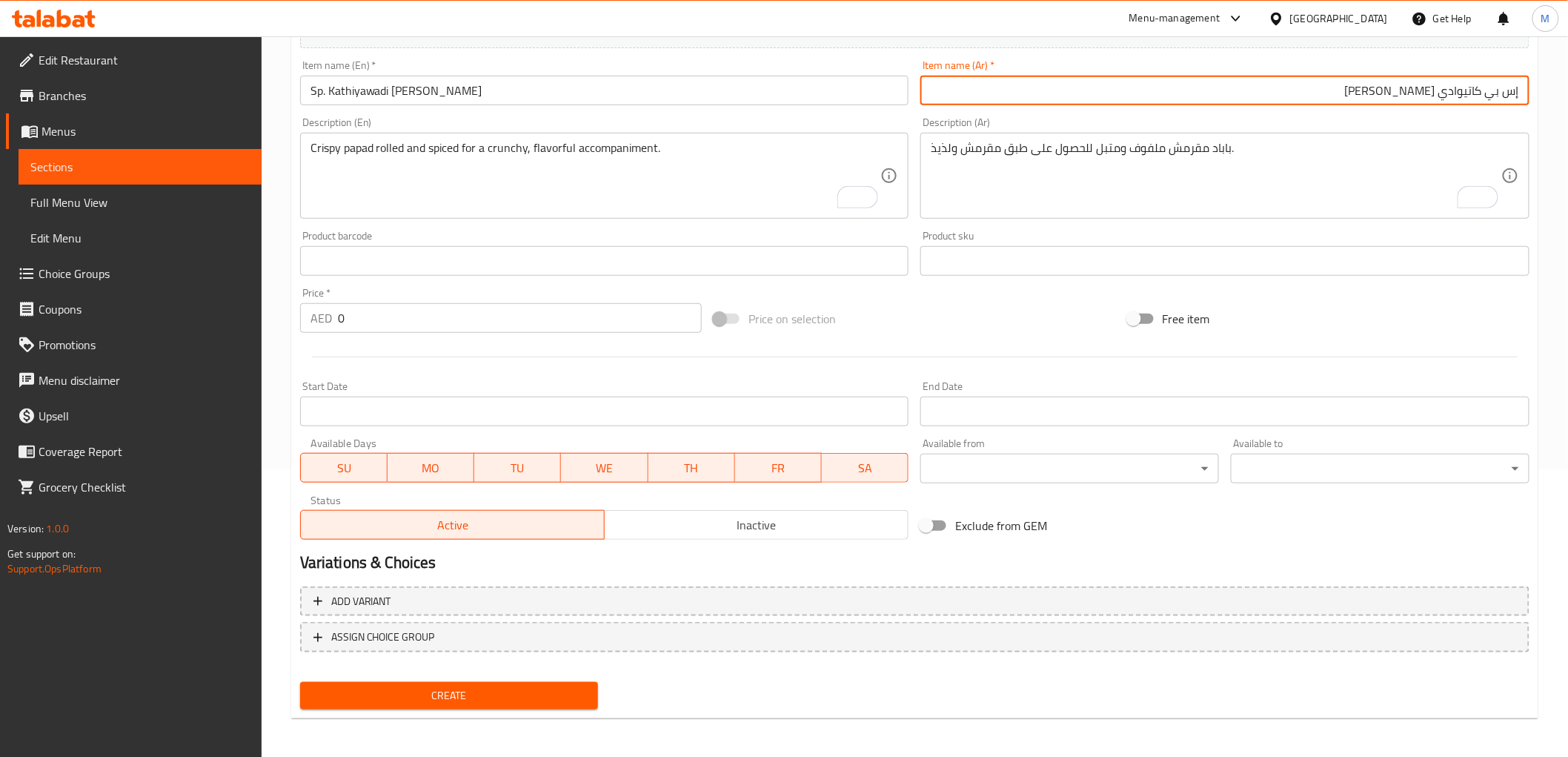
type input "إس بي كاتيوادي [PERSON_NAME]"
click at [427, 179] on textarea "To enrich screen reader interactions, please activate Accessibility in Grammarl…" at bounding box center [595, 176] width 570 height 71
paste textarea "Mildly spiced kadhi made with purple onions for a tangy, comforting Kathiyawadi…"
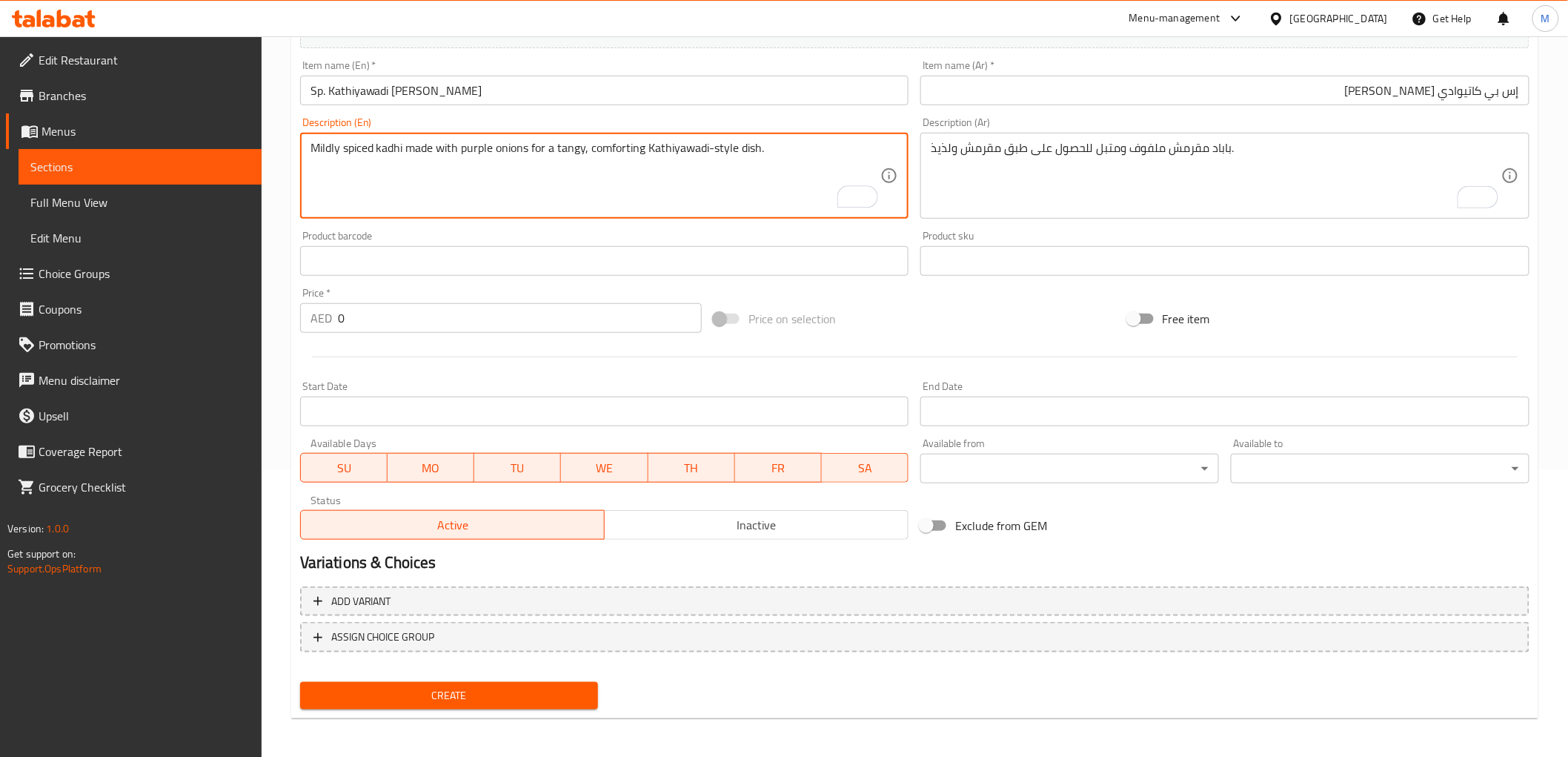
type textarea "Mildly spiced kadhi made with purple onions for a tangy, comforting Kathiyawadi…"
click at [1110, 178] on textarea "باباد مقرمش ملفوف ومتبل للحصول على طبق مقرمش ولذيذ." at bounding box center [1215, 176] width 570 height 71
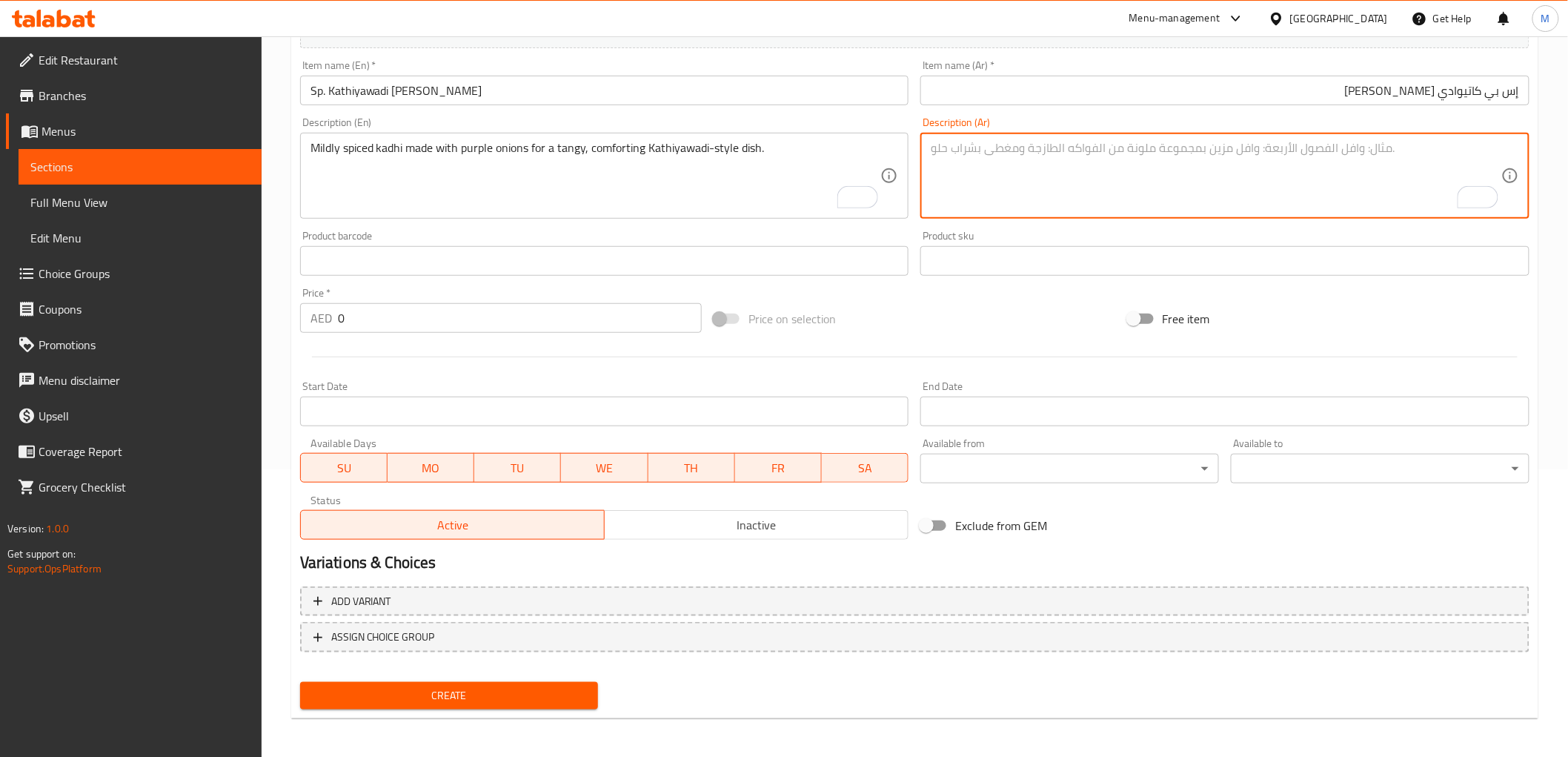
paste textarea "كادي متبل بشكل خفيف مصنوع من البصل الأرجواني للحصول على طبق لذيذ ومريح على طراز…"
type textarea "كادي متبل بشكل خفيف مصنوع من البصل الأرجواني للحصول على طبق لذيذ ومريح على طراز…"
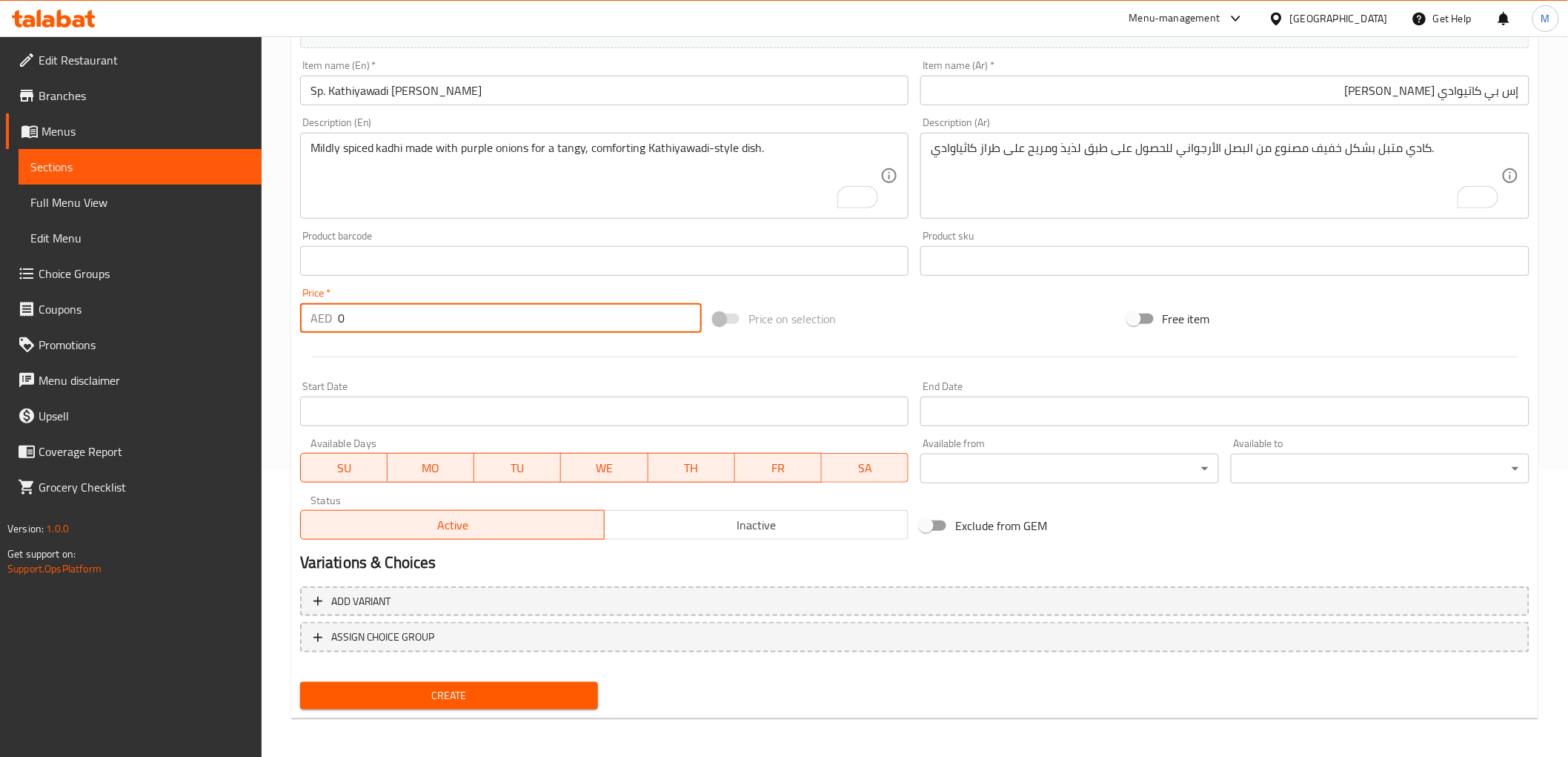
click at [375, 312] on input "0" at bounding box center [519, 317] width 364 height 30
paste input "29.0"
type input "29.00"
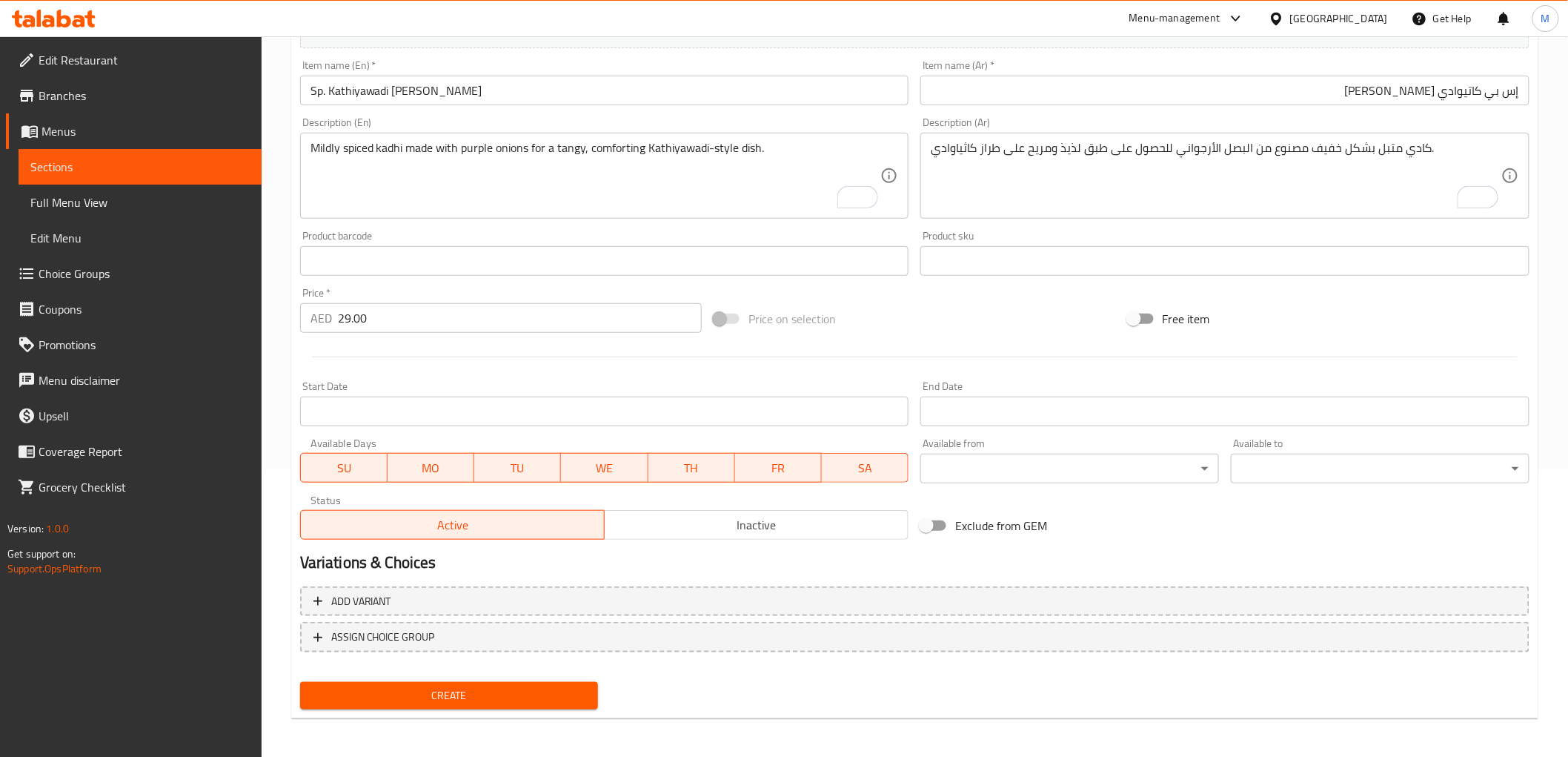
click at [372, 286] on div "Price   * AED 29.00 Price *" at bounding box center [501, 310] width 414 height 57
click at [423, 686] on span "Create" at bounding box center [449, 695] width 275 height 19
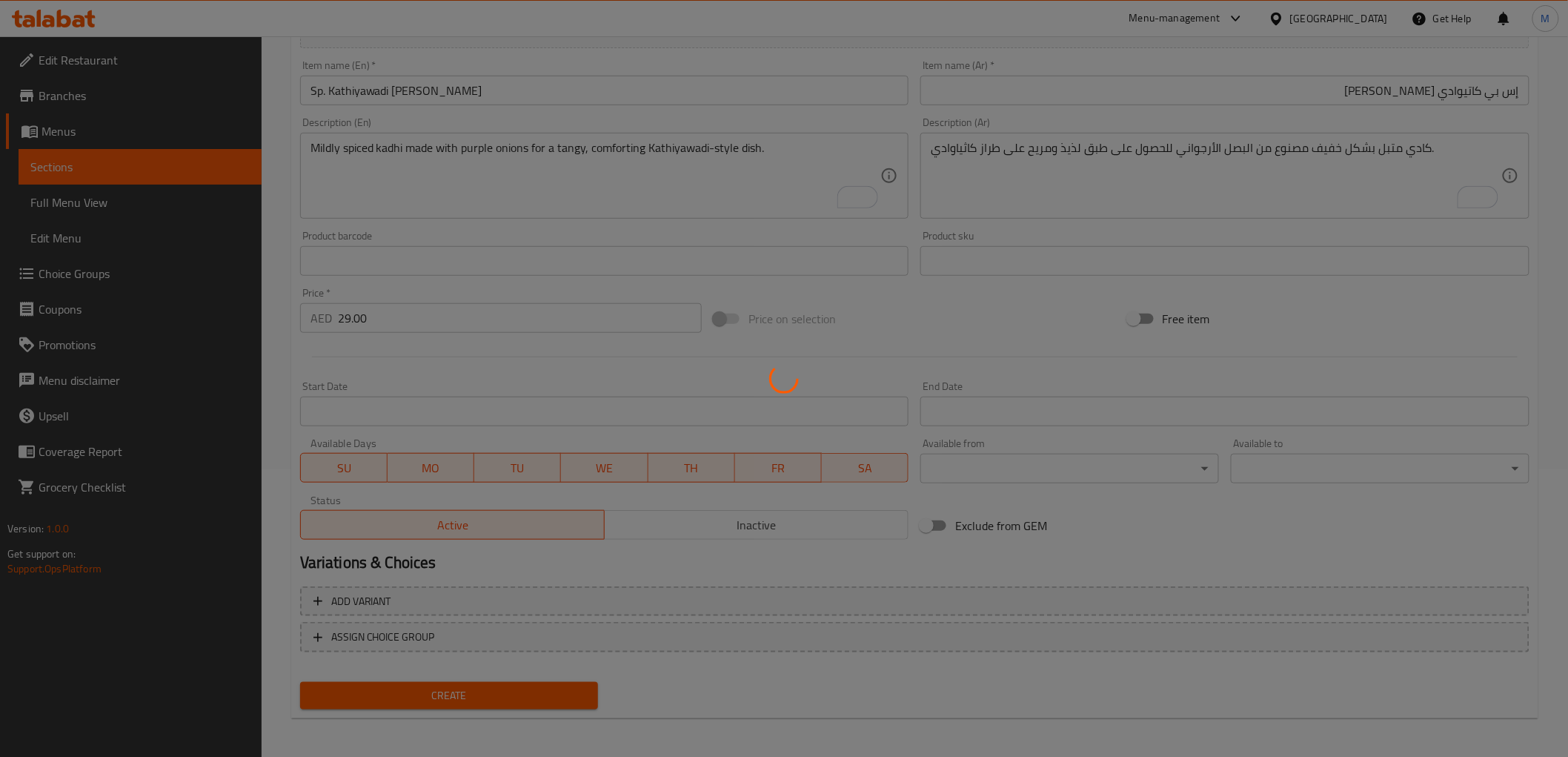
type input "0"
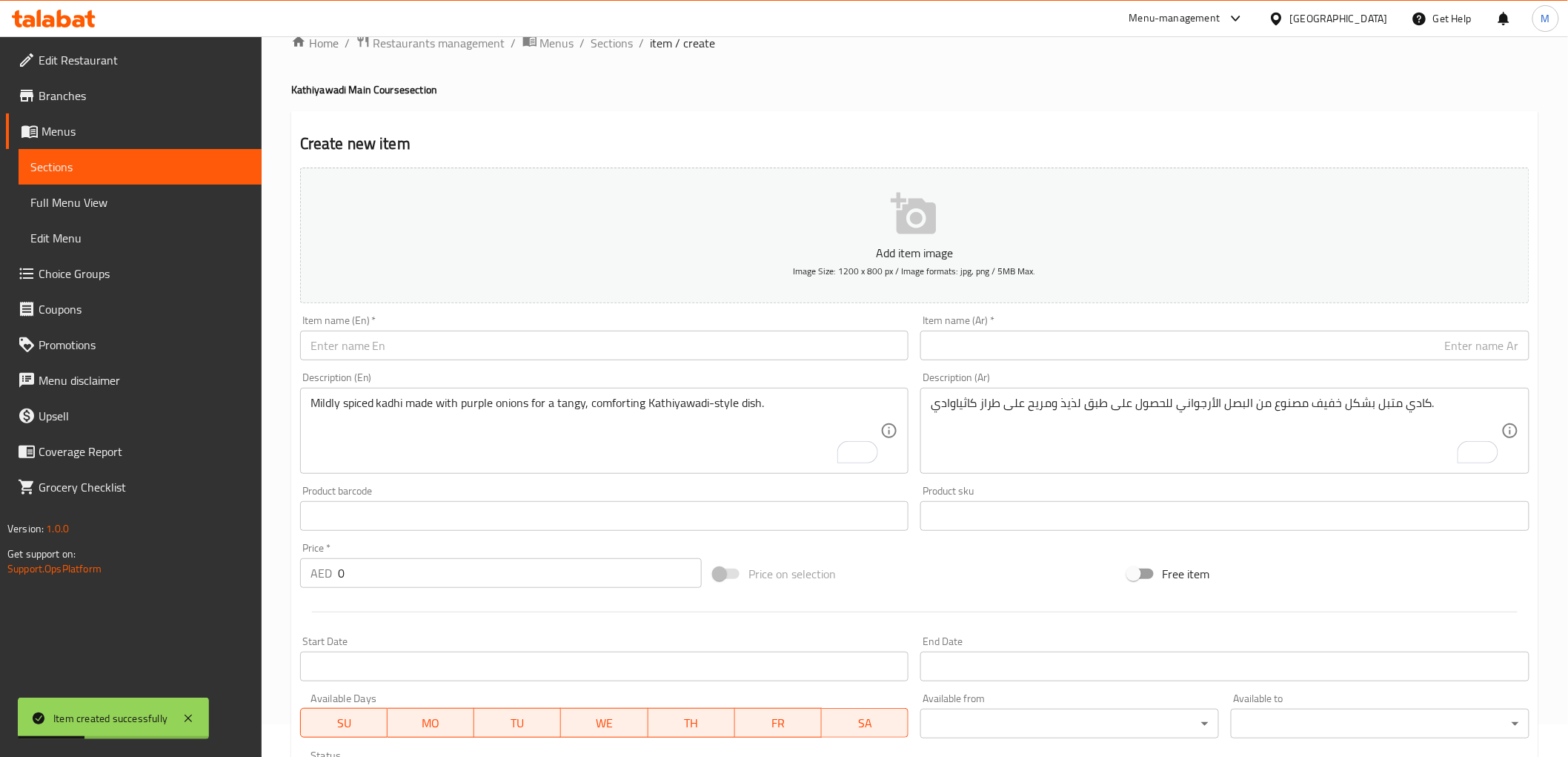
scroll to position [0, 0]
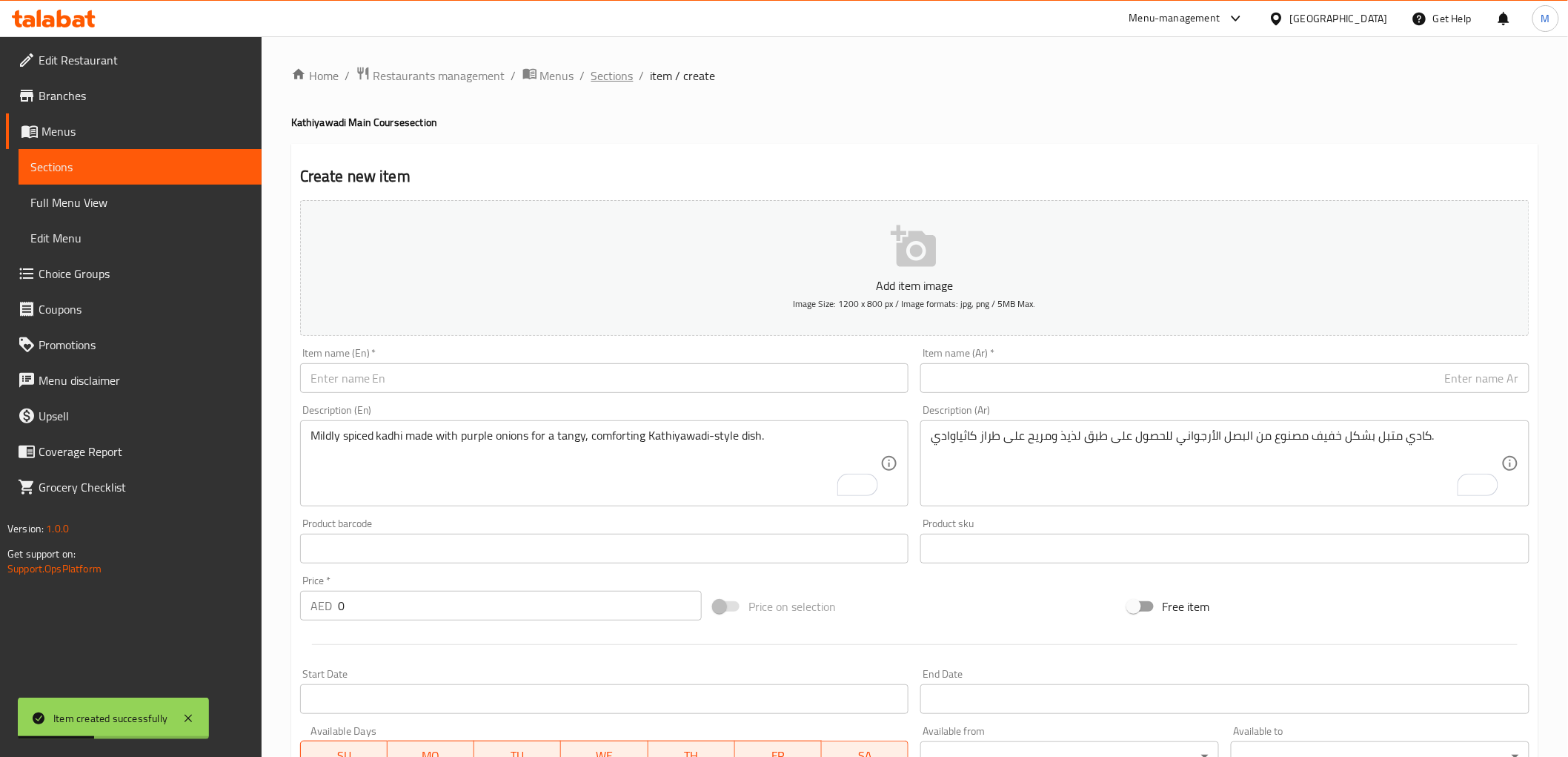
click at [616, 78] on span "Sections" at bounding box center [612, 75] width 42 height 18
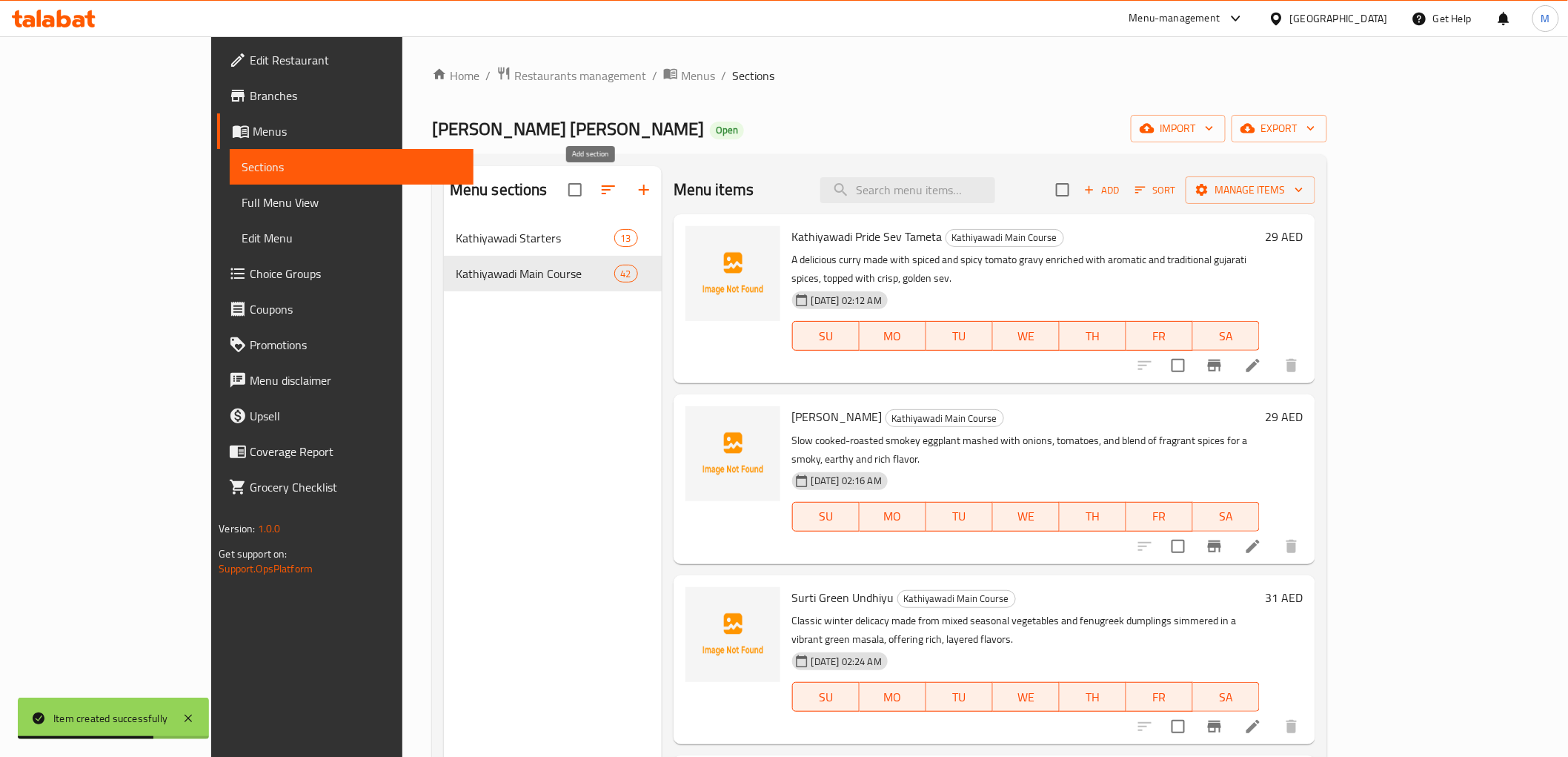
click at [635, 191] on icon "button" at bounding box center [644, 190] width 18 height 18
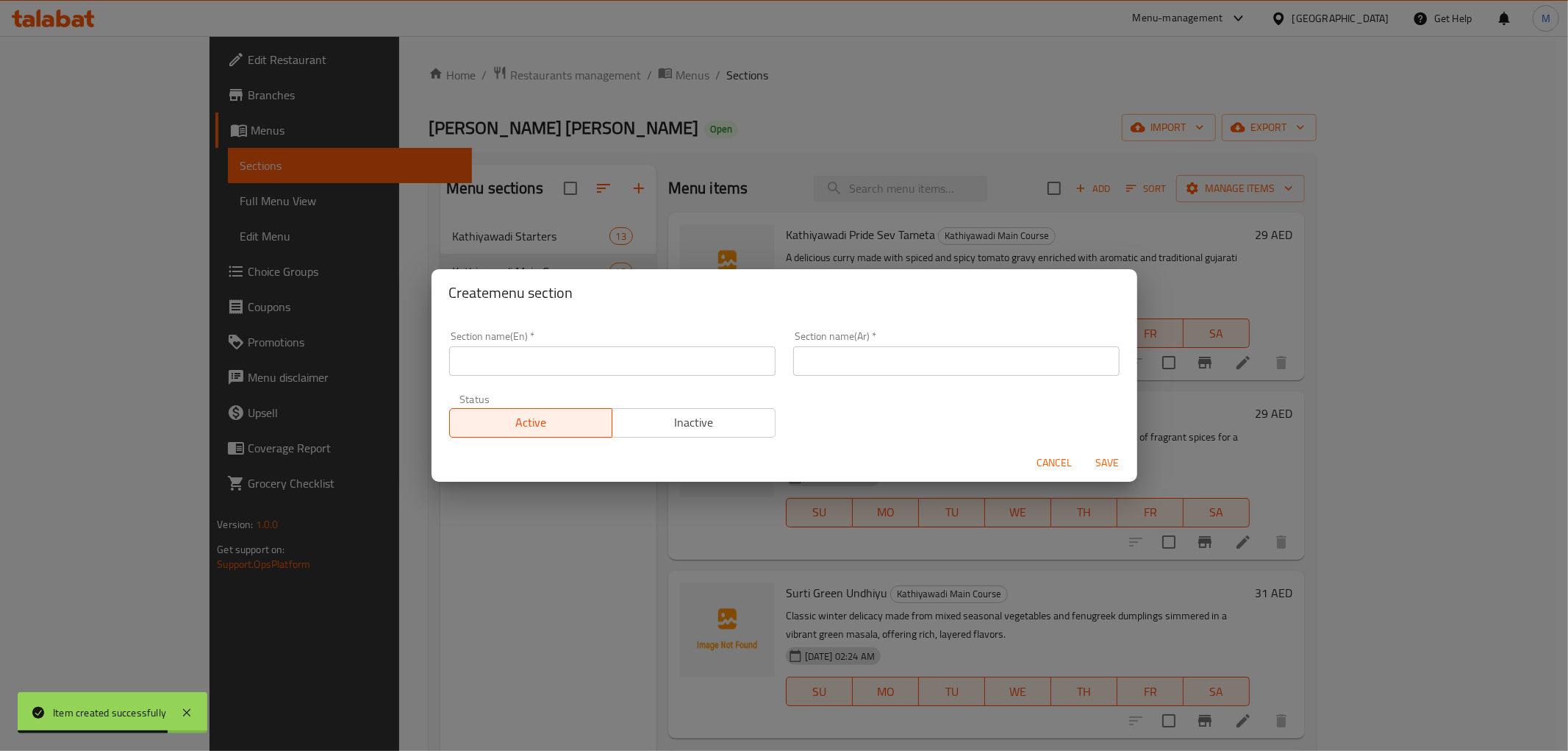
click at [589, 373] on input "text" at bounding box center [612, 361] width 326 height 29
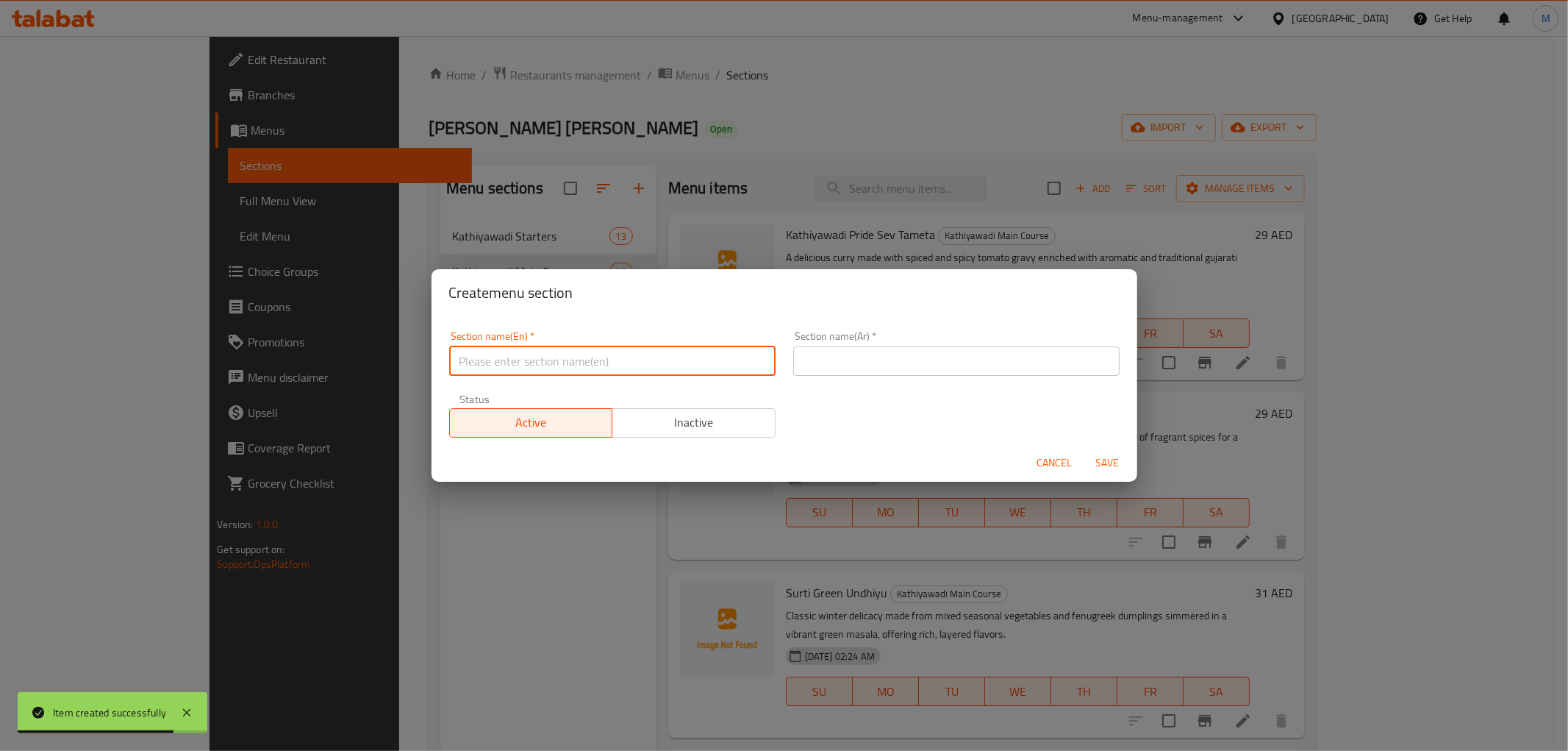
paste input "Kathiyawadi [PERSON_NAME]"
type input "Kathiyawadi [PERSON_NAME]"
click at [895, 350] on input "text" at bounding box center [956, 361] width 326 height 29
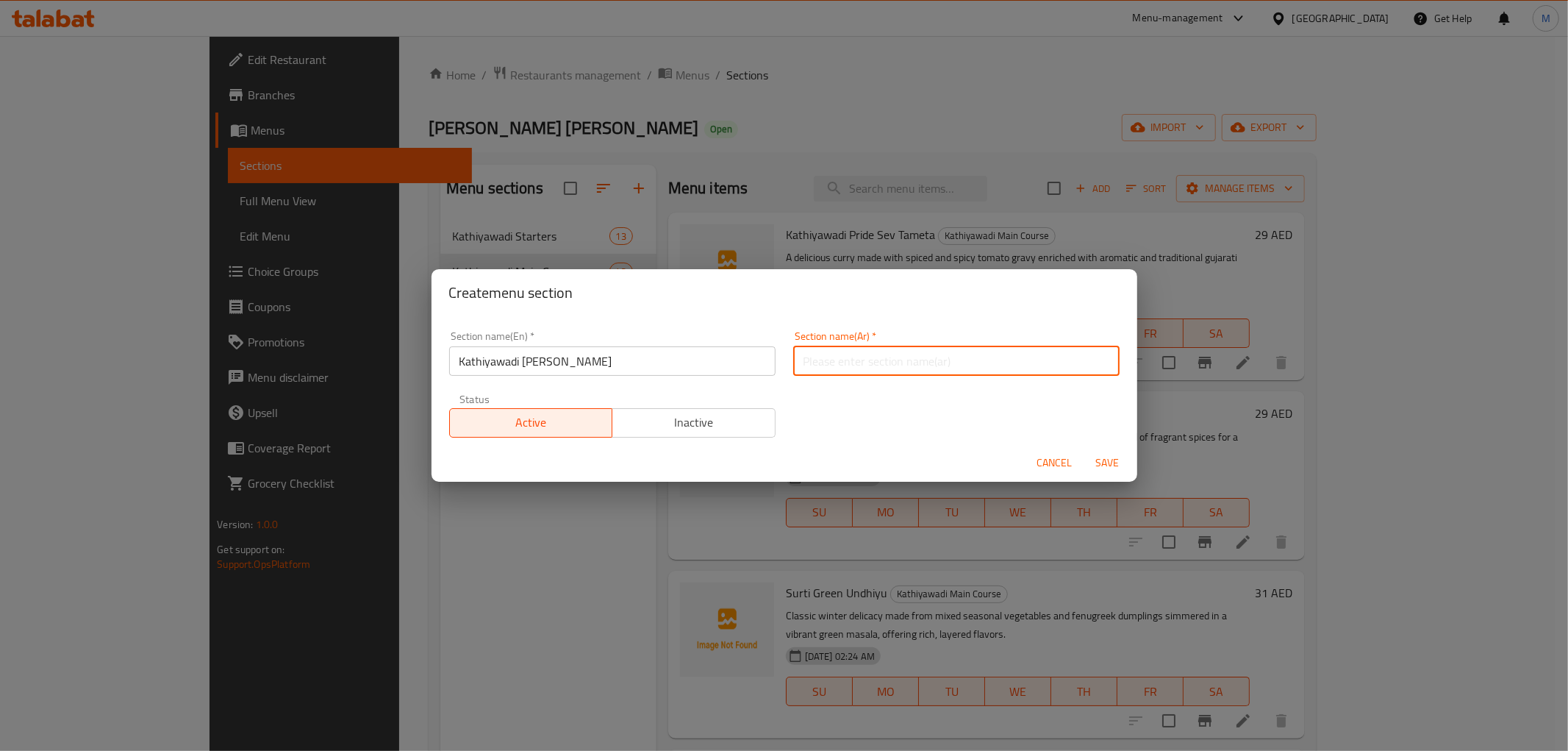
paste input "كاثياوادي [PERSON_NAME]"
type input "كاثياوادي [PERSON_NAME]"
click at [1108, 461] on span "Save" at bounding box center [1108, 463] width 36 height 19
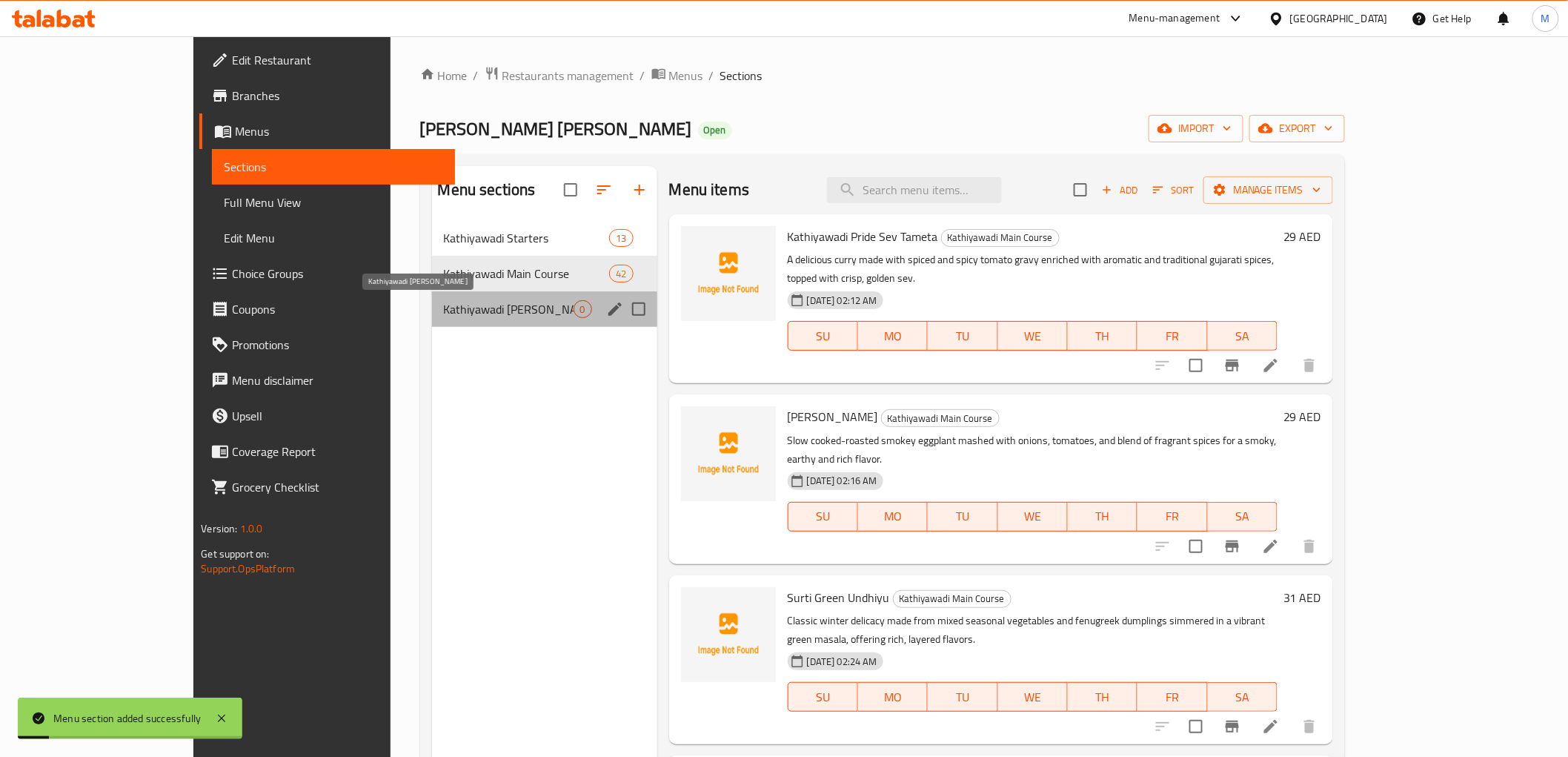
click at [458, 308] on span "Kathiyawadi [PERSON_NAME]" at bounding box center [509, 309] width 130 height 18
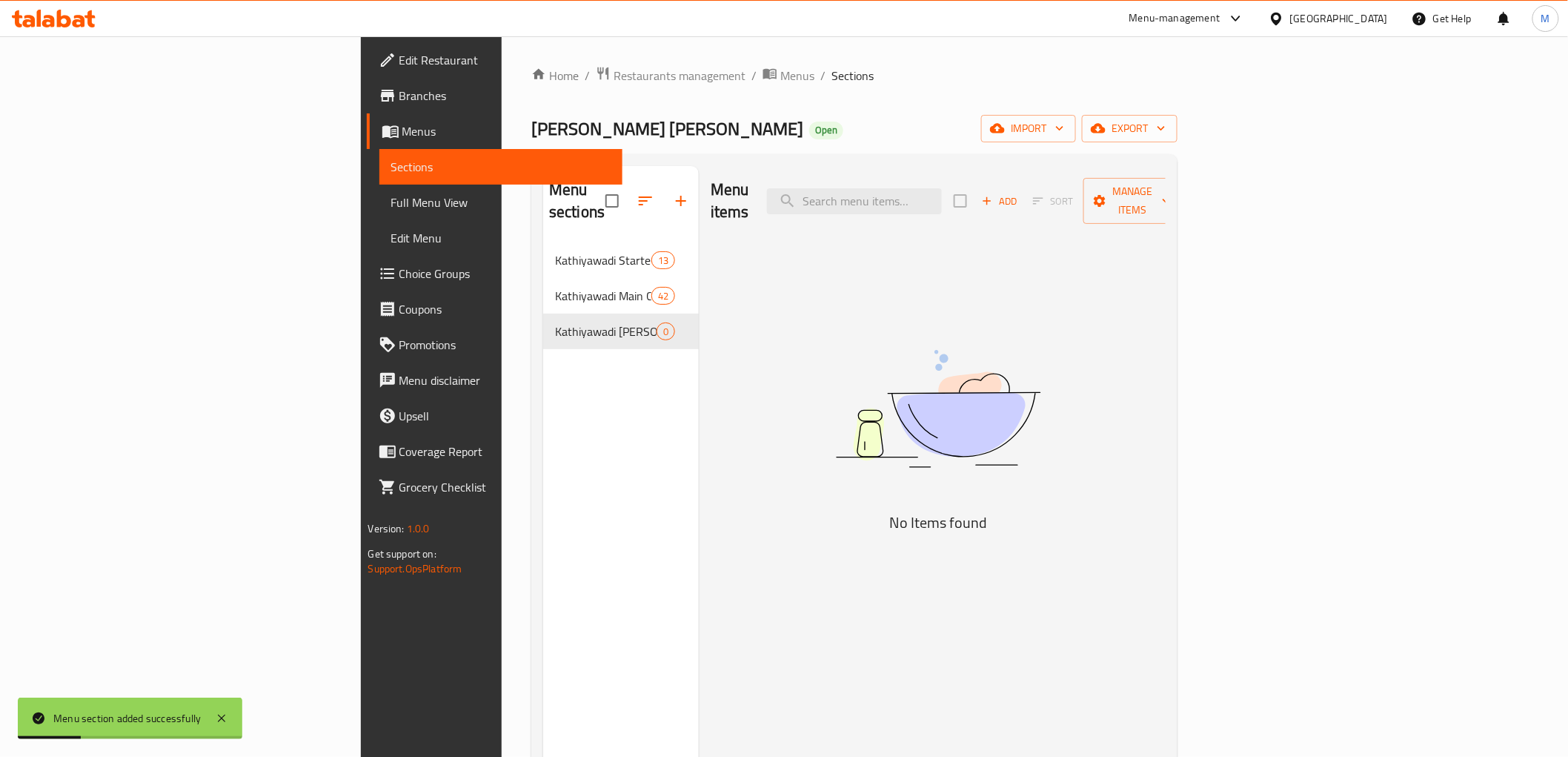
click at [1024, 190] on button "Add" at bounding box center [999, 202] width 47 height 23
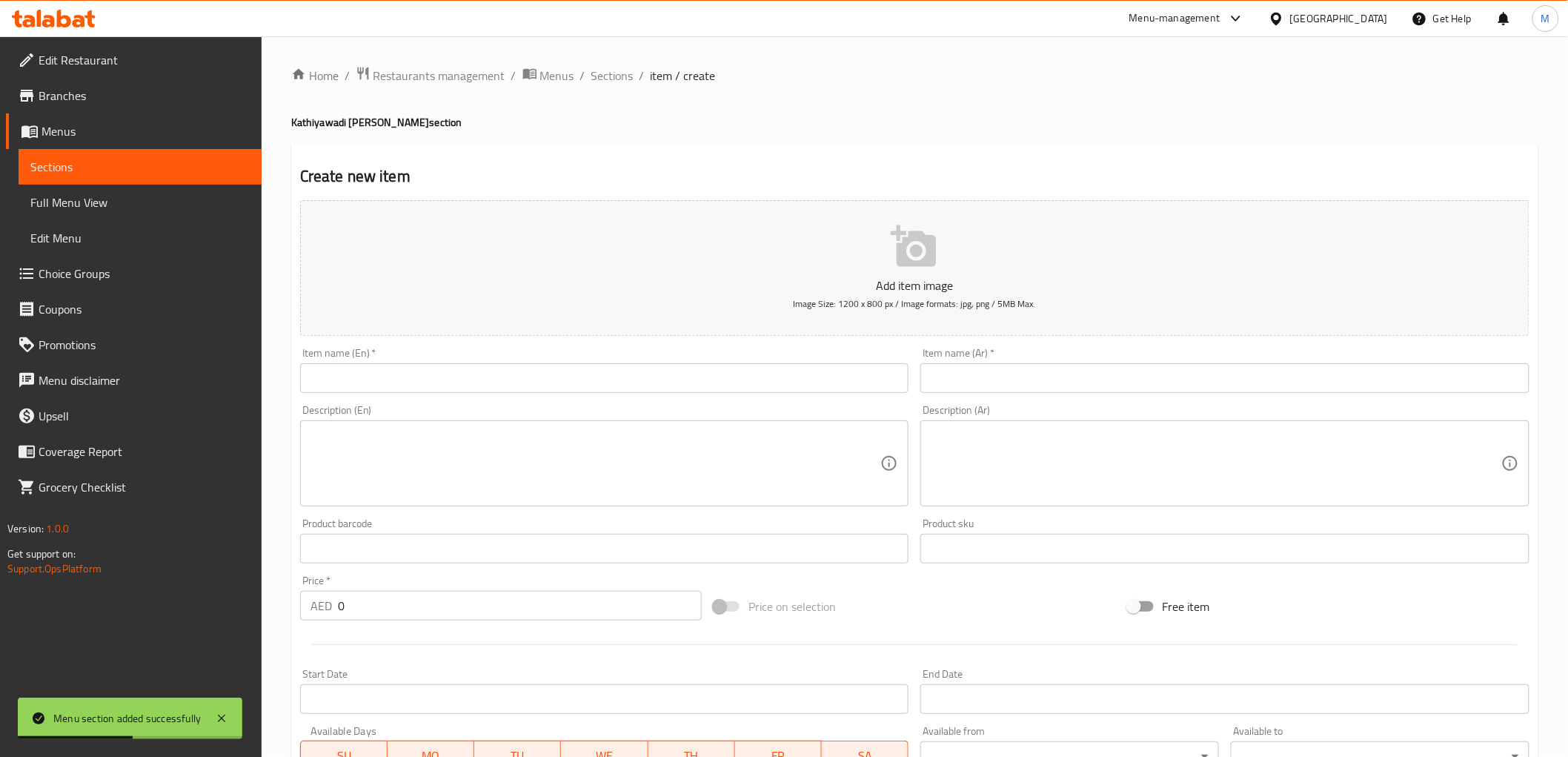
click at [483, 376] on input "text" at bounding box center [604, 377] width 609 height 30
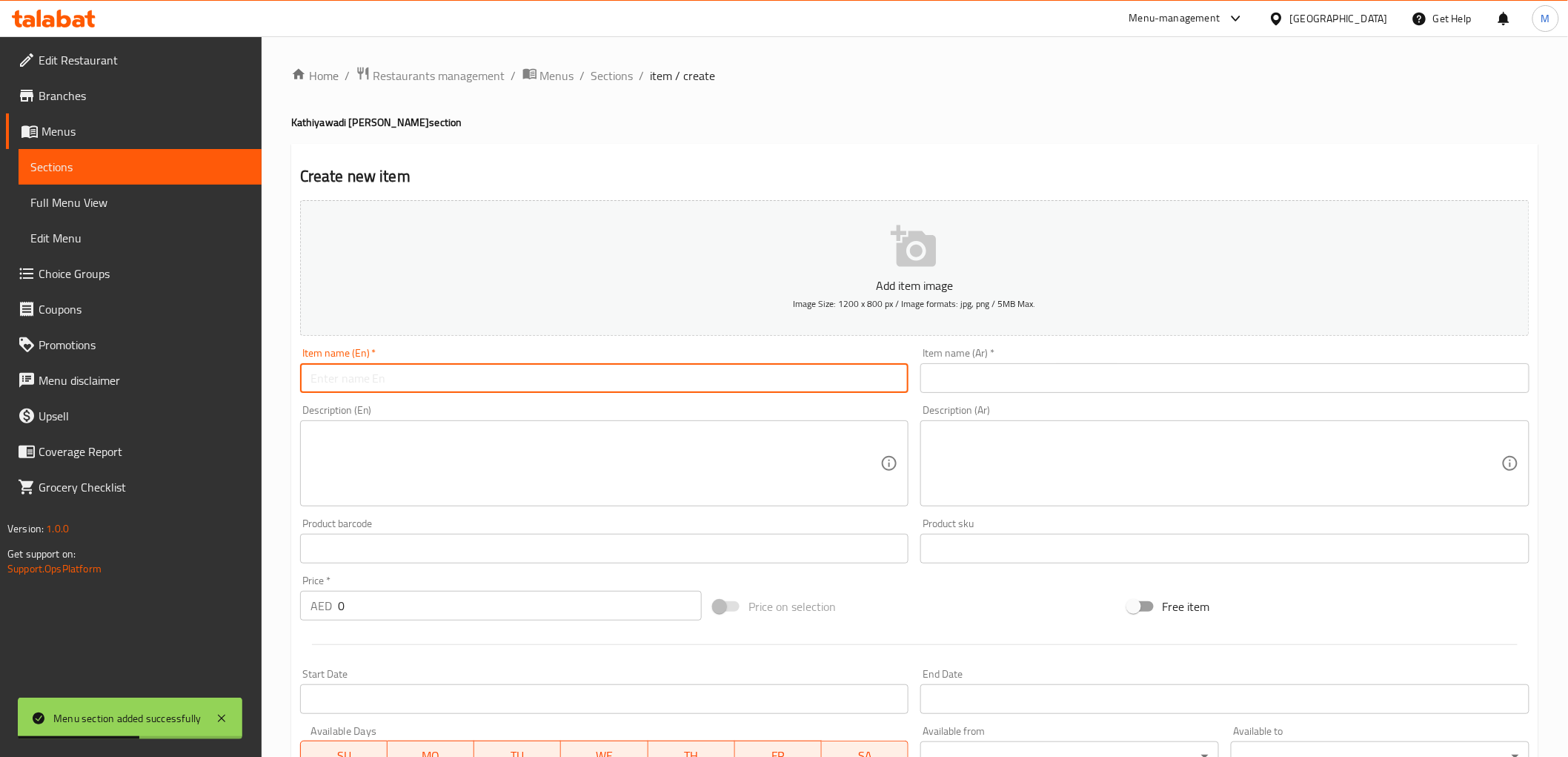
paste input "Kathiyawadi [PERSON_NAME]"
type input "Kathiyawadi [PERSON_NAME]"
click at [968, 373] on input "text" at bounding box center [1225, 377] width 609 height 30
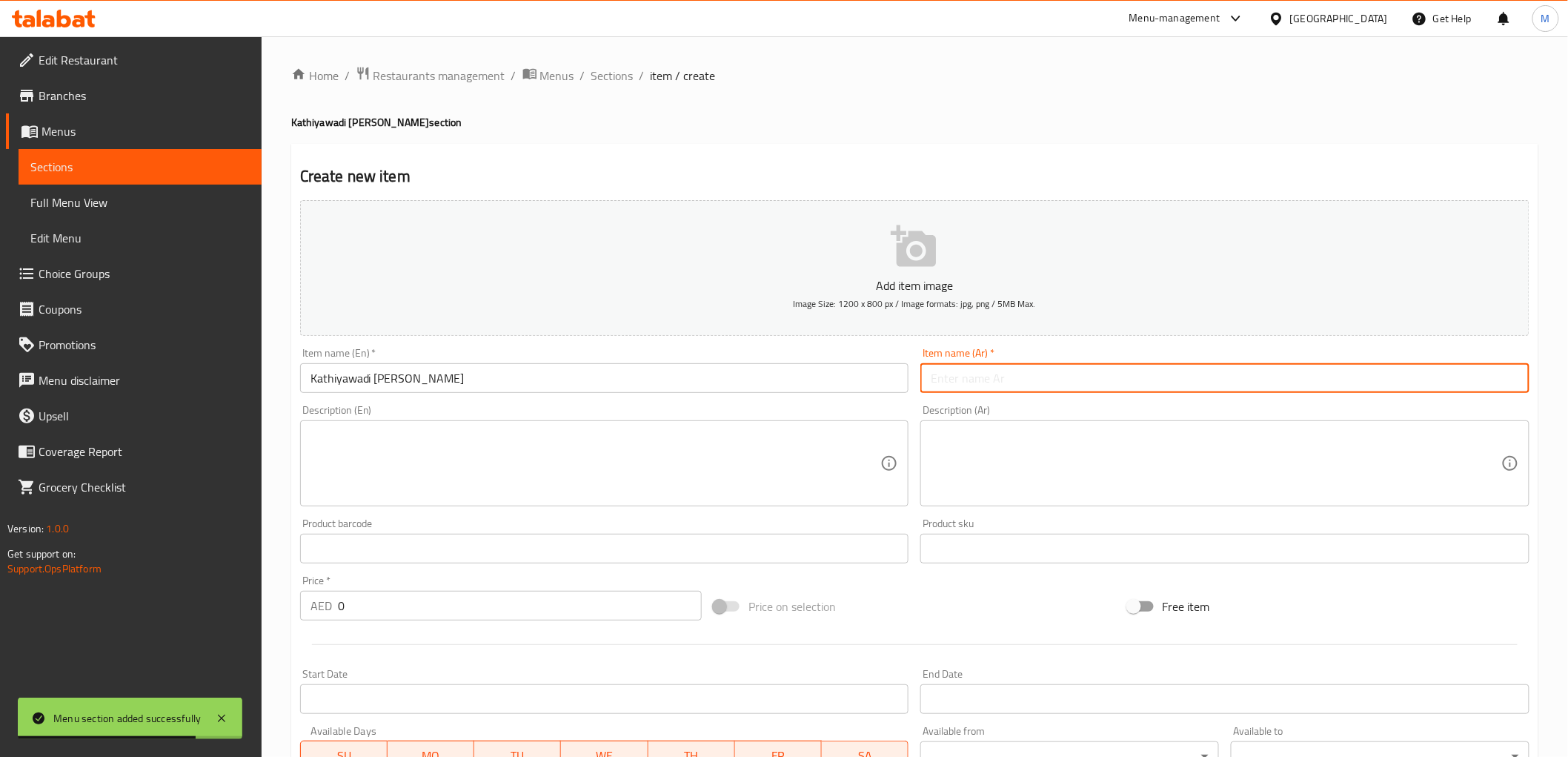
paste input "كاثياوادي [PERSON_NAME]"
type input "كاثياوادي [PERSON_NAME]"
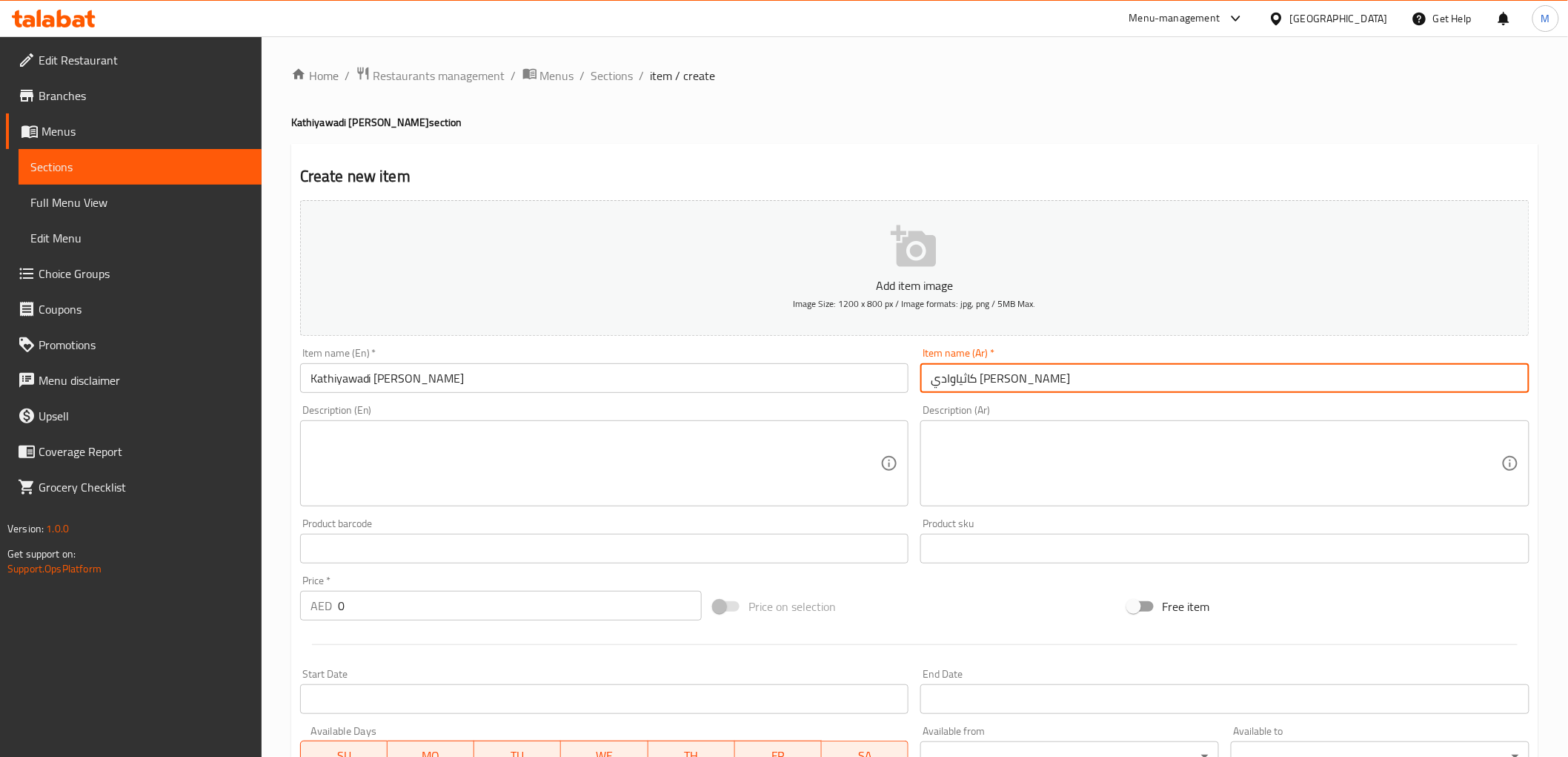
click at [493, 453] on textarea at bounding box center [595, 463] width 570 height 71
paste textarea "Paneer cubes simmered in a rich Kathiyawadi-style masala, infused with bold spi…"
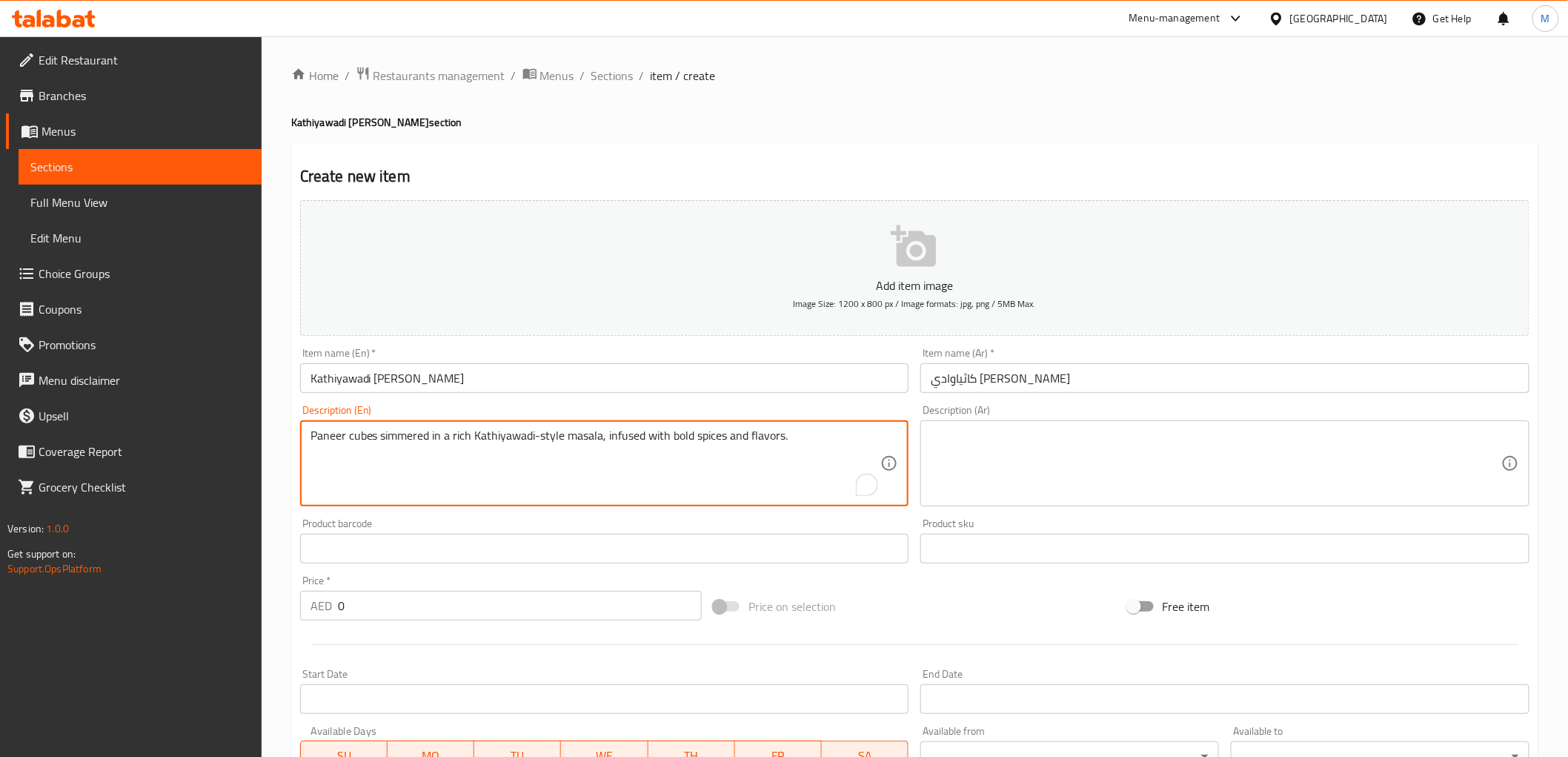
type textarea "Paneer cubes simmered in a rich Kathiyawadi-style masala, infused with bold spi…"
click at [1028, 450] on textarea at bounding box center [1215, 463] width 570 height 71
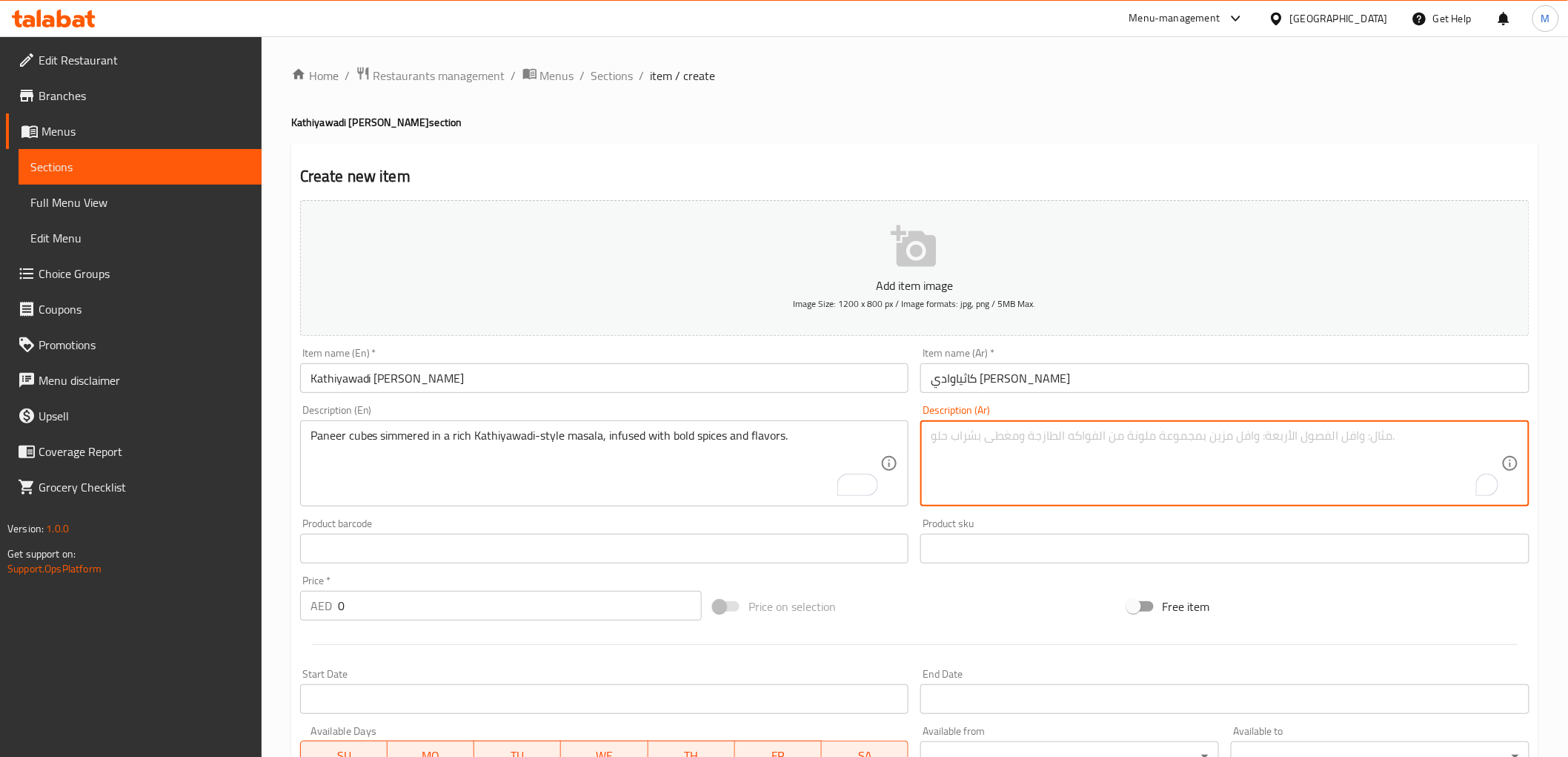
paste textarea "مكعبات بانير مطهية على نار هادئة في ماسالا غنية على طريقة كاثياوادي ، ممزوجة مع…"
type textarea "مكعبات بانير مطهية على نار هادئة في ماسالا غنية على طريقة كاثياوادي ، ممزوجة مع…"
click at [380, 603] on input "0" at bounding box center [519, 605] width 364 height 30
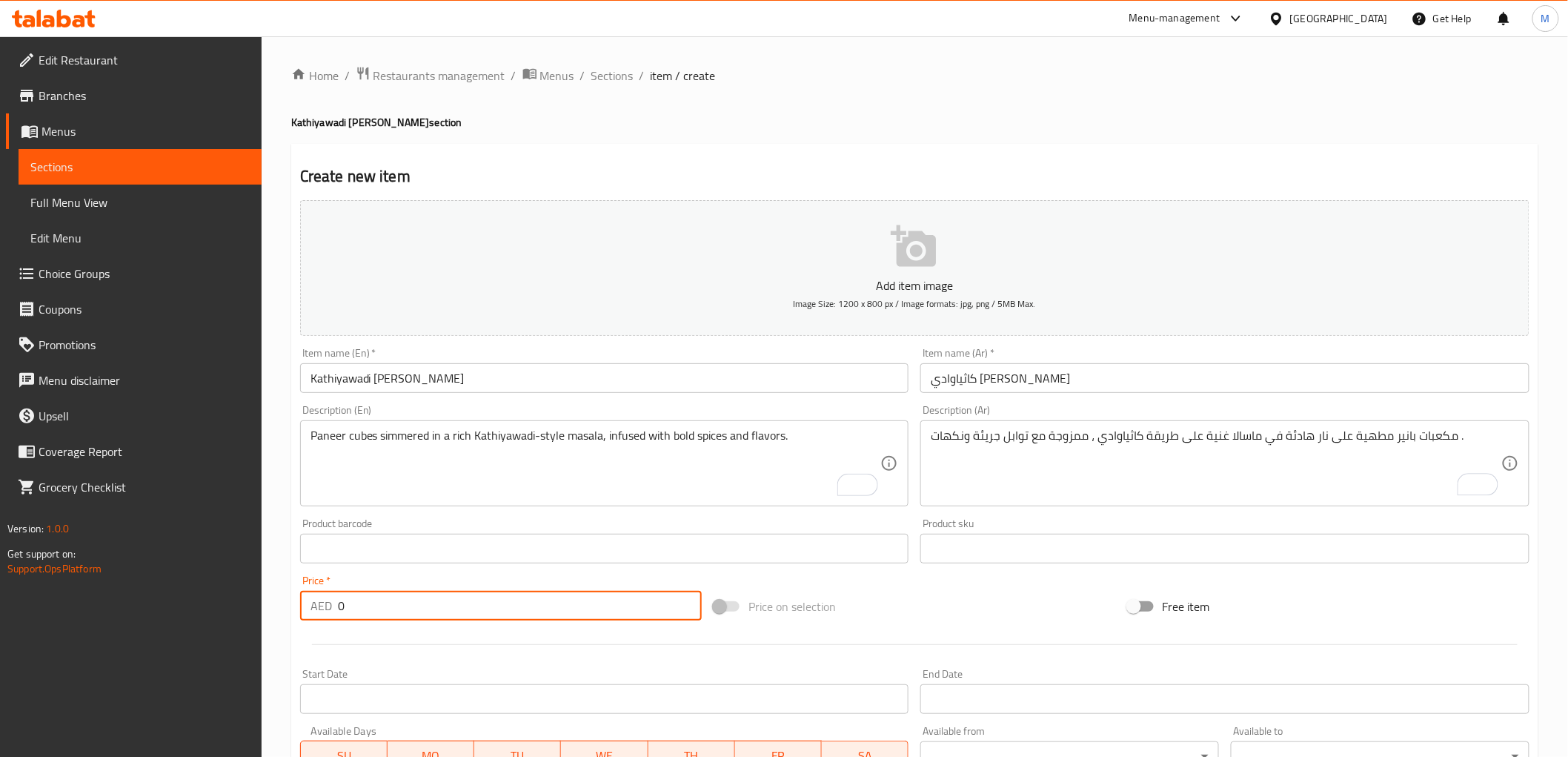
click at [380, 603] on input "0" at bounding box center [519, 605] width 364 height 30
paste input "36.0"
type input "36.00"
click at [376, 577] on div "Price   * AED 36.00 Price *" at bounding box center [501, 598] width 401 height 45
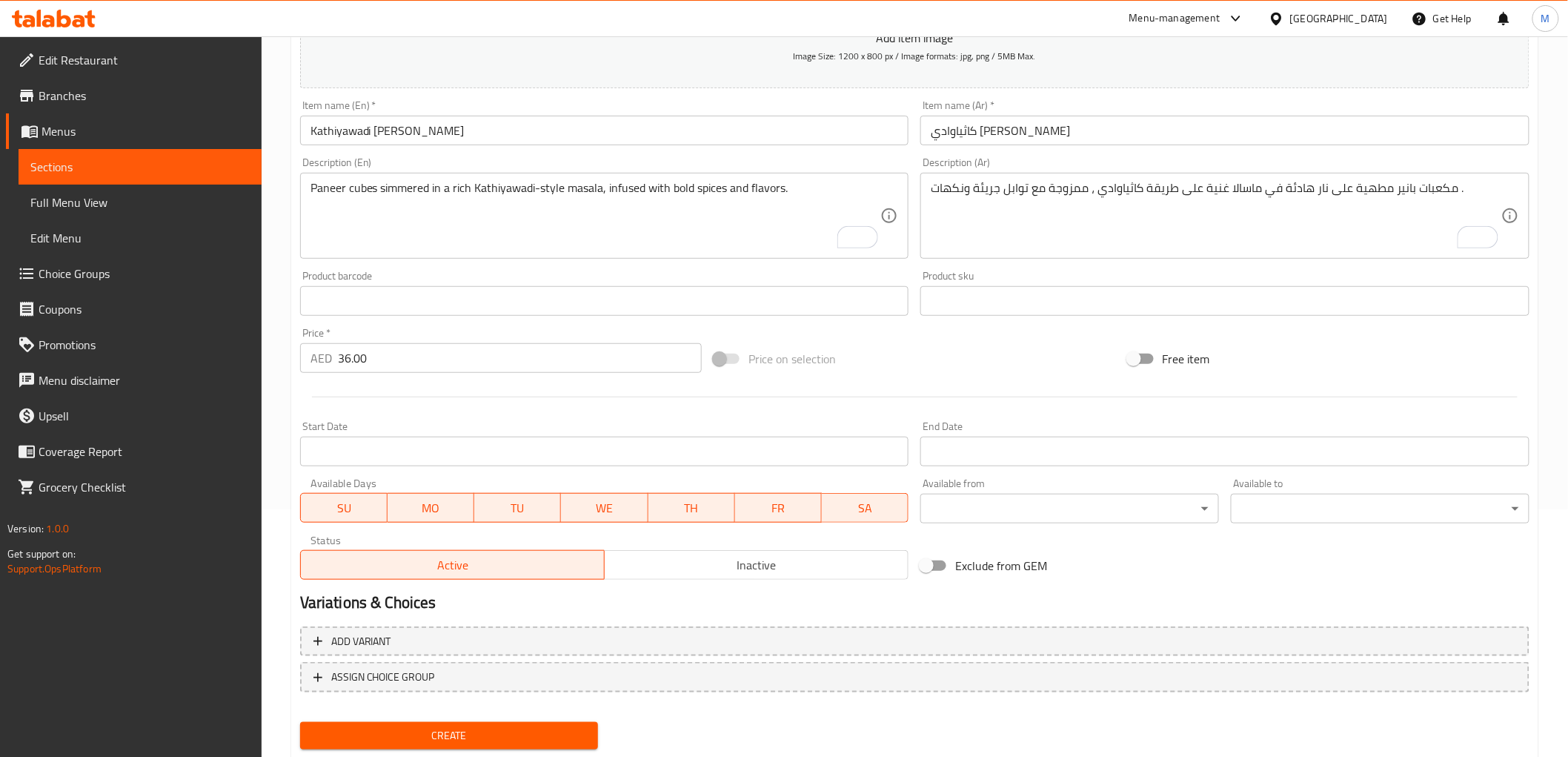
scroll to position [288, 0]
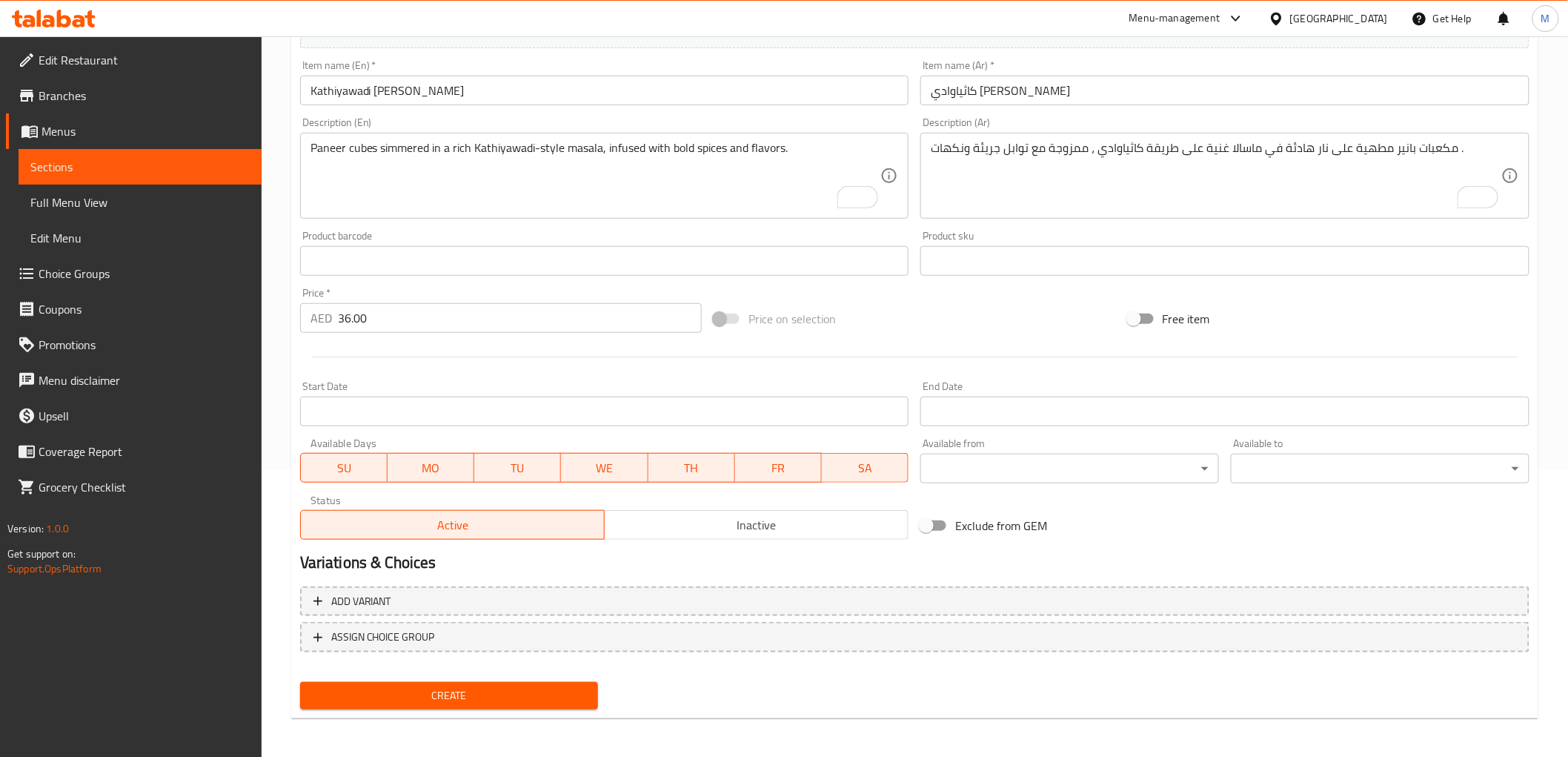
click at [489, 671] on div "Add variant ASSIGN CHOICE GROUP" at bounding box center [914, 629] width 1241 height 97
click at [496, 688] on span "Create" at bounding box center [449, 695] width 275 height 19
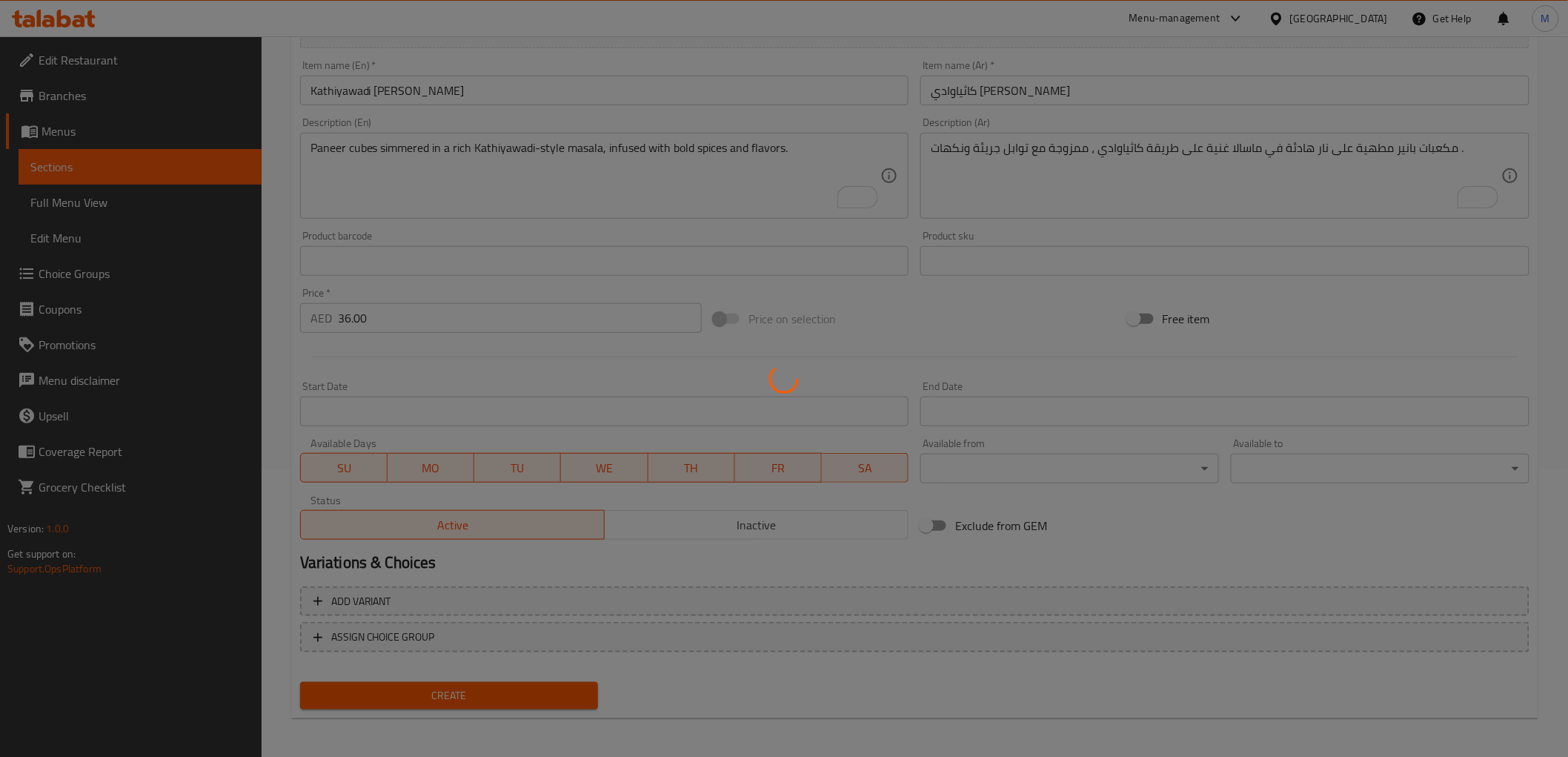
type input "0"
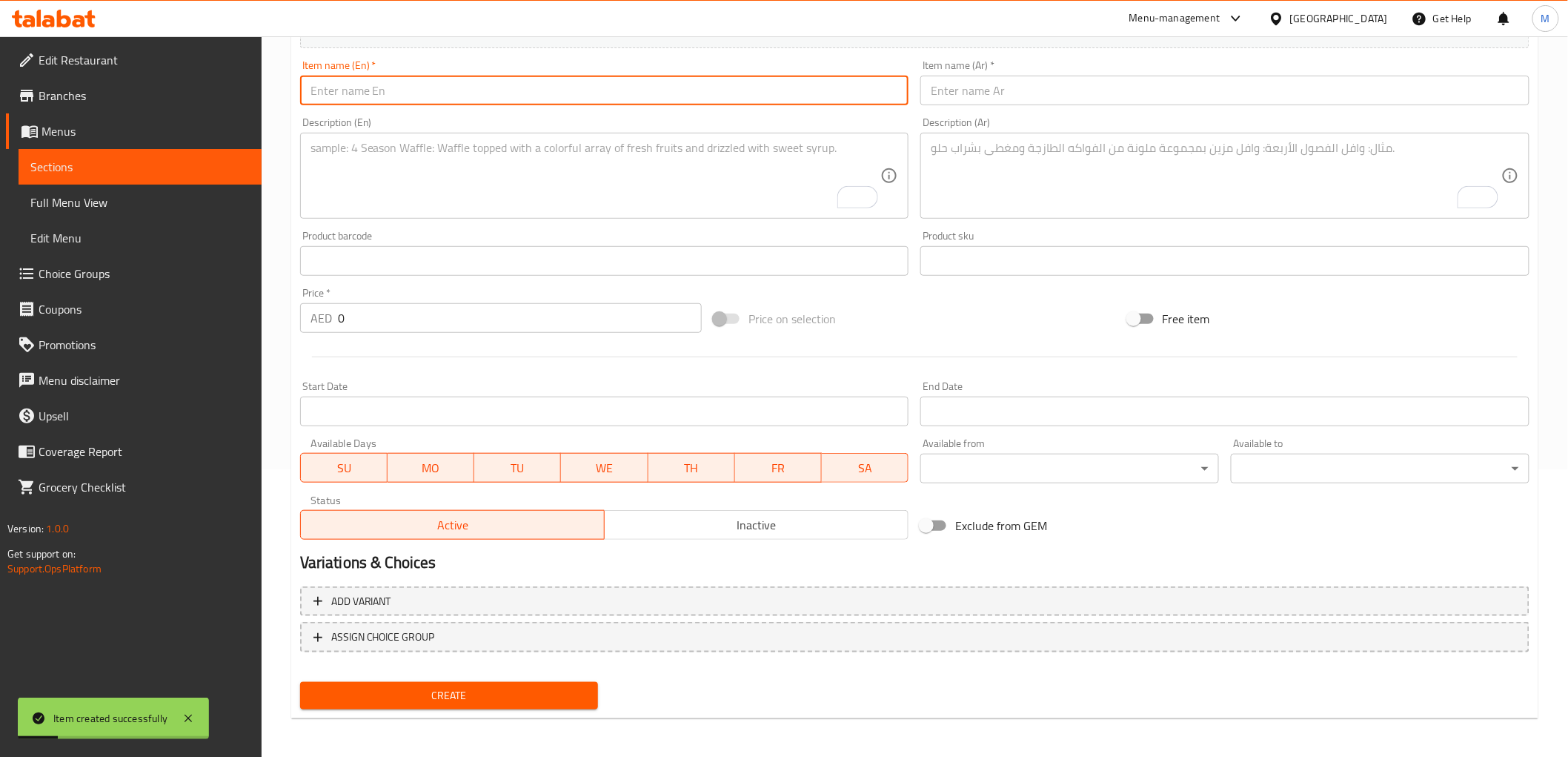
click at [443, 94] on input "text" at bounding box center [604, 90] width 609 height 30
paste input "Dhaba Sp. Paneer Bhavnagri"
type input "Dhaba Sp. Paneer Bhavnagri"
click at [937, 97] on input "text" at bounding box center [1225, 90] width 609 height 30
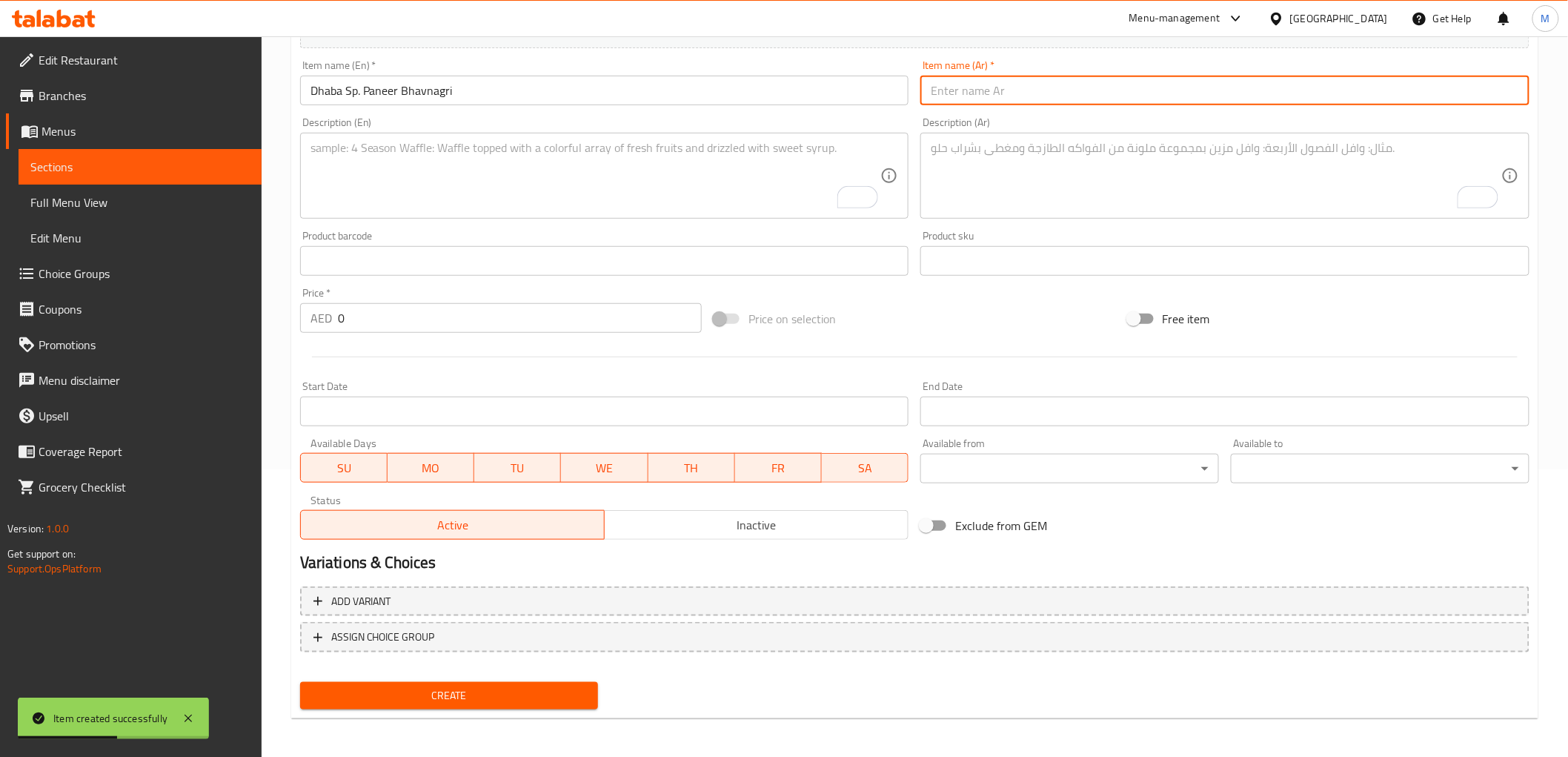
paste input "دهابا اس بي بانير بهافناجرى"
type input "دهابا اس بي بانير بهافناجرى"
click at [715, 181] on textarea "To enrich screen reader interactions, please activate Accessibility in Grammarl…" at bounding box center [595, 176] width 570 height 71
paste textarea "Dhaba-style paneer cooked with Bhavnagri chilies in a smoky, spiced gravy."
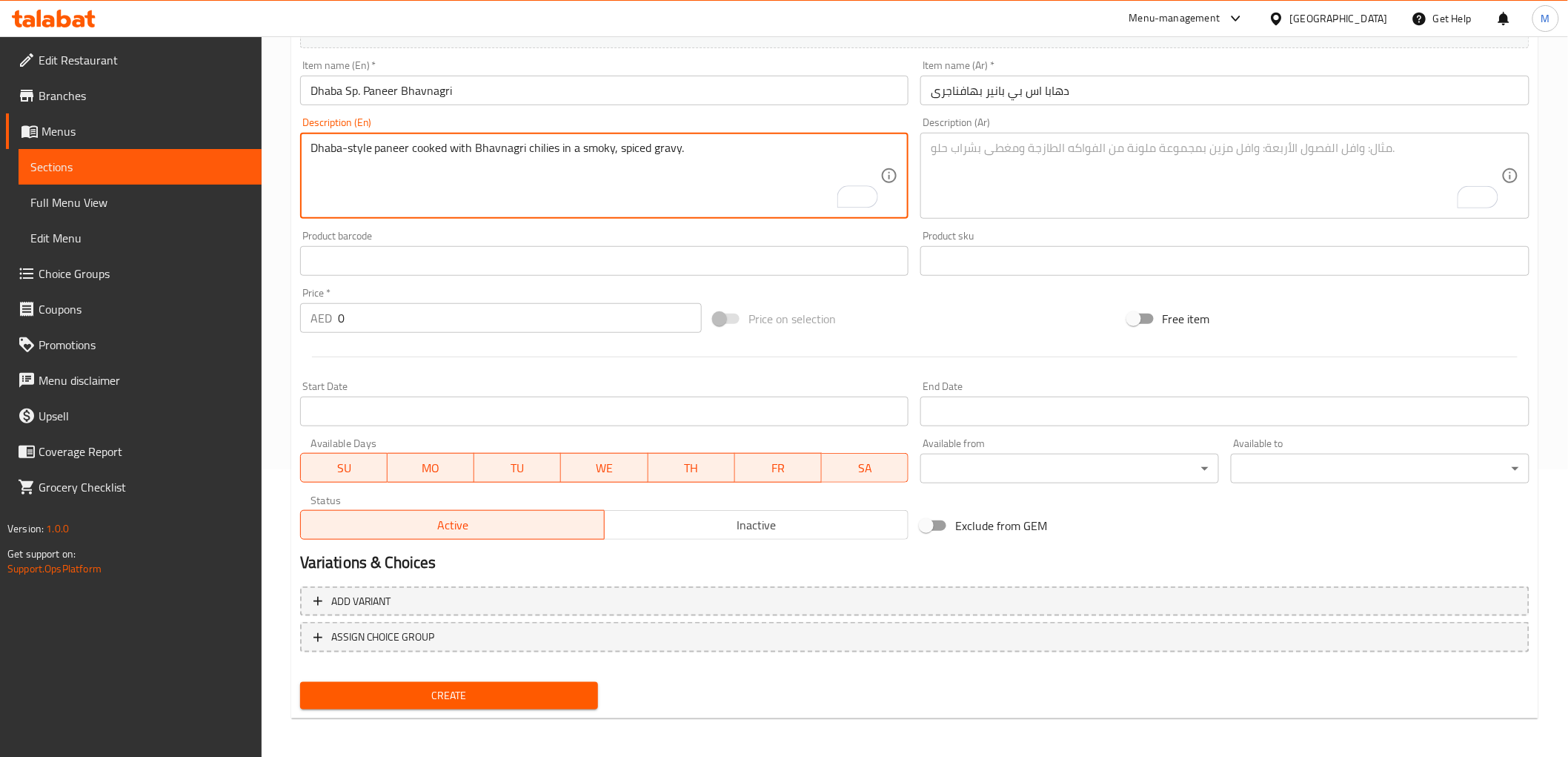
type textarea "Dhaba-style paneer cooked with Bhavnagri chilies in a smoky, spiced gravy."
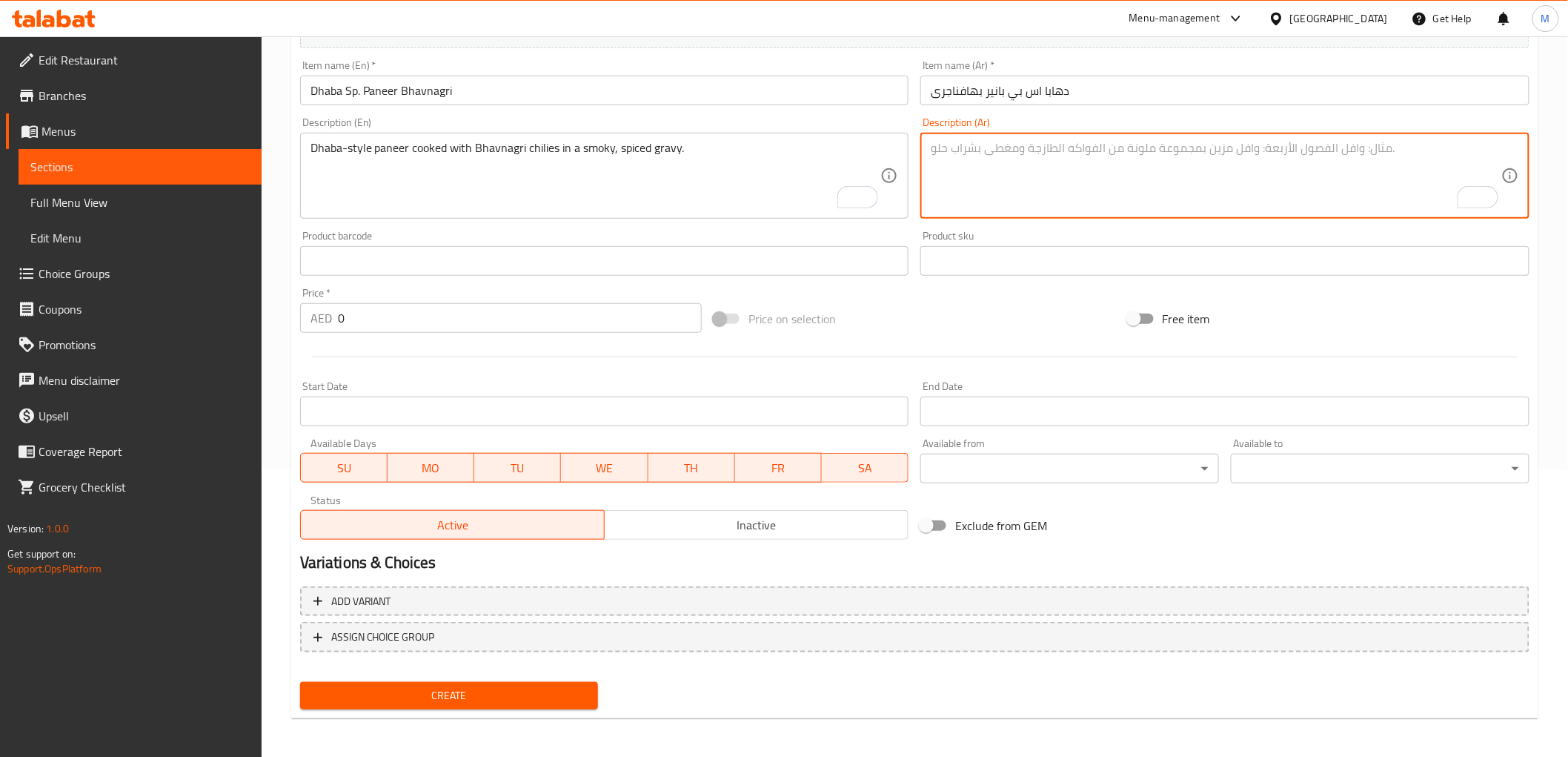
click at [1041, 164] on textarea "To enrich screen reader interactions, please activate Accessibility in Grammarl…" at bounding box center [1215, 176] width 570 height 71
paste textarea "طبق على طريقة دهابا يضم بانير وفلفل حار بهافناجري مطبوخ في جريفي سموكي، متبل."
type textarea "طبق على طريقة دهابا يضم بانير وفلفل حار بهافناجري مطبوخ في جريفي سموكي، متبل."
click at [486, 316] on input "0" at bounding box center [519, 317] width 364 height 30
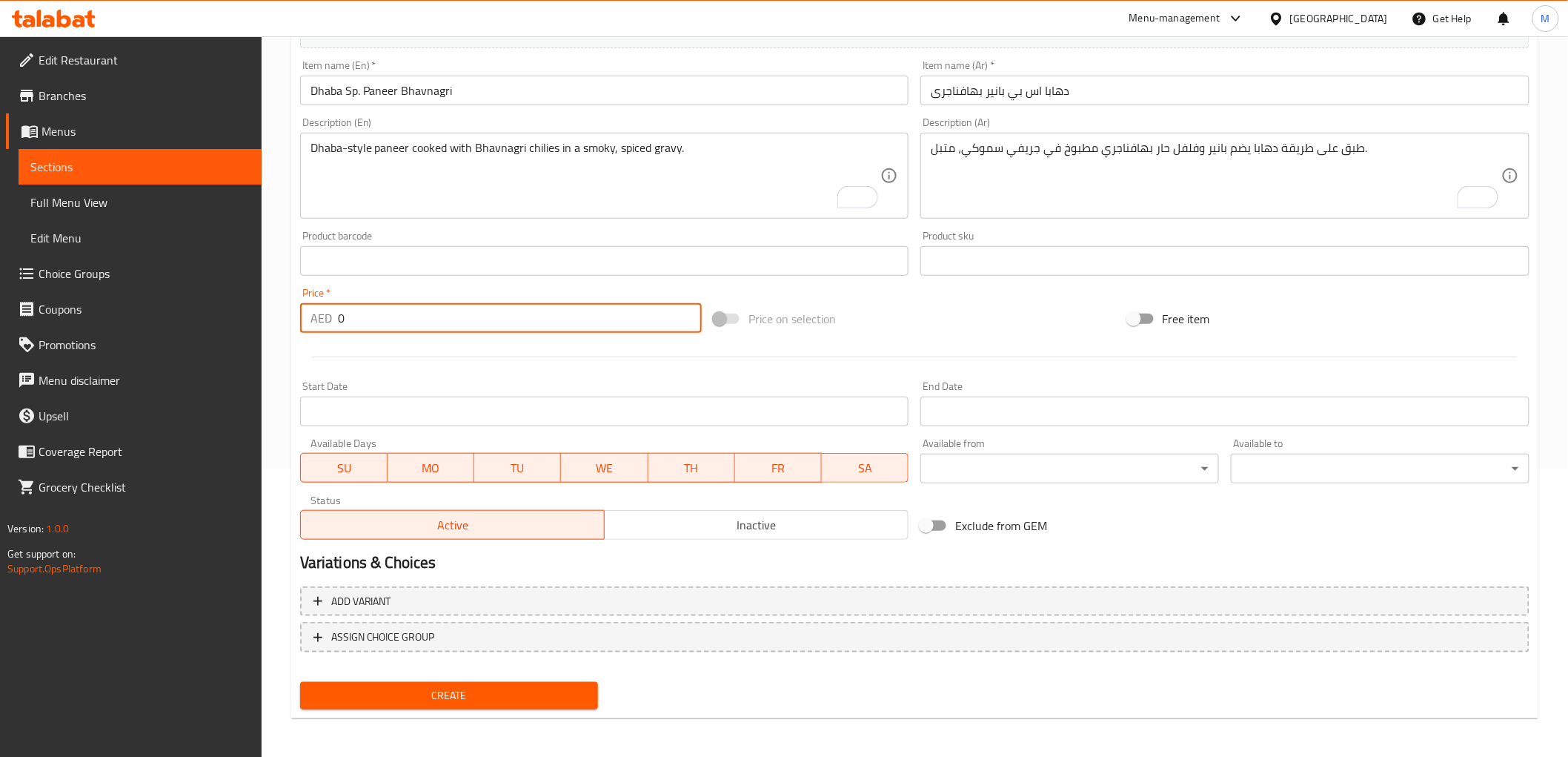
click at [486, 316] on input "0" at bounding box center [519, 317] width 364 height 30
paste input "36.0"
type input "36.00"
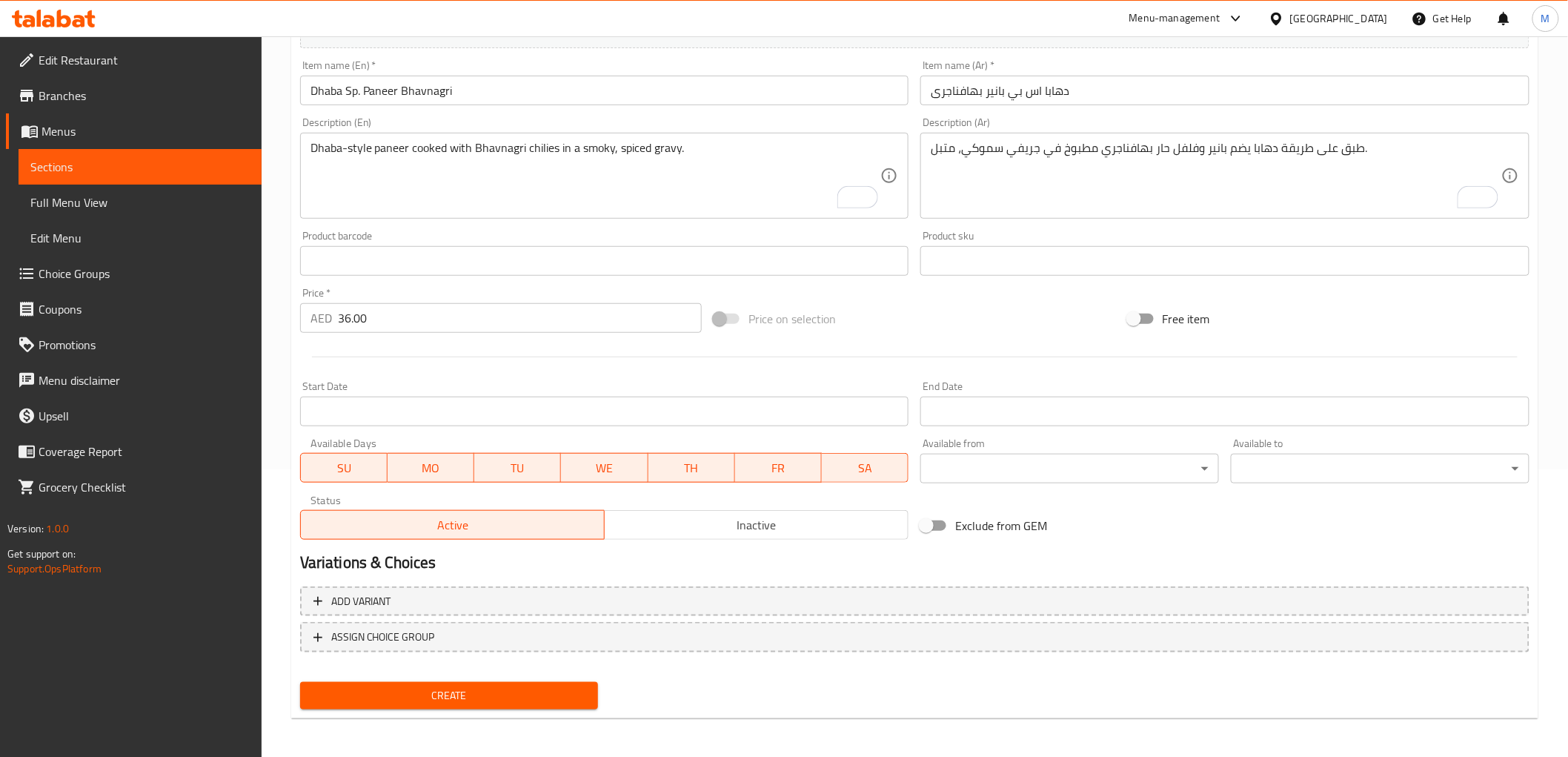
click at [444, 285] on div "Price   * AED 36.00 Price *" at bounding box center [501, 310] width 414 height 57
click at [486, 693] on span "Create" at bounding box center [449, 695] width 275 height 19
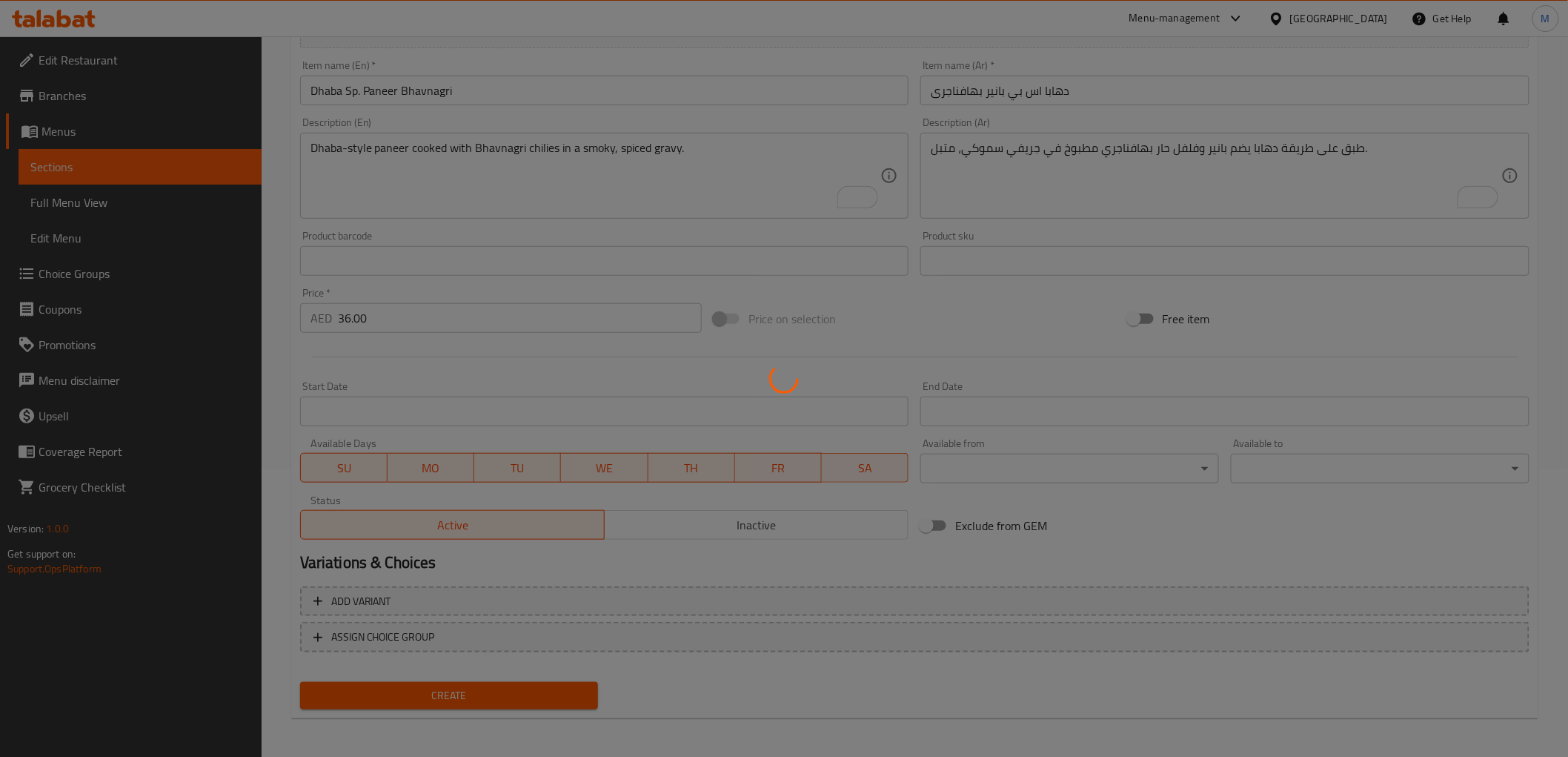
type input "0"
